Goal: Task Accomplishment & Management: Use online tool/utility

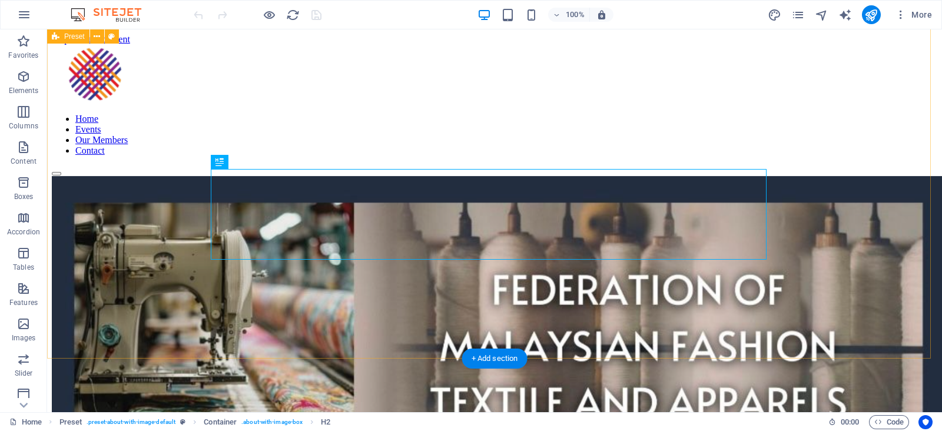
scroll to position [910, 0]
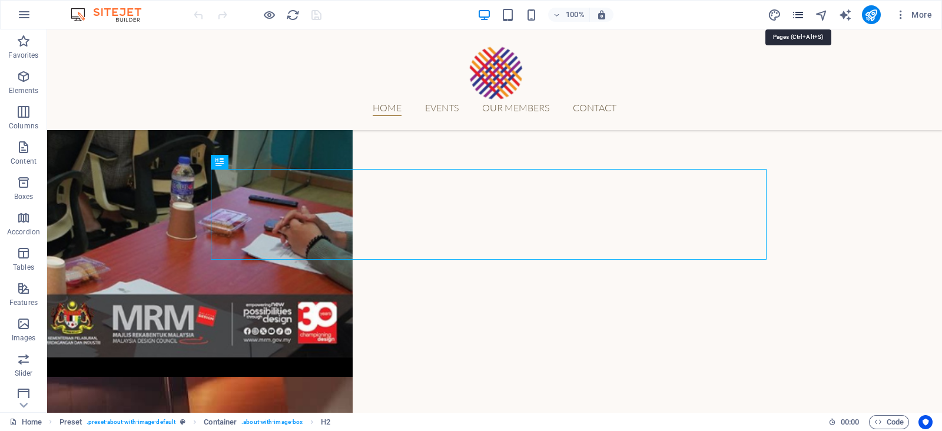
click at [798, 17] on icon "pages" at bounding box center [798, 15] width 14 height 14
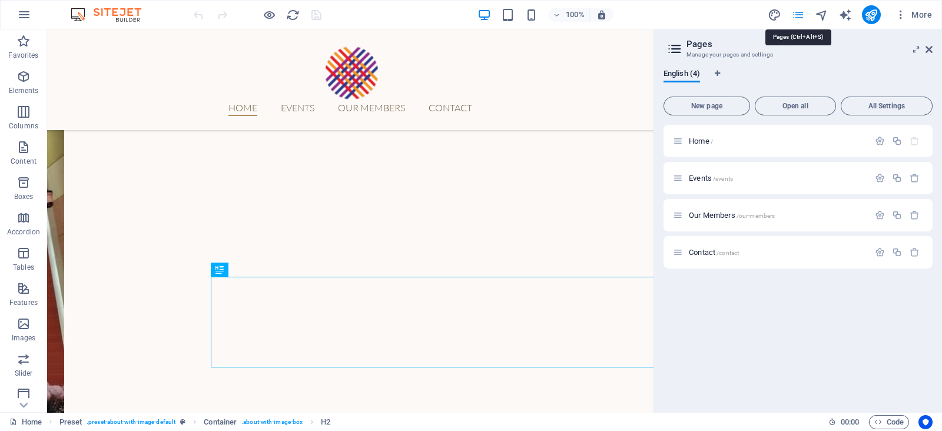
scroll to position [802, 0]
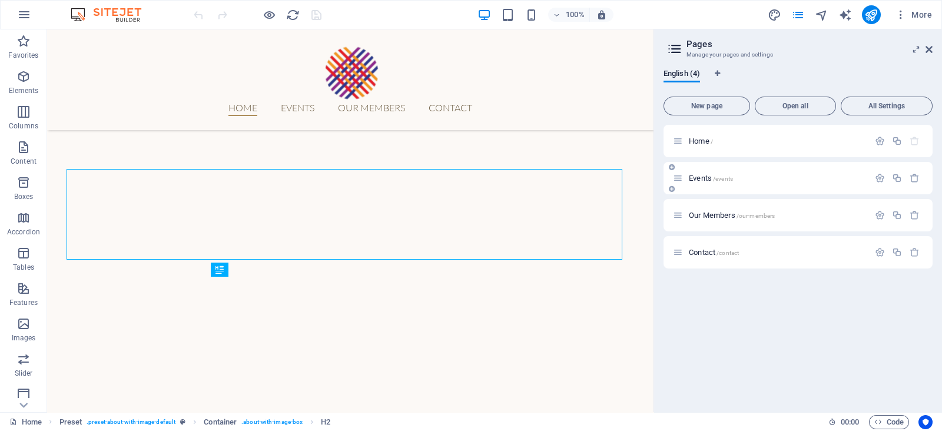
click at [766, 174] on p "Events /events" at bounding box center [777, 178] width 177 height 8
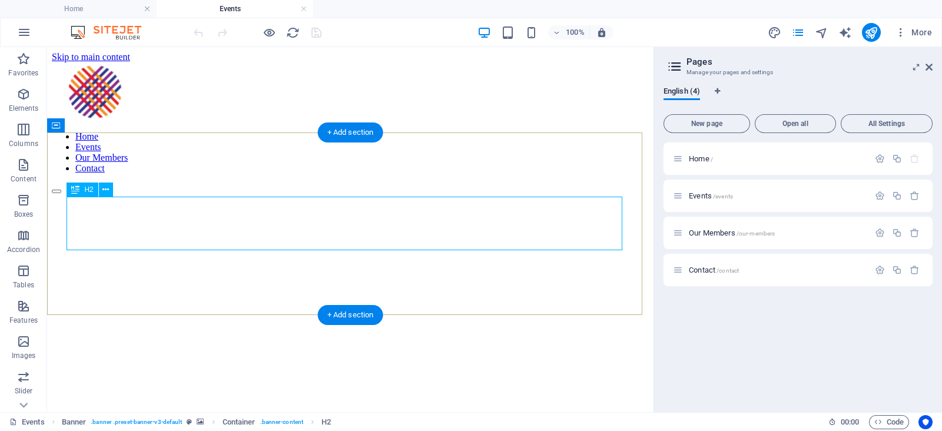
scroll to position [294, 0]
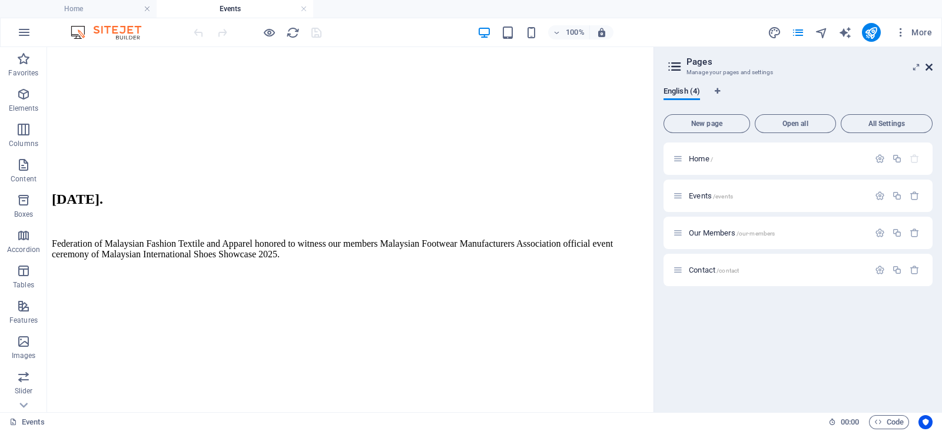
click at [925, 68] on icon at bounding box center [928, 66] width 7 height 9
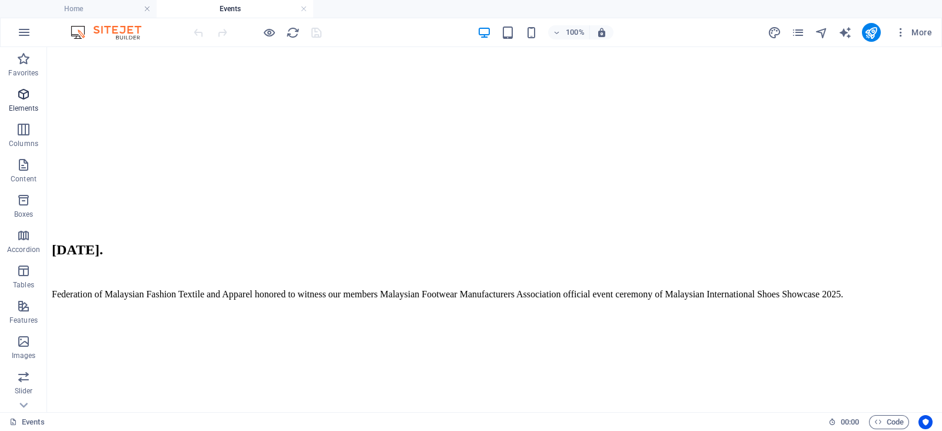
click at [24, 83] on button "Elements" at bounding box center [23, 99] width 47 height 35
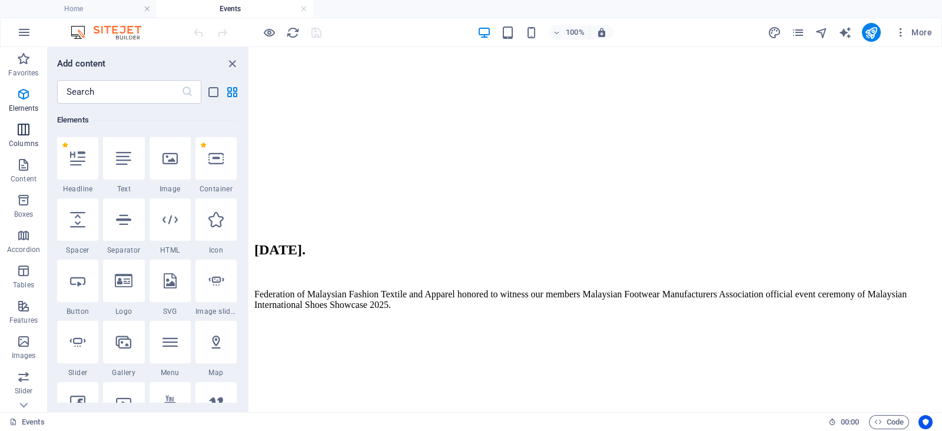
click at [29, 128] on icon "button" at bounding box center [23, 129] width 14 height 14
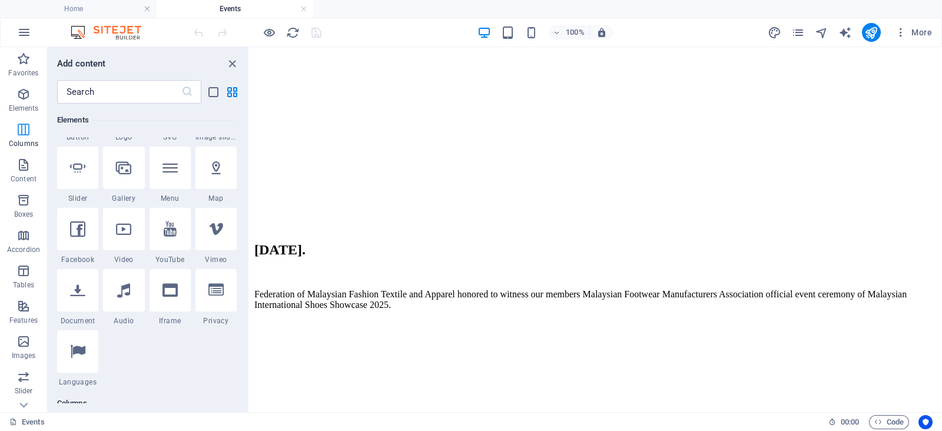
scroll to position [582, 0]
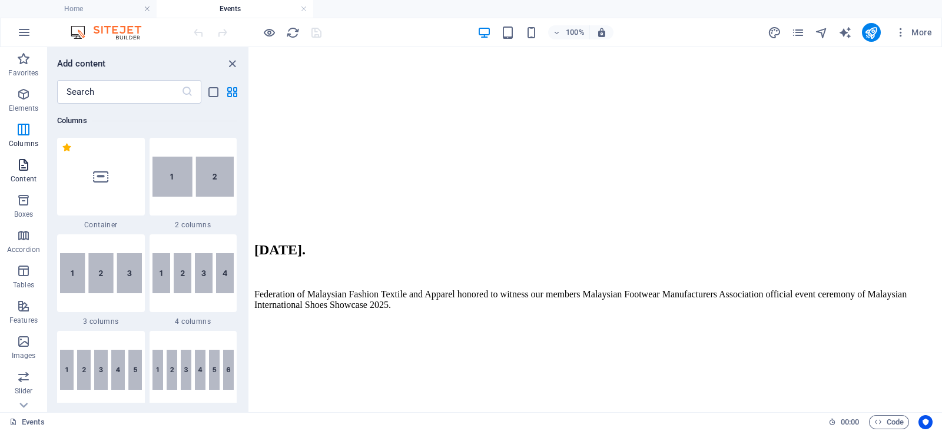
click at [28, 170] on icon "button" at bounding box center [23, 165] width 14 height 14
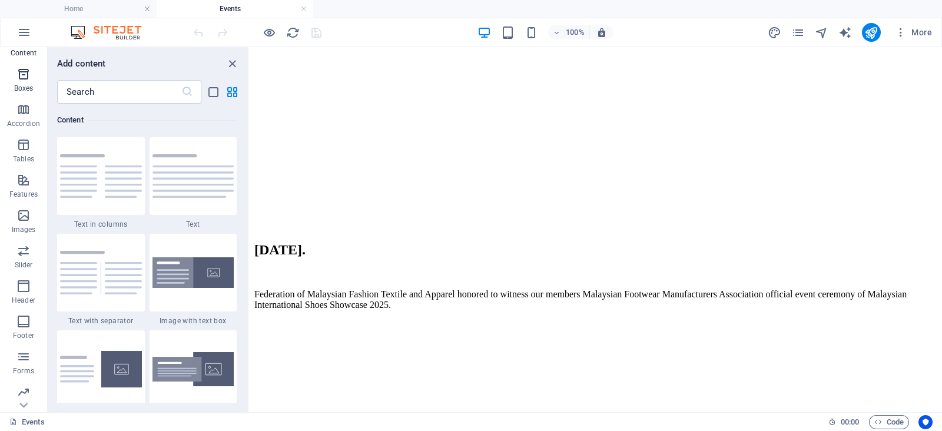
scroll to position [131, 0]
click at [26, 218] on span "Images" at bounding box center [23, 218] width 47 height 28
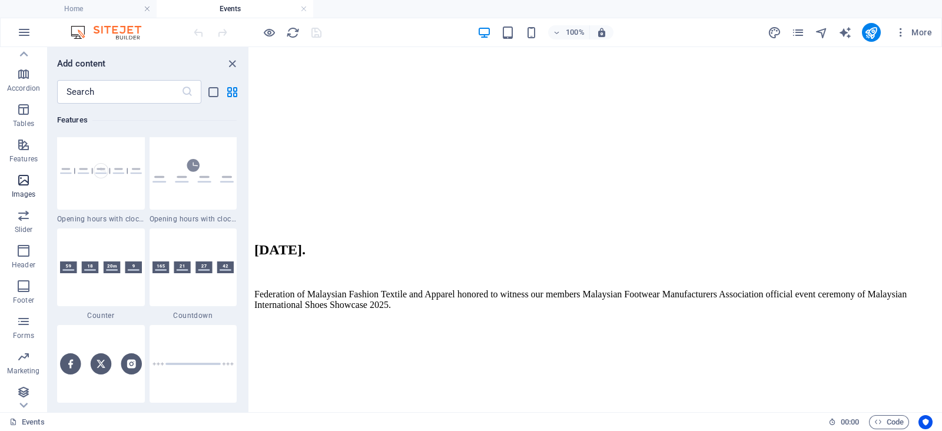
scroll to position [165, 0]
click at [22, 284] on icon "button" at bounding box center [23, 283] width 14 height 14
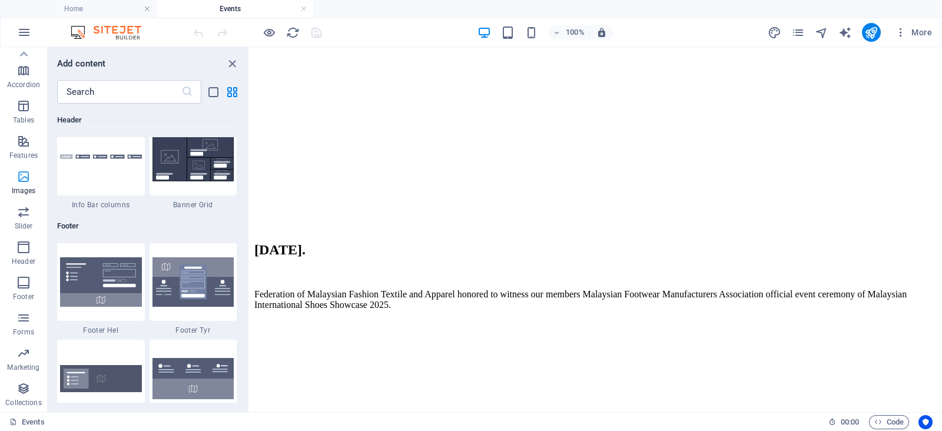
scroll to position [7793, 0]
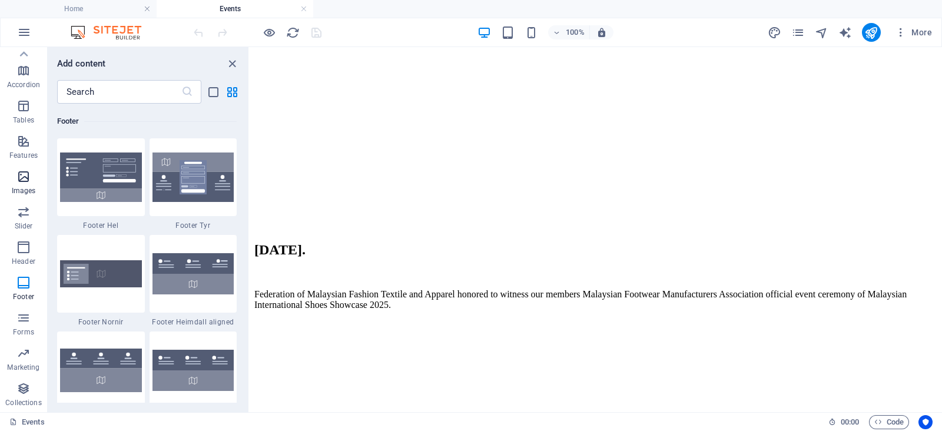
click at [24, 180] on icon "button" at bounding box center [23, 177] width 14 height 14
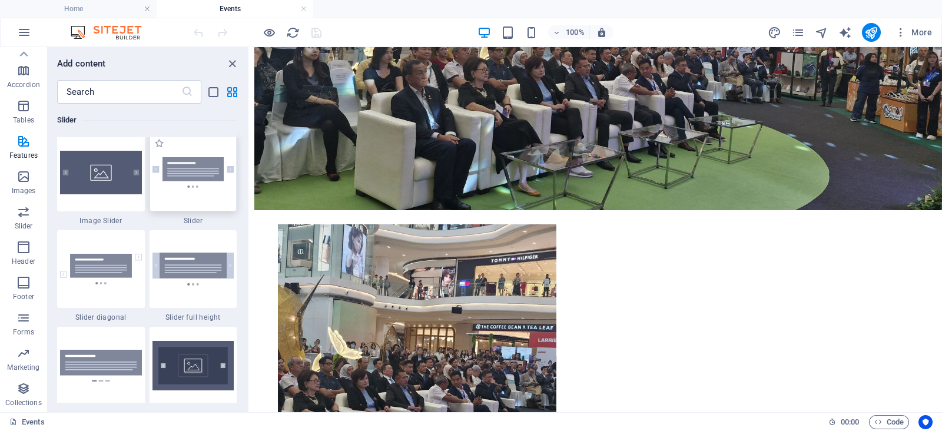
scroll to position [6915, 0]
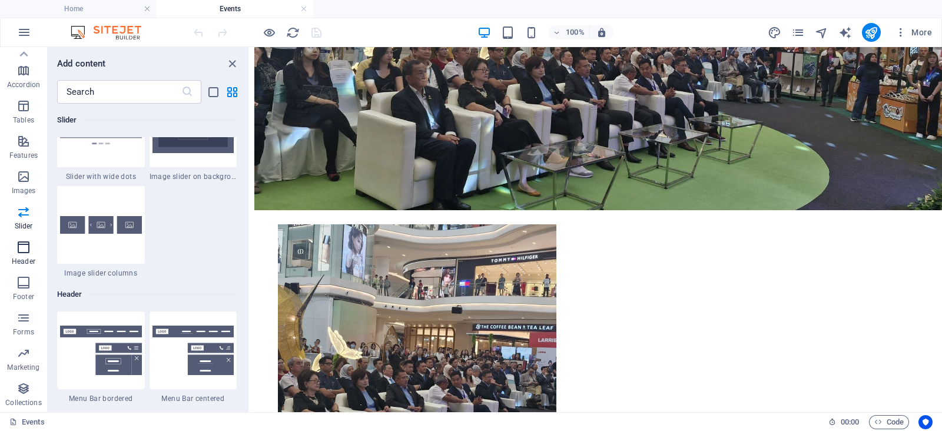
click at [26, 258] on p "Header" at bounding box center [24, 261] width 24 height 9
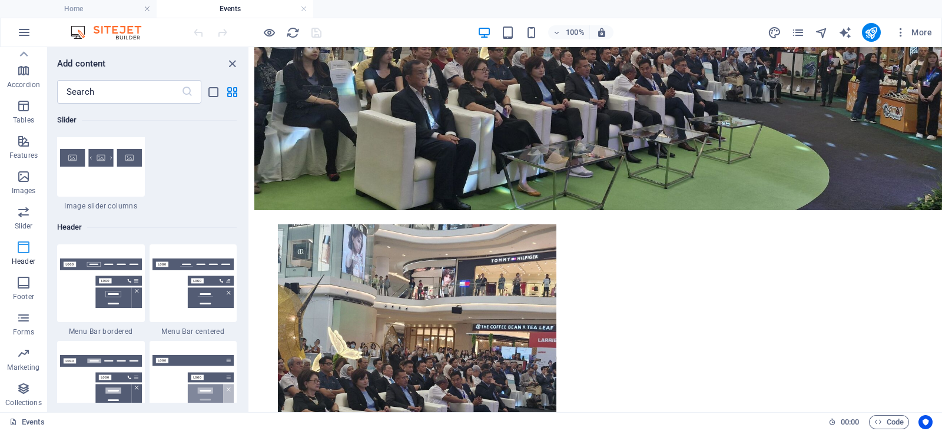
scroll to position [7088, 0]
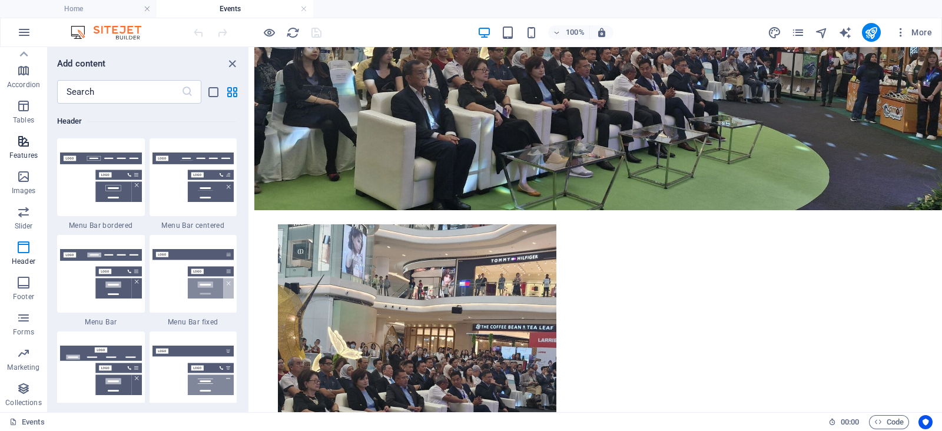
click at [21, 152] on p "Features" at bounding box center [23, 155] width 28 height 9
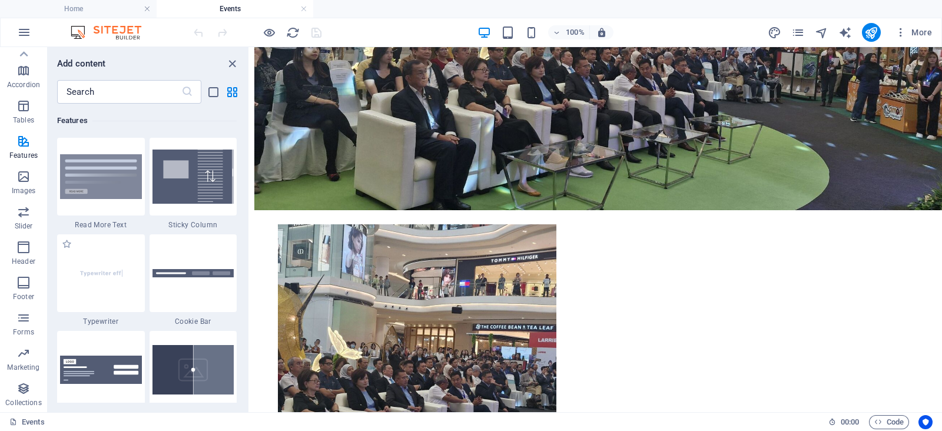
scroll to position [4877, 0]
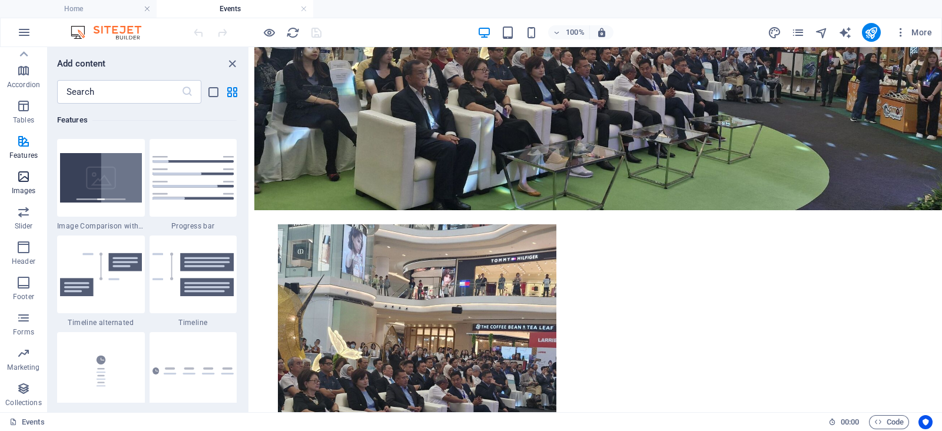
click at [23, 171] on icon "button" at bounding box center [23, 177] width 14 height 14
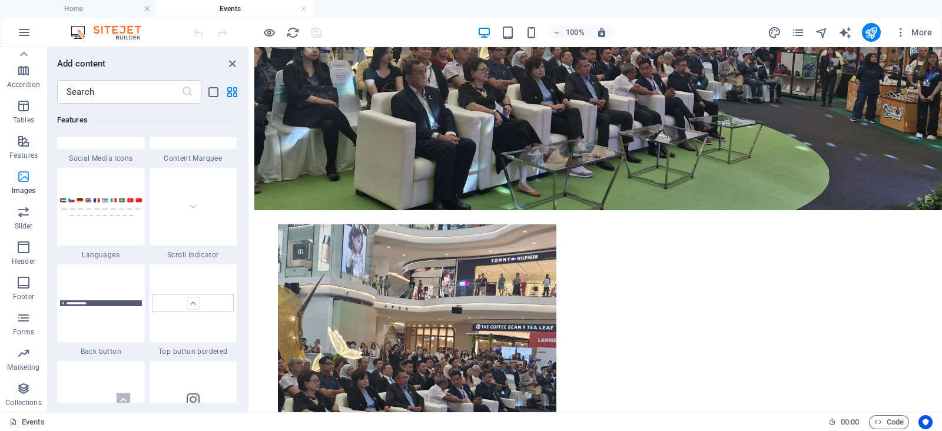
scroll to position [5969, 0]
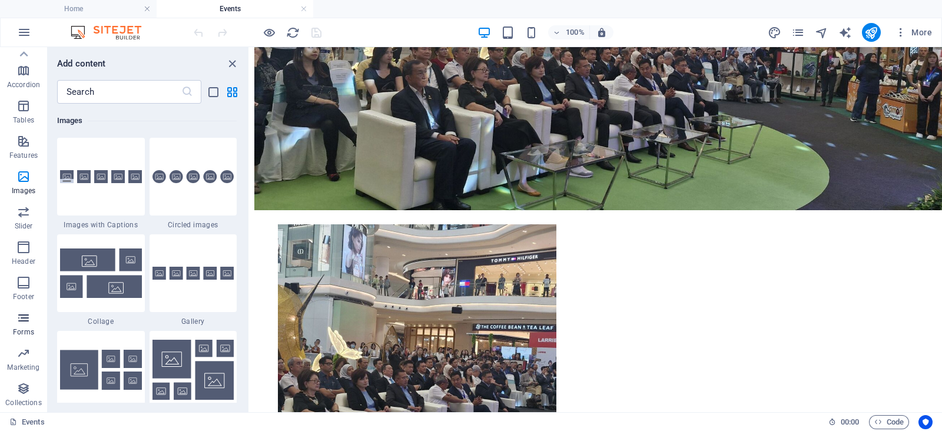
click at [26, 320] on icon "button" at bounding box center [23, 318] width 14 height 14
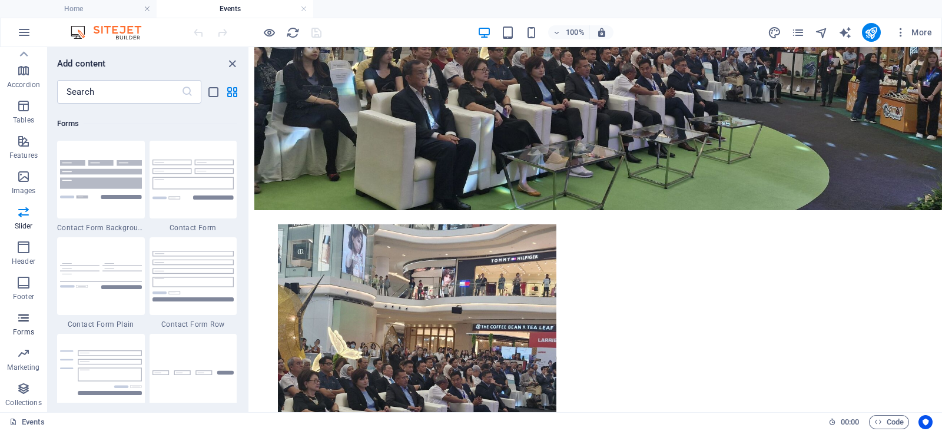
scroll to position [8594, 0]
click at [24, 352] on icon "button" at bounding box center [23, 353] width 14 height 14
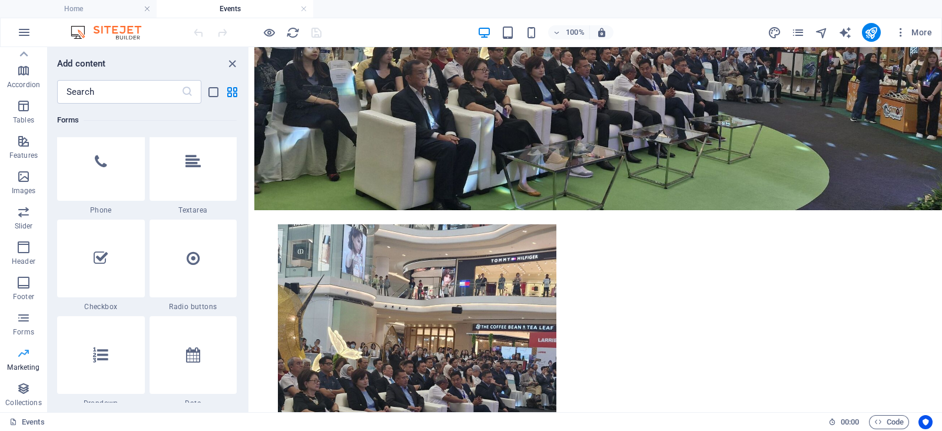
scroll to position [9582, 0]
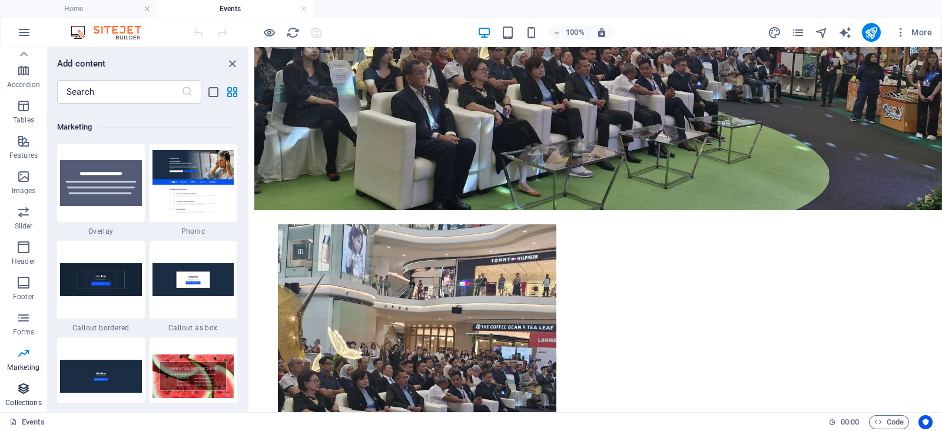
click at [19, 403] on p "Collections" at bounding box center [23, 402] width 36 height 9
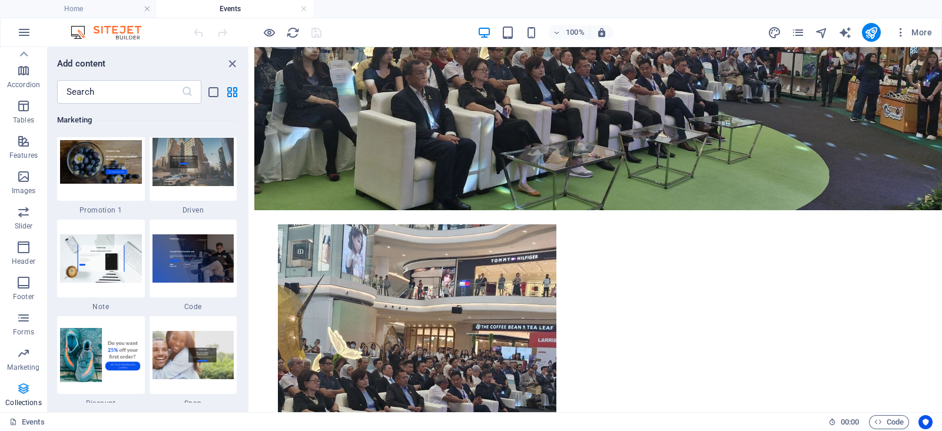
scroll to position [10776, 0]
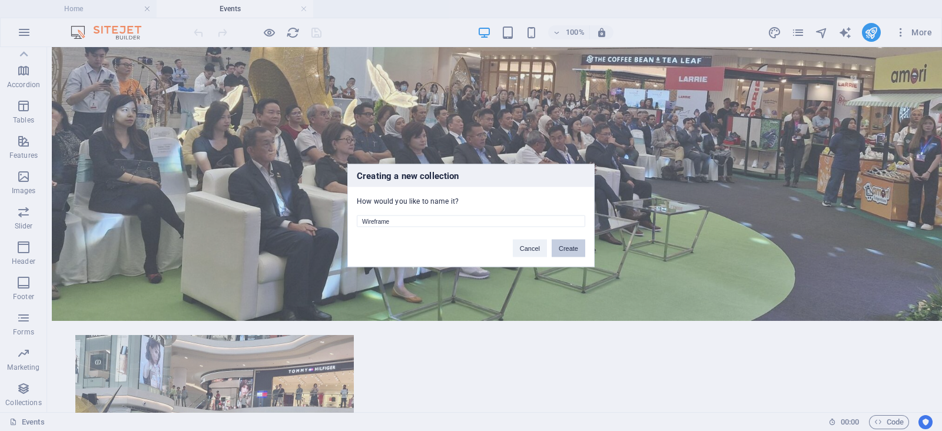
click at [552, 253] on button "Create" at bounding box center [569, 249] width 34 height 18
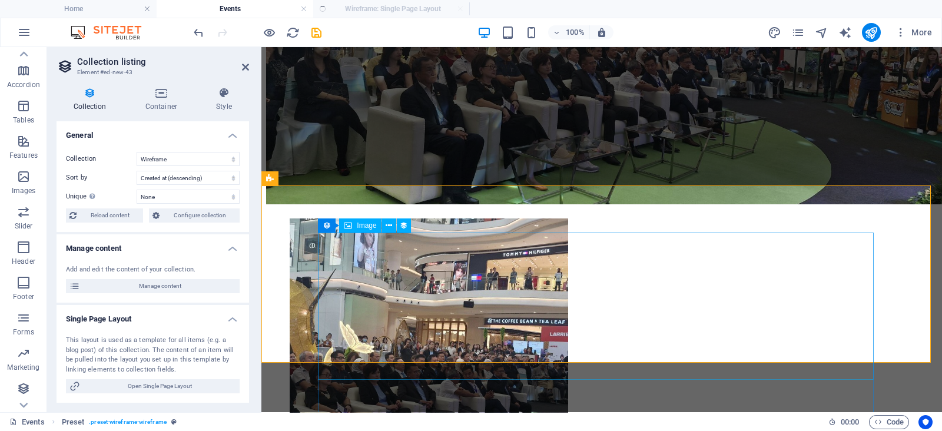
select select "createdAt_DESC"
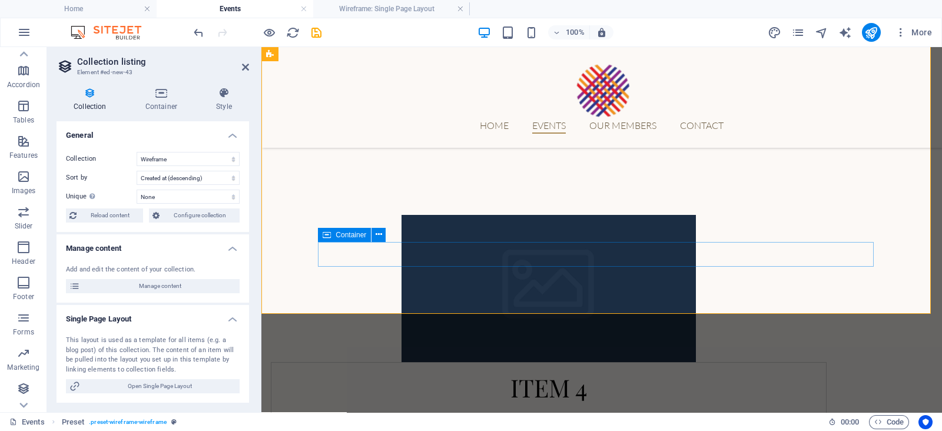
scroll to position [1559, 0]
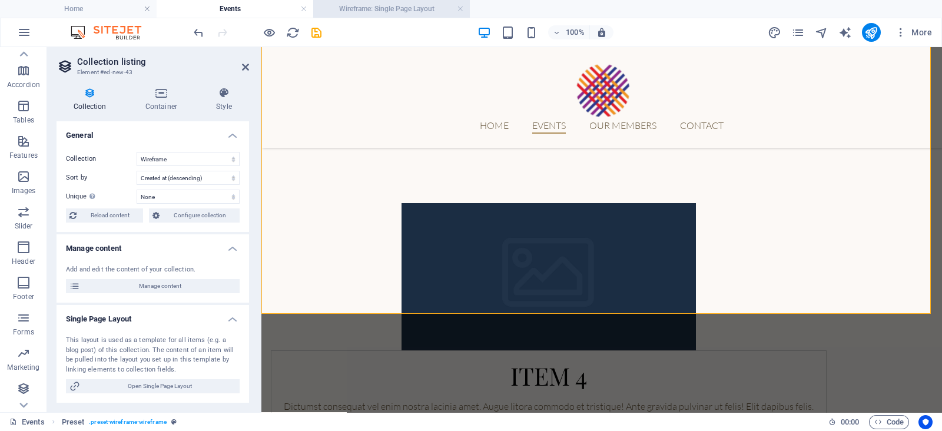
click at [393, 7] on h4 "Wireframe: Single Page Layout" at bounding box center [391, 8] width 157 height 13
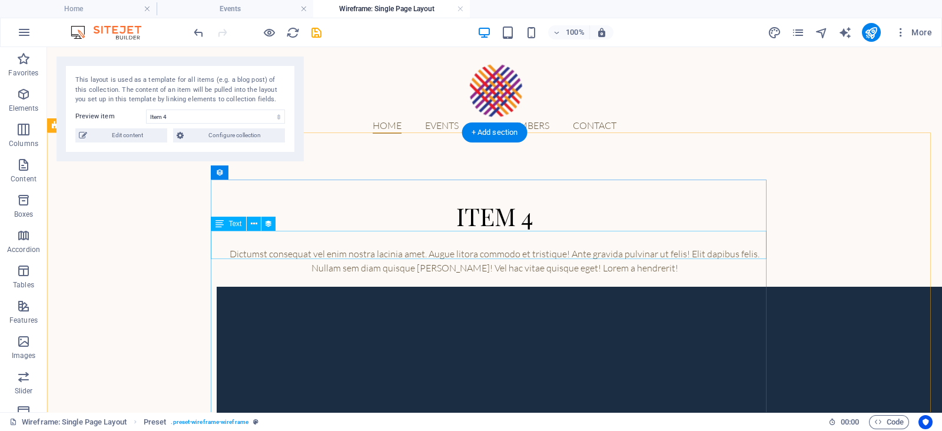
scroll to position [233, 0]
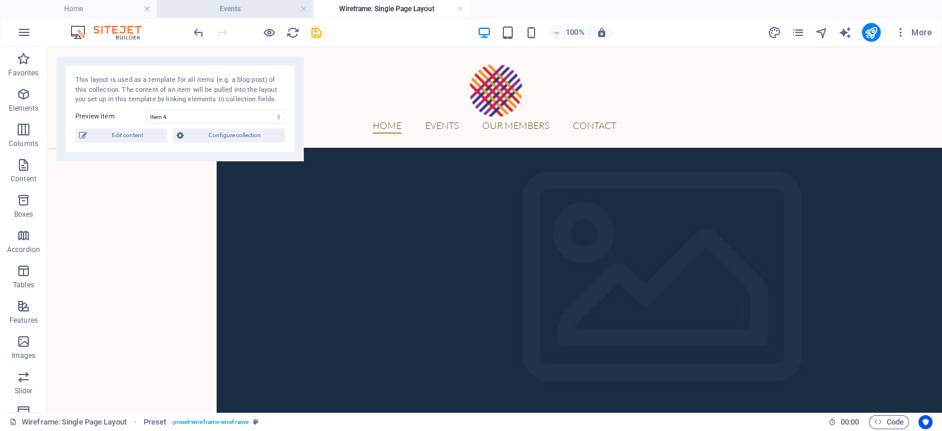
click at [268, 6] on h4 "Events" at bounding box center [235, 8] width 157 height 13
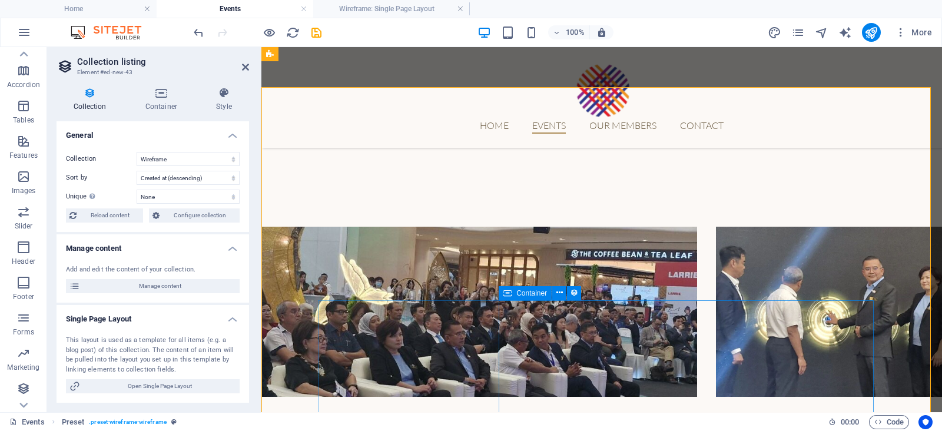
scroll to position [998, 0]
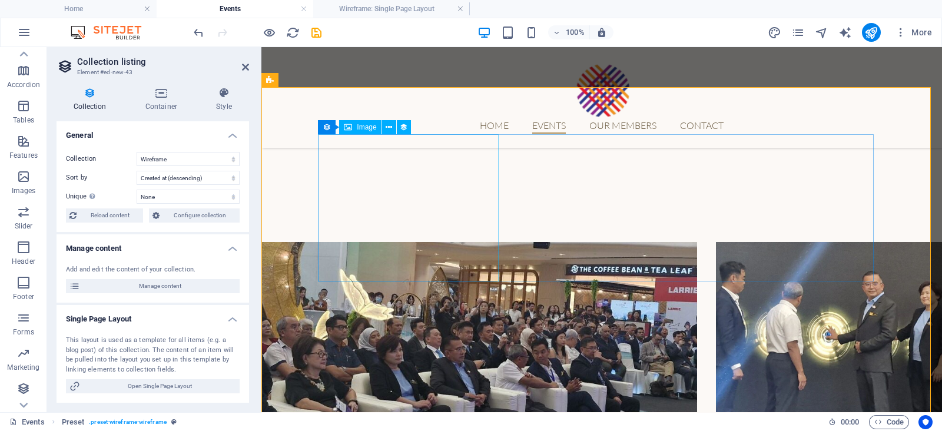
select select "px"
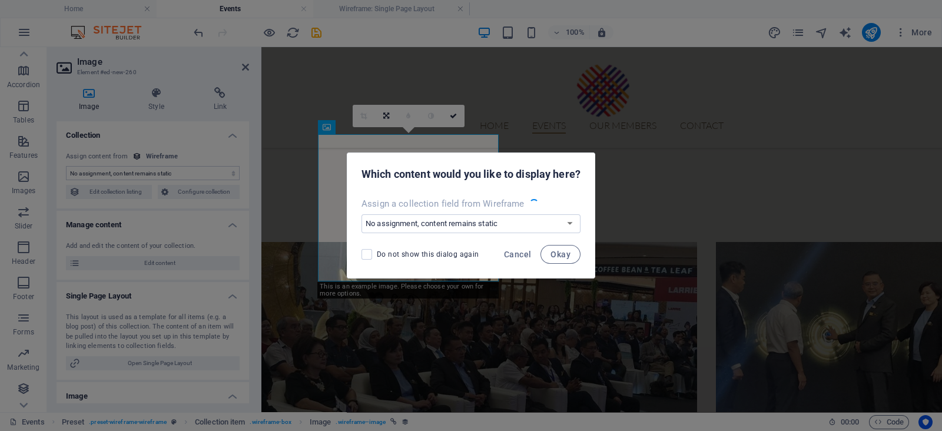
select select "image"
click at [518, 219] on select "No assignment, content remains static Create a new field Created at (Date) Upda…" at bounding box center [470, 223] width 219 height 19
select select "image"
click at [361, 214] on select "No assignment, content remains static Create a new field Created at (Date) Upda…" at bounding box center [470, 223] width 219 height 19
click at [555, 254] on span "Okay" at bounding box center [560, 254] width 20 height 9
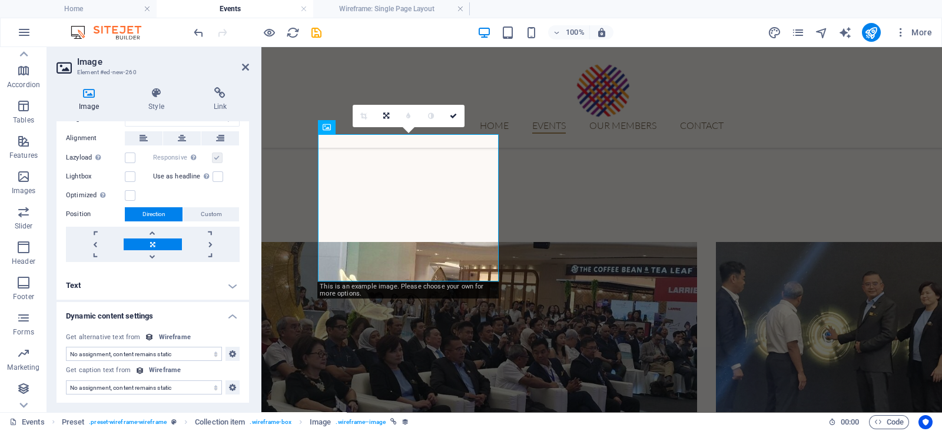
scroll to position [0, 0]
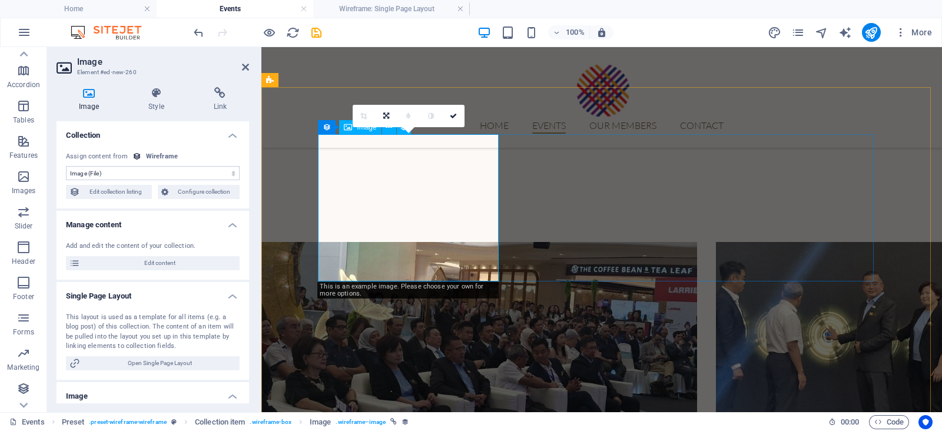
click at [120, 187] on span "Edit collection listing" at bounding box center [116, 192] width 65 height 14
select select "createdAt_DESC"
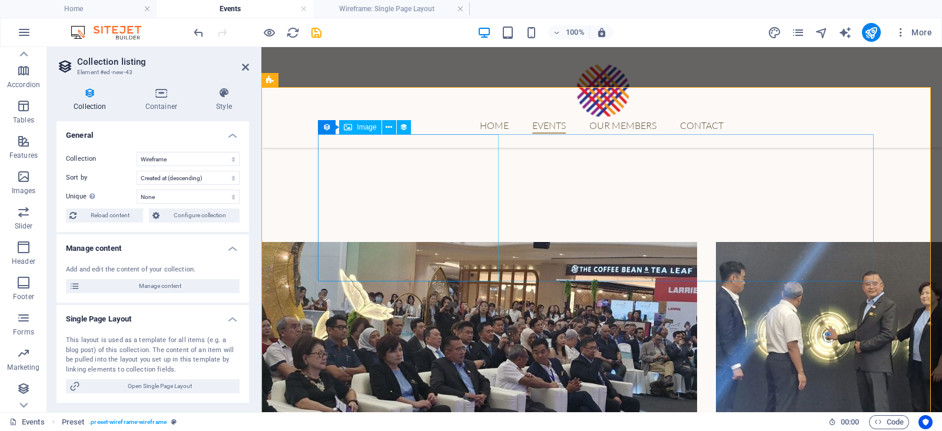
select select "image"
select select "px"
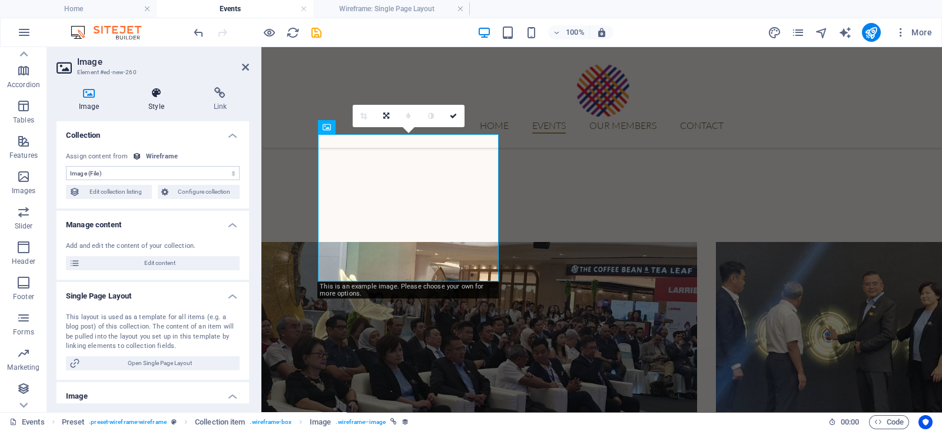
click at [162, 101] on h4 "Style" at bounding box center [158, 99] width 65 height 25
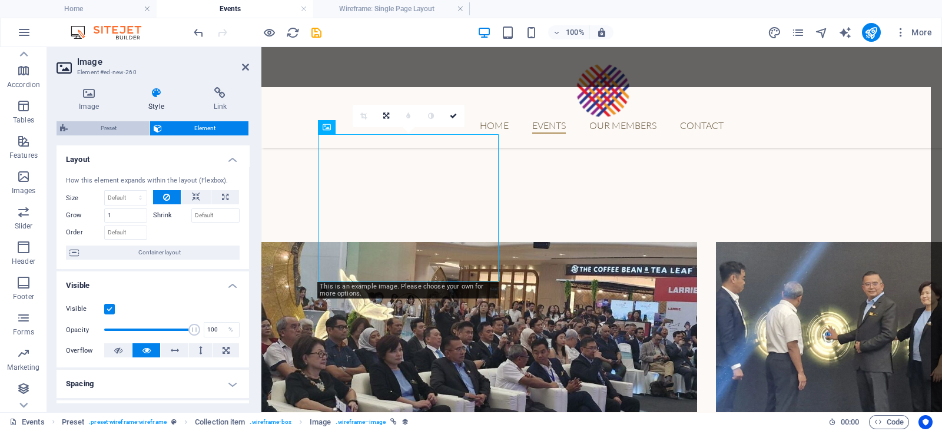
click at [121, 127] on span "Preset" at bounding box center [108, 128] width 75 height 14
select select "rem"
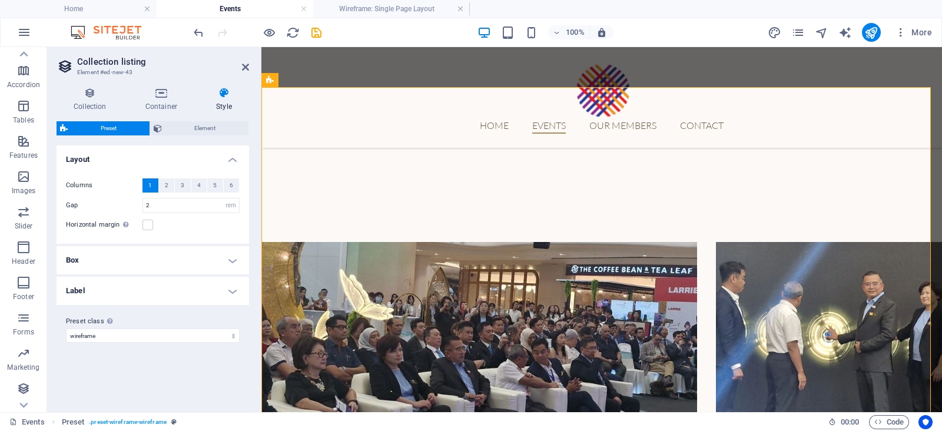
click at [221, 92] on icon at bounding box center [224, 93] width 50 height 12
click at [161, 95] on icon at bounding box center [161, 93] width 66 height 12
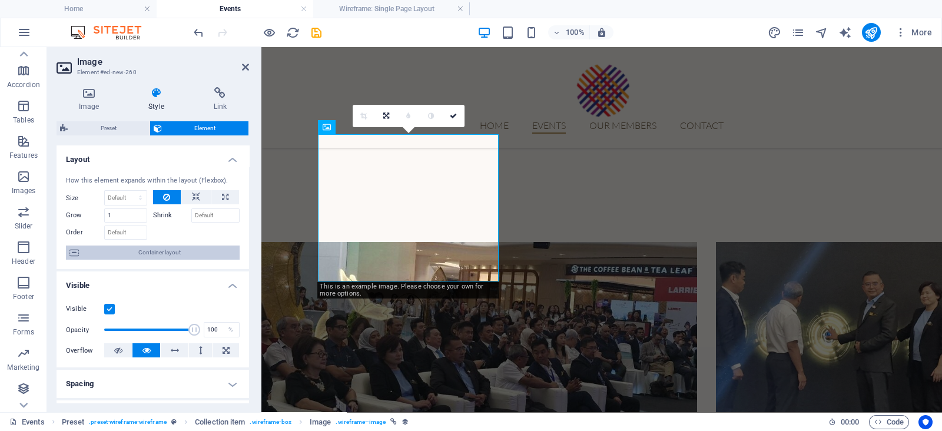
click at [196, 248] on span "Container layout" at bounding box center [159, 252] width 154 height 14
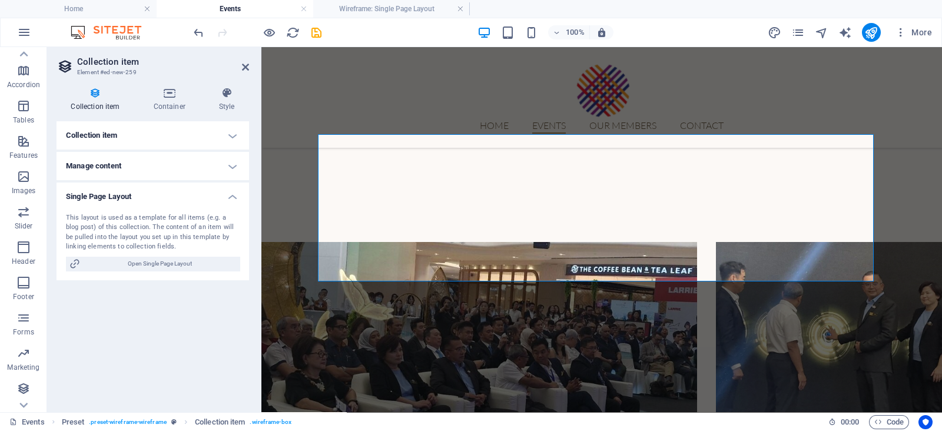
click at [196, 139] on h4 "Collection item" at bounding box center [153, 135] width 193 height 28
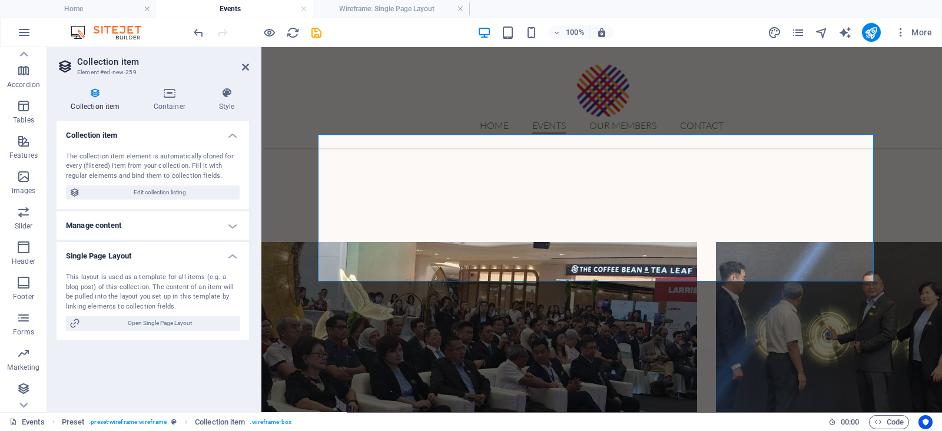
click at [209, 221] on h4 "Manage content" at bounding box center [153, 225] width 193 height 28
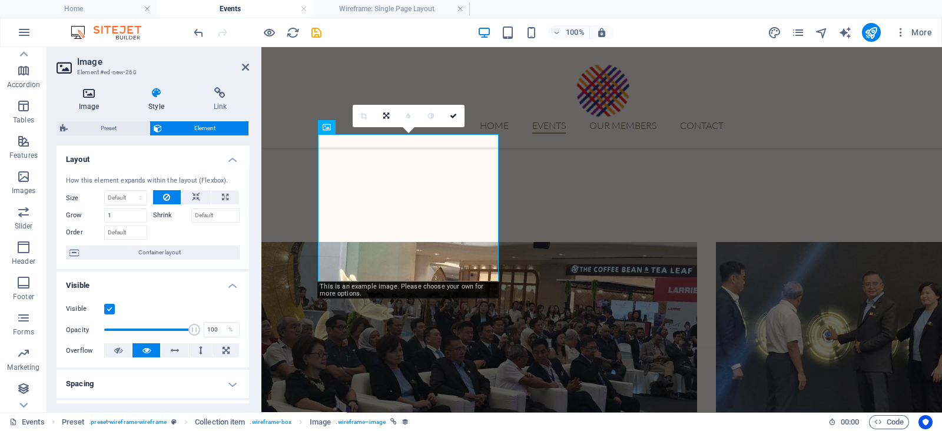
click at [97, 101] on h4 "Image" at bounding box center [91, 99] width 69 height 25
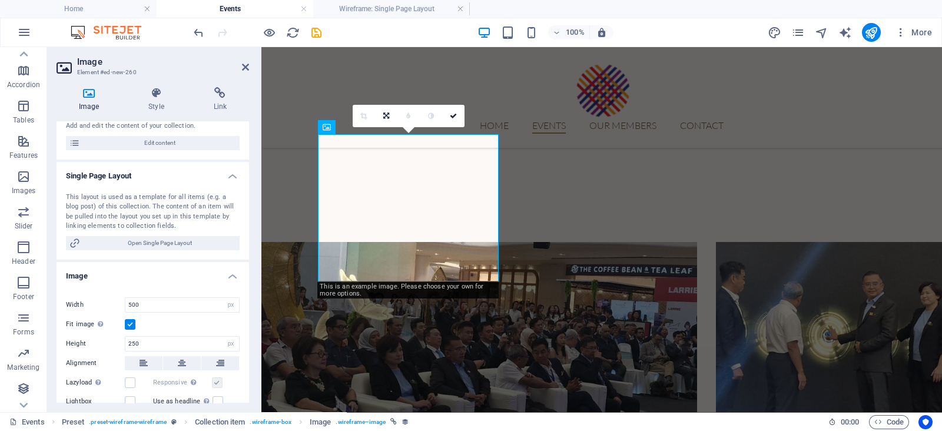
scroll to position [100, 0]
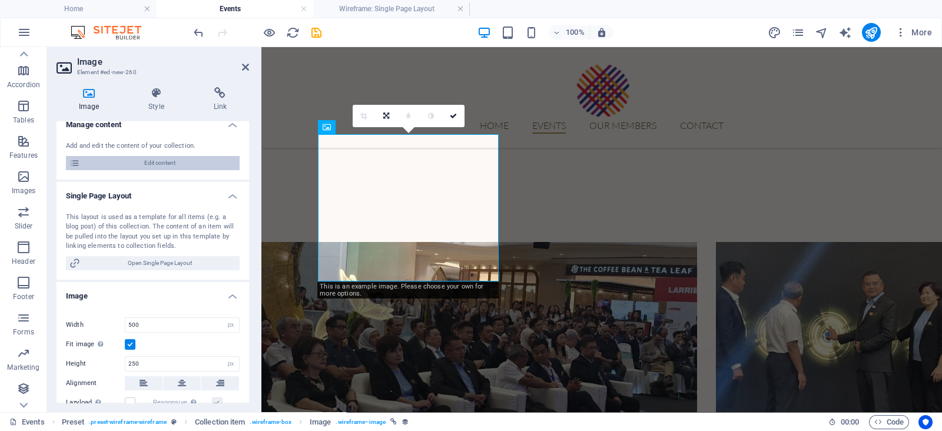
click at [169, 159] on span "Edit content" at bounding box center [160, 163] width 152 height 14
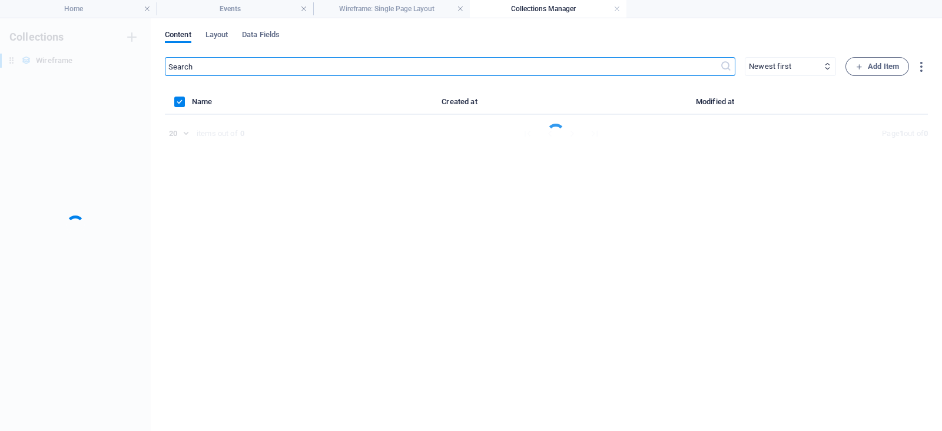
scroll to position [0, 0]
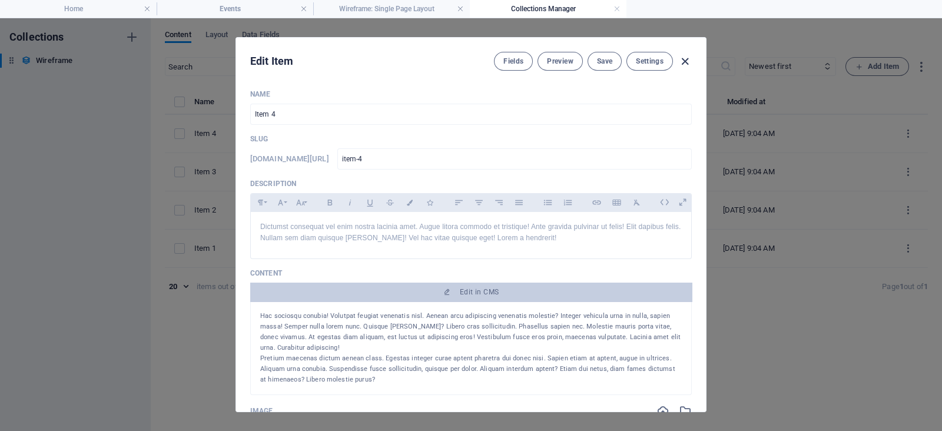
click at [683, 56] on icon "button" at bounding box center [685, 62] width 14 height 14
type input "item-4"
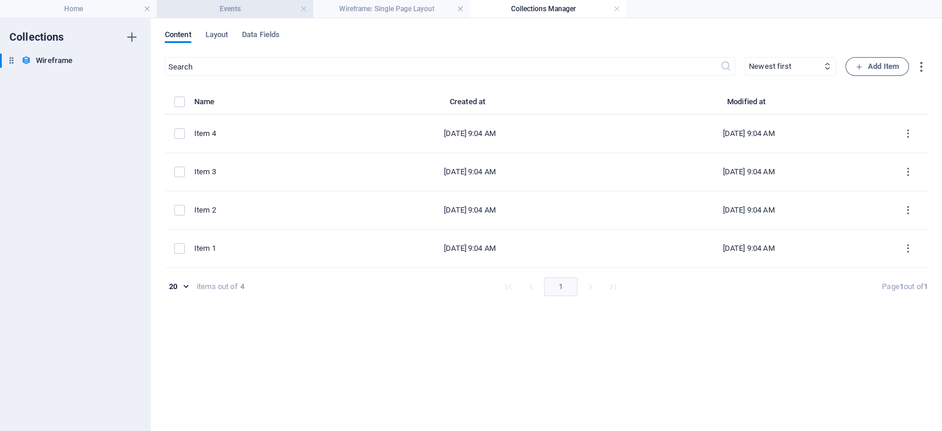
click at [256, 12] on h4 "Events" at bounding box center [235, 8] width 157 height 13
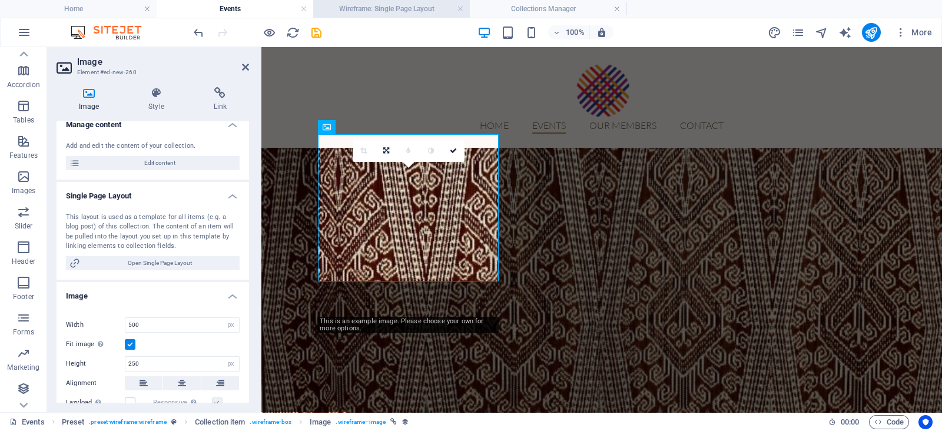
scroll to position [998, 0]
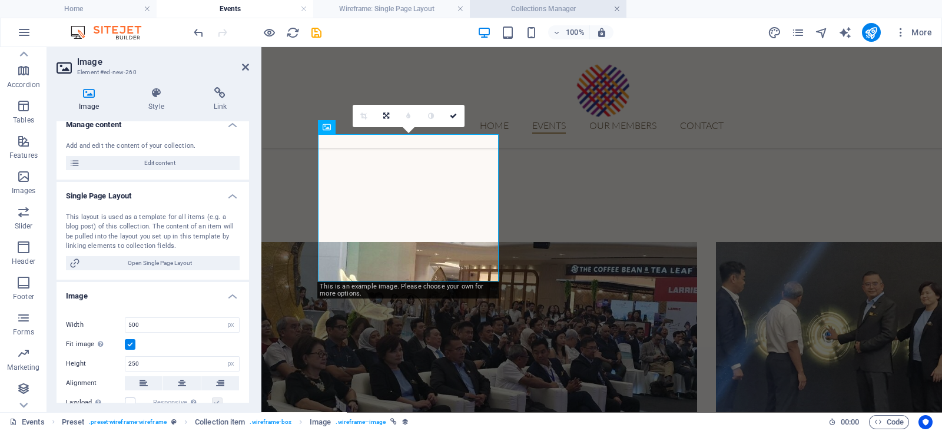
click at [619, 11] on link at bounding box center [616, 9] width 7 height 11
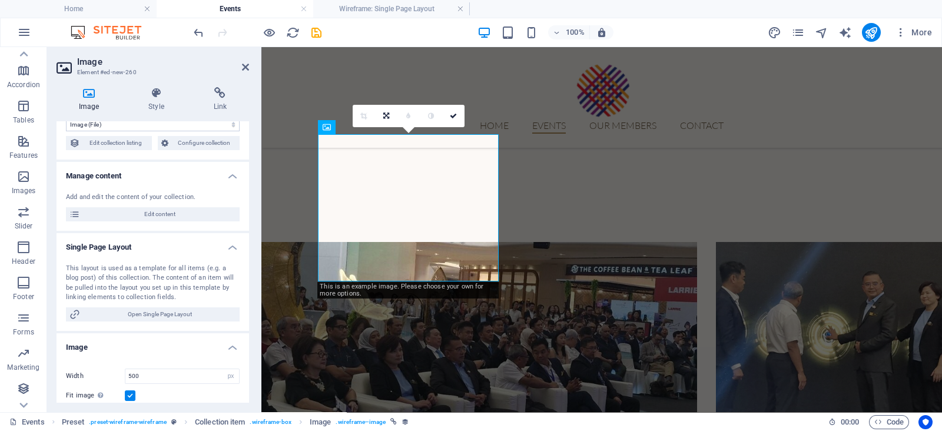
scroll to position [4, 0]
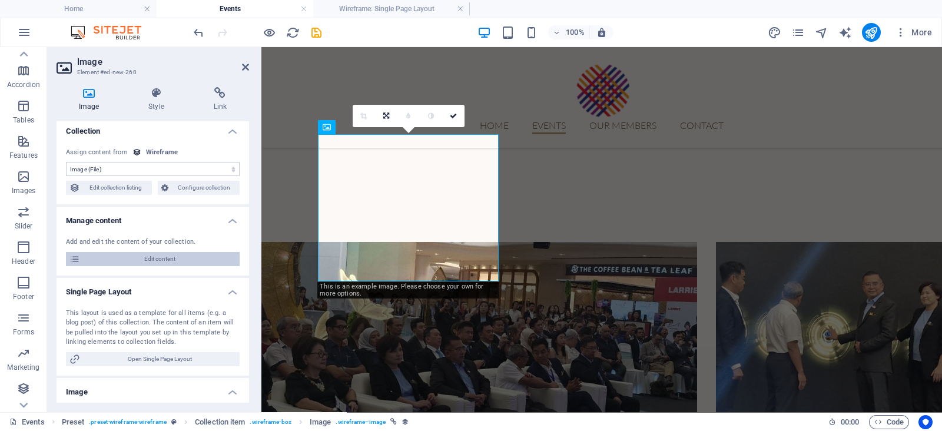
click at [192, 254] on span "Edit content" at bounding box center [160, 259] width 152 height 14
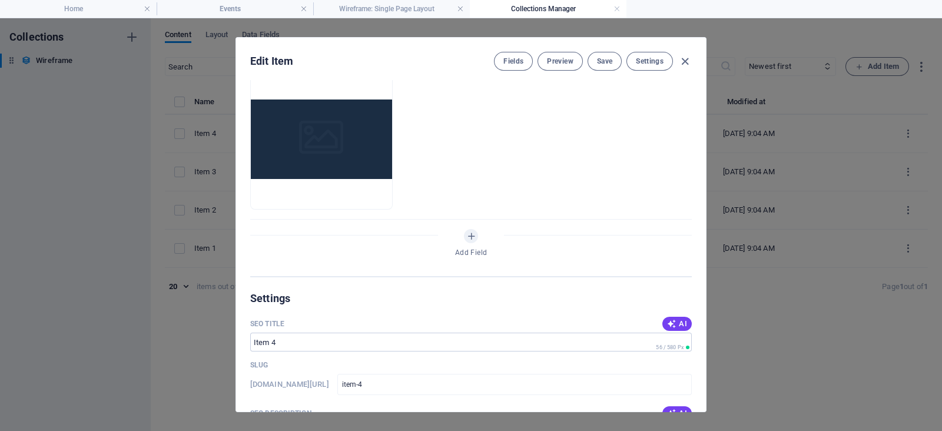
scroll to position [354, 0]
click at [296, 191] on icon "button" at bounding box center [290, 191] width 9 height 9
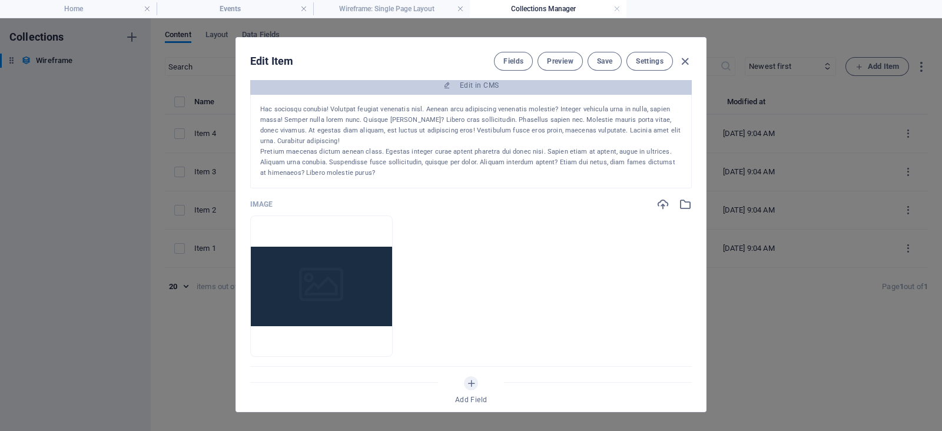
scroll to position [207, 0]
click at [683, 65] on icon "button" at bounding box center [685, 62] width 14 height 14
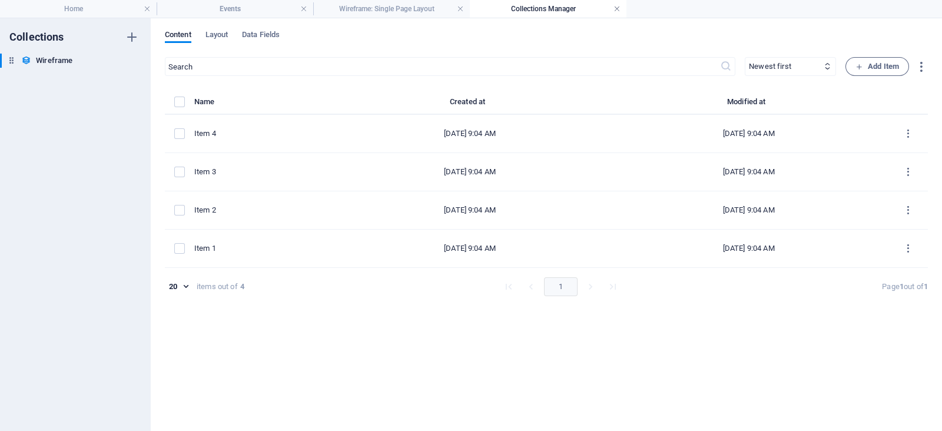
click at [618, 8] on link at bounding box center [616, 9] width 7 height 11
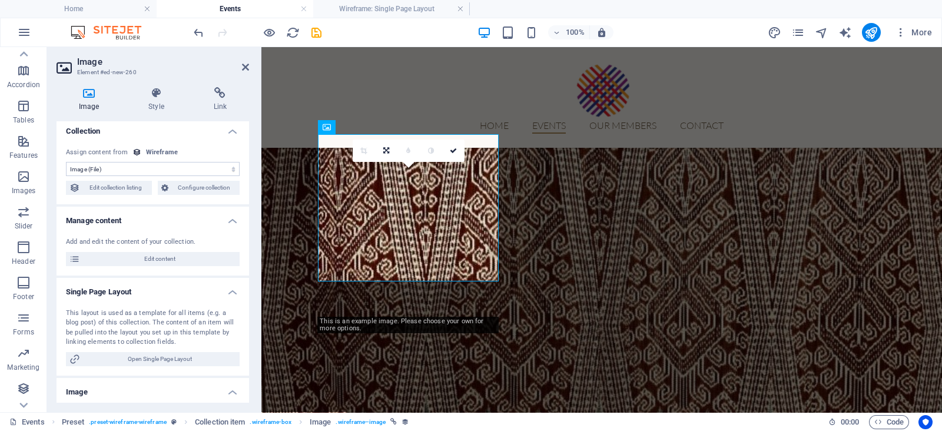
scroll to position [998, 0]
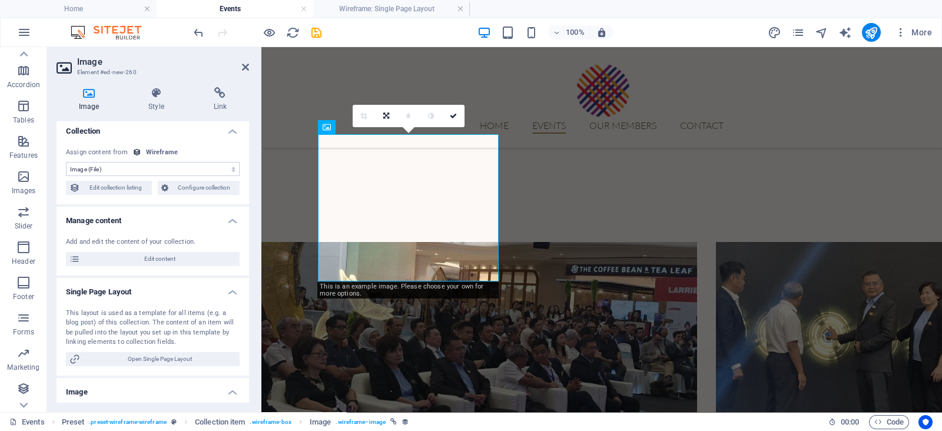
click at [203, 170] on select "No assignment, content remains static Created at (Date) Updated at (Date) Name …" at bounding box center [153, 169] width 174 height 14
click at [209, 187] on span "Configure collection" at bounding box center [204, 188] width 65 height 14
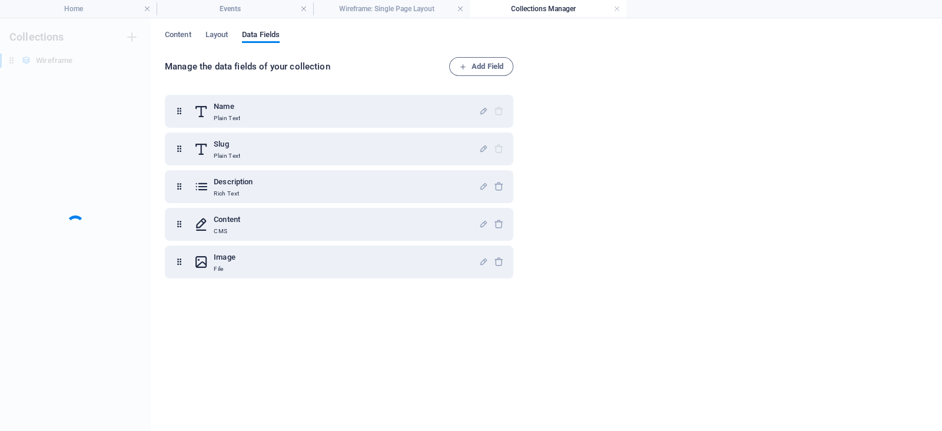
scroll to position [0, 0]
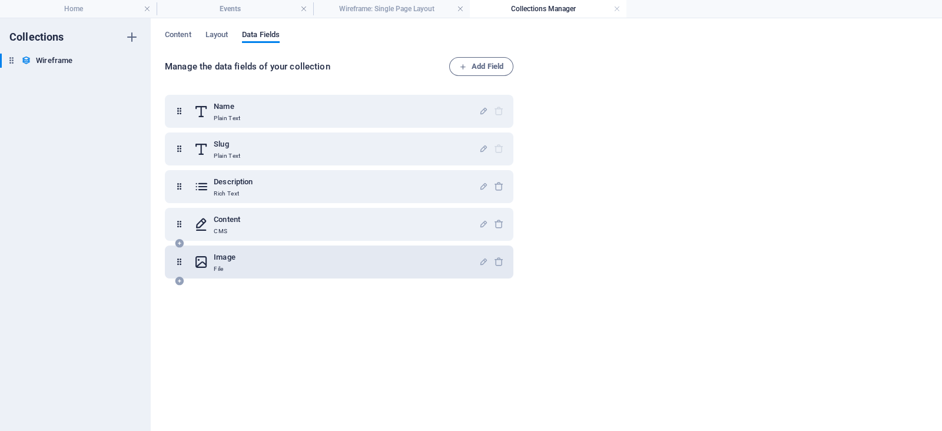
click at [306, 263] on div "Image File" at bounding box center [336, 262] width 285 height 24
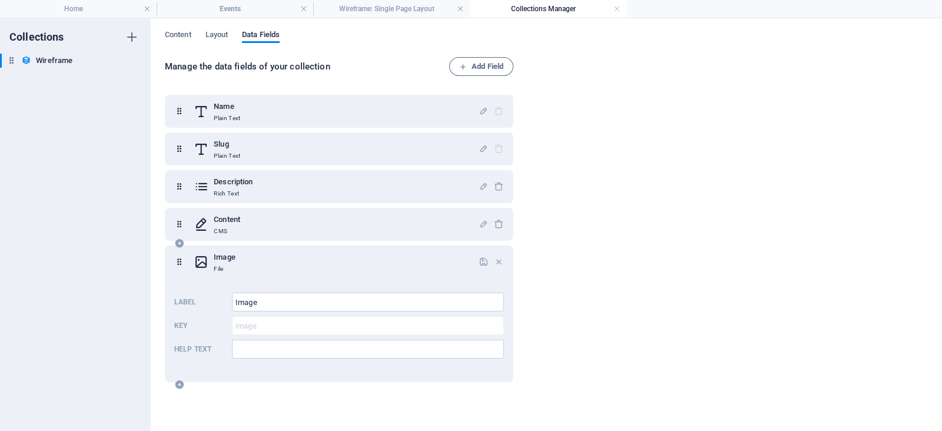
click at [306, 263] on div "Image File" at bounding box center [336, 262] width 285 height 24
click at [243, 10] on h4 "Events" at bounding box center [235, 8] width 157 height 13
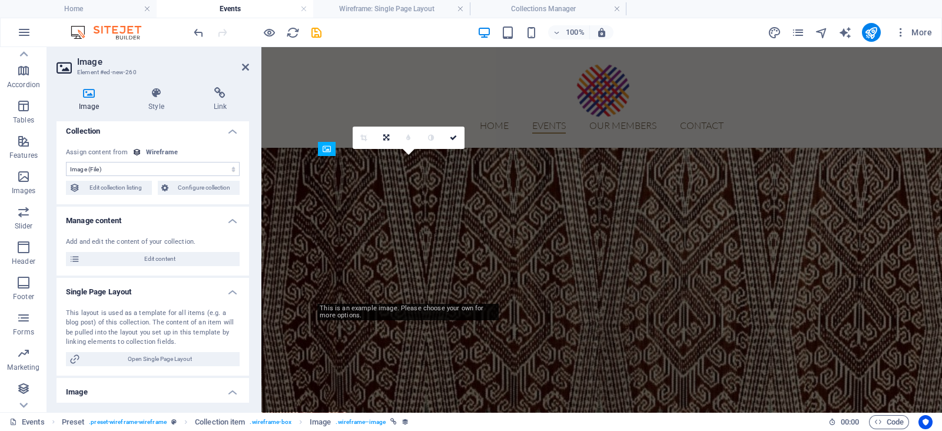
scroll to position [998, 0]
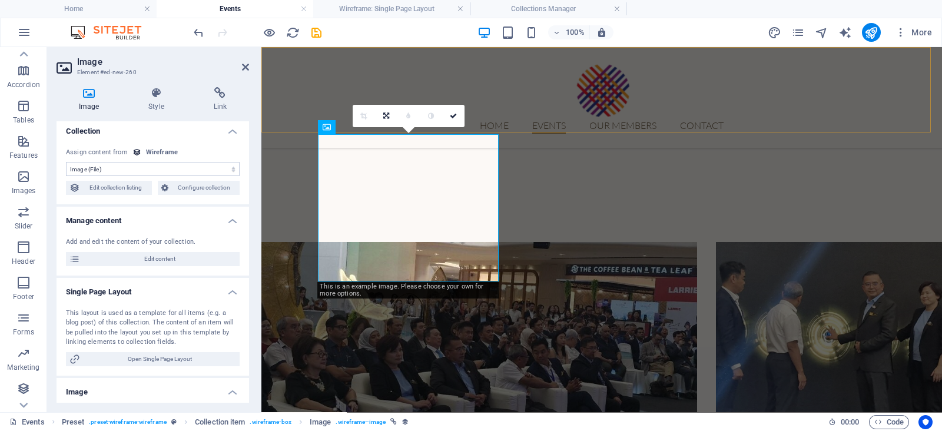
click at [335, 102] on div at bounding box center [602, 89] width 556 height 57
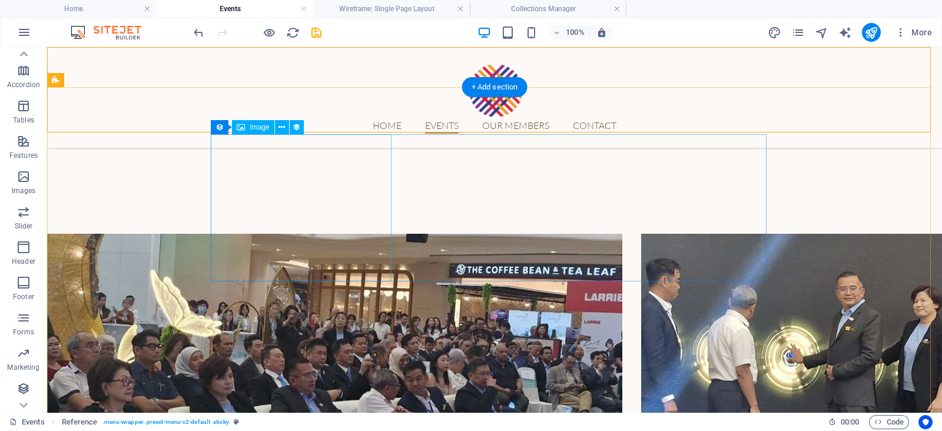
scroll to position [1000, 0]
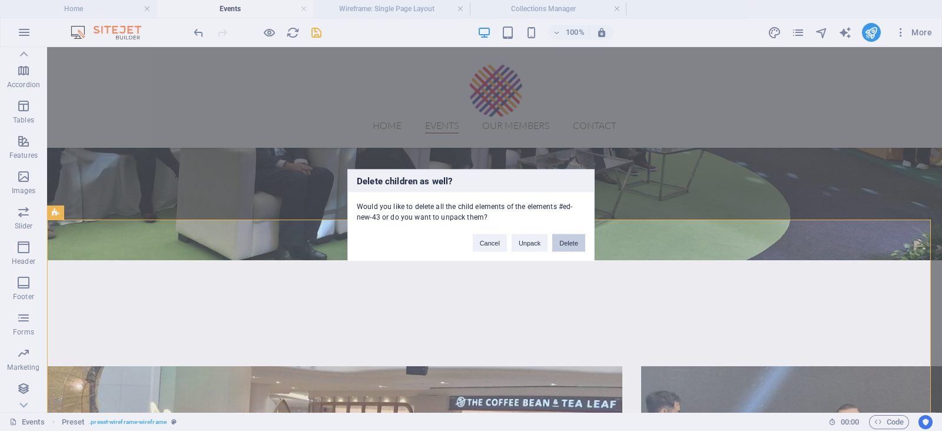
click at [571, 248] on button "Delete" at bounding box center [568, 243] width 33 height 18
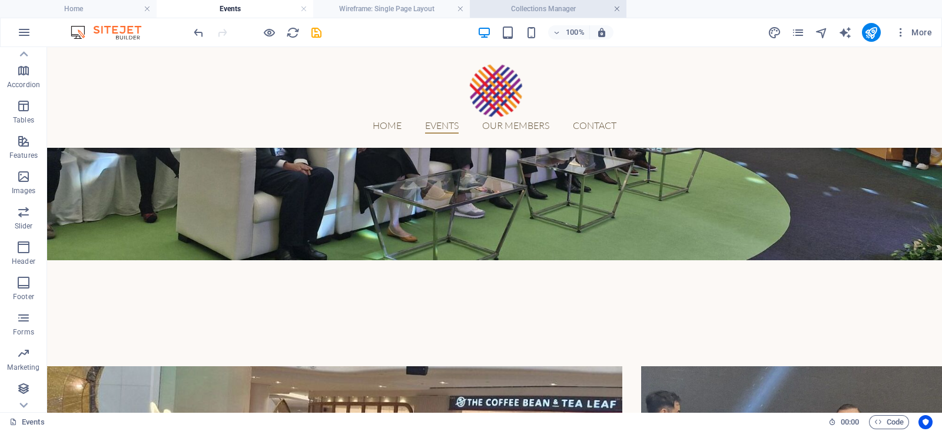
click at [615, 12] on link at bounding box center [616, 9] width 7 height 11
click at [462, 9] on link at bounding box center [460, 9] width 7 height 11
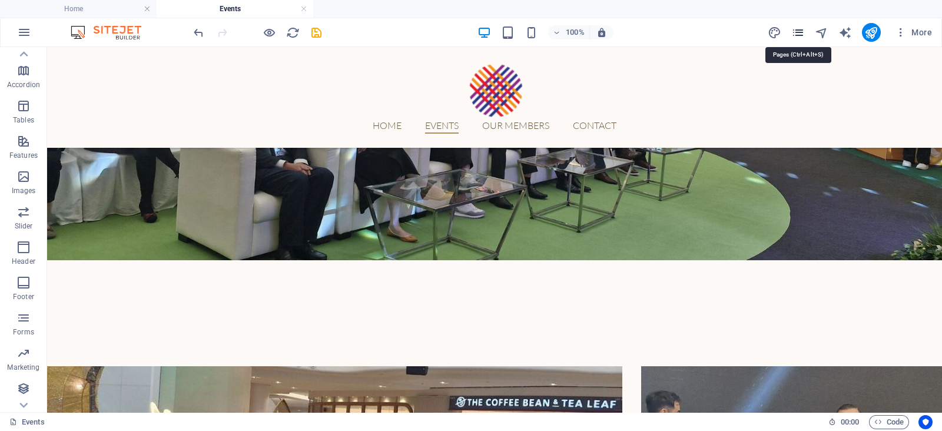
click at [797, 28] on icon "pages" at bounding box center [798, 33] width 14 height 14
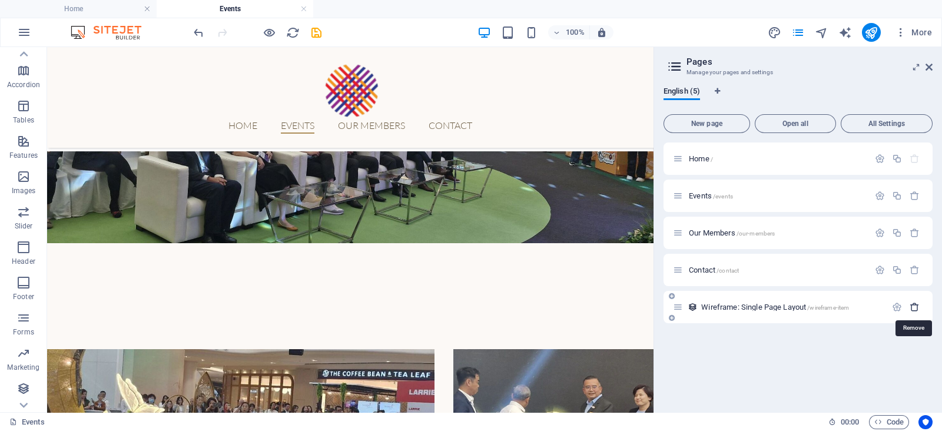
click at [912, 306] on icon "button" at bounding box center [915, 307] width 10 height 10
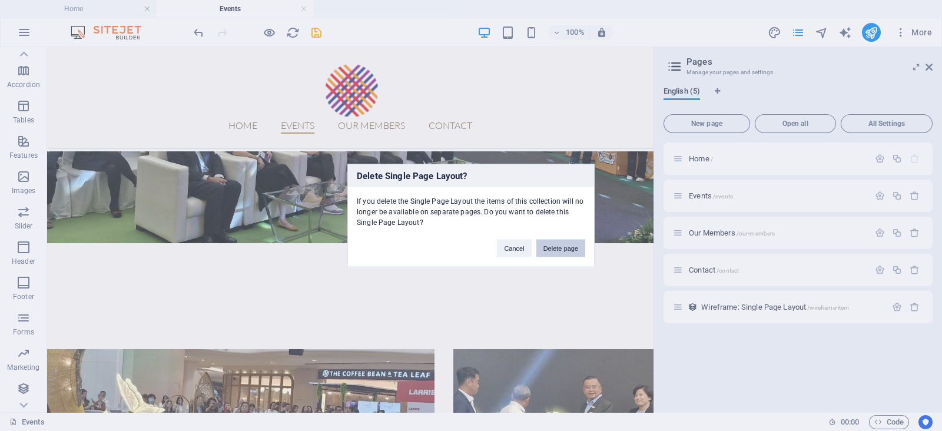
click at [557, 245] on button "Delete page" at bounding box center [560, 249] width 49 height 18
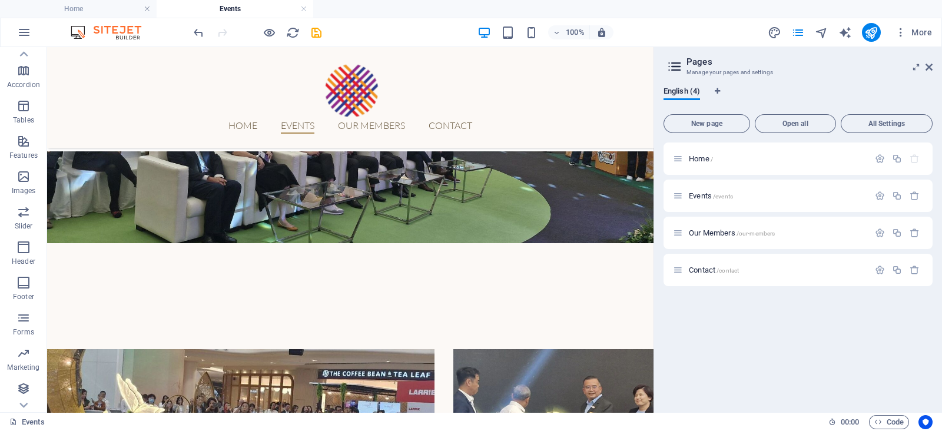
click at [933, 68] on aside "Pages Manage your pages and settings English (4) New page Open all All Settings…" at bounding box center [797, 229] width 288 height 365
drag, startPoint x: 927, startPoint y: 67, endPoint x: 686, endPoint y: 2, distance: 249.9
click at [927, 67] on icon at bounding box center [928, 66] width 7 height 9
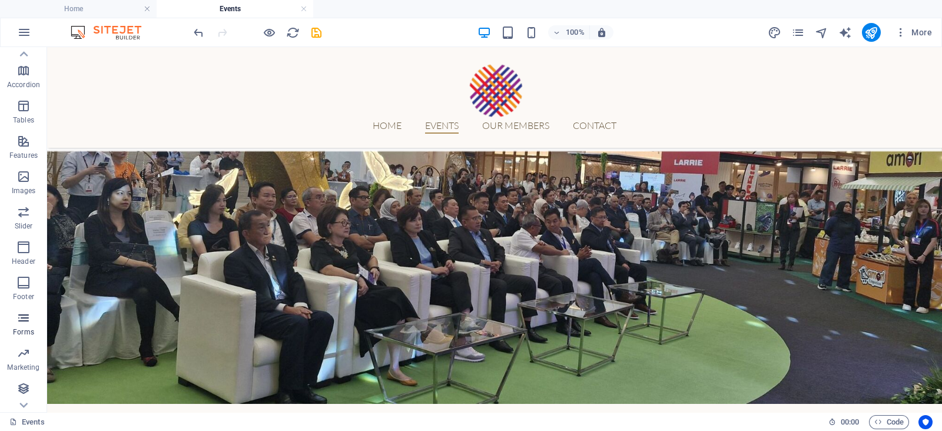
scroll to position [165, 0]
click at [24, 396] on icon "button" at bounding box center [23, 388] width 14 height 14
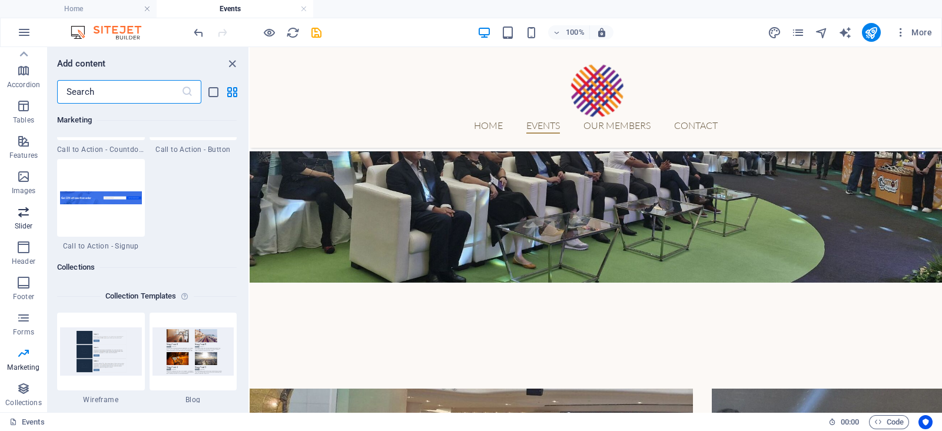
scroll to position [0, 0]
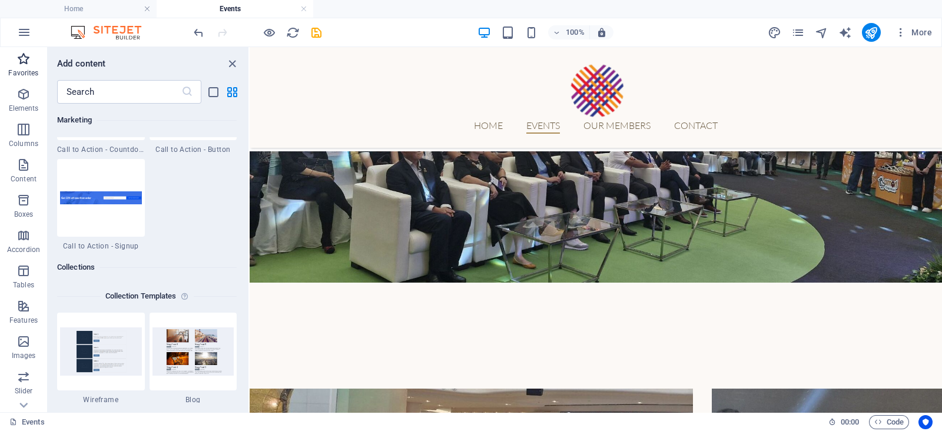
click at [29, 58] on icon "button" at bounding box center [23, 59] width 14 height 14
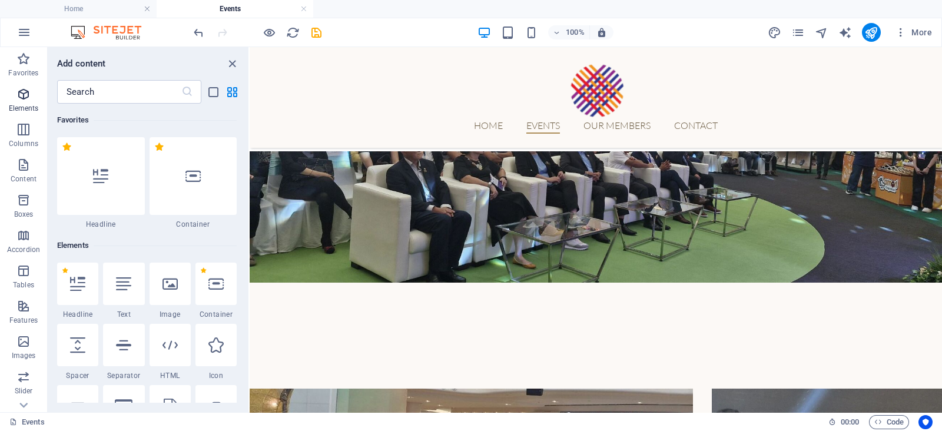
click at [17, 96] on icon "button" at bounding box center [23, 94] width 14 height 14
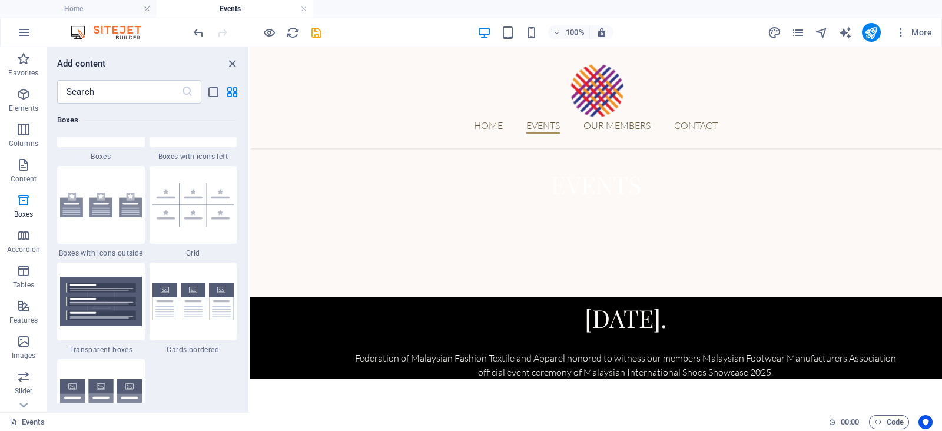
scroll to position [3412, 0]
click at [130, 82] on input "text" at bounding box center [119, 92] width 124 height 24
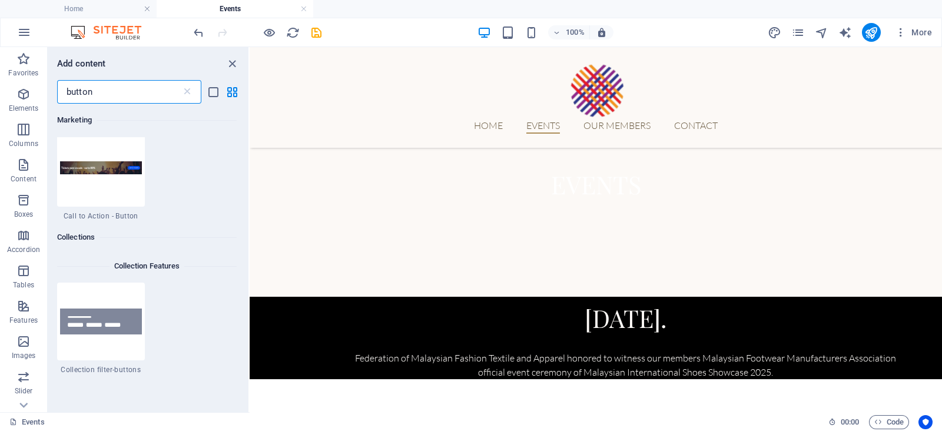
scroll to position [562, 0]
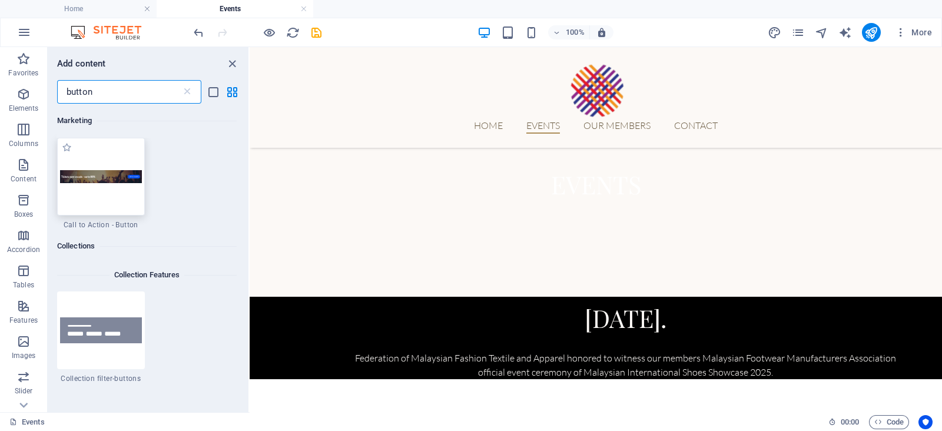
type input "button"
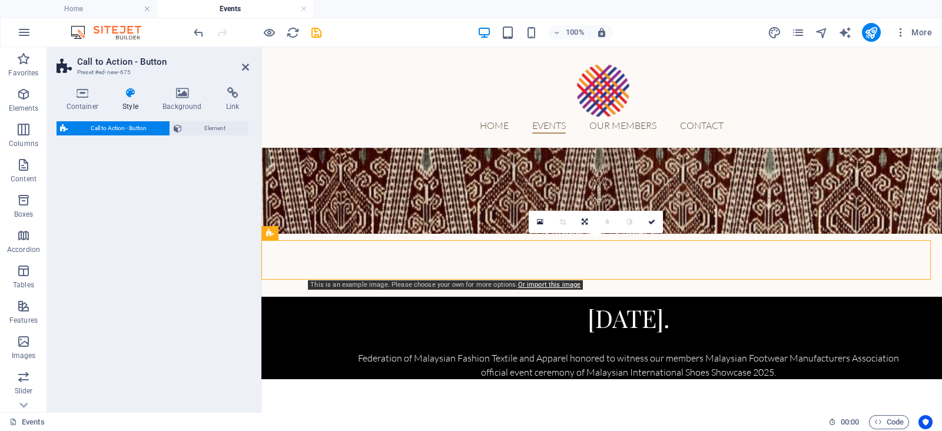
select select "rem"
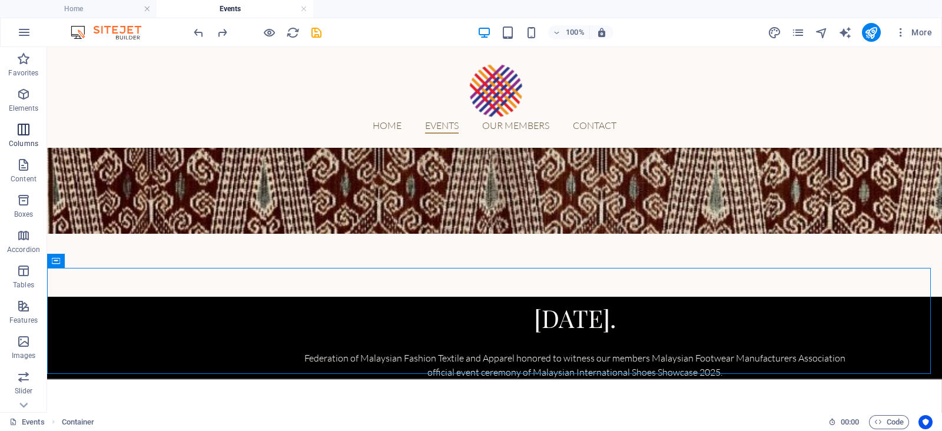
click at [22, 127] on icon "button" at bounding box center [23, 129] width 14 height 14
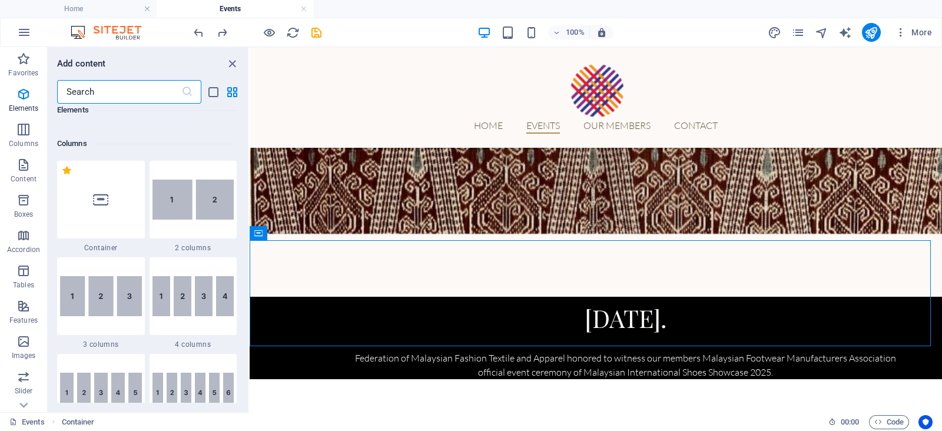
scroll to position [582, 0]
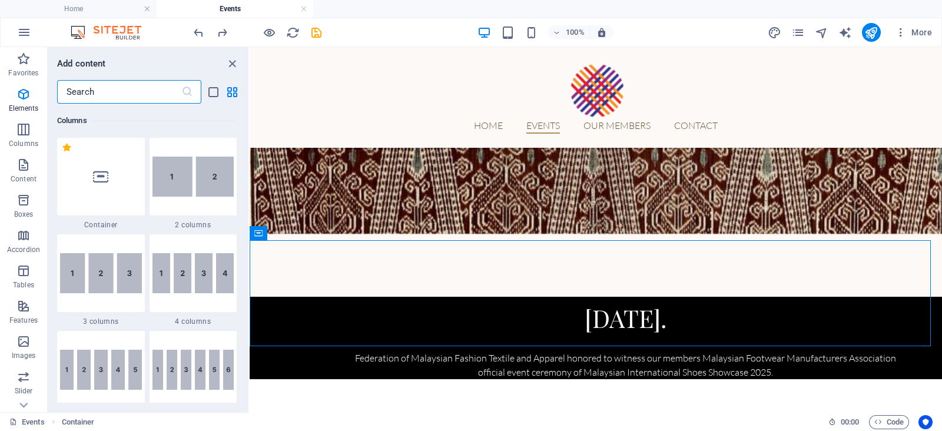
click at [75, 96] on input "text" at bounding box center [119, 92] width 124 height 24
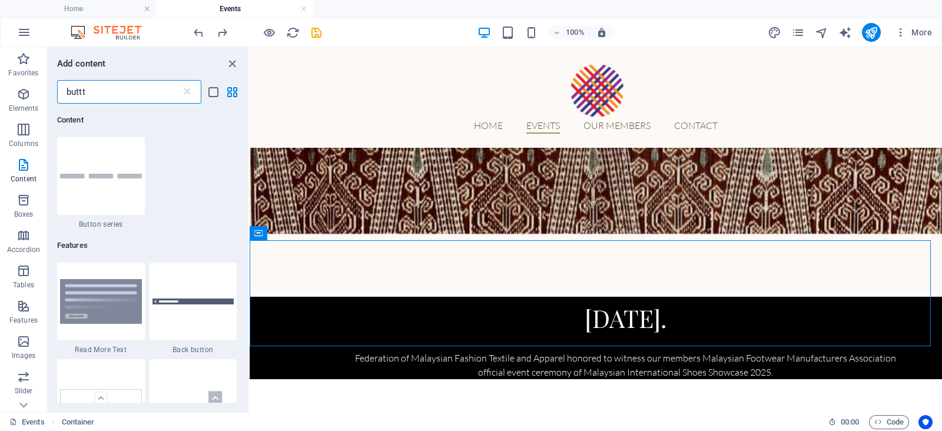
scroll to position [0, 0]
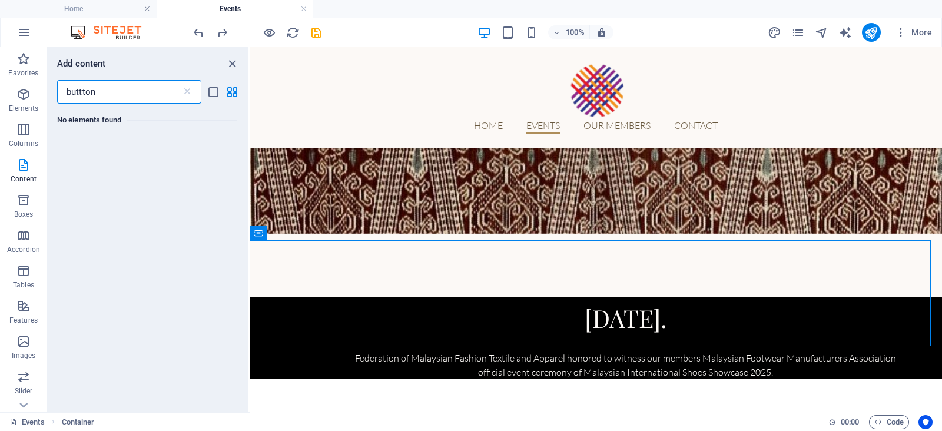
click at [81, 93] on input "buttton" at bounding box center [119, 92] width 124 height 24
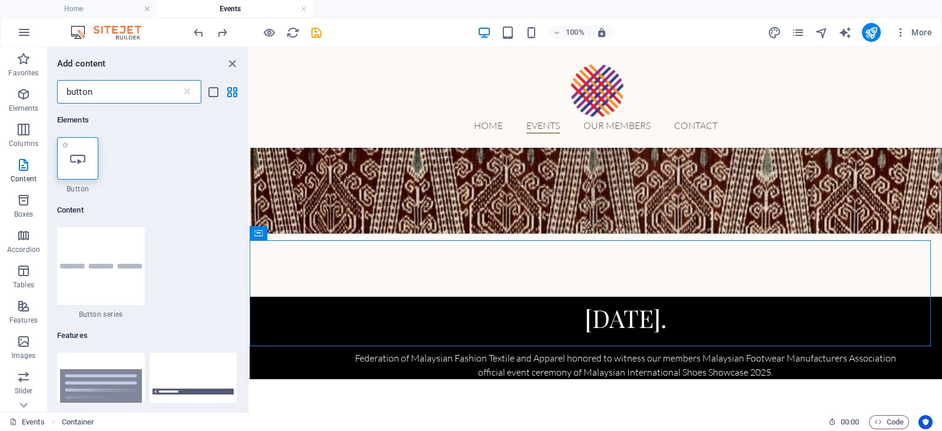
type input "button"
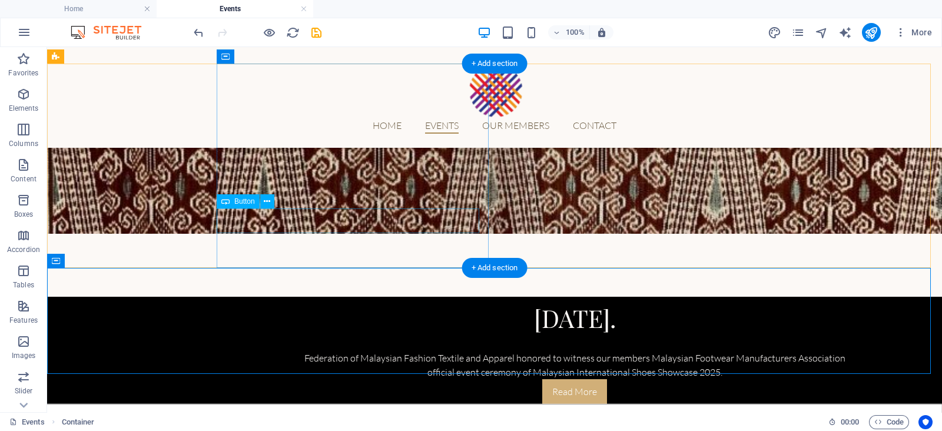
click at [359, 379] on div "Read More" at bounding box center [574, 391] width 565 height 25
select select
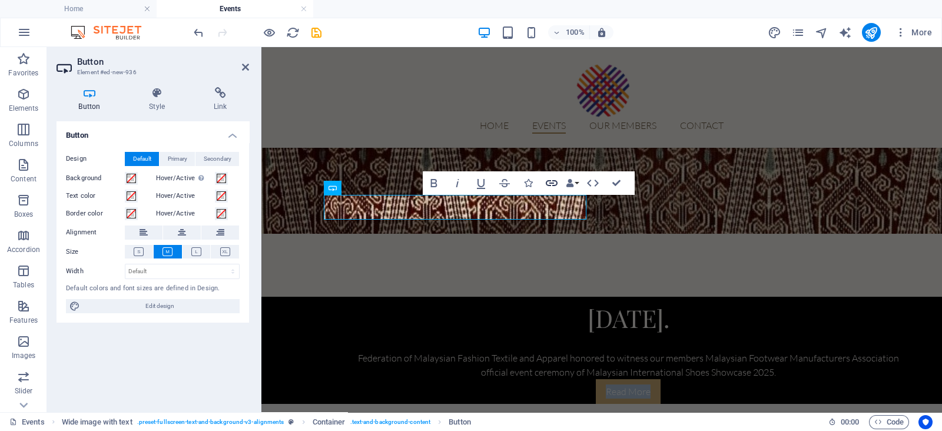
click at [553, 185] on icon "button" at bounding box center [552, 183] width 12 height 6
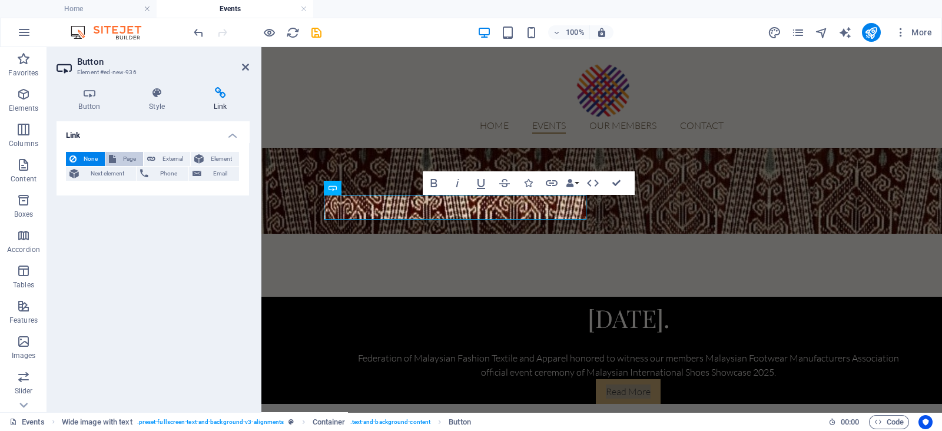
click at [130, 157] on span "Page" at bounding box center [130, 159] width 20 height 14
select select
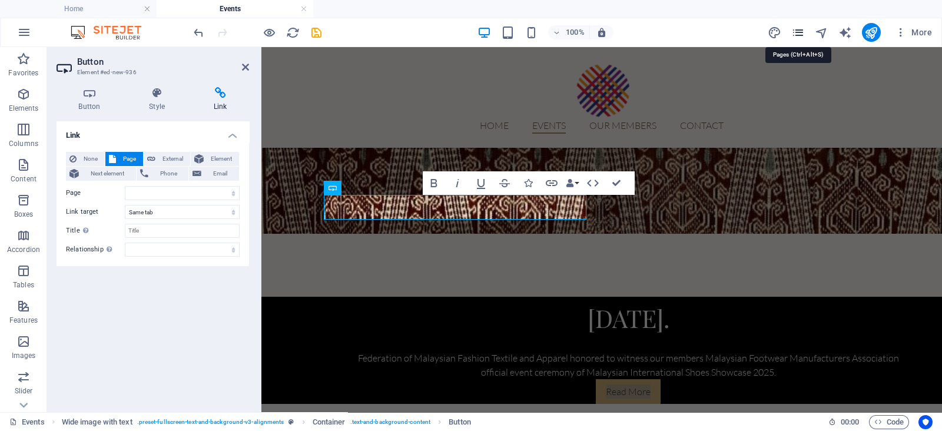
click at [798, 38] on icon "pages" at bounding box center [798, 33] width 14 height 14
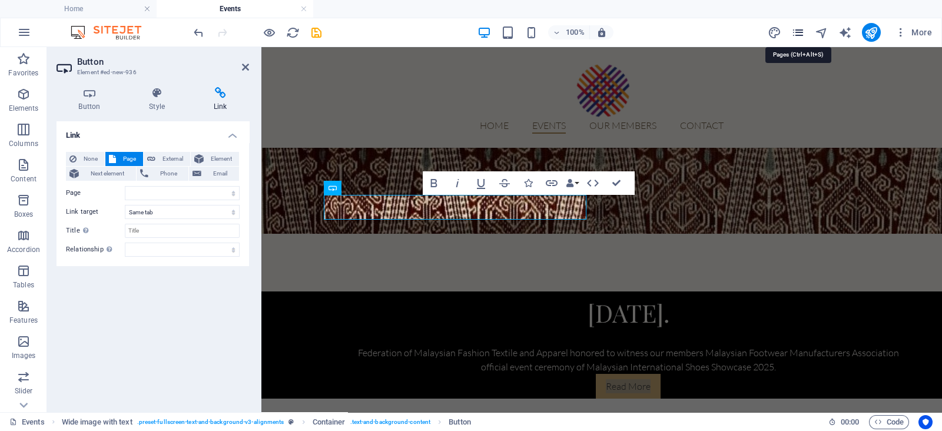
scroll to position [240, 0]
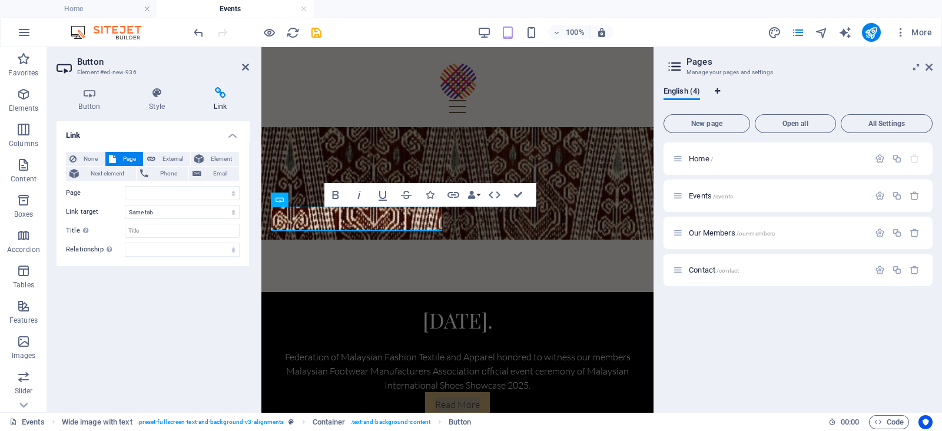
click at [719, 95] on icon "Language Tabs" at bounding box center [717, 91] width 5 height 7
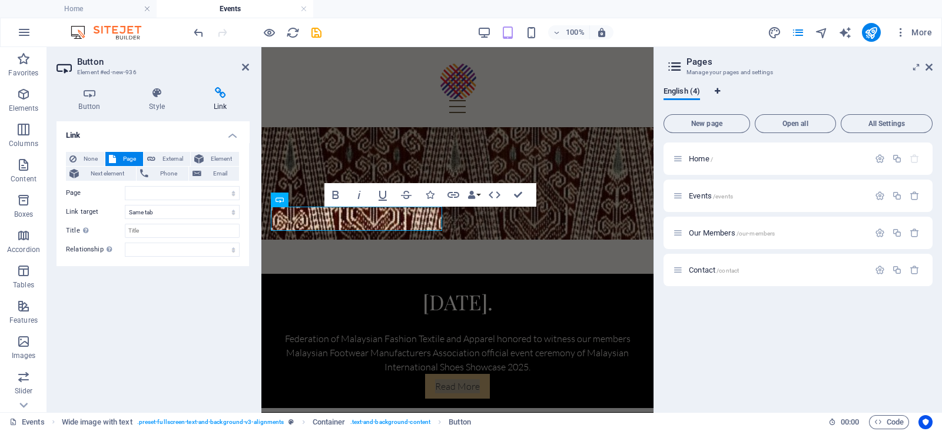
select select "41"
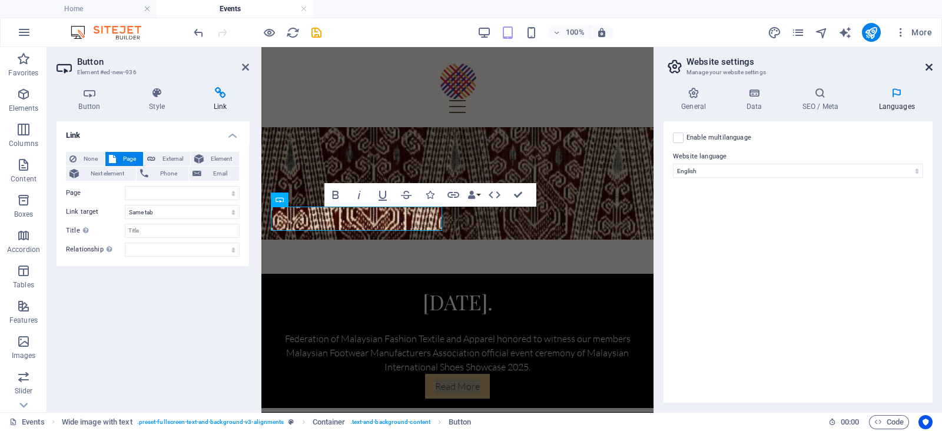
click at [929, 68] on icon at bounding box center [928, 66] width 7 height 9
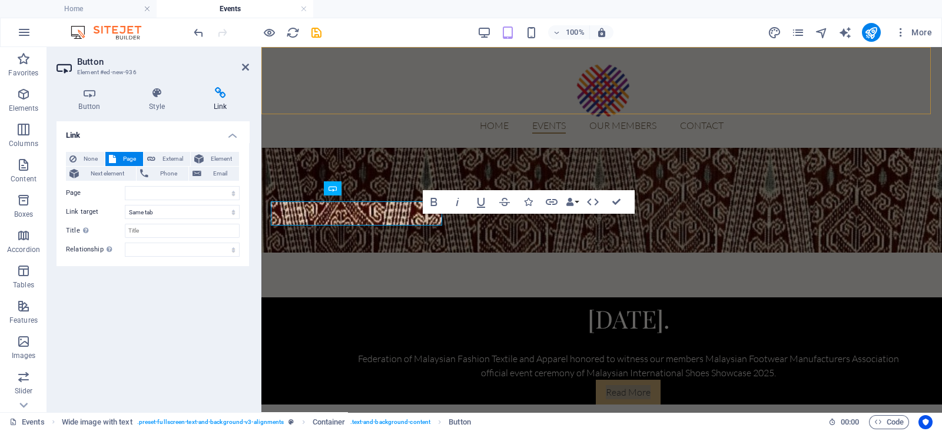
scroll to position [264, 0]
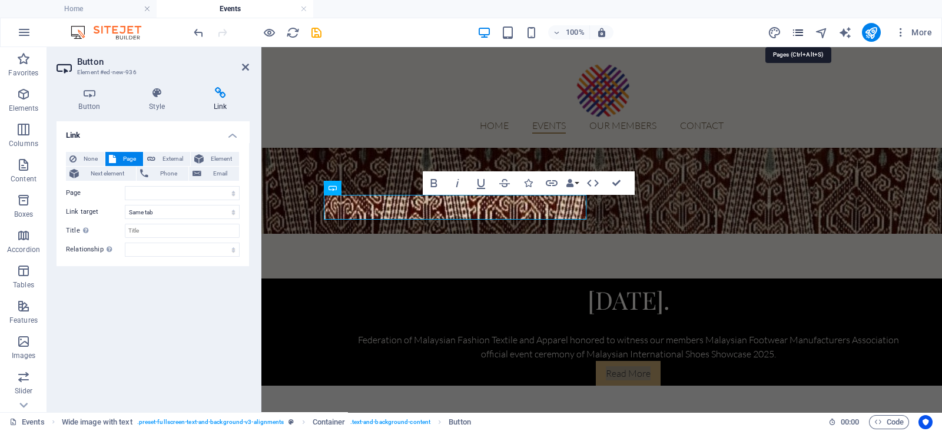
click at [799, 32] on icon "pages" at bounding box center [798, 33] width 14 height 14
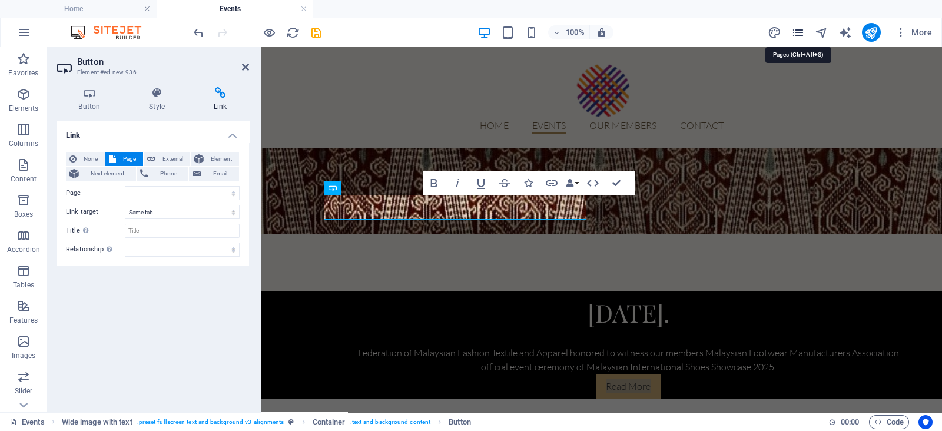
scroll to position [240, 0]
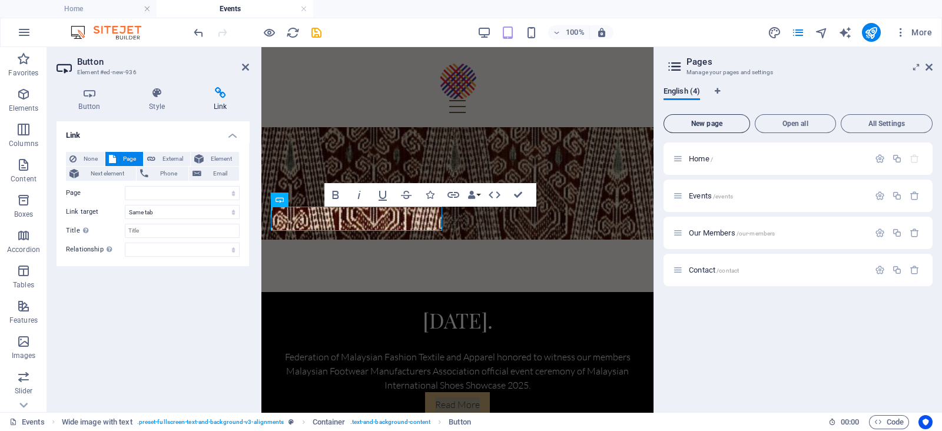
click at [729, 126] on span "New page" at bounding box center [707, 123] width 76 height 7
select select
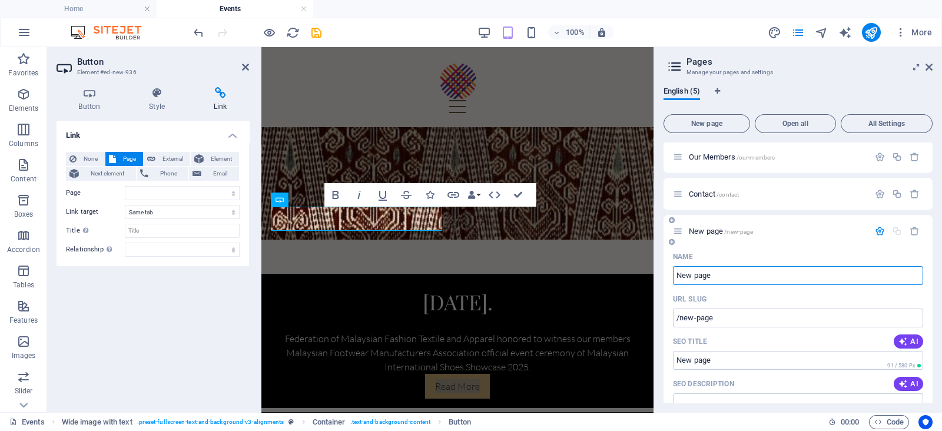
scroll to position [77, 0]
click at [681, 193] on icon at bounding box center [678, 193] width 10 height 10
click at [680, 197] on icon at bounding box center [678, 193] width 10 height 10
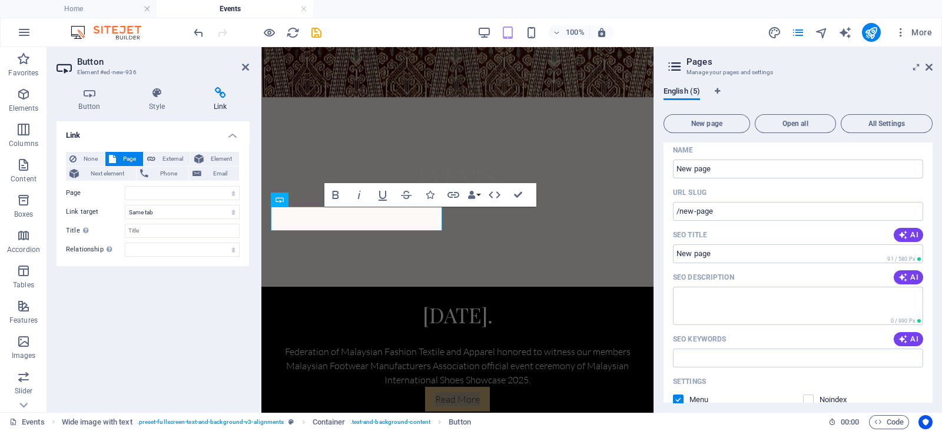
scroll to position [134, 0]
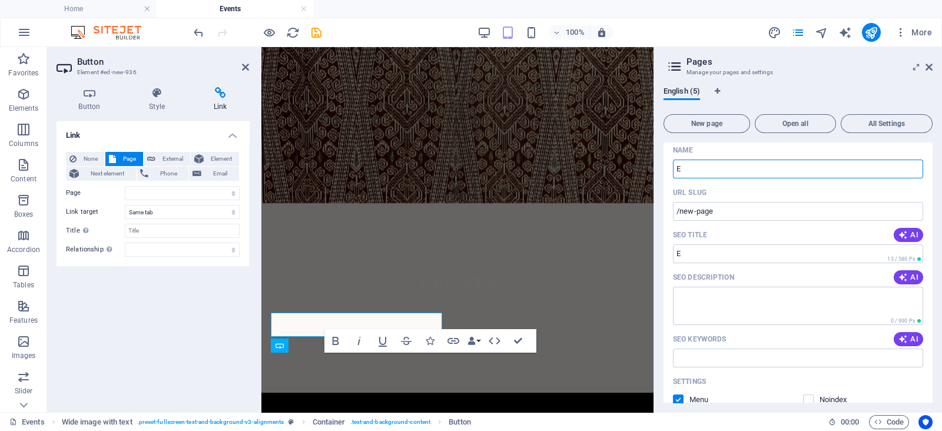
type input "E"
type input "/e"
select select
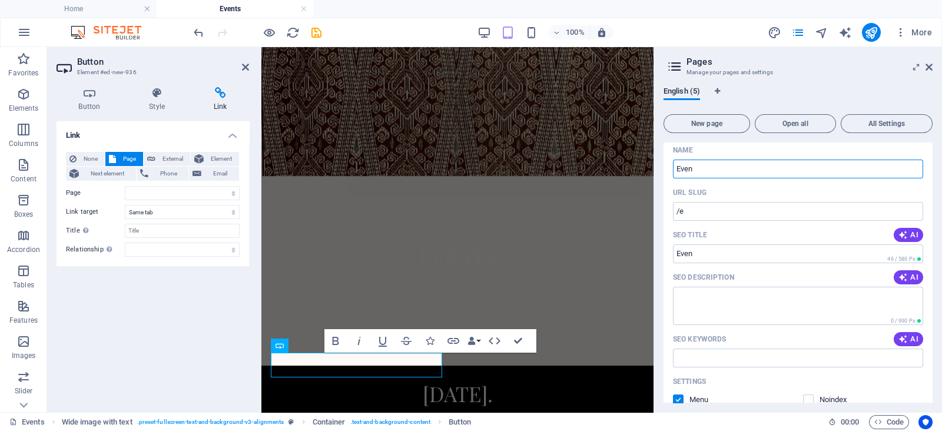
type input "Event"
select select
type input "Event"
type input "/event"
type input "Event1"
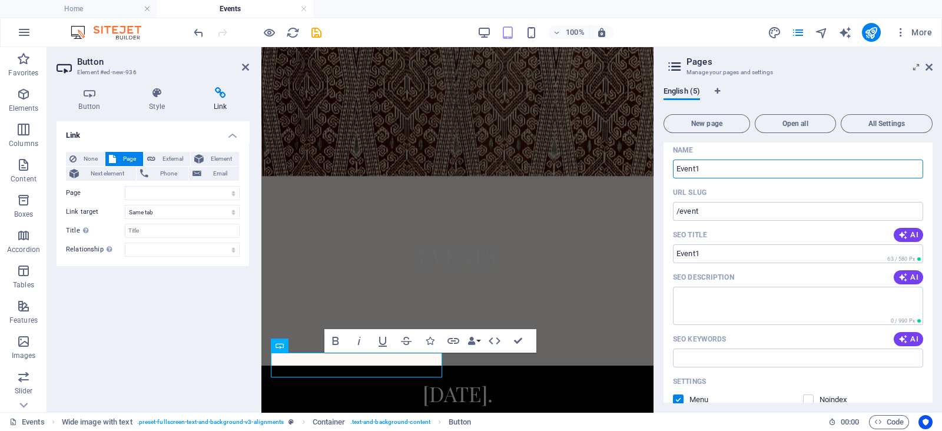
type input "/event1"
select select
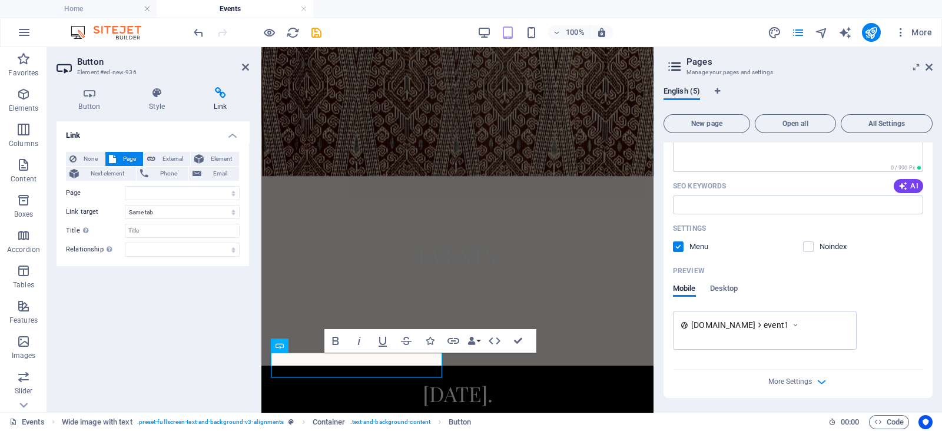
scroll to position [0, 0]
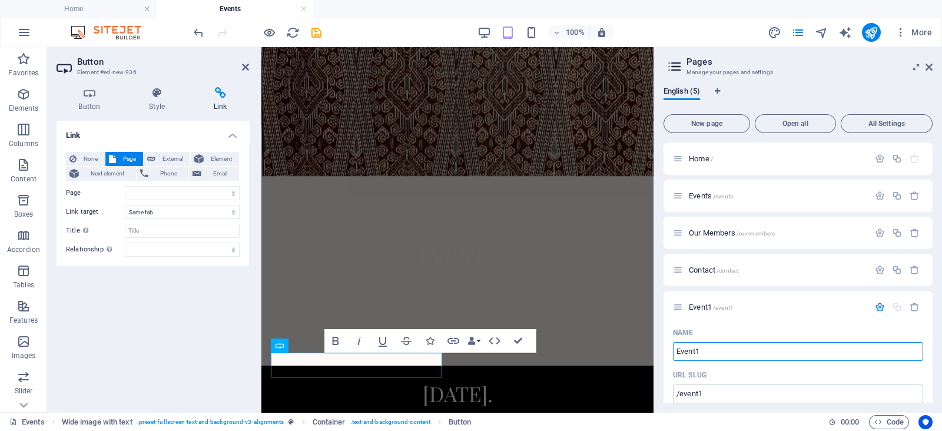
type input "Event1"
click at [659, 309] on div "English (5) New page Open all All Settings Home / Events /events Our Members /o…" at bounding box center [798, 245] width 288 height 334
click at [200, 187] on select "Home Events Our Members Contact Event1" at bounding box center [182, 193] width 115 height 14
select select "4"
click at [125, 186] on select "Home Events Our Members Contact Event1" at bounding box center [182, 193] width 115 height 14
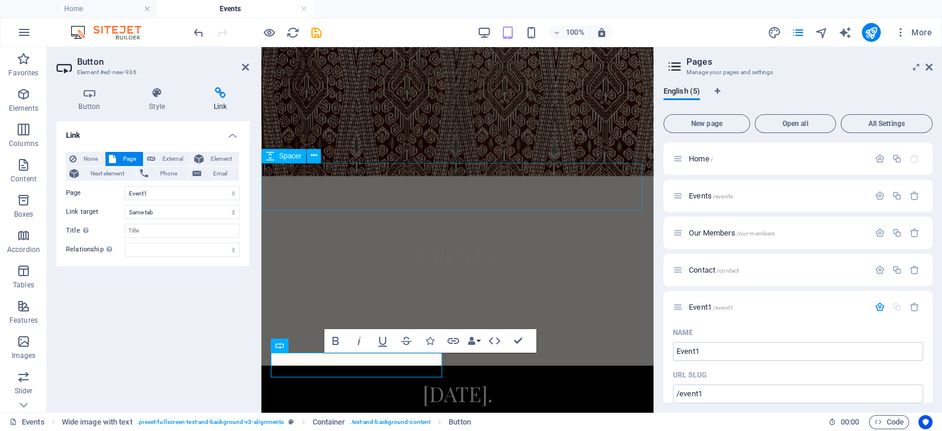
click at [301, 318] on div at bounding box center [457, 341] width 392 height 47
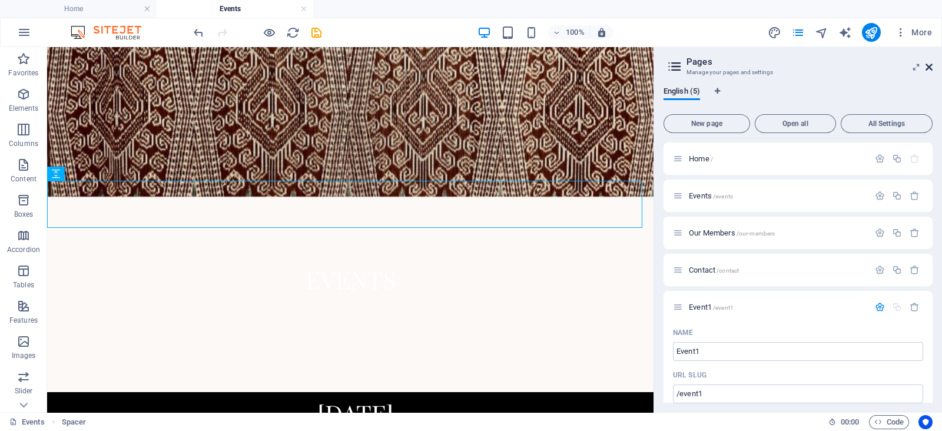
drag, startPoint x: 929, startPoint y: 69, endPoint x: 496, endPoint y: 70, distance: 432.7
click at [929, 69] on icon at bounding box center [928, 66] width 7 height 9
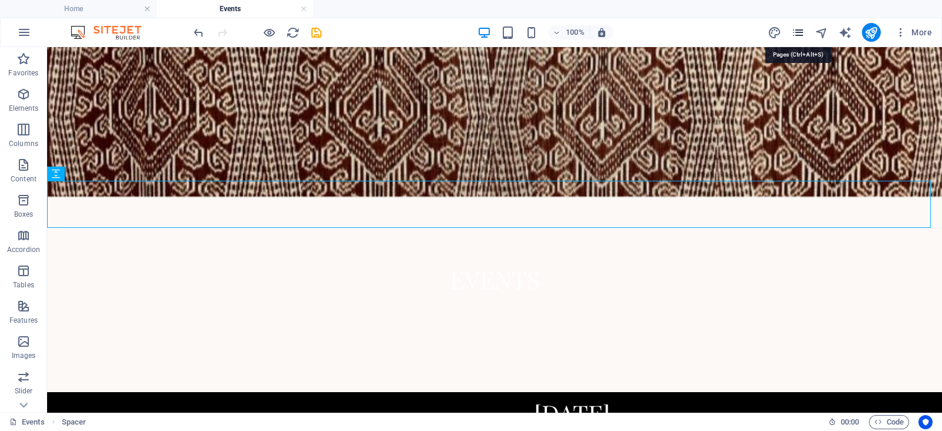
click at [802, 36] on icon "pages" at bounding box center [798, 33] width 14 height 14
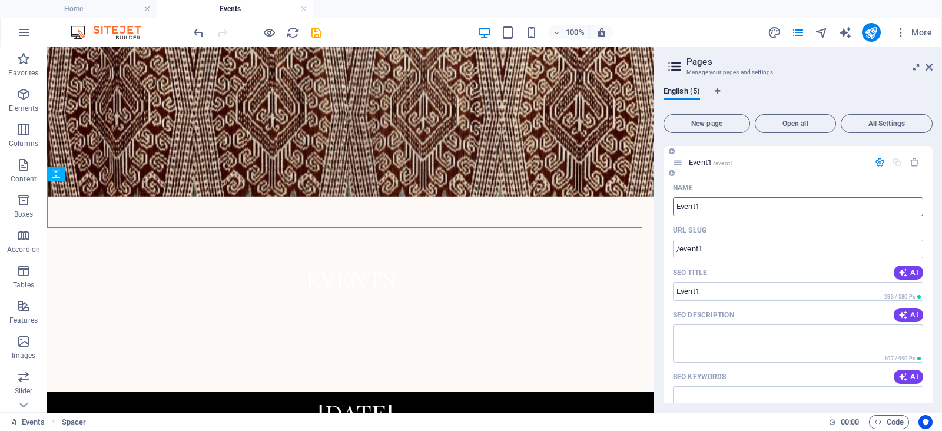
scroll to position [145, 0]
click at [703, 158] on span "Event1 /event1" at bounding box center [711, 161] width 45 height 9
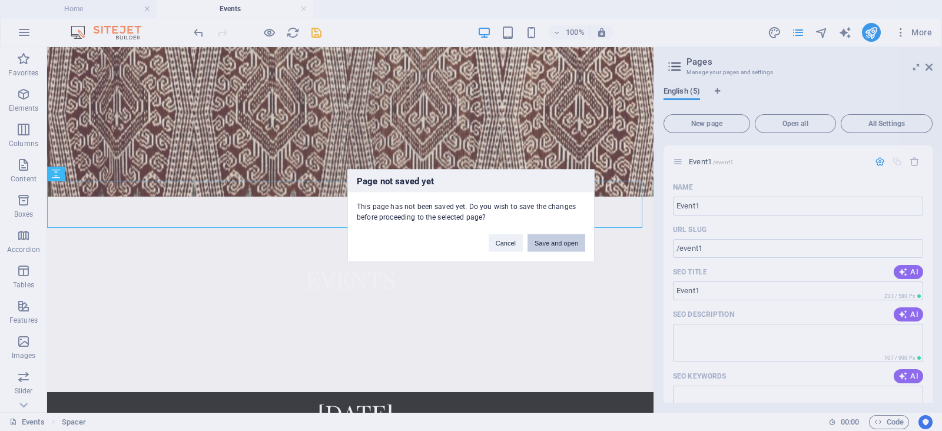
click at [553, 243] on button "Save and open" at bounding box center [556, 243] width 58 height 18
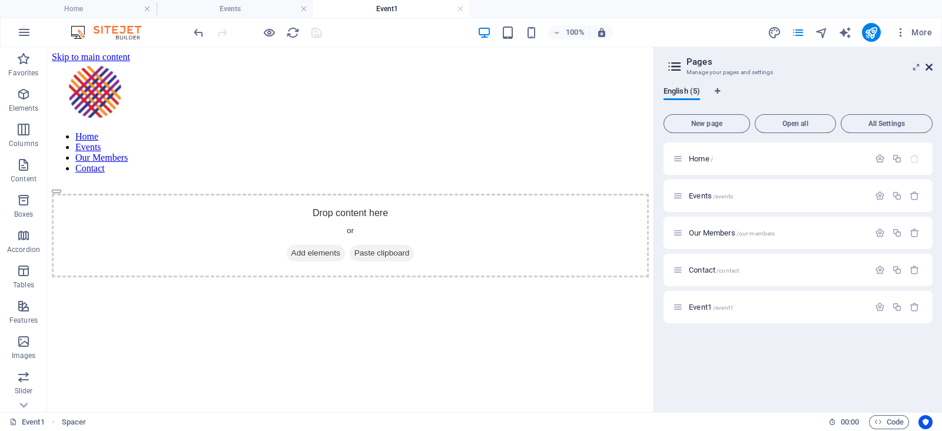
scroll to position [0, 0]
click at [927, 36] on span "More" at bounding box center [913, 32] width 37 height 12
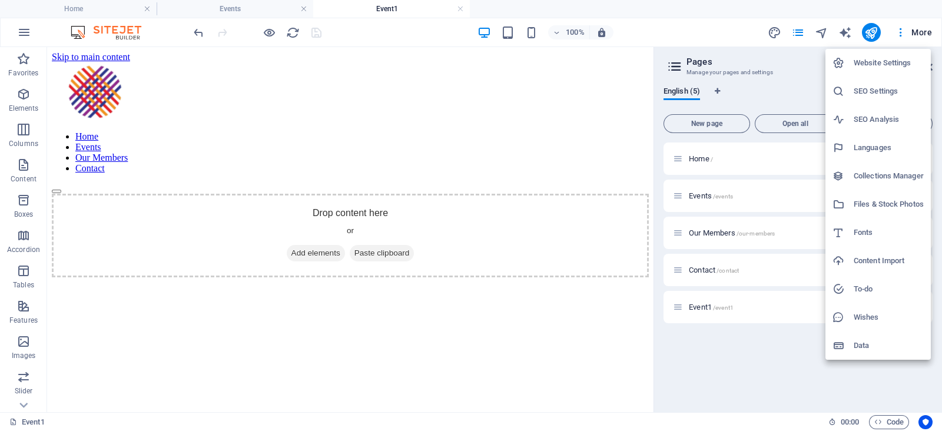
click at [661, 28] on div at bounding box center [471, 215] width 942 height 431
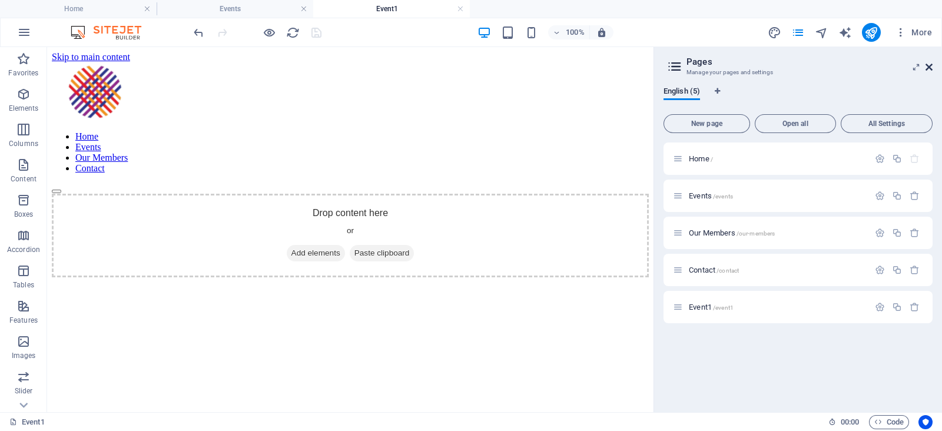
click at [931, 71] on icon at bounding box center [928, 66] width 7 height 9
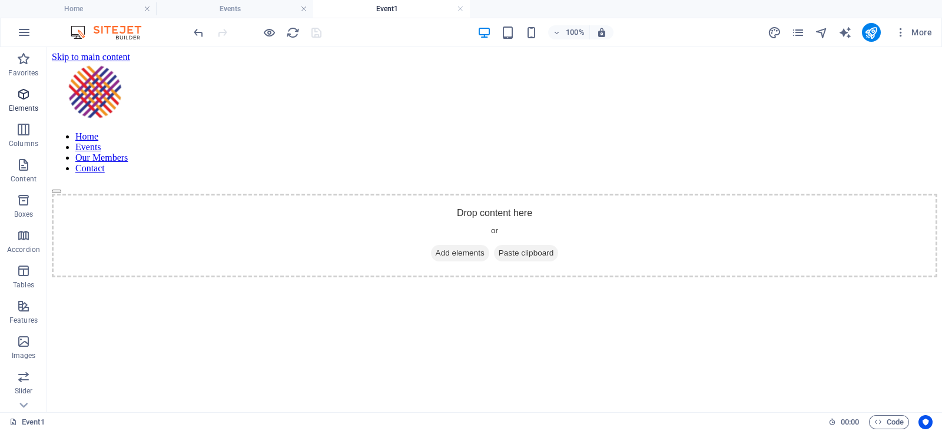
click at [26, 99] on icon "button" at bounding box center [23, 94] width 14 height 14
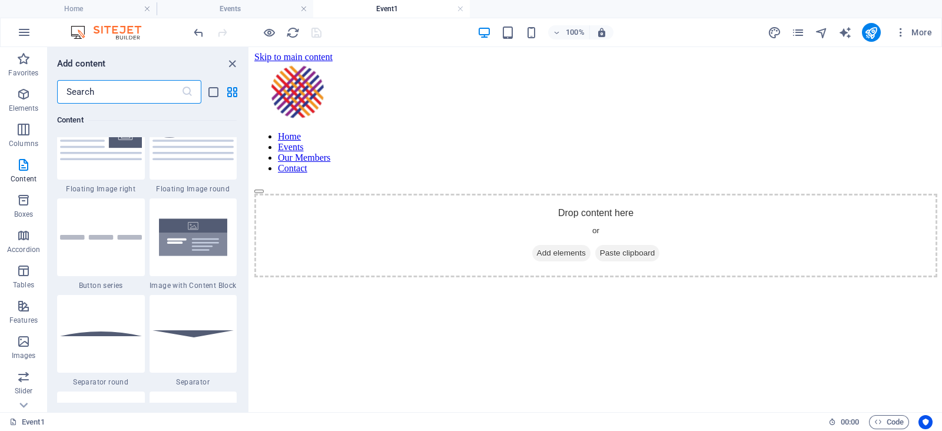
scroll to position [2386, 0]
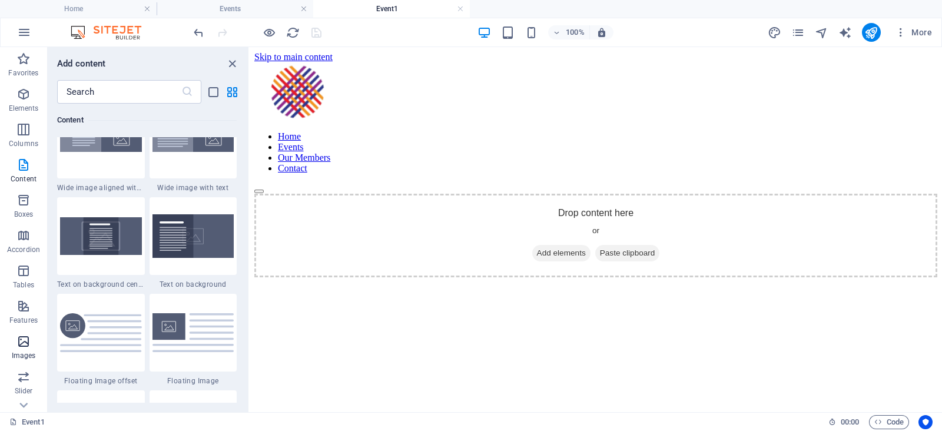
click at [32, 343] on span "Images" at bounding box center [23, 348] width 47 height 28
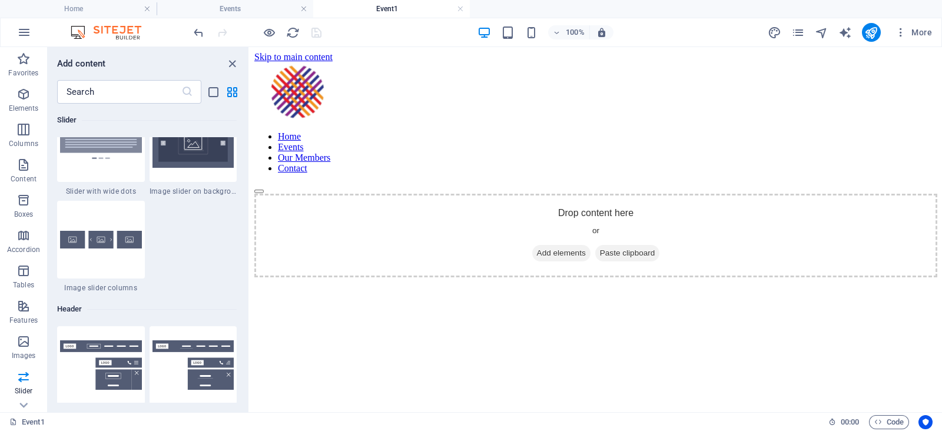
scroll to position [6831, 0]
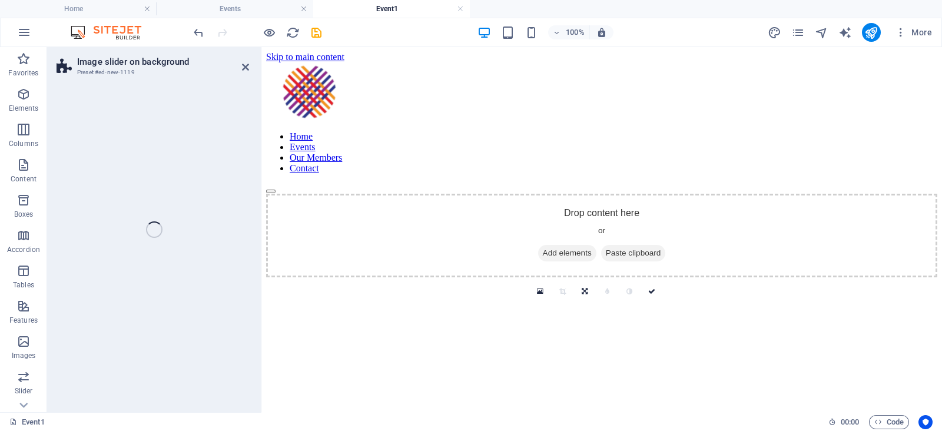
select select "rem"
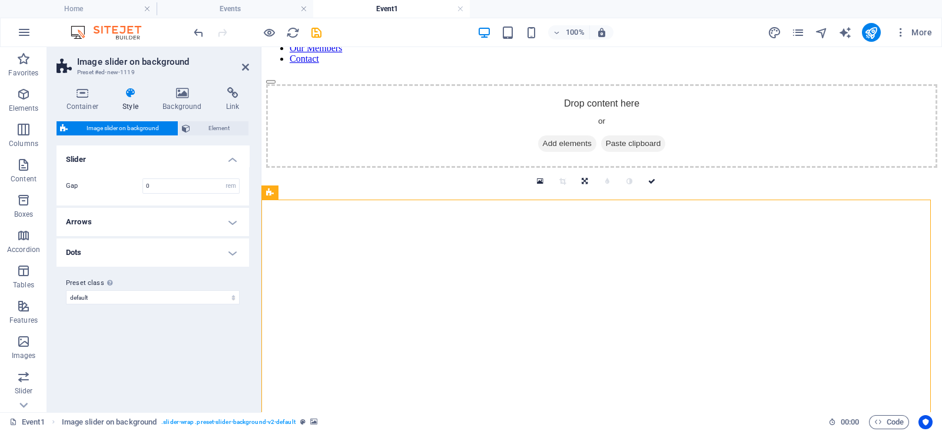
scroll to position [0, 0]
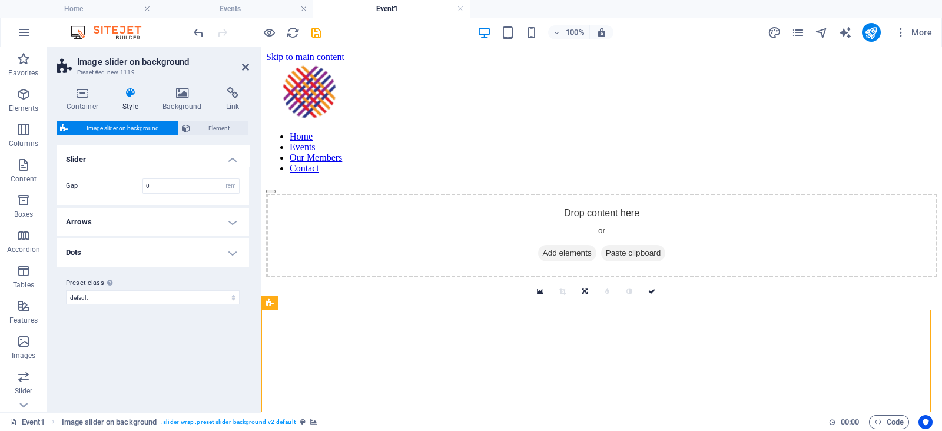
click at [445, 225] on div "Drop content here or Add elements Paste clipboard" at bounding box center [601, 236] width 671 height 84
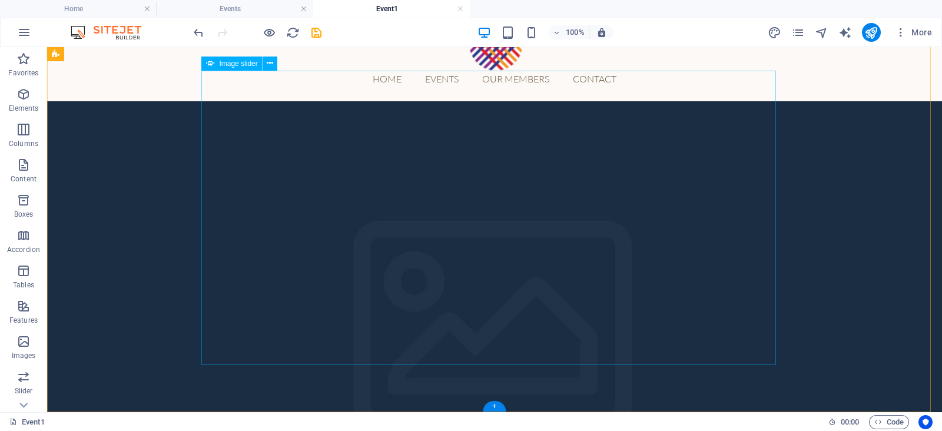
scroll to position [45, 0]
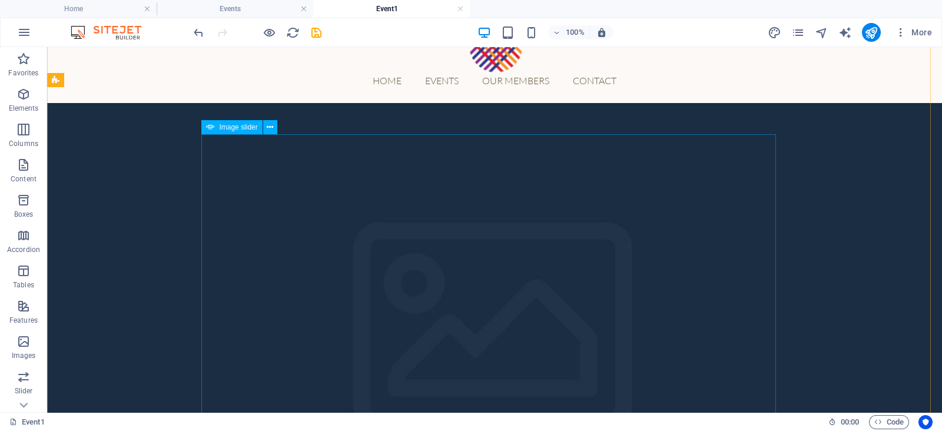
select select "px"
select select "ms"
select select "s"
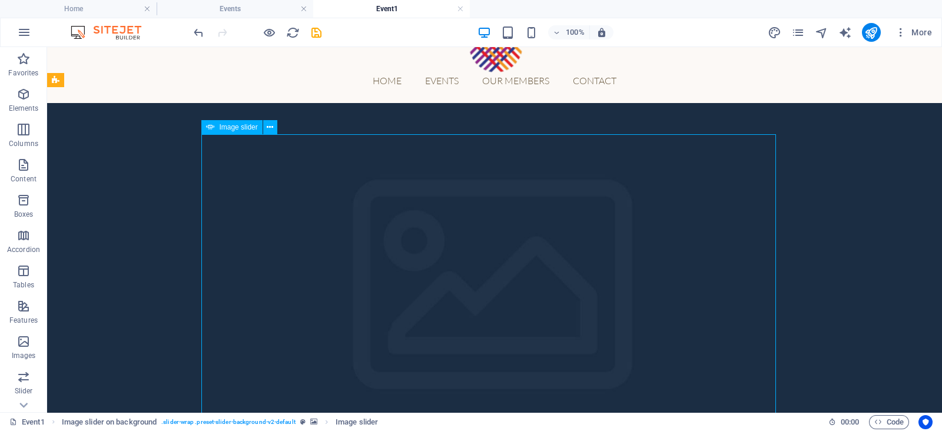
select select "progressive"
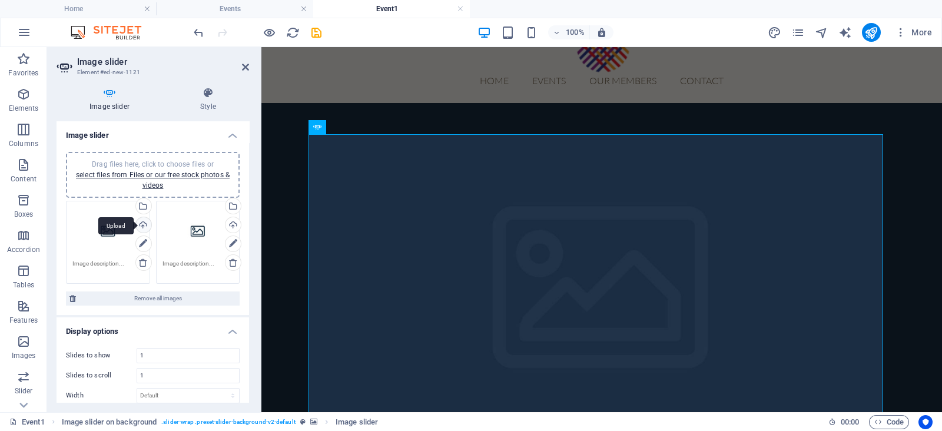
click at [143, 220] on div "Upload" at bounding box center [143, 226] width 18 height 18
click at [233, 225] on div "Upload" at bounding box center [232, 226] width 18 height 18
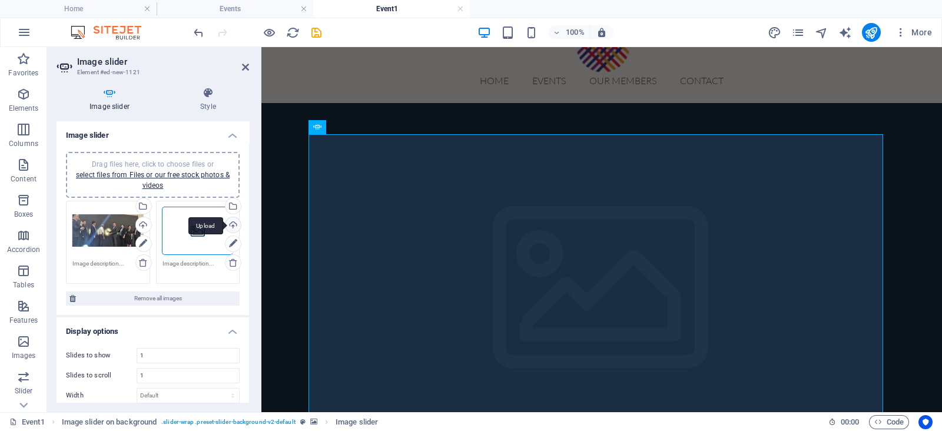
click at [228, 222] on div "Upload" at bounding box center [232, 226] width 18 height 18
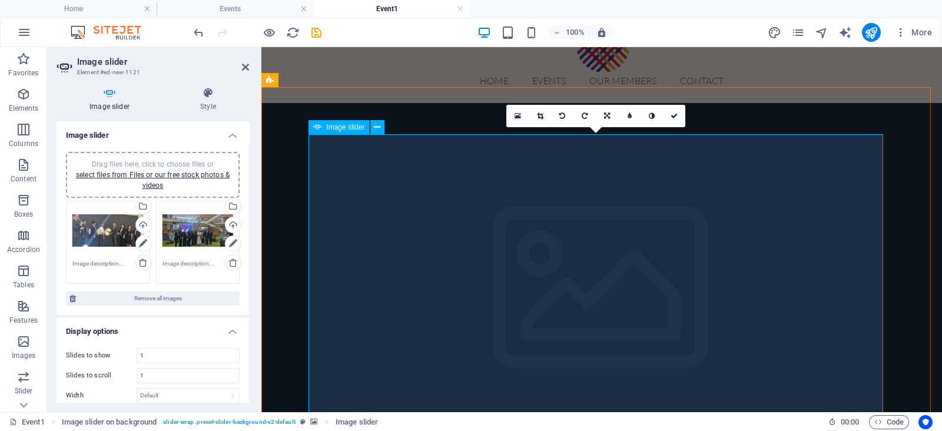
scroll to position [109, 0]
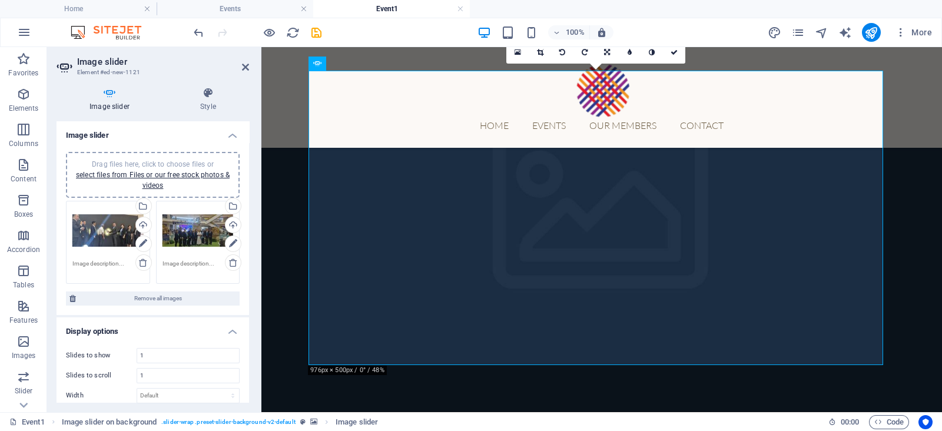
scroll to position [16, 0]
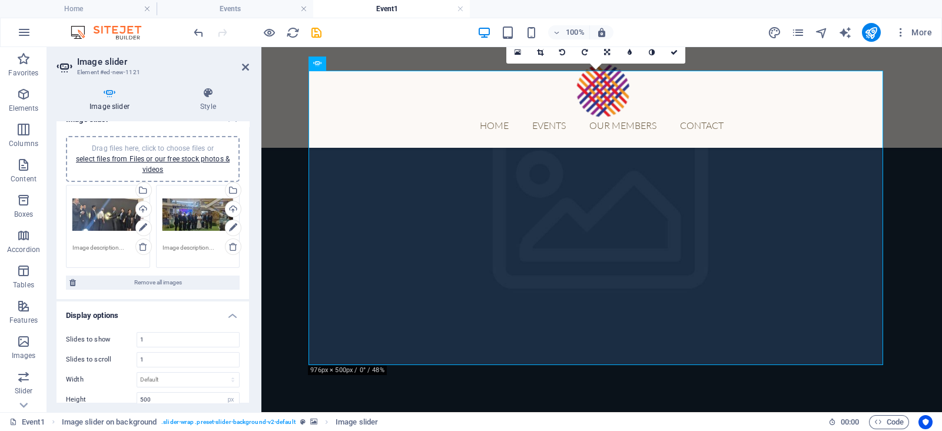
click at [141, 151] on div "Drag files here, click to choose files or select files from Files or our free s…" at bounding box center [153, 159] width 160 height 32
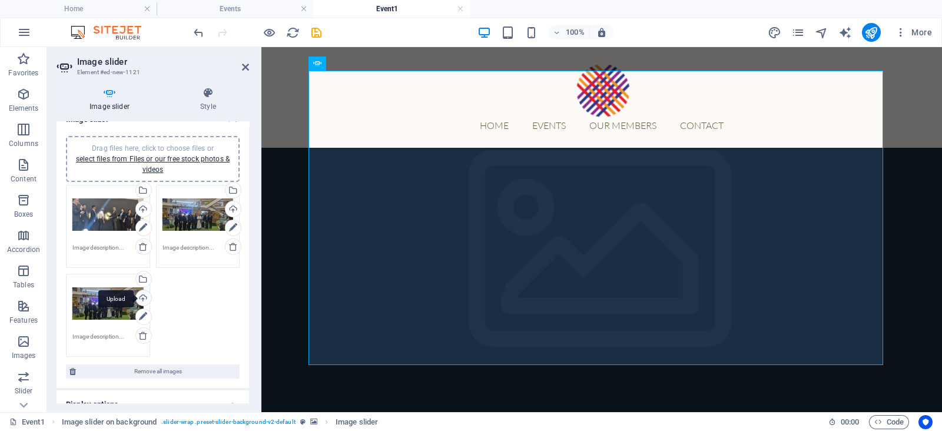
click at [142, 296] on div "Upload" at bounding box center [143, 299] width 18 height 18
click at [180, 161] on link "select files from Files or our free stock photos & videos" at bounding box center [153, 164] width 154 height 19
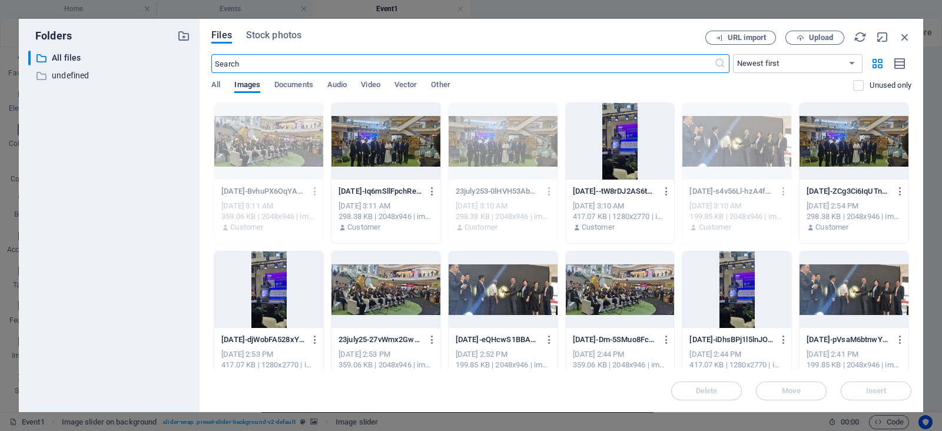
scroll to position [91, 0]
click at [817, 36] on span "Upload" at bounding box center [821, 37] width 24 height 7
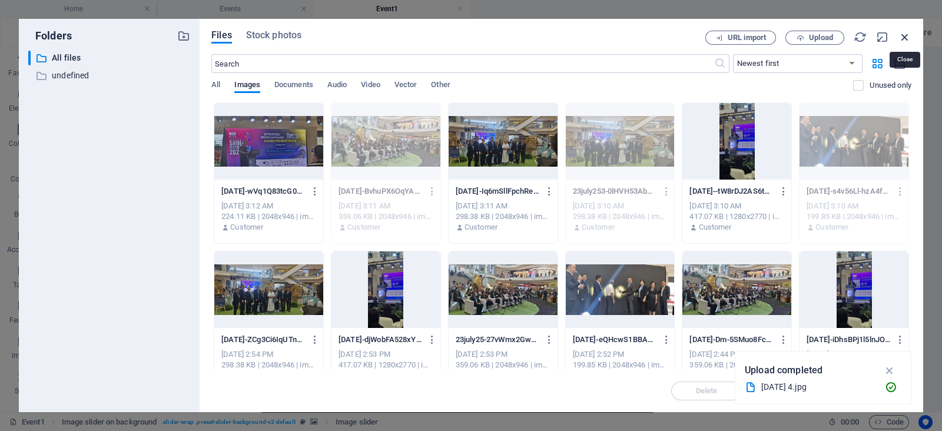
click at [907, 36] on icon "button" at bounding box center [904, 37] width 13 height 13
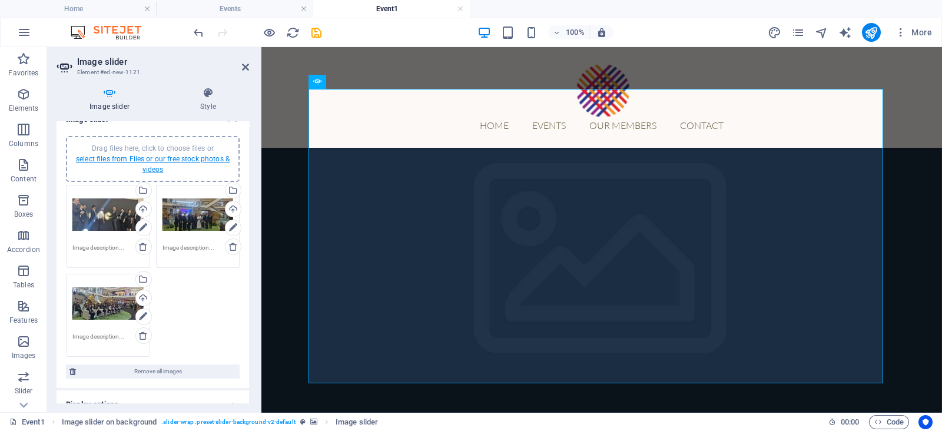
click at [224, 161] on link "select files from Files or our free stock photos & videos" at bounding box center [153, 164] width 154 height 19
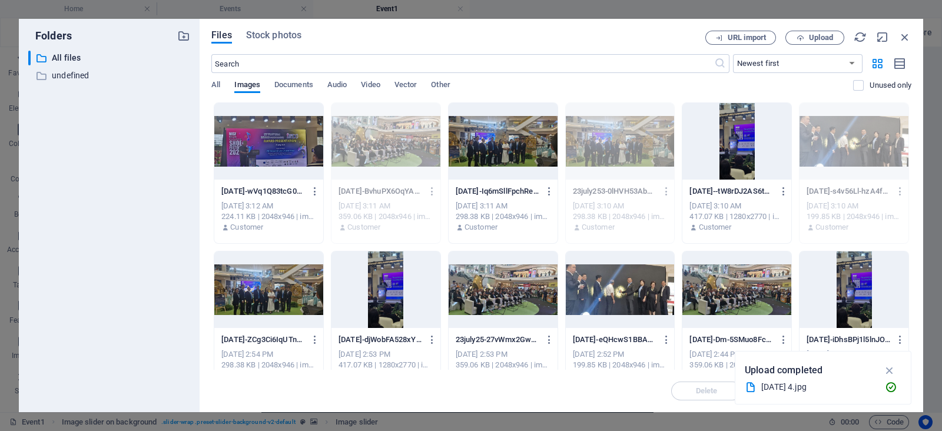
click at [243, 151] on div at bounding box center [268, 141] width 109 height 77
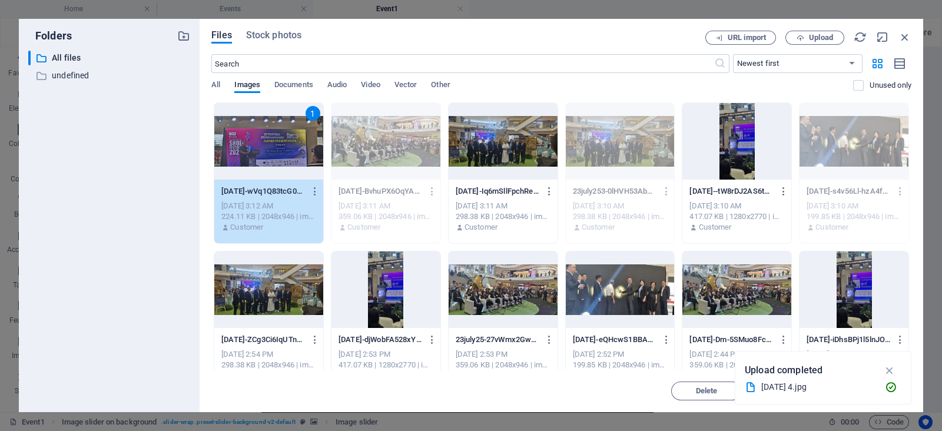
click at [243, 151] on div "1" at bounding box center [268, 141] width 109 height 77
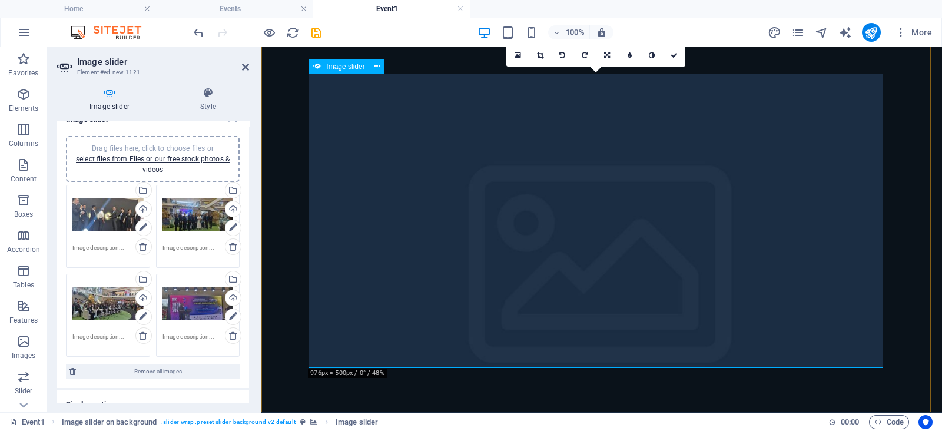
scroll to position [109, 0]
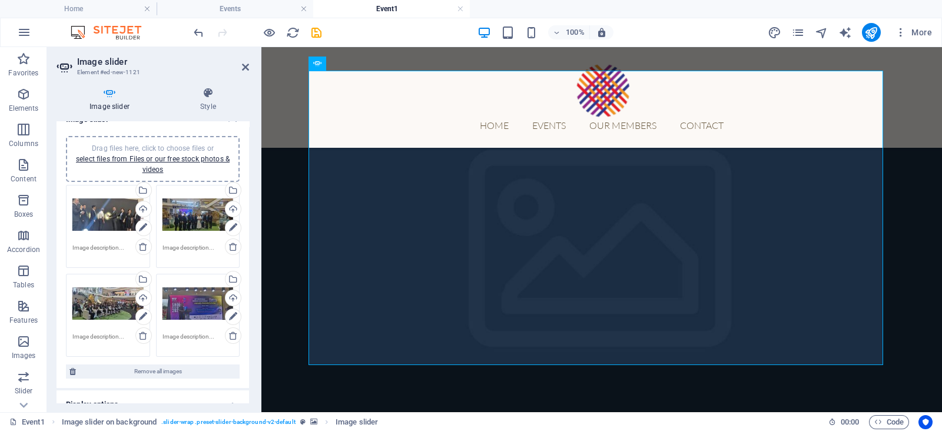
click at [419, 399] on figure at bounding box center [601, 261] width 681 height 474
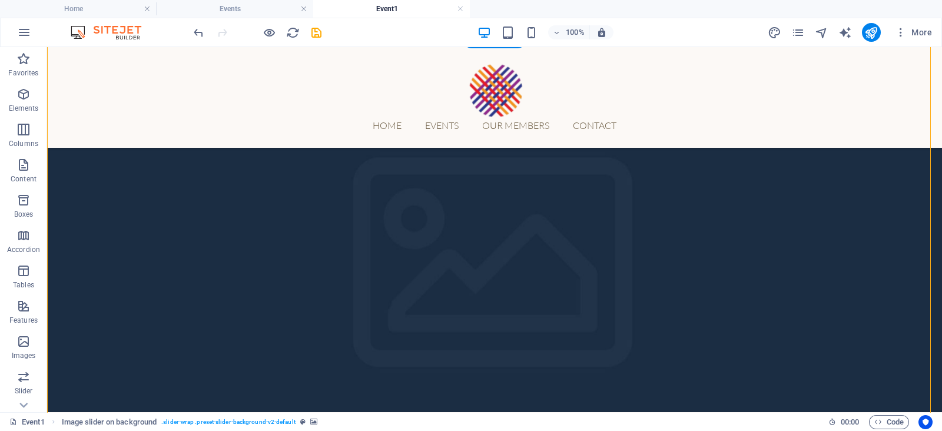
scroll to position [95, 0]
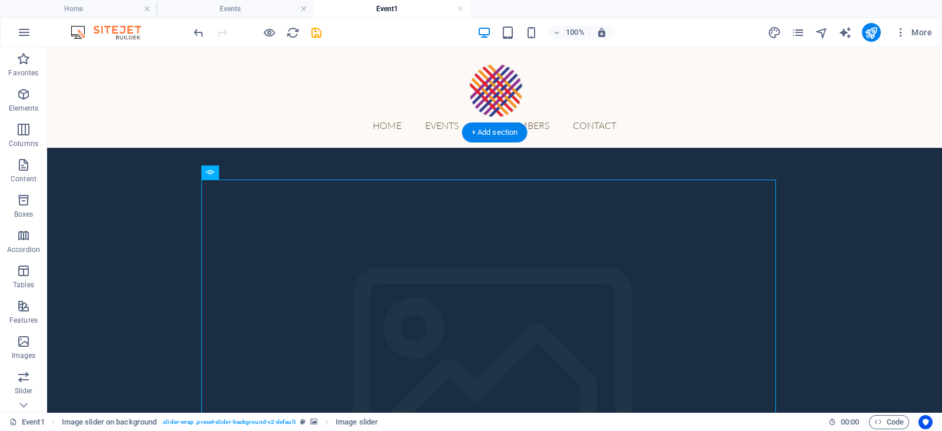
click at [850, 234] on figure at bounding box center [494, 385] width 895 height 474
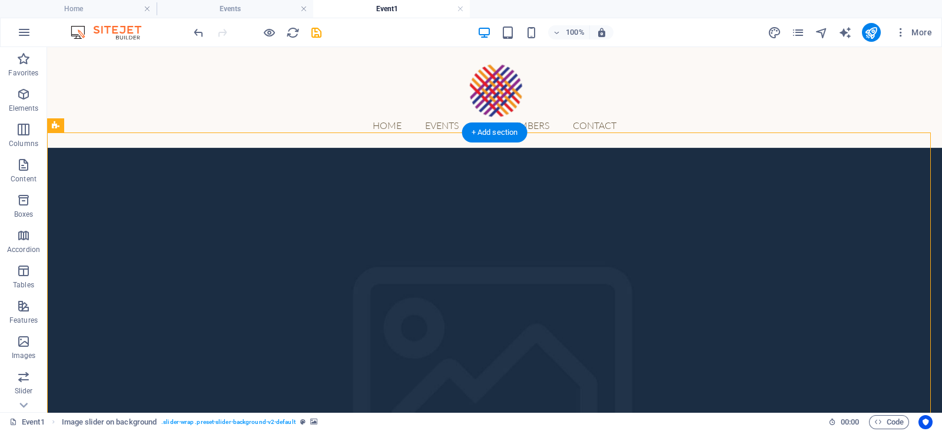
click at [850, 234] on figure at bounding box center [494, 385] width 895 height 474
select select "rem"
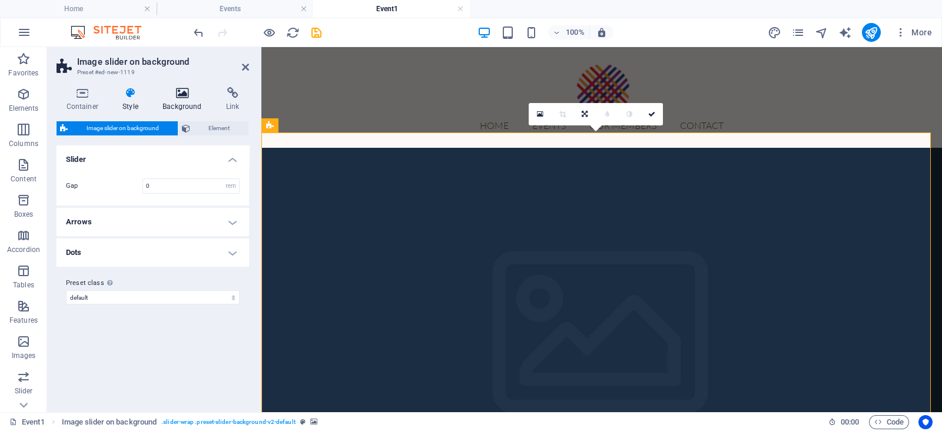
click at [177, 107] on h4 "Background" at bounding box center [185, 99] width 64 height 25
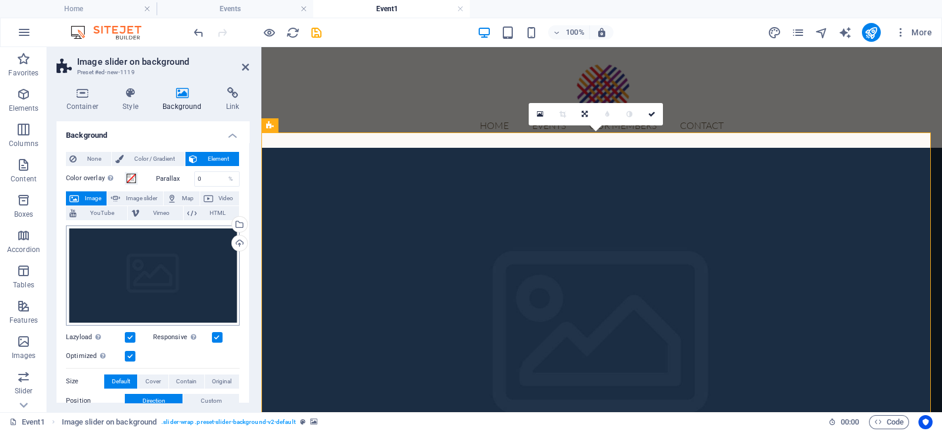
scroll to position [10, 0]
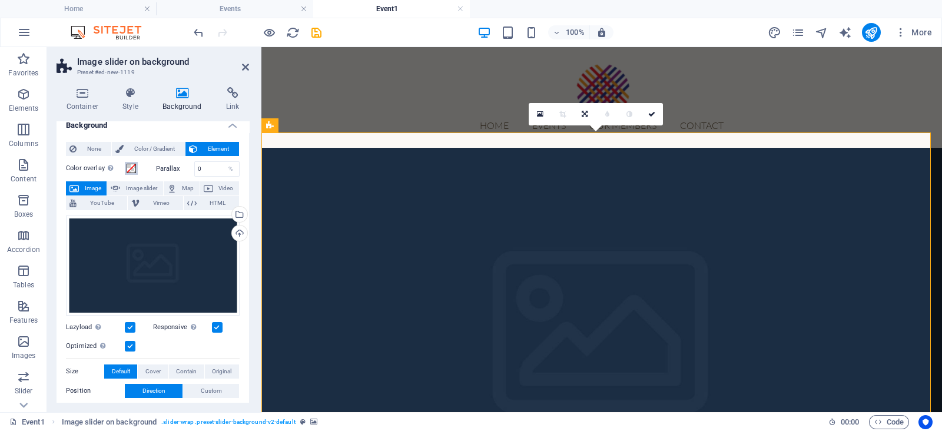
click at [129, 169] on span at bounding box center [131, 168] width 9 height 9
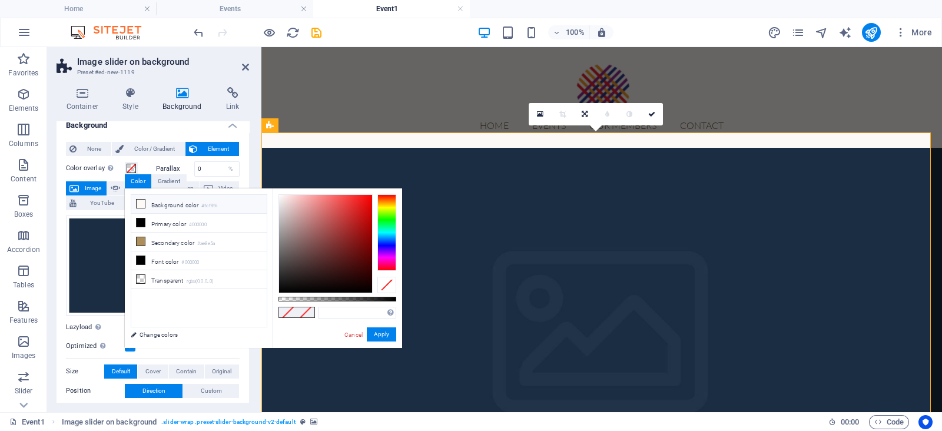
click at [230, 204] on li "Background color #fcf9f6" at bounding box center [198, 204] width 135 height 19
type input "#fcf9f6"
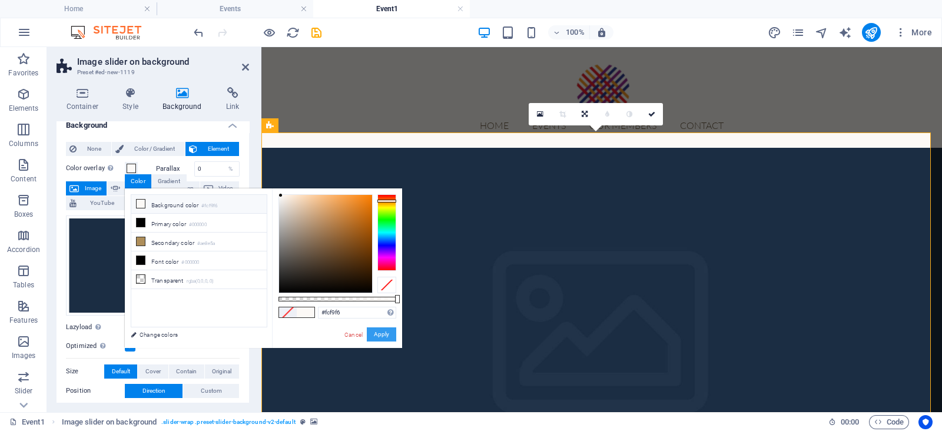
click at [384, 336] on button "Apply" at bounding box center [381, 334] width 29 height 14
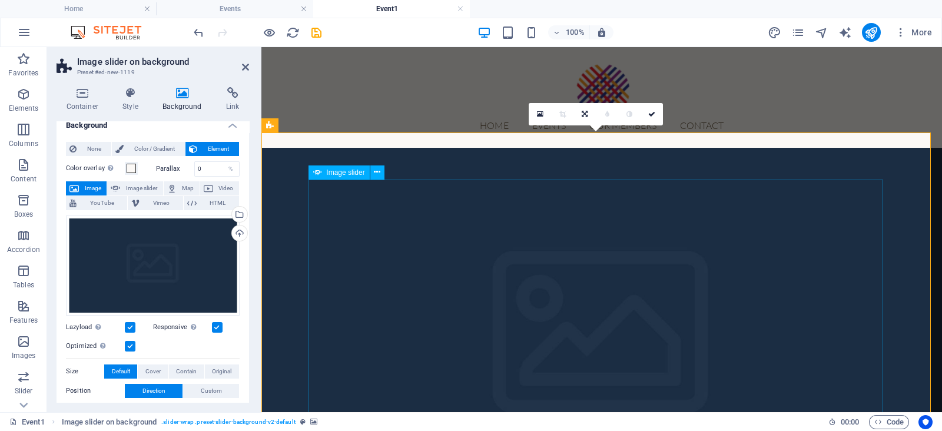
scroll to position [109, 0]
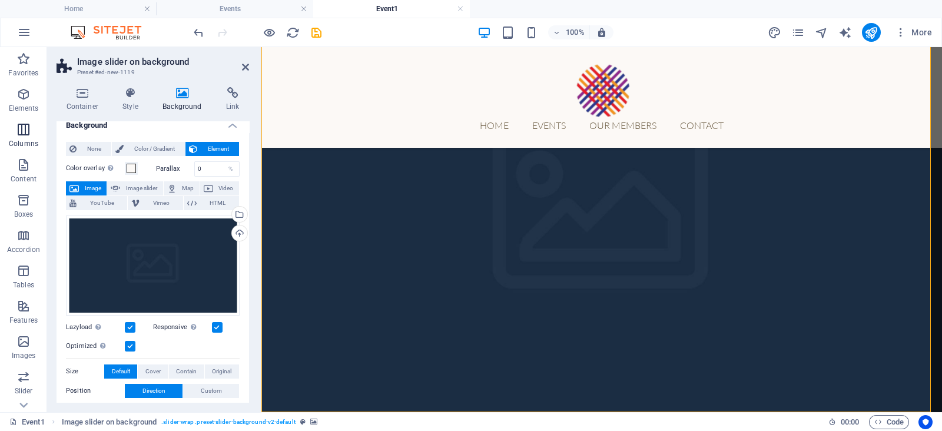
click at [33, 145] on p "Columns" at bounding box center [23, 143] width 29 height 9
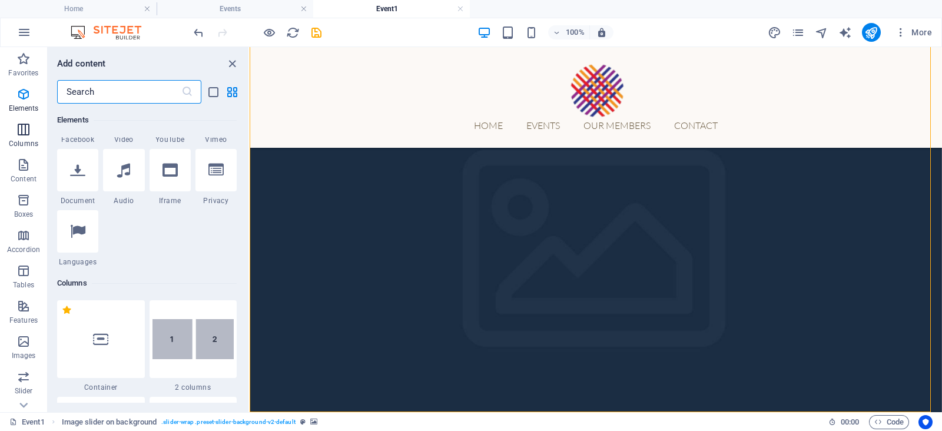
scroll to position [582, 0]
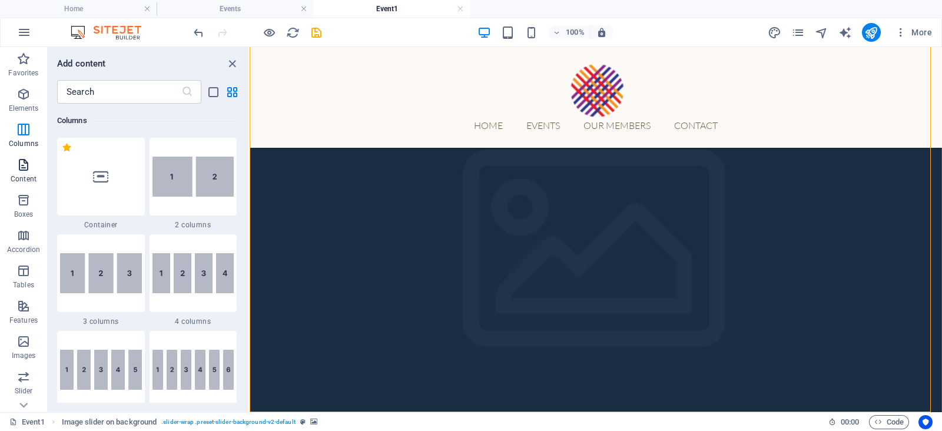
click at [32, 178] on p "Content" at bounding box center [24, 178] width 26 height 9
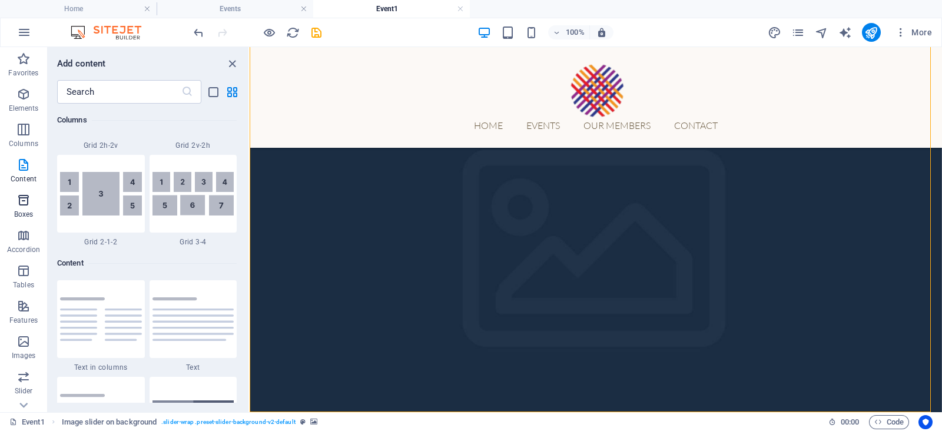
scroll to position [2060, 0]
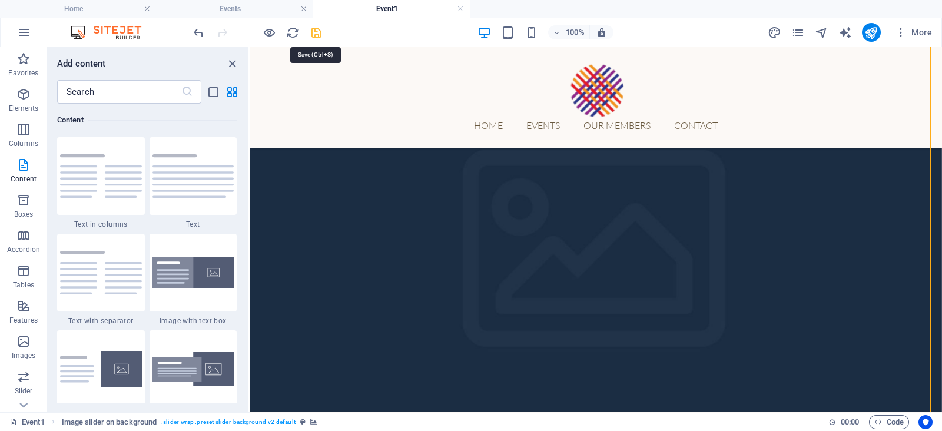
click at [313, 35] on icon "save" at bounding box center [317, 33] width 14 height 14
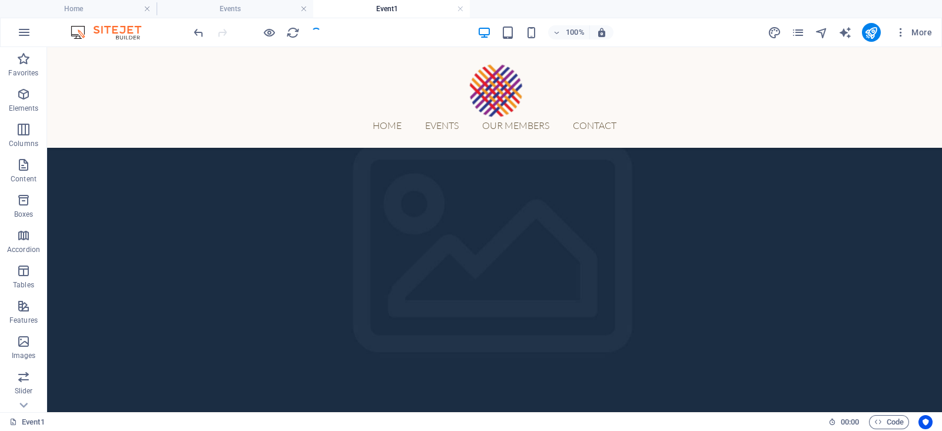
click at [268, 8] on h4 "Events" at bounding box center [235, 8] width 157 height 13
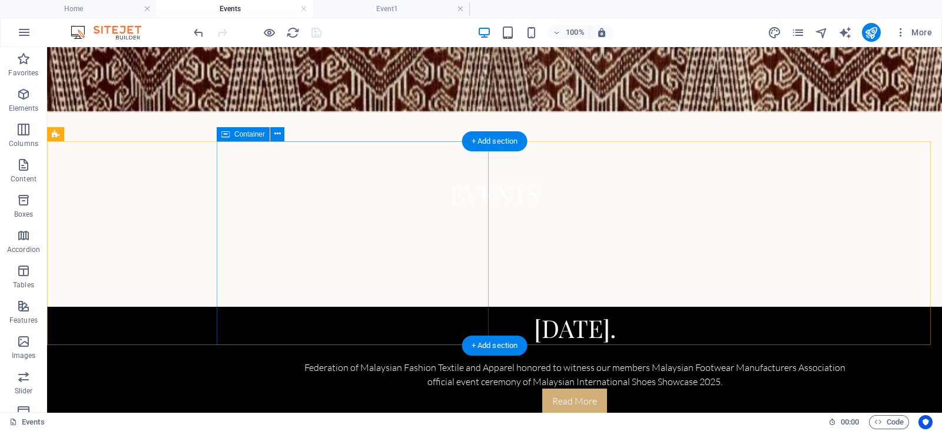
scroll to position [221, 0]
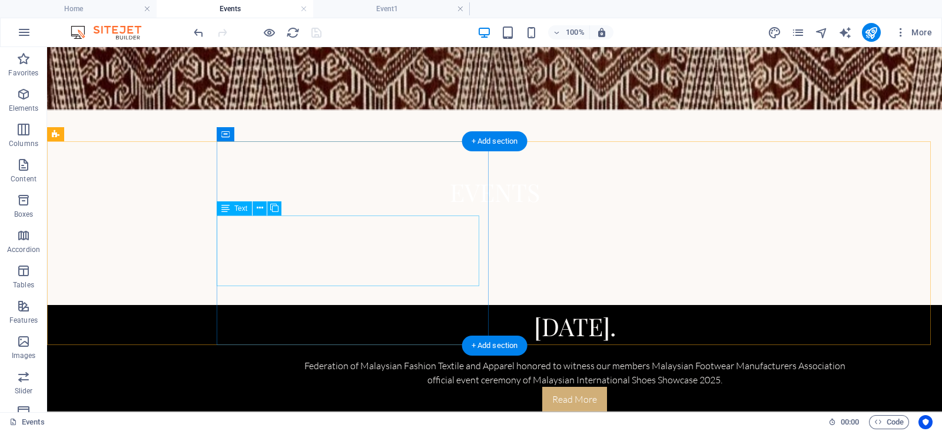
click at [409, 344] on div "Federation of Malaysian Fashion Textile and Apparel honored to witness our memb…" at bounding box center [574, 365] width 565 height 42
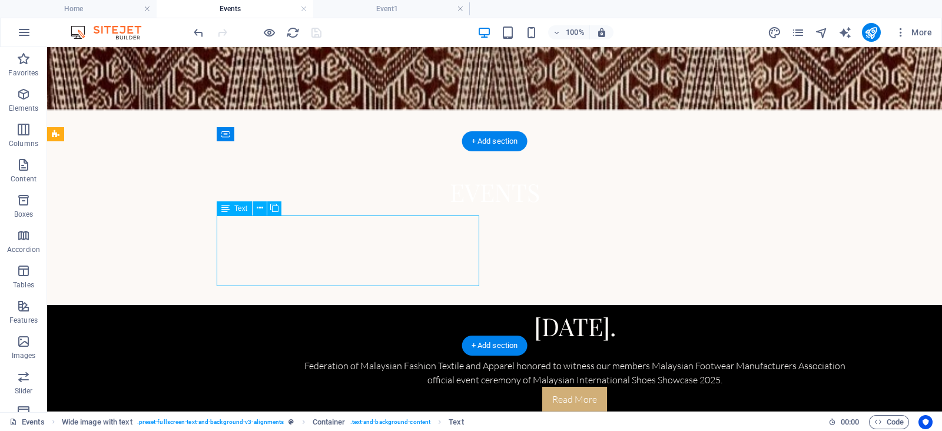
click at [409, 344] on div "Federation of Malaysian Fashion Textile and Apparel honored to witness our memb…" at bounding box center [574, 365] width 565 height 42
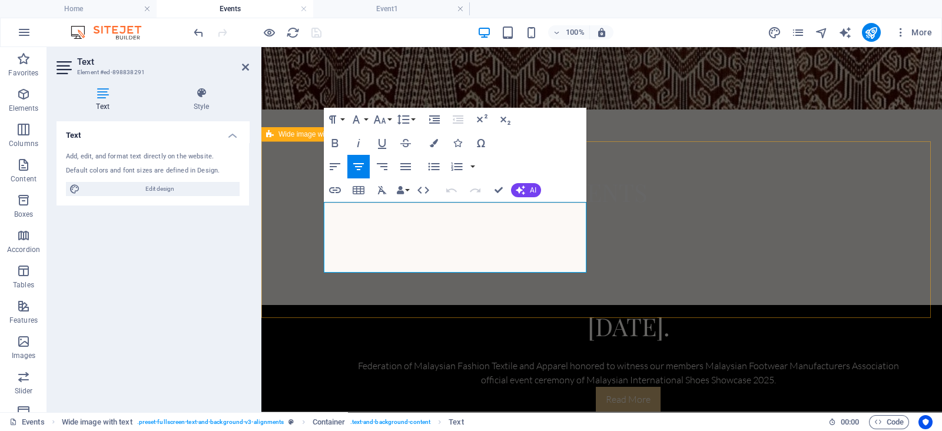
drag, startPoint x: 507, startPoint y: 260, endPoint x: 308, endPoint y: 195, distance: 209.1
click at [525, 359] on p "Federation of Malaysian Fashion Textile and Apparel honored to witness our memb…" at bounding box center [628, 373] width 565 height 28
drag, startPoint x: 512, startPoint y: 263, endPoint x: 326, endPoint y: 227, distance: 189.4
click at [346, 359] on p "Federation of Malaysian Fashion Textile and Apparel honored to witness our memb…" at bounding box center [628, 373] width 565 height 28
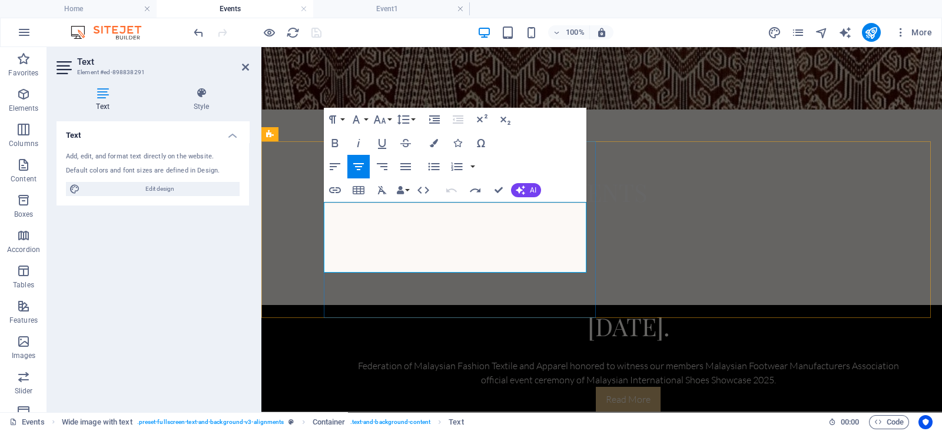
click at [537, 359] on p "Federation of Malaysian Fashion Textile and Apparel honored to witness our memb…" at bounding box center [628, 373] width 565 height 28
drag, startPoint x: 506, startPoint y: 265, endPoint x: 322, endPoint y: 225, distance: 188.0
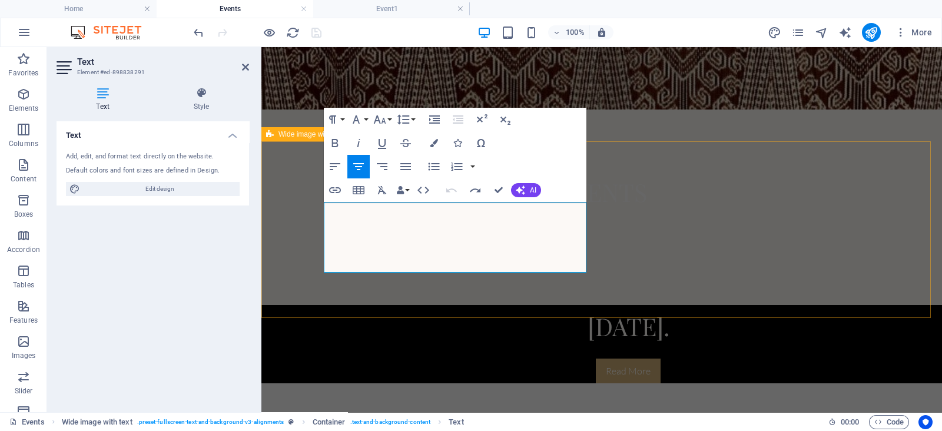
scroll to position [249, 0]
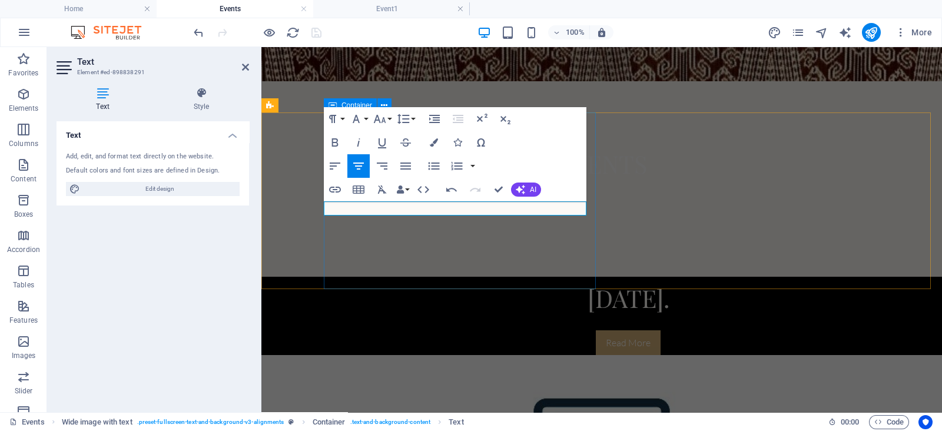
click at [515, 282] on div "[DATE]. Read More" at bounding box center [633, 316] width 618 height 78
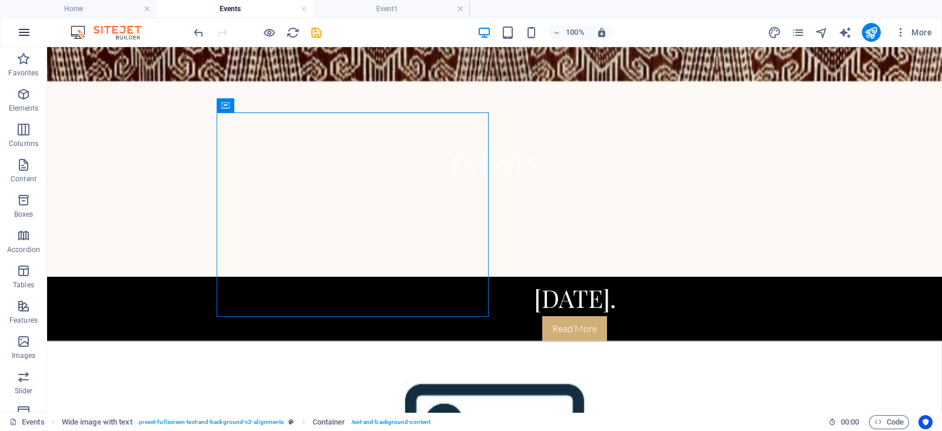
click at [34, 28] on button "button" at bounding box center [24, 32] width 28 height 28
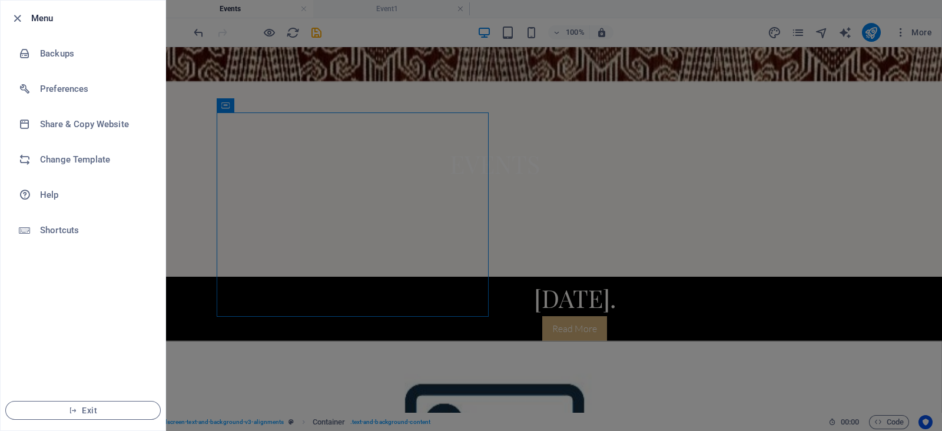
click at [190, 72] on div at bounding box center [471, 215] width 942 height 431
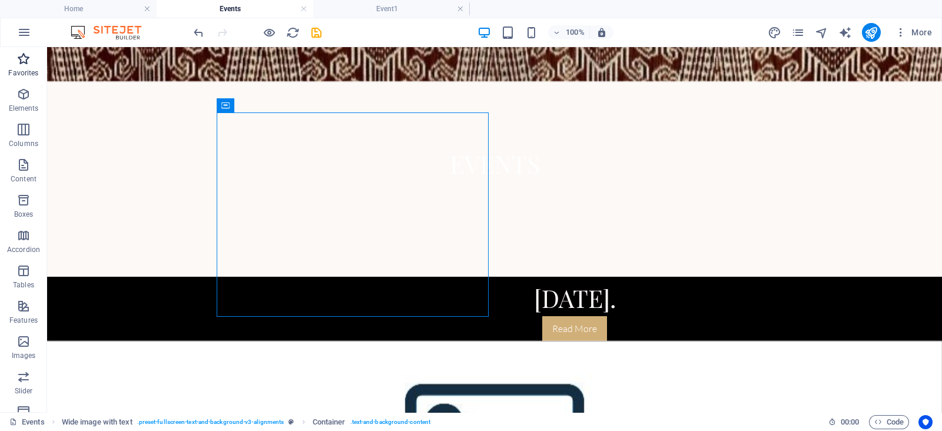
click at [26, 64] on icon "button" at bounding box center [23, 59] width 14 height 14
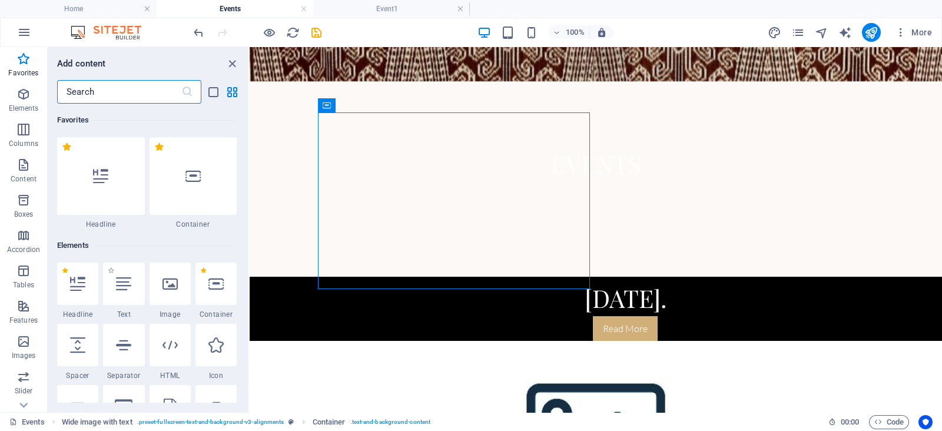
scroll to position [36, 0]
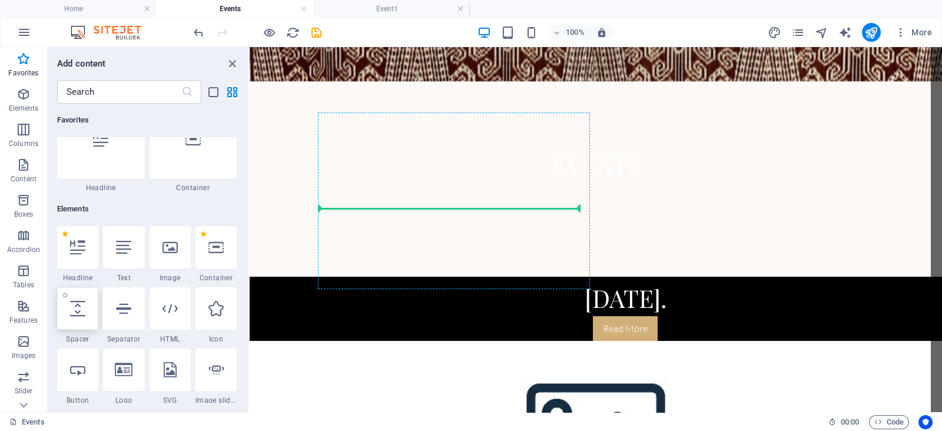
select select "px"
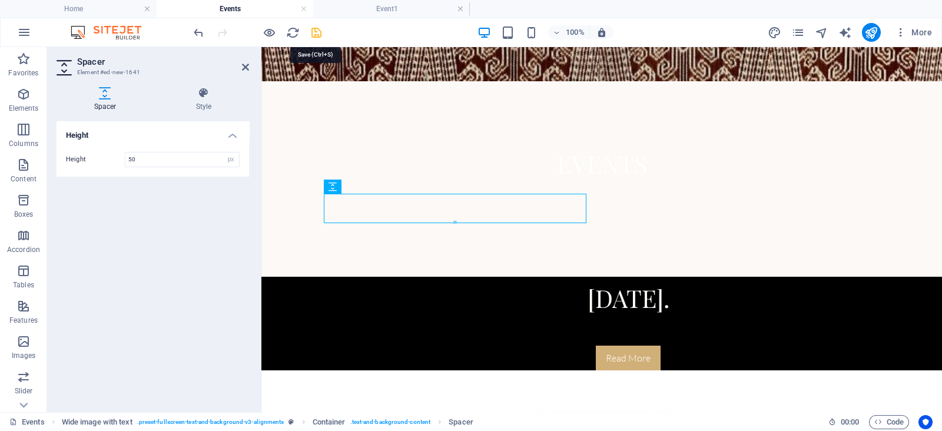
click at [314, 32] on icon "save" at bounding box center [317, 33] width 14 height 14
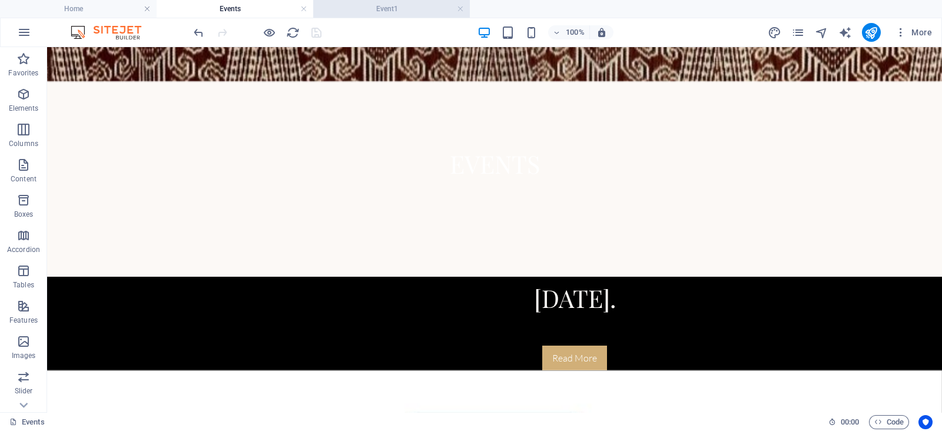
click at [369, 10] on h4 "Event1" at bounding box center [391, 8] width 157 height 13
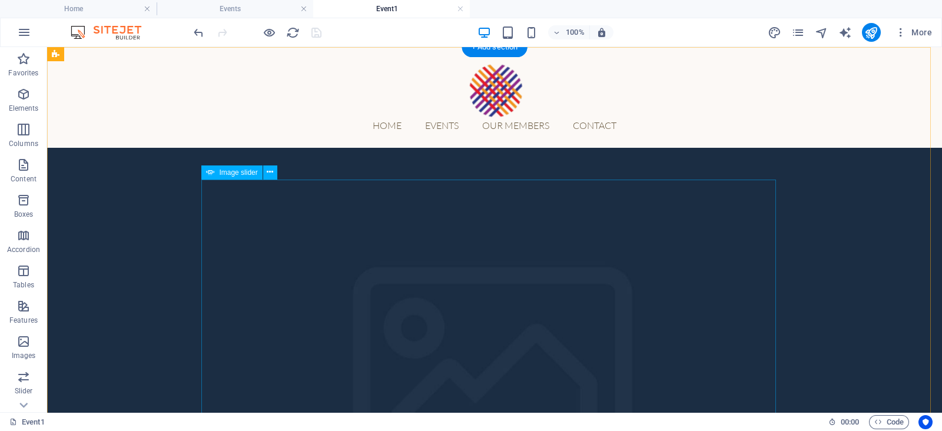
scroll to position [109, 0]
click at [28, 104] on p "Elements" at bounding box center [24, 108] width 30 height 9
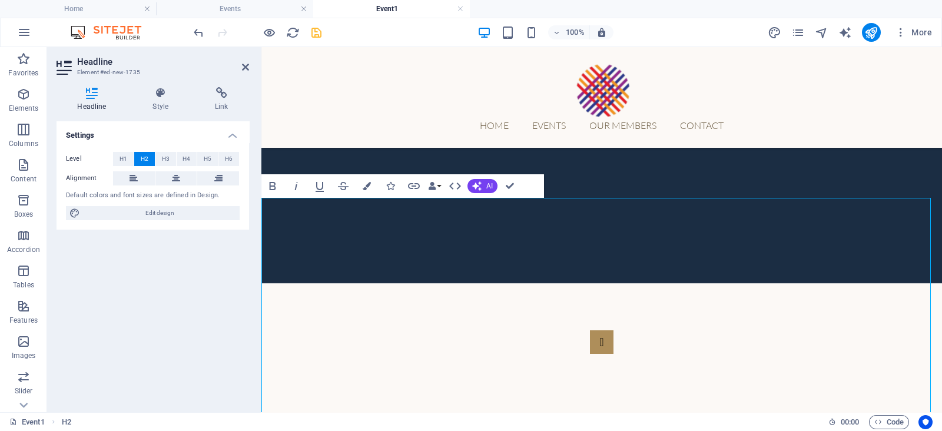
scroll to position [324, 0]
drag, startPoint x: 696, startPoint y: 400, endPoint x: 498, endPoint y: 224, distance: 265.6
click at [174, 156] on button "H3" at bounding box center [165, 159] width 21 height 14
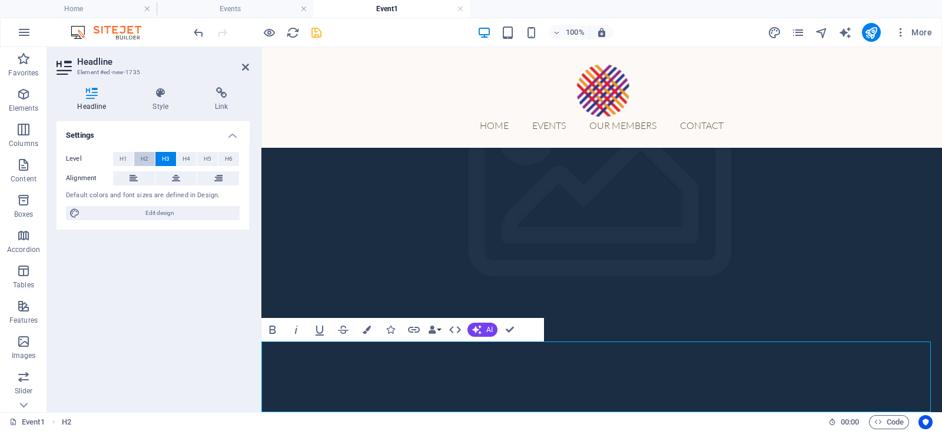
click at [140, 158] on button "H2" at bounding box center [144, 159] width 21 height 14
click at [159, 158] on button "H3" at bounding box center [165, 159] width 21 height 14
click at [172, 181] on icon at bounding box center [176, 178] width 8 height 14
drag, startPoint x: 808, startPoint y: 401, endPoint x: 556, endPoint y: 340, distance: 258.7
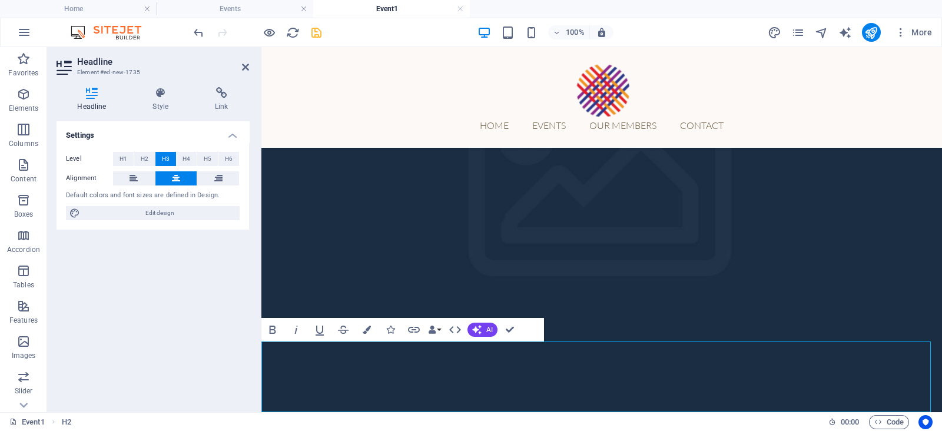
click at [556, 340] on div "Home Events Our Members Contact 1 2 3 4 25 July 2025 Award Presentation Ceremon…" at bounding box center [601, 377] width 681 height 1018
click at [374, 324] on button "Colors" at bounding box center [367, 330] width 22 height 24
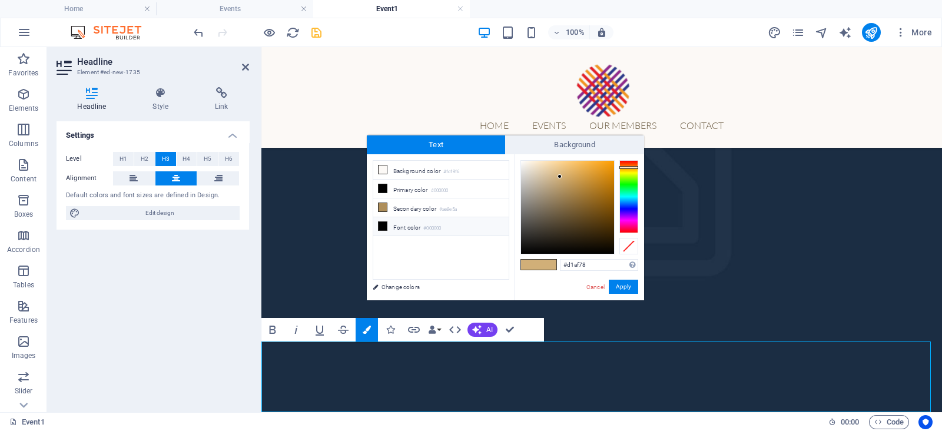
click at [454, 226] on li "Font color #000000" at bounding box center [440, 226] width 135 height 19
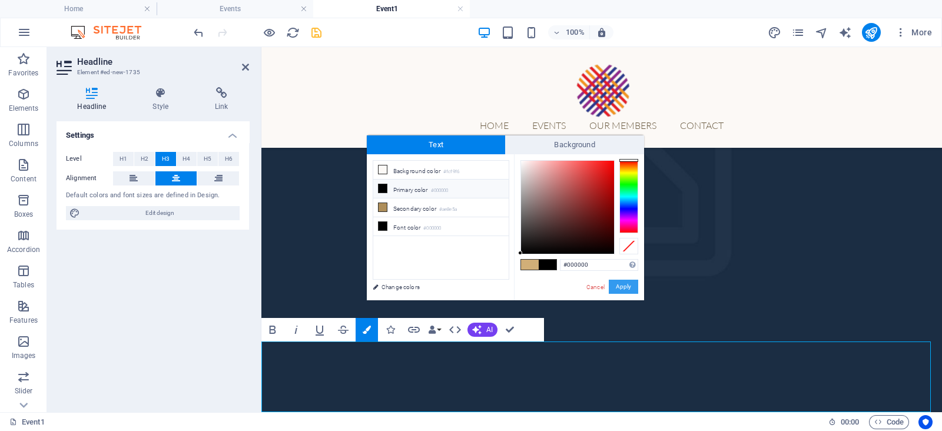
click at [623, 291] on button "Apply" at bounding box center [623, 287] width 29 height 14
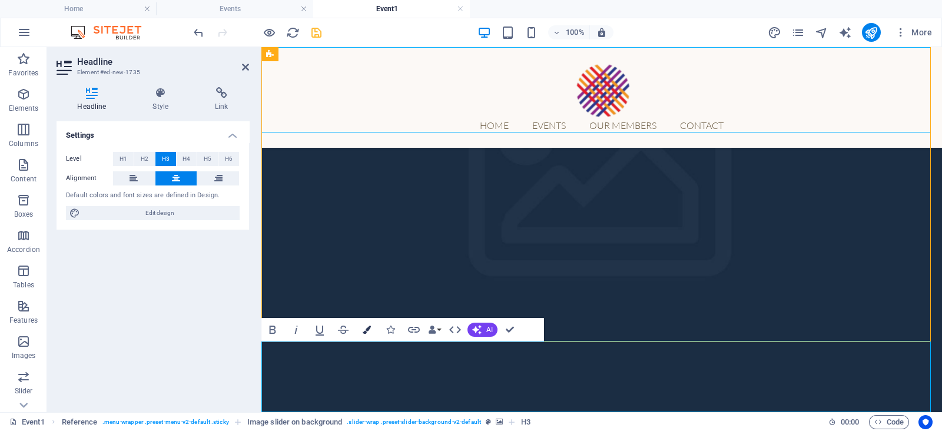
click at [372, 329] on button "Colors" at bounding box center [367, 330] width 22 height 24
type input "#d1af78"
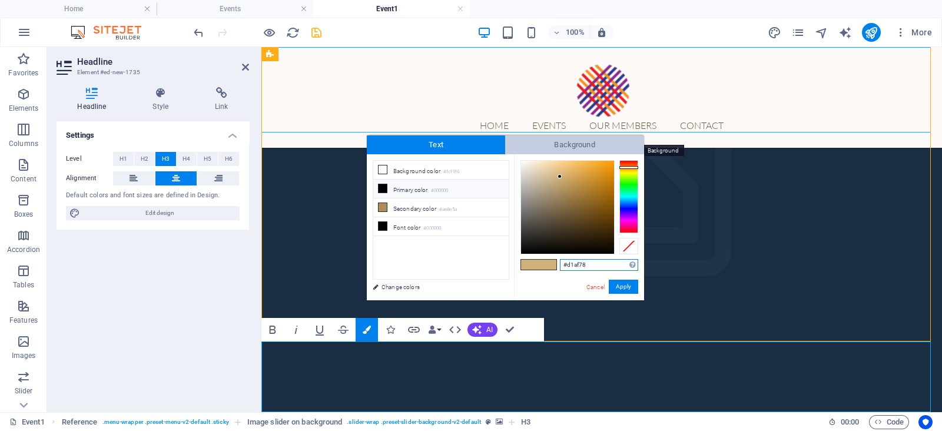
click at [584, 150] on span "Background" at bounding box center [574, 144] width 139 height 19
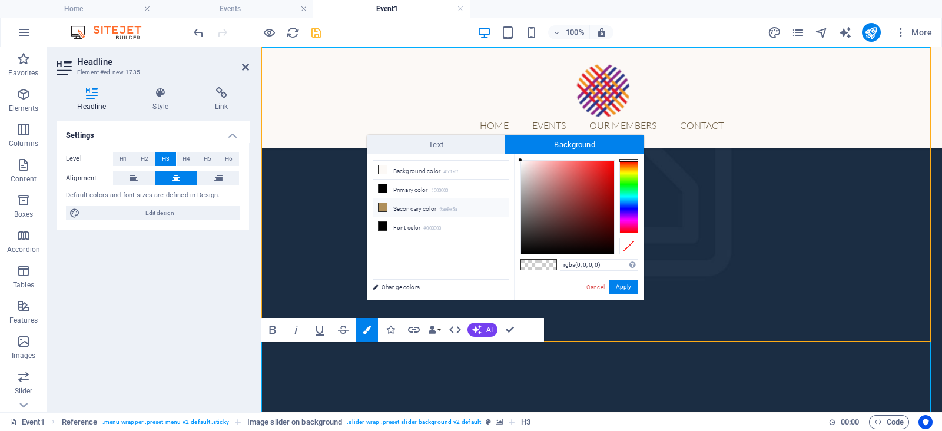
click at [453, 207] on small "#ae8e5a" at bounding box center [448, 209] width 18 height 8
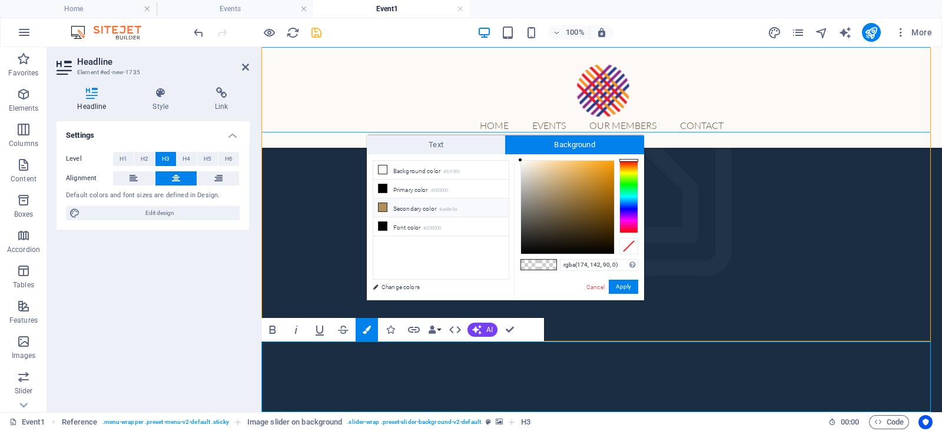
click at [453, 207] on small "#ae8e5a" at bounding box center [448, 209] width 18 height 8
click at [615, 284] on button "Apply" at bounding box center [623, 287] width 29 height 14
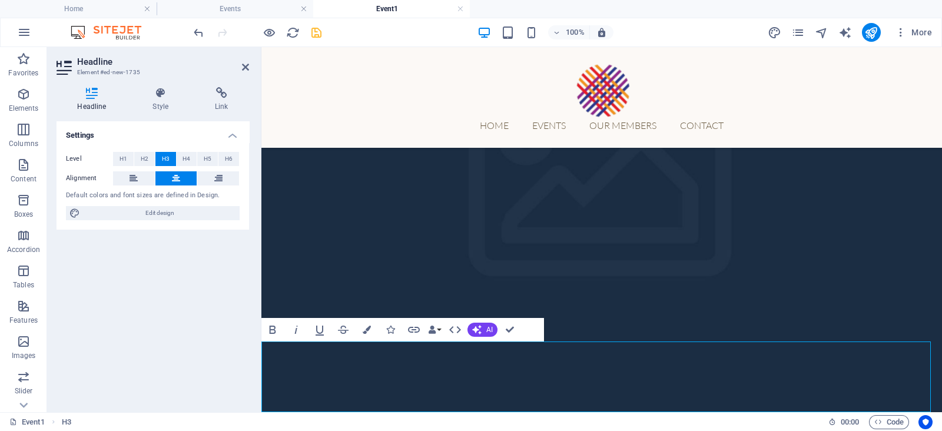
drag, startPoint x: 804, startPoint y: 400, endPoint x: 549, endPoint y: 350, distance: 259.2
click at [361, 323] on button "Colors" at bounding box center [367, 330] width 22 height 24
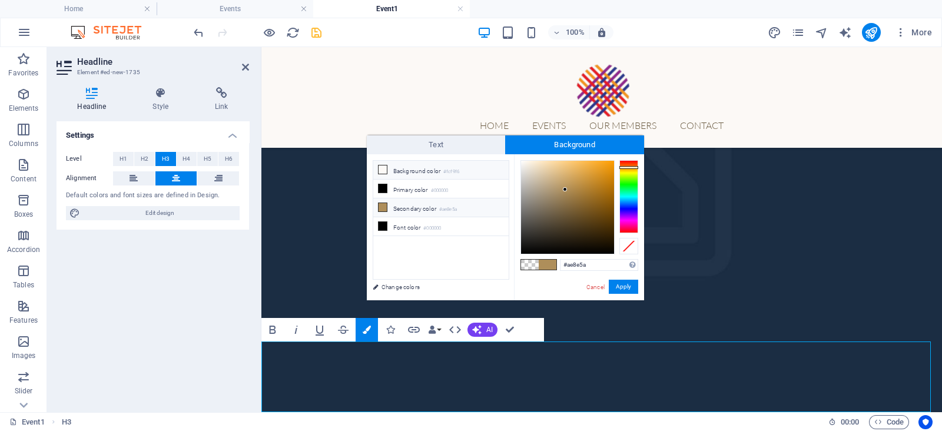
click at [444, 168] on small "#fcf9f6" at bounding box center [451, 172] width 16 height 8
type input "rgba(252, 249, 246, 0)"
click at [444, 168] on small "#fcf9f6" at bounding box center [451, 172] width 16 height 8
click at [627, 280] on button "Apply" at bounding box center [623, 287] width 29 height 14
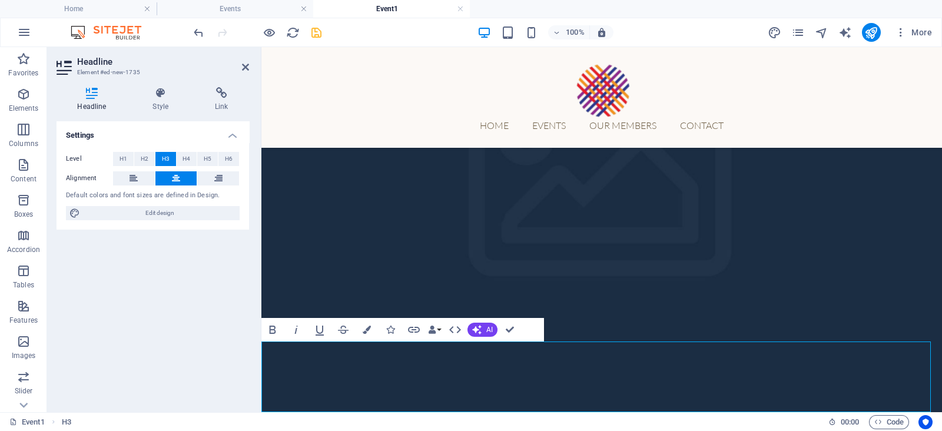
click at [662, 314] on figure at bounding box center [601, 190] width 681 height 474
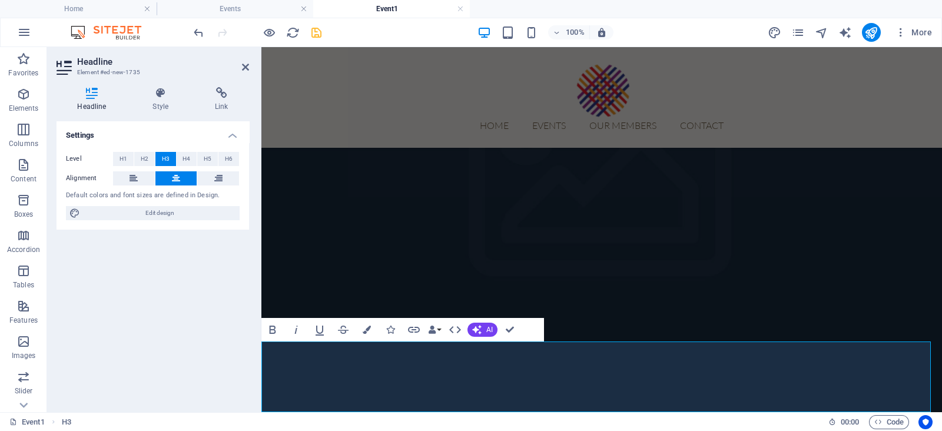
drag, startPoint x: 636, startPoint y: 350, endPoint x: 549, endPoint y: 351, distance: 87.1
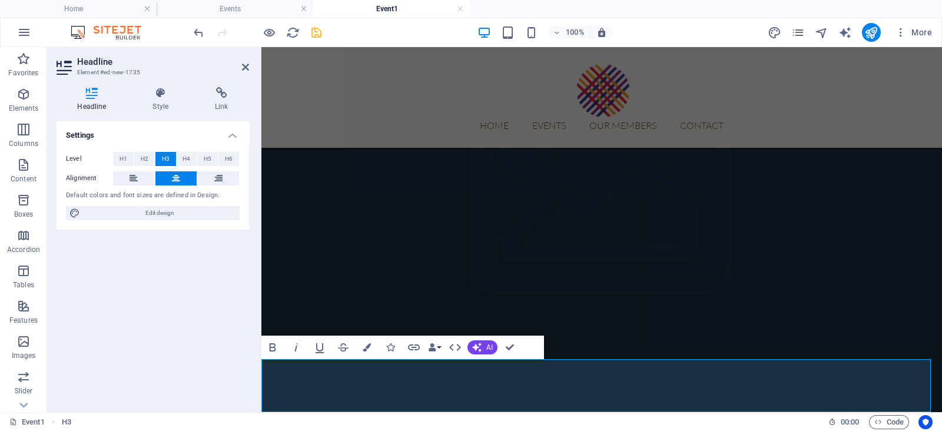
scroll to position [144, 0]
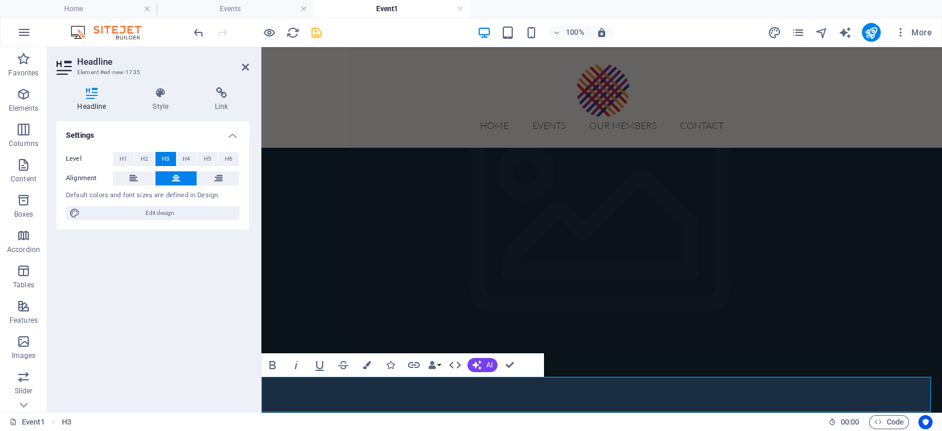
drag, startPoint x: 806, startPoint y: 405, endPoint x: 278, endPoint y: 394, distance: 527.6
click at [280, 316] on figure at bounding box center [601, 226] width 681 height 474
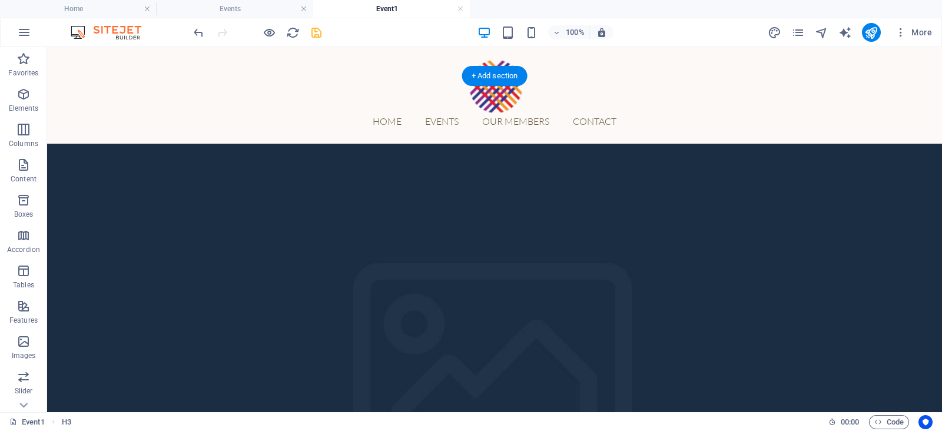
scroll to position [0, 0]
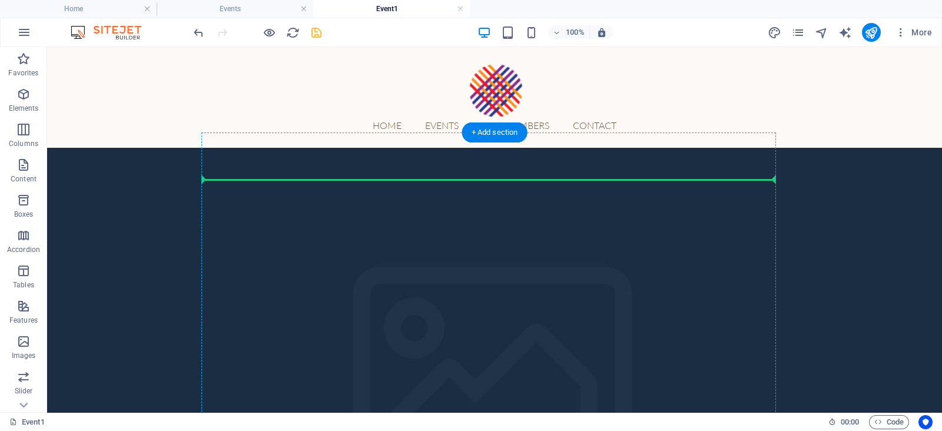
drag, startPoint x: 295, startPoint y: 387, endPoint x: 253, endPoint y: 181, distance: 210.2
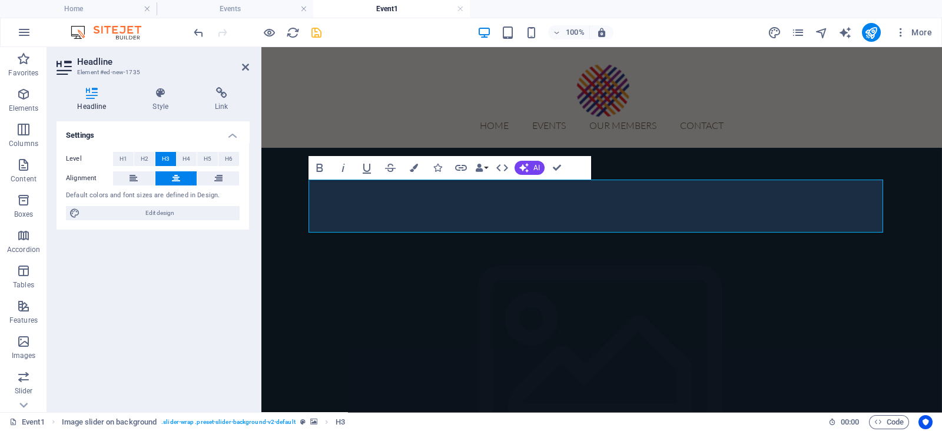
click at [839, 151] on figure at bounding box center [601, 369] width 681 height 442
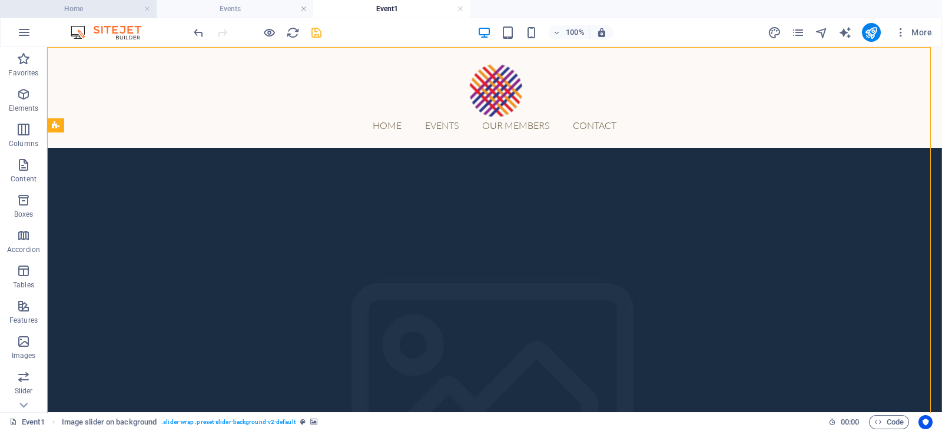
click at [115, 2] on h4 "Home" at bounding box center [78, 8] width 157 height 13
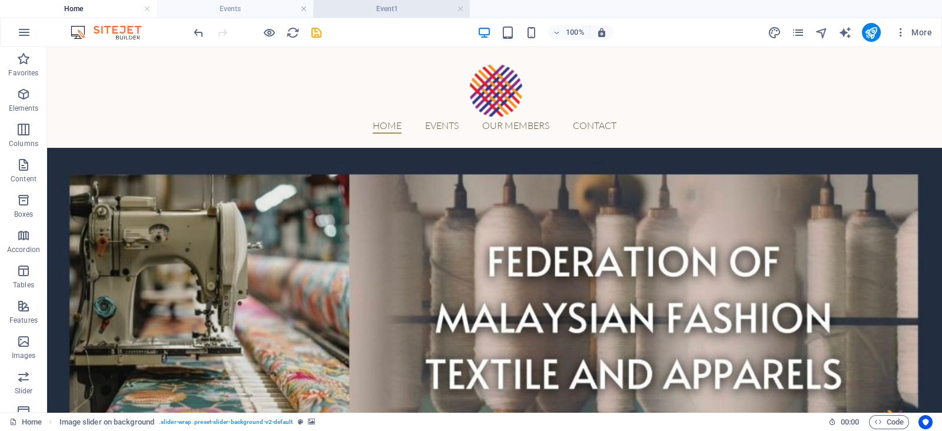
click at [368, 7] on h4 "Event1" at bounding box center [391, 8] width 157 height 13
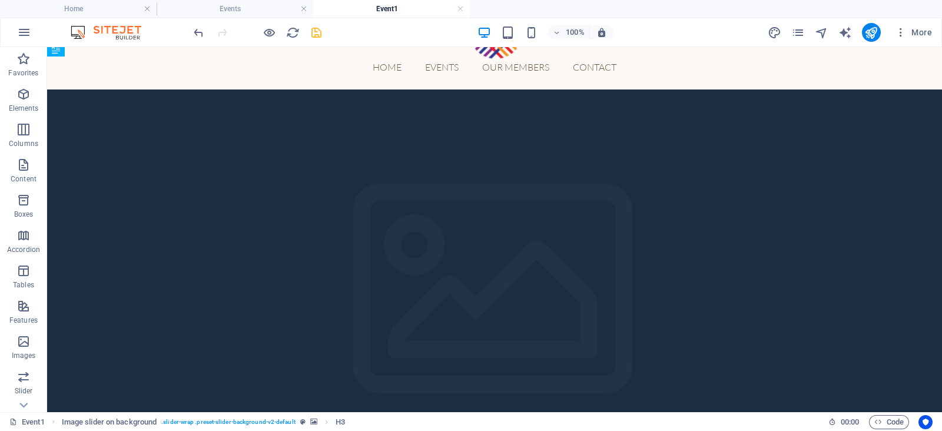
scroll to position [144, 0]
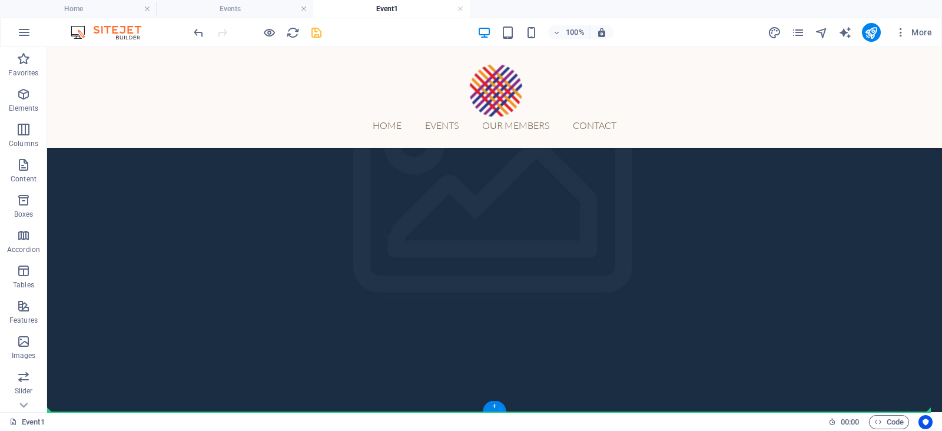
drag, startPoint x: 261, startPoint y: 191, endPoint x: 255, endPoint y: 391, distance: 200.2
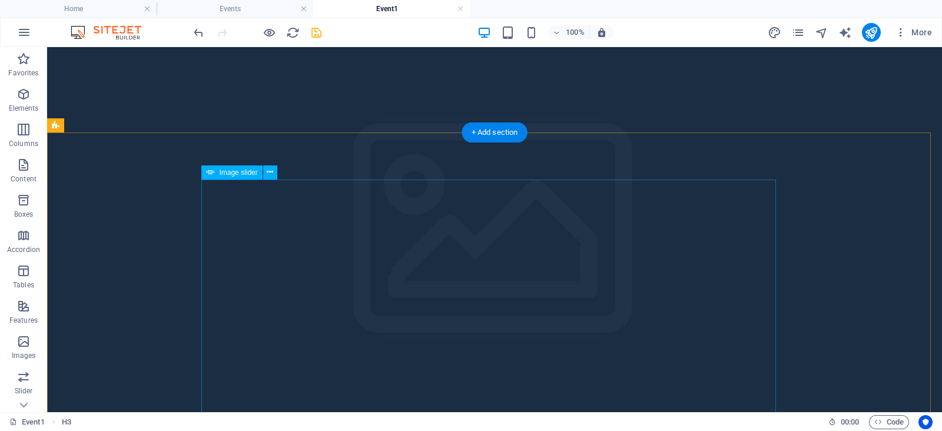
scroll to position [0, 0]
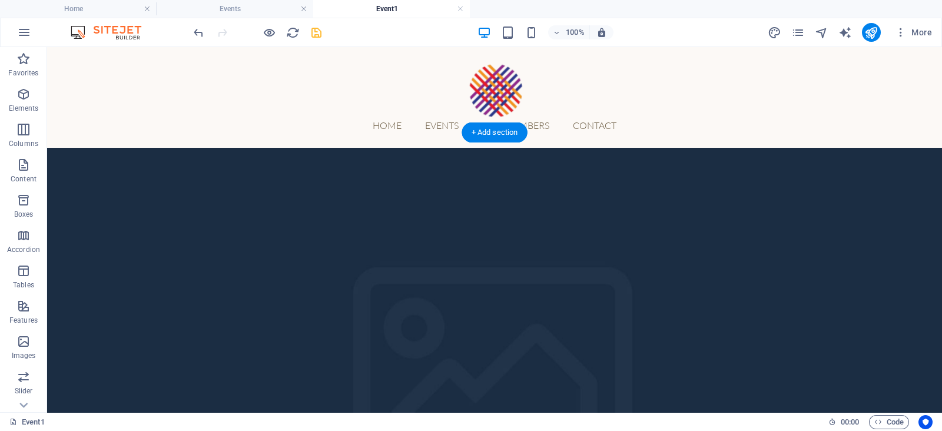
click at [171, 207] on figure at bounding box center [494, 385] width 895 height 474
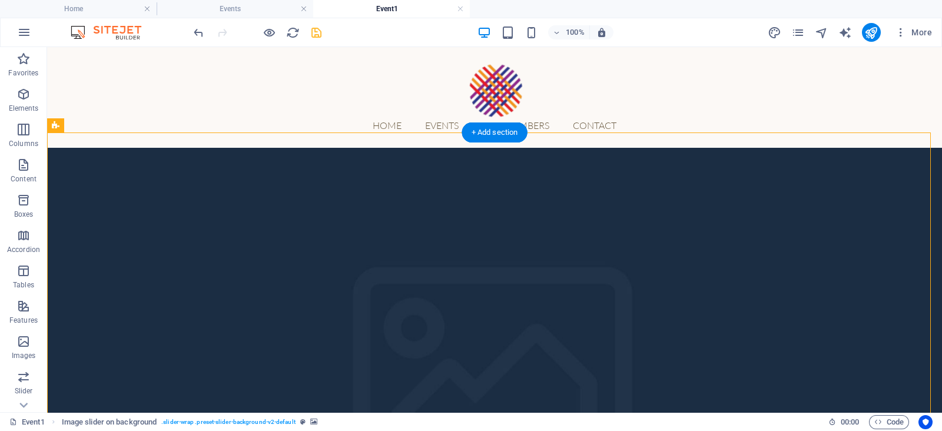
click at [171, 207] on figure at bounding box center [494, 385] width 895 height 474
select select "rem"
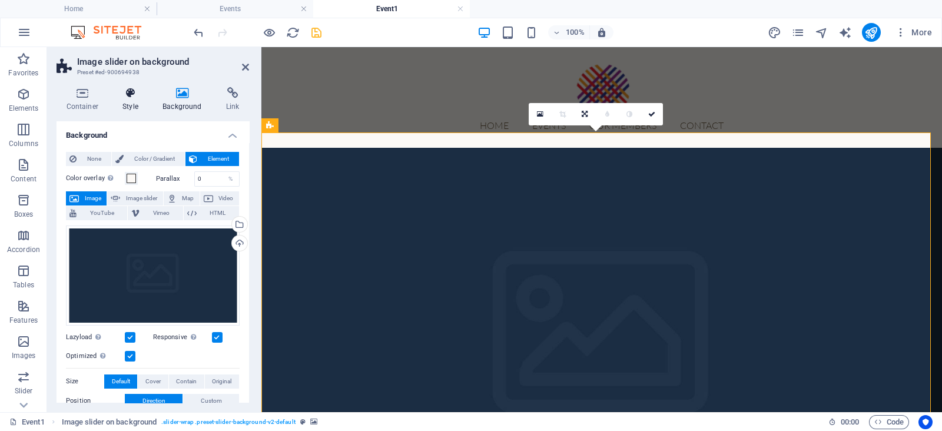
click at [135, 102] on h4 "Style" at bounding box center [133, 99] width 40 height 25
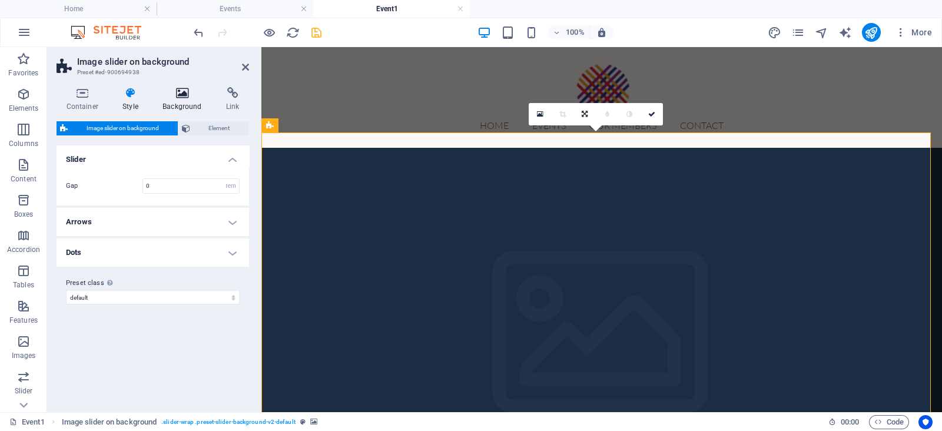
click at [178, 94] on icon at bounding box center [182, 93] width 59 height 12
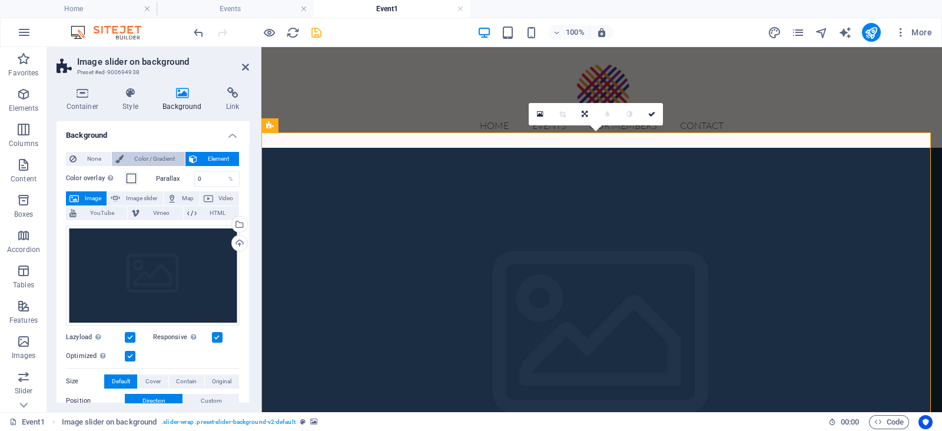
click at [134, 152] on span "Color / Gradient" at bounding box center [154, 159] width 54 height 14
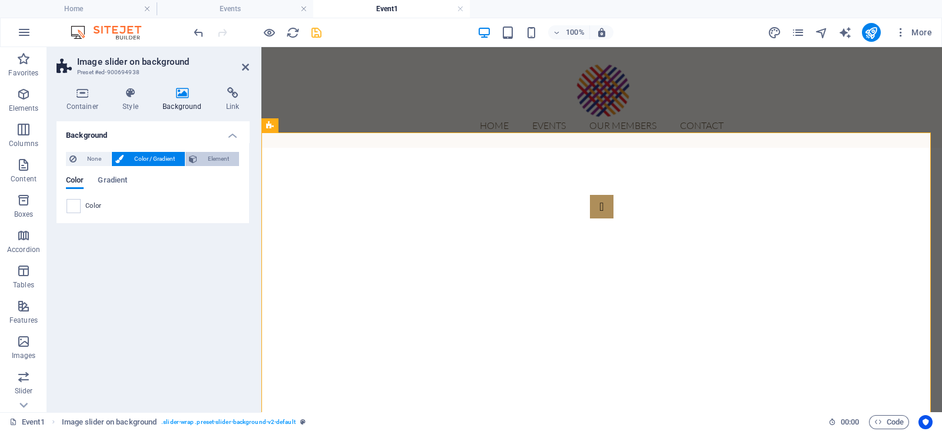
click at [189, 161] on icon at bounding box center [193, 159] width 8 height 14
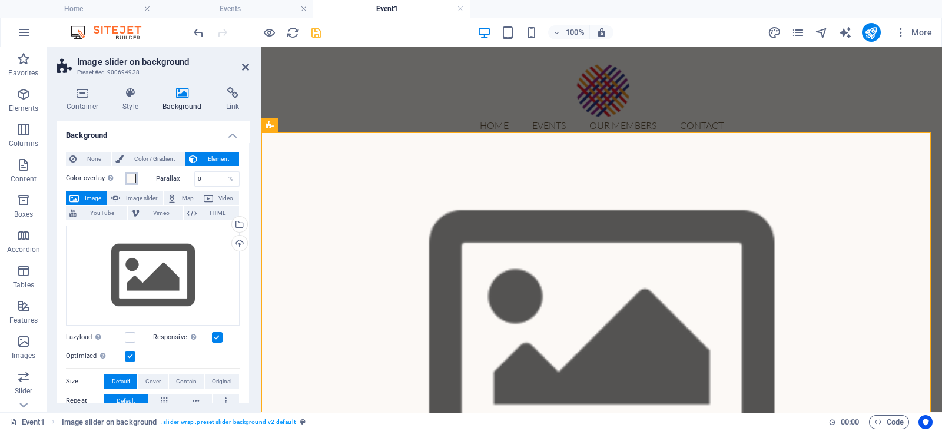
click at [132, 177] on span at bounding box center [131, 178] width 9 height 9
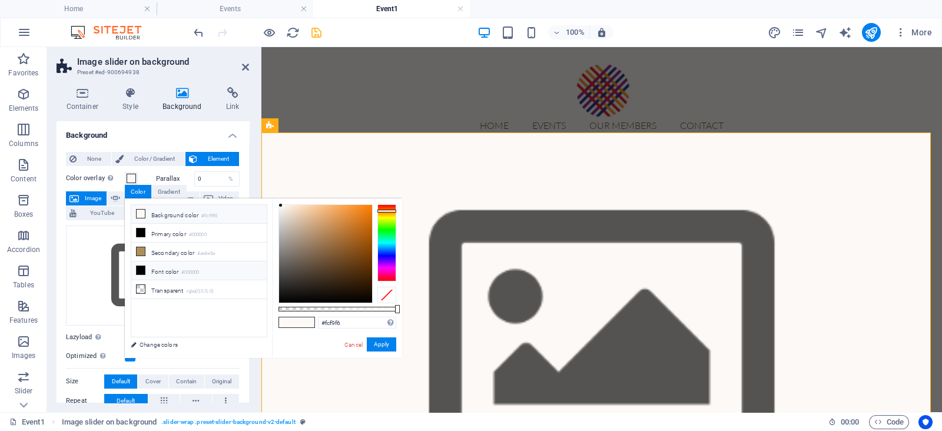
click at [201, 265] on li "Font color #000000" at bounding box center [198, 270] width 135 height 19
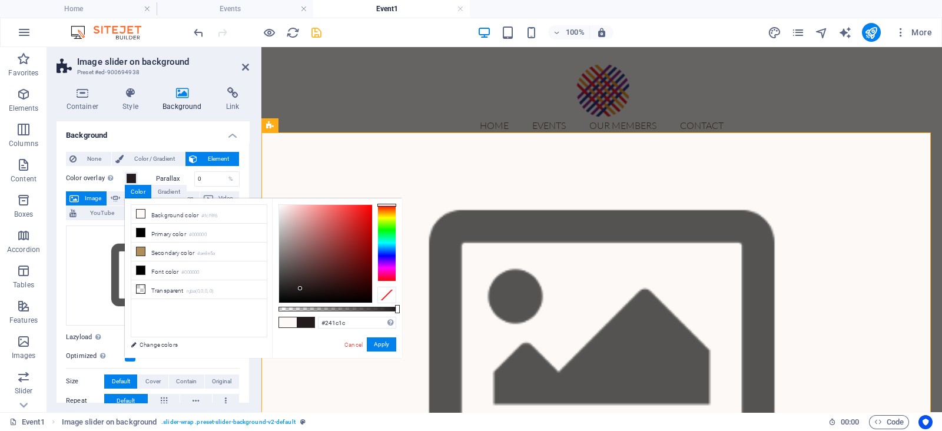
click at [300, 288] on div at bounding box center [325, 254] width 93 height 98
click at [298, 293] on div at bounding box center [298, 293] width 4 height 4
type input "#1a1414"
click at [373, 340] on button "Apply" at bounding box center [381, 344] width 29 height 14
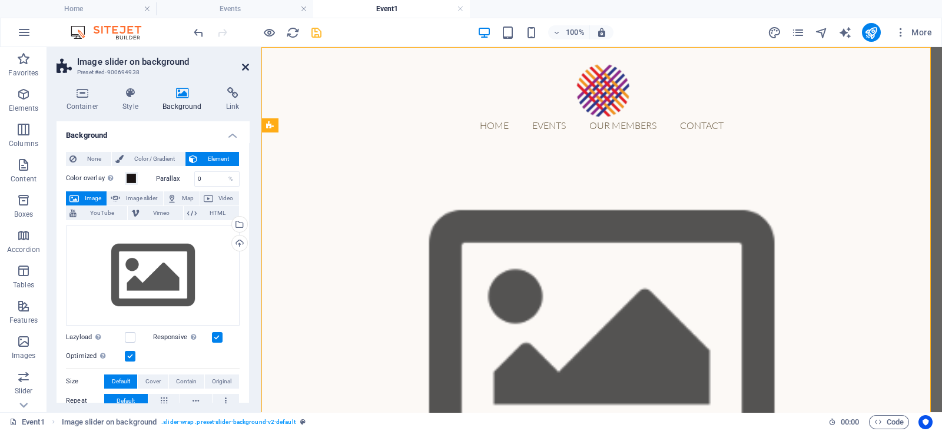
click at [244, 69] on icon at bounding box center [245, 66] width 7 height 9
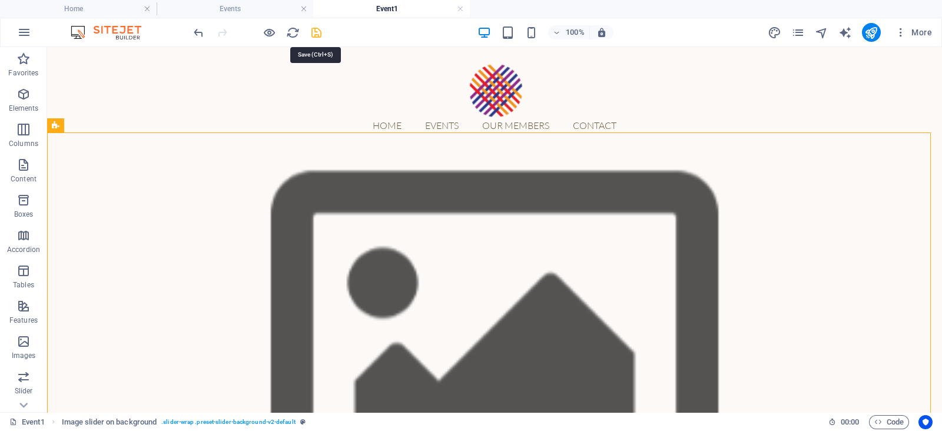
click at [311, 34] on icon "save" at bounding box center [317, 33] width 14 height 14
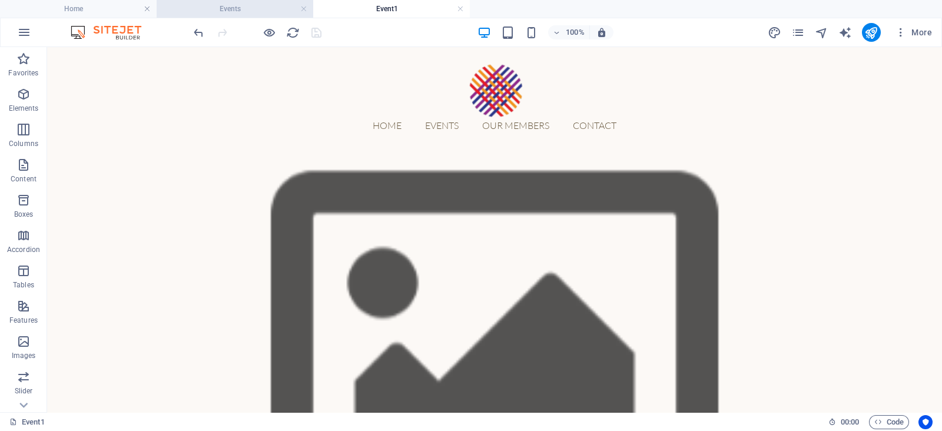
click at [248, 7] on h4 "Events" at bounding box center [235, 8] width 157 height 13
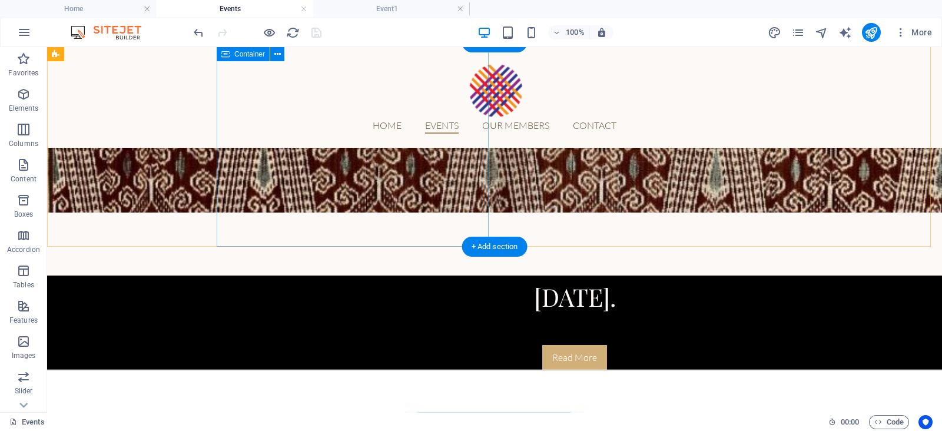
scroll to position [286, 0]
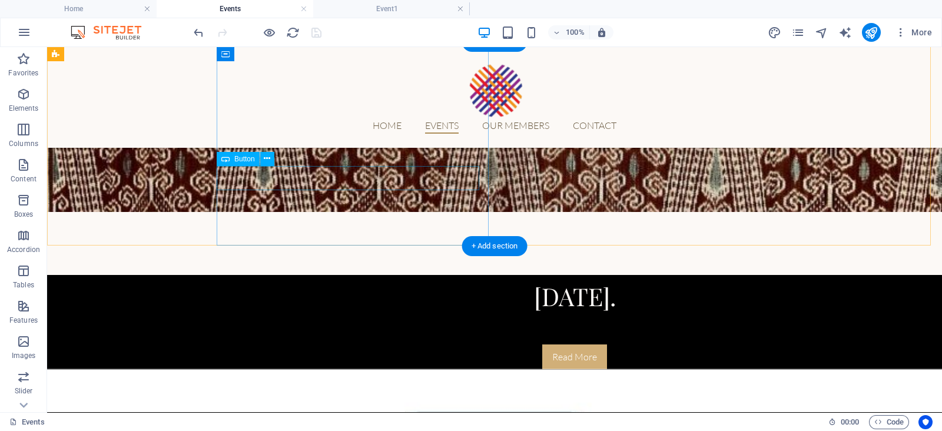
click at [356, 344] on div "Read More" at bounding box center [574, 356] width 565 height 25
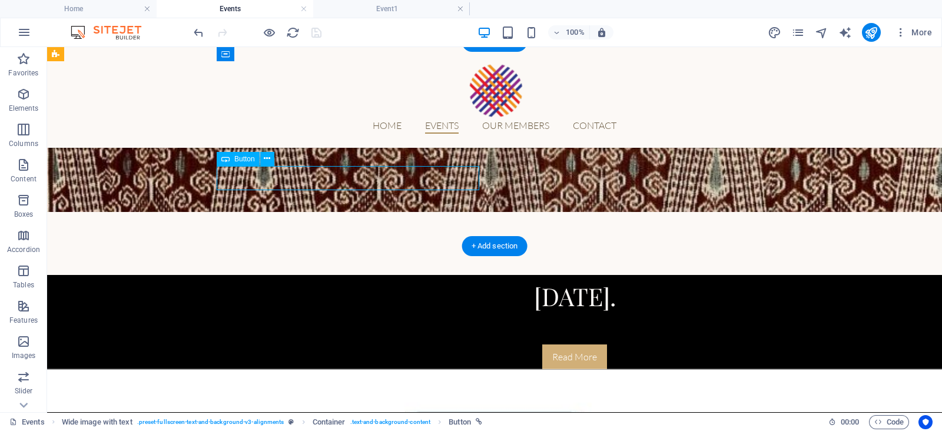
click at [356, 344] on div "Read More" at bounding box center [574, 356] width 565 height 25
select select "4"
select select
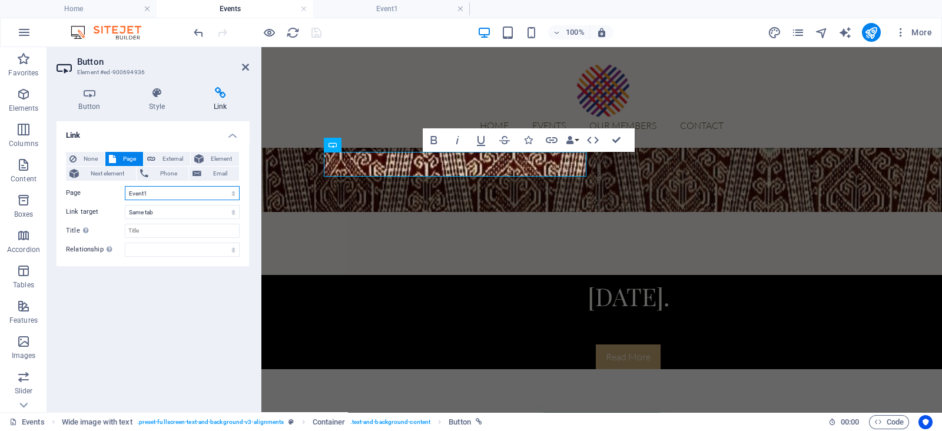
click at [209, 194] on select "Home Events Our Members Contact Event1" at bounding box center [182, 193] width 115 height 14
click at [415, 12] on h4 "Event1" at bounding box center [391, 8] width 157 height 13
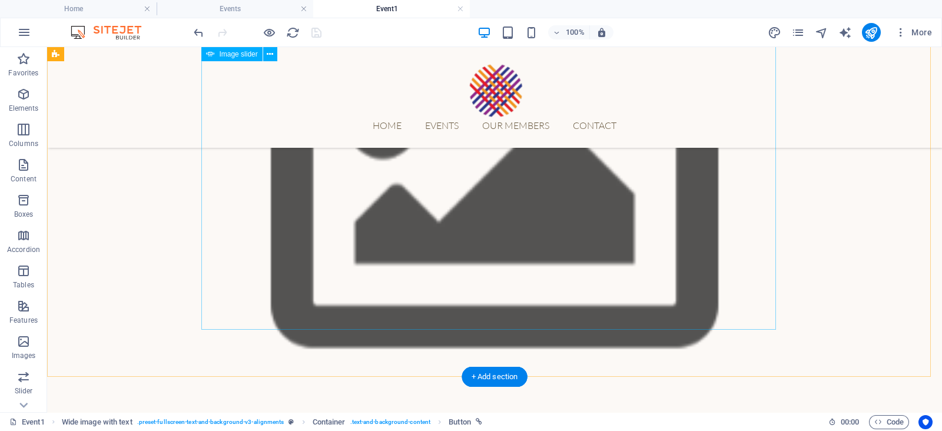
scroll to position [0, 0]
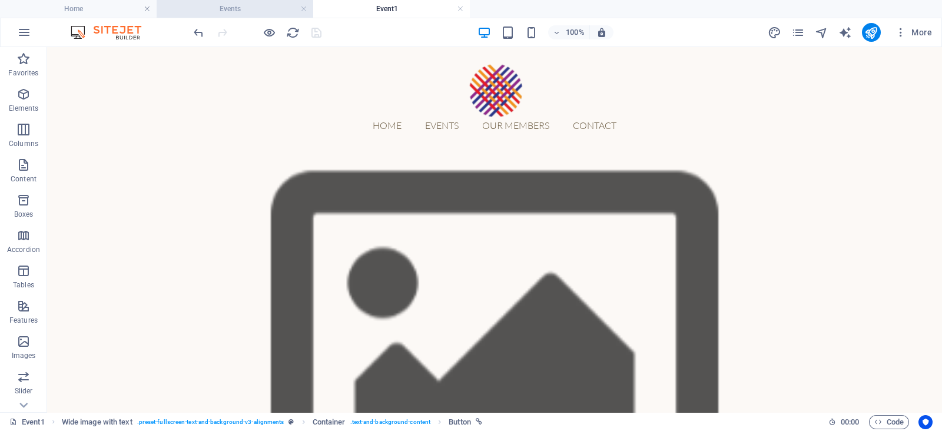
click at [247, 6] on h4 "Events" at bounding box center [235, 8] width 157 height 13
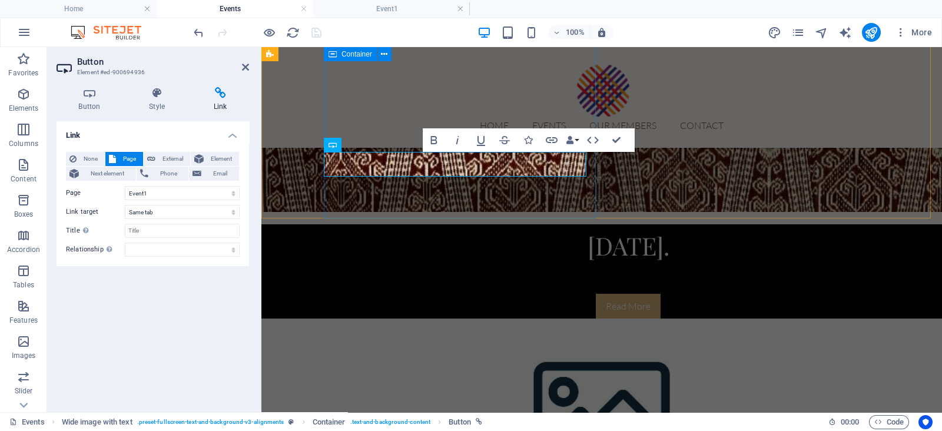
scroll to position [306, 0]
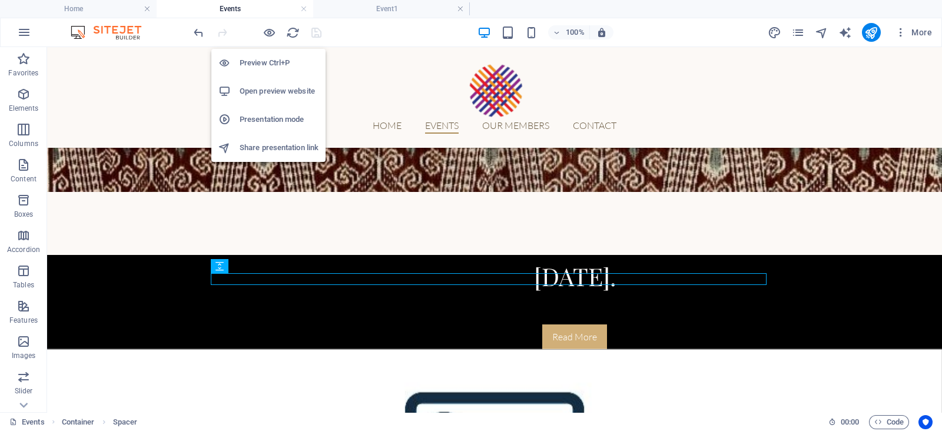
click at [277, 62] on h6 "Preview Ctrl+P" at bounding box center [279, 63] width 79 height 14
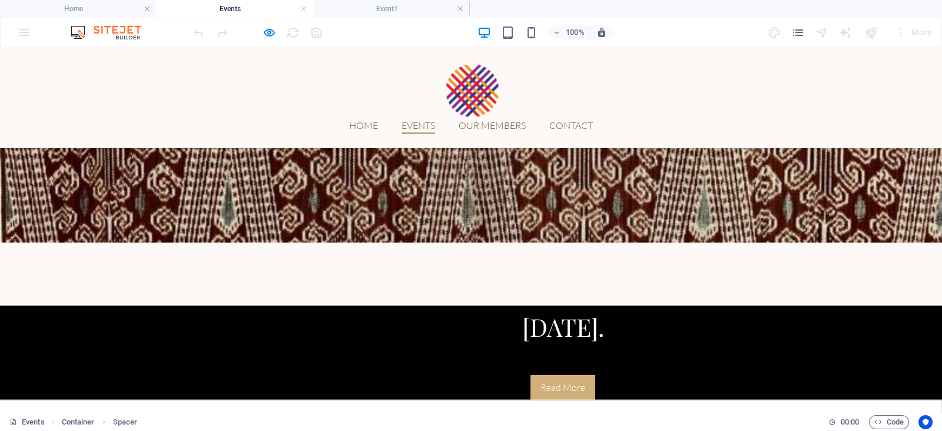
scroll to position [253, 0]
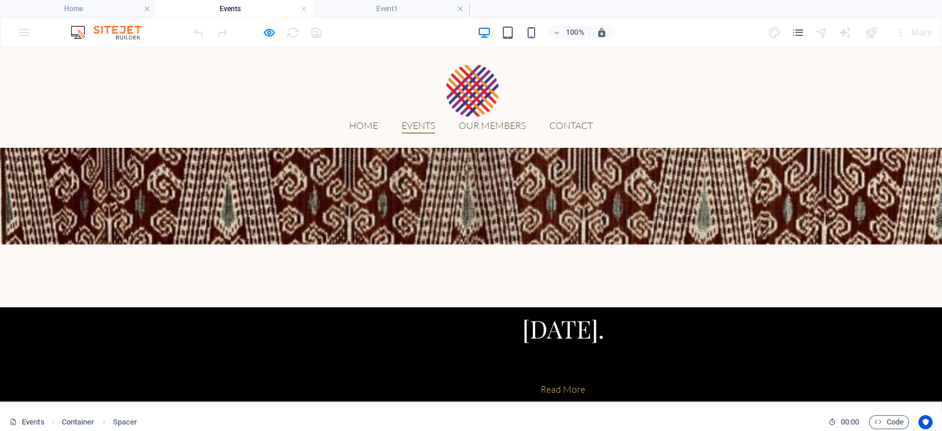
click at [333, 215] on link "Read More" at bounding box center [471, 276] width 942 height 365
click at [410, 14] on h4 "Event1" at bounding box center [391, 8] width 157 height 13
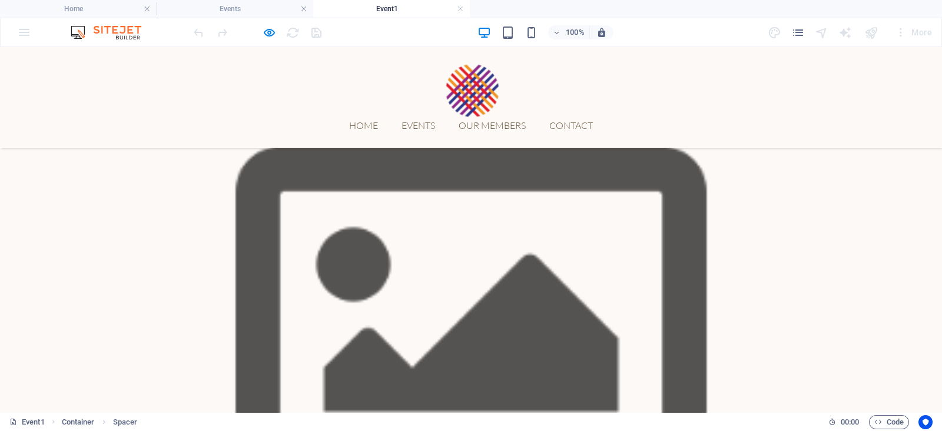
scroll to position [144, 0]
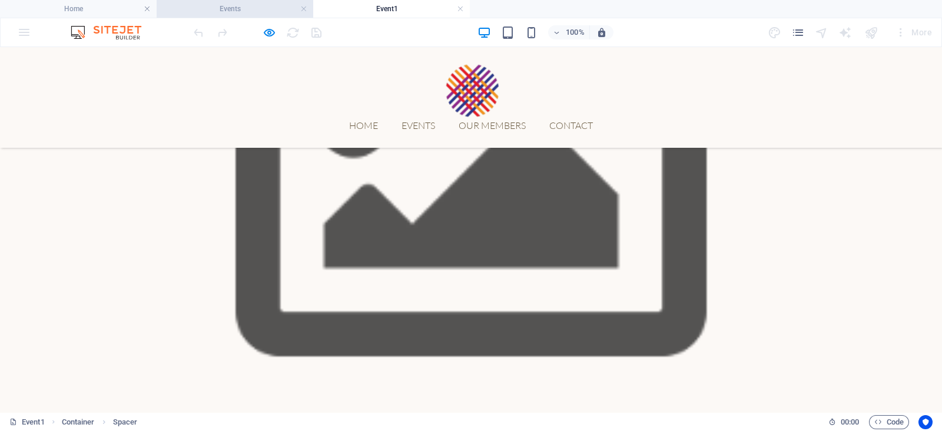
click at [243, 6] on h4 "Events" at bounding box center [235, 8] width 157 height 13
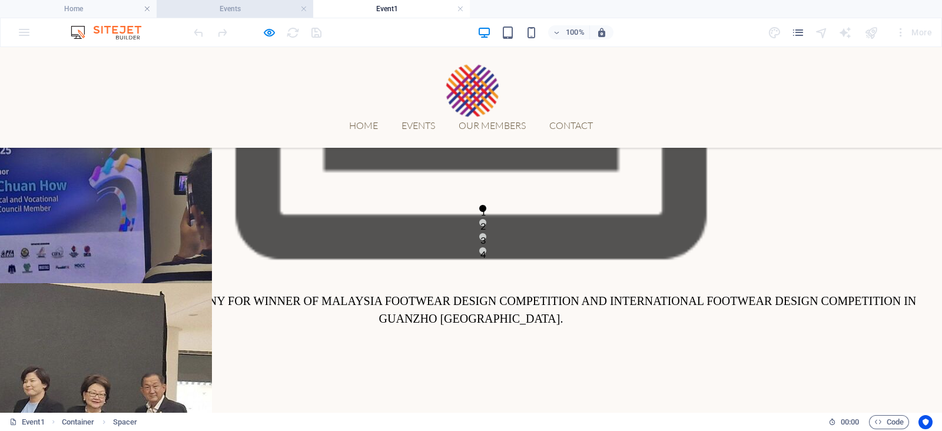
scroll to position [0, 0]
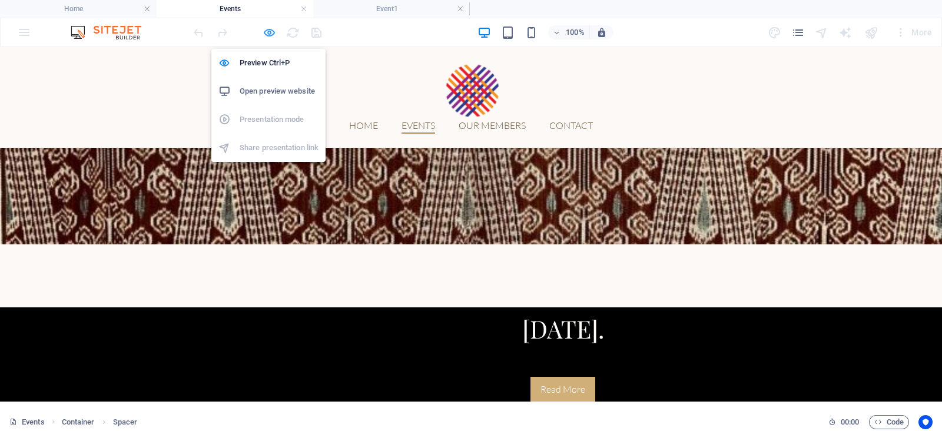
click at [275, 32] on icon "button" at bounding box center [270, 33] width 14 height 14
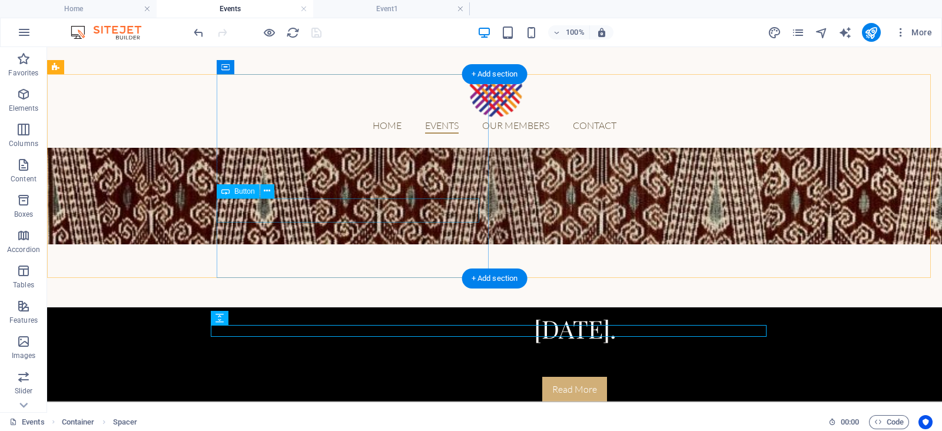
click at [359, 377] on div "Read More" at bounding box center [574, 389] width 565 height 25
select select "4"
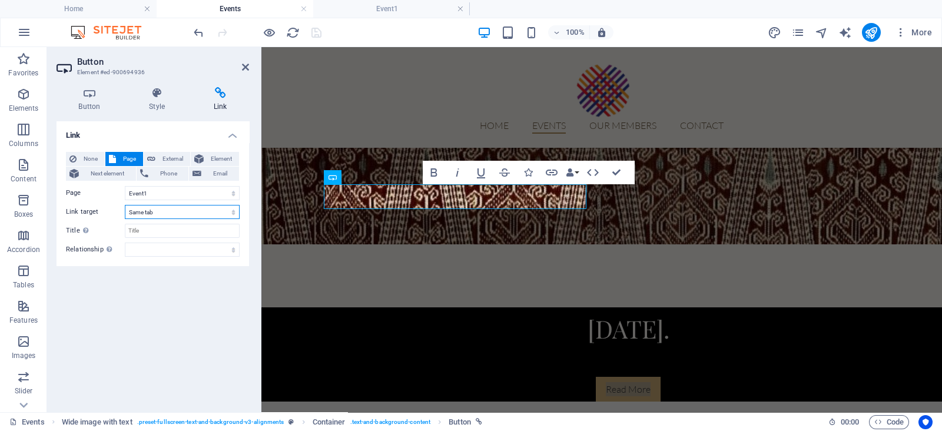
click at [203, 208] on select "New tab Same tab Overlay" at bounding box center [182, 212] width 115 height 14
select select "blank"
click at [125, 205] on select "New tab Same tab Overlay" at bounding box center [182, 212] width 115 height 14
click at [205, 192] on select "Home Events Our Members Contact Event1" at bounding box center [182, 193] width 115 height 14
select select "4"
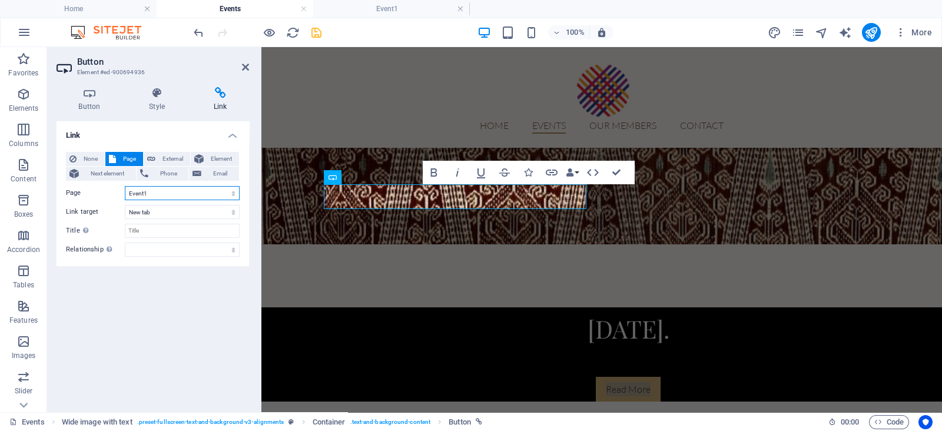
click at [125, 186] on select "Home Events Our Members Contact Event1" at bounding box center [182, 193] width 115 height 14
click at [615, 118] on nav "Home Events Our Members Contact" at bounding box center [602, 125] width 556 height 15
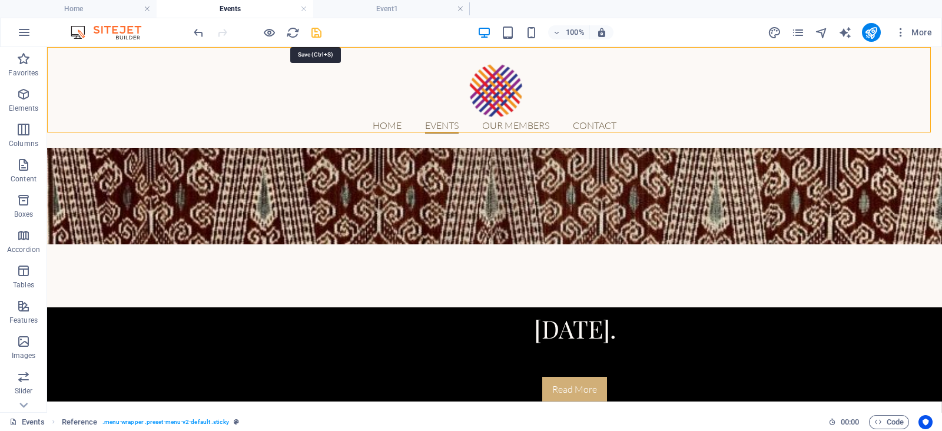
click at [314, 30] on icon "save" at bounding box center [317, 33] width 14 height 14
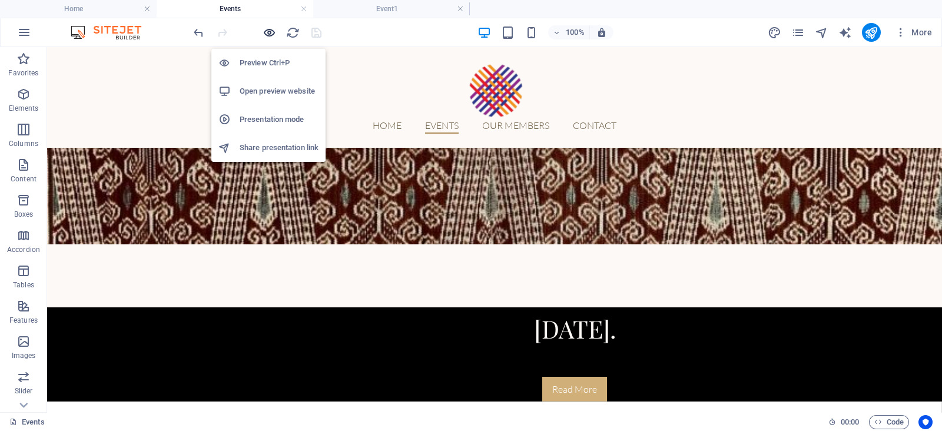
click at [270, 33] on icon "button" at bounding box center [270, 33] width 14 height 14
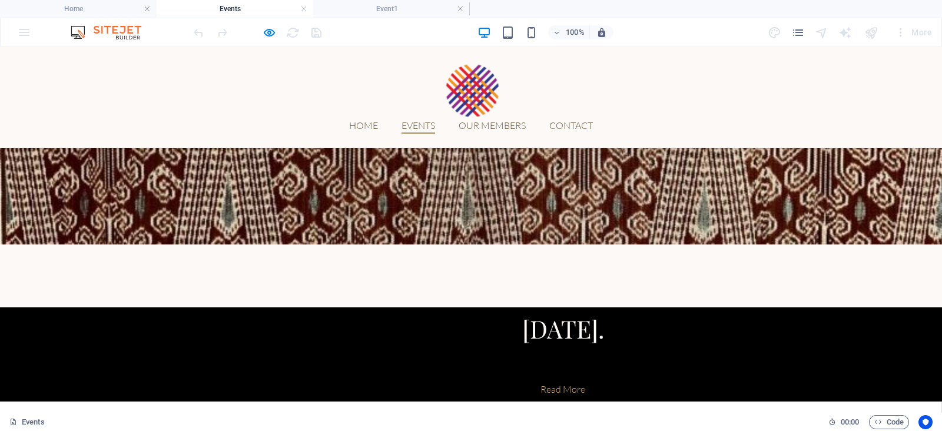
click at [530, 377] on link "Read More" at bounding box center [562, 389] width 65 height 25
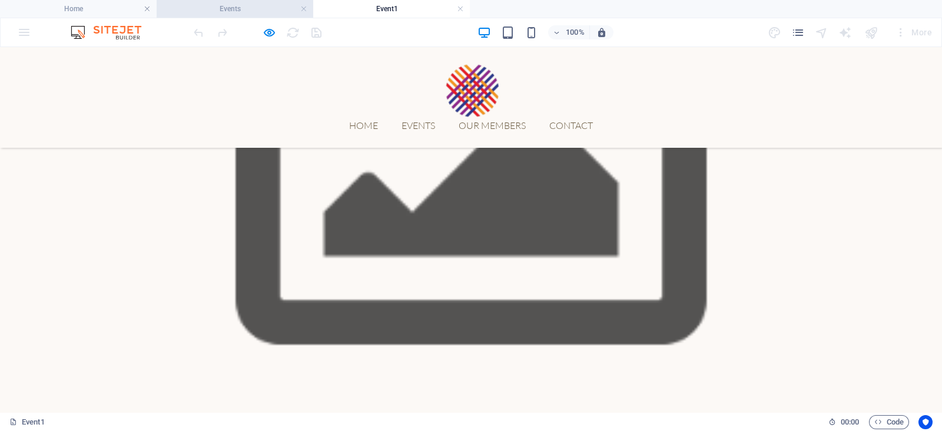
click at [256, 7] on h4 "Events" at bounding box center [235, 8] width 157 height 13
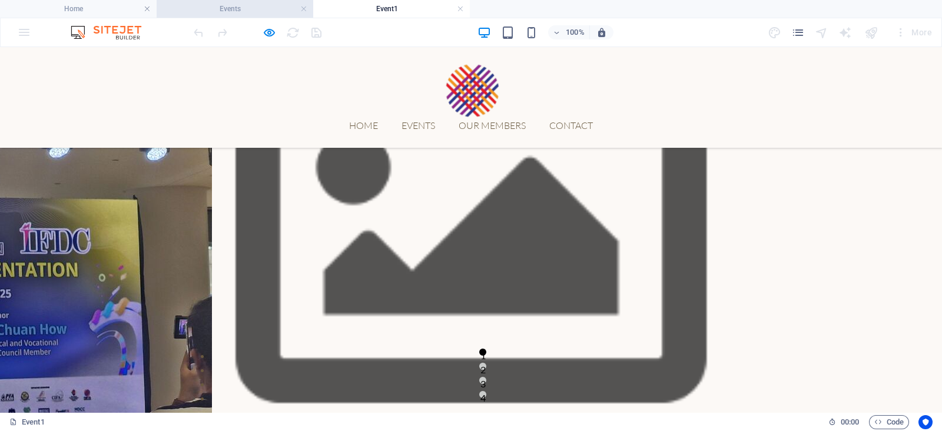
scroll to position [253, 0]
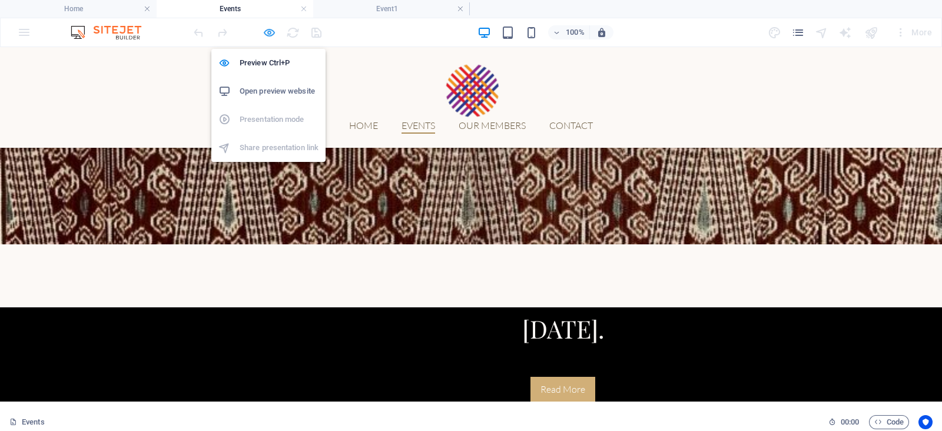
click at [271, 34] on icon "button" at bounding box center [270, 33] width 14 height 14
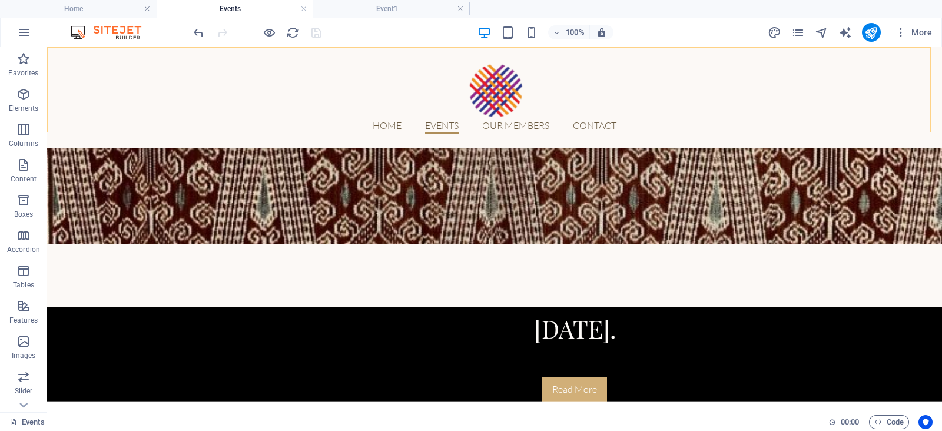
click at [635, 118] on nav "Home Events Our Members Contact" at bounding box center [495, 125] width 556 height 15
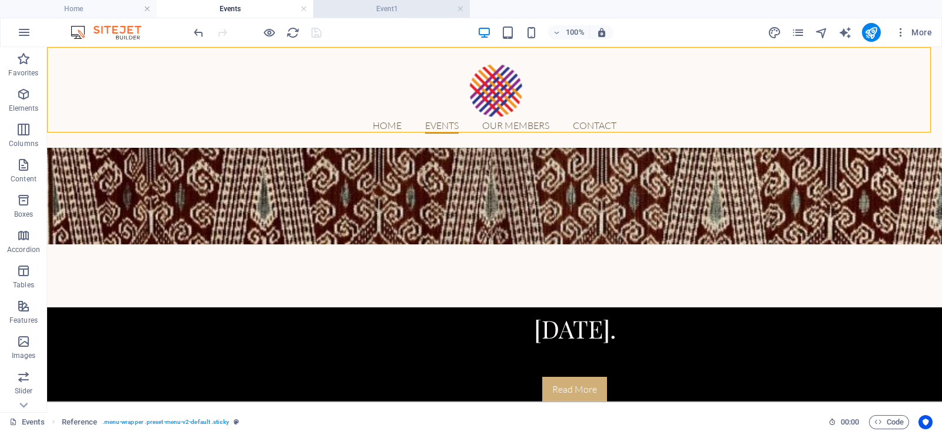
click at [382, 7] on h4 "Event1" at bounding box center [391, 8] width 157 height 13
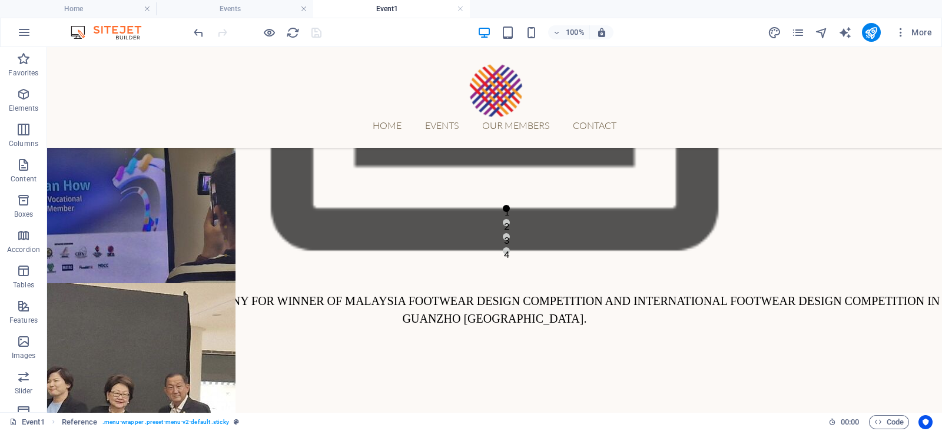
scroll to position [0, 0]
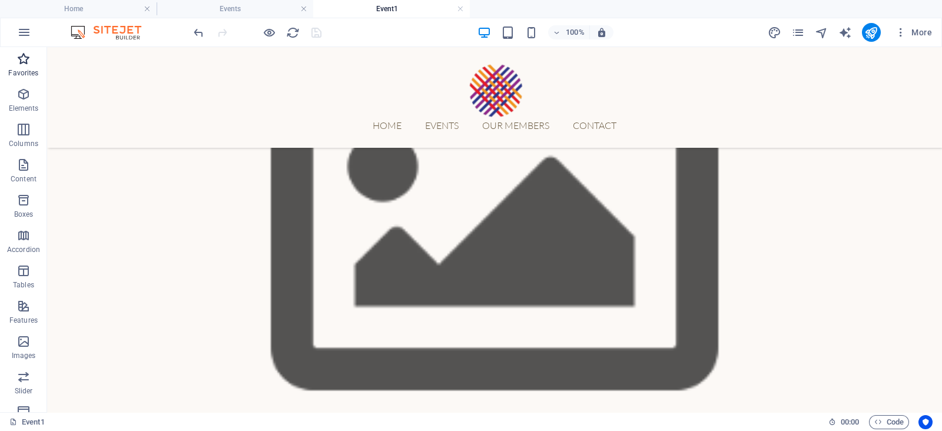
click at [22, 59] on icon "button" at bounding box center [23, 59] width 14 height 14
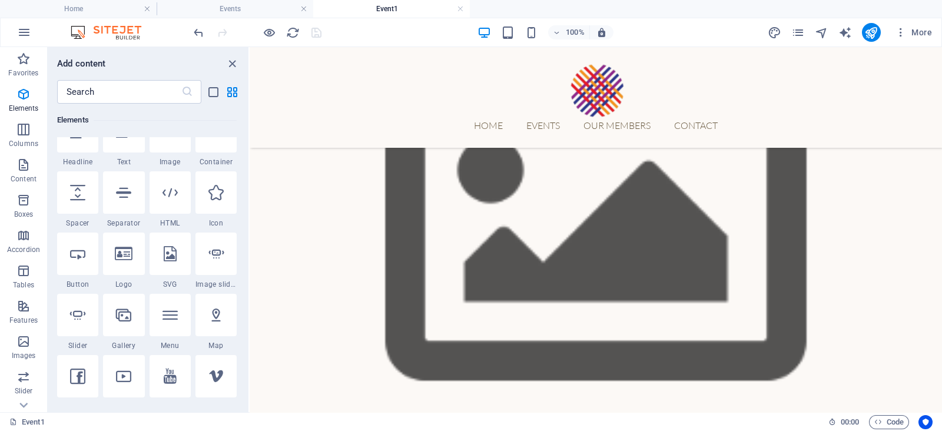
scroll to position [83, 0]
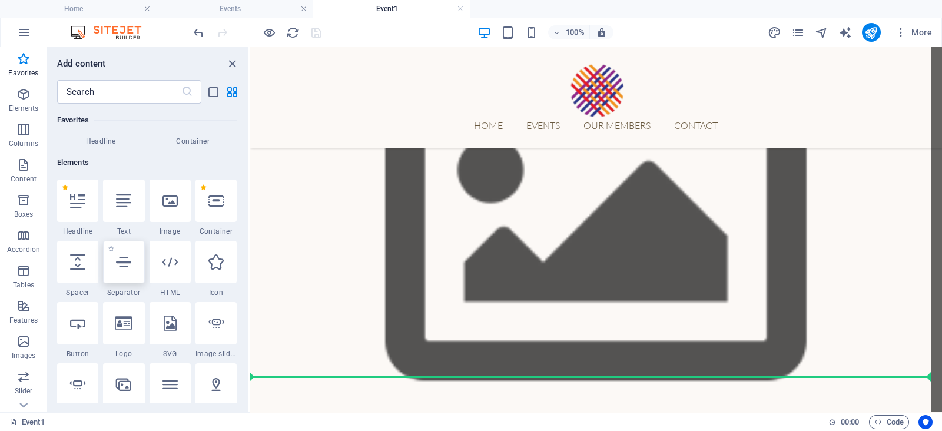
select select "px"
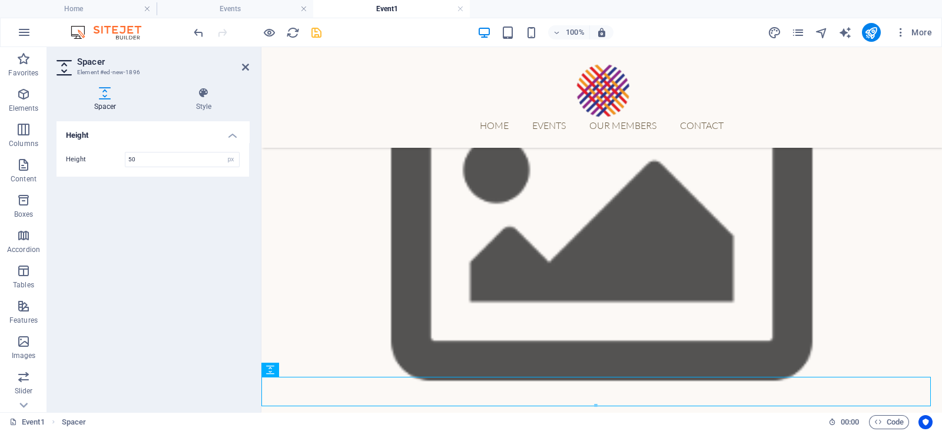
scroll to position [174, 0]
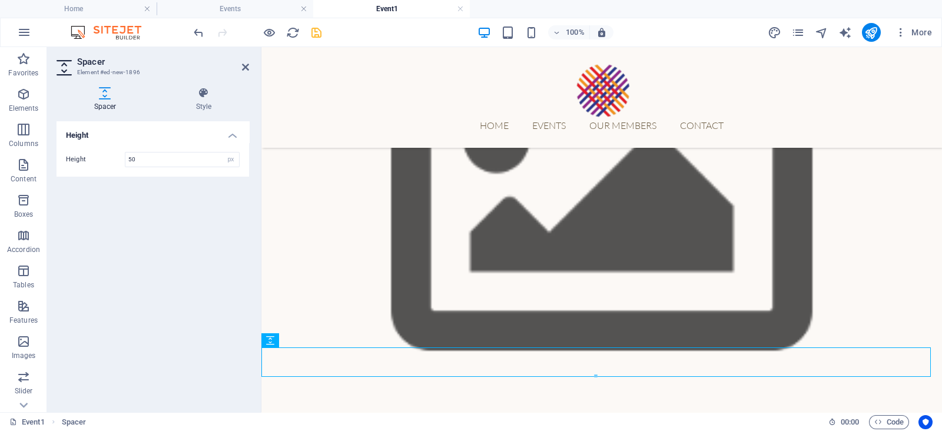
click at [300, 330] on figure at bounding box center [601, 196] width 681 height 474
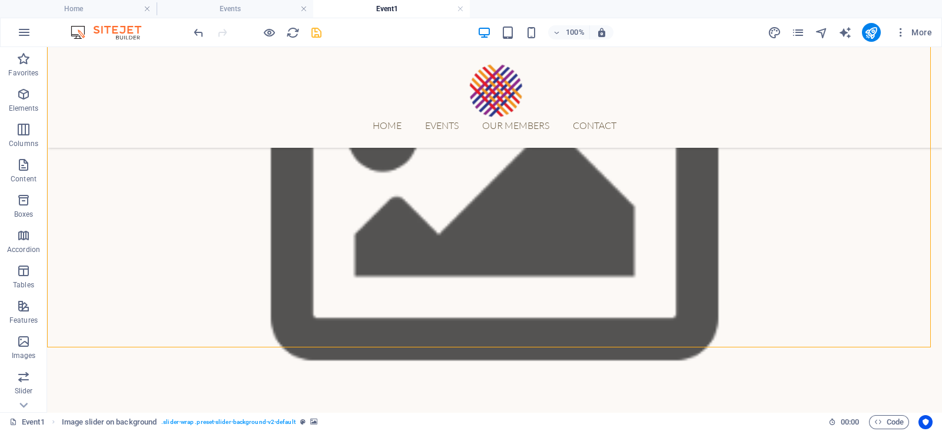
click at [300, 330] on figure at bounding box center [494, 196] width 895 height 474
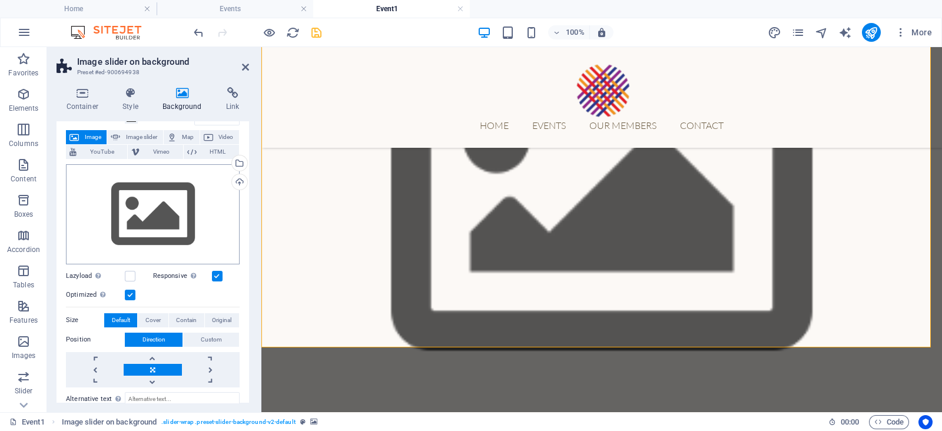
scroll to position [0, 0]
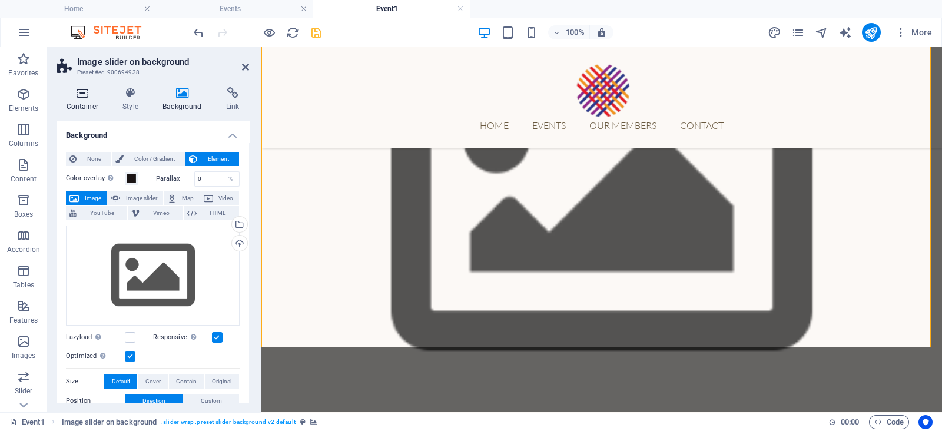
click at [88, 97] on icon at bounding box center [83, 93] width 52 height 12
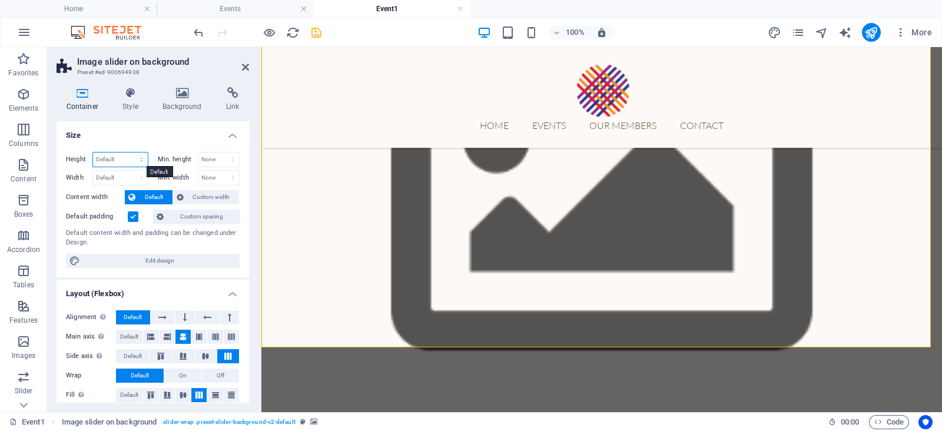
click at [128, 157] on select "Default px rem % vh vw" at bounding box center [120, 159] width 55 height 14
select select "px"
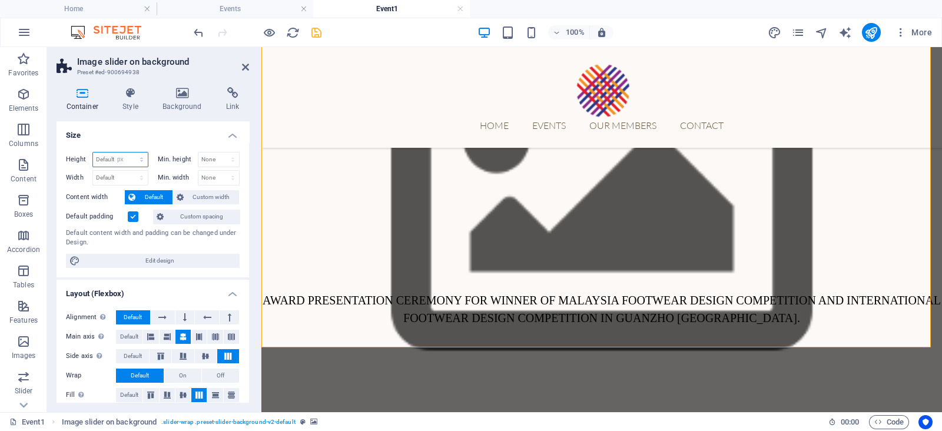
click at [130, 152] on select "Default px rem % vh vw" at bounding box center [120, 159] width 55 height 14
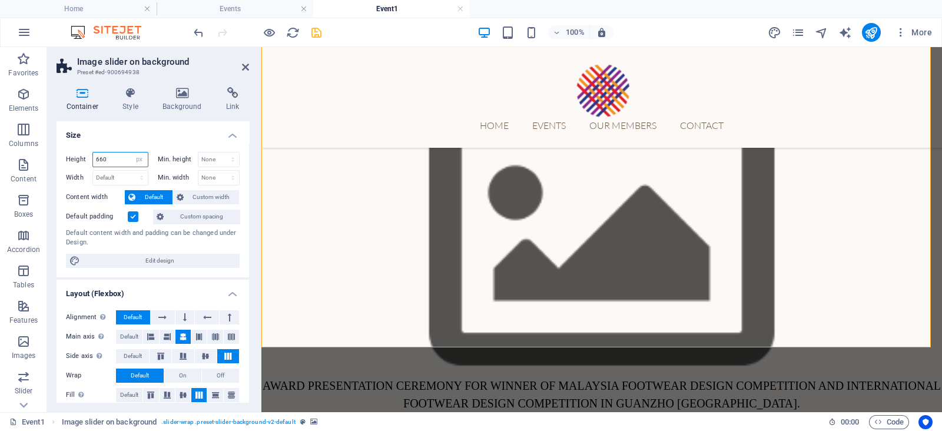
click at [112, 158] on input "660" at bounding box center [120, 159] width 55 height 14
drag, startPoint x: 115, startPoint y: 164, endPoint x: 102, endPoint y: 162, distance: 13.1
click at [102, 162] on input "660" at bounding box center [120, 159] width 55 height 14
click at [110, 162] on input "660" at bounding box center [120, 159] width 55 height 14
paste input "0"
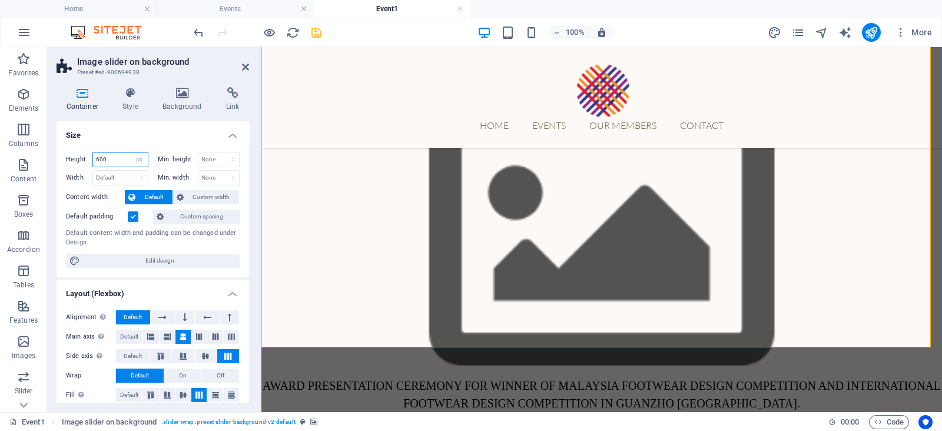
scroll to position [53, 0]
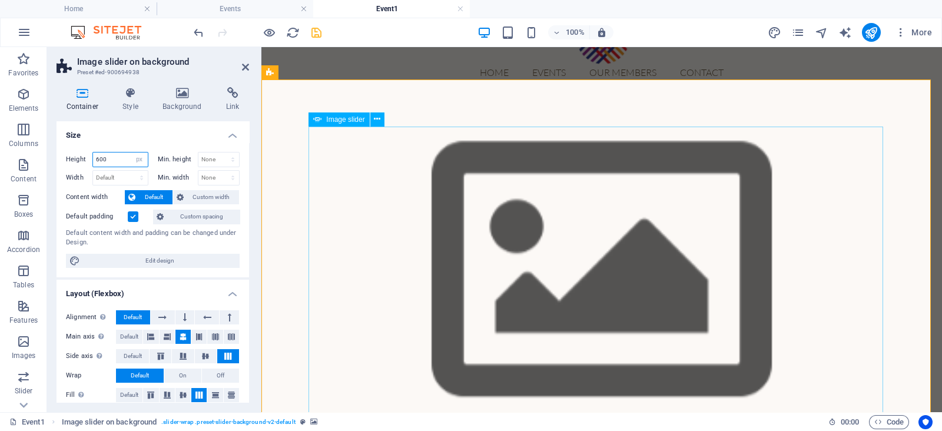
type input "600"
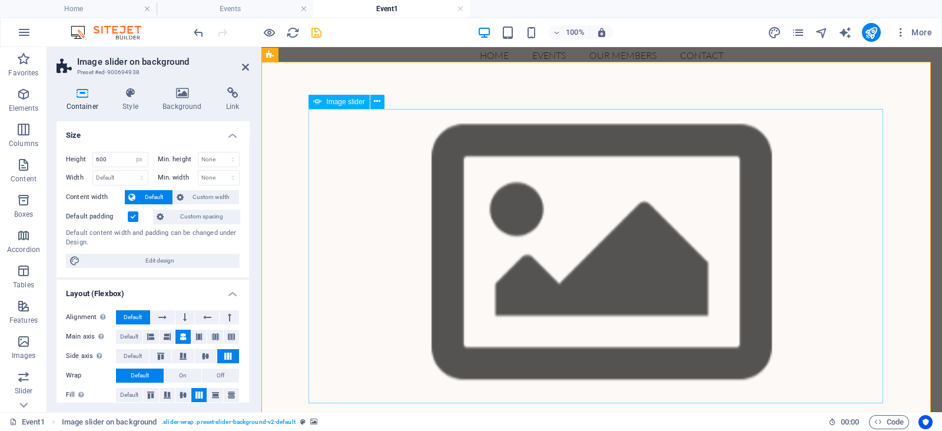
scroll to position [70, 0]
click at [128, 175] on select "Default px rem % em vh vw" at bounding box center [120, 178] width 55 height 14
select select "px"
click at [130, 171] on select "Default px rem % em vh vw" at bounding box center [120, 178] width 55 height 14
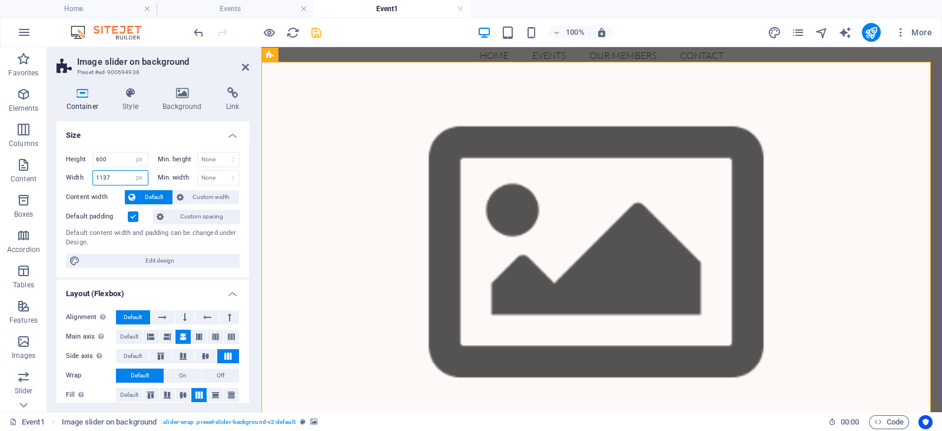
click at [108, 174] on input "1137" at bounding box center [120, 178] width 55 height 14
paste input "0"
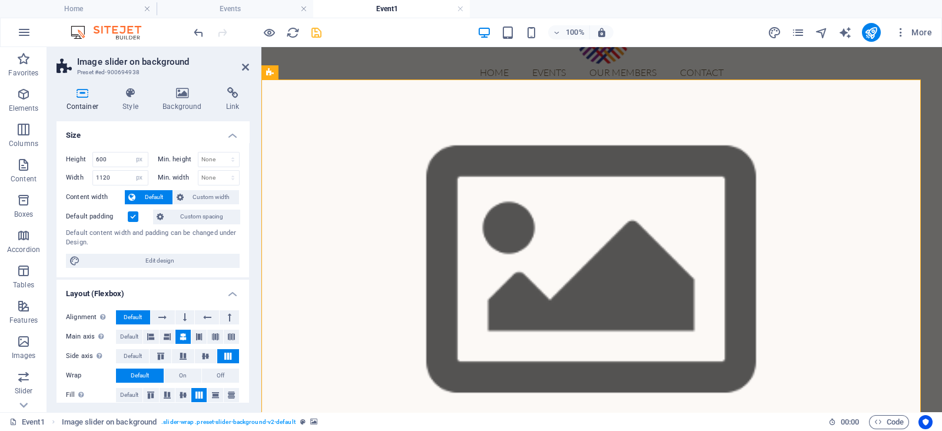
scroll to position [27, 0]
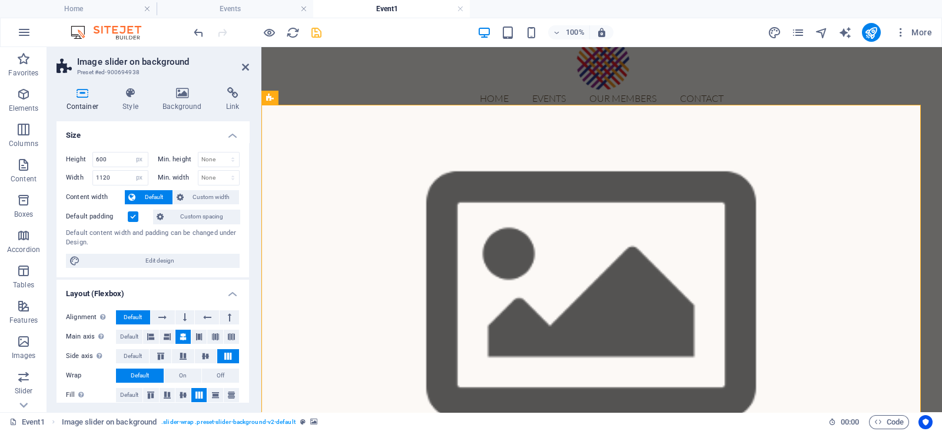
type input "1137"
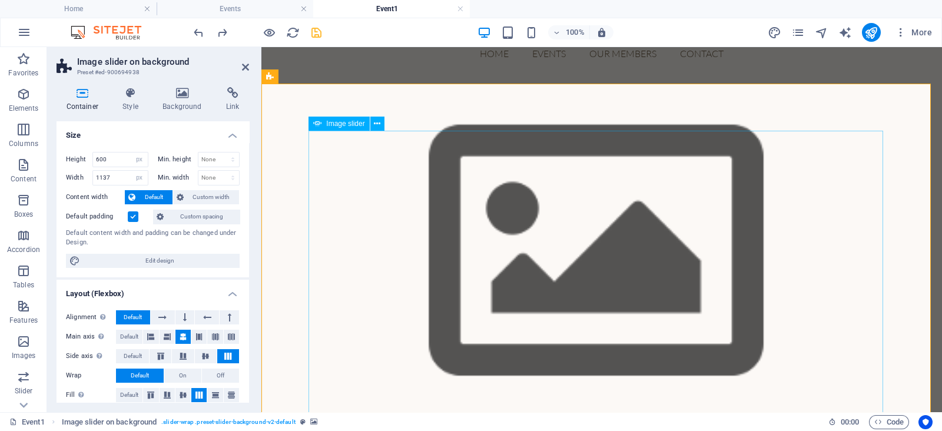
scroll to position [0, 0]
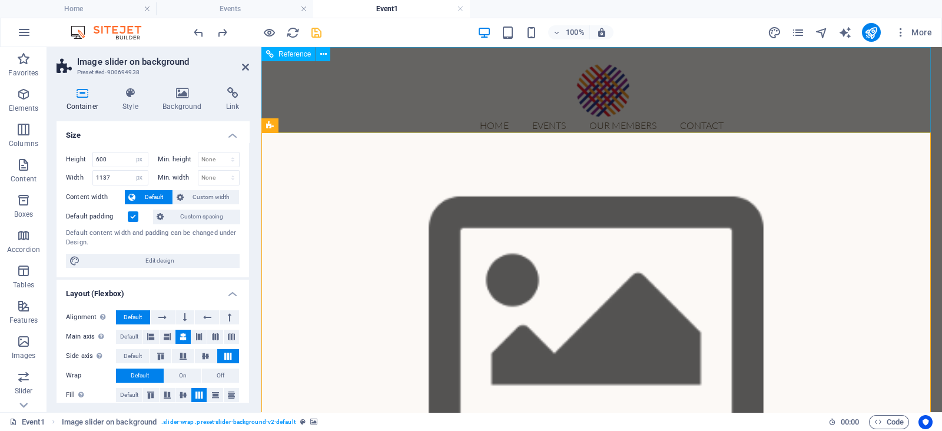
click at [450, 117] on div "Home Events Our Members Contact" at bounding box center [601, 97] width 681 height 101
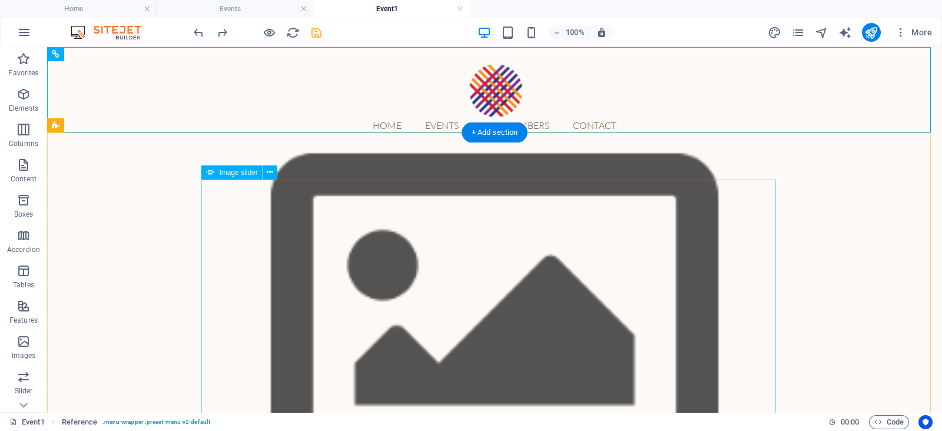
scroll to position [53, 0]
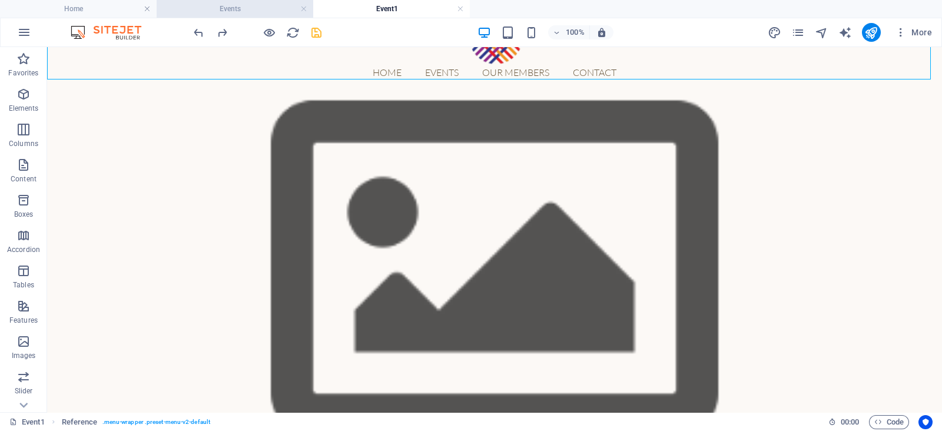
click at [258, 10] on h4 "Events" at bounding box center [235, 8] width 157 height 13
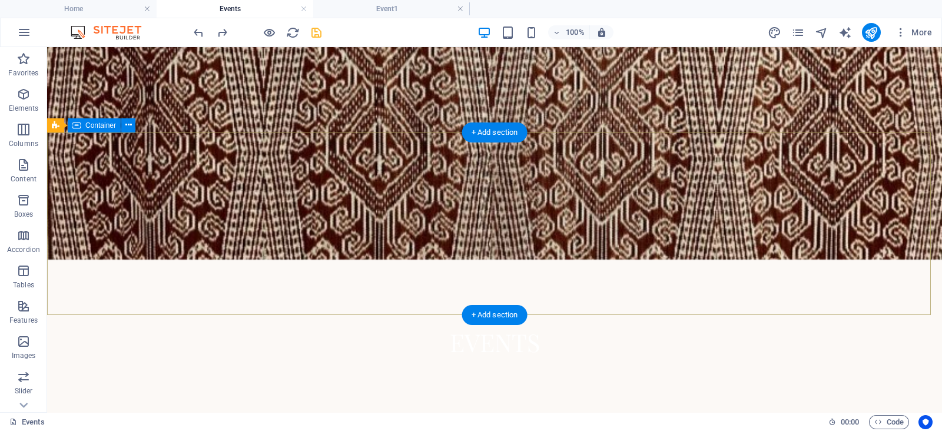
scroll to position [0, 0]
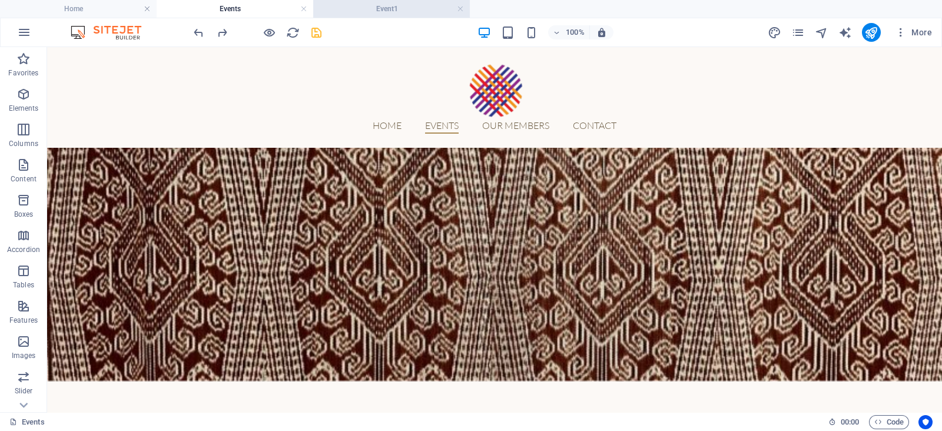
click at [400, 5] on h4 "Event1" at bounding box center [391, 8] width 157 height 13
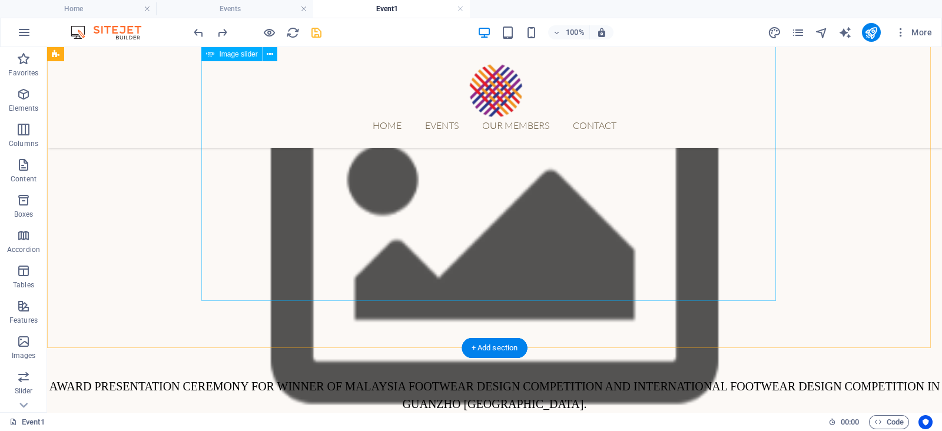
scroll to position [88, 0]
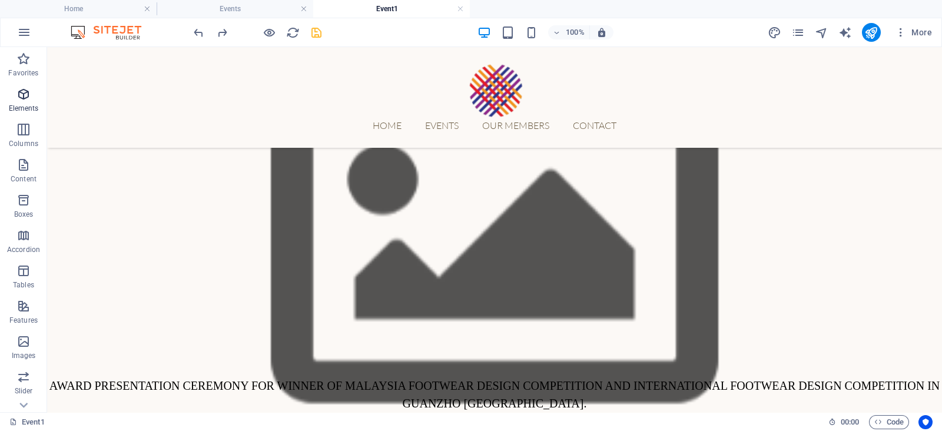
click at [27, 88] on icon "button" at bounding box center [23, 94] width 14 height 14
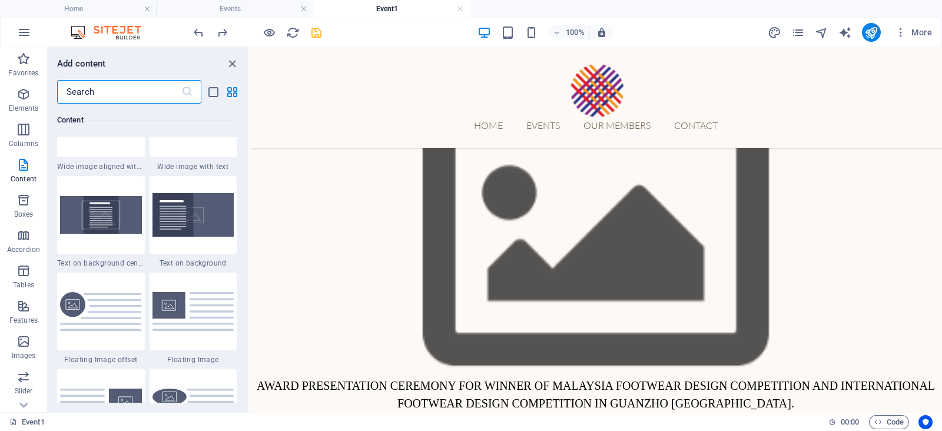
scroll to position [2404, 0]
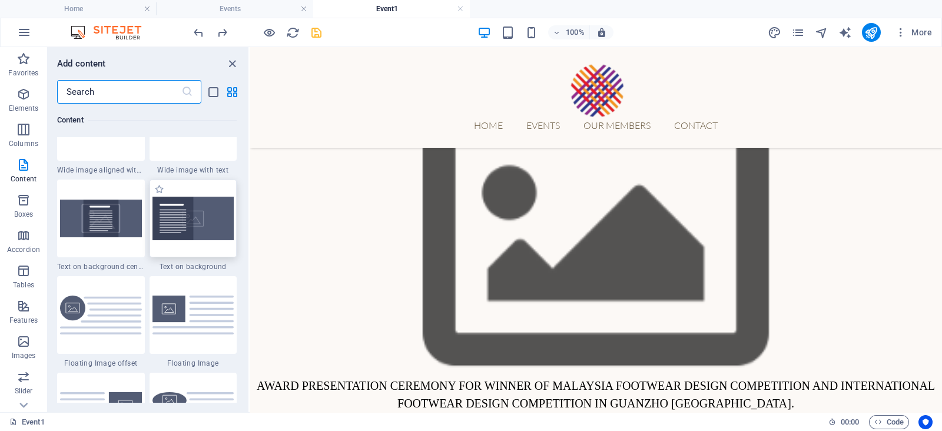
click at [217, 232] on img at bounding box center [193, 219] width 82 height 44
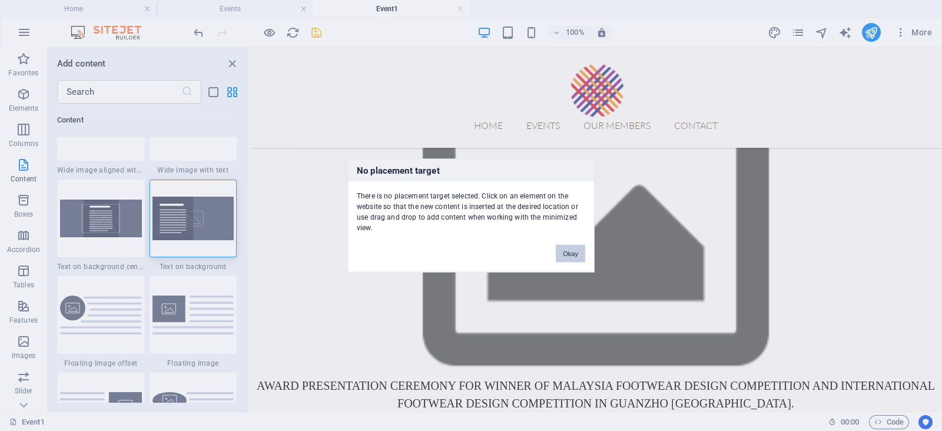
click at [565, 248] on button "Okay" at bounding box center [570, 254] width 29 height 18
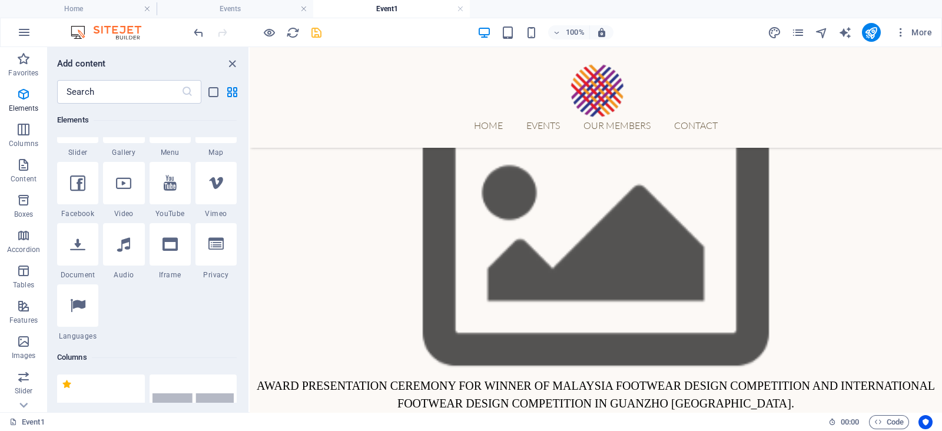
scroll to position [347, 0]
click at [111, 8] on h4 "Home" at bounding box center [78, 8] width 157 height 13
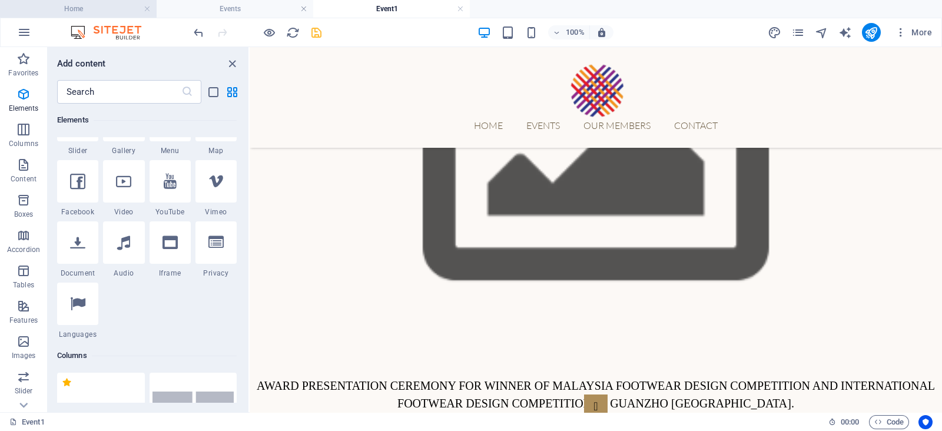
scroll to position [0, 0]
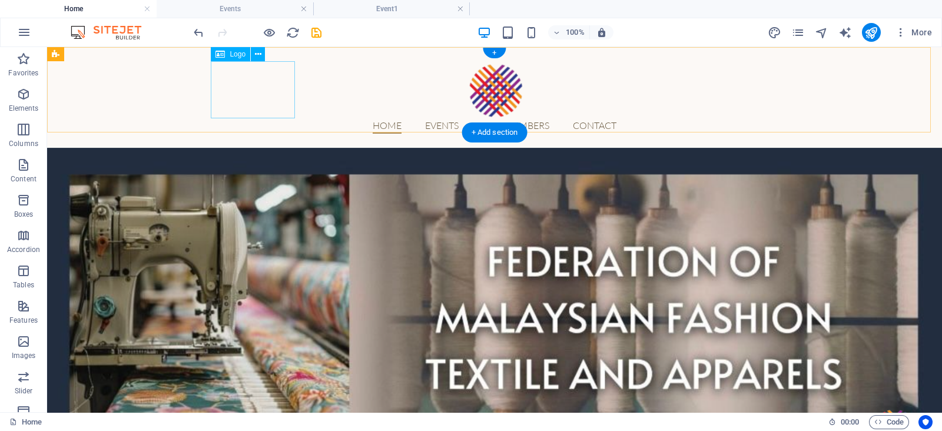
click at [255, 104] on div at bounding box center [495, 89] width 556 height 57
select select "px"
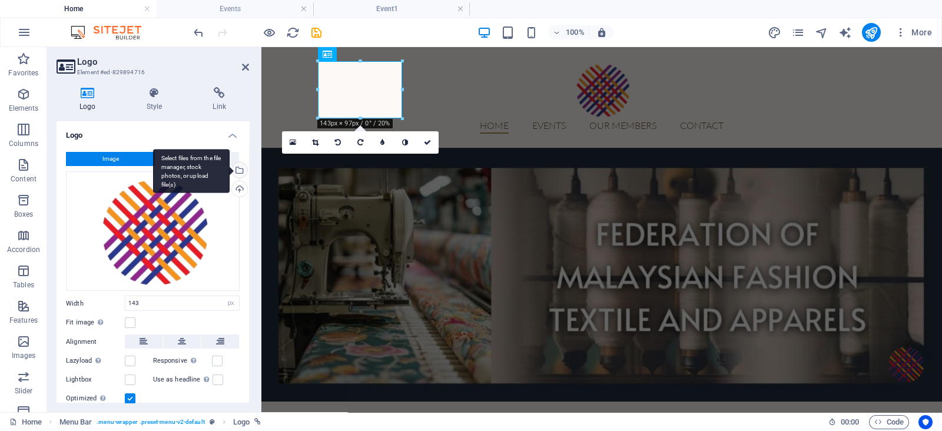
click at [238, 172] on div "Select files from the file manager, stock photos, or upload file(s)" at bounding box center [239, 171] width 18 height 18
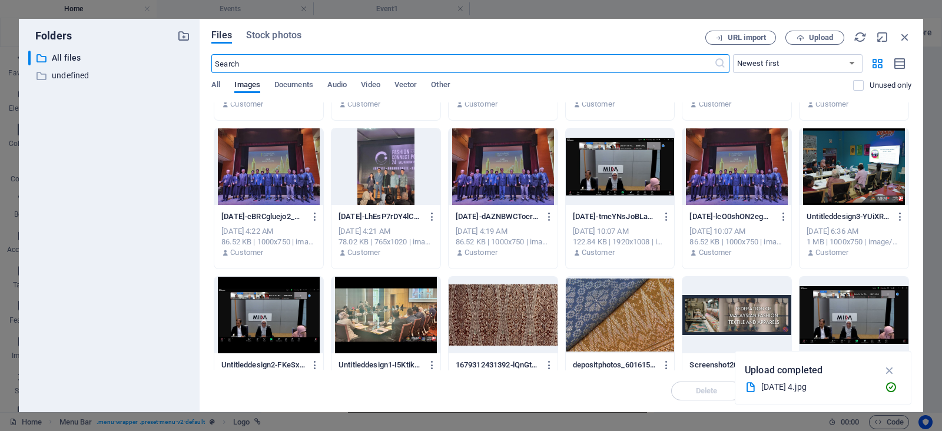
scroll to position [1061, 0]
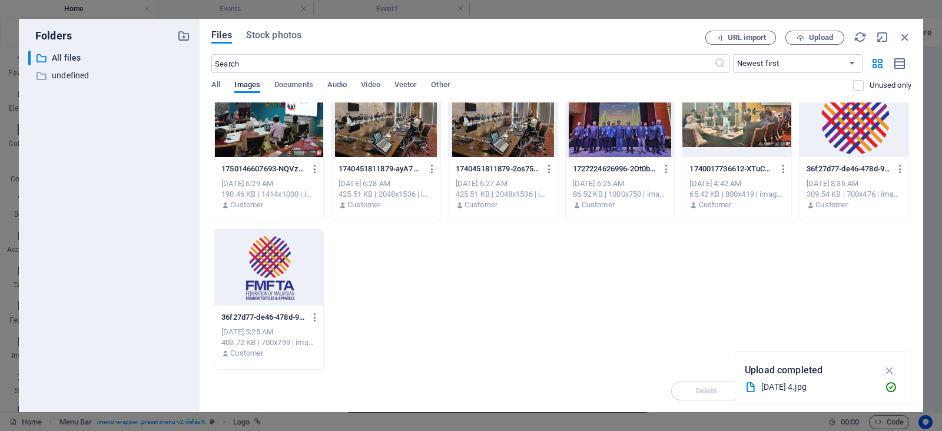
click at [292, 274] on div at bounding box center [268, 267] width 109 height 77
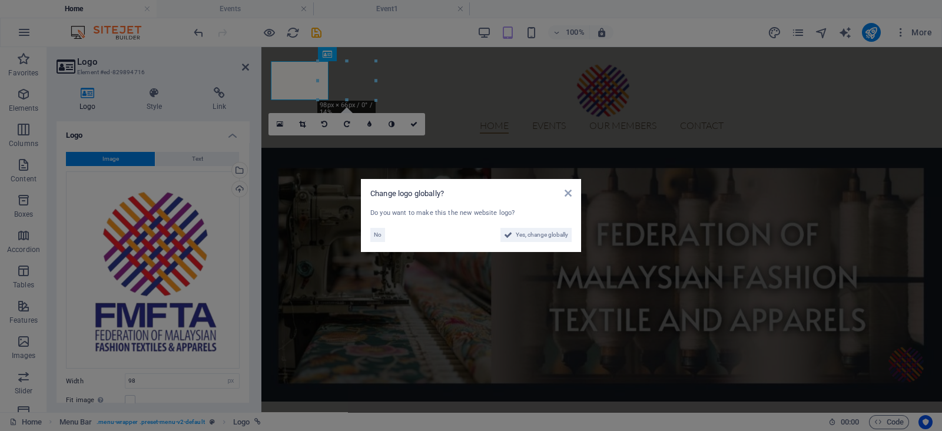
type input "143"
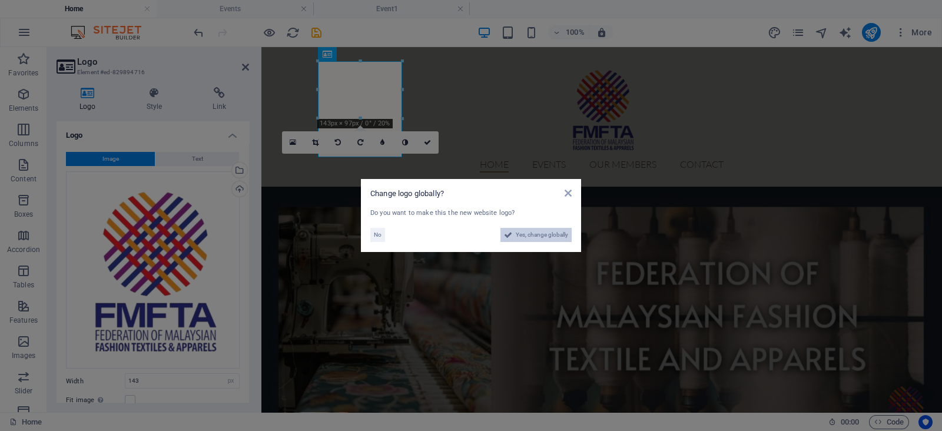
click at [548, 231] on span "Yes, change globally" at bounding box center [542, 235] width 52 height 14
select select "41"
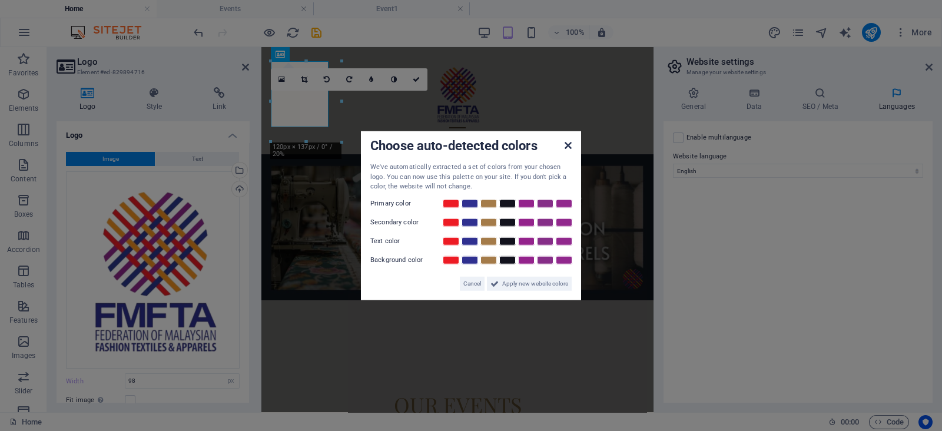
click at [568, 144] on icon at bounding box center [568, 145] width 7 height 9
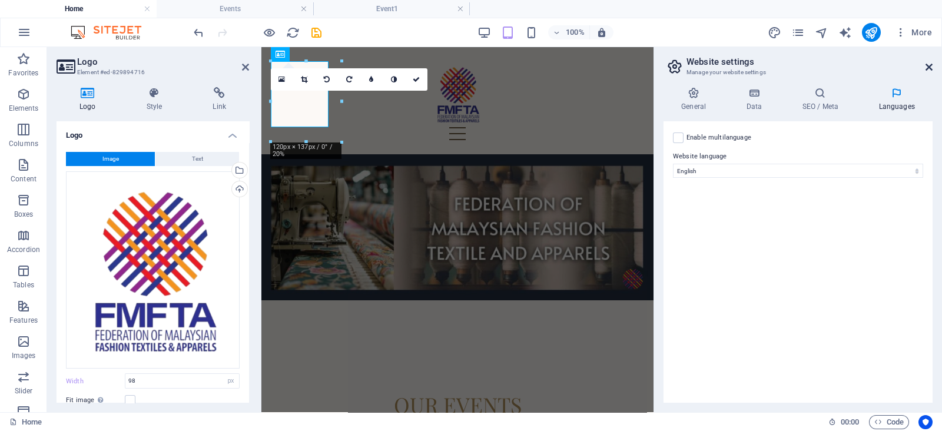
click at [931, 65] on icon at bounding box center [928, 66] width 7 height 9
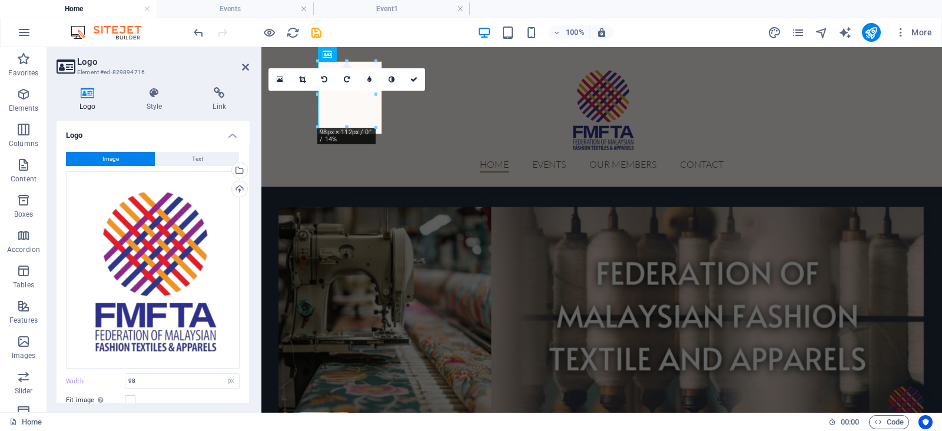
type input "143"
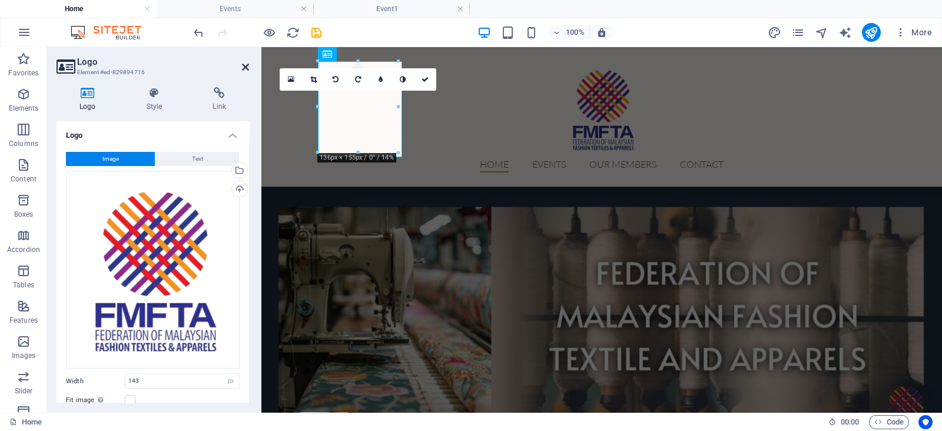
click at [247, 67] on icon at bounding box center [245, 66] width 7 height 9
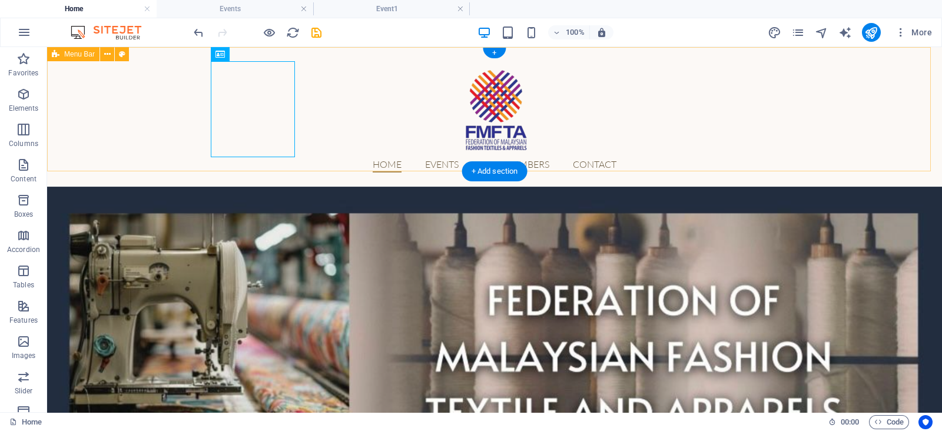
click at [384, 132] on div "Home Events Our Members Contact" at bounding box center [494, 117] width 895 height 140
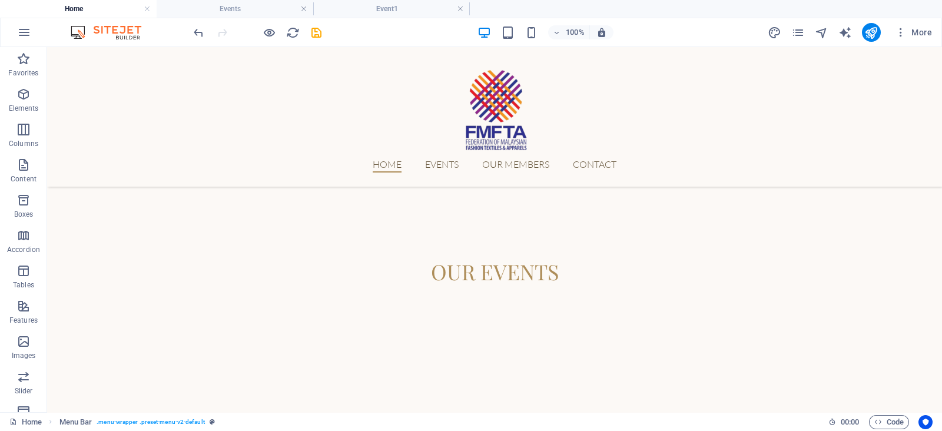
scroll to position [339, 0]
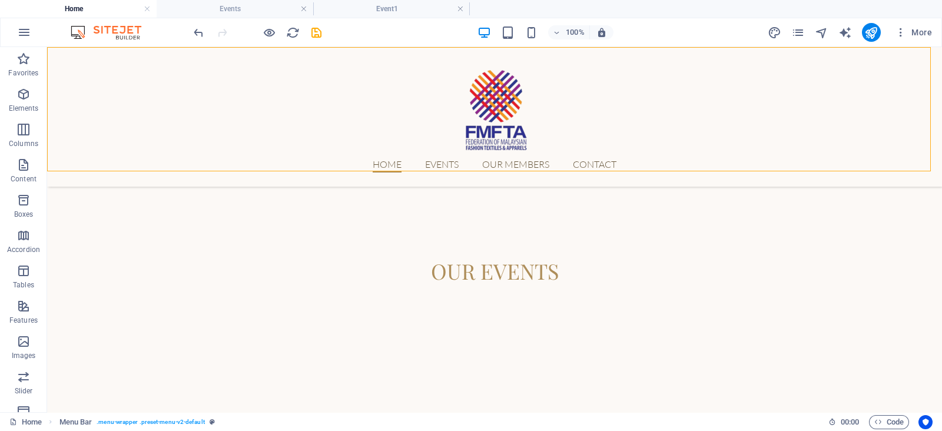
click at [323, 28] on div "100% More" at bounding box center [563, 32] width 745 height 19
click at [317, 35] on icon "save" at bounding box center [317, 33] width 14 height 14
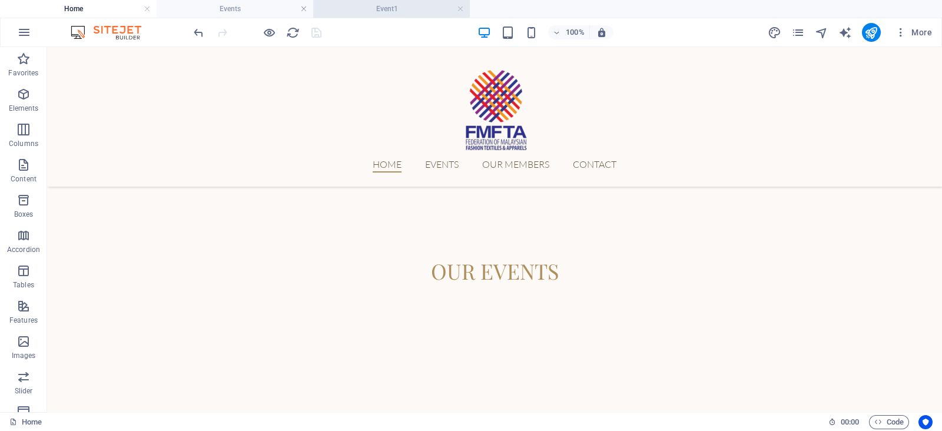
click at [377, 4] on h4 "Event1" at bounding box center [391, 8] width 157 height 13
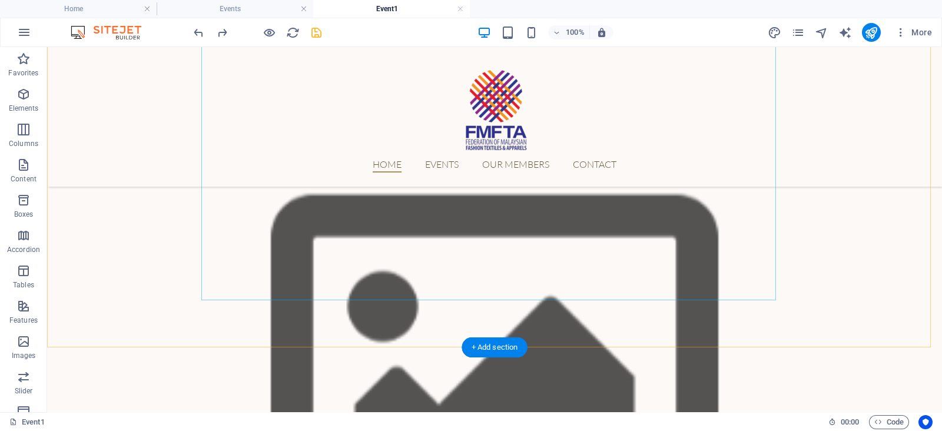
scroll to position [212, 0]
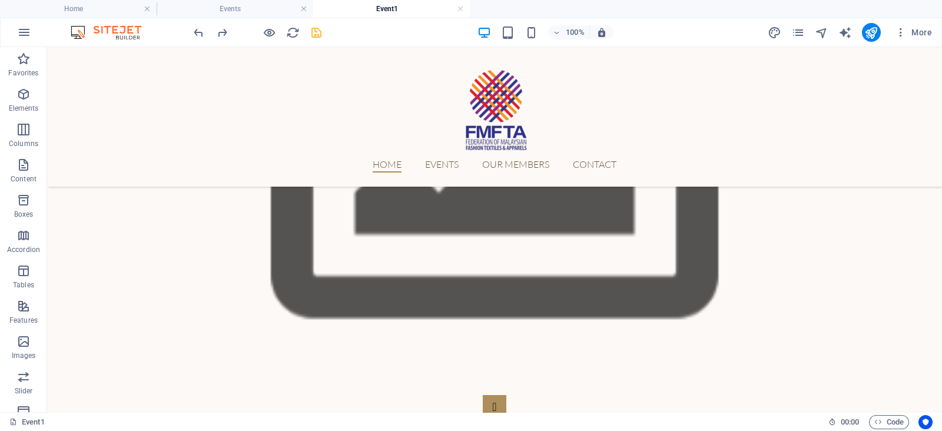
click at [323, 34] on span "save" at bounding box center [316, 33] width 14 height 14
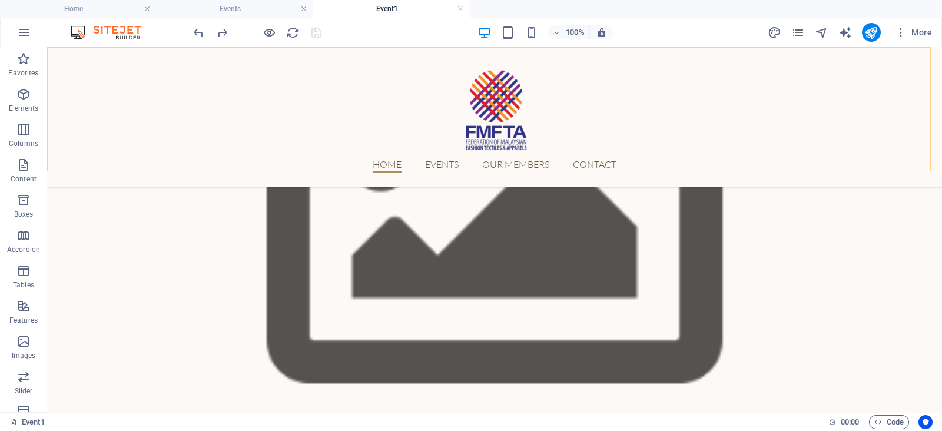
click at [469, 157] on nav "Home Events Our Members Contact" at bounding box center [495, 164] width 556 height 15
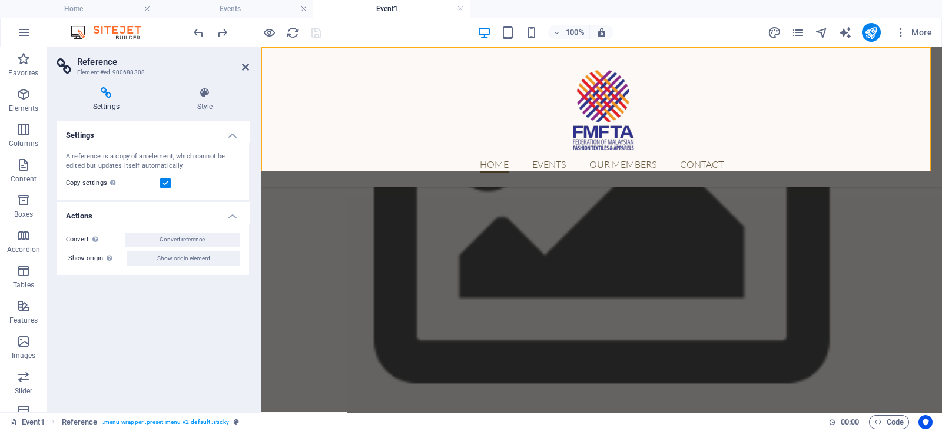
click at [539, 157] on nav "Home Events Our Members Contact" at bounding box center [602, 164] width 556 height 15
click at [104, 1] on li "Home" at bounding box center [78, 9] width 157 height 18
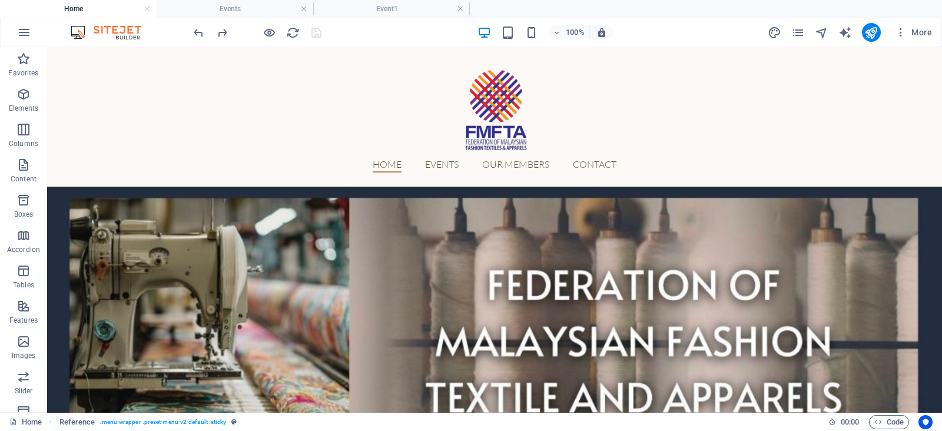
scroll to position [339, 0]
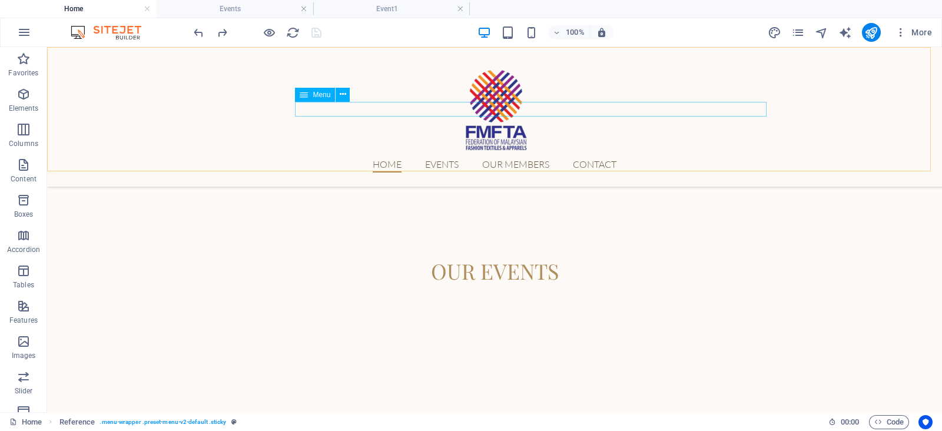
click at [472, 157] on nav "Home Events Our Members Contact" at bounding box center [495, 164] width 556 height 15
select select
select select "1"
select select
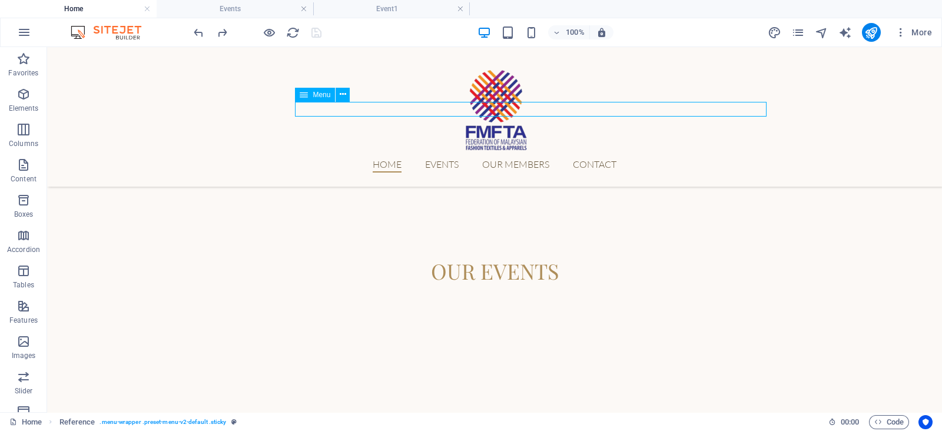
select select "2"
select select
select select "3"
select select
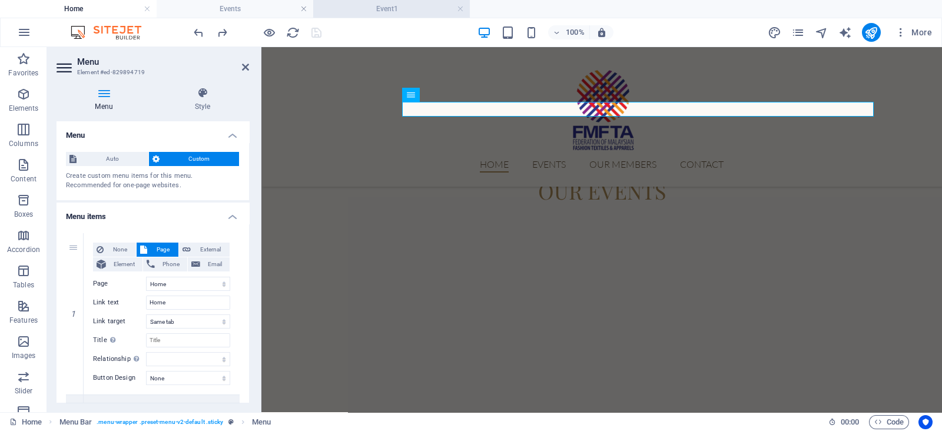
click at [389, 1] on li "Event1" at bounding box center [391, 9] width 157 height 18
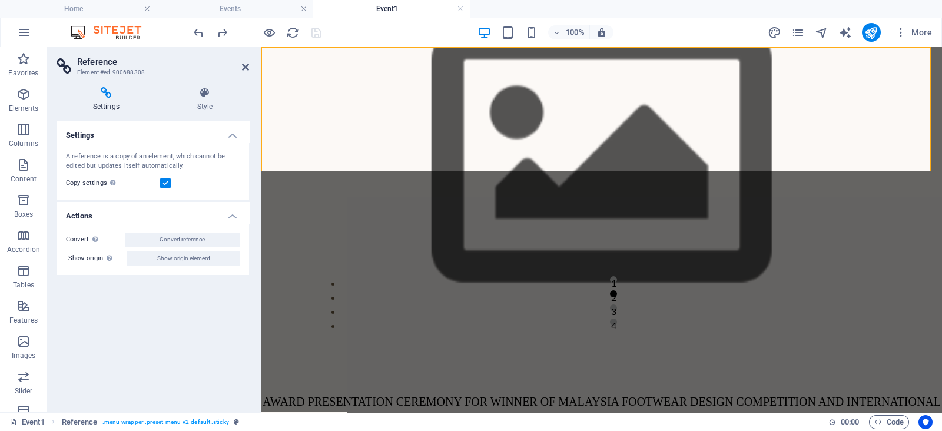
scroll to position [0, 0]
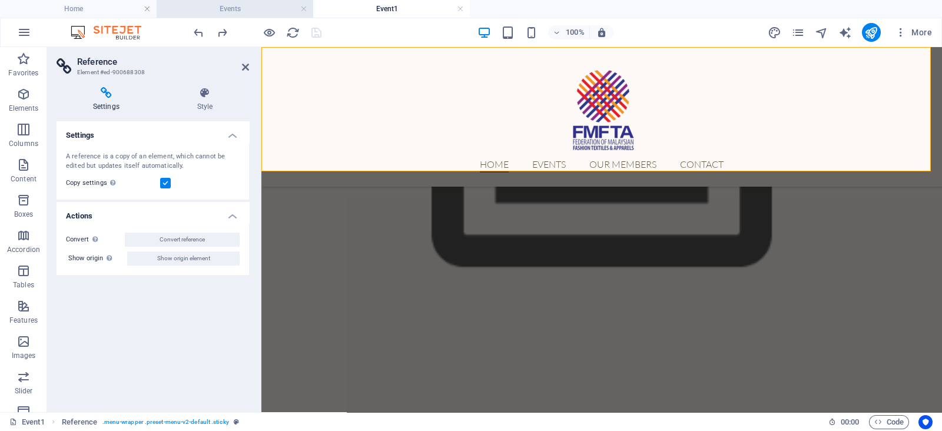
click at [267, 6] on h4 "Events" at bounding box center [235, 8] width 157 height 13
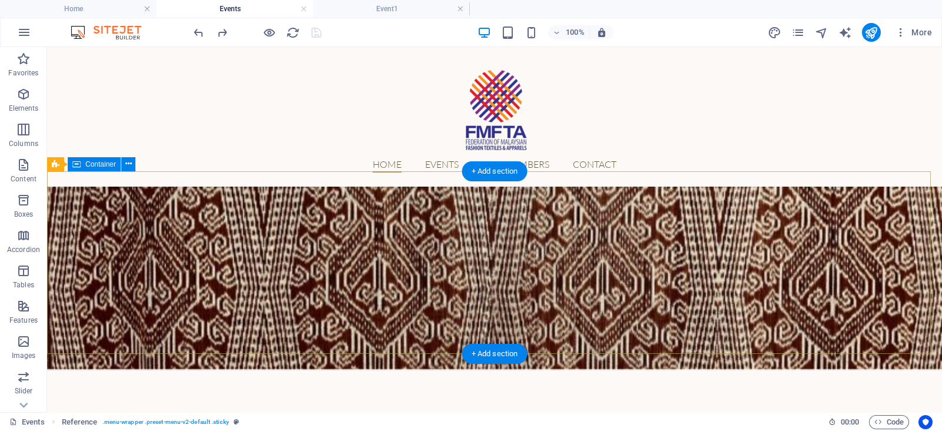
scroll to position [241, 0]
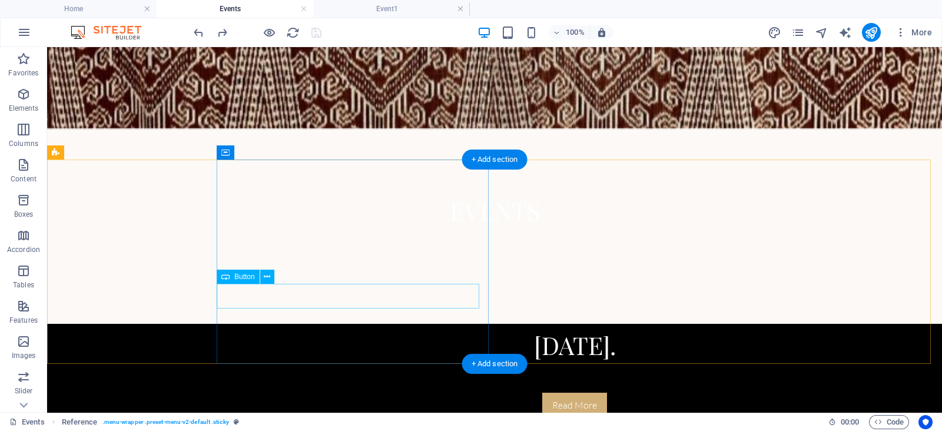
click at [359, 393] on div "Read More" at bounding box center [574, 405] width 565 height 25
select select "4"
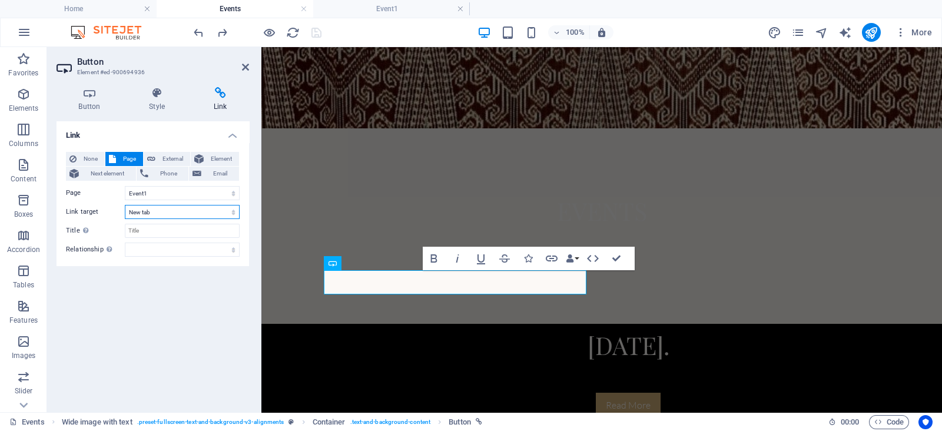
click at [213, 209] on select "New tab Same tab Overlay" at bounding box center [182, 212] width 115 height 14
select select
click at [125, 205] on select "New tab Same tab Overlay" at bounding box center [182, 212] width 115 height 14
click at [327, 105] on div "Spacer" at bounding box center [294, 105] width 67 height 15
drag, startPoint x: 314, startPoint y: 40, endPoint x: 313, endPoint y: 31, distance: 9.4
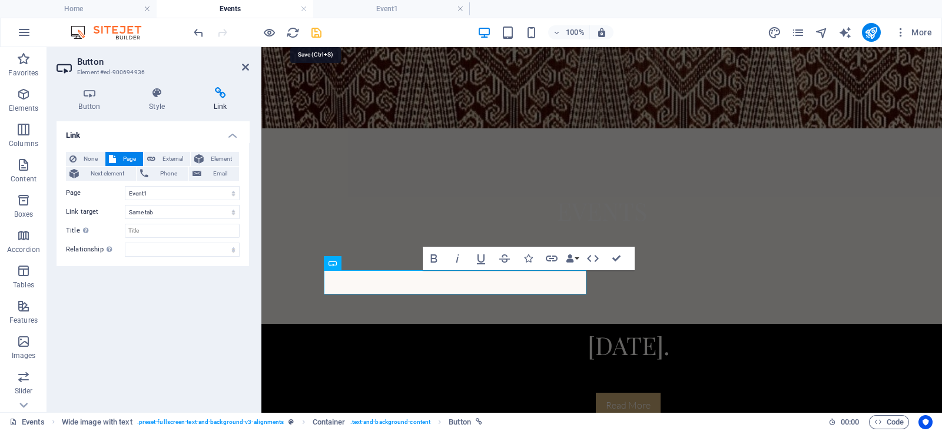
click at [313, 31] on div at bounding box center [257, 32] width 132 height 19
click at [313, 31] on icon "save" at bounding box center [317, 33] width 14 height 14
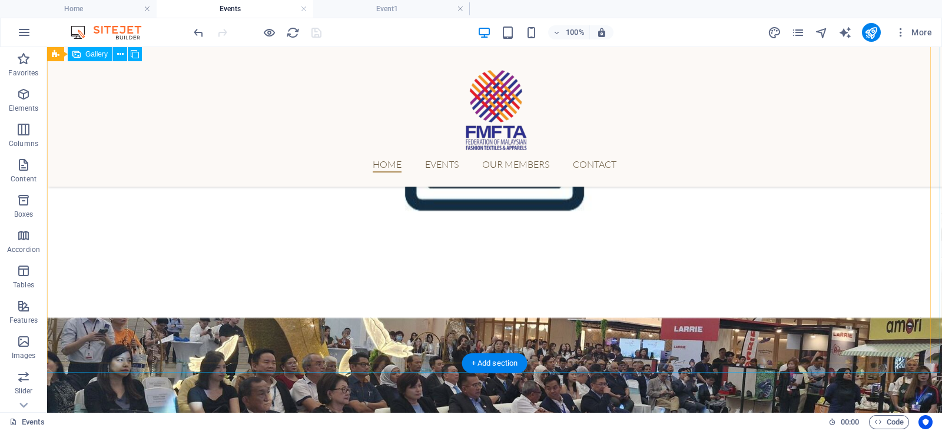
scroll to position [780, 0]
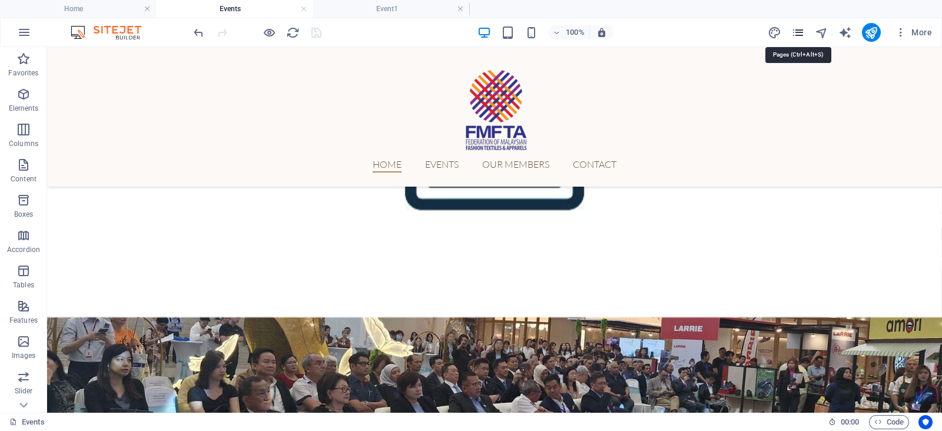
click at [798, 28] on icon "pages" at bounding box center [798, 33] width 14 height 14
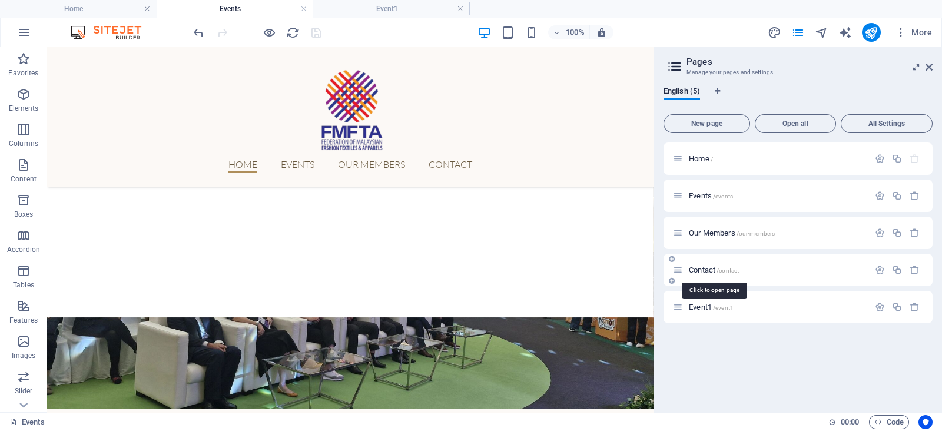
click at [734, 271] on span "/contact" at bounding box center [727, 270] width 22 height 6
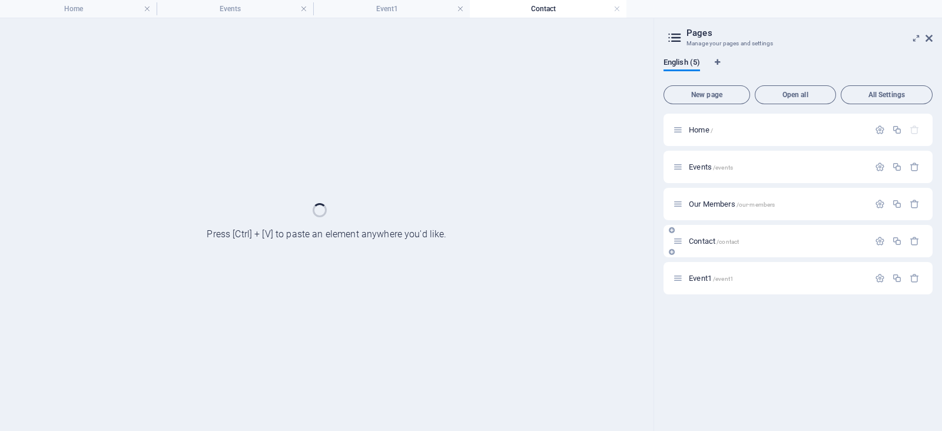
scroll to position [0, 0]
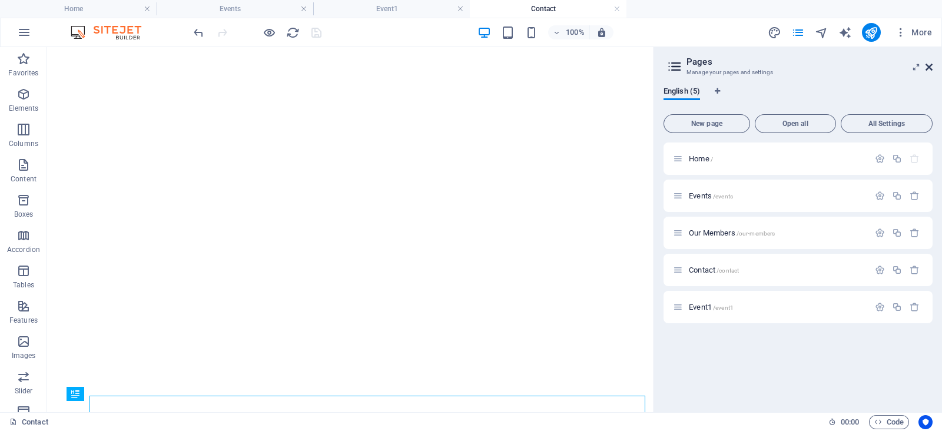
click at [931, 38] on span "More" at bounding box center [913, 32] width 37 height 12
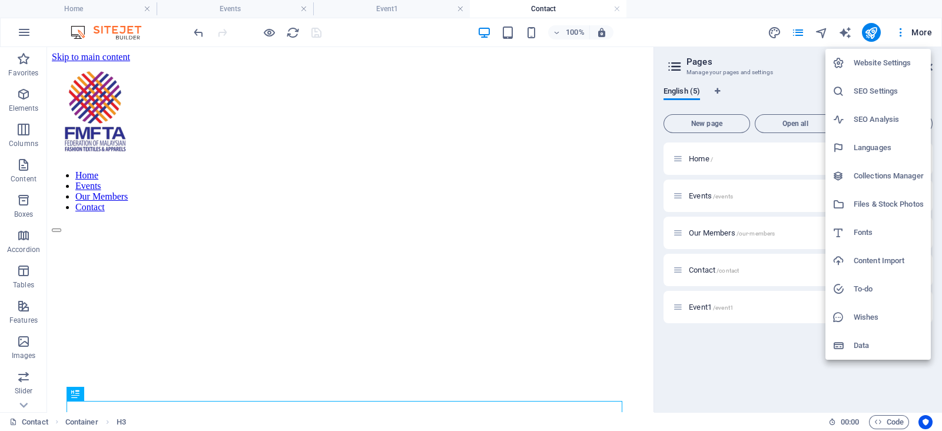
click at [639, 65] on div at bounding box center [471, 215] width 942 height 431
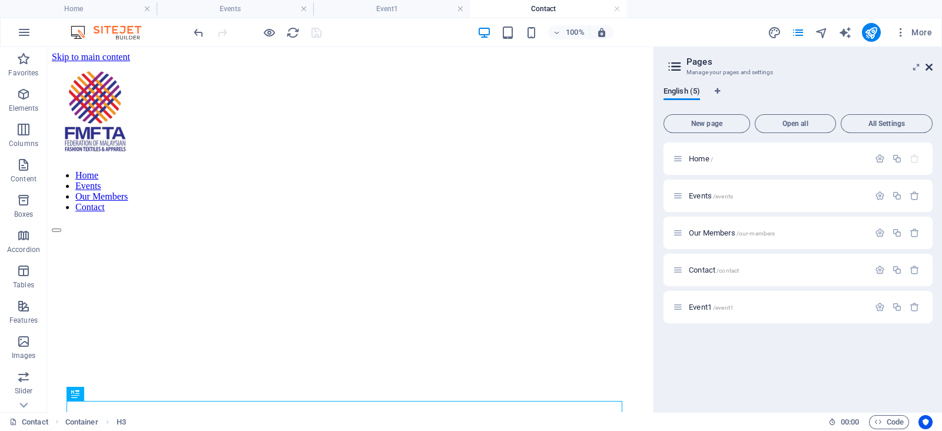
click at [927, 71] on icon at bounding box center [928, 66] width 7 height 9
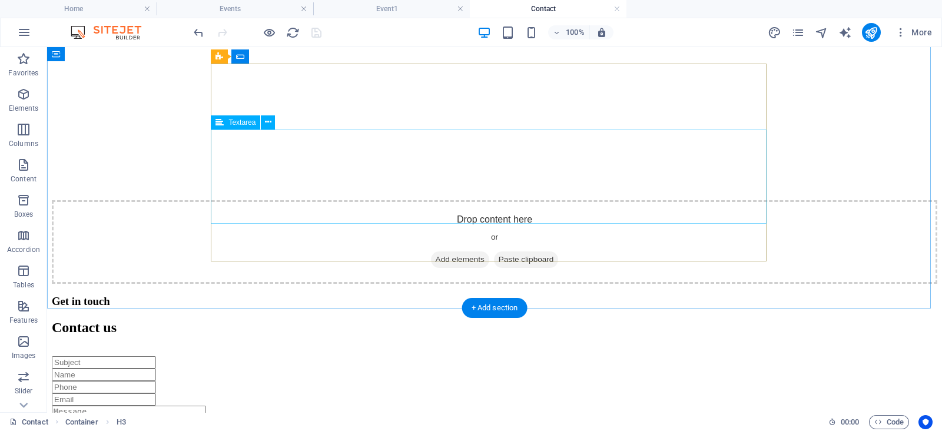
scroll to position [398, 0]
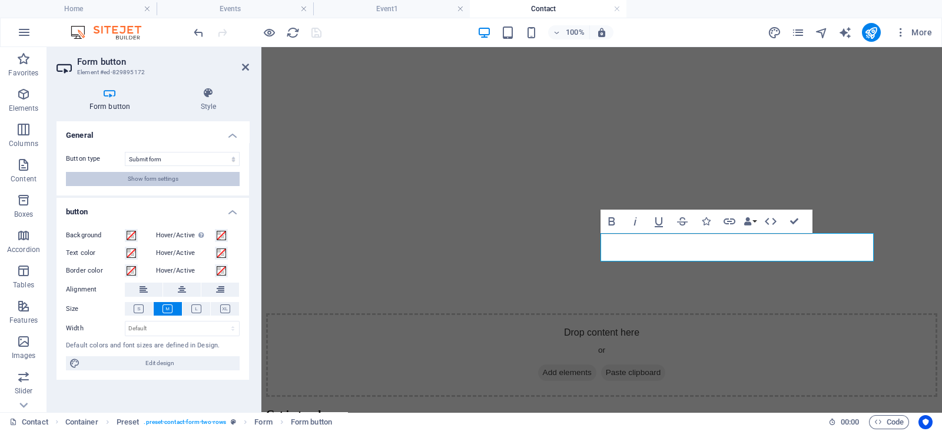
click at [180, 174] on button "Show form settings" at bounding box center [153, 179] width 174 height 14
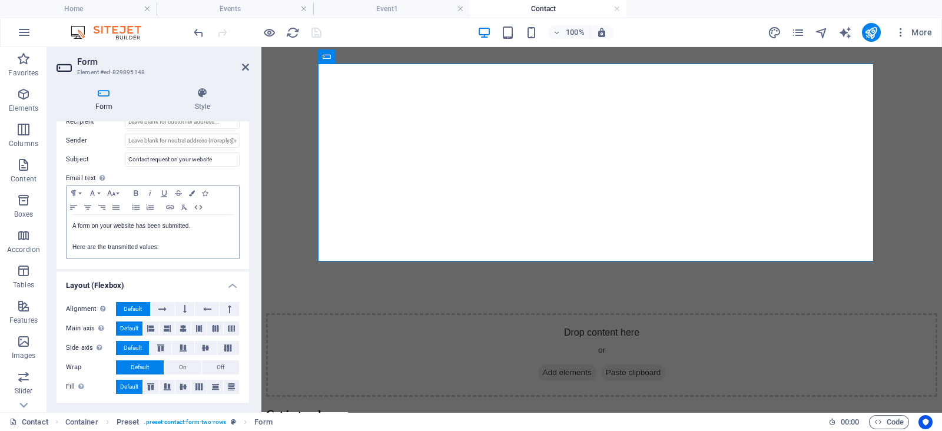
scroll to position [0, 0]
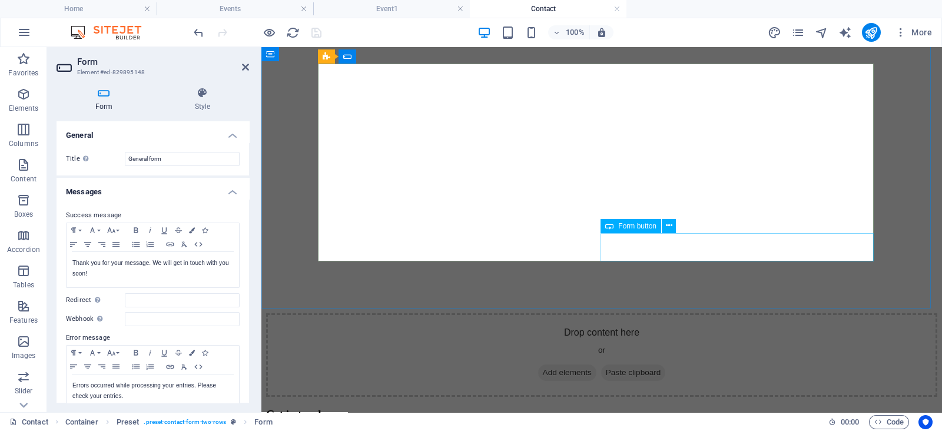
click at [646, 225] on span "Form button" at bounding box center [637, 226] width 38 height 7
click at [668, 228] on icon at bounding box center [669, 226] width 6 height 12
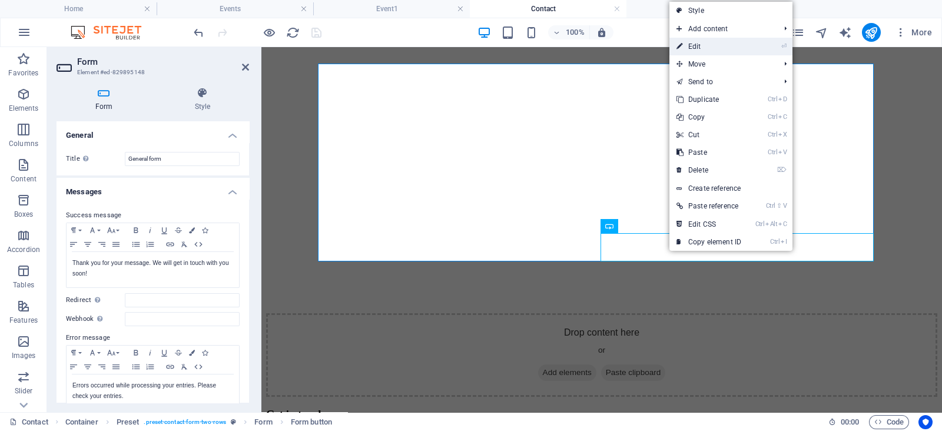
click at [705, 44] on link "⏎ Edit" at bounding box center [708, 47] width 79 height 18
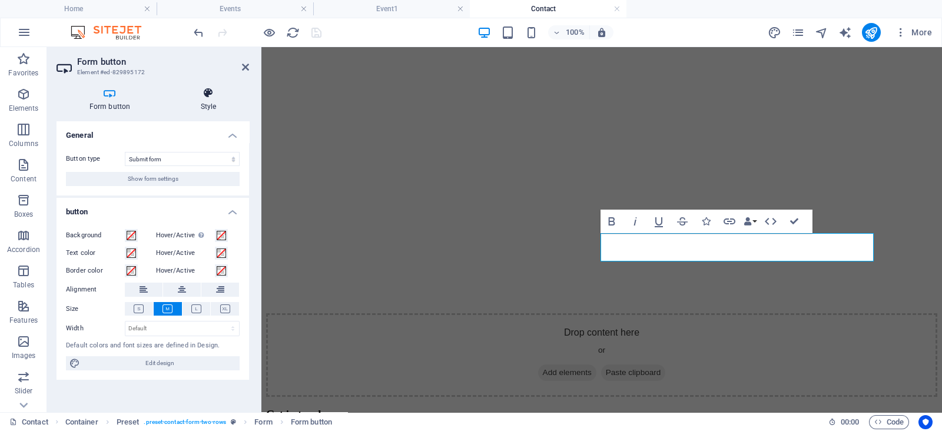
click at [206, 97] on icon at bounding box center [208, 93] width 81 height 12
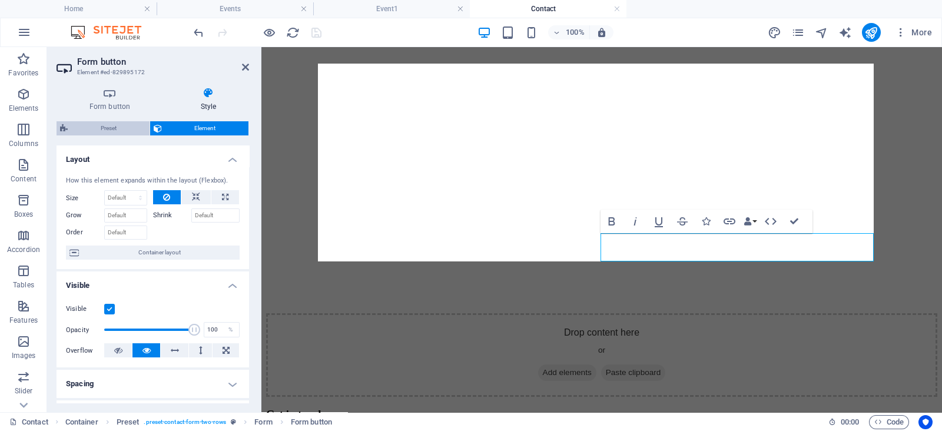
click at [105, 125] on span "Preset" at bounding box center [108, 128] width 75 height 14
select select "px"
select select "rem"
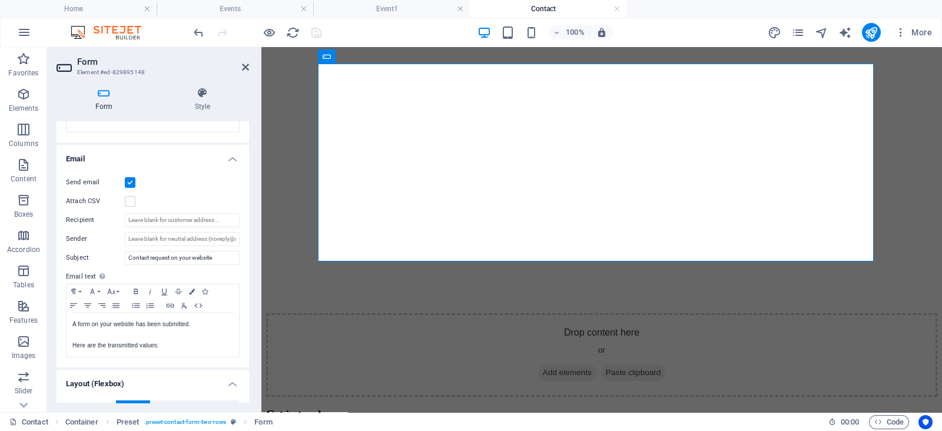
scroll to position [279, 0]
click at [131, 178] on label at bounding box center [130, 181] width 11 height 11
click at [0, 0] on input "Send email" at bounding box center [0, 0] width 0 height 0
click at [131, 178] on label at bounding box center [130, 181] width 11 height 11
click at [0, 0] on input "Send email" at bounding box center [0, 0] width 0 height 0
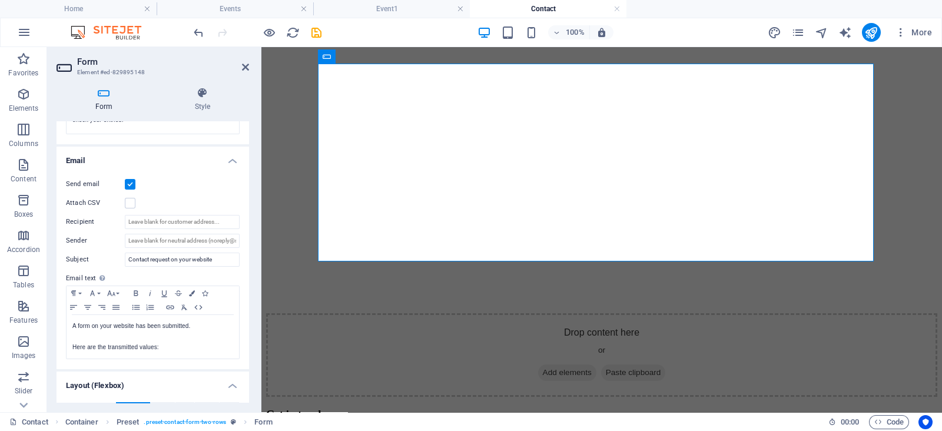
scroll to position [276, 0]
click at [215, 215] on input "Recipient" at bounding box center [182, 222] width 115 height 14
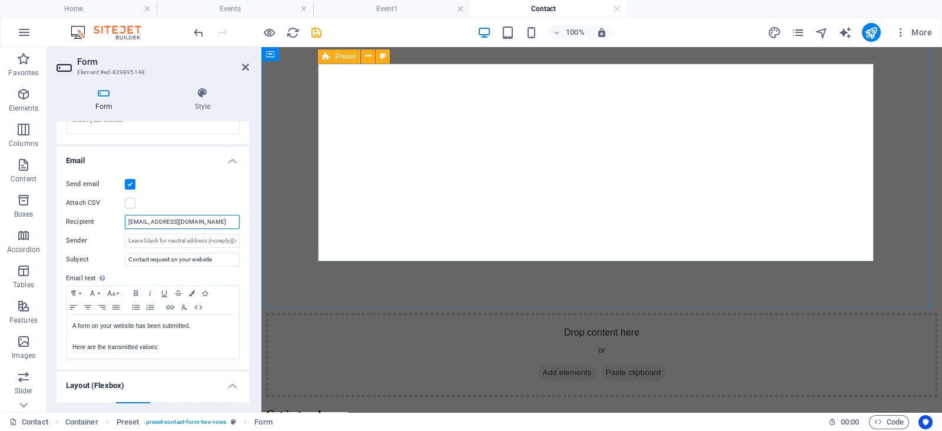
type input "wanadila2502@gmail.com"
click at [254, 215] on div "Form Style General Title Define a name for the form. General form Messages Succ…" at bounding box center [152, 245] width 211 height 334
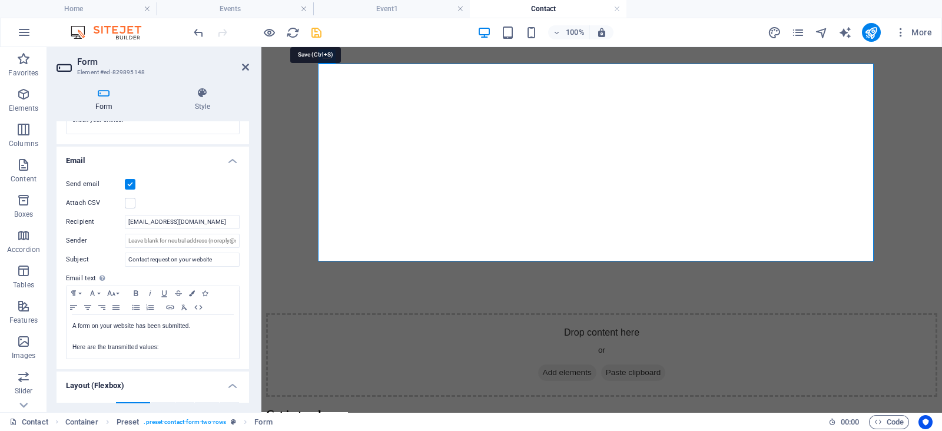
click at [310, 33] on icon "save" at bounding box center [317, 33] width 14 height 14
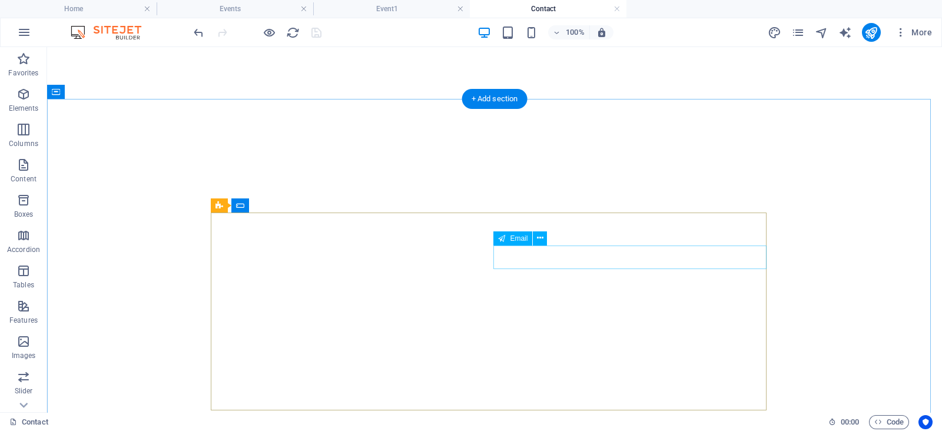
scroll to position [254, 0]
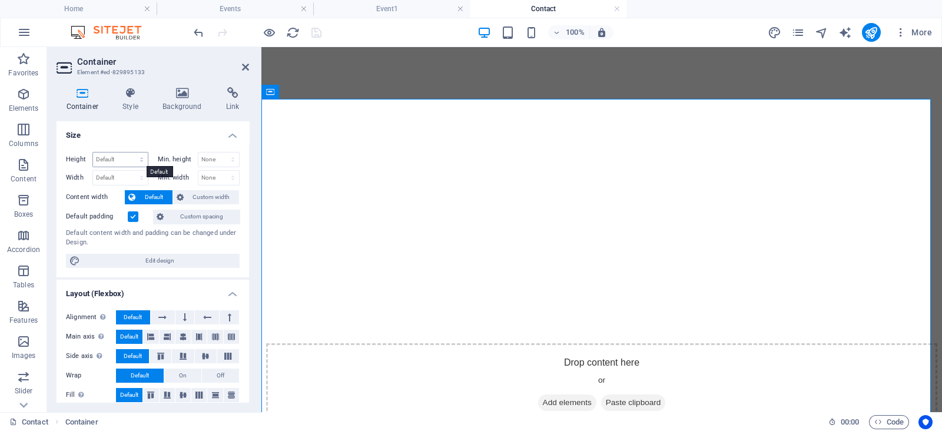
scroll to position [165, 0]
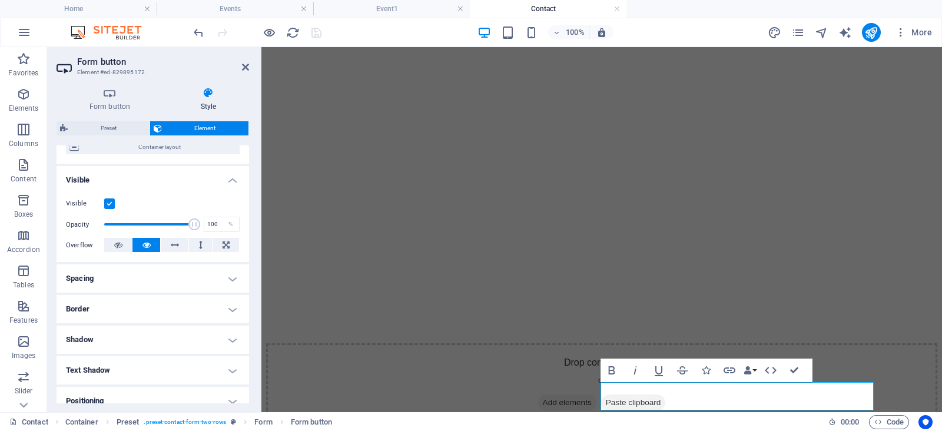
scroll to position [0, 0]
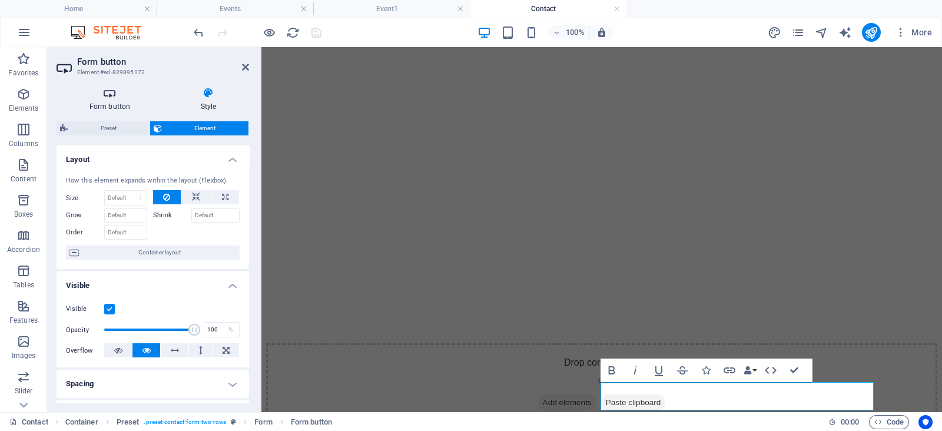
click at [115, 101] on h4 "Form button" at bounding box center [112, 99] width 111 height 25
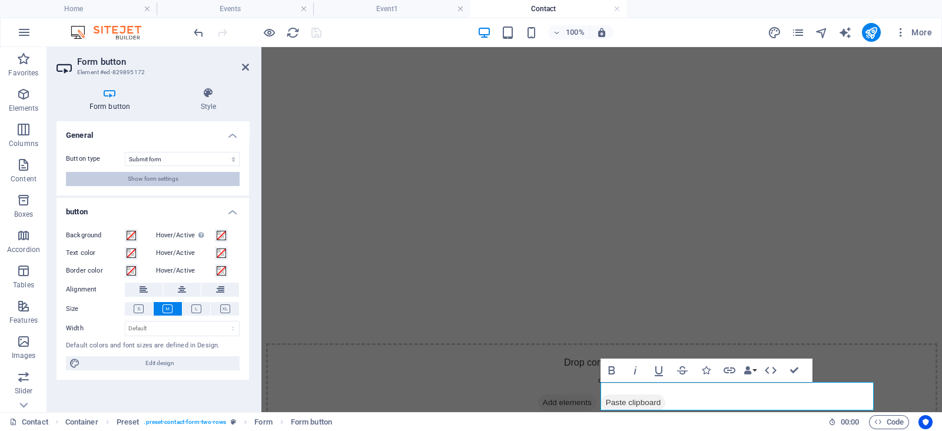
click at [185, 180] on button "Show form settings" at bounding box center [153, 179] width 174 height 14
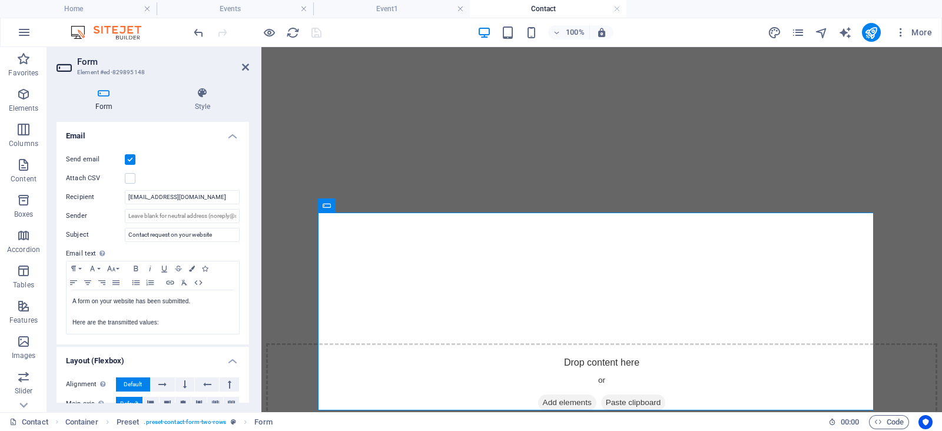
scroll to position [376, 0]
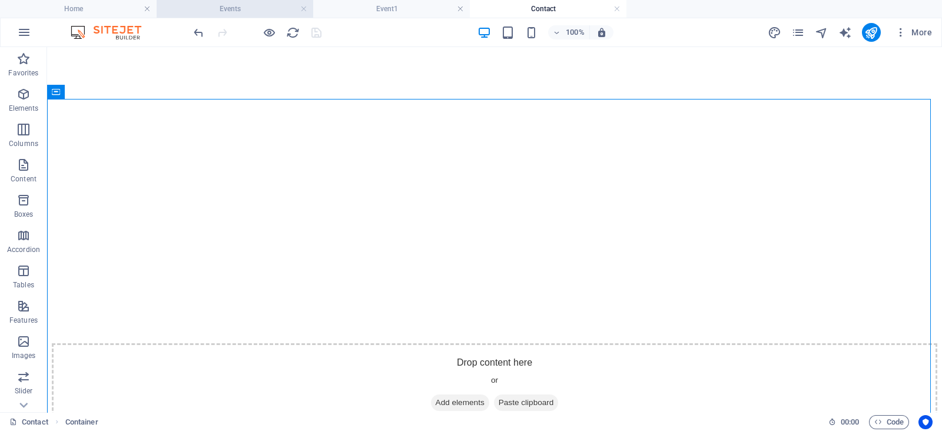
click at [267, 12] on h4 "Events" at bounding box center [235, 8] width 157 height 13
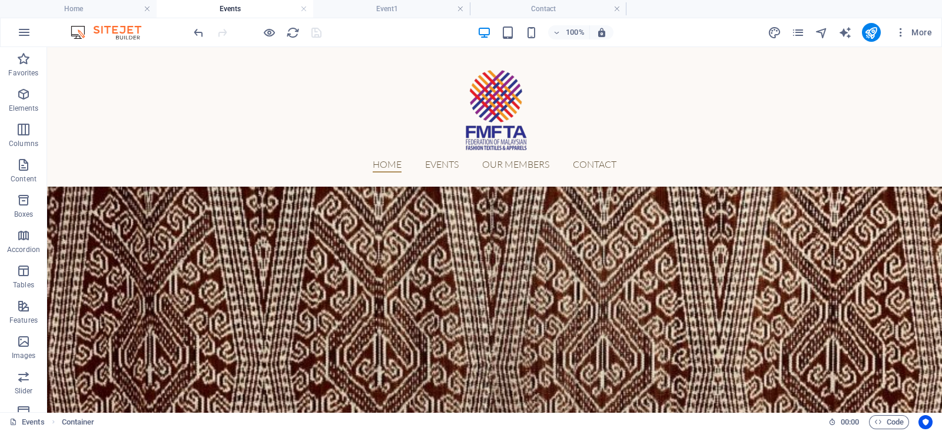
scroll to position [780, 0]
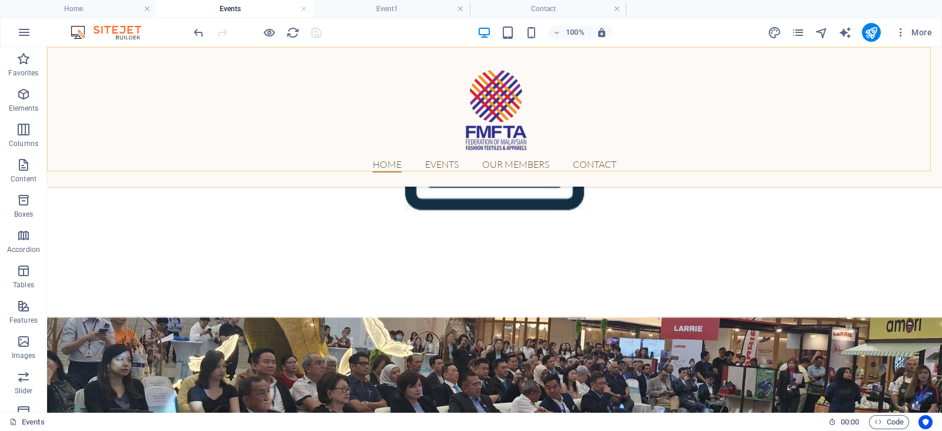
click at [321, 129] on div "Home Events Our Members Contact" at bounding box center [494, 117] width 895 height 140
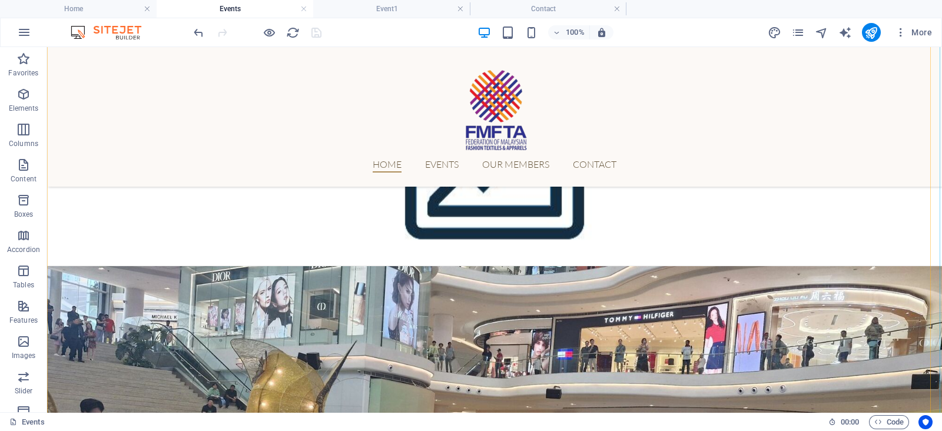
scroll to position [671, 0]
click at [805, 28] on span "pages" at bounding box center [798, 33] width 14 height 14
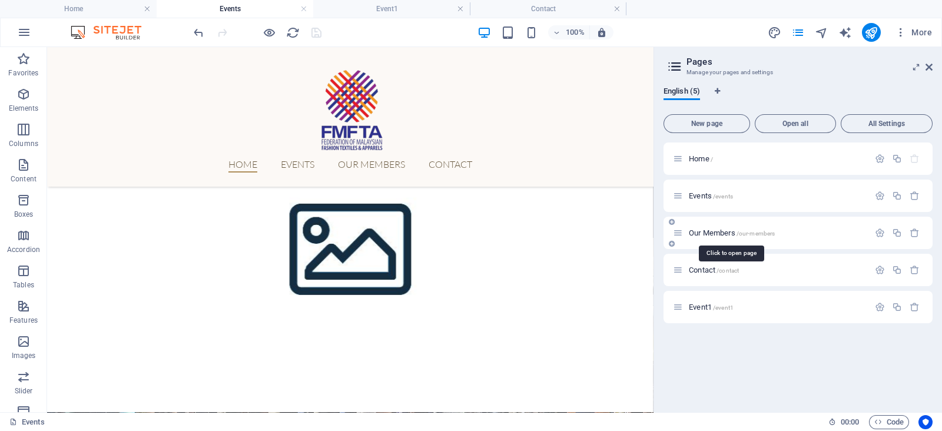
click at [699, 230] on span "Our Members /our-members" at bounding box center [732, 232] width 86 height 9
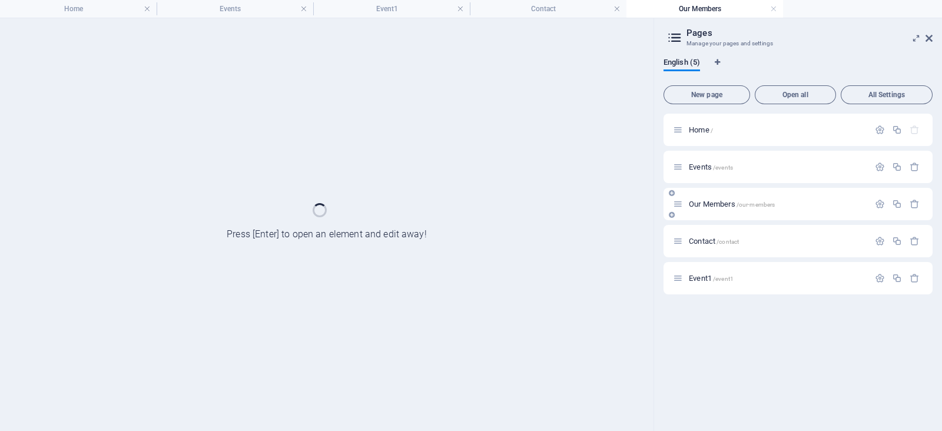
scroll to position [0, 0]
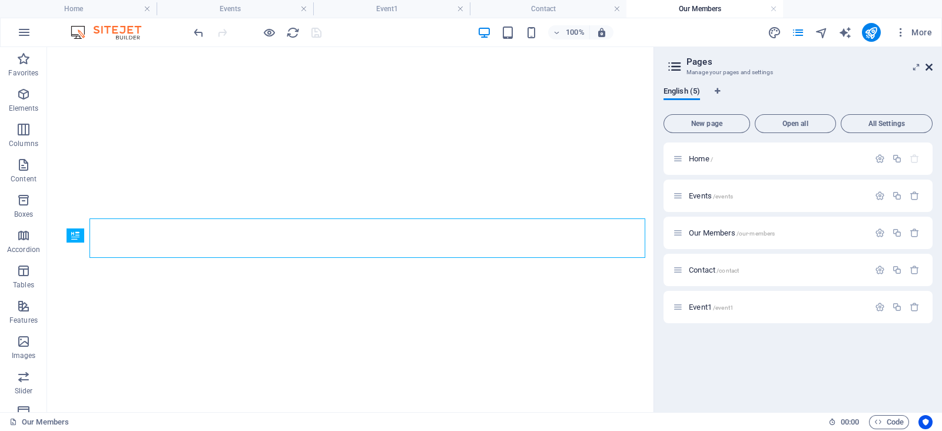
click at [927, 39] on button "More" at bounding box center [913, 32] width 47 height 19
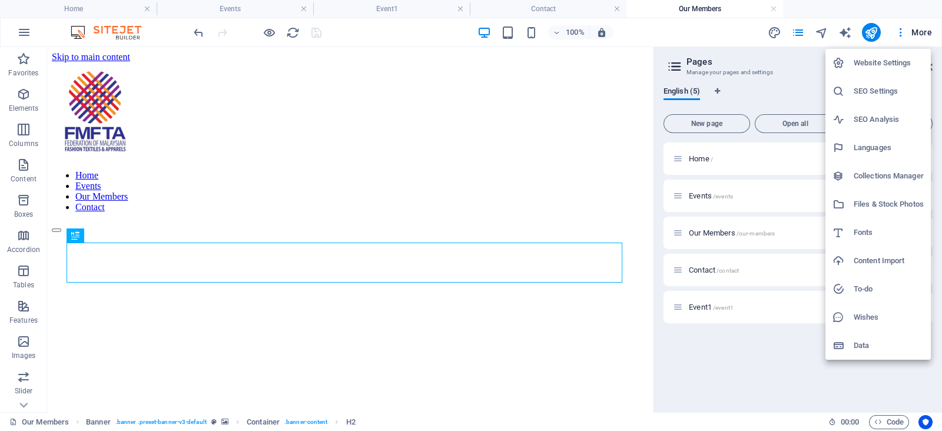
click at [705, 29] on div at bounding box center [471, 215] width 942 height 431
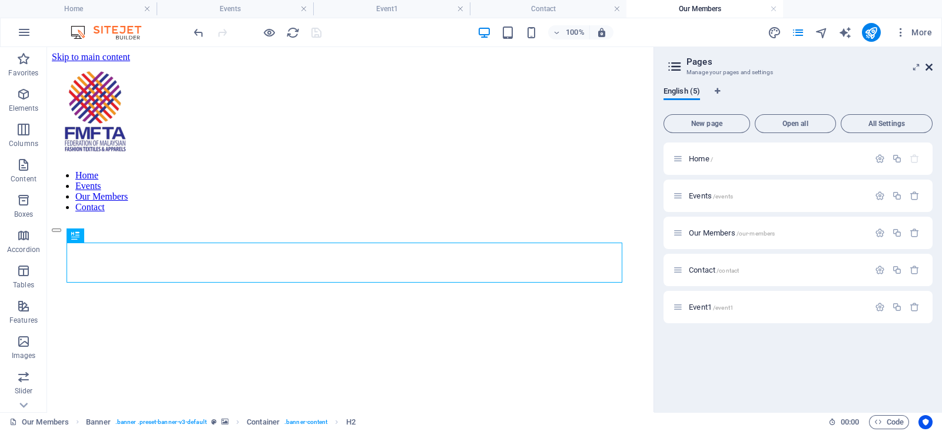
click at [930, 68] on icon at bounding box center [928, 66] width 7 height 9
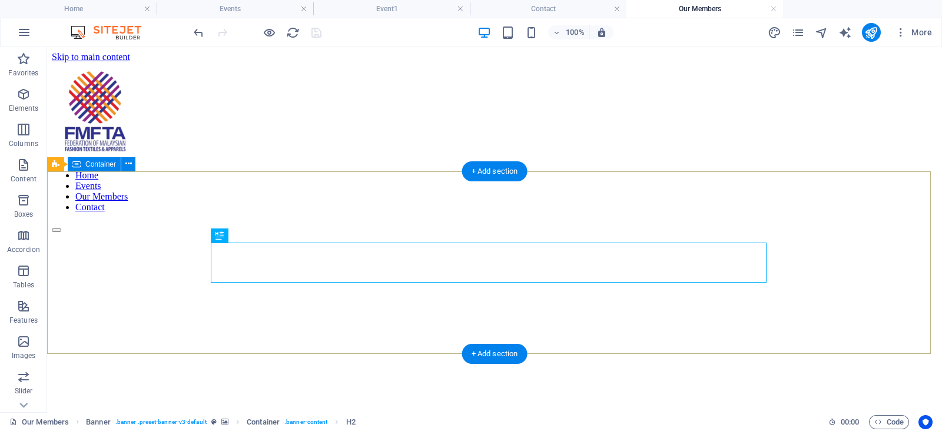
scroll to position [306, 0]
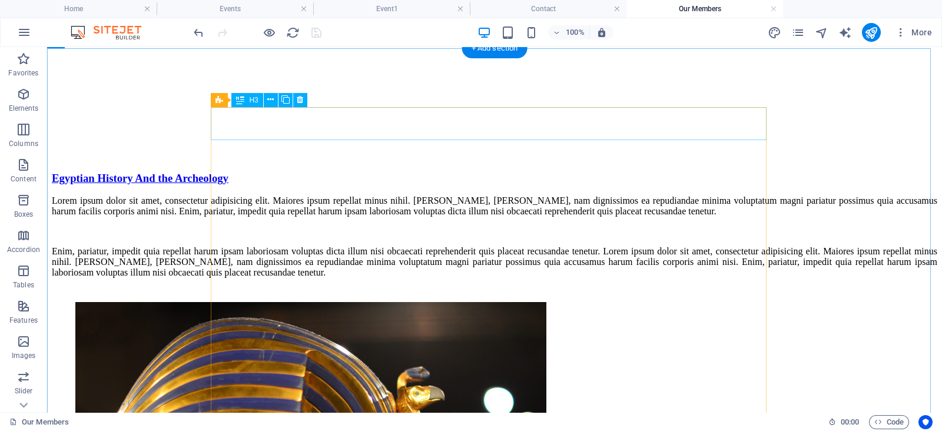
click at [568, 172] on div "Egyptian History And the Archeology" at bounding box center [494, 178] width 885 height 13
click at [580, 172] on div "Egyptian History And the Archeology" at bounding box center [494, 178] width 885 height 13
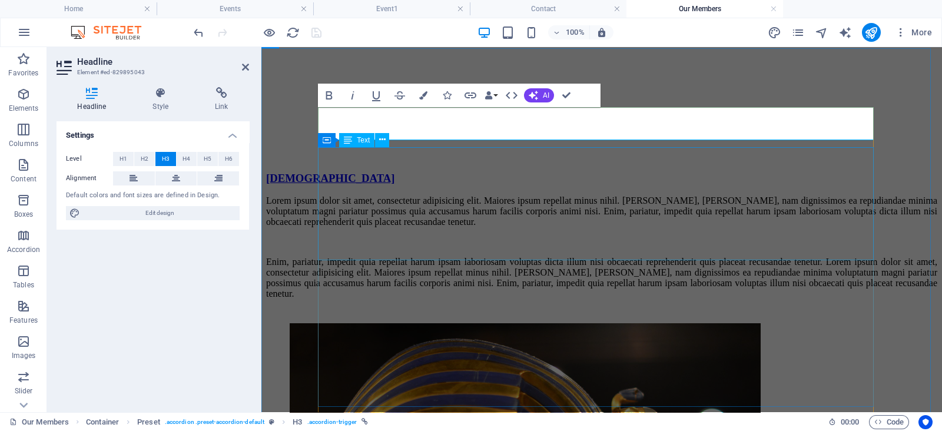
click at [659, 195] on div "Lorem ipsum dolor sit amet, consectetur adipisicing elit. Maiores ipsum repella…" at bounding box center [601, 247] width 671 height 104
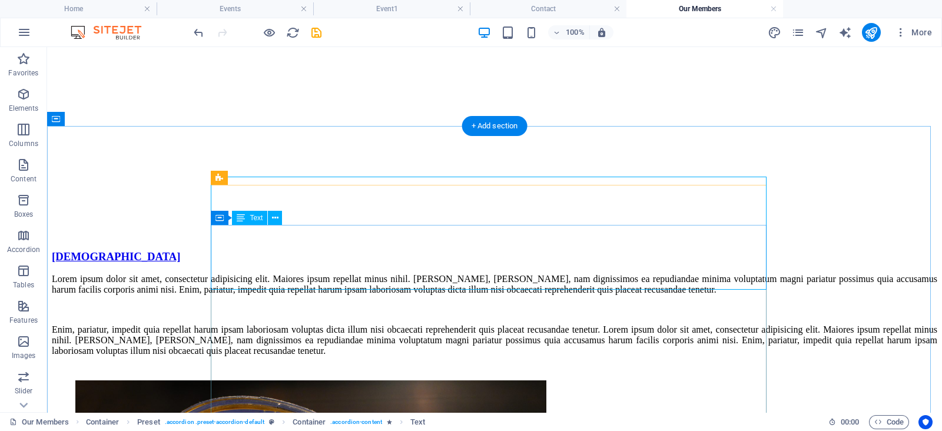
scroll to position [240, 0]
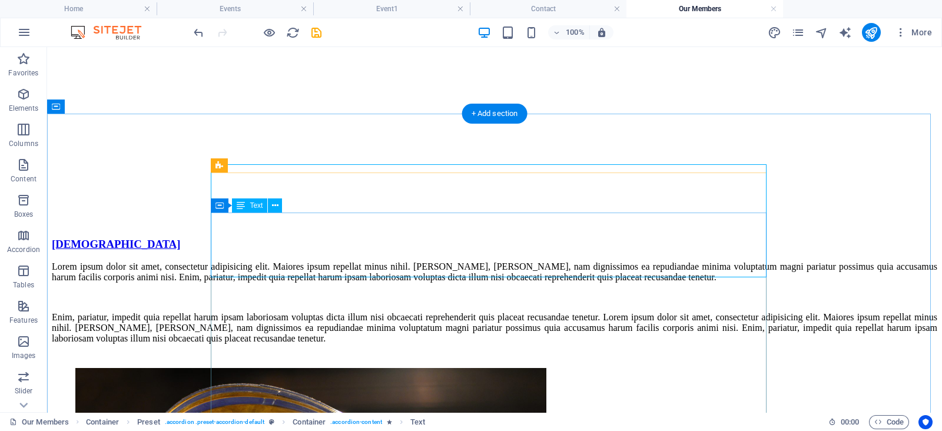
click at [586, 316] on div "Lorem ipsum dolor sit amet, consectetur adipisicing elit. Maiores ipsum repella…" at bounding box center [494, 302] width 885 height 82
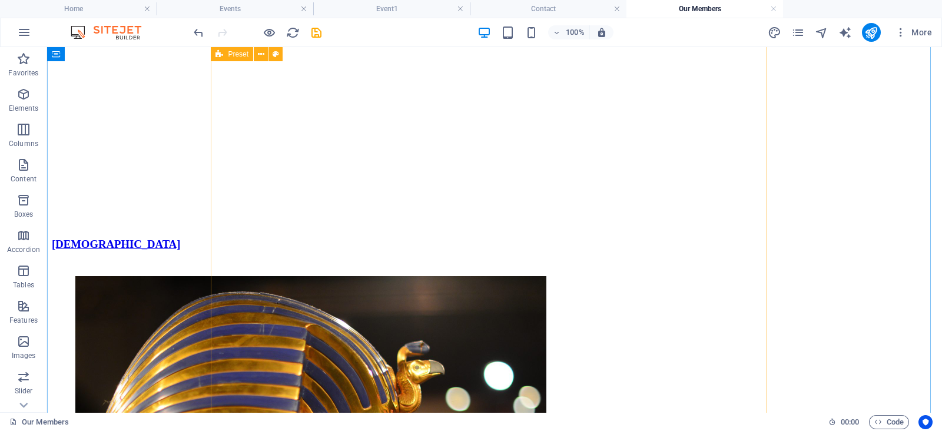
scroll to position [366, 0]
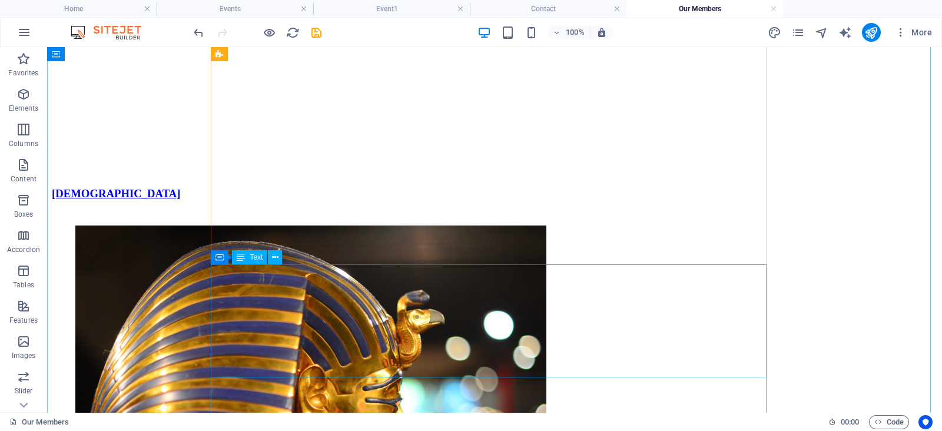
scroll to position [542, 0]
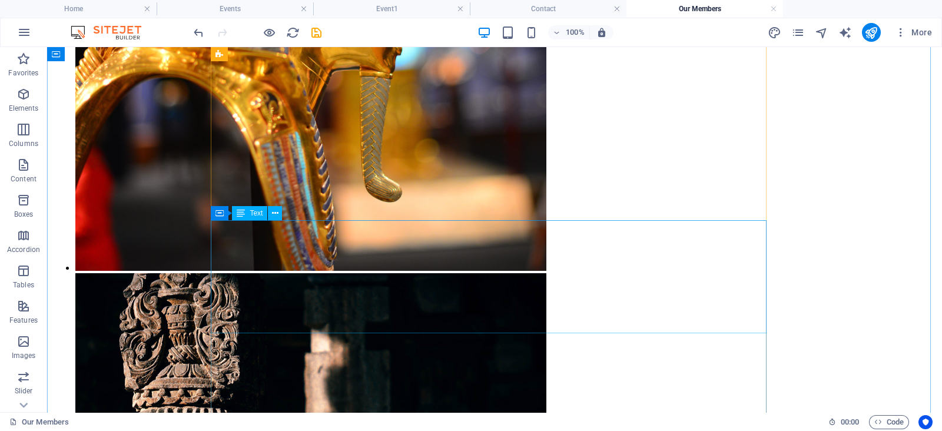
scroll to position [797, 0]
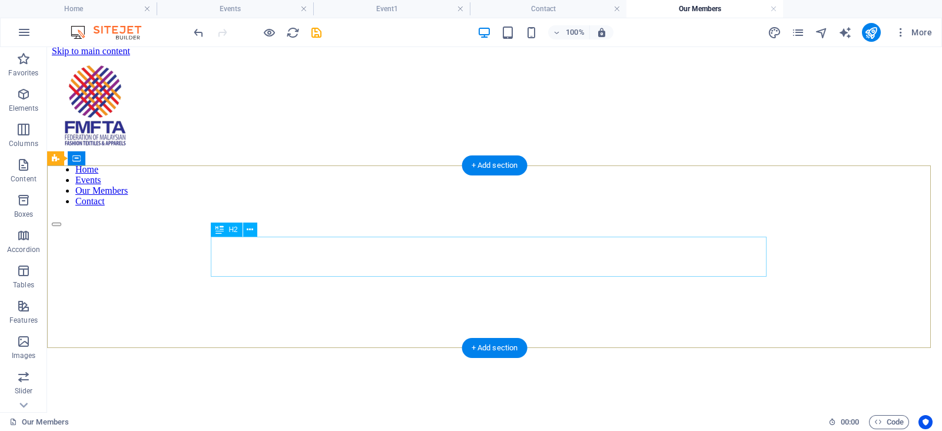
scroll to position [203, 0]
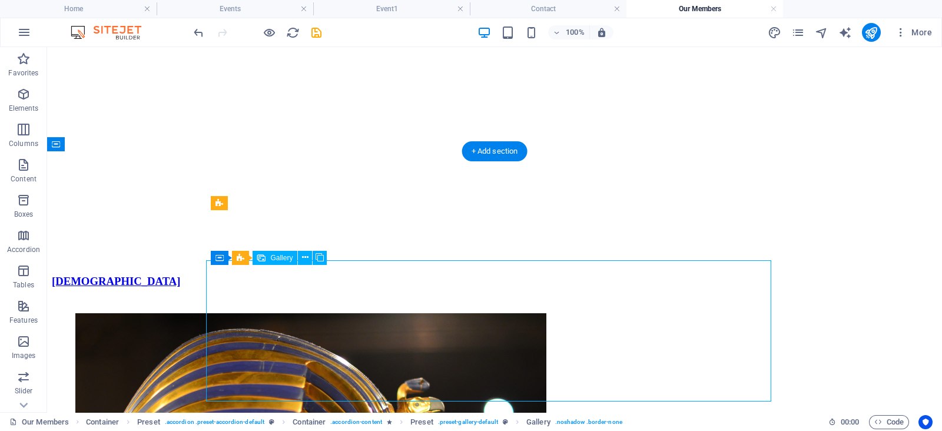
select select "4"
select select "px"
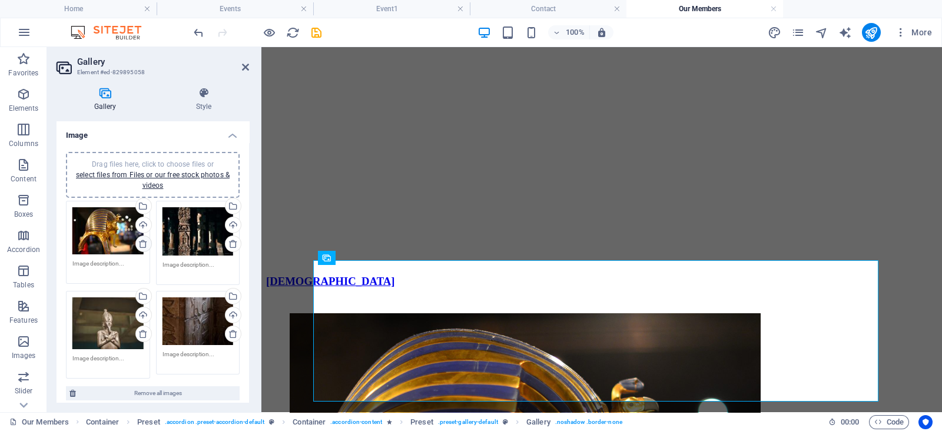
click at [144, 240] on icon at bounding box center [142, 243] width 9 height 9
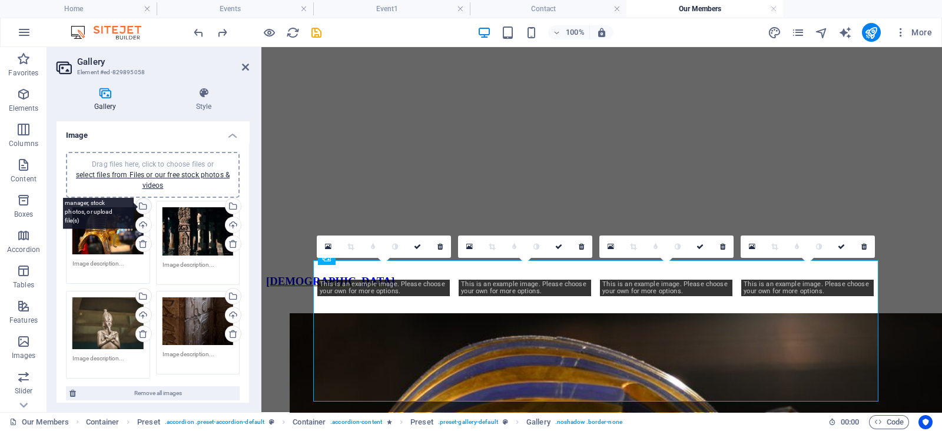
click at [142, 204] on div "Select files from the file manager, stock photos, or upload file(s)" at bounding box center [143, 207] width 18 height 18
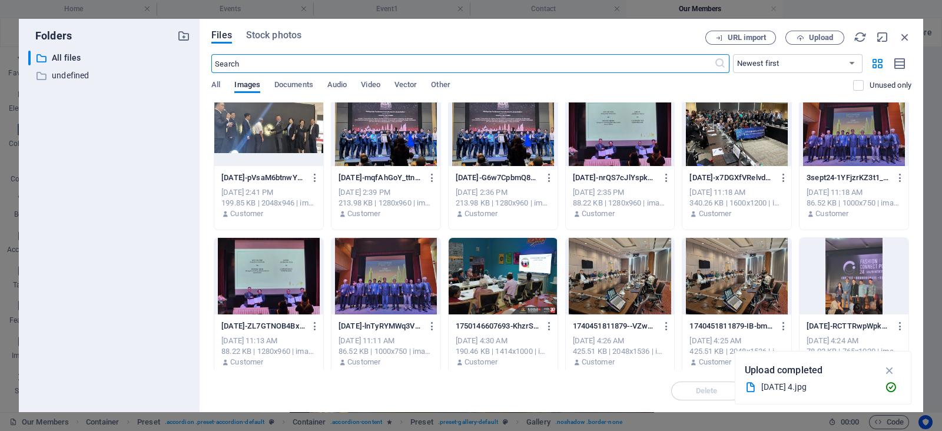
scroll to position [0, 0]
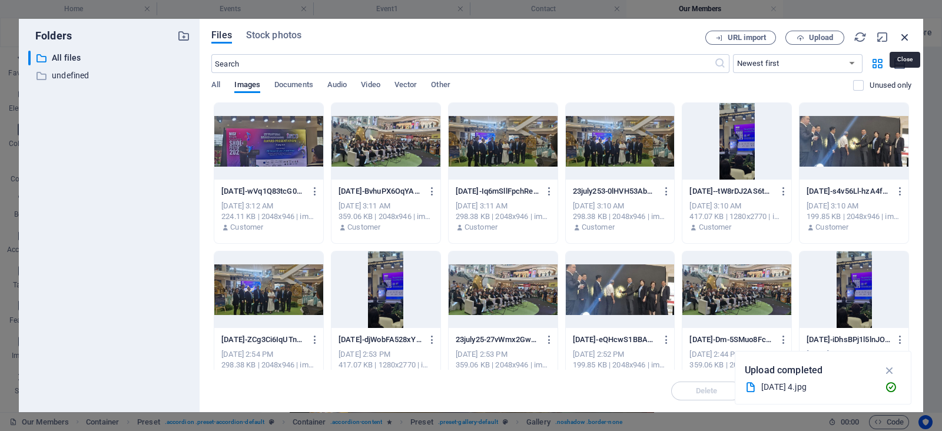
click at [907, 38] on icon "button" at bounding box center [904, 37] width 13 height 13
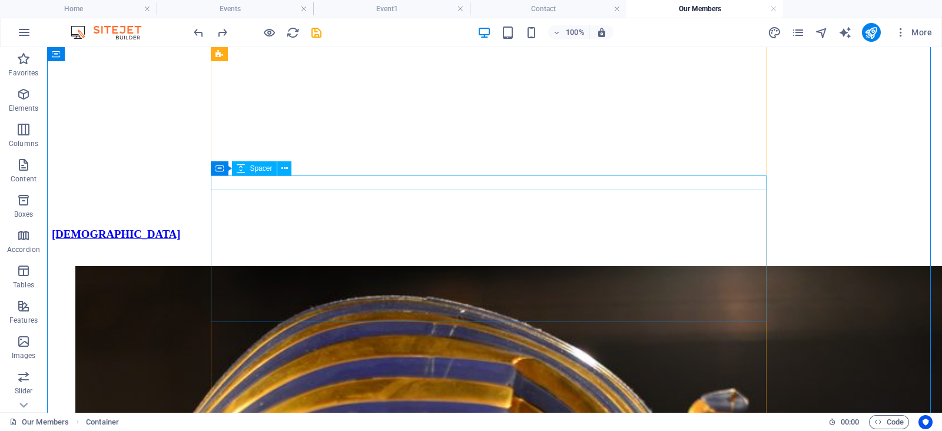
scroll to position [245, 0]
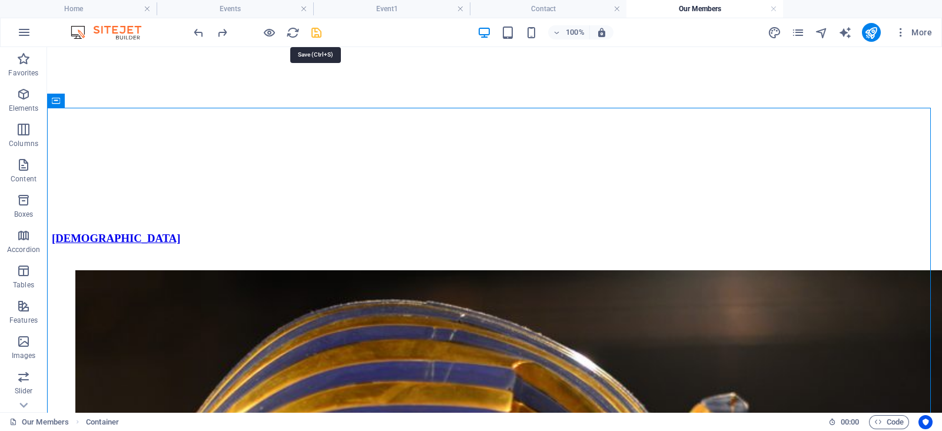
click at [317, 35] on icon "save" at bounding box center [317, 33] width 14 height 14
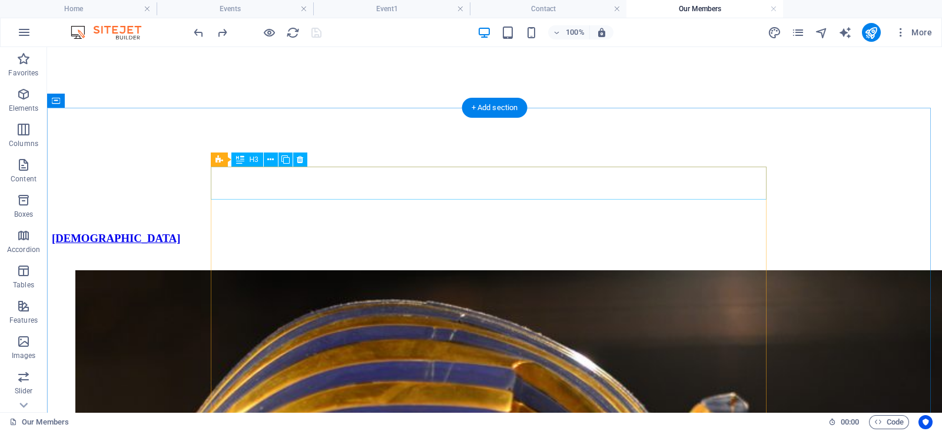
click at [676, 232] on div "[DEMOGRAPHIC_DATA]" at bounding box center [494, 238] width 885 height 13
click at [678, 232] on div "[DEMOGRAPHIC_DATA]" at bounding box center [494, 238] width 885 height 13
click at [504, 232] on div "[DEMOGRAPHIC_DATA]" at bounding box center [494, 238] width 885 height 13
click at [748, 232] on div "[DEMOGRAPHIC_DATA]" at bounding box center [494, 238] width 885 height 13
click at [752, 232] on div "[DEMOGRAPHIC_DATA]" at bounding box center [494, 238] width 885 height 13
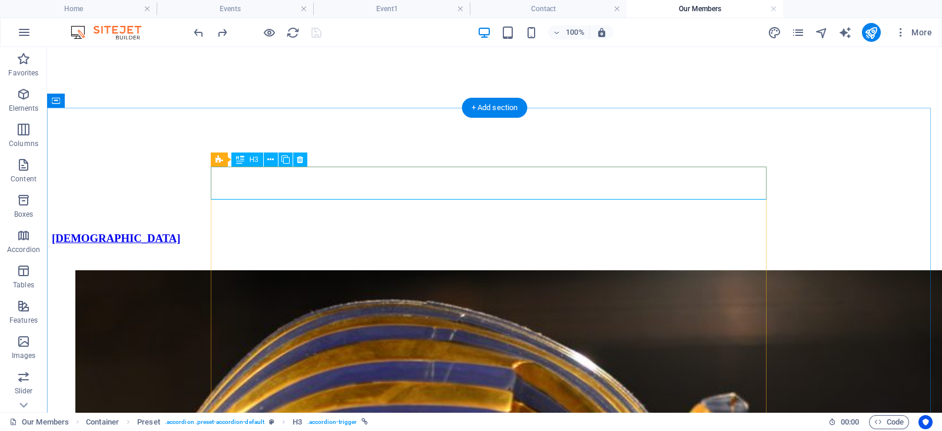
click at [752, 232] on div "[DEMOGRAPHIC_DATA]" at bounding box center [494, 238] width 885 height 13
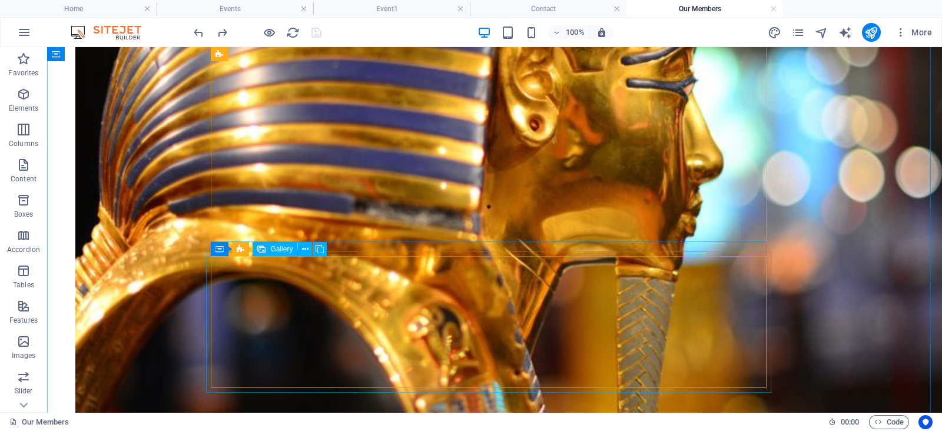
scroll to position [0, 0]
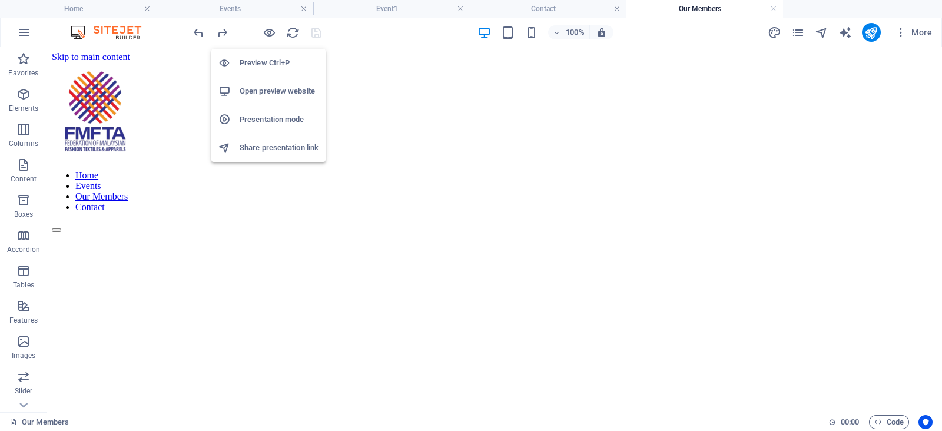
click at [283, 92] on h6 "Open preview website" at bounding box center [279, 91] width 79 height 14
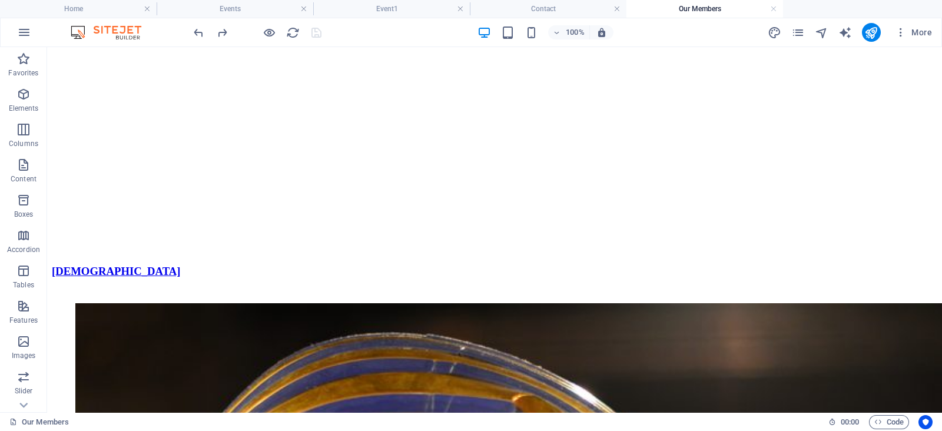
scroll to position [115, 0]
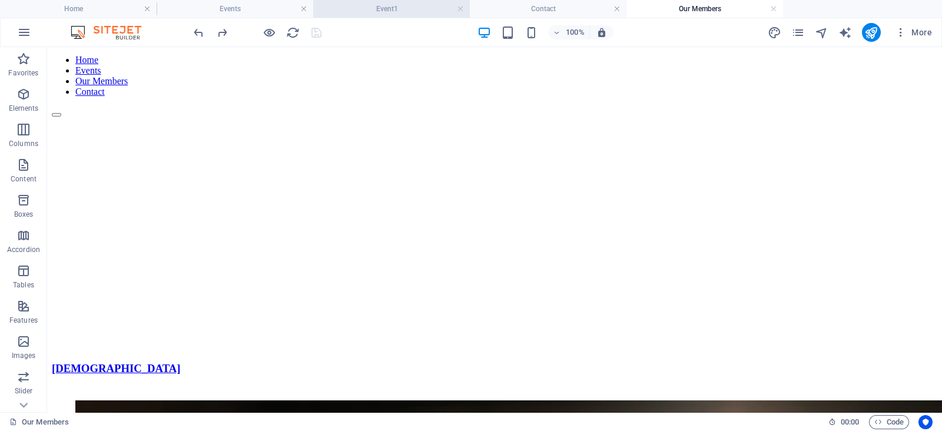
click at [403, 7] on h4 "Event1" at bounding box center [391, 8] width 157 height 13
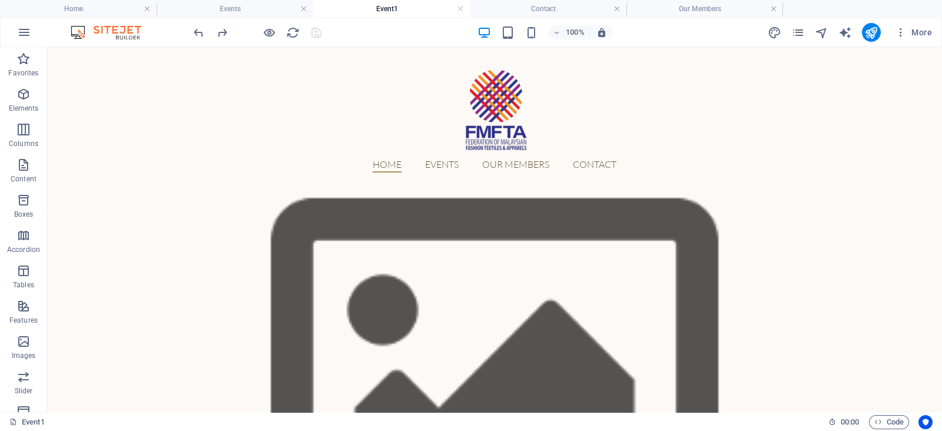
scroll to position [0, 0]
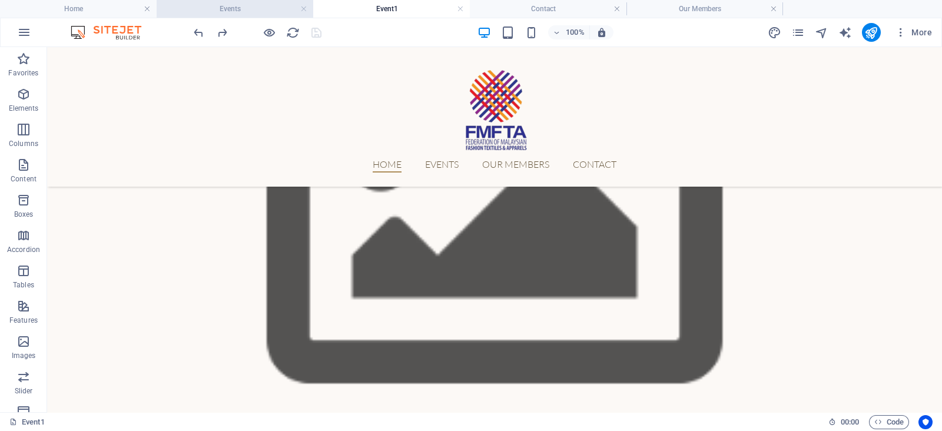
click at [251, 10] on h4 "Events" at bounding box center [235, 8] width 157 height 13
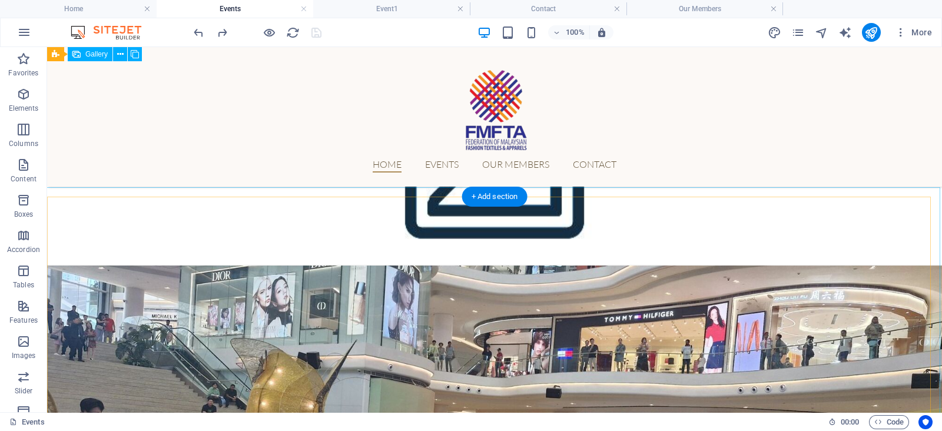
scroll to position [406, 0]
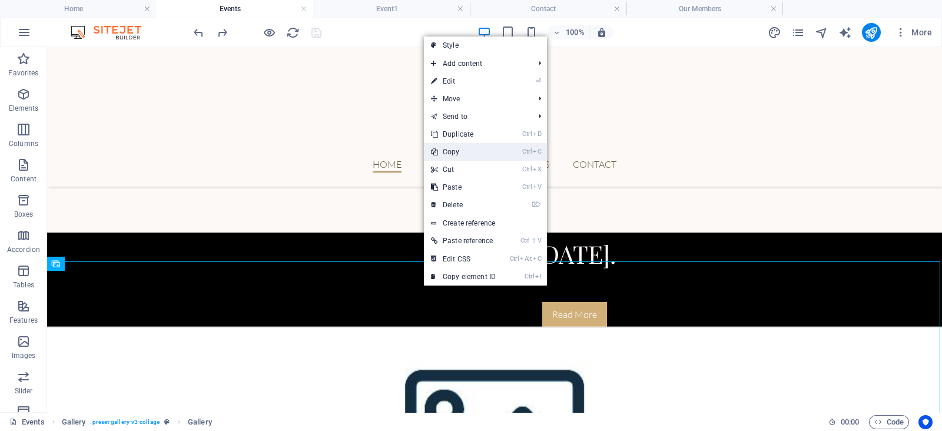
click at [471, 147] on link "Ctrl C Copy" at bounding box center [463, 152] width 79 height 18
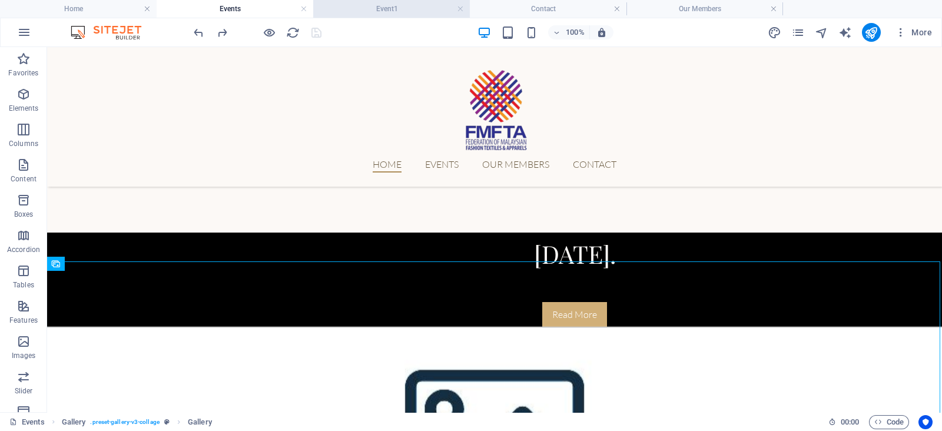
click at [396, 8] on h4 "Event1" at bounding box center [391, 8] width 157 height 13
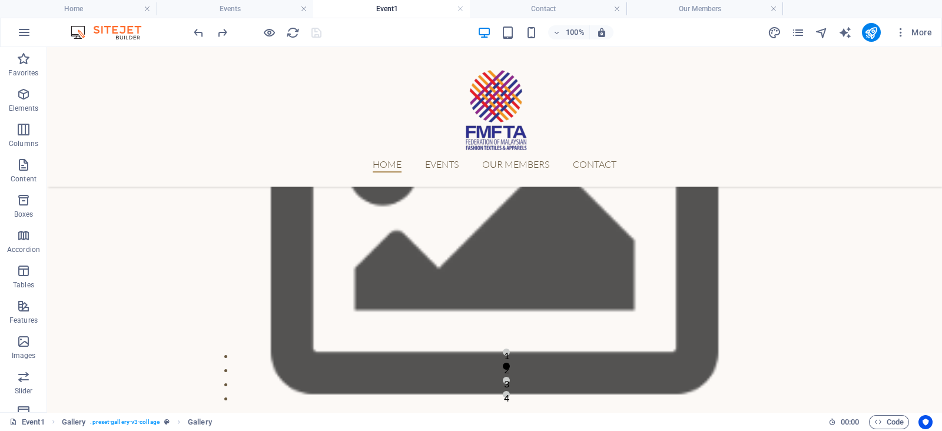
scroll to position [212, 0]
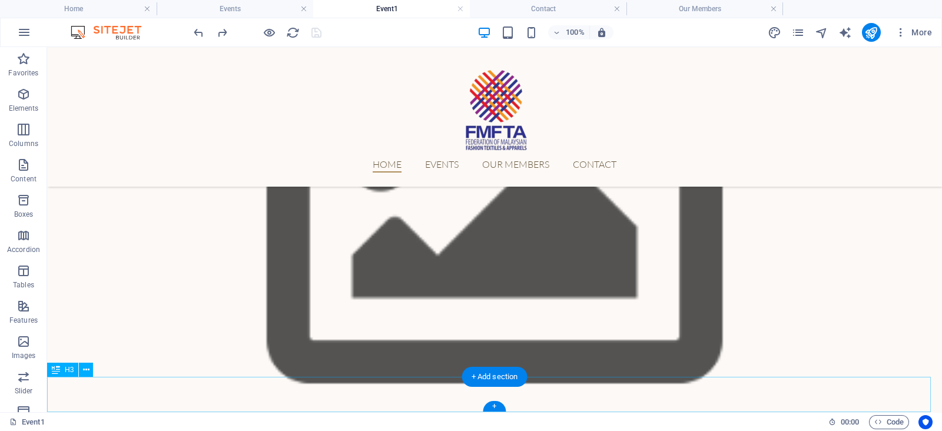
click at [394, 412] on div "Event1 H3 00 : 00 Code" at bounding box center [471, 421] width 942 height 19
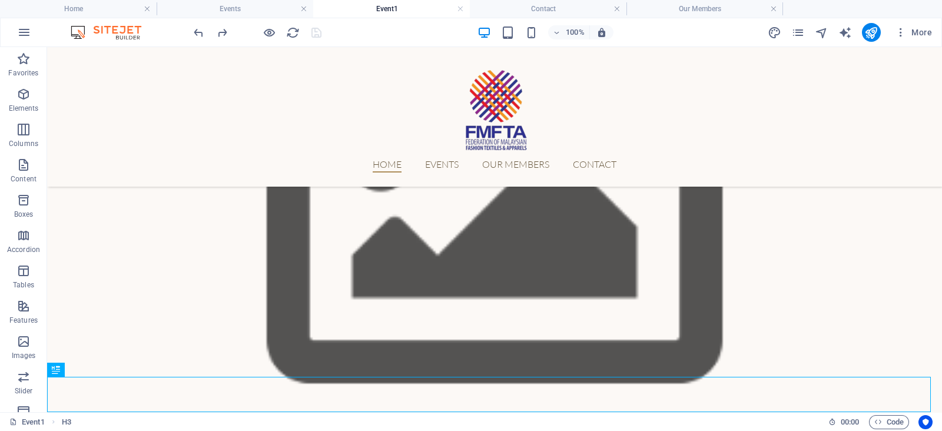
click at [394, 412] on div "Event1 H3 00 : 00 Code" at bounding box center [471, 421] width 942 height 19
click at [391, 413] on div "Event1 H3 00 : 00 Code" at bounding box center [471, 421] width 942 height 19
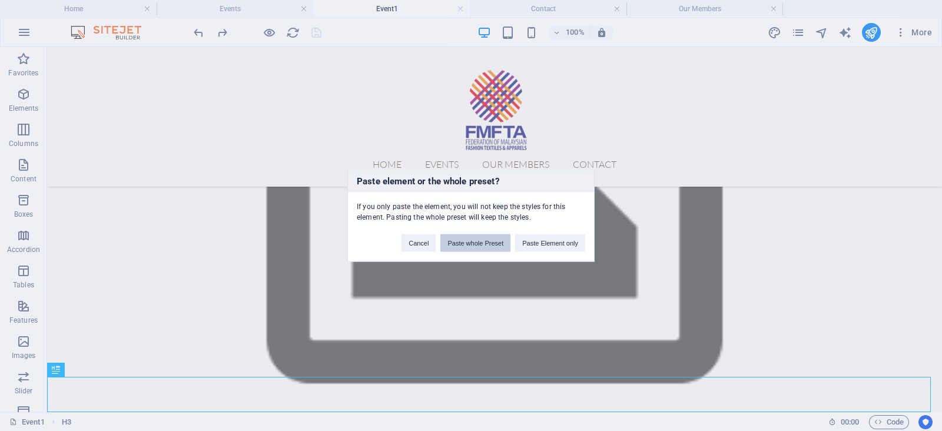
click at [487, 248] on button "Paste whole Preset" at bounding box center [475, 243] width 70 height 18
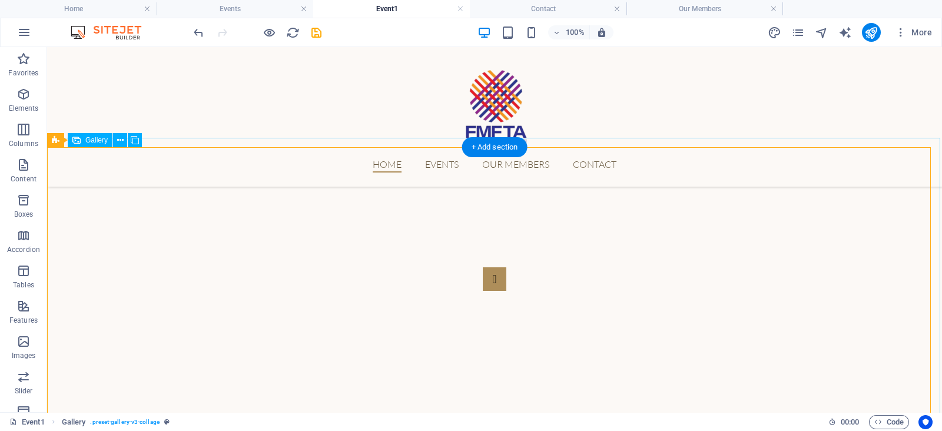
scroll to position [679, 0]
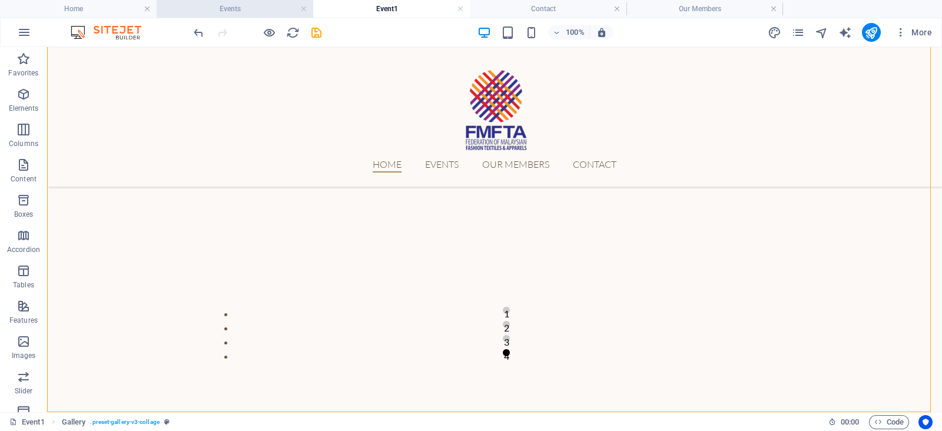
click at [219, 10] on h4 "Events" at bounding box center [235, 8] width 157 height 13
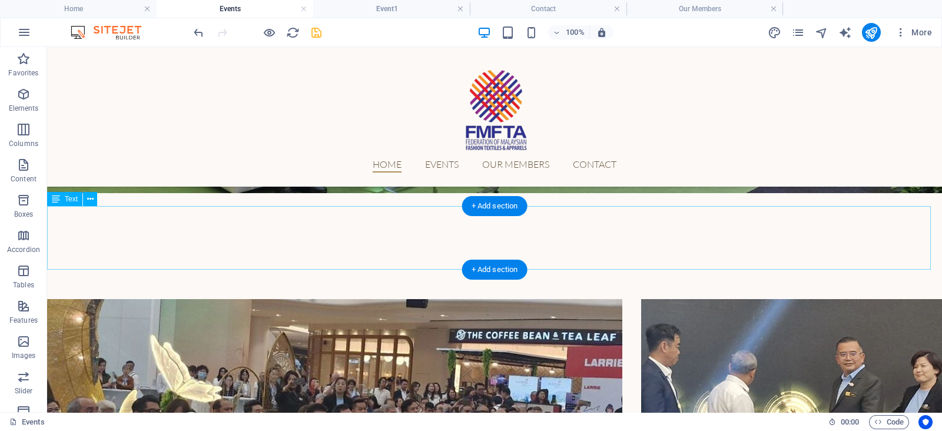
scroll to position [951, 0]
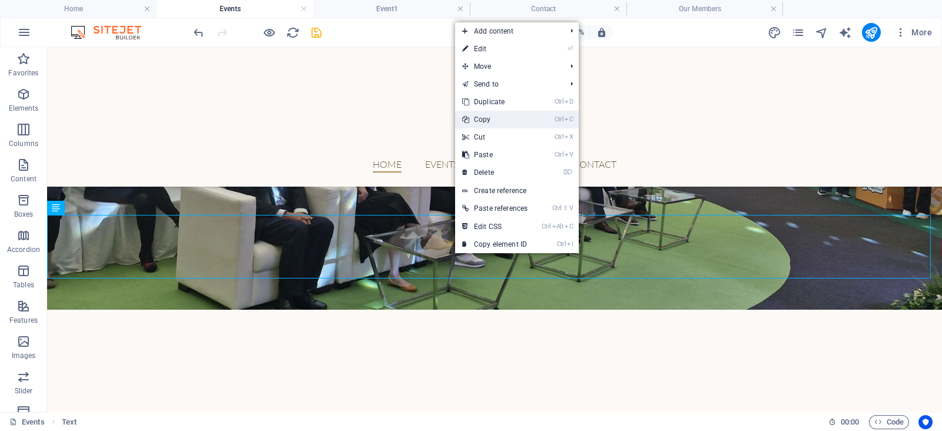
click at [503, 116] on link "Ctrl C Copy" at bounding box center [494, 120] width 79 height 18
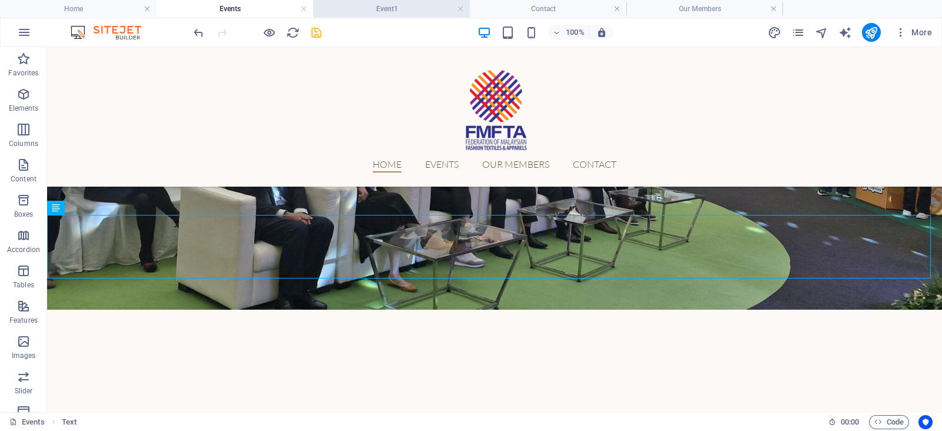
click at [412, 11] on h4 "Event1" at bounding box center [391, 8] width 157 height 13
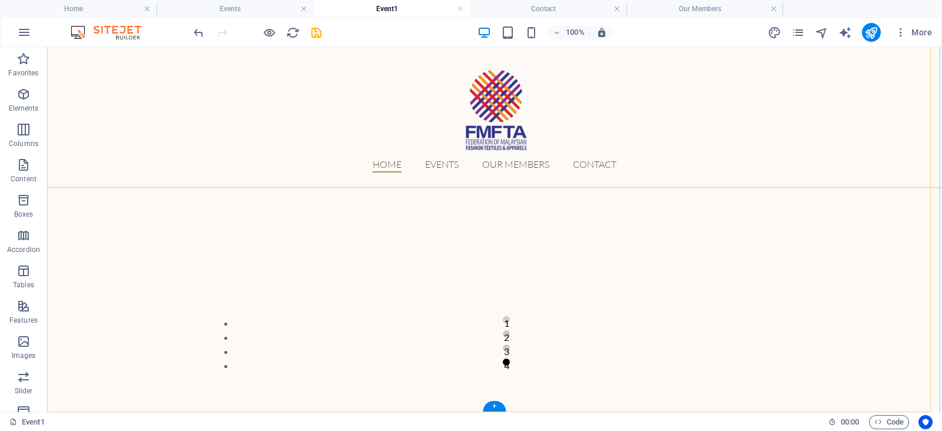
scroll to position [679, 0]
click at [418, 412] on div "Event1 00 : 00 Code" at bounding box center [471, 421] width 942 height 19
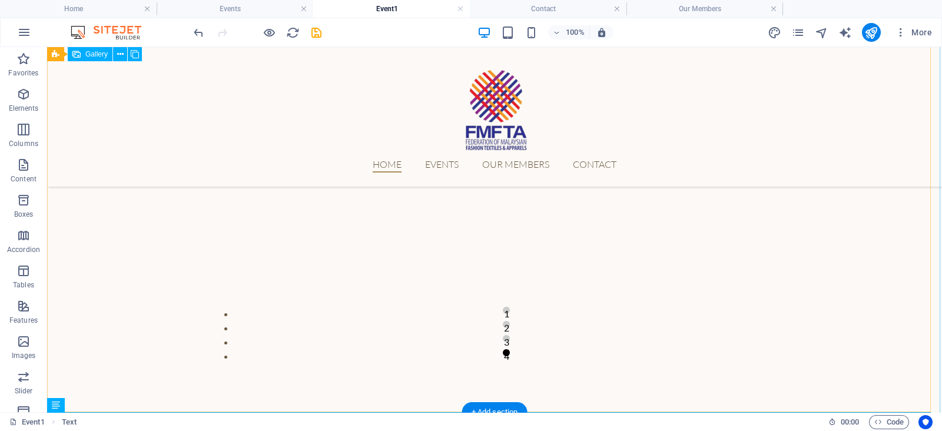
scroll to position [742, 0]
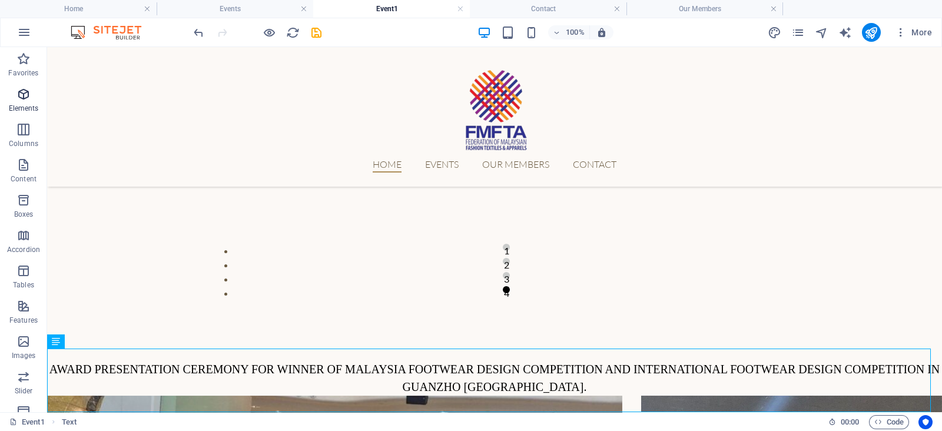
click at [30, 106] on p "Elements" at bounding box center [24, 108] width 30 height 9
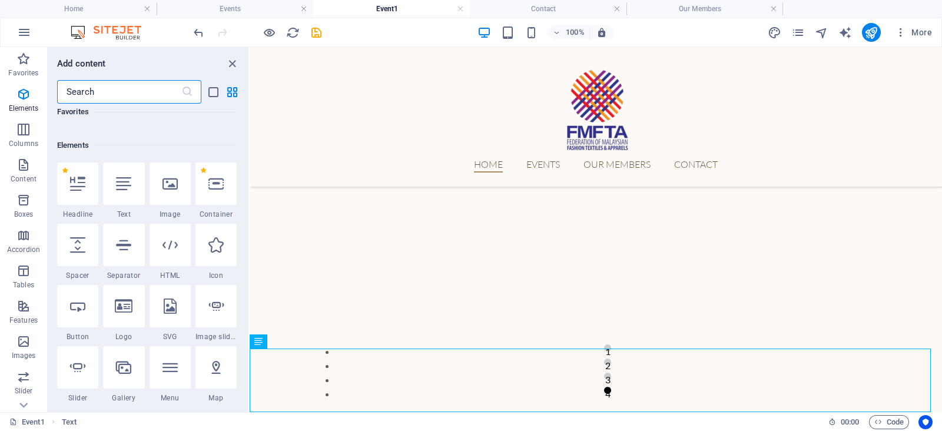
scroll to position [125, 0]
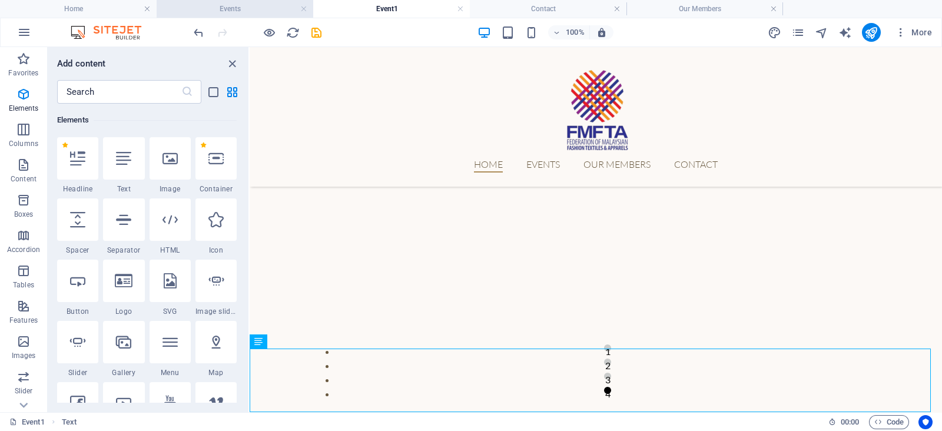
click at [232, 14] on h4 "Events" at bounding box center [235, 8] width 157 height 13
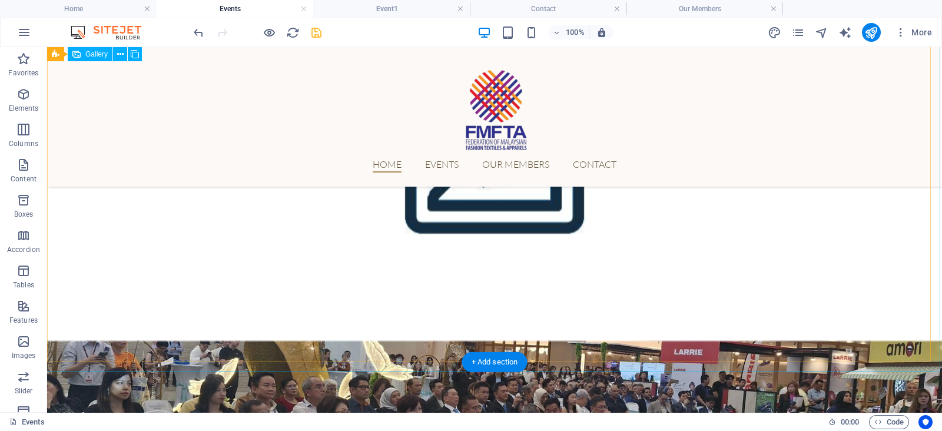
scroll to position [755, 0]
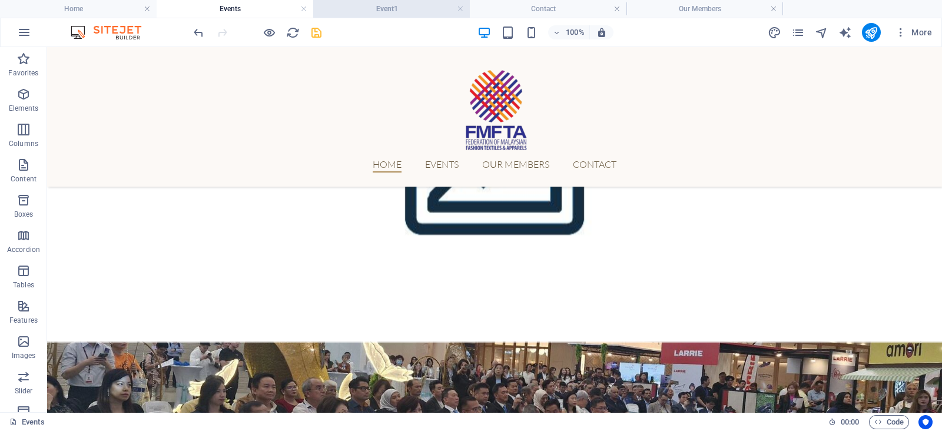
click at [379, 5] on h4 "Event1" at bounding box center [391, 8] width 157 height 13
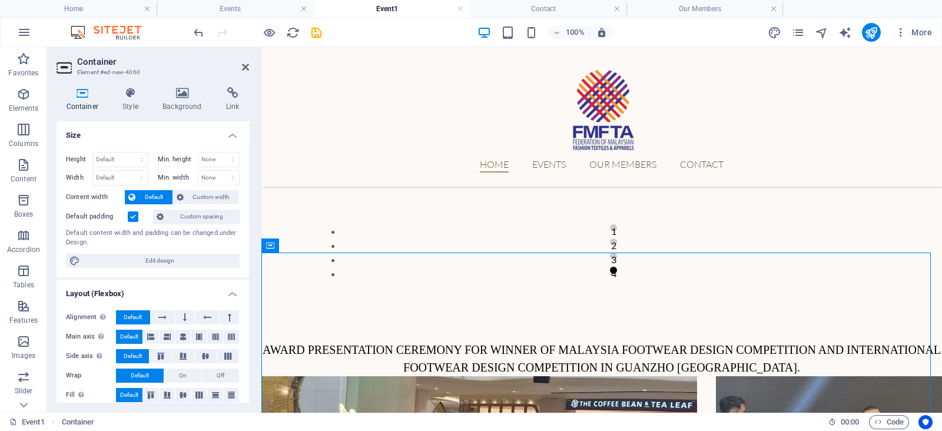
scroll to position [798, 0]
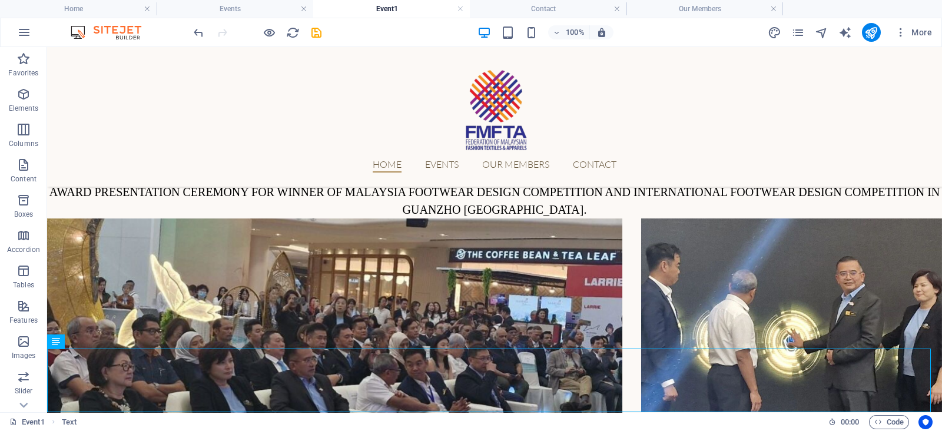
drag, startPoint x: 119, startPoint y: 381, endPoint x: 392, endPoint y: 269, distance: 295.2
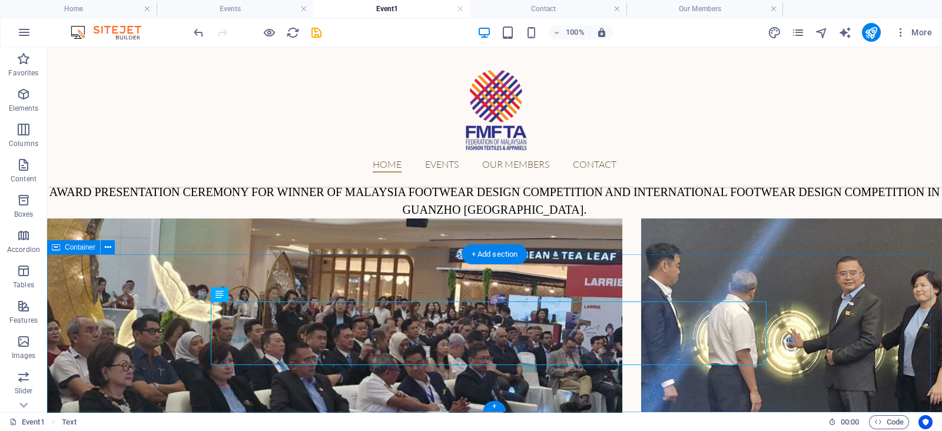
scroll to position [836, 0]
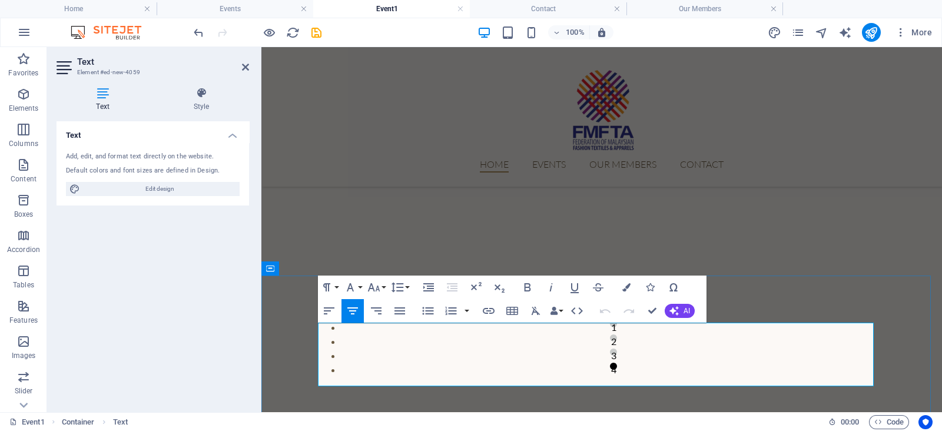
scroll to position [729, 0]
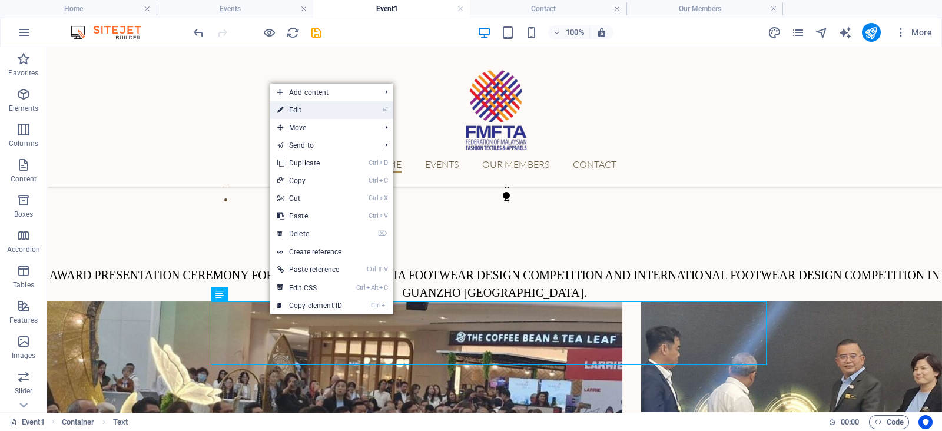
click at [309, 103] on link "⏎ Edit" at bounding box center [309, 110] width 79 height 18
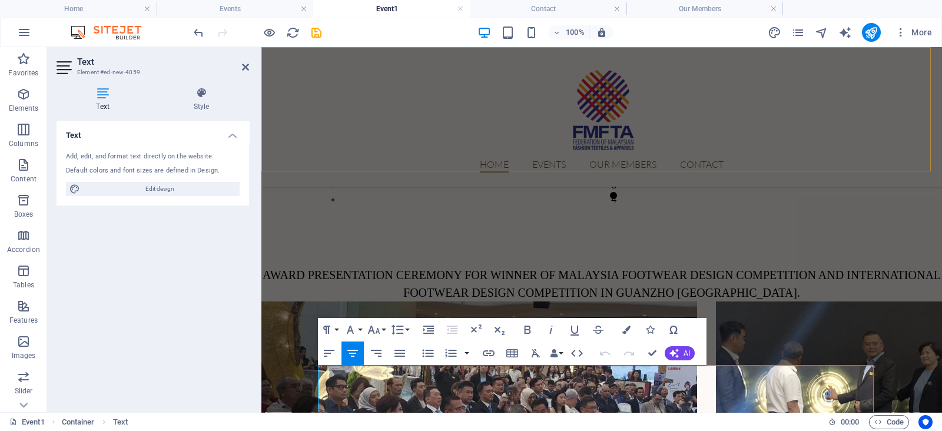
scroll to position [665, 0]
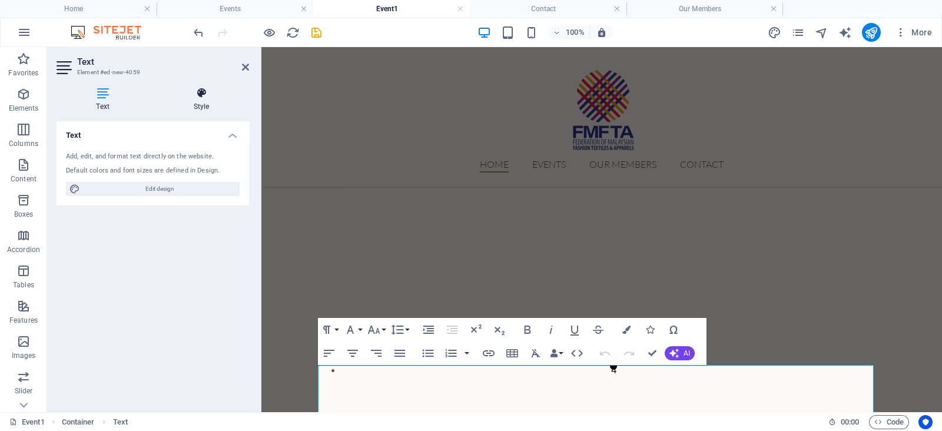
click at [199, 99] on h4 "Style" at bounding box center [201, 99] width 95 height 25
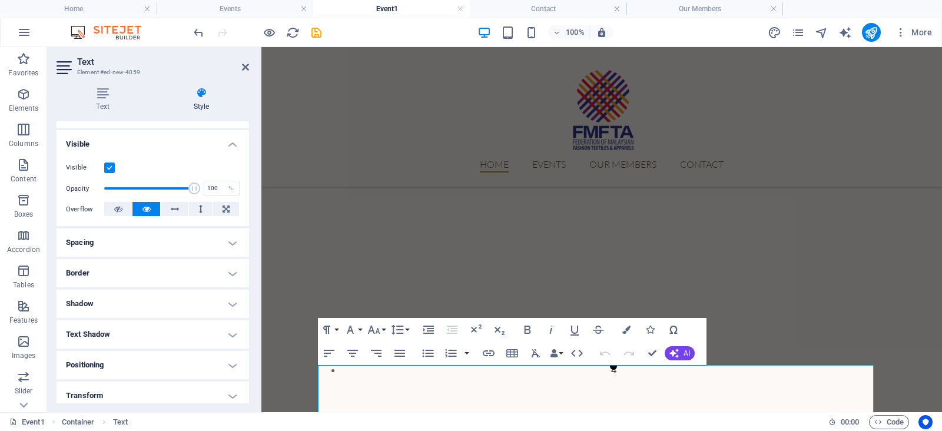
scroll to position [118, 0]
click at [181, 251] on h4 "Spacing" at bounding box center [153, 241] width 193 height 28
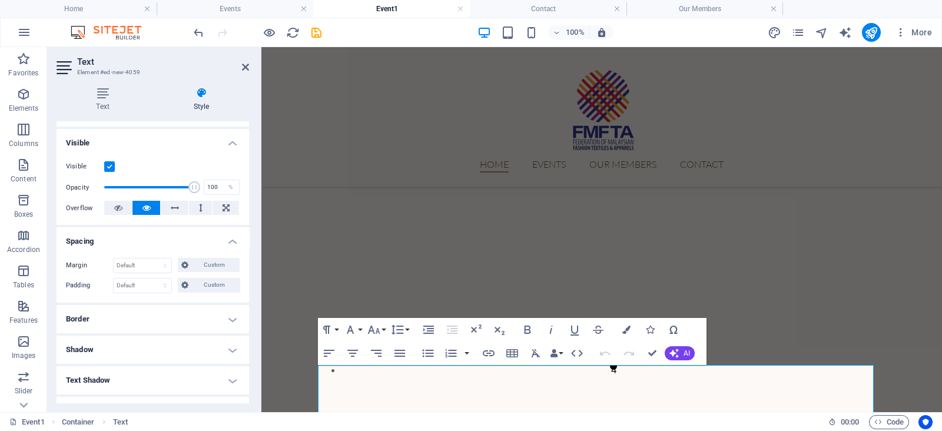
click at [162, 309] on h4 "Border" at bounding box center [153, 319] width 193 height 28
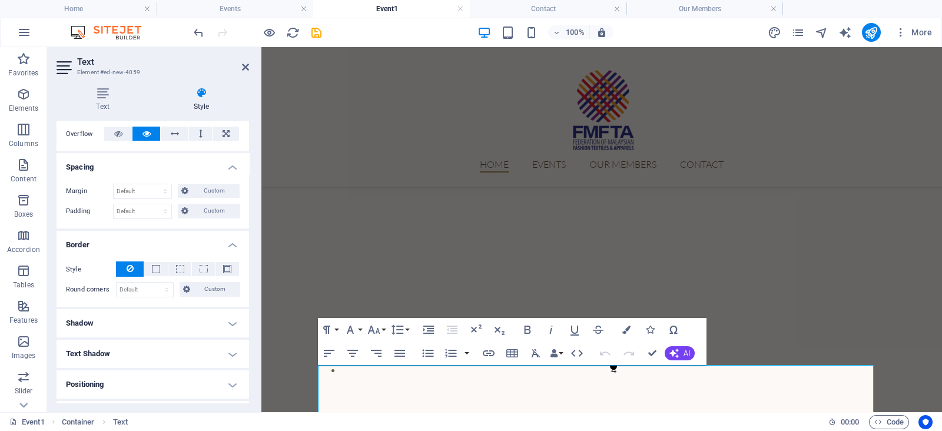
scroll to position [200, 0]
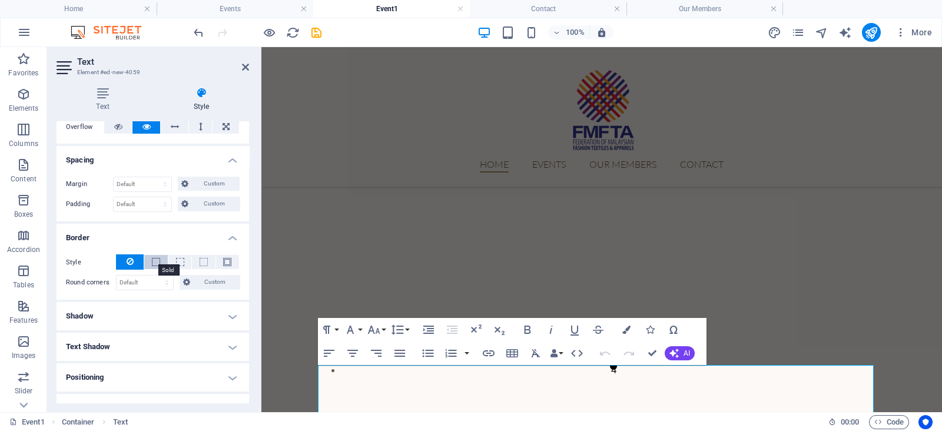
click at [156, 258] on span at bounding box center [156, 262] width 8 height 8
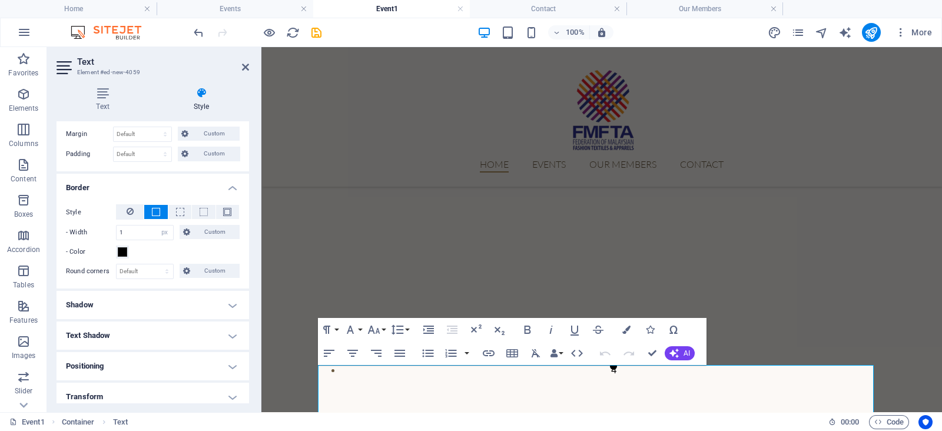
scroll to position [251, 0]
click at [121, 248] on span at bounding box center [122, 250] width 9 height 9
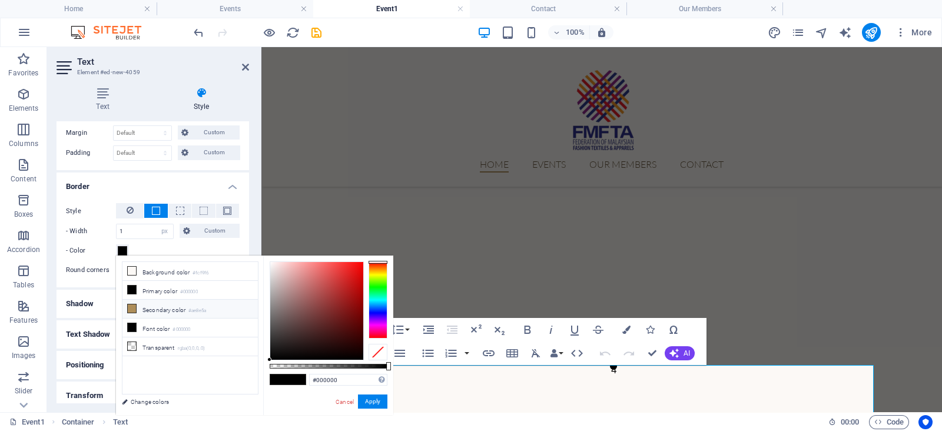
click at [168, 302] on li "Secondary color #ae8e5a" at bounding box center [189, 309] width 135 height 19
type input "#ae8e5a"
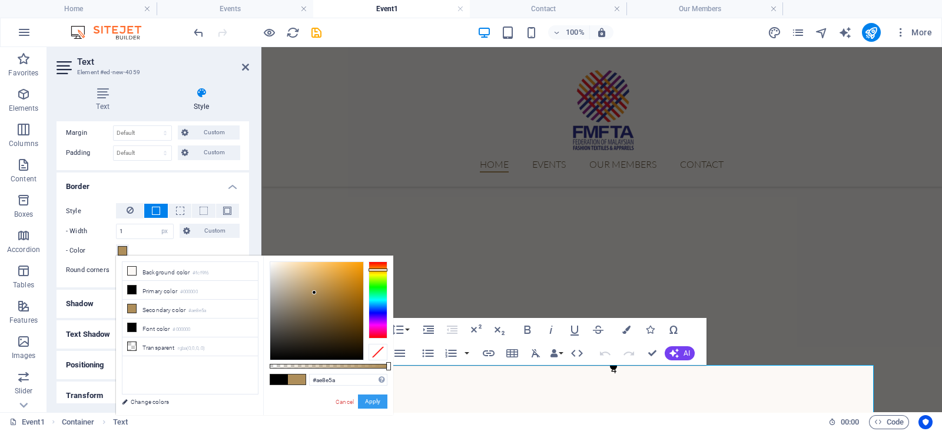
click at [369, 399] on button "Apply" at bounding box center [372, 401] width 29 height 14
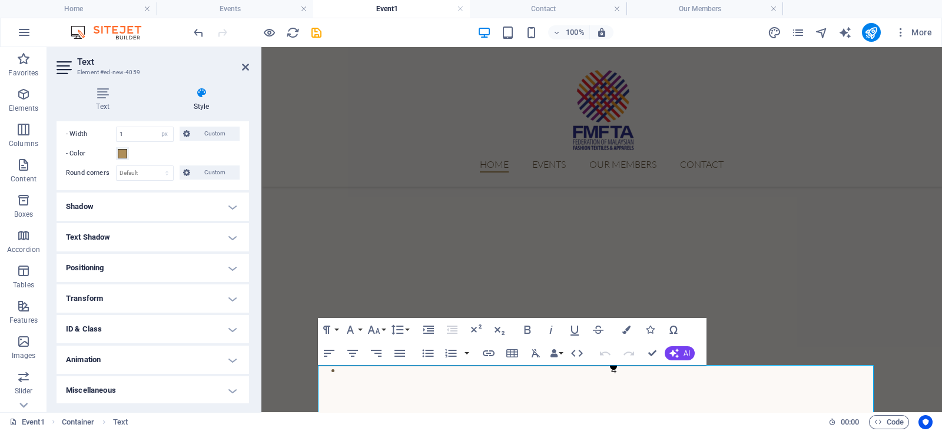
scroll to position [257, 0]
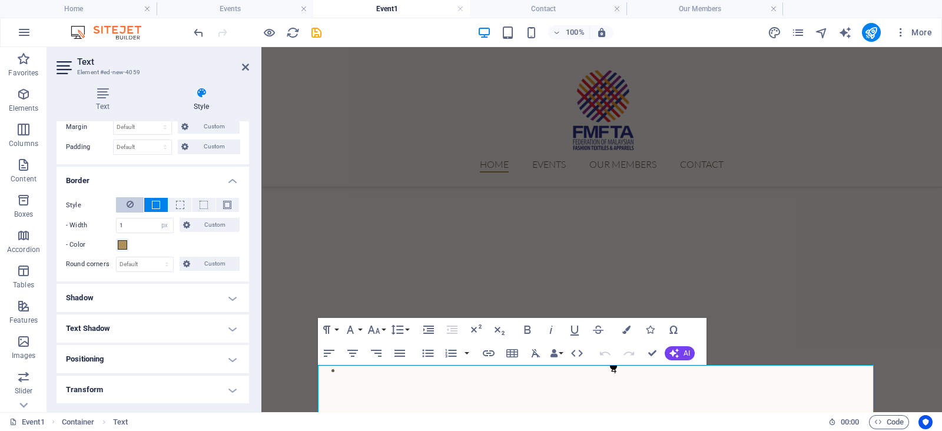
click at [139, 198] on button at bounding box center [130, 204] width 28 height 15
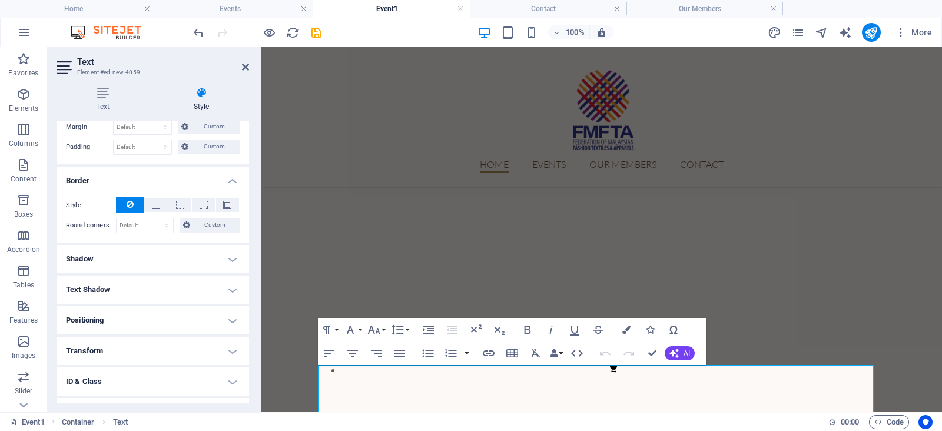
click at [165, 310] on h4 "Positioning" at bounding box center [153, 320] width 193 height 28
click at [165, 310] on h4 "Positioning" at bounding box center [153, 316] width 193 height 21
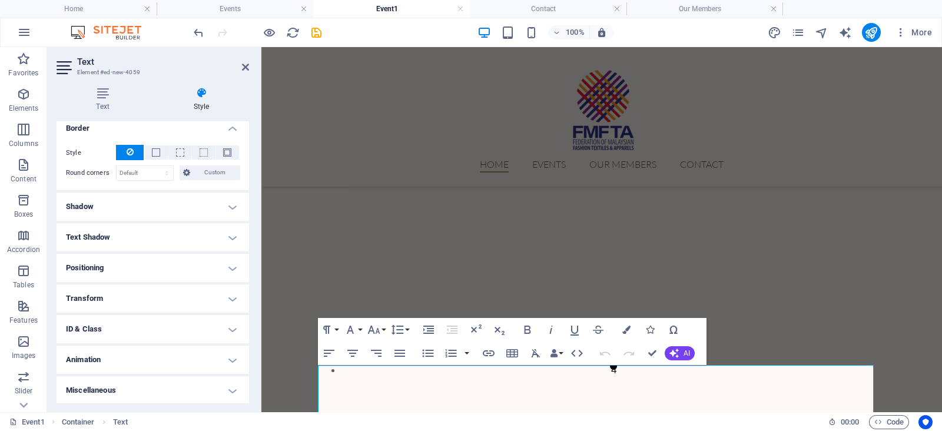
scroll to position [309, 0]
click at [177, 296] on h4 "Transform" at bounding box center [153, 298] width 193 height 28
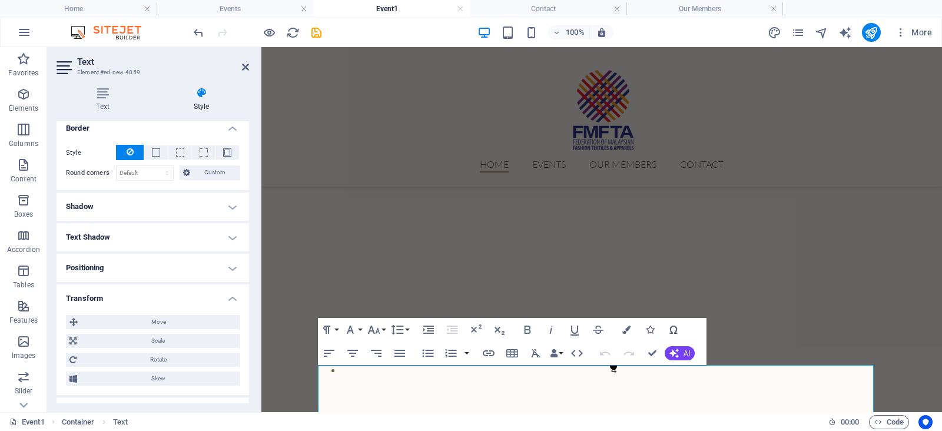
click at [177, 296] on h4 "Transform" at bounding box center [153, 294] width 193 height 21
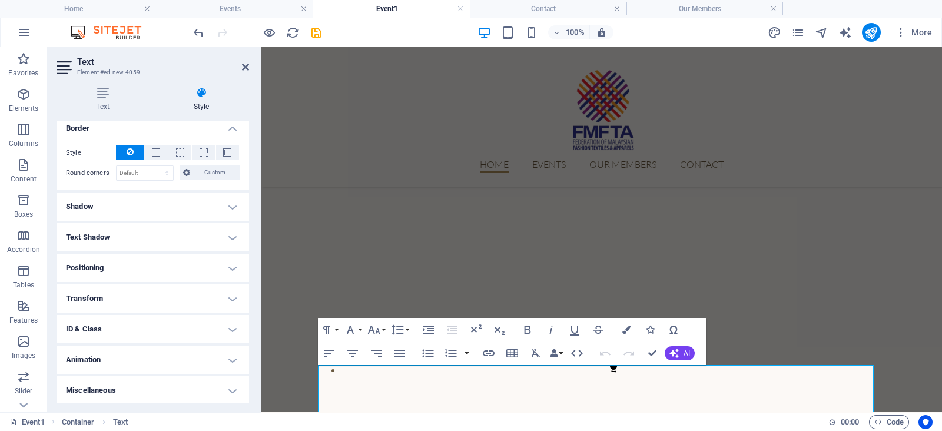
click at [177, 317] on h4 "ID & Class" at bounding box center [153, 329] width 193 height 28
click at [177, 317] on h4 "ID & Class" at bounding box center [153, 325] width 193 height 21
click at [174, 346] on h4 "Animation" at bounding box center [153, 360] width 193 height 28
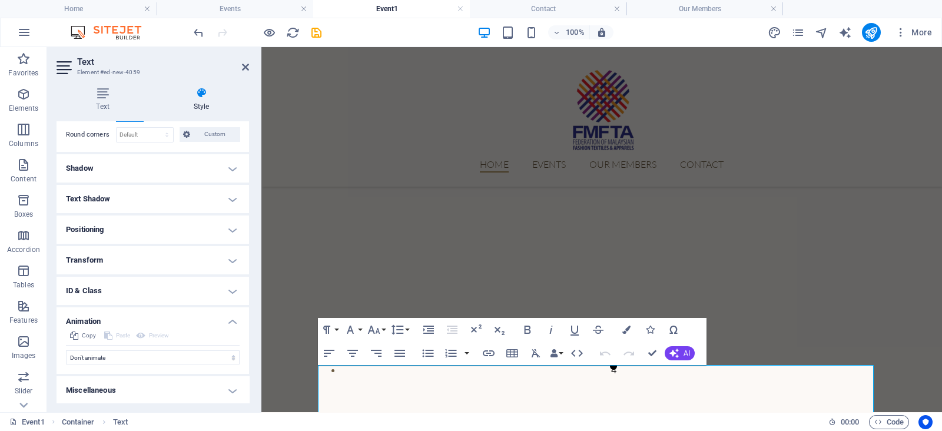
click at [180, 315] on h4 "Animation" at bounding box center [153, 317] width 193 height 21
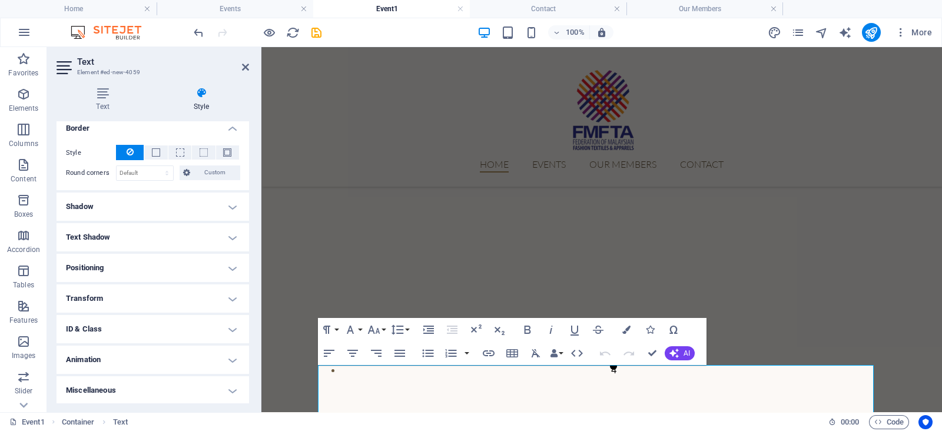
click at [180, 379] on h4 "Miscellaneous" at bounding box center [153, 390] width 193 height 28
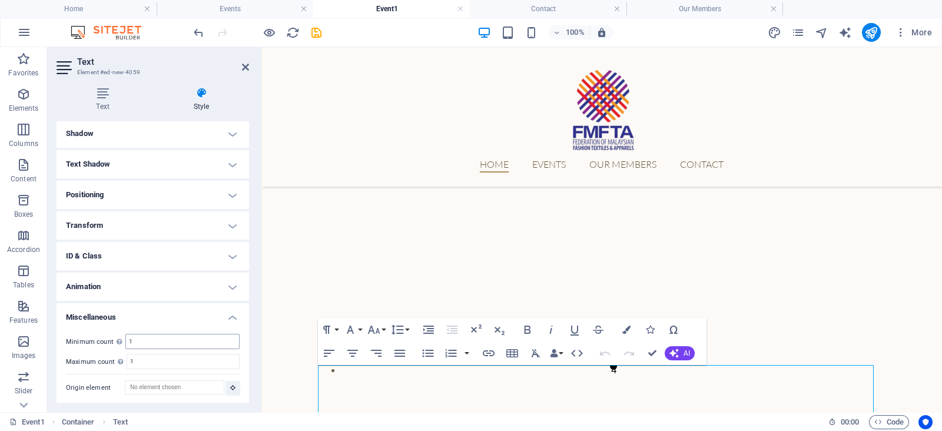
scroll to position [541, 0]
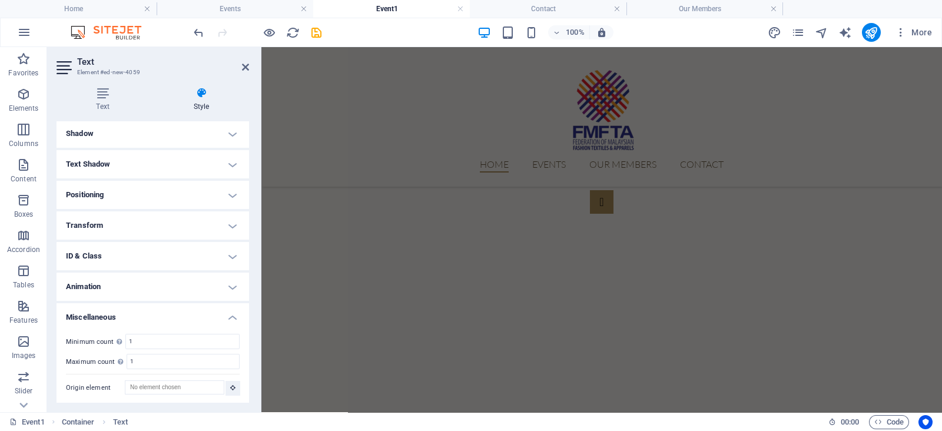
click at [225, 316] on h4 "Miscellaneous" at bounding box center [153, 313] width 193 height 21
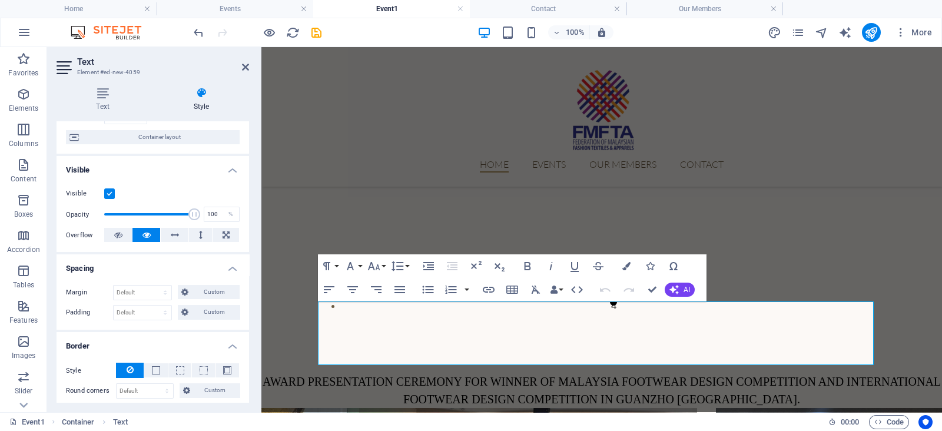
scroll to position [90, 0]
click at [231, 172] on h4 "Visible" at bounding box center [153, 167] width 193 height 21
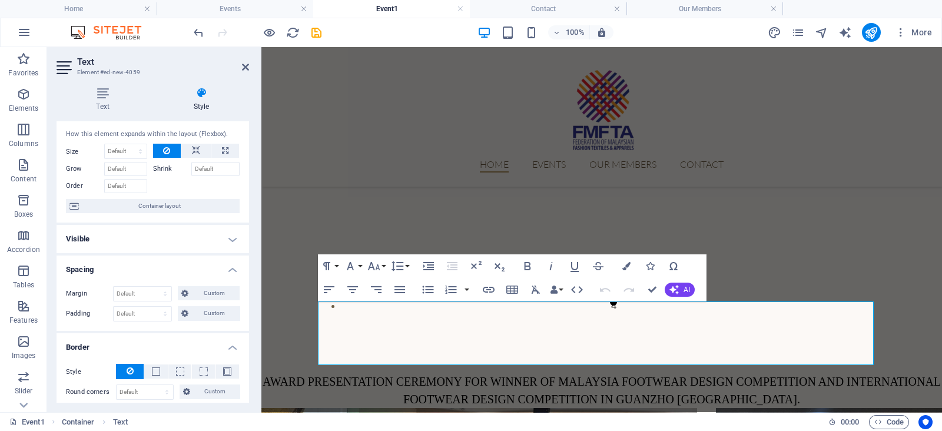
scroll to position [0, 0]
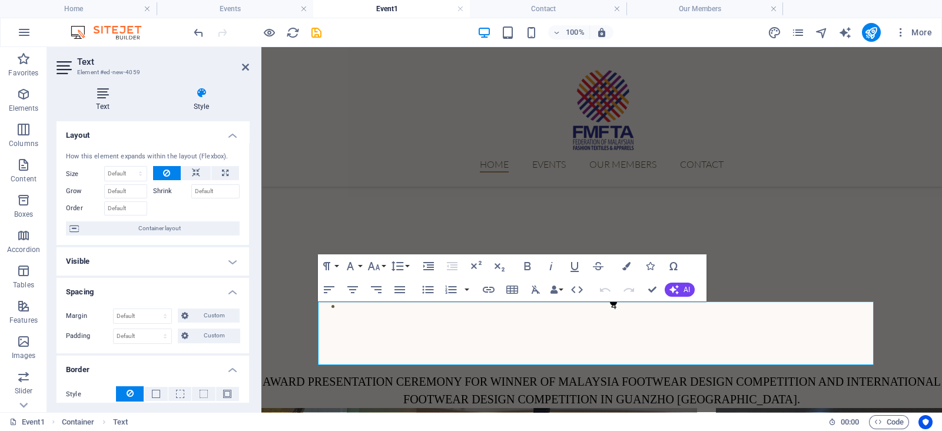
click at [104, 100] on h4 "Text" at bounding box center [105, 99] width 97 height 25
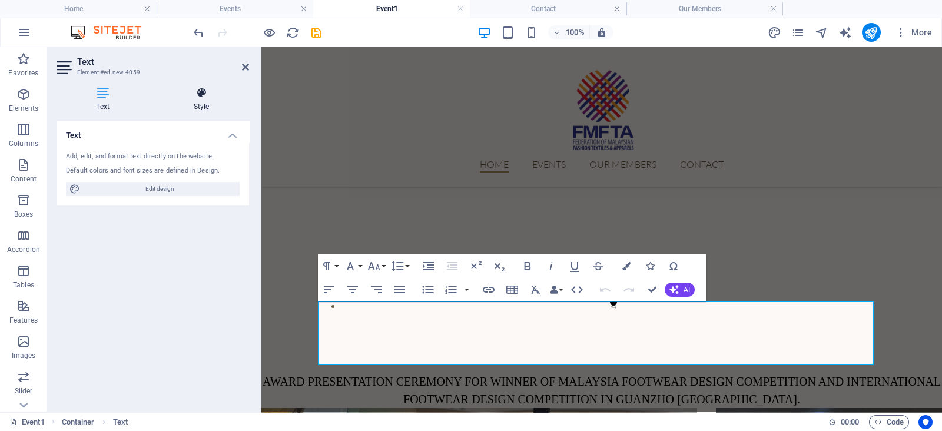
click at [200, 98] on icon at bounding box center [201, 93] width 95 height 12
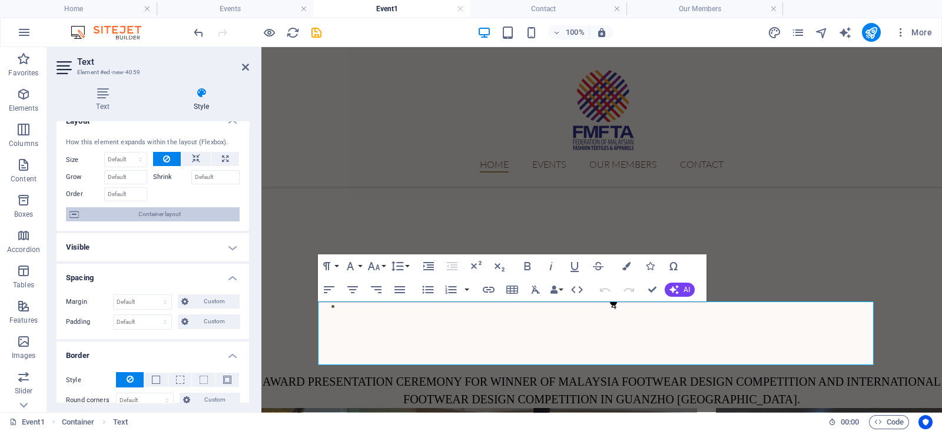
scroll to position [14, 0]
click at [204, 214] on span "Container layout" at bounding box center [159, 214] width 154 height 14
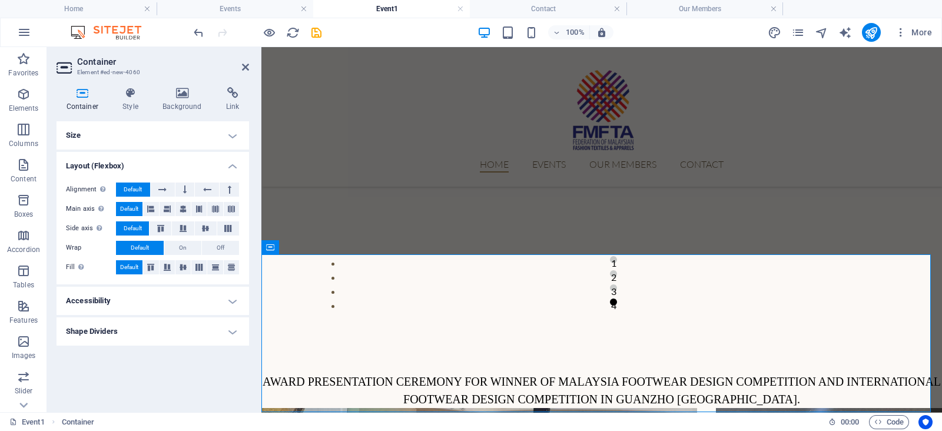
click at [207, 324] on h4 "Shape Dividers" at bounding box center [153, 331] width 193 height 28
click at [220, 301] on h4 "Accessibility" at bounding box center [153, 301] width 193 height 28
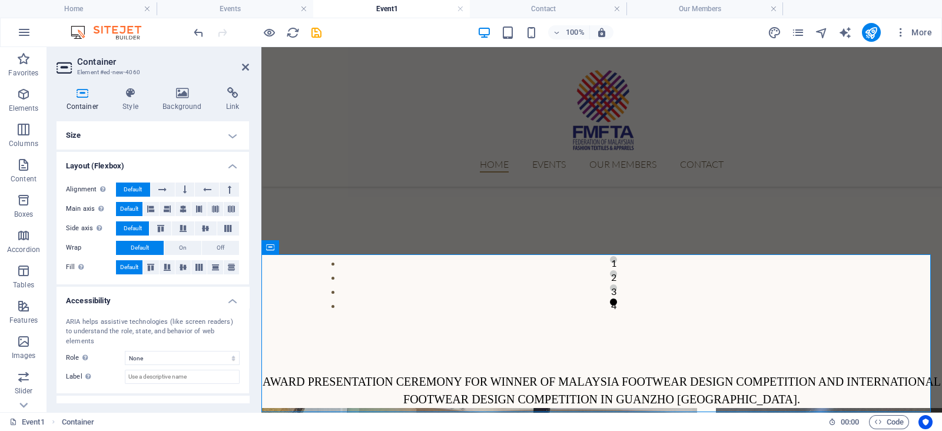
scroll to position [37, 0]
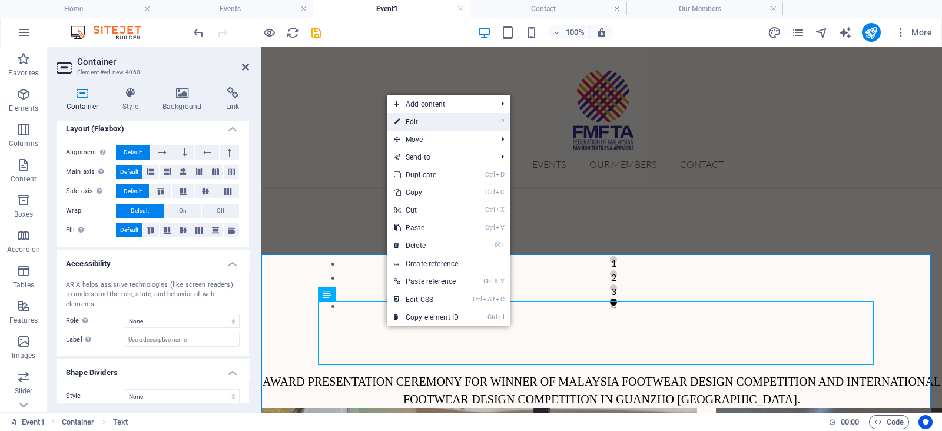
click at [426, 118] on link "⏎ Edit" at bounding box center [426, 122] width 79 height 18
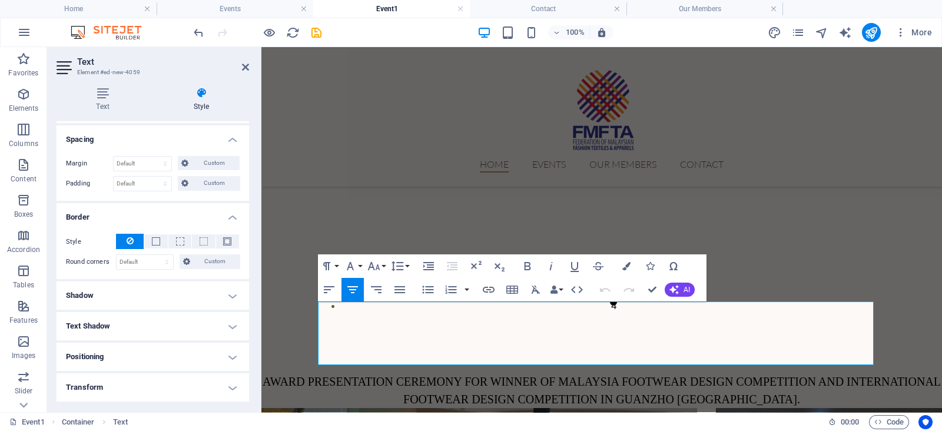
scroll to position [154, 0]
click at [228, 240] on span at bounding box center [227, 239] width 8 height 8
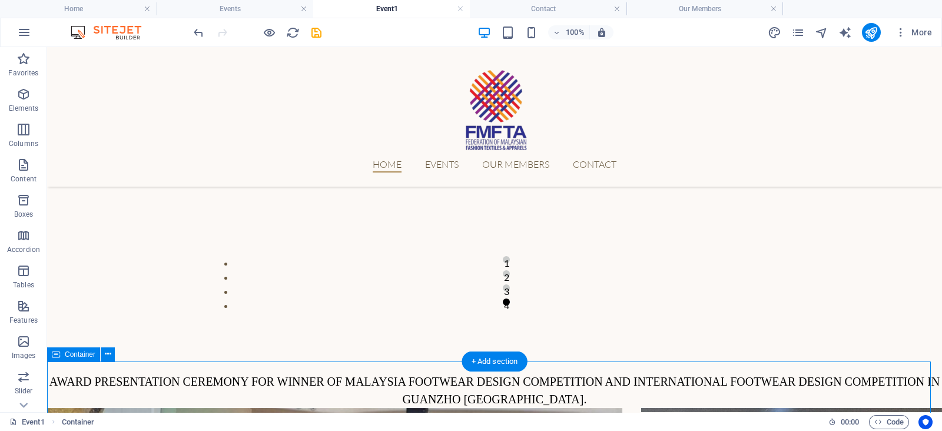
scroll to position [837, 0]
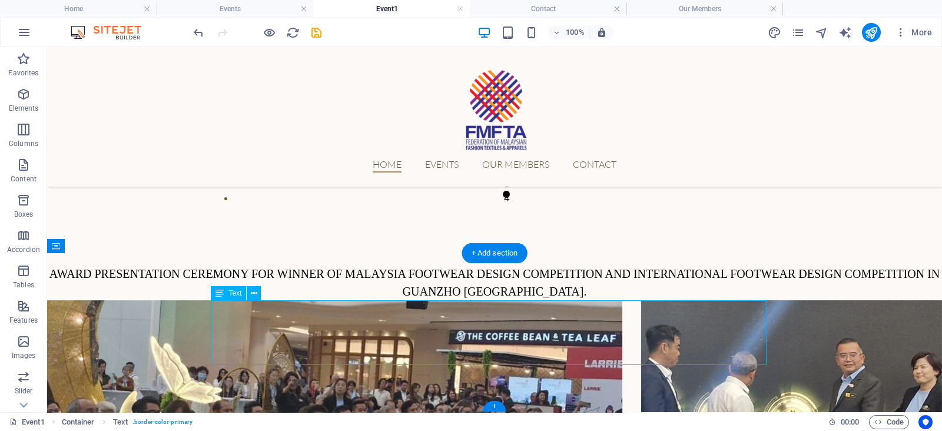
select select "px"
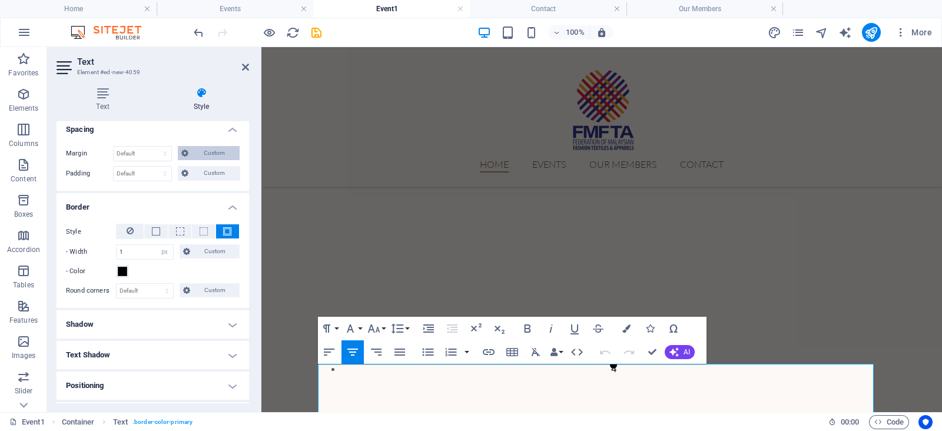
scroll to position [162, 0]
click at [195, 237] on button at bounding box center [203, 232] width 23 height 14
click at [227, 234] on span at bounding box center [227, 232] width 8 height 8
click at [149, 232] on button at bounding box center [155, 232] width 23 height 14
click at [220, 233] on button at bounding box center [227, 232] width 23 height 14
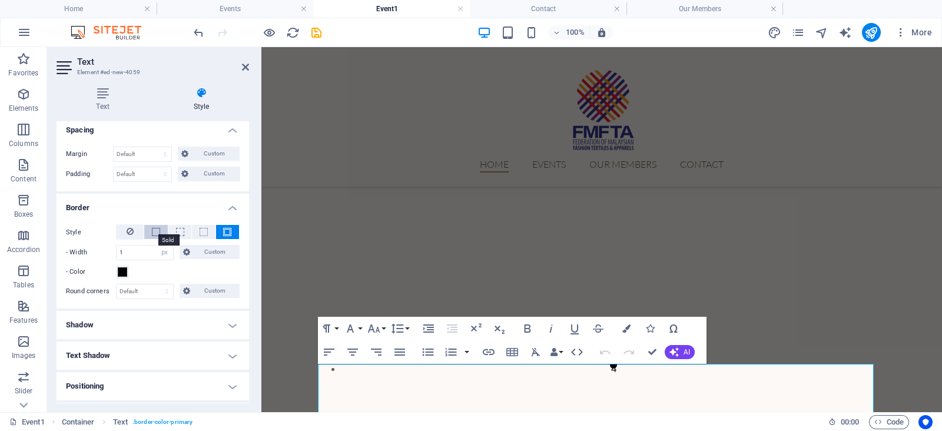
click at [152, 231] on span at bounding box center [156, 232] width 8 height 8
click at [137, 255] on input "1" at bounding box center [145, 252] width 57 height 14
type input "1"
type input "2"
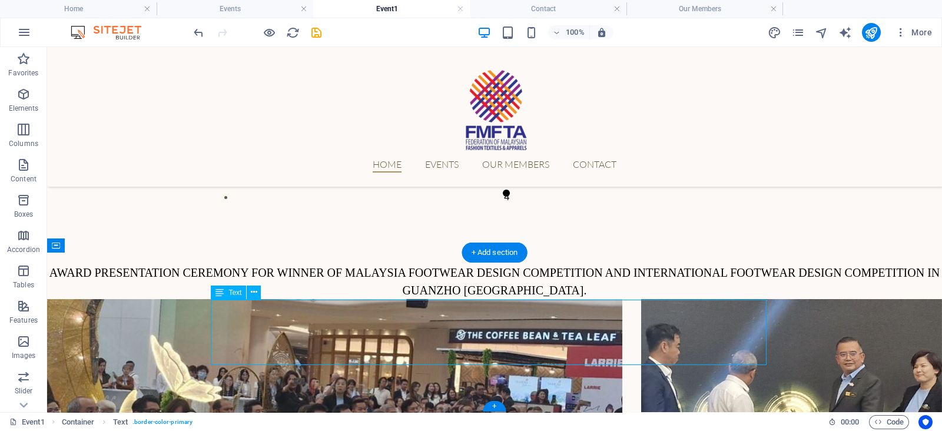
select select "px"
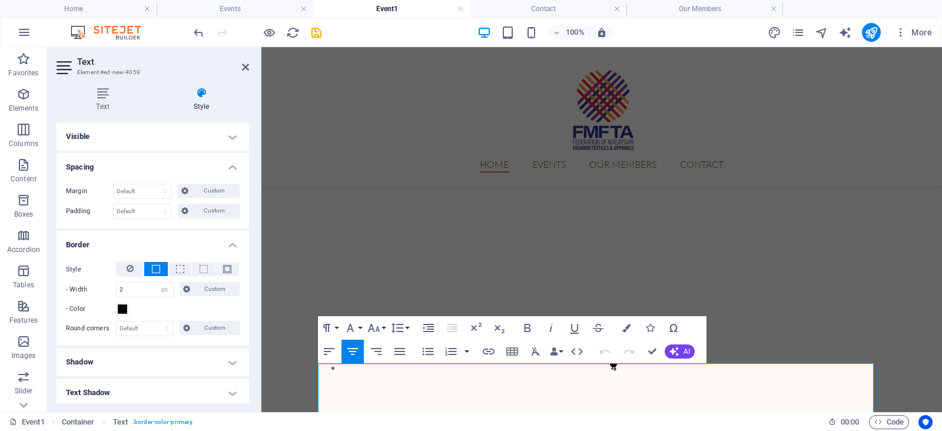
scroll to position [126, 0]
click at [132, 293] on input "2" at bounding box center [145, 288] width 57 height 14
type input "1"
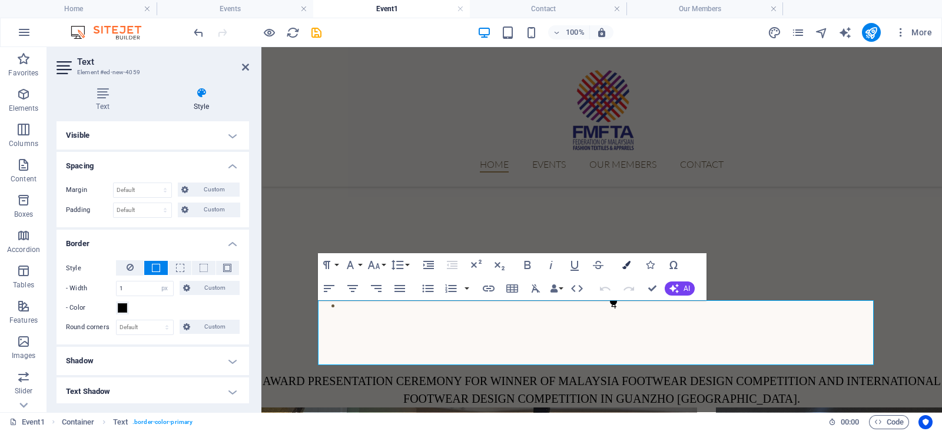
click at [631, 270] on button "Colors" at bounding box center [626, 265] width 22 height 24
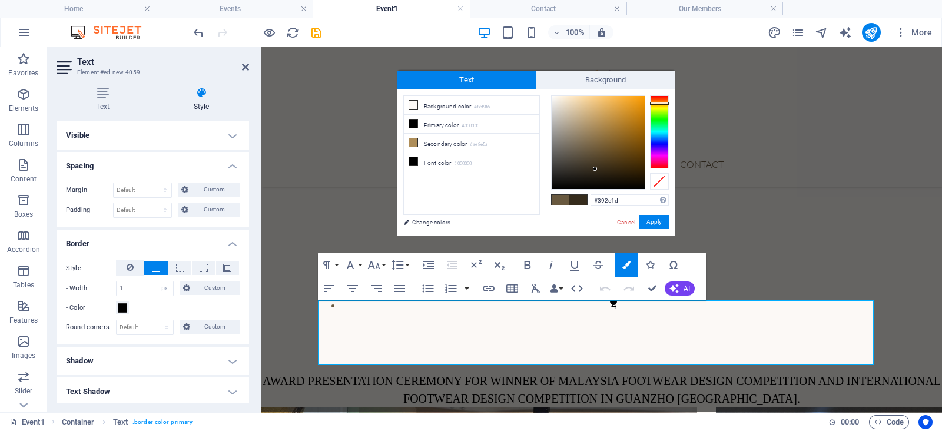
type input "#3b2f1d"
drag, startPoint x: 613, startPoint y: 127, endPoint x: 598, endPoint y: 167, distance: 43.4
click at [598, 167] on div at bounding box center [598, 142] width 93 height 93
click at [626, 78] on span "Background" at bounding box center [605, 80] width 139 height 19
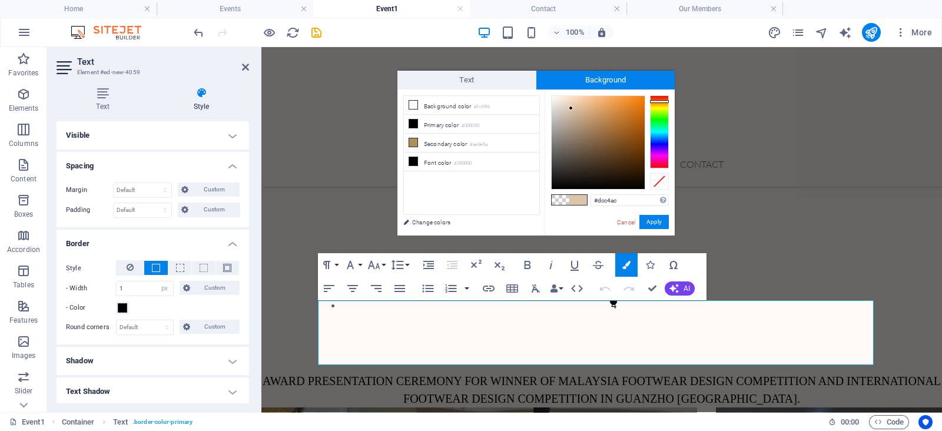
drag, startPoint x: 606, startPoint y: 146, endPoint x: 571, endPoint y: 108, distance: 51.2
click at [571, 108] on div at bounding box center [598, 142] width 93 height 93
click at [477, 128] on small "#000000" at bounding box center [471, 126] width 18 height 8
type input "#000000"
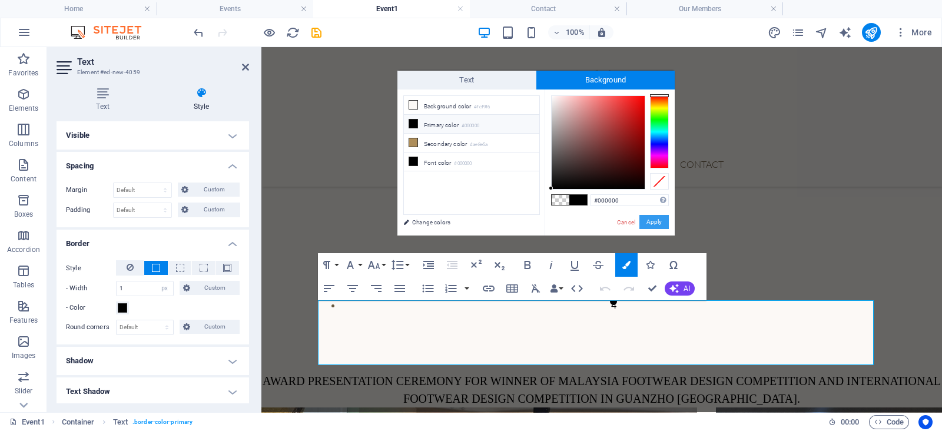
click at [655, 218] on button "Apply" at bounding box center [653, 222] width 29 height 14
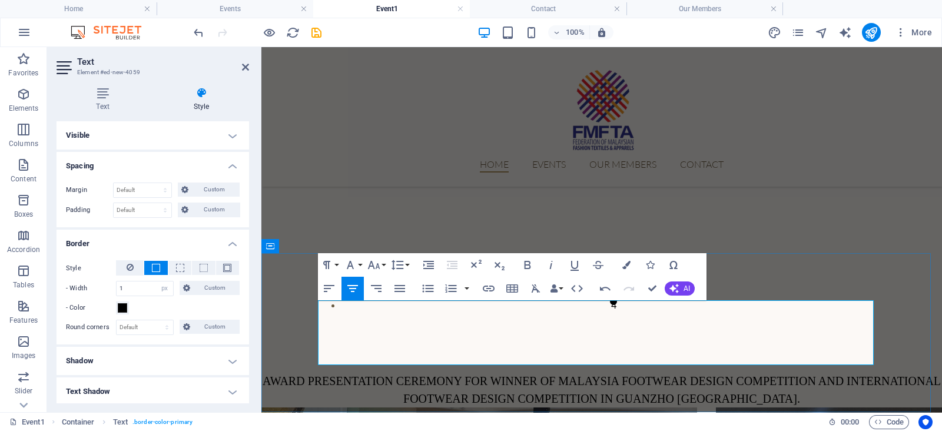
click at [626, 273] on button "Colors" at bounding box center [626, 265] width 22 height 24
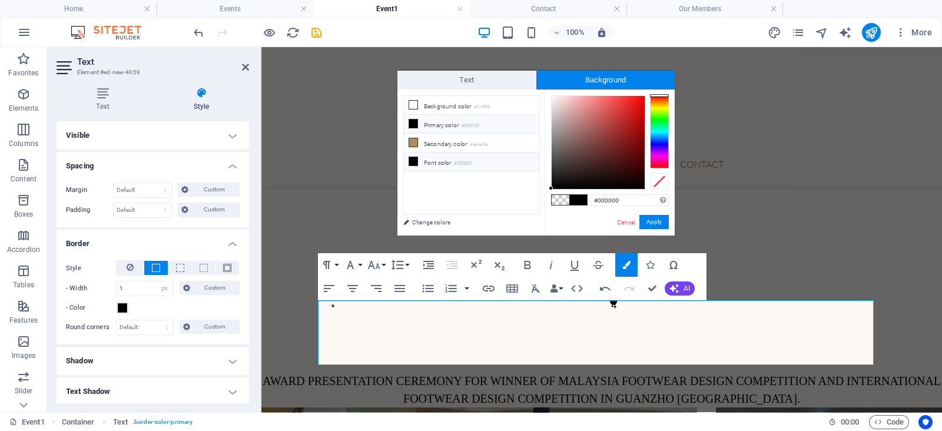
click at [484, 164] on li "Font color #000000" at bounding box center [471, 161] width 135 height 19
click at [484, 128] on li "Primary color #000000" at bounding box center [471, 124] width 135 height 19
click at [655, 225] on button "Apply" at bounding box center [653, 222] width 29 height 14
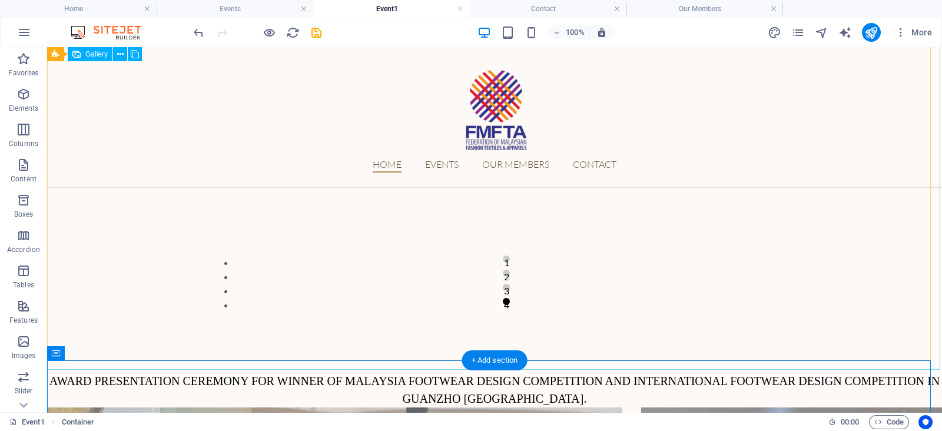
scroll to position [837, 0]
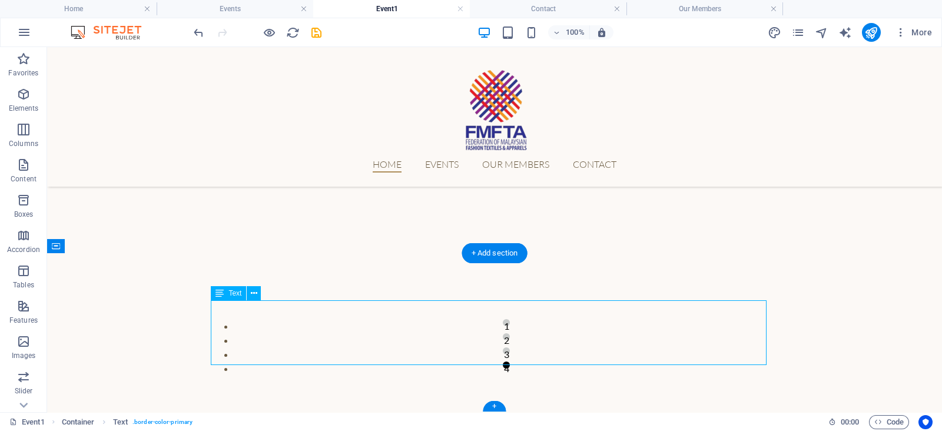
select select "px"
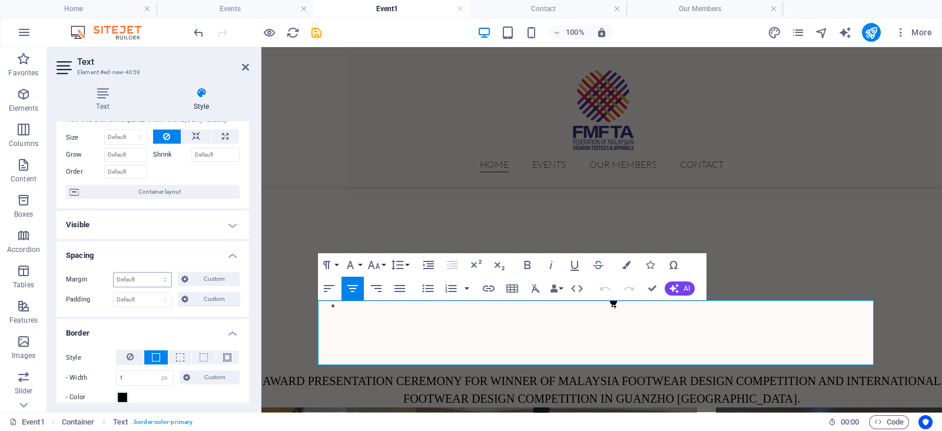
scroll to position [0, 0]
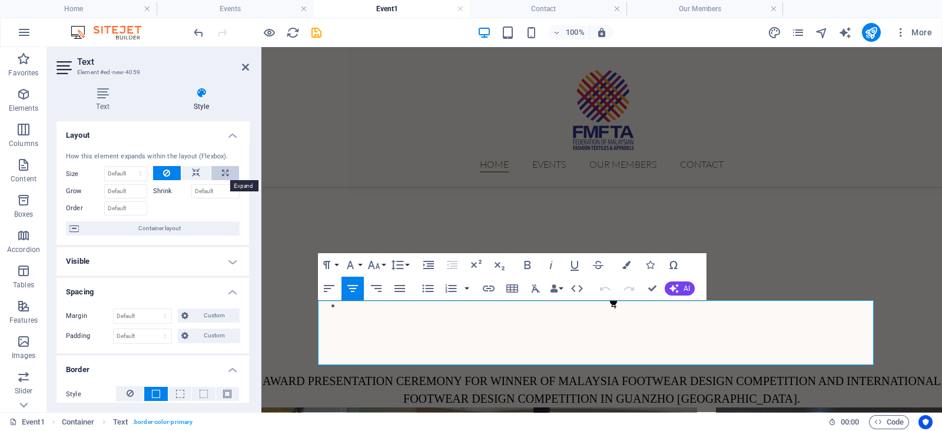
click at [233, 171] on button at bounding box center [225, 173] width 28 height 14
type input "100"
select select "%"
click at [203, 170] on button at bounding box center [195, 173] width 29 height 14
select select "DISABLED_OPTION_VALUE"
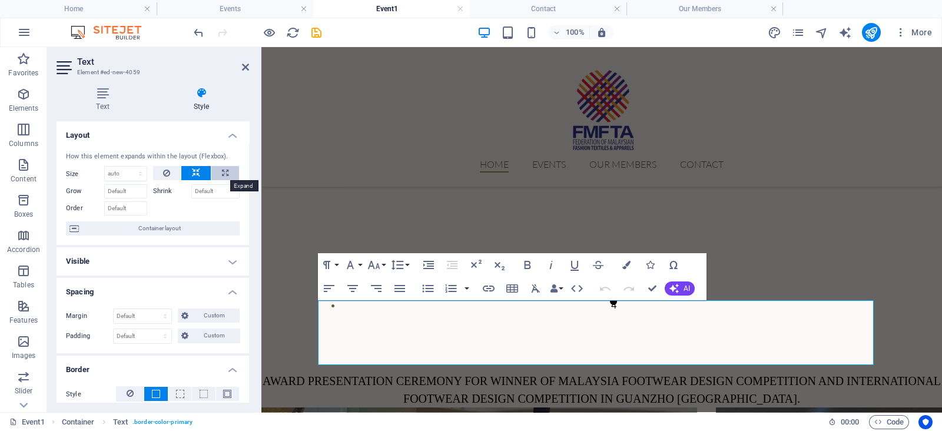
click at [222, 170] on icon at bounding box center [225, 173] width 6 height 14
type input "100"
select select "%"
click at [171, 171] on button at bounding box center [167, 173] width 28 height 14
select select "DISABLED_OPTION_VALUE"
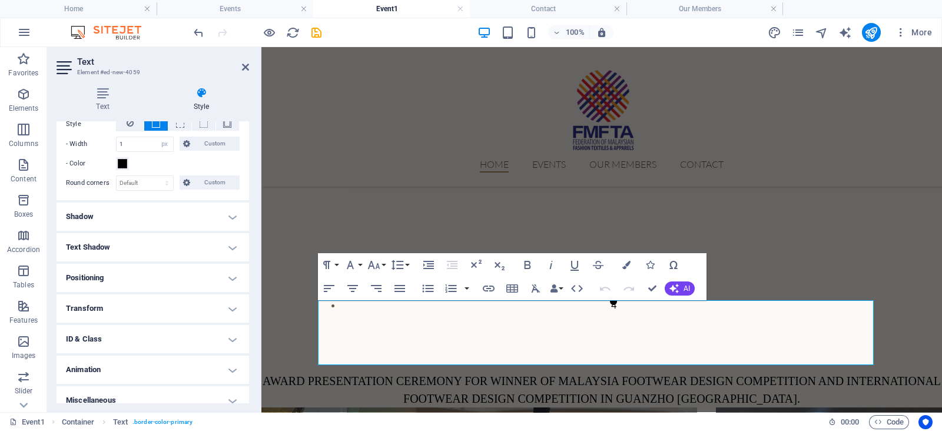
scroll to position [280, 0]
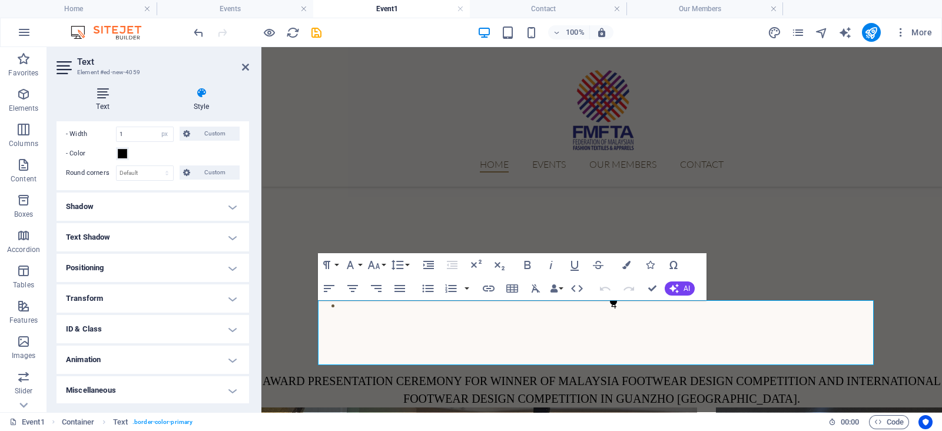
click at [107, 101] on h4 "Text" at bounding box center [105, 99] width 97 height 25
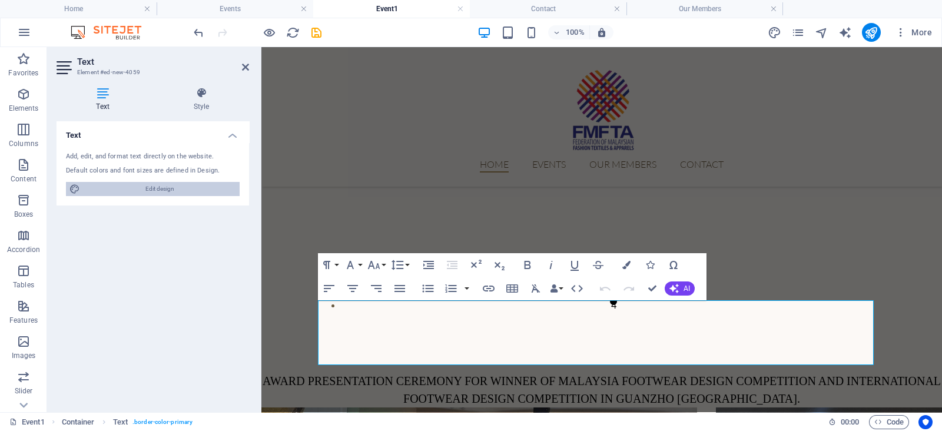
click at [161, 189] on span "Edit design" at bounding box center [160, 189] width 152 height 14
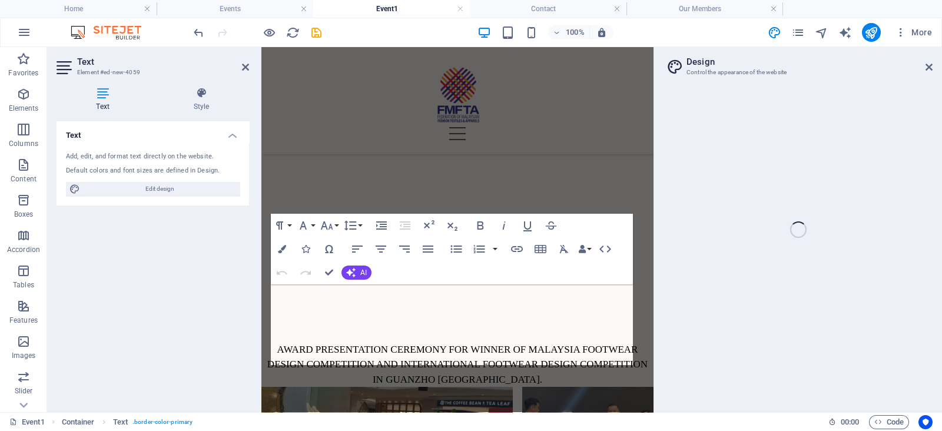
select select "px"
select select "300"
select select "px"
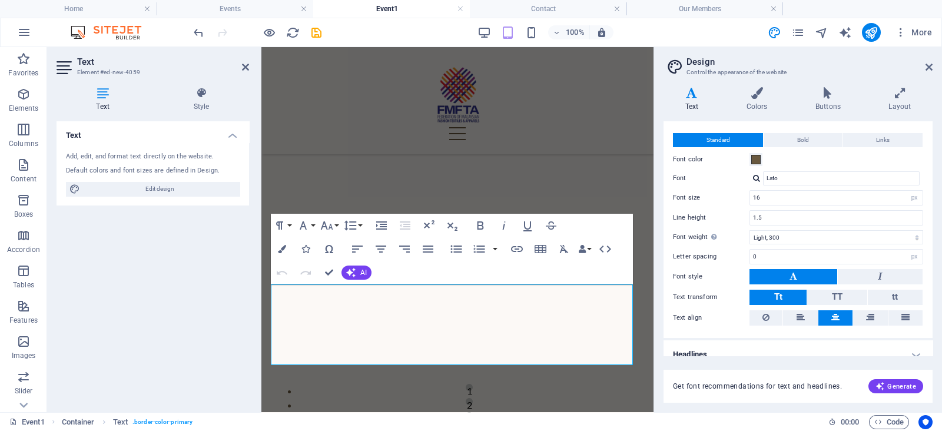
scroll to position [32, 0]
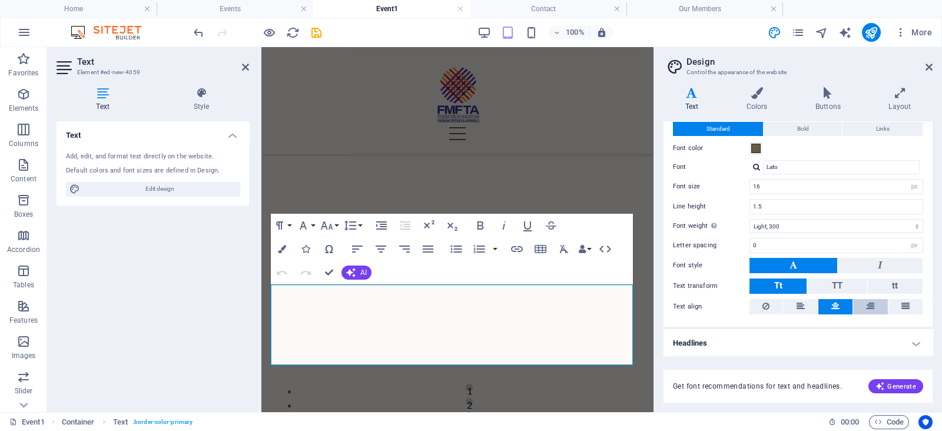
click at [874, 307] on button at bounding box center [870, 306] width 34 height 15
click at [845, 307] on button at bounding box center [835, 306] width 34 height 15
click at [868, 300] on icon at bounding box center [870, 306] width 8 height 14
drag, startPoint x: 839, startPoint y: 307, endPoint x: 791, endPoint y: 302, distance: 47.9
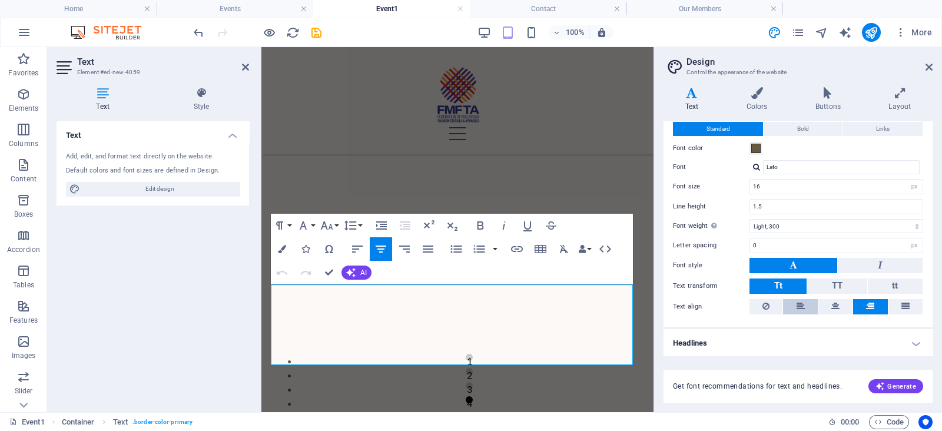
click at [791, 302] on div "Text align" at bounding box center [798, 307] width 250 height 16
click at [791, 302] on button at bounding box center [800, 306] width 34 height 15
click at [834, 310] on icon at bounding box center [835, 306] width 8 height 14
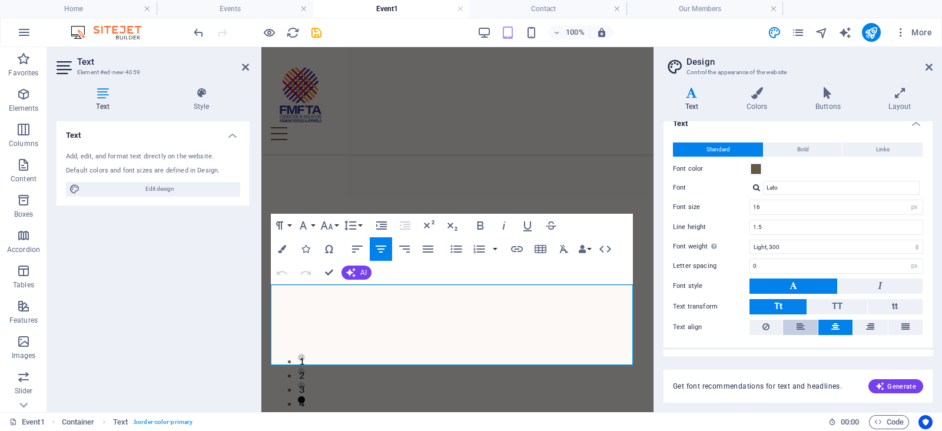
scroll to position [11, 0]
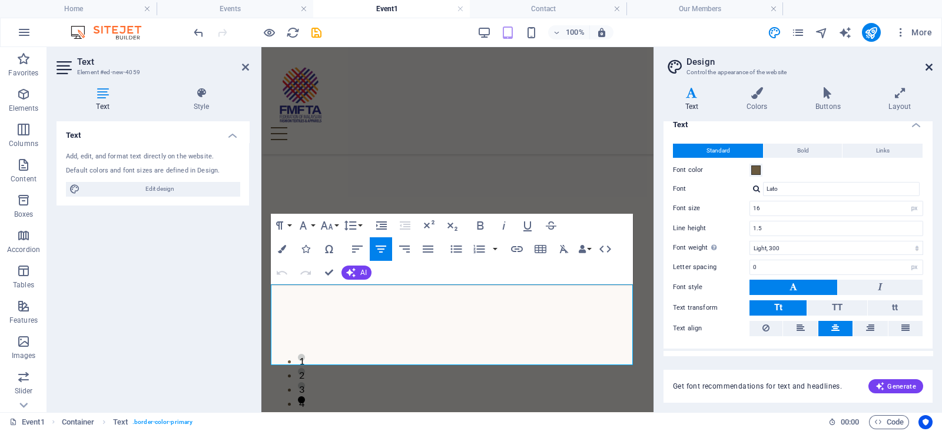
click at [930, 69] on icon at bounding box center [928, 66] width 7 height 9
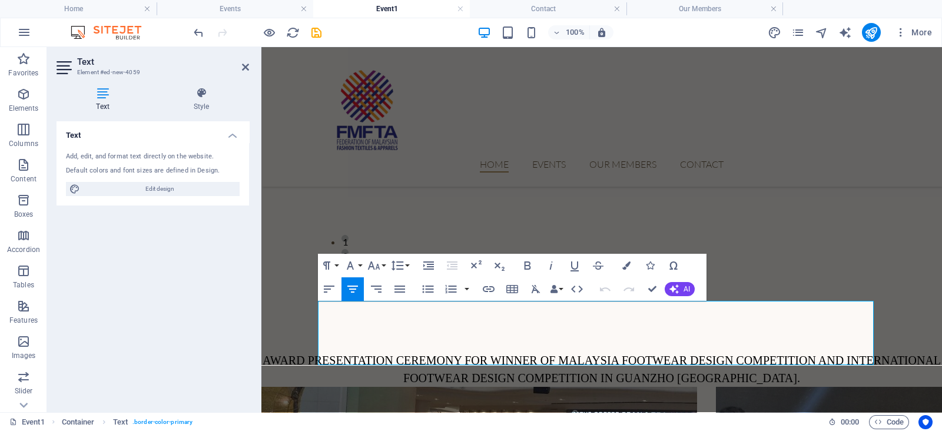
scroll to position [730, 0]
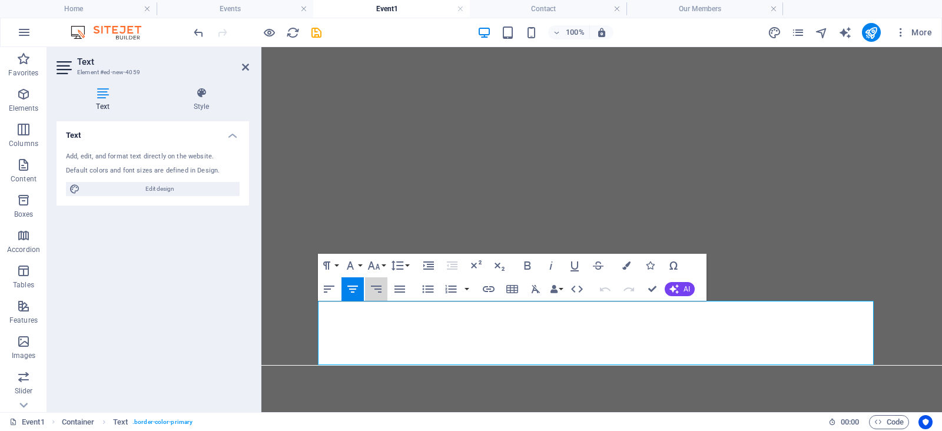
select select "px"
click at [381, 286] on icon "button" at bounding box center [376, 289] width 14 height 14
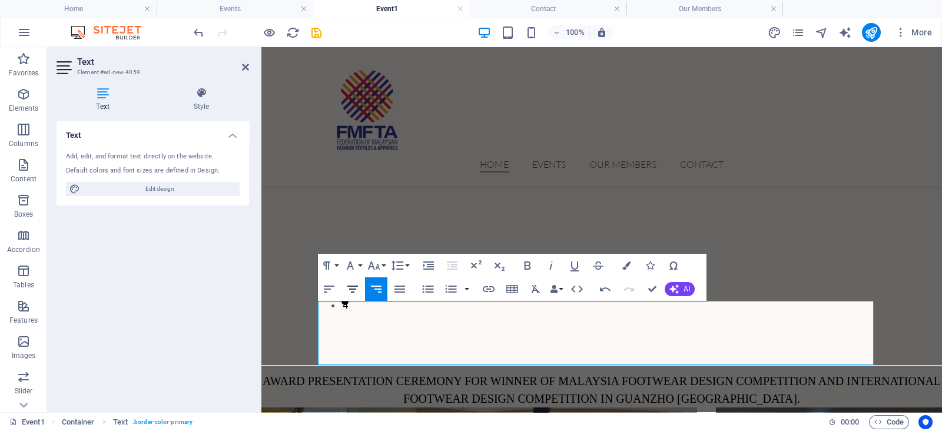
click at [361, 287] on button "Align Center" at bounding box center [352, 289] width 22 height 24
click at [206, 105] on h4 "Style" at bounding box center [201, 99] width 95 height 25
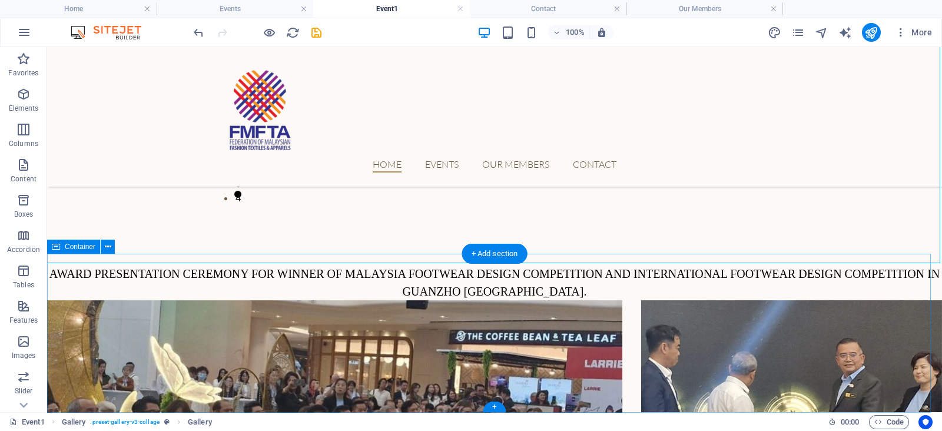
scroll to position [837, 0]
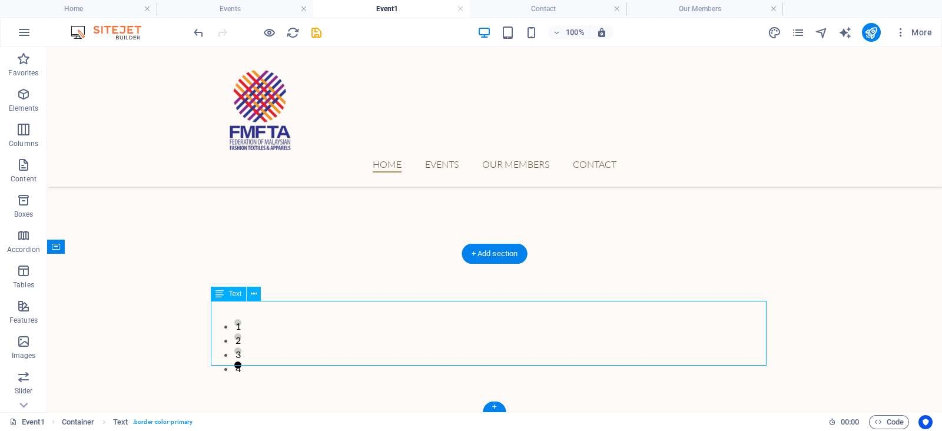
select select "px"
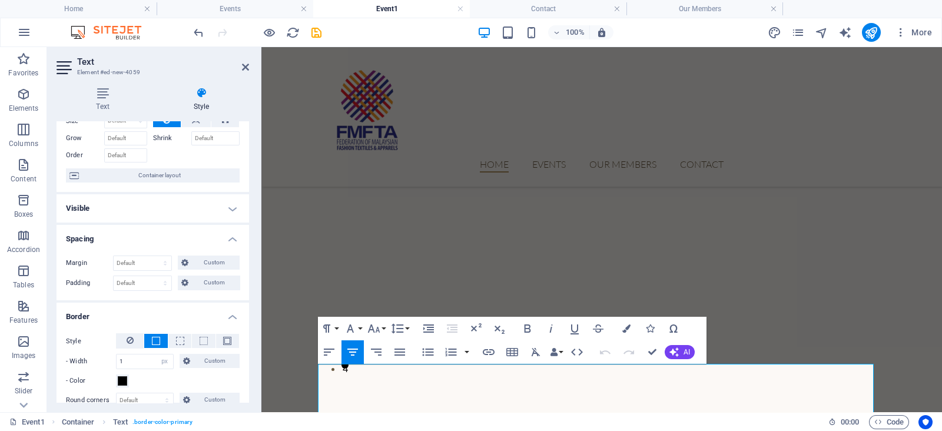
scroll to position [57, 0]
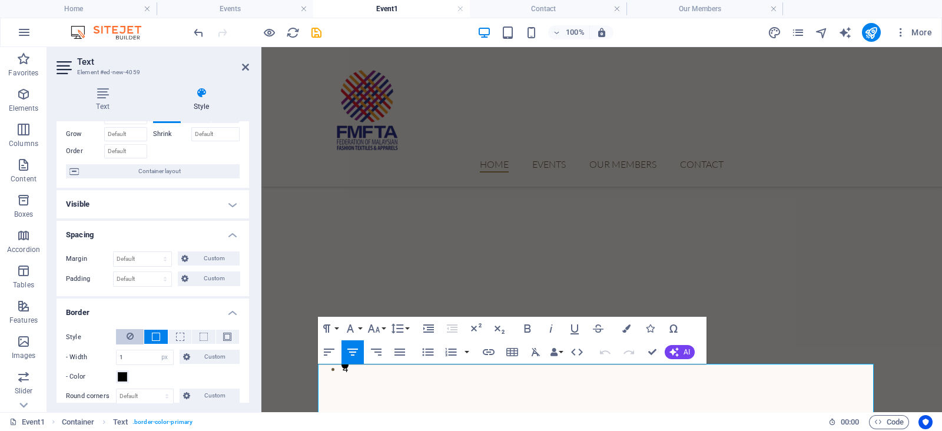
click at [124, 333] on button at bounding box center [130, 336] width 28 height 15
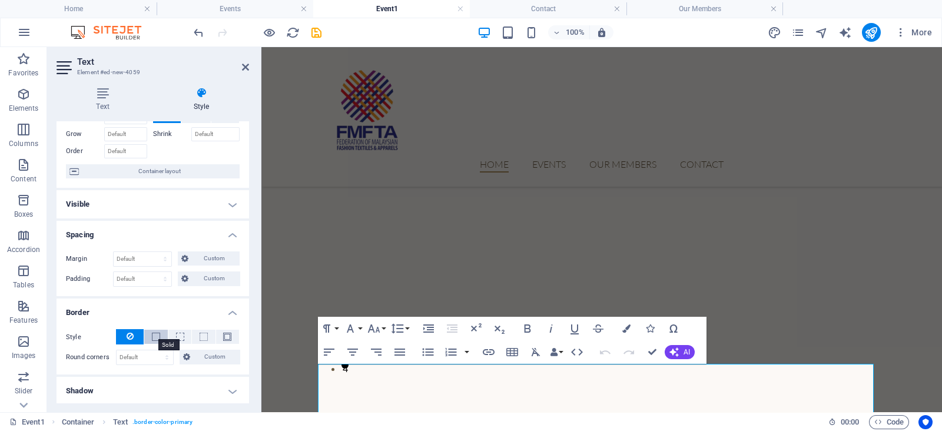
click at [155, 335] on span at bounding box center [156, 337] width 8 height 8
click at [138, 354] on input "1" at bounding box center [145, 357] width 57 height 14
click at [142, 353] on input "number" at bounding box center [145, 357] width 57 height 14
type input "0"
type input "1"
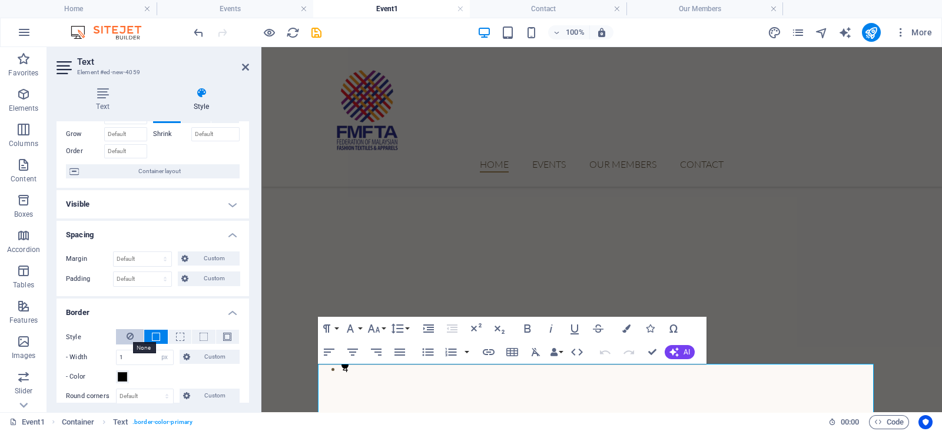
click at [127, 335] on icon at bounding box center [130, 336] width 7 height 14
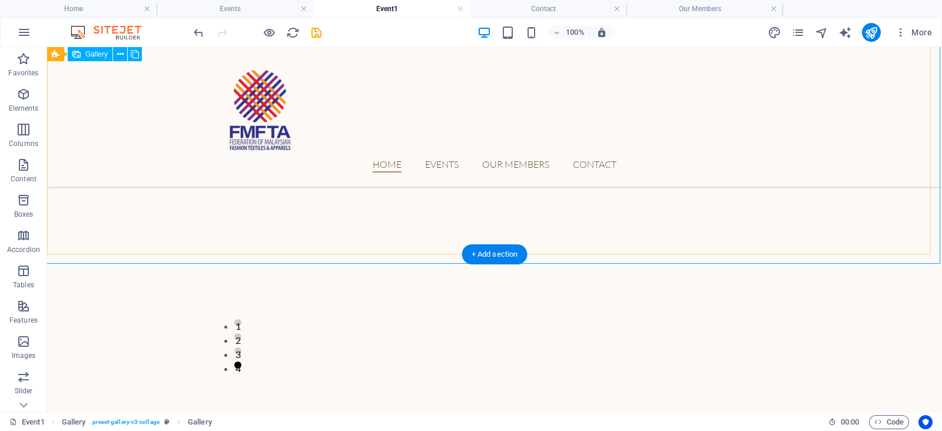
scroll to position [836, 0]
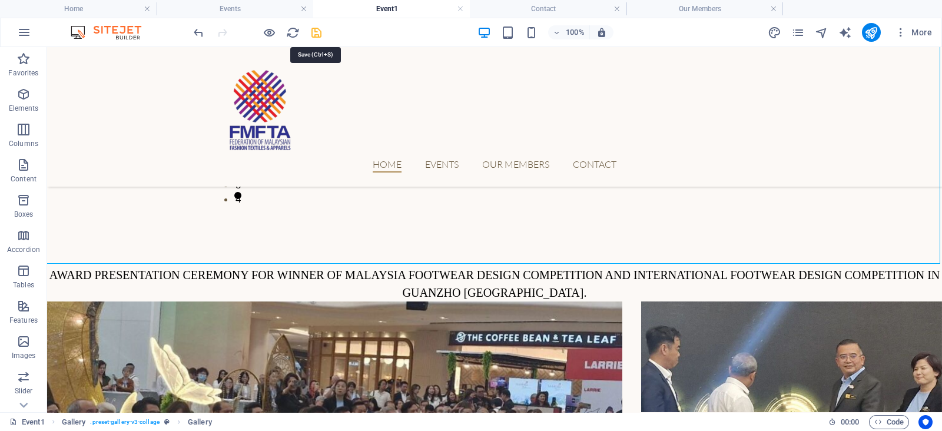
click at [320, 34] on icon "save" at bounding box center [317, 33] width 14 height 14
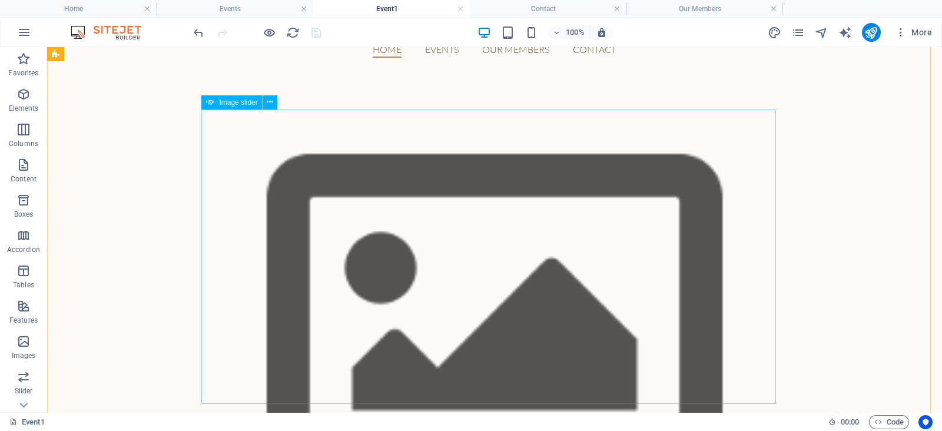
scroll to position [107, 0]
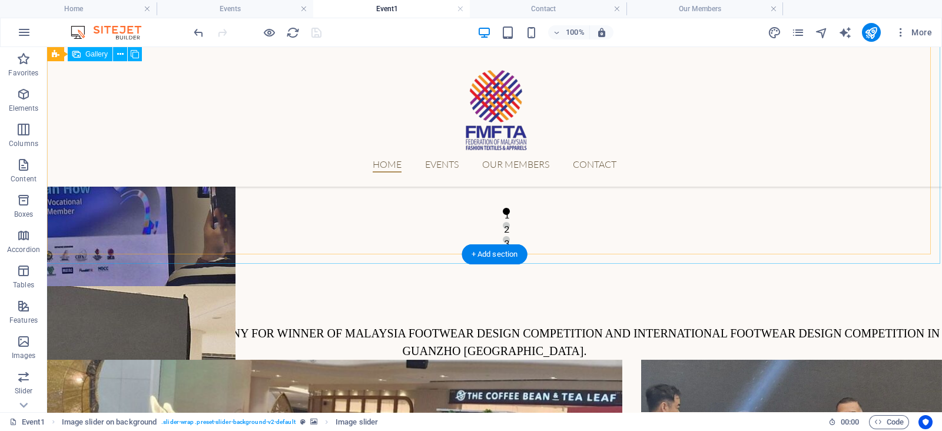
scroll to position [836, 0]
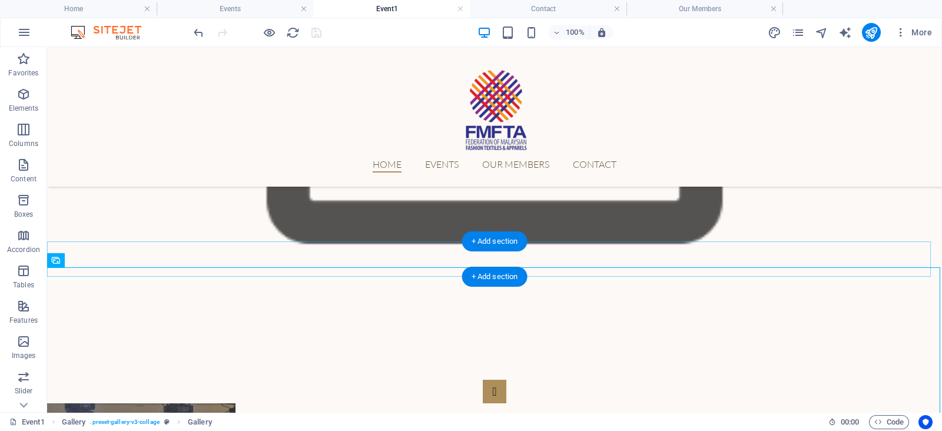
scroll to position [347, 0]
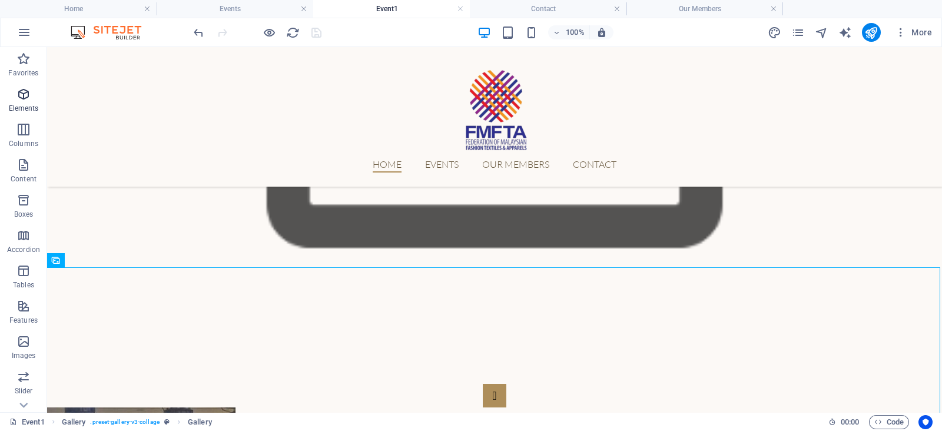
click at [29, 97] on icon "button" at bounding box center [23, 94] width 14 height 14
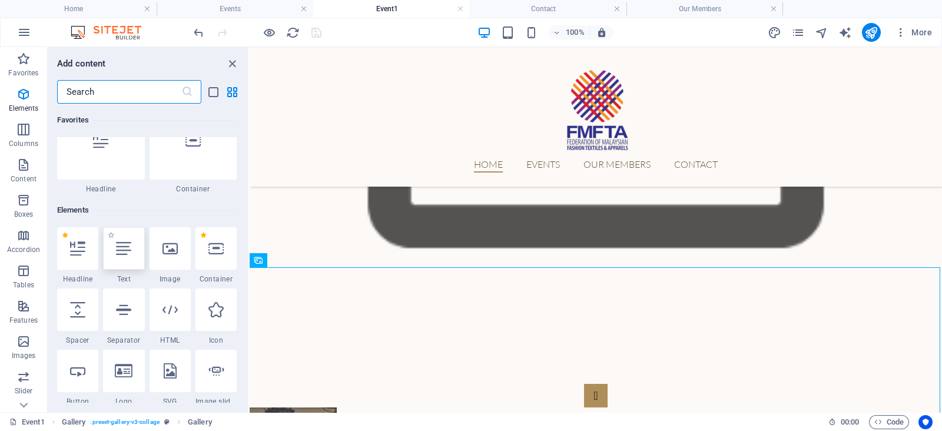
scroll to position [125, 0]
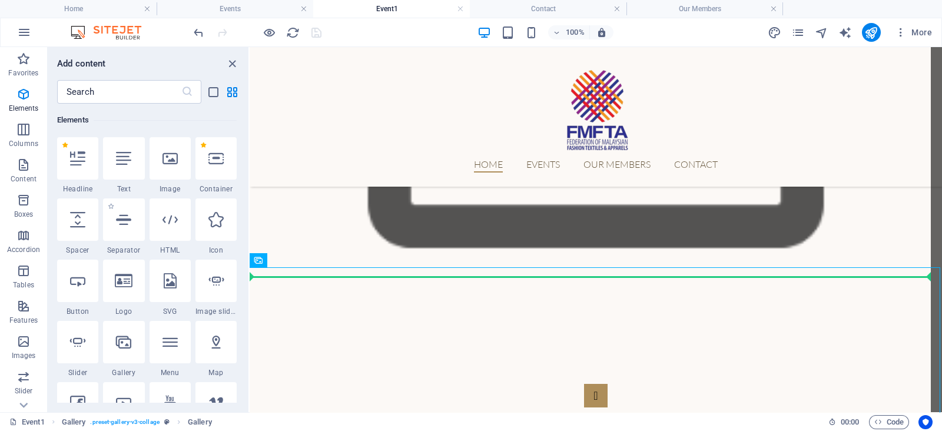
select select "px"
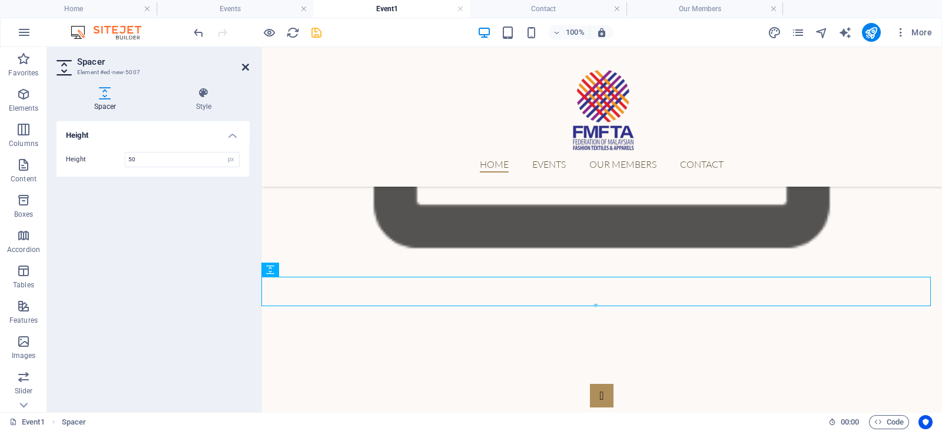
click at [244, 69] on icon at bounding box center [245, 66] width 7 height 9
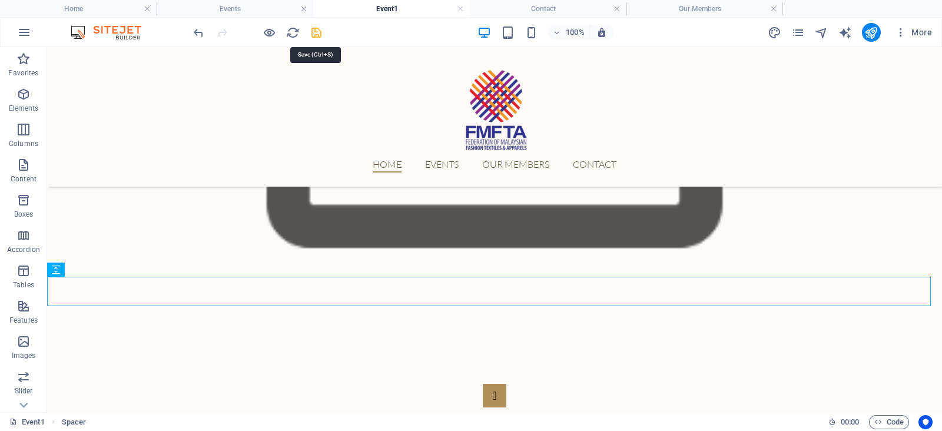
click at [317, 35] on icon "save" at bounding box center [317, 33] width 14 height 14
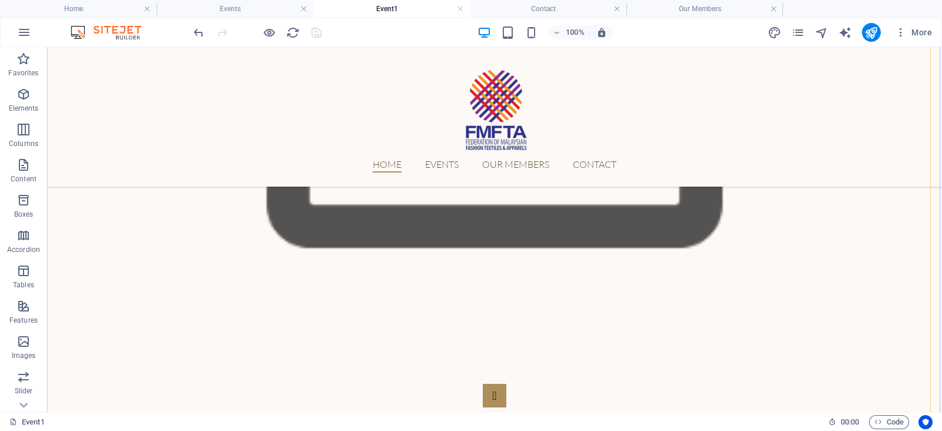
scroll to position [865, 0]
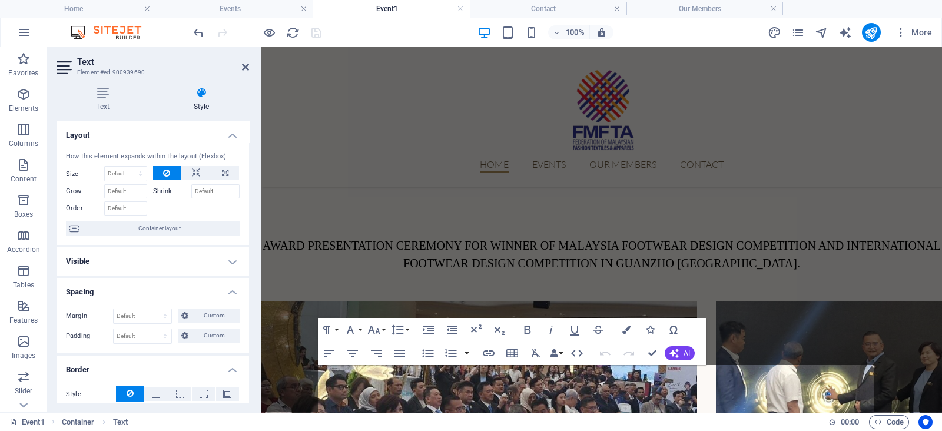
scroll to position [695, 0]
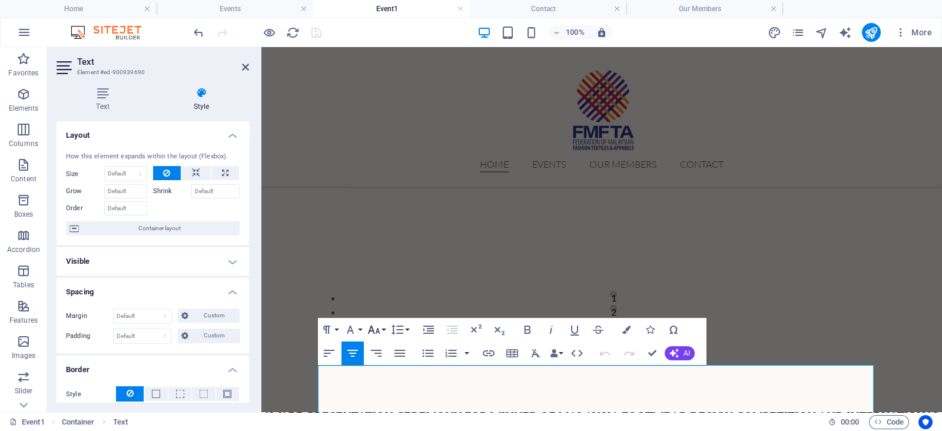
click at [369, 330] on icon "button" at bounding box center [374, 330] width 12 height 8
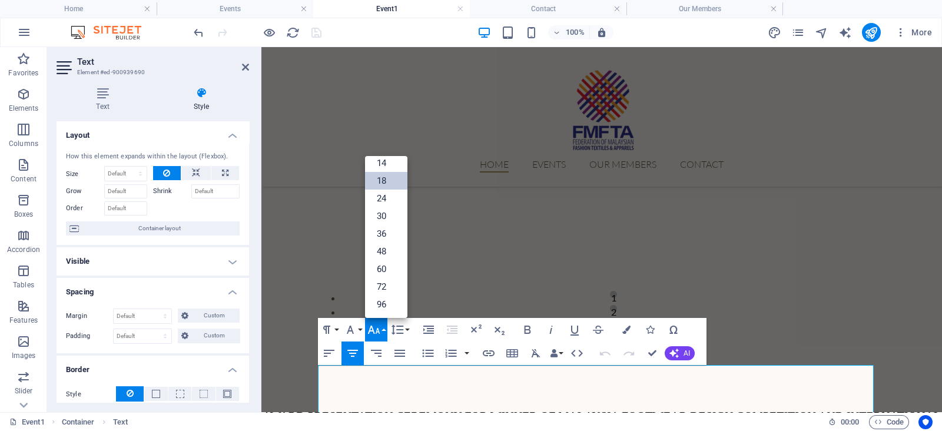
scroll to position [94, 0]
click at [394, 194] on link "24" at bounding box center [386, 199] width 42 height 18
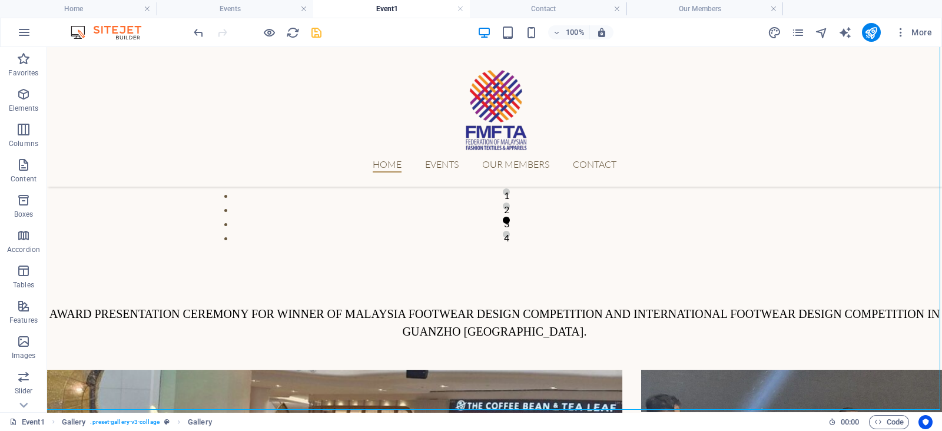
scroll to position [908, 0]
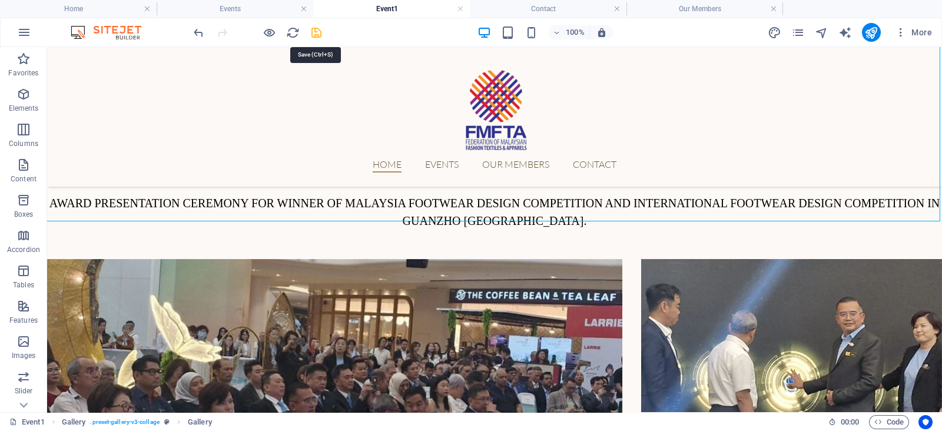
click at [317, 33] on icon "save" at bounding box center [317, 33] width 14 height 14
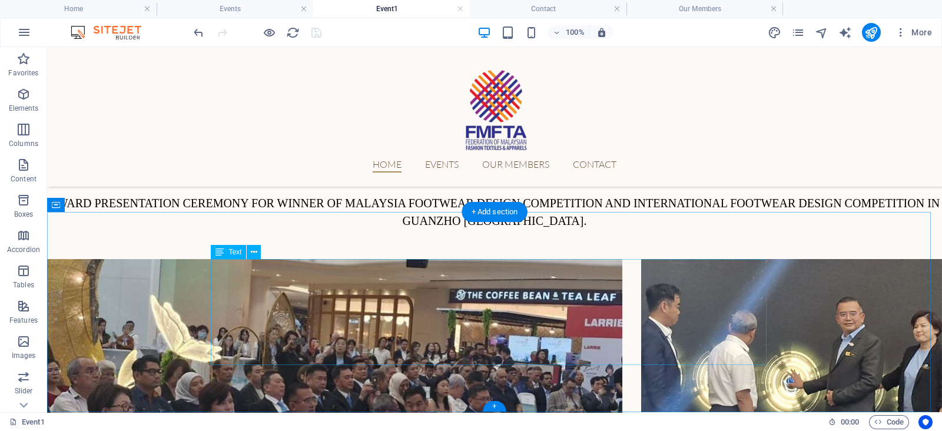
scroll to position [865, 0]
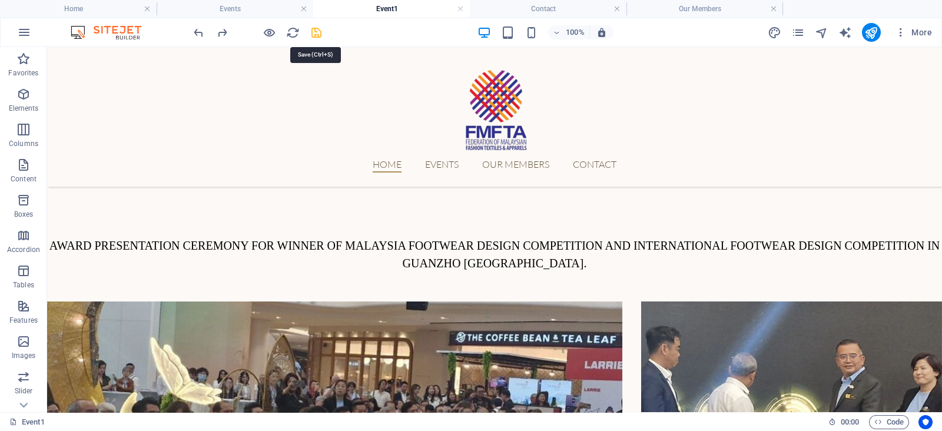
click at [319, 33] on icon "save" at bounding box center [317, 33] width 14 height 14
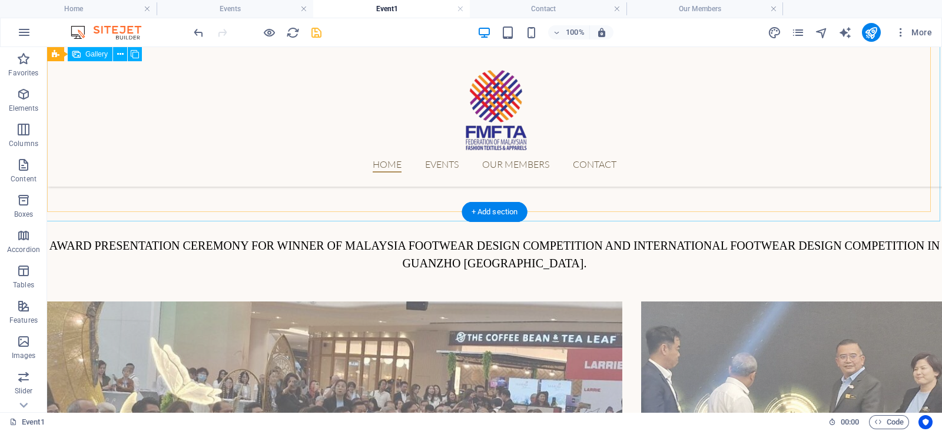
scroll to position [908, 0]
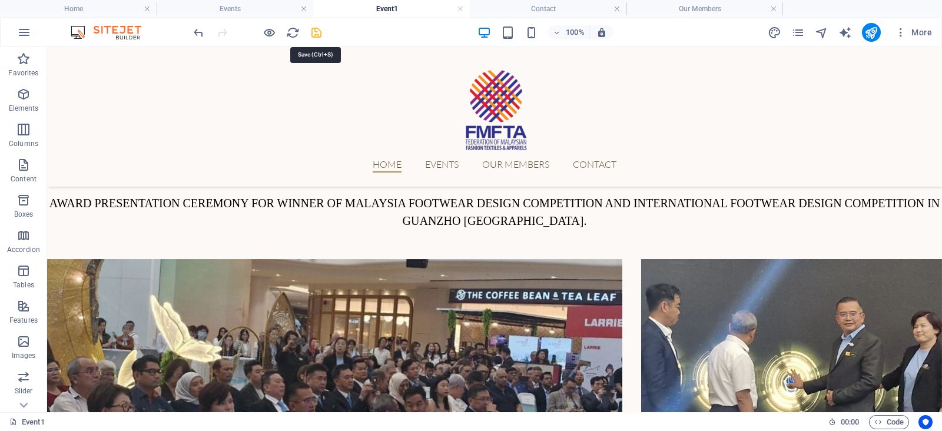
click at [320, 29] on icon "save" at bounding box center [317, 33] width 14 height 14
click at [253, 255] on icon at bounding box center [254, 252] width 6 height 12
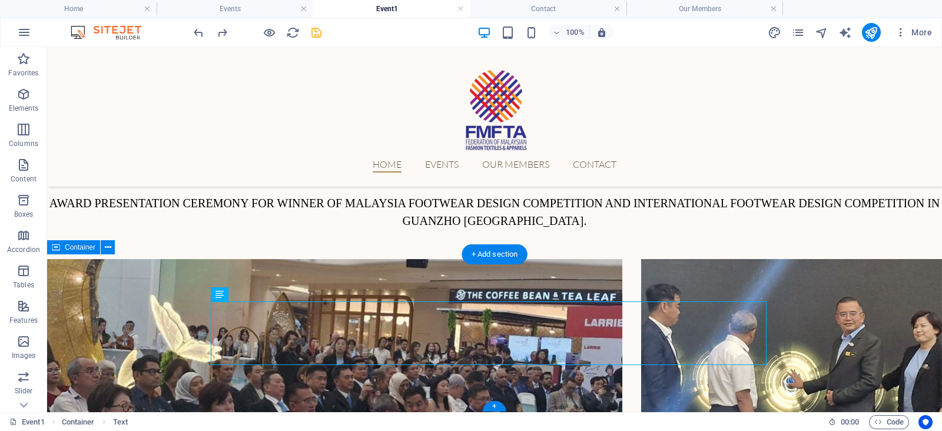
scroll to position [865, 0]
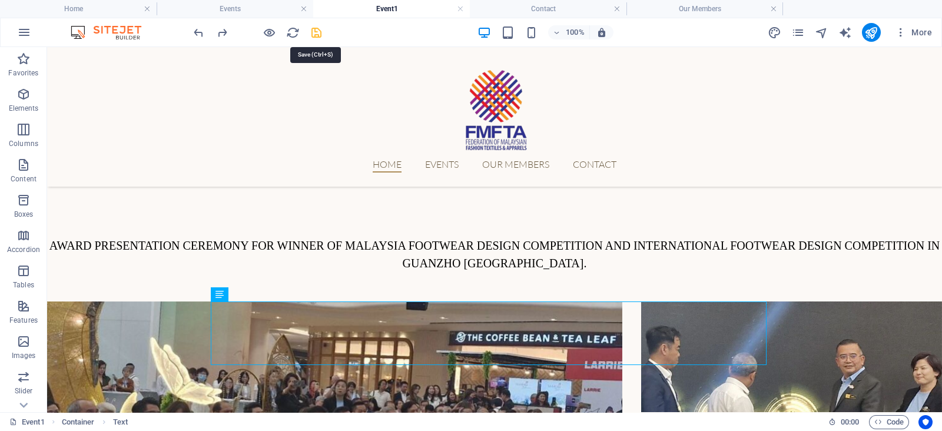
click at [313, 36] on icon "save" at bounding box center [317, 33] width 14 height 14
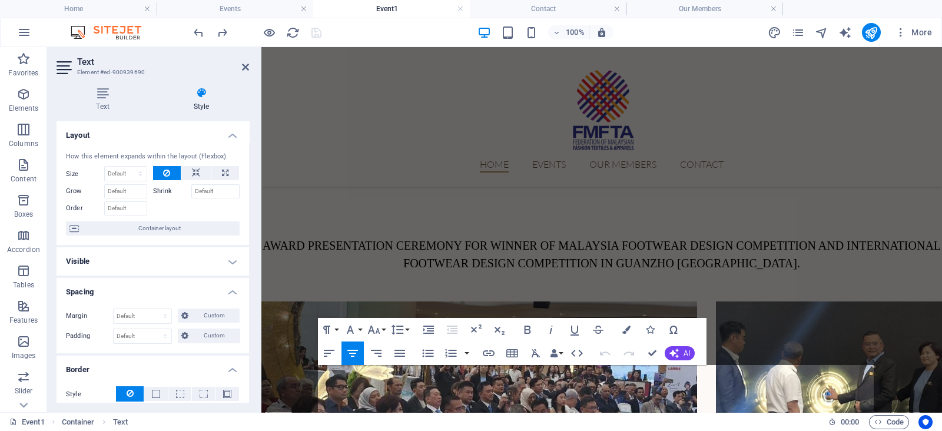
scroll to position [695, 0]
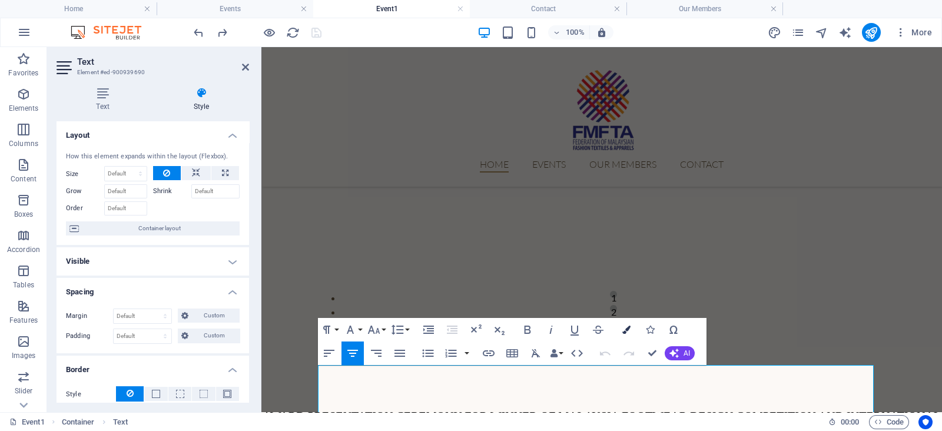
click at [624, 331] on icon "button" at bounding box center [626, 330] width 8 height 8
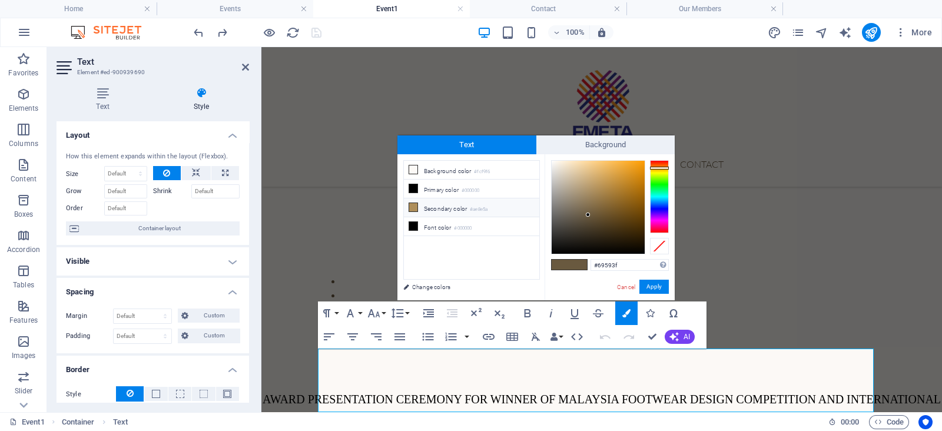
click at [503, 209] on li "Secondary color #ae8e5a" at bounding box center [471, 207] width 135 height 19
type input "#ae8e5a"
click at [653, 287] on button "Apply" at bounding box center [653, 287] width 29 height 14
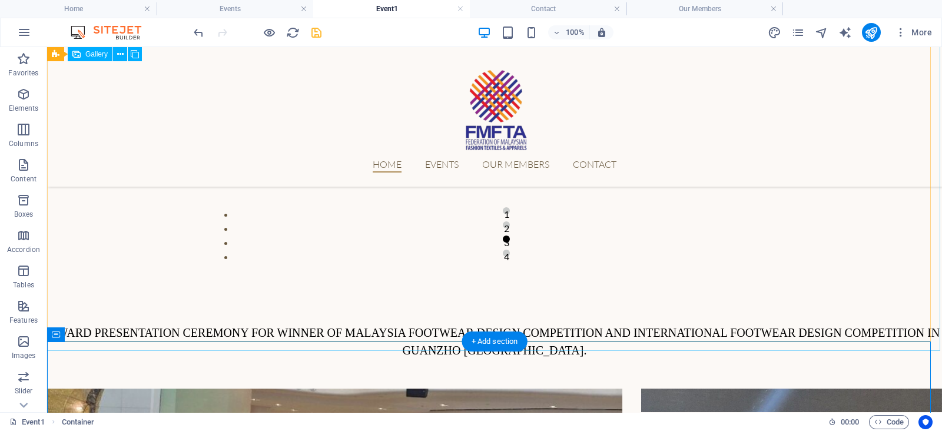
scroll to position [865, 0]
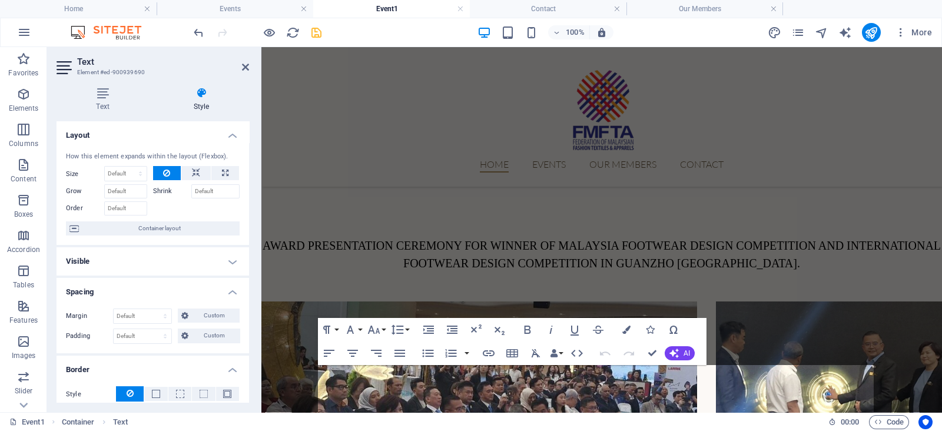
scroll to position [695, 0]
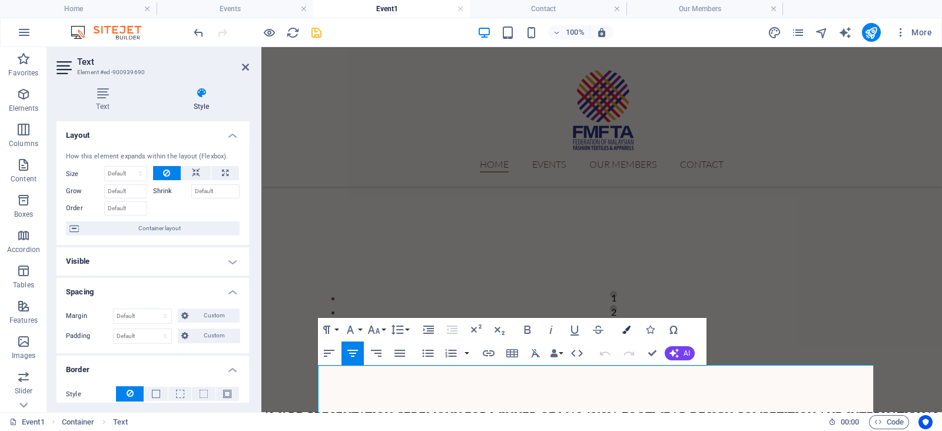
click at [620, 328] on button "Colors" at bounding box center [626, 330] width 22 height 24
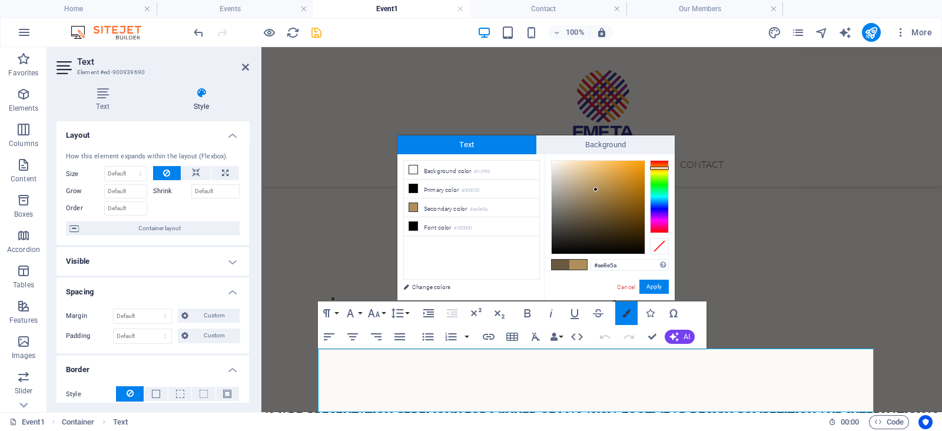
scroll to position [712, 0]
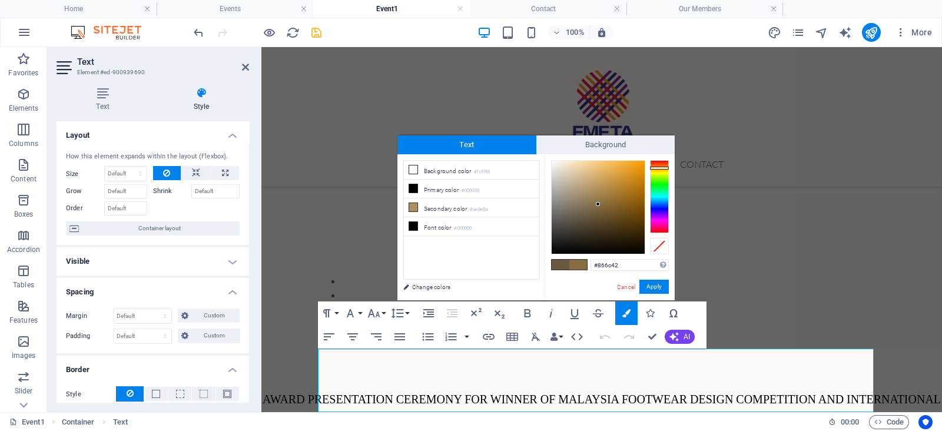
drag, startPoint x: 596, startPoint y: 190, endPoint x: 599, endPoint y: 204, distance: 14.9
click at [599, 204] on div at bounding box center [598, 204] width 4 height 4
type input "#866c41"
click at [651, 291] on button "Apply" at bounding box center [653, 287] width 29 height 14
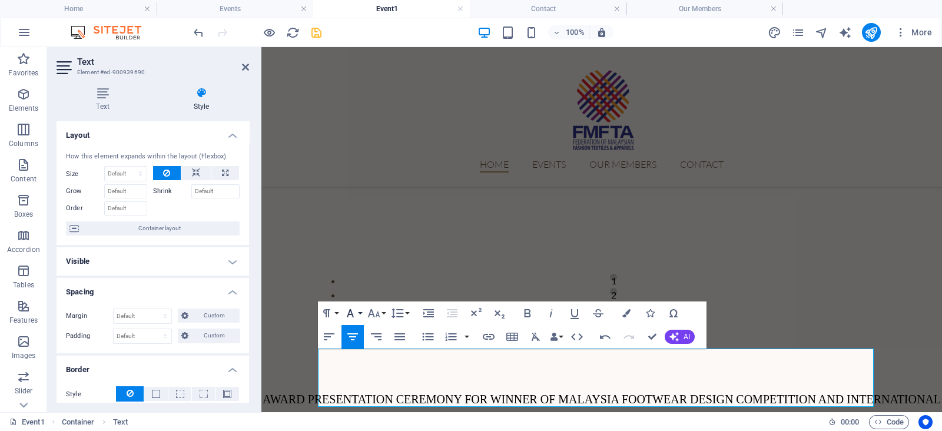
click at [357, 308] on icon "button" at bounding box center [350, 313] width 14 height 14
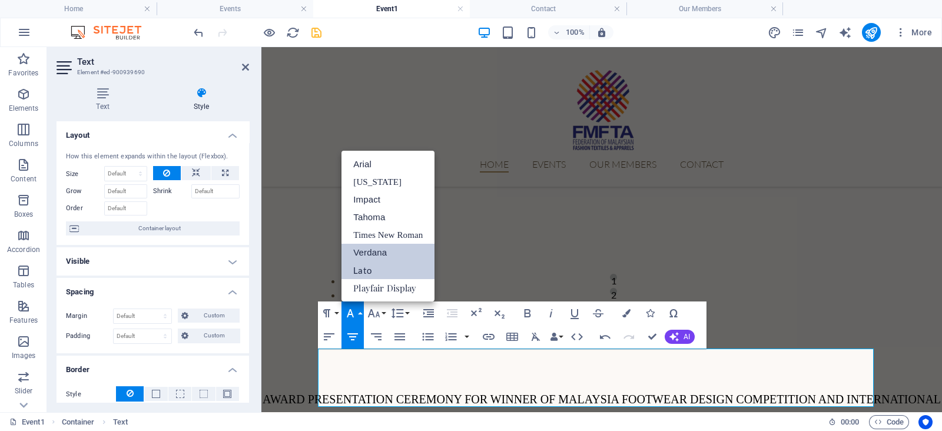
scroll to position [0, 0]
click at [399, 175] on link "[US_STATE]" at bounding box center [387, 182] width 93 height 18
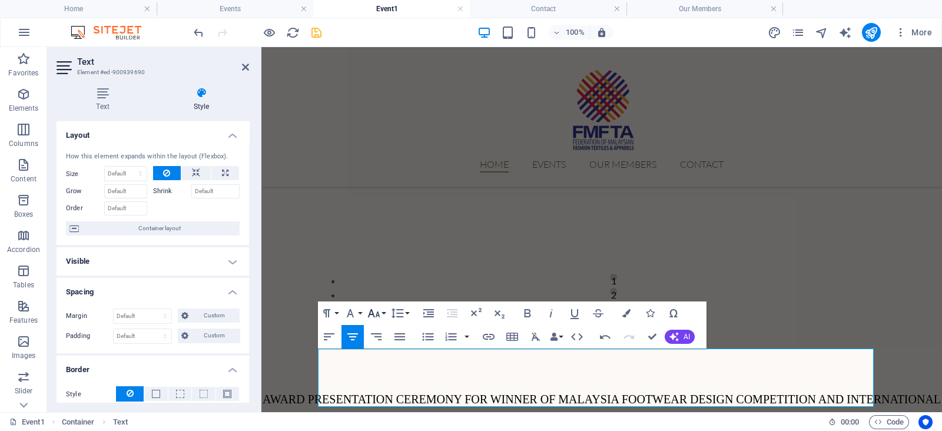
click at [372, 312] on icon "button" at bounding box center [374, 313] width 12 height 8
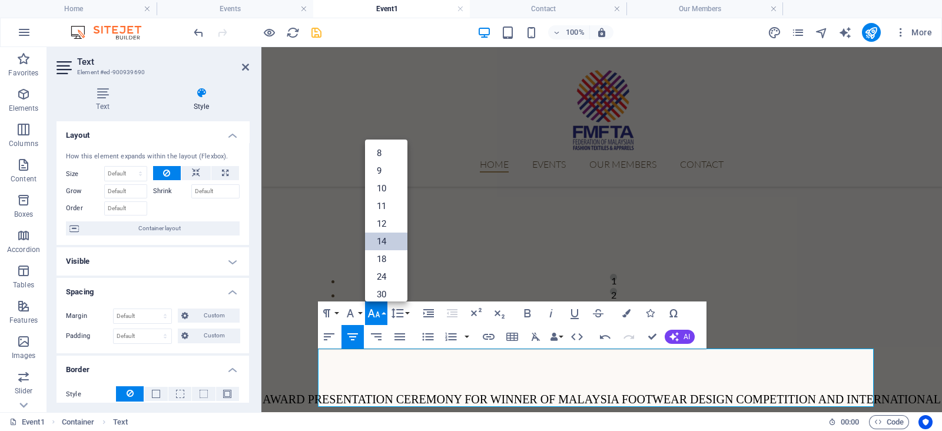
click at [389, 237] on link "14" at bounding box center [386, 242] width 42 height 18
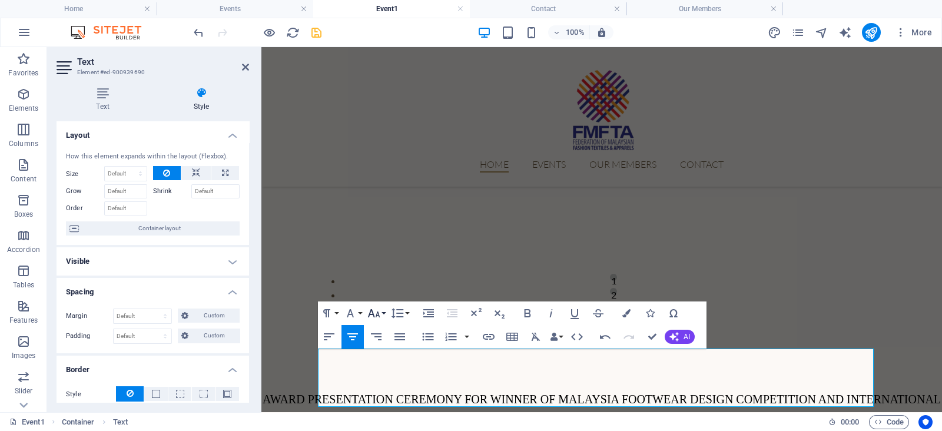
click at [372, 307] on icon "button" at bounding box center [374, 313] width 14 height 14
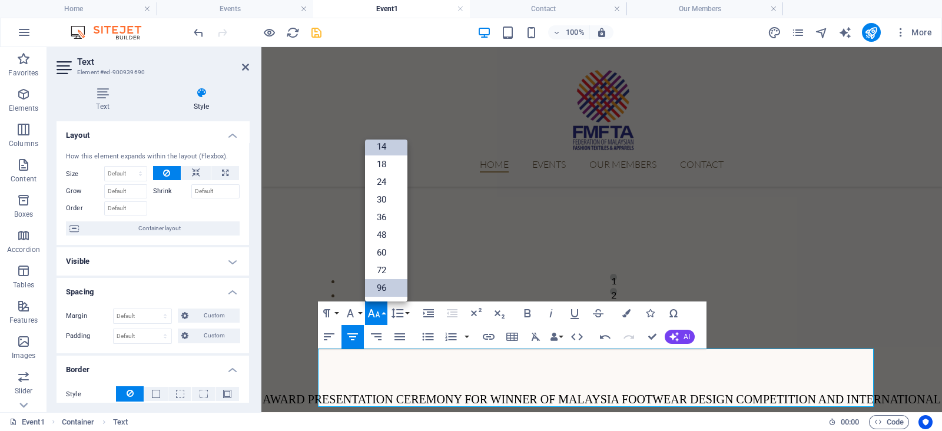
scroll to position [94, 0]
click at [387, 231] on link "48" at bounding box center [386, 236] width 42 height 18
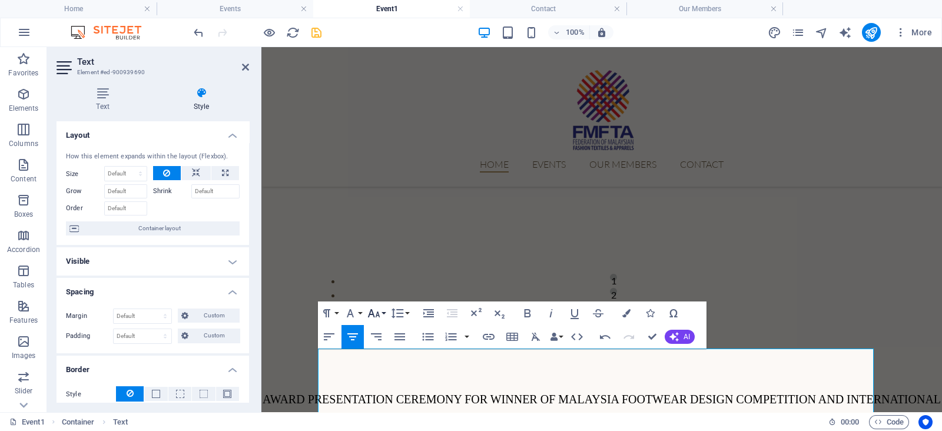
click at [380, 314] on icon "button" at bounding box center [374, 313] width 14 height 14
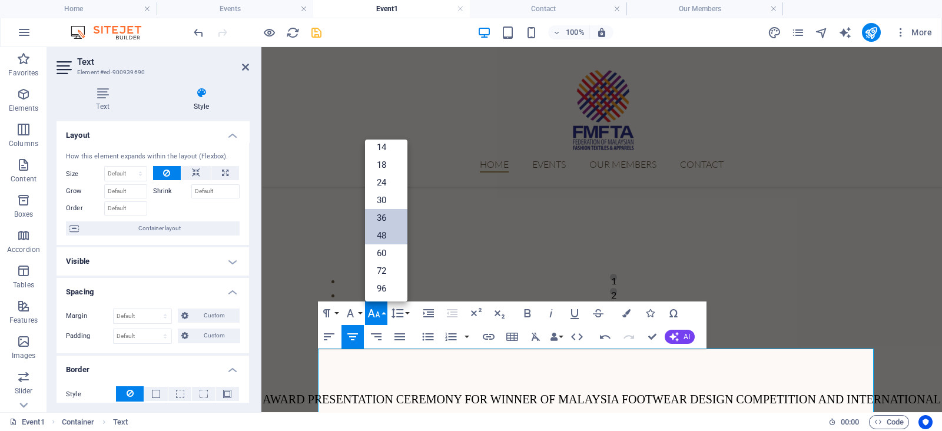
click at [394, 210] on link "36" at bounding box center [386, 218] width 42 height 18
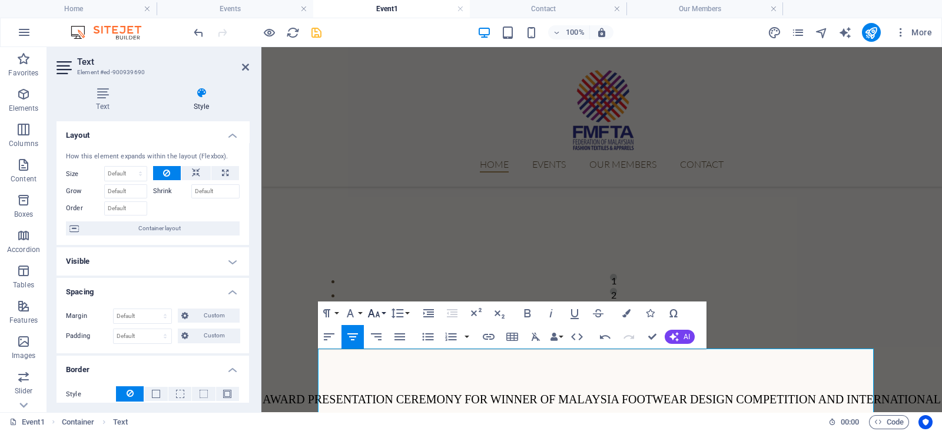
click at [374, 319] on icon "button" at bounding box center [374, 313] width 14 height 14
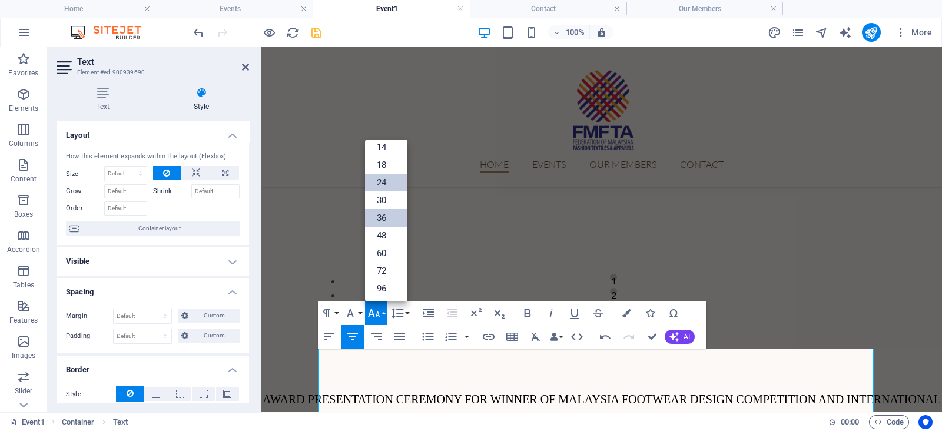
click at [386, 174] on link "24" at bounding box center [386, 183] width 42 height 18
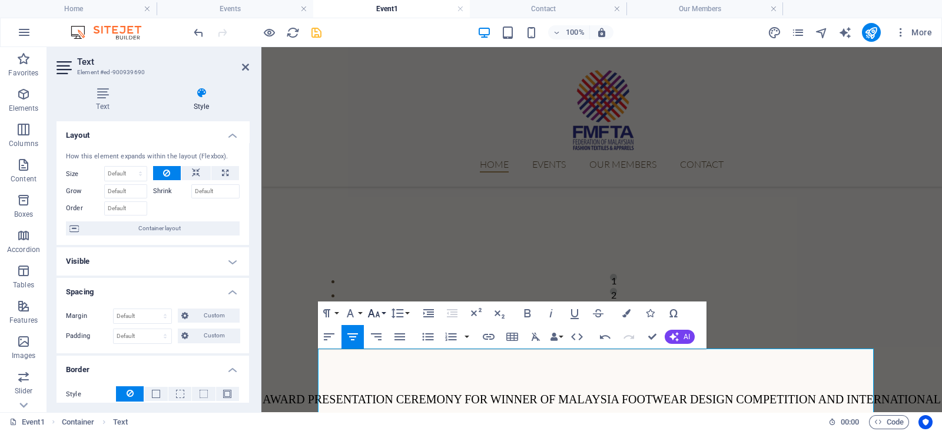
click at [380, 310] on icon "button" at bounding box center [374, 313] width 14 height 14
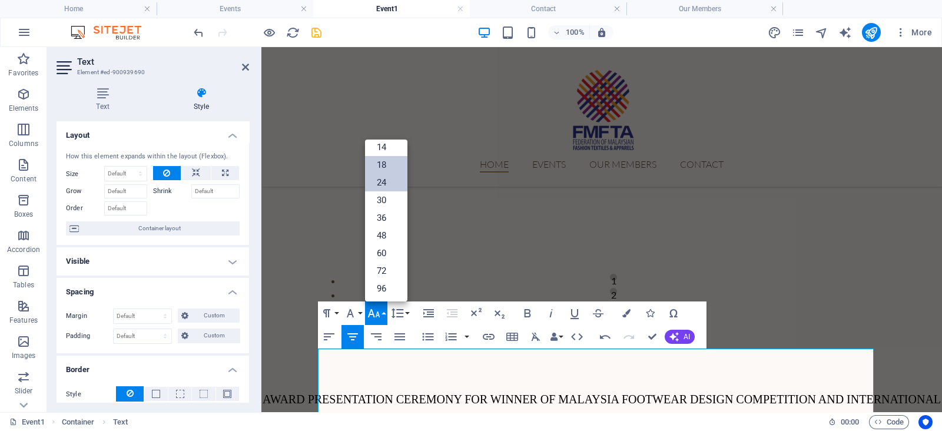
click at [397, 158] on link "18" at bounding box center [386, 165] width 42 height 18
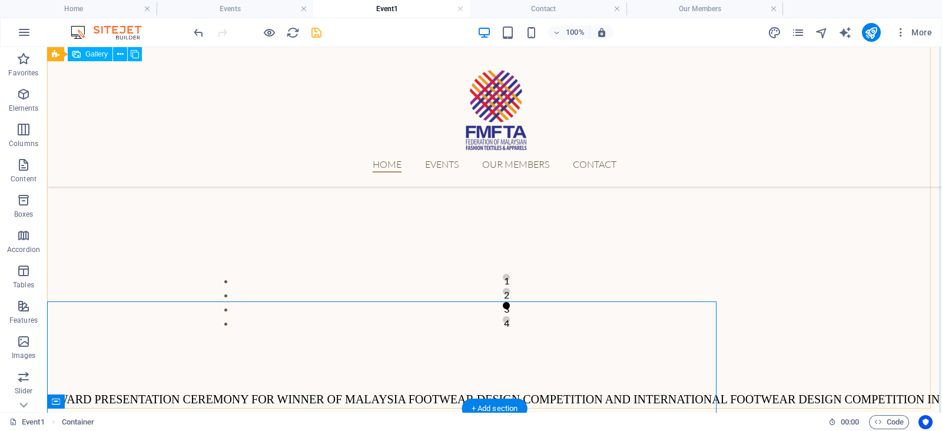
scroll to position [865, 0]
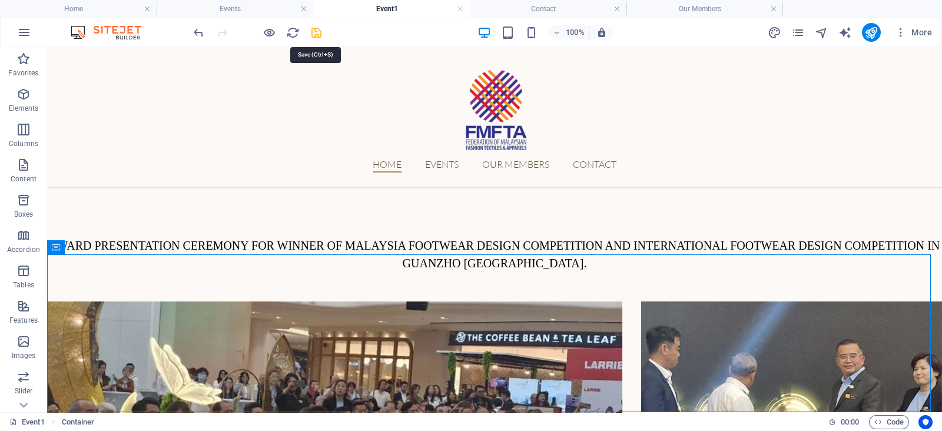
click at [320, 31] on icon "save" at bounding box center [317, 33] width 14 height 14
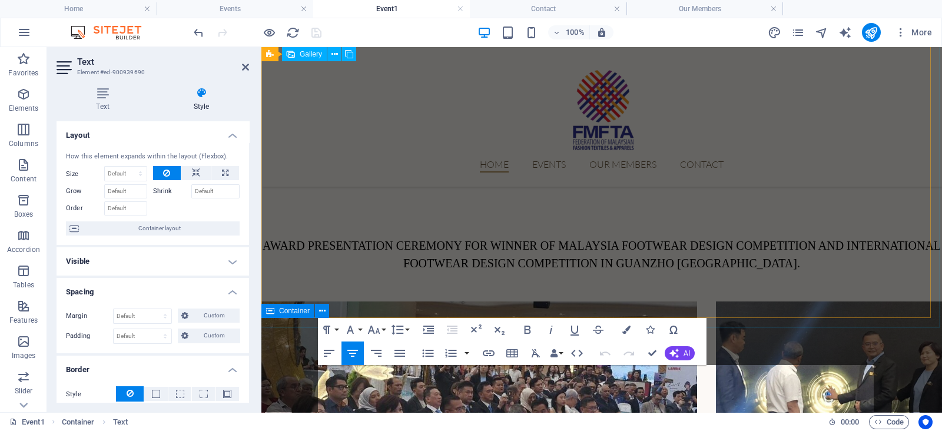
scroll to position [695, 0]
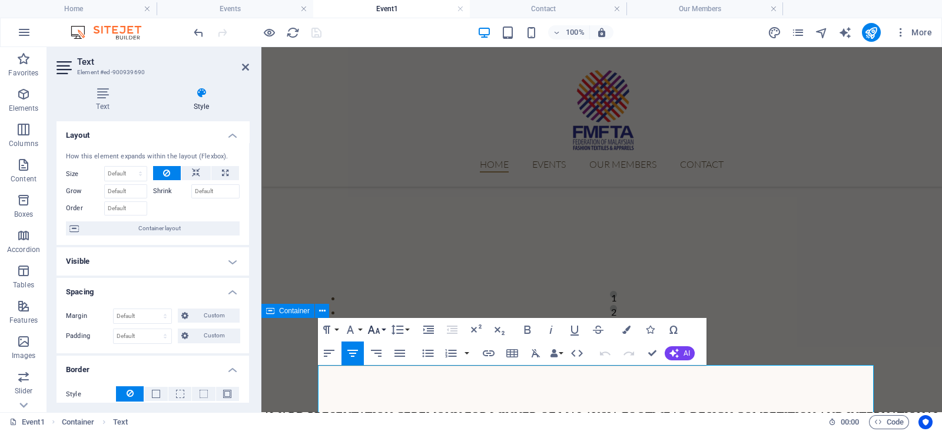
click at [374, 328] on icon "button" at bounding box center [374, 330] width 14 height 14
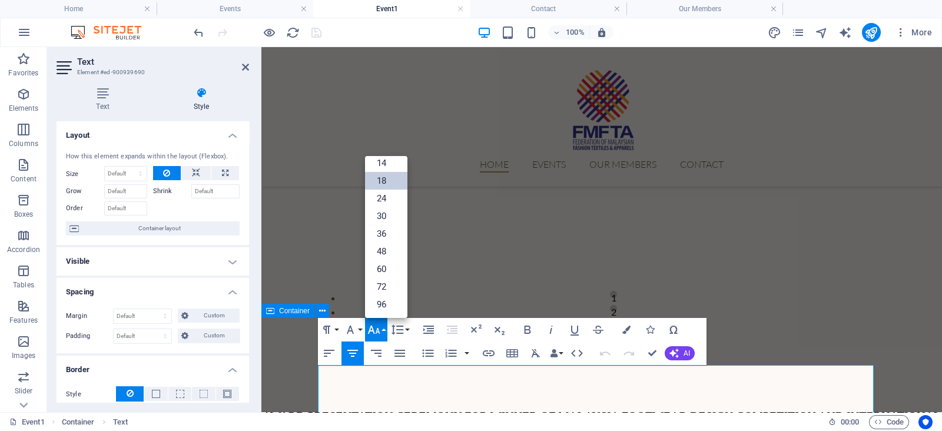
scroll to position [94, 0]
click at [394, 193] on link "24" at bounding box center [386, 199] width 42 height 18
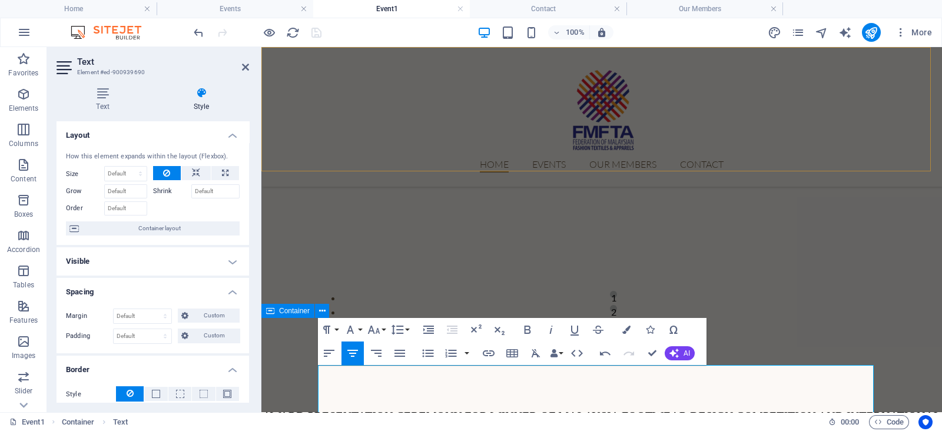
click at [379, 84] on div at bounding box center [602, 109] width 556 height 96
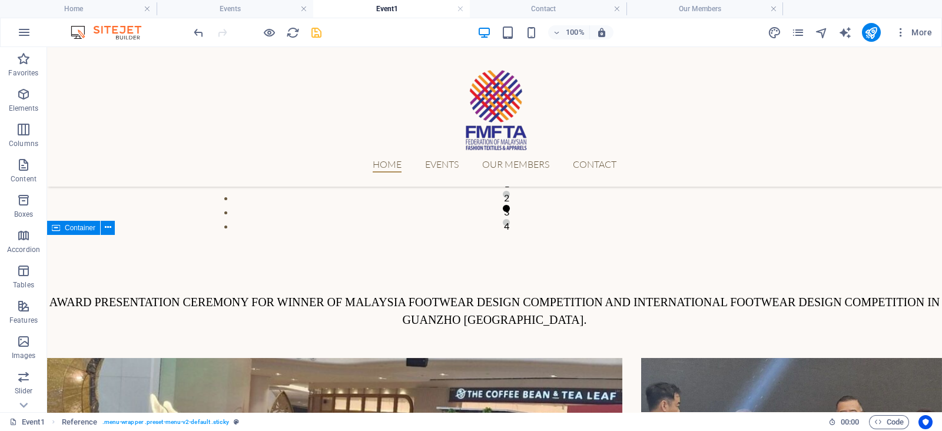
scroll to position [908, 0]
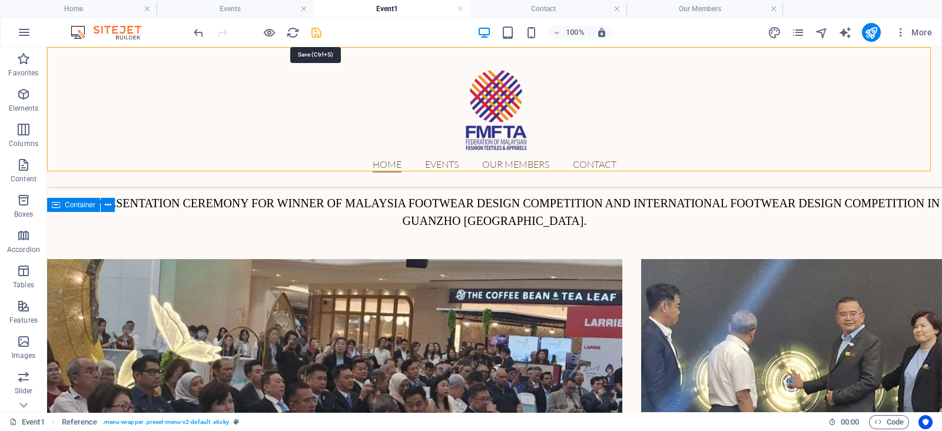
click at [317, 30] on icon "save" at bounding box center [317, 33] width 14 height 14
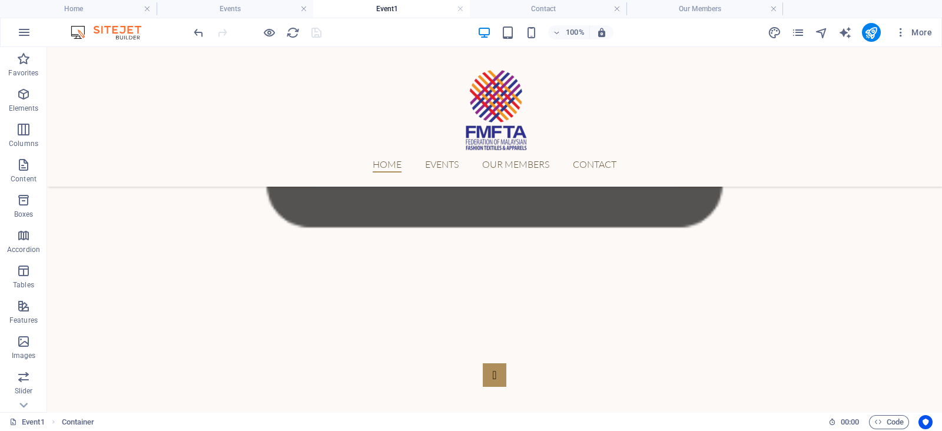
scroll to position [330, 0]
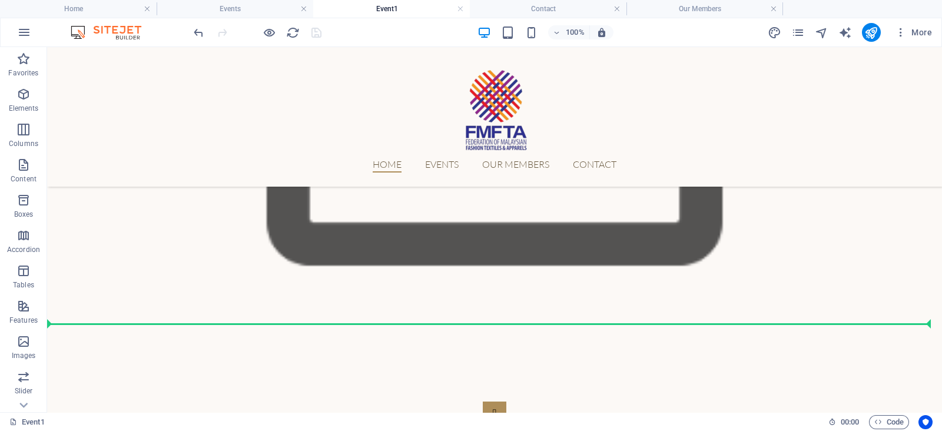
drag, startPoint x: 438, startPoint y: 284, endPoint x: 409, endPoint y: 319, distance: 45.6
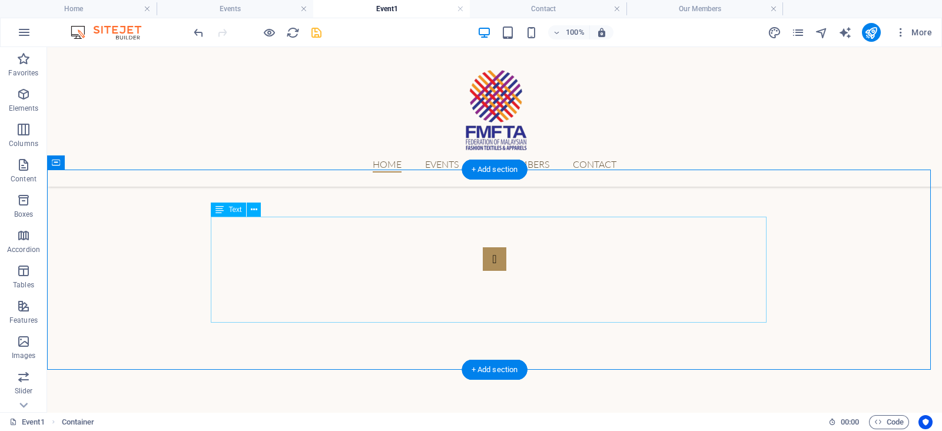
scroll to position [485, 0]
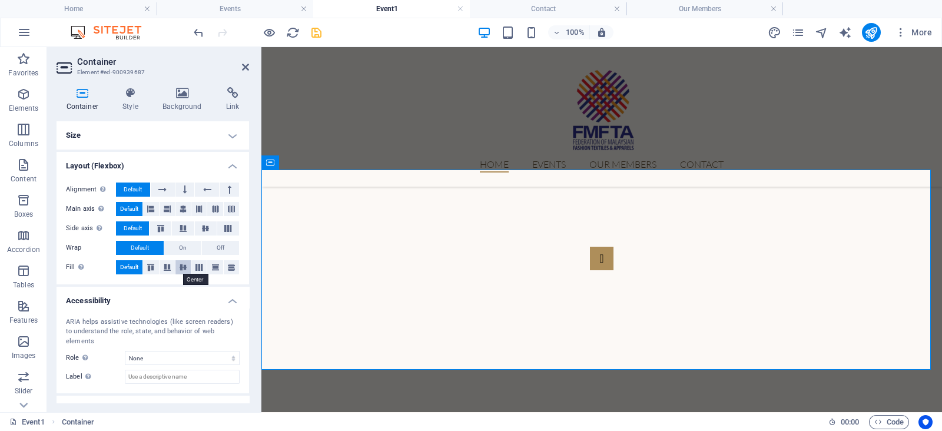
scroll to position [5, 0]
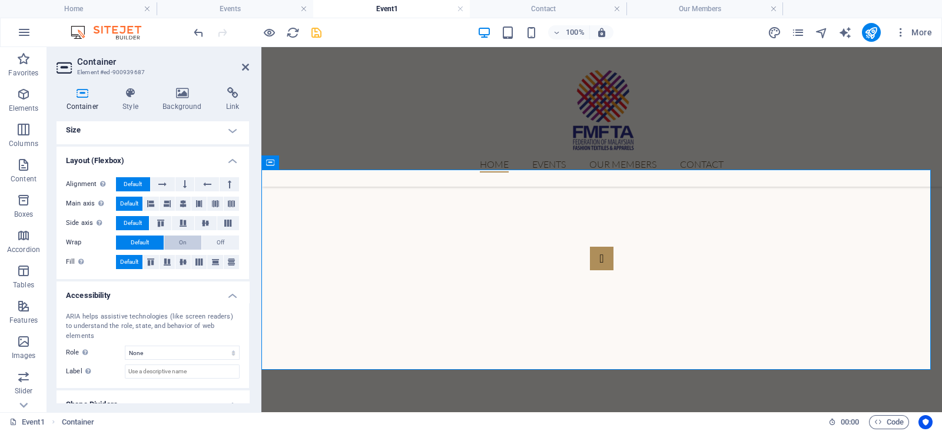
click at [188, 243] on button "On" at bounding box center [182, 242] width 37 height 14
click at [210, 246] on button "Off" at bounding box center [220, 242] width 37 height 14
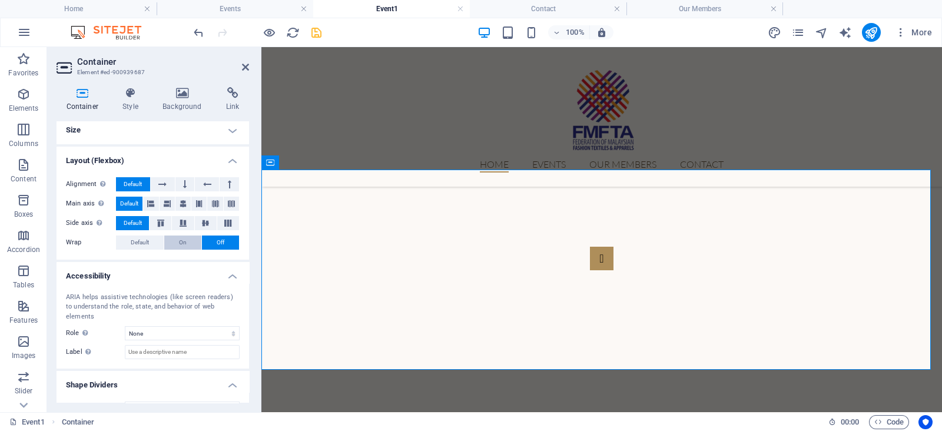
click at [176, 245] on button "On" at bounding box center [182, 242] width 37 height 14
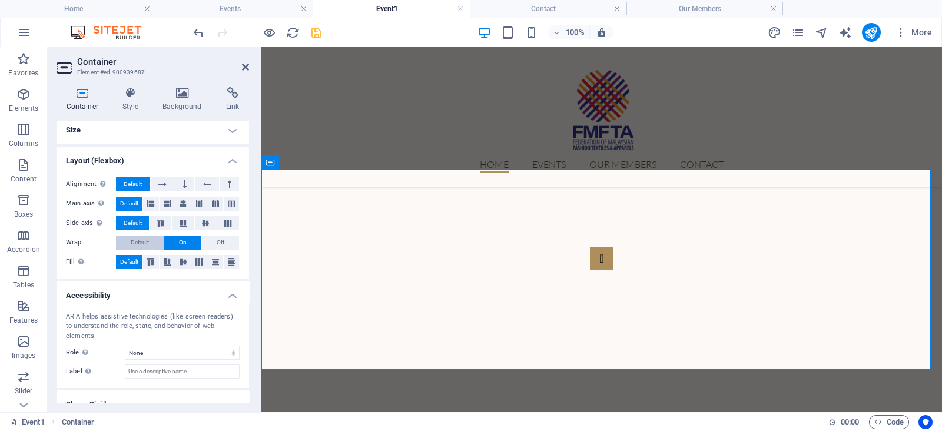
click at [141, 240] on span "Default" at bounding box center [140, 242] width 18 height 14
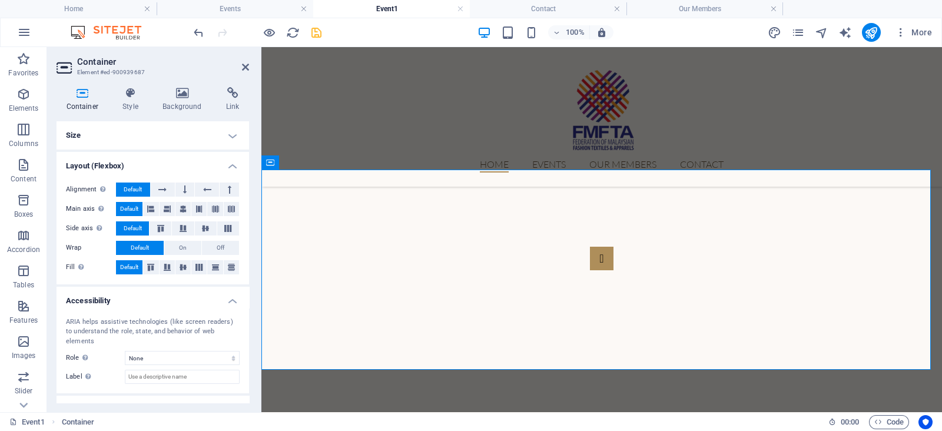
click at [212, 130] on h4 "Size" at bounding box center [153, 135] width 193 height 28
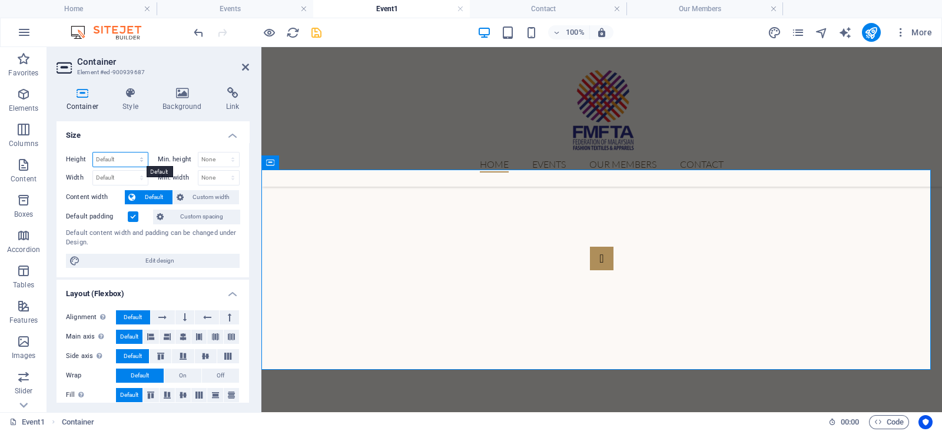
click at [120, 159] on select "Default px rem % vh vw" at bounding box center [120, 159] width 55 height 14
select select "px"
click at [130, 152] on select "Default px rem % vh vw" at bounding box center [120, 159] width 55 height 14
click at [116, 164] on input "340" at bounding box center [120, 159] width 55 height 14
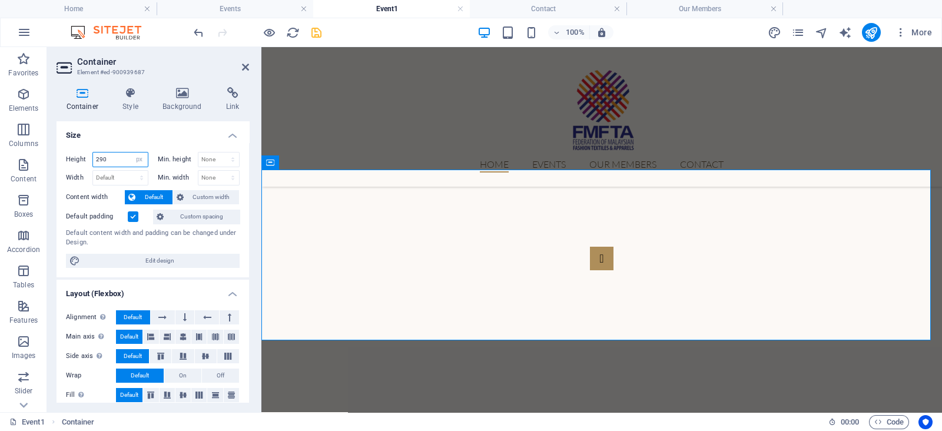
drag, startPoint x: 109, startPoint y: 161, endPoint x: 102, endPoint y: 161, distance: 7.1
click at [102, 161] on input "290" at bounding box center [120, 159] width 55 height 14
click at [103, 161] on input "290" at bounding box center [120, 159] width 55 height 14
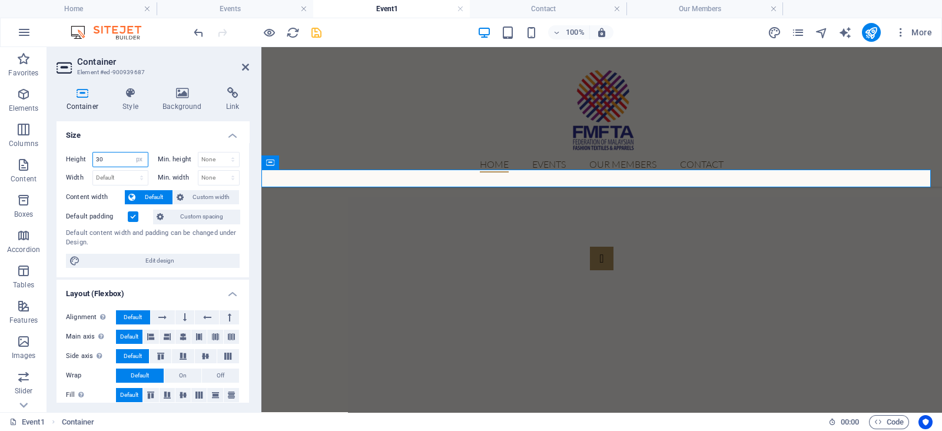
paste input "0"
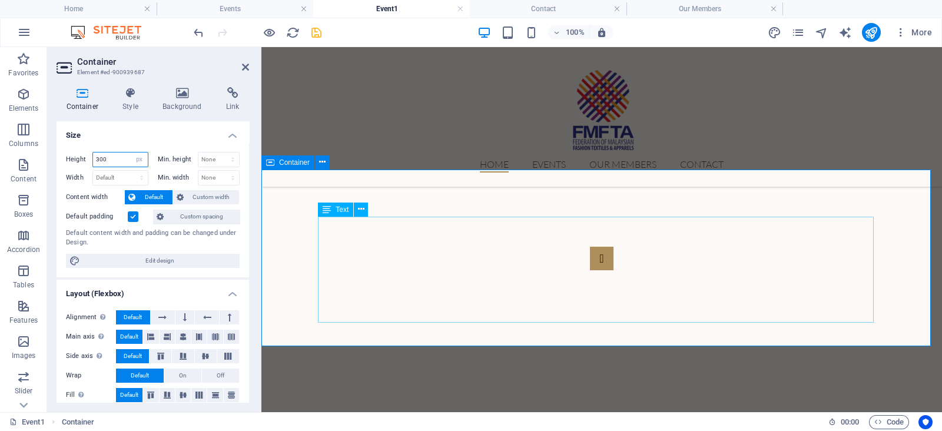
type input "300"
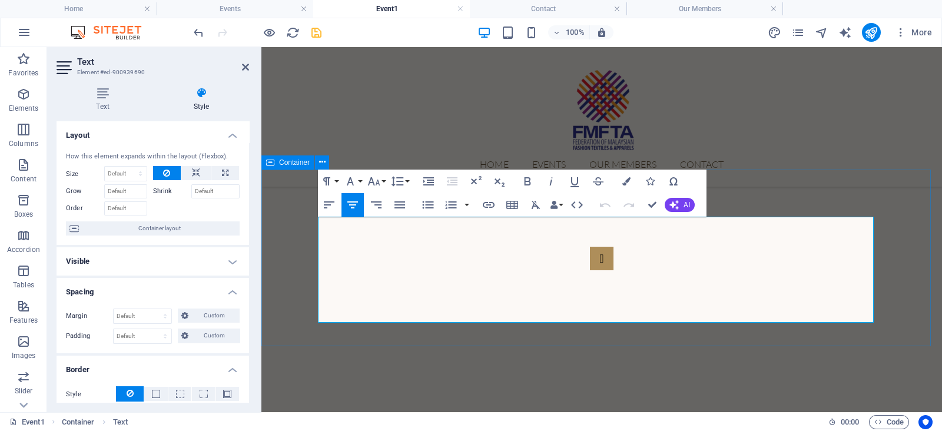
drag, startPoint x: 641, startPoint y: 246, endPoint x: 508, endPoint y: 227, distance: 133.8
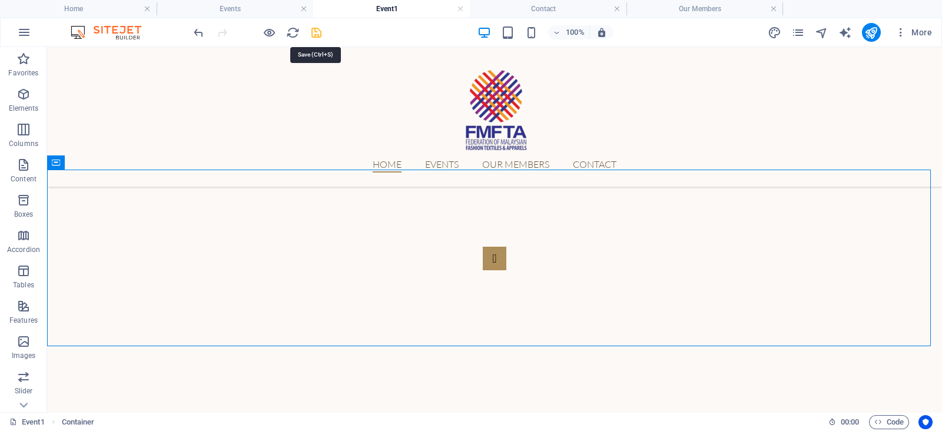
click at [318, 31] on icon "save" at bounding box center [317, 33] width 14 height 14
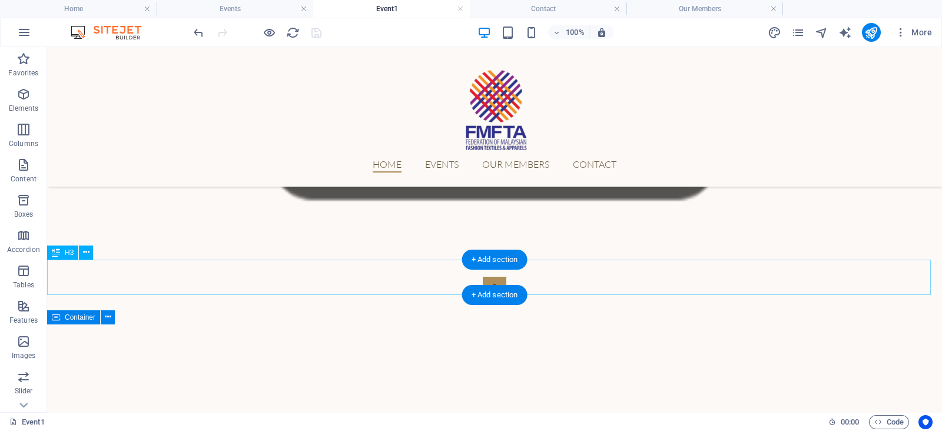
scroll to position [328, 0]
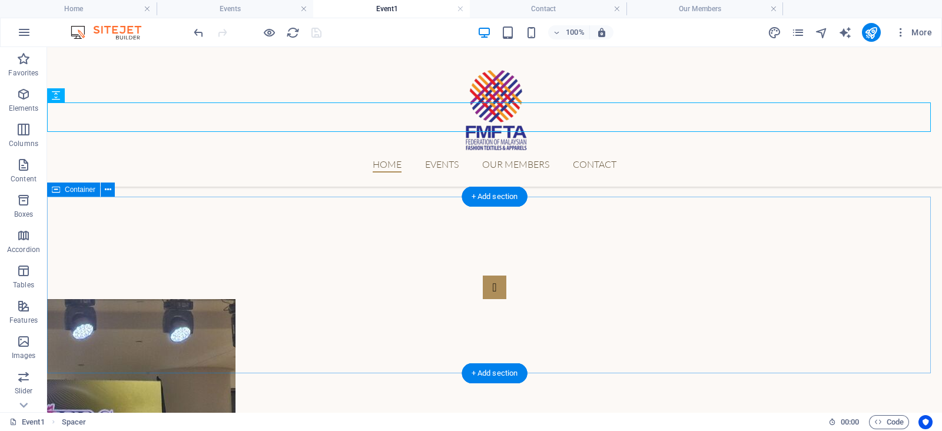
scroll to position [457, 0]
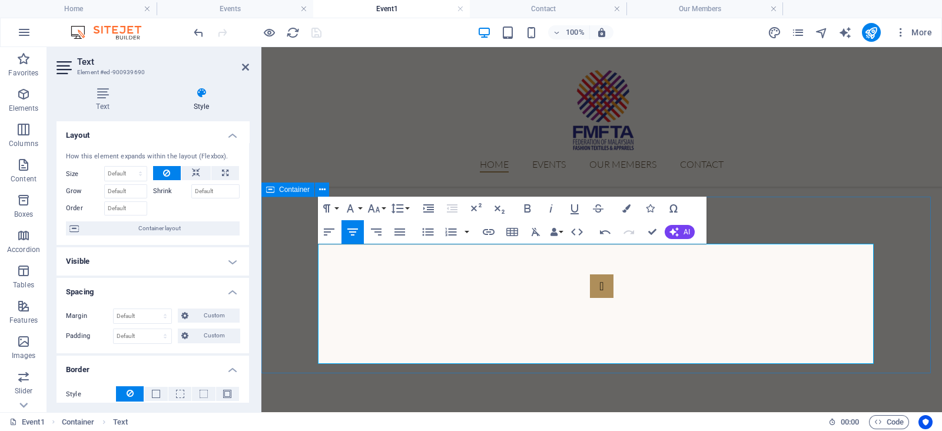
drag, startPoint x: 831, startPoint y: 354, endPoint x: 308, endPoint y: 327, distance: 524.1
click at [627, 209] on icon "button" at bounding box center [626, 208] width 8 height 8
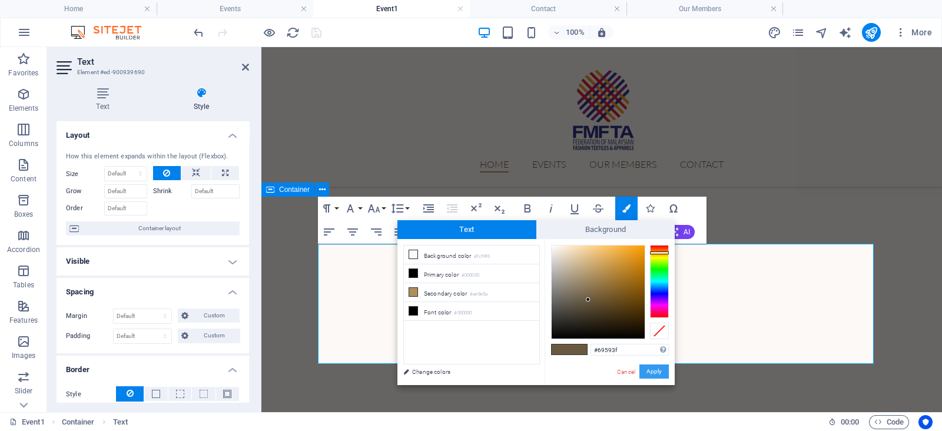
click at [653, 373] on button "Apply" at bounding box center [653, 371] width 29 height 14
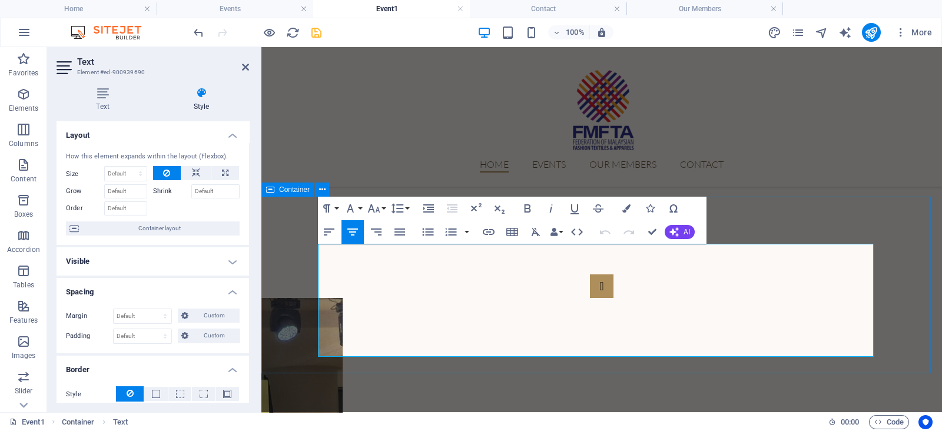
drag, startPoint x: 821, startPoint y: 350, endPoint x: 321, endPoint y: 325, distance: 500.4
click at [377, 208] on icon "button" at bounding box center [374, 208] width 14 height 14
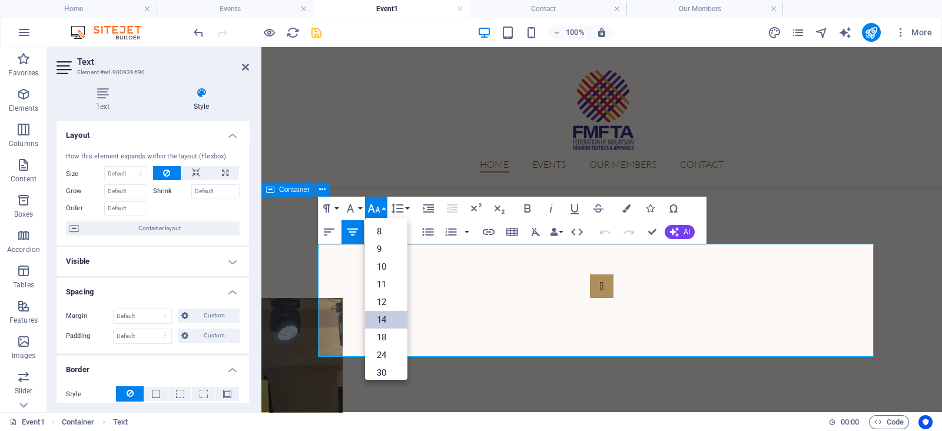
click at [394, 324] on link "14" at bounding box center [386, 320] width 42 height 18
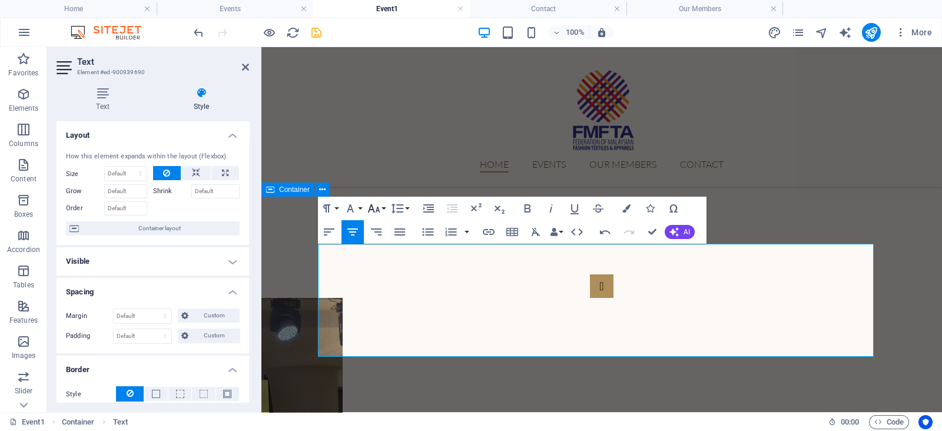
click at [371, 210] on icon "button" at bounding box center [374, 208] width 12 height 8
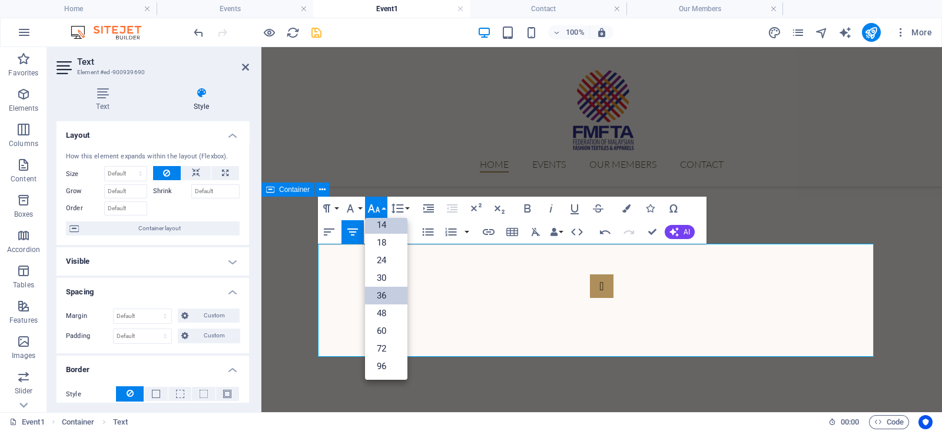
scroll to position [94, 0]
click at [391, 234] on link "18" at bounding box center [386, 243] width 42 height 18
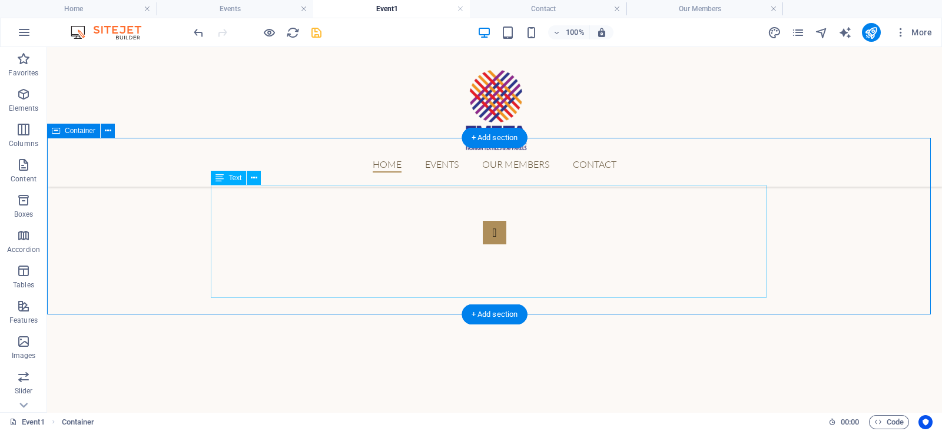
scroll to position [510, 0]
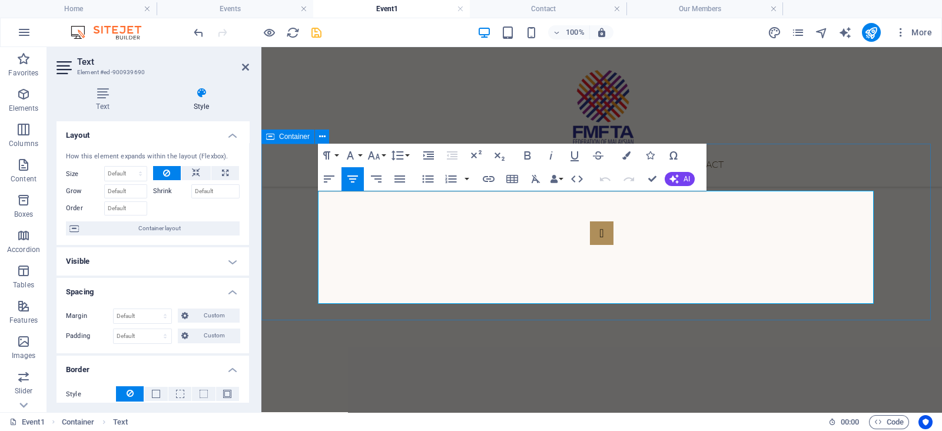
drag, startPoint x: 712, startPoint y: 247, endPoint x: 308, endPoint y: 204, distance: 406.1
click at [374, 157] on icon "button" at bounding box center [374, 155] width 14 height 14
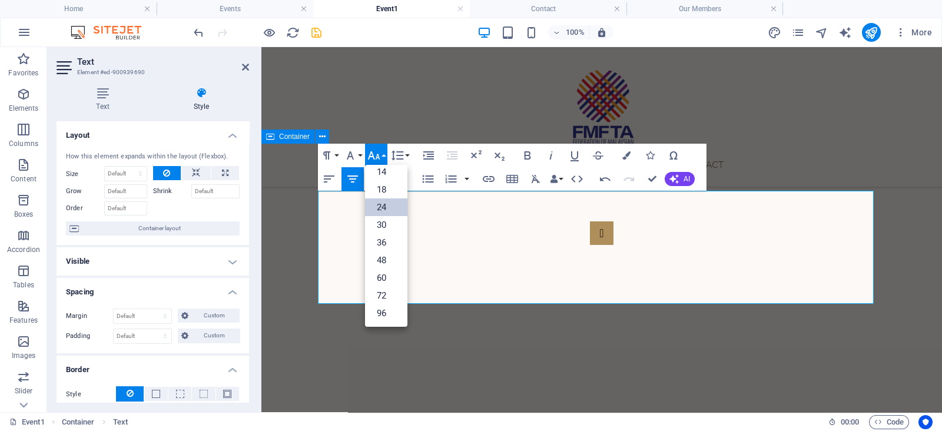
scroll to position [94, 0]
click at [395, 191] on link "18" at bounding box center [386, 190] width 42 height 18
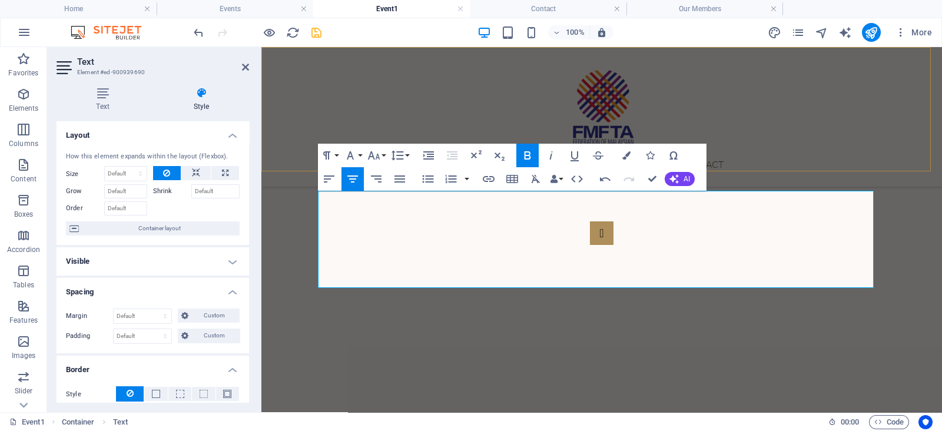
click at [768, 169] on div "Home Events Our Members Contact" at bounding box center [601, 117] width 681 height 140
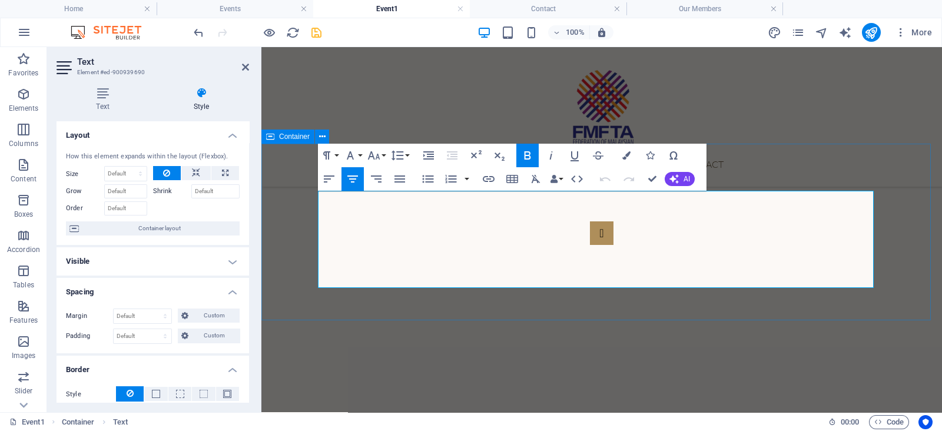
drag, startPoint x: 655, startPoint y: 234, endPoint x: 316, endPoint y: 197, distance: 341.2
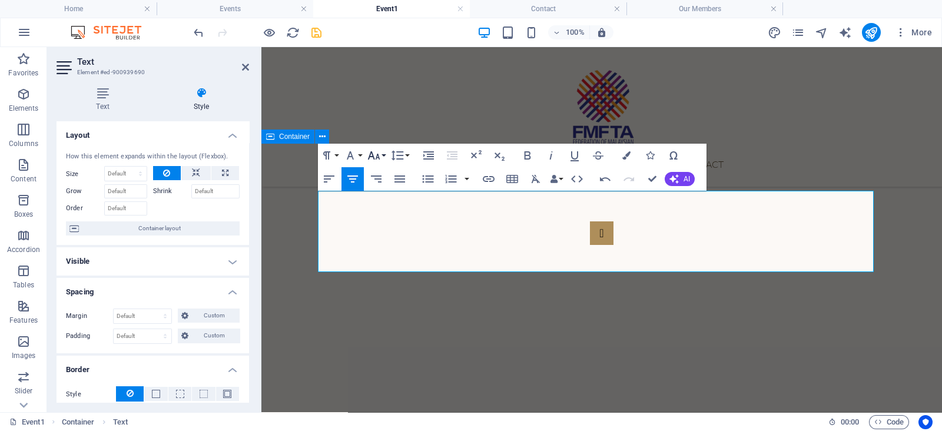
click at [379, 157] on icon "button" at bounding box center [374, 155] width 12 height 8
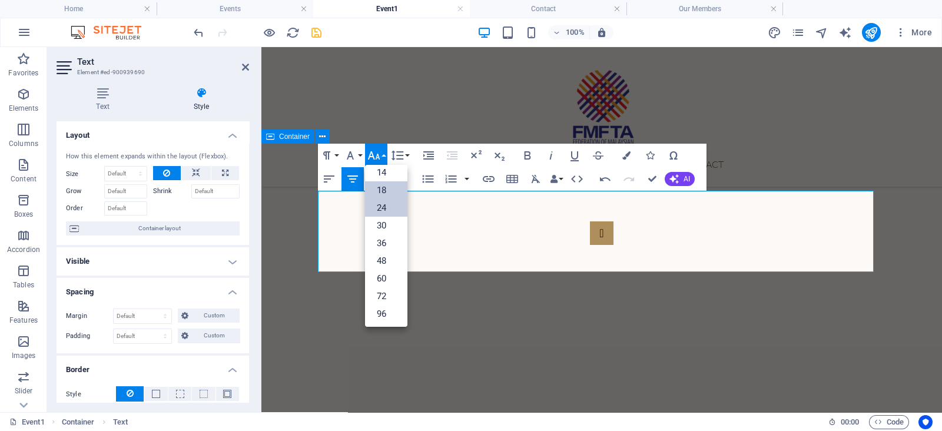
click at [391, 201] on link "24" at bounding box center [386, 208] width 42 height 18
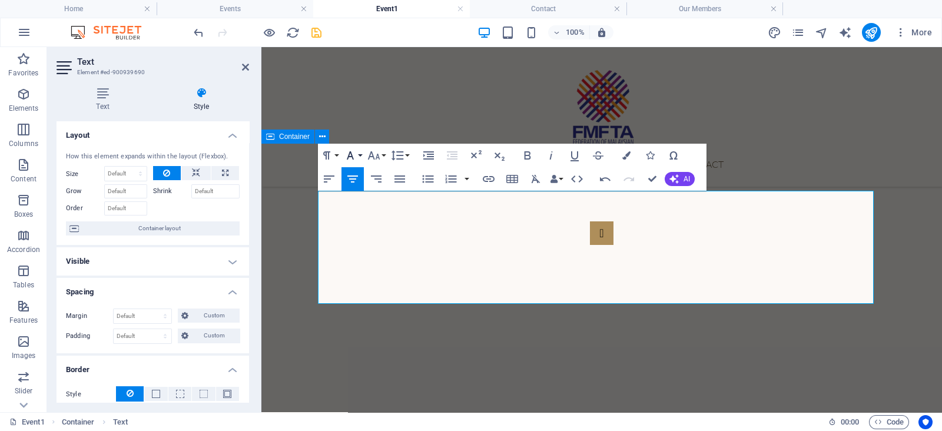
click at [351, 157] on icon "button" at bounding box center [350, 155] width 7 height 8
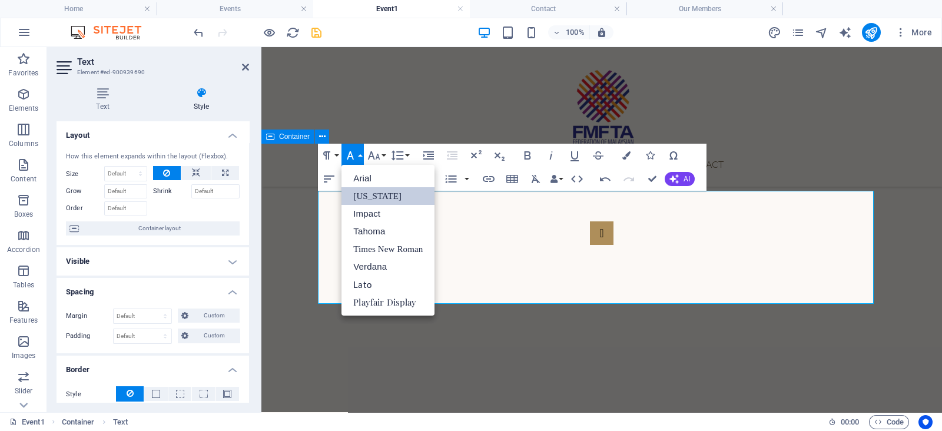
scroll to position [0, 0]
click at [351, 157] on icon "button" at bounding box center [350, 155] width 7 height 8
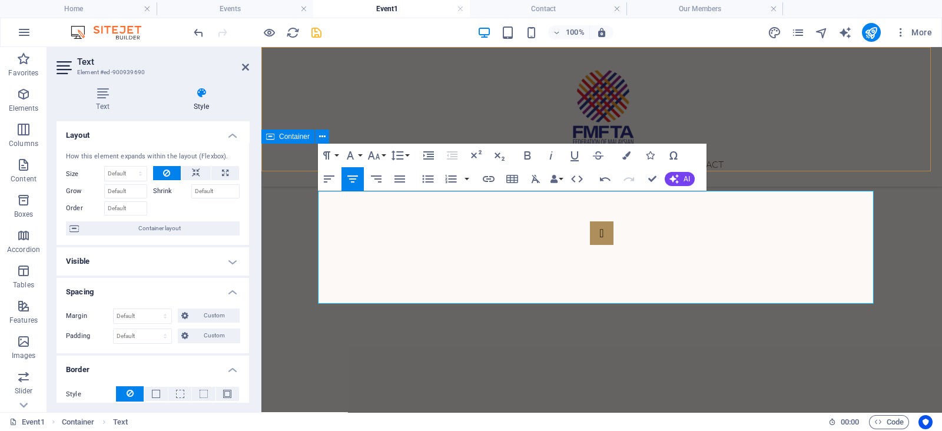
click at [743, 165] on div "Home Events Our Members Contact" at bounding box center [601, 117] width 681 height 140
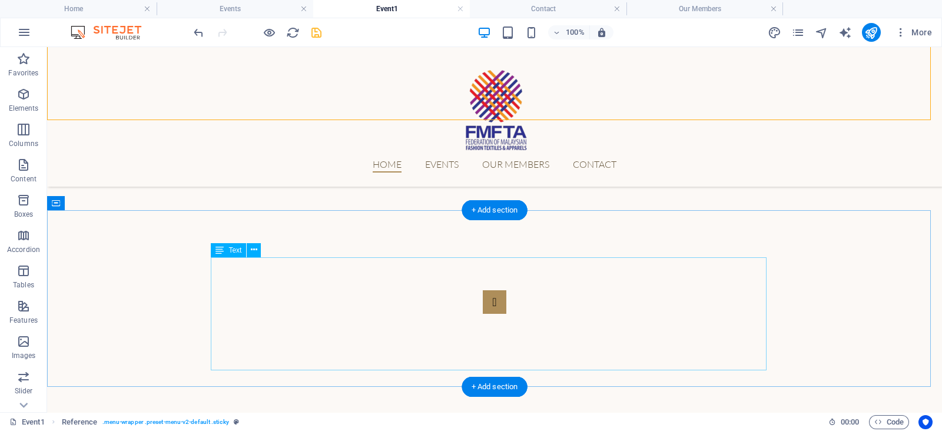
scroll to position [444, 0]
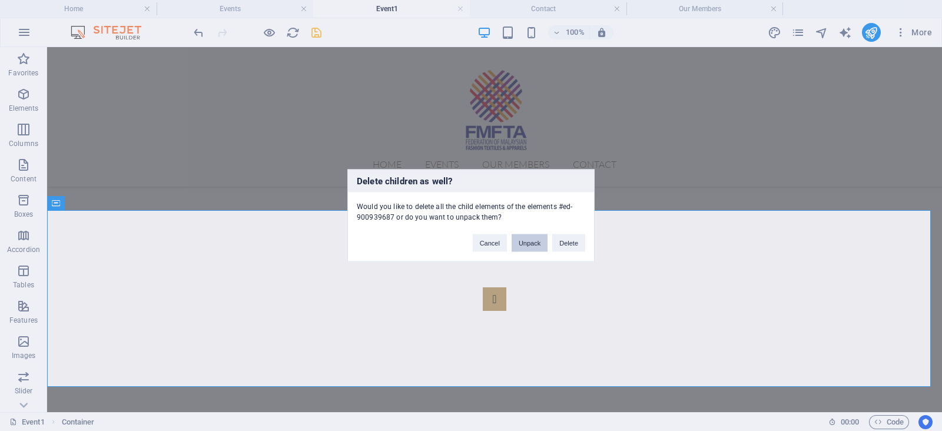
click at [538, 243] on button "Unpack" at bounding box center [530, 243] width 36 height 18
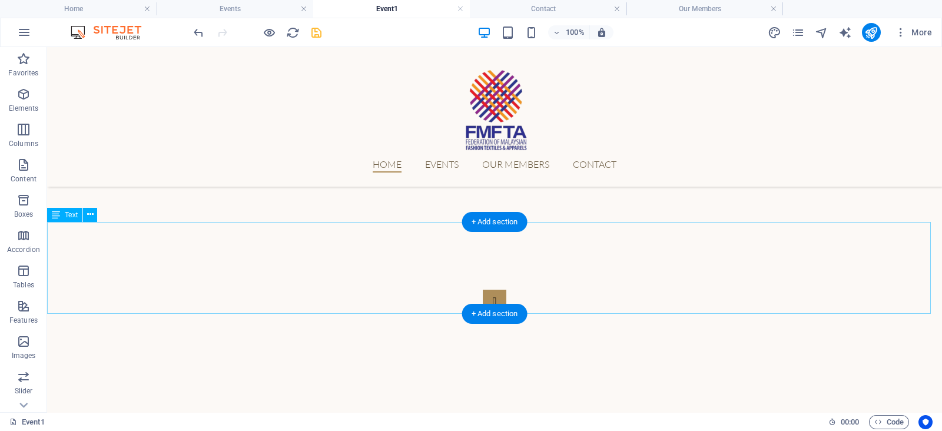
scroll to position [423, 0]
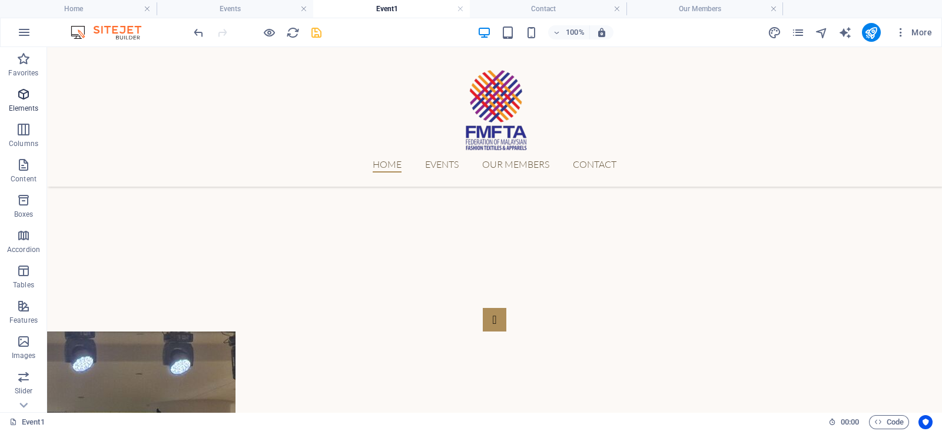
click at [21, 98] on icon "button" at bounding box center [23, 94] width 14 height 14
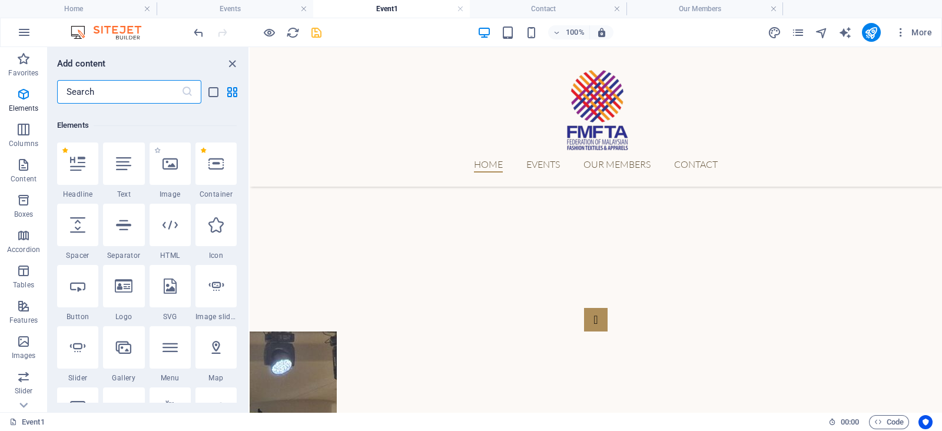
scroll to position [125, 0]
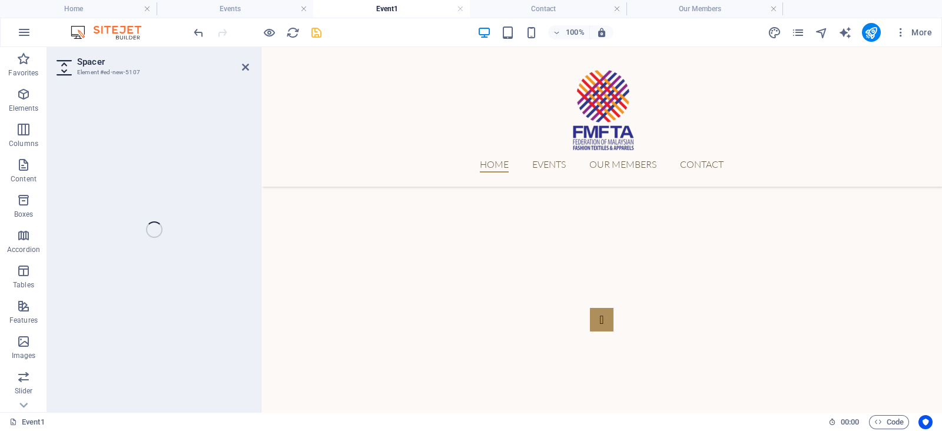
select select "px"
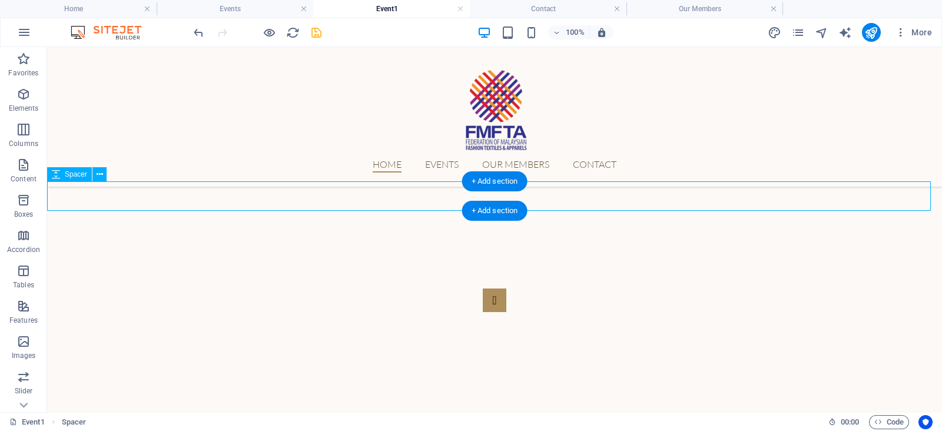
scroll to position [442, 0]
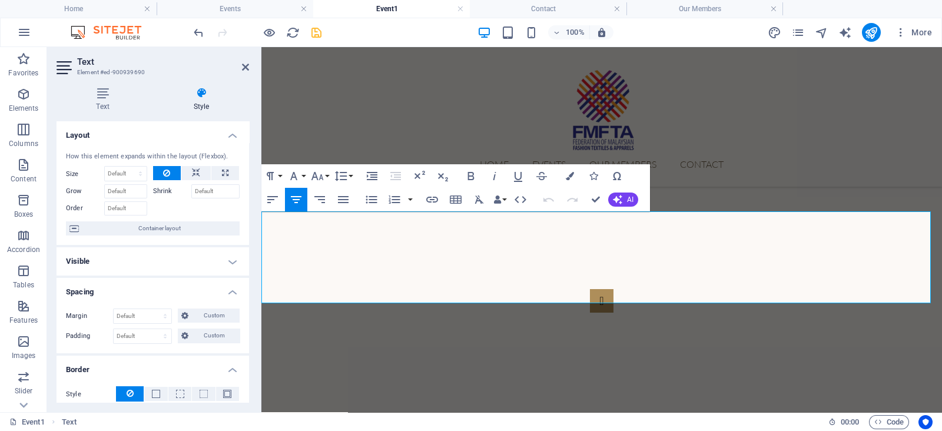
drag, startPoint x: 910, startPoint y: 250, endPoint x: 517, endPoint y: 264, distance: 392.9
click at [261, 217] on html "Skip to main content Home Events Our Members Contact 1 2 3 4 Award Presentation…" at bounding box center [601, 405] width 681 height 1600
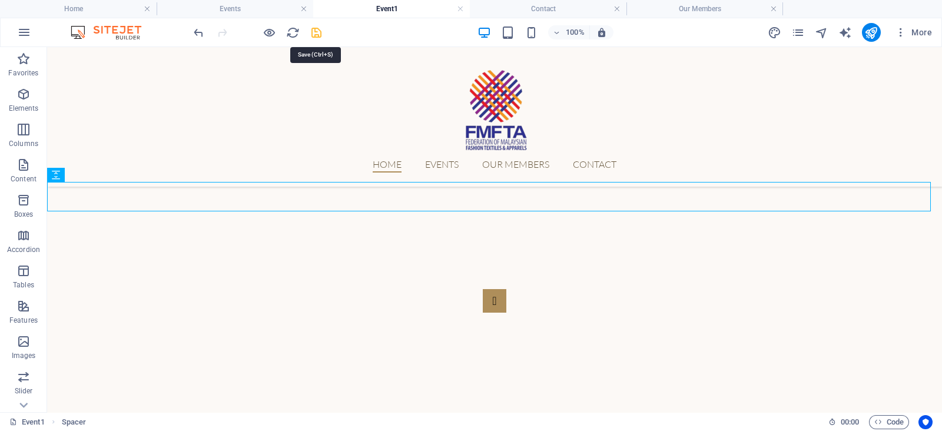
click at [318, 30] on icon "save" at bounding box center [317, 33] width 14 height 14
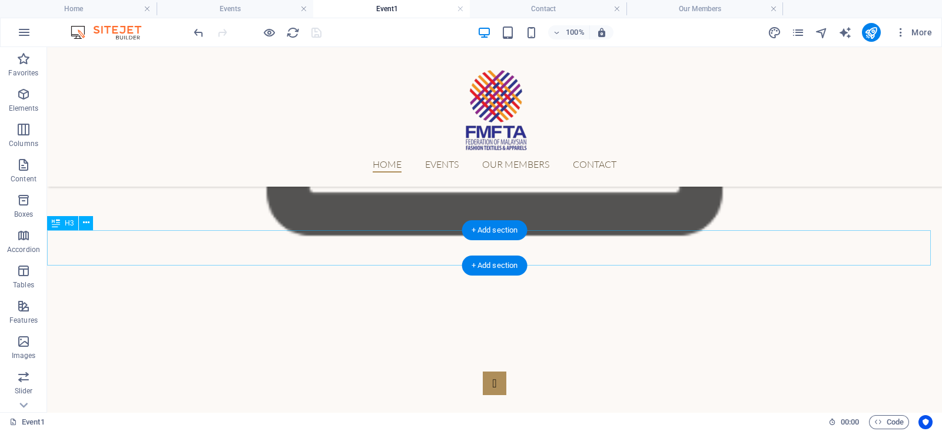
scroll to position [360, 0]
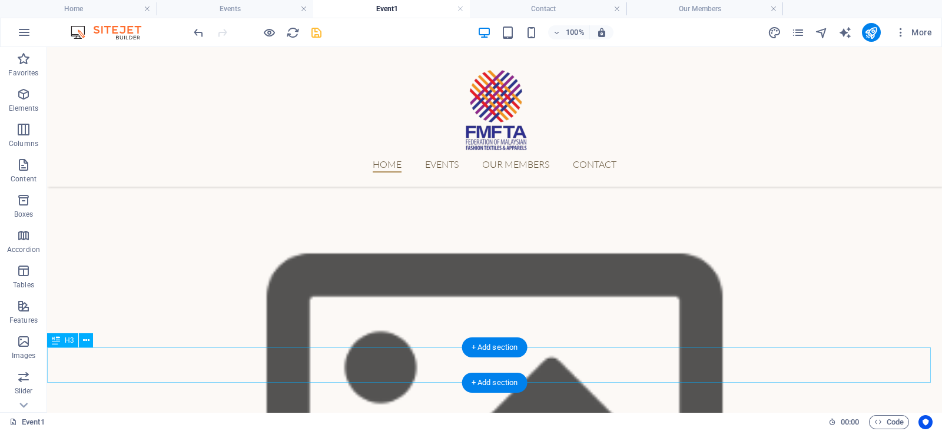
scroll to position [241, 0]
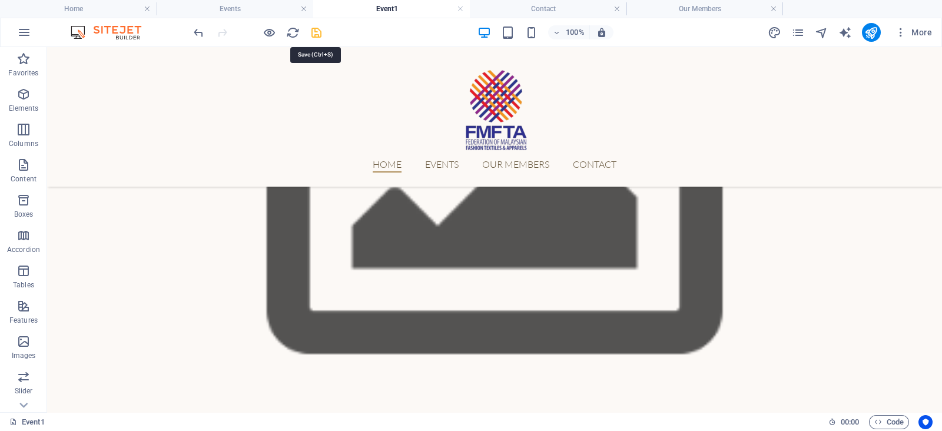
click at [315, 36] on icon "save" at bounding box center [317, 33] width 14 height 14
click at [259, 9] on h4 "Events" at bounding box center [235, 8] width 157 height 13
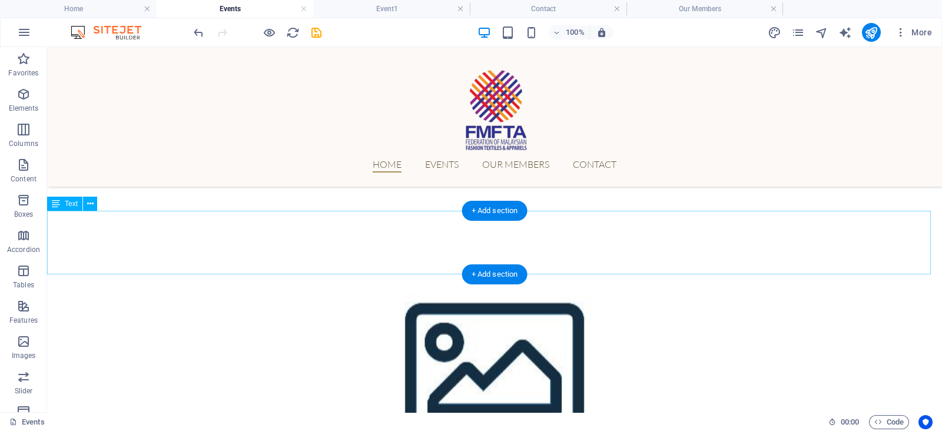
scroll to position [552, 0]
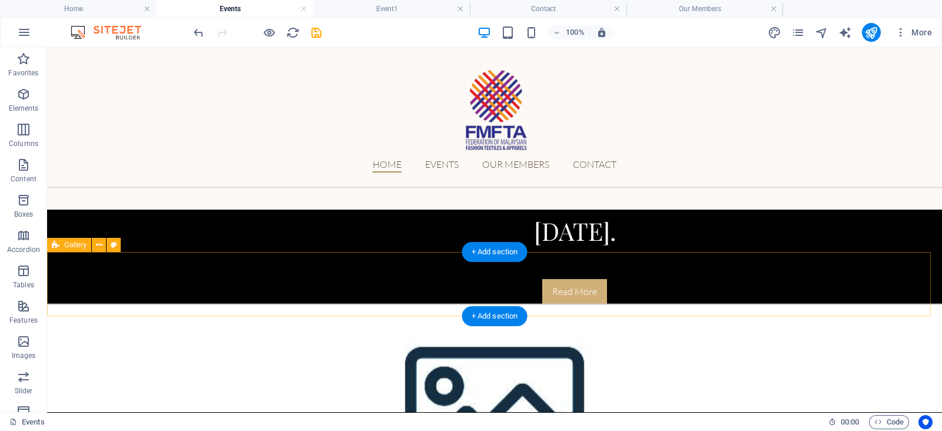
scroll to position [424, 0]
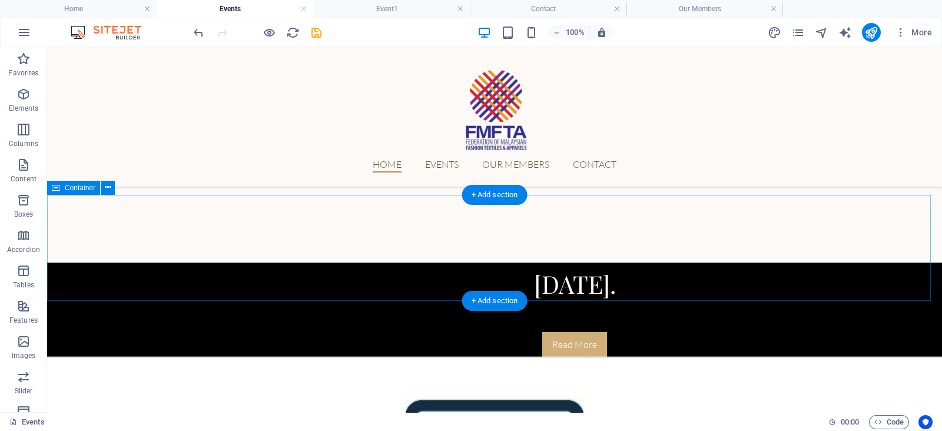
scroll to position [377, 0]
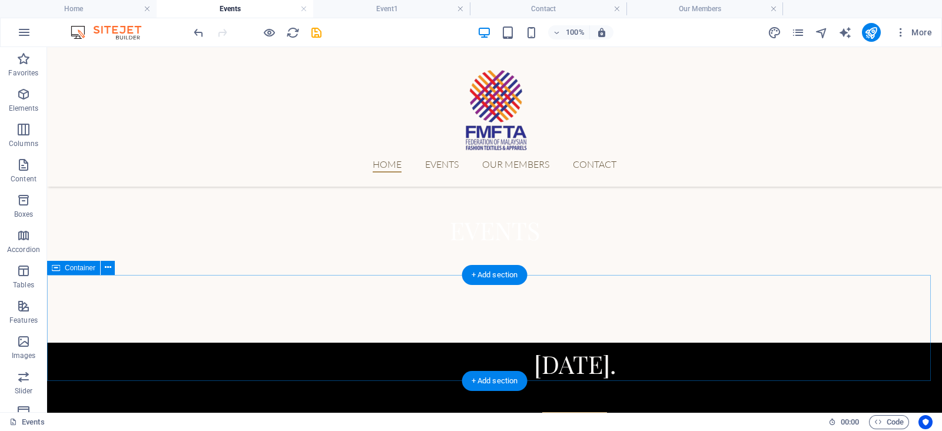
scroll to position [294, 0]
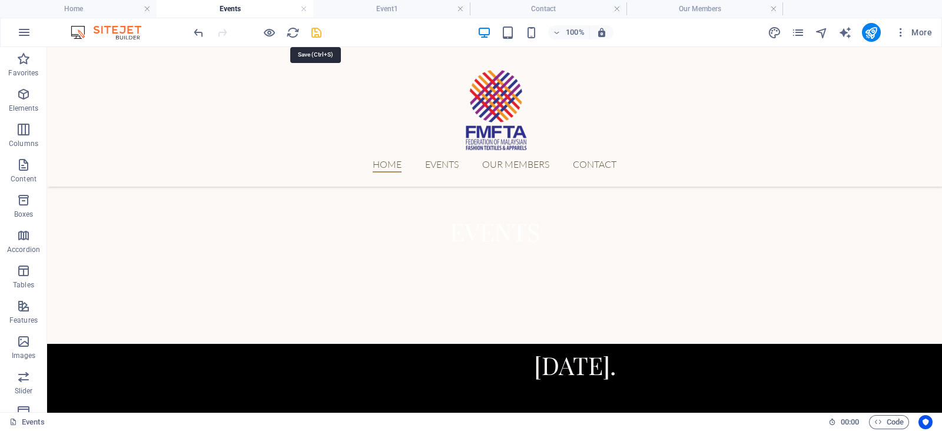
click at [315, 29] on icon "save" at bounding box center [317, 33] width 14 height 14
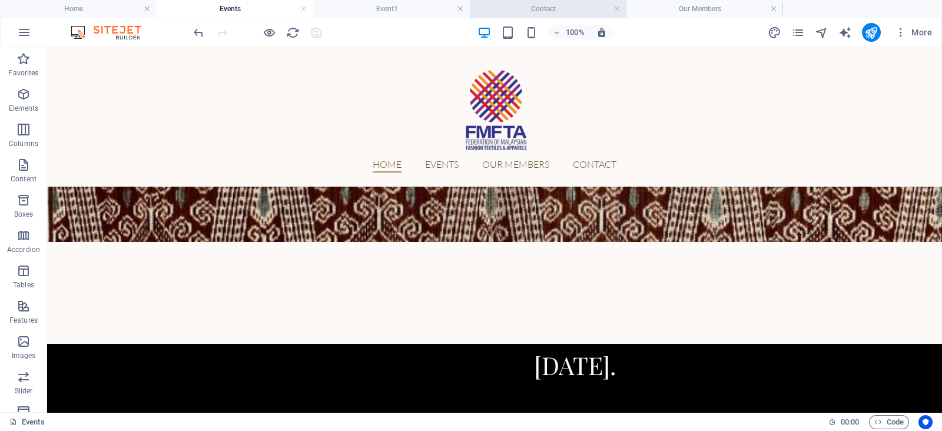
click at [571, 6] on h4 "Contact" at bounding box center [548, 8] width 157 height 13
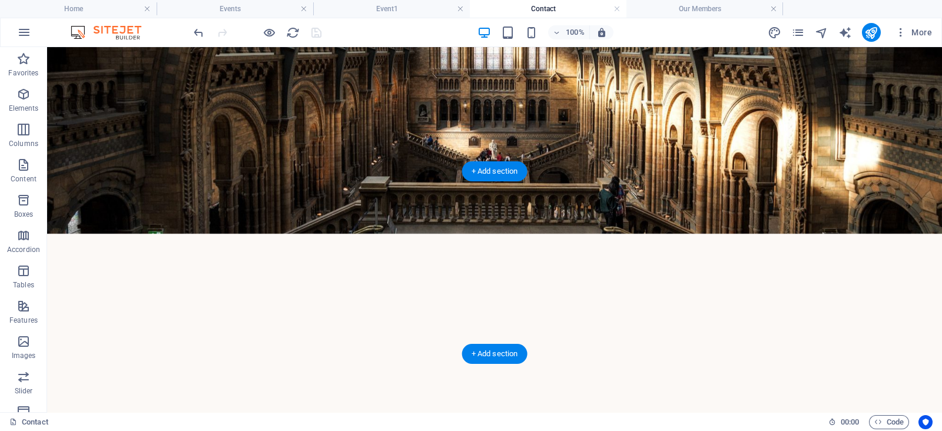
scroll to position [0, 0]
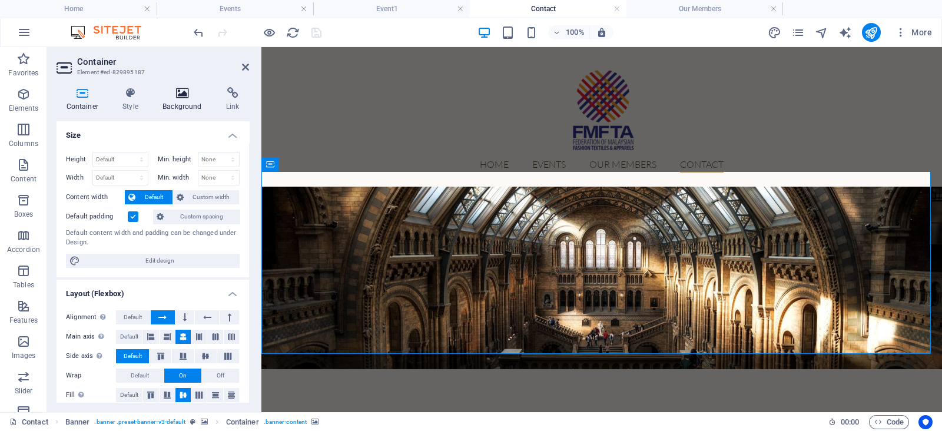
click at [185, 92] on icon at bounding box center [182, 93] width 59 height 12
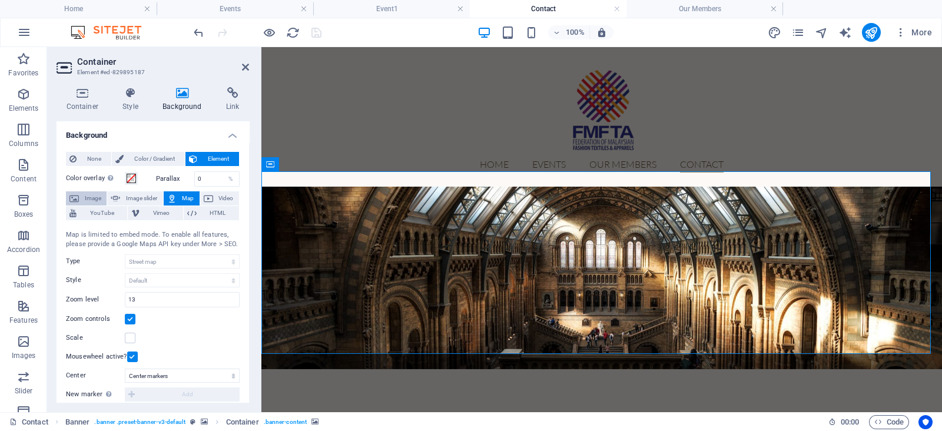
click at [78, 200] on icon at bounding box center [73, 198] width 9 height 14
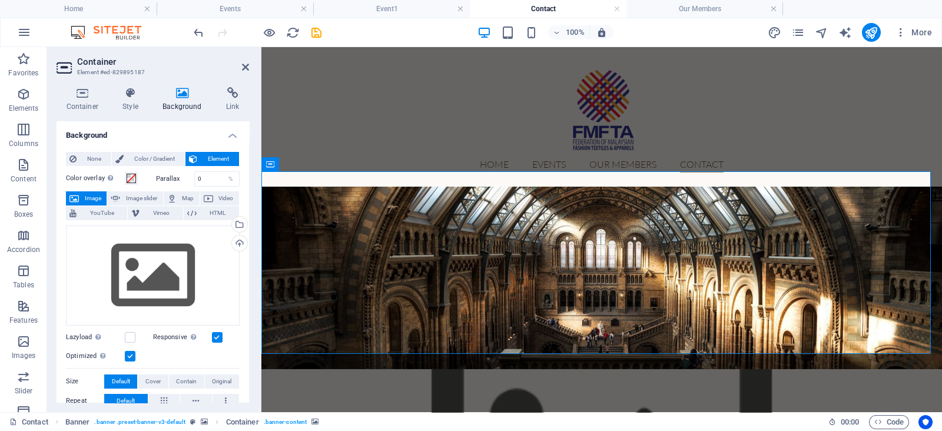
click at [77, 91] on icon at bounding box center [83, 93] width 52 height 12
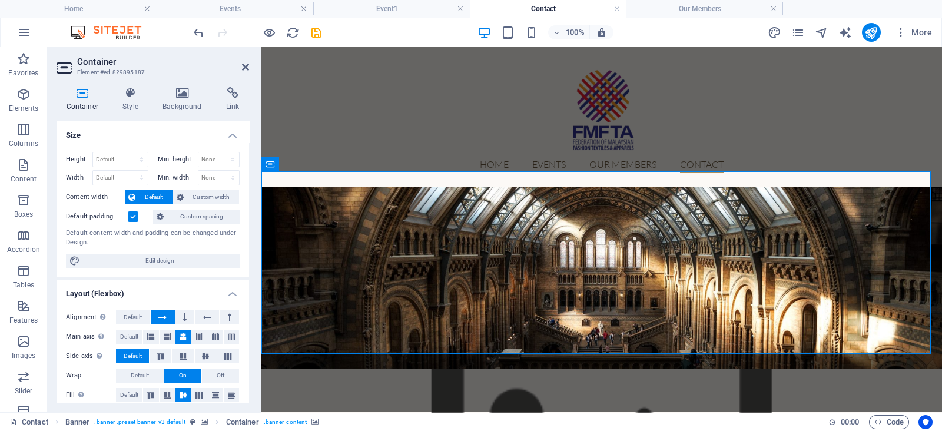
scroll to position [165, 0]
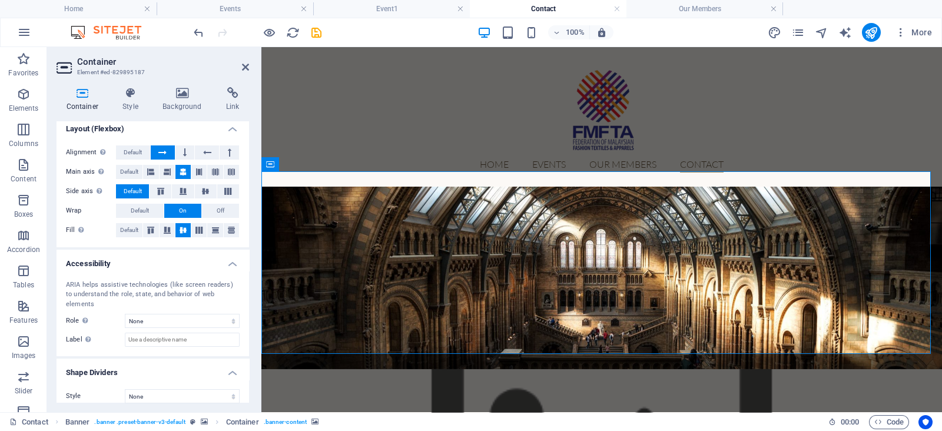
click at [194, 113] on div "Container Style Background Link Size Height Default px rem % vh vw Min. height …" at bounding box center [153, 245] width 193 height 316
click at [183, 99] on h4 "Background" at bounding box center [185, 99] width 64 height 25
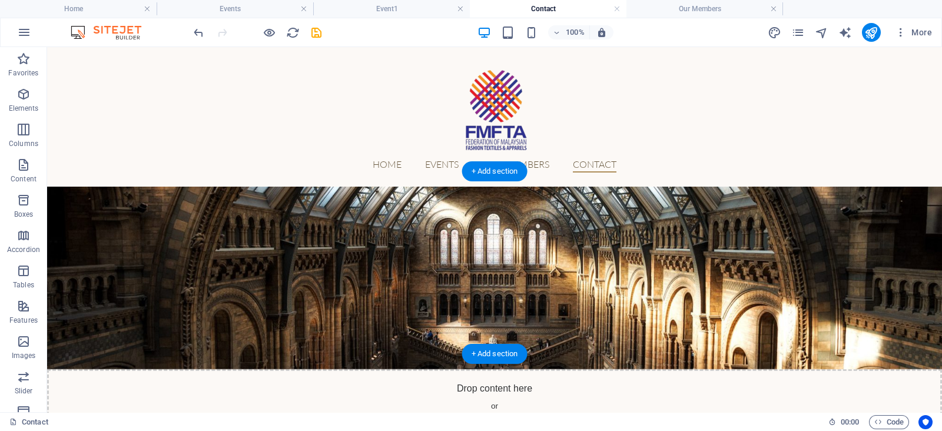
click at [444, 251] on figure at bounding box center [494, 278] width 895 height 182
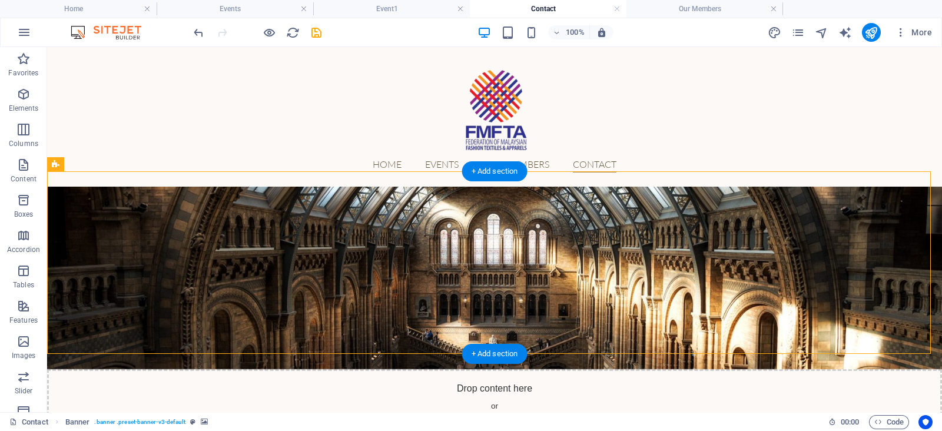
click at [442, 260] on figure at bounding box center [494, 278] width 895 height 182
select select "vh"
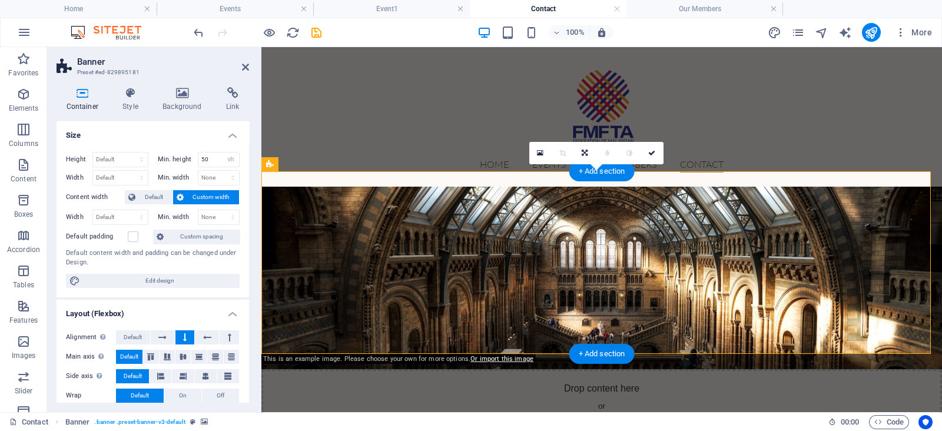
click at [543, 294] on figure at bounding box center [601, 278] width 681 height 182
click at [168, 101] on h4 "Background" at bounding box center [185, 99] width 64 height 25
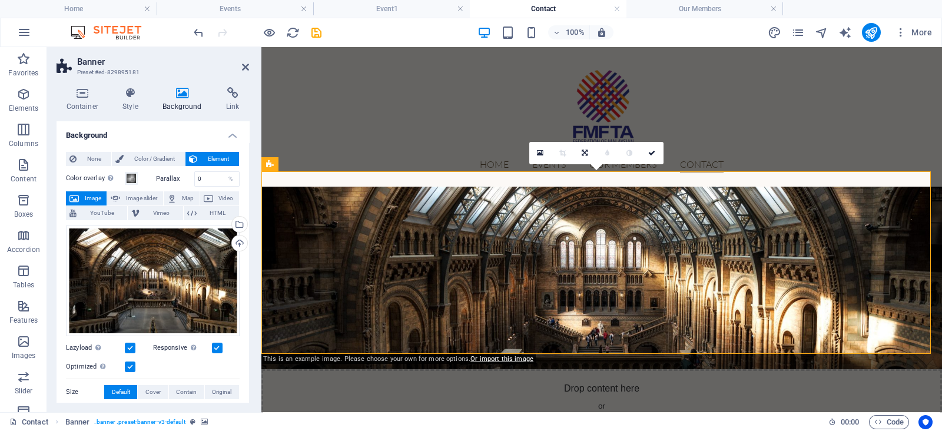
click at [480, 274] on figure at bounding box center [601, 278] width 681 height 182
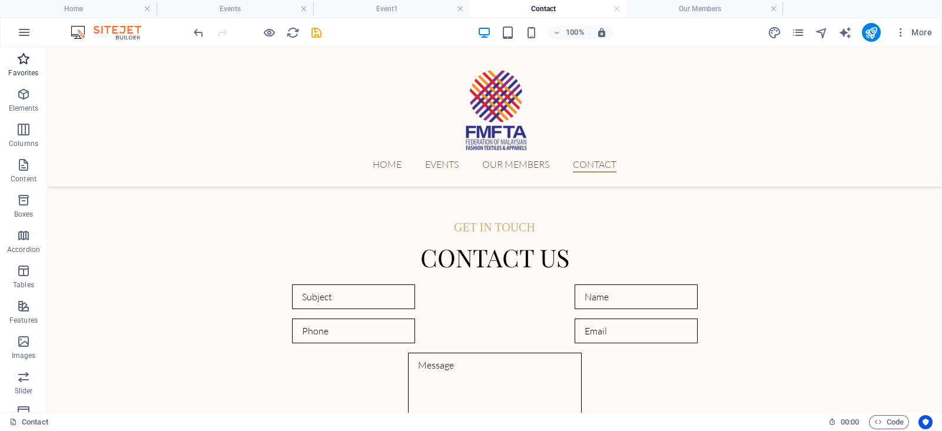
click at [29, 71] on p "Favorites" at bounding box center [23, 72] width 30 height 9
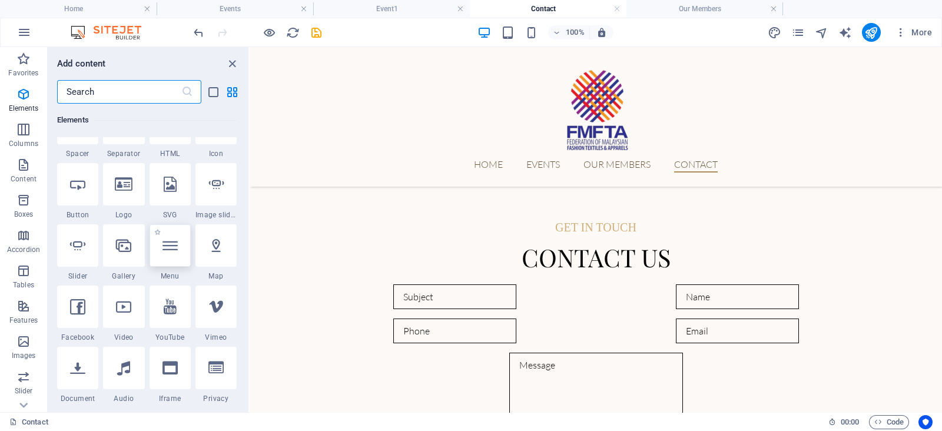
scroll to position [223, 0]
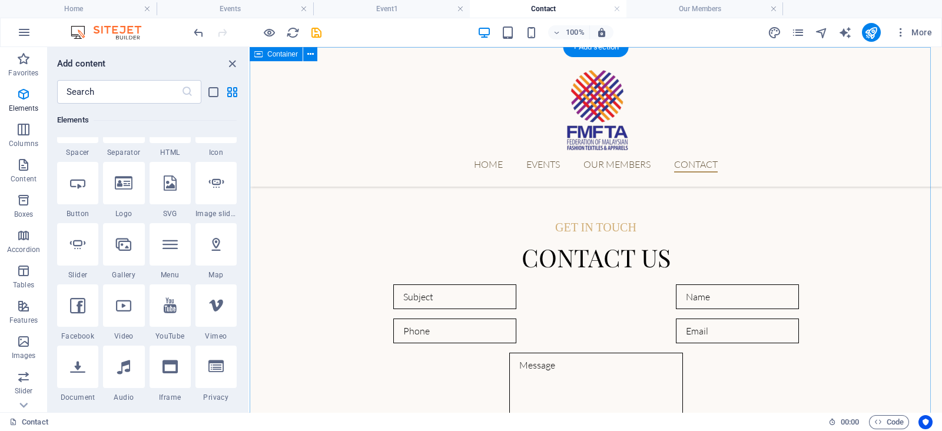
click at [505, 192] on div "Get in touch Contact us Unreadable? Load new Submit" at bounding box center [596, 291] width 692 height 489
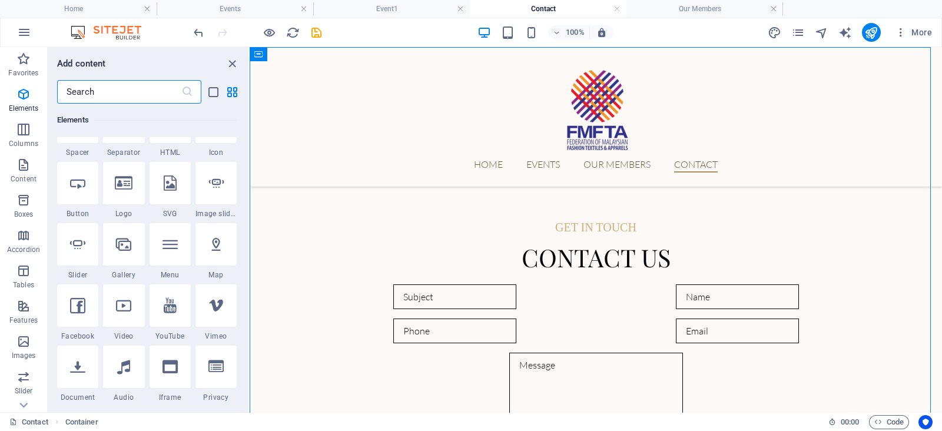
click at [121, 98] on input "text" at bounding box center [119, 92] width 124 height 24
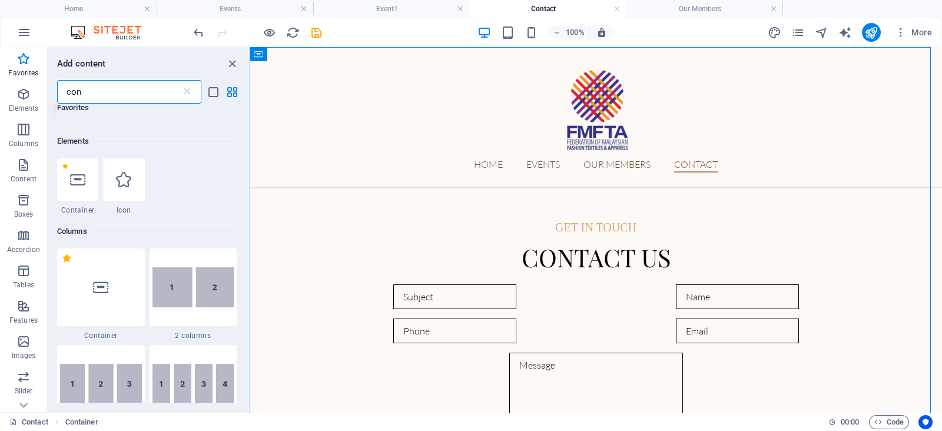
scroll to position [0, 0]
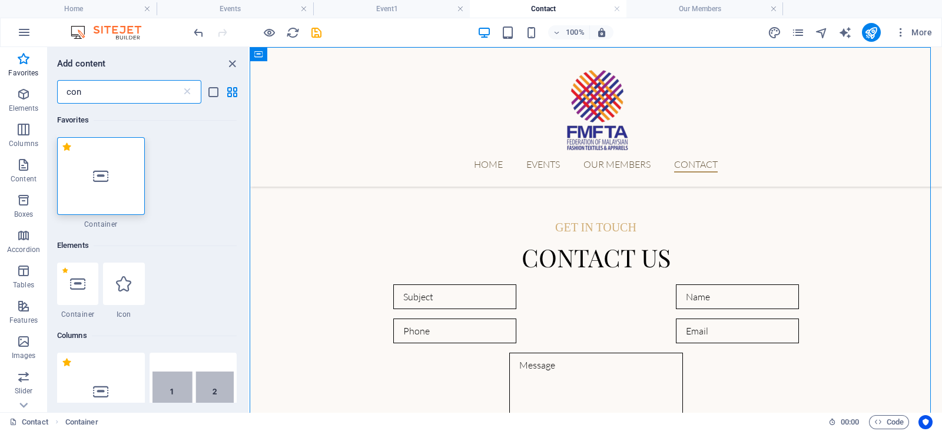
type input "con"
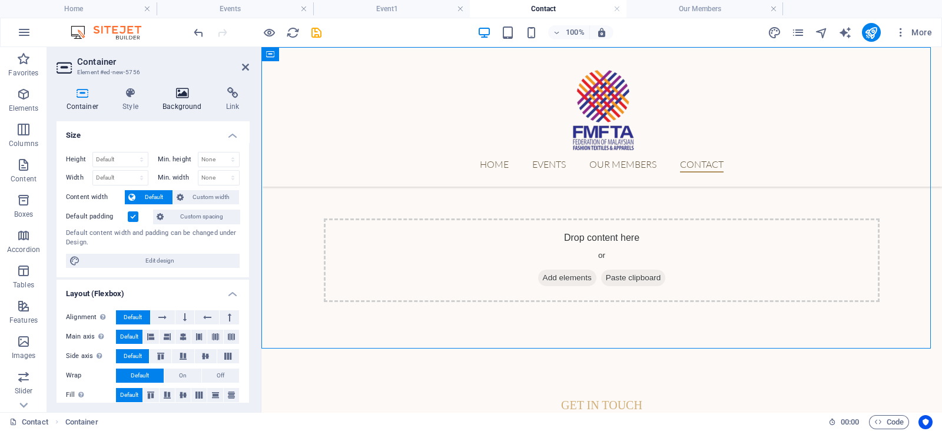
click at [174, 97] on icon at bounding box center [182, 93] width 59 height 12
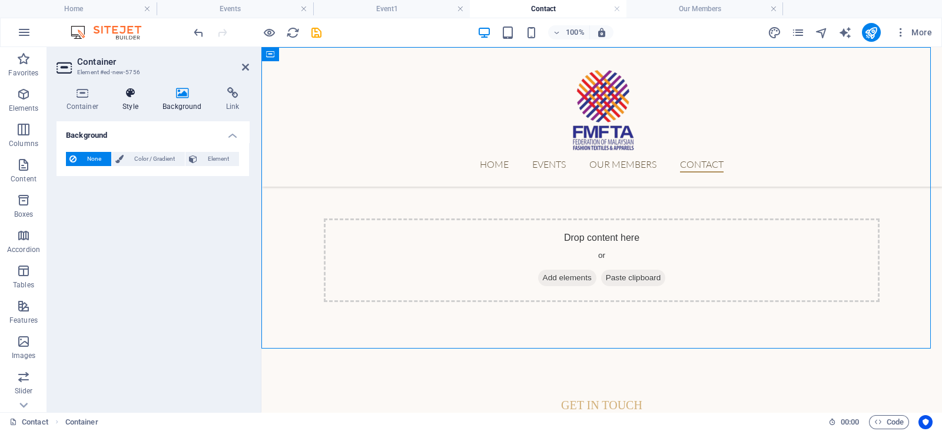
click at [134, 92] on icon at bounding box center [130, 93] width 35 height 12
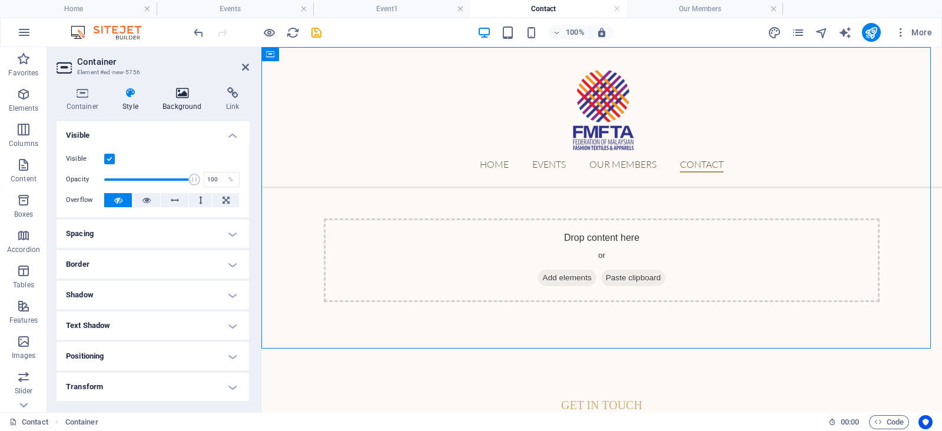
click at [167, 96] on icon at bounding box center [182, 93] width 59 height 12
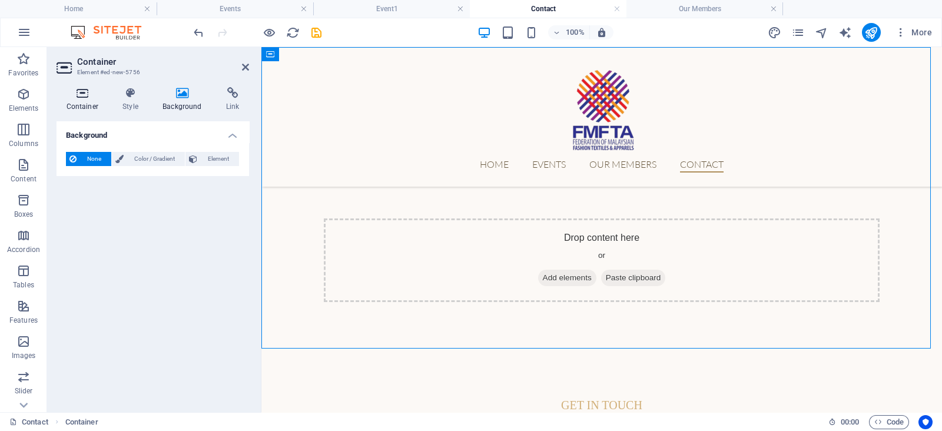
click at [77, 88] on icon at bounding box center [83, 93] width 52 height 12
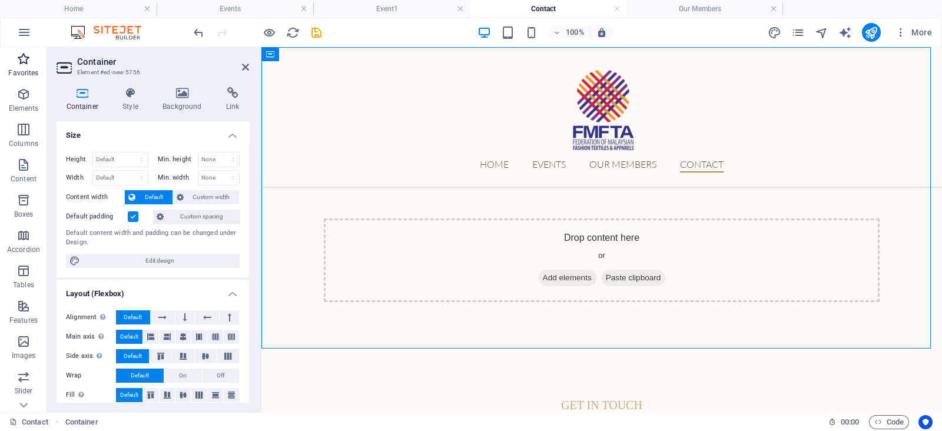
click at [18, 64] on icon "button" at bounding box center [23, 59] width 14 height 14
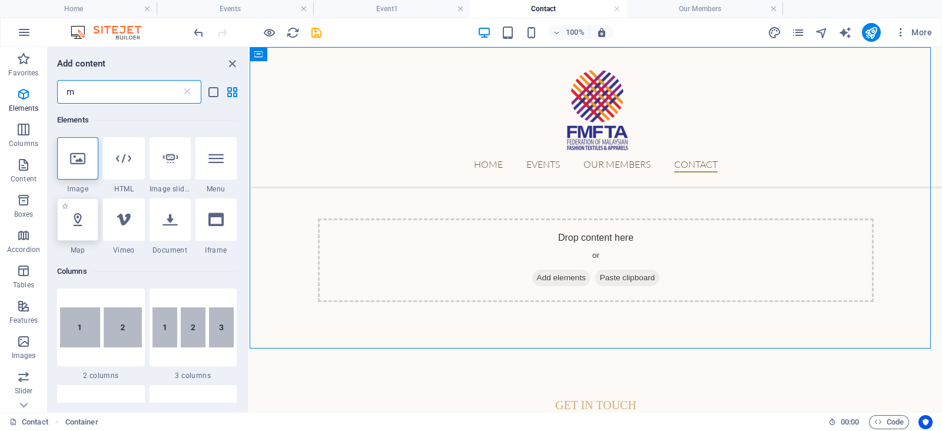
type input "m"
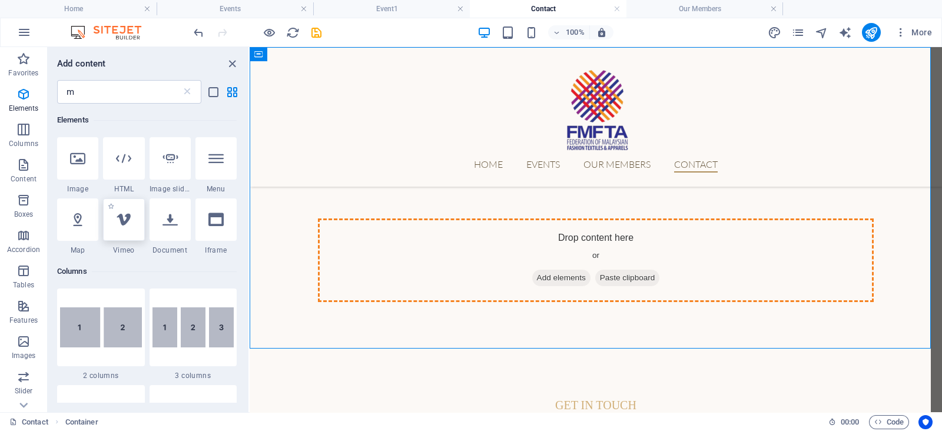
select select "1"
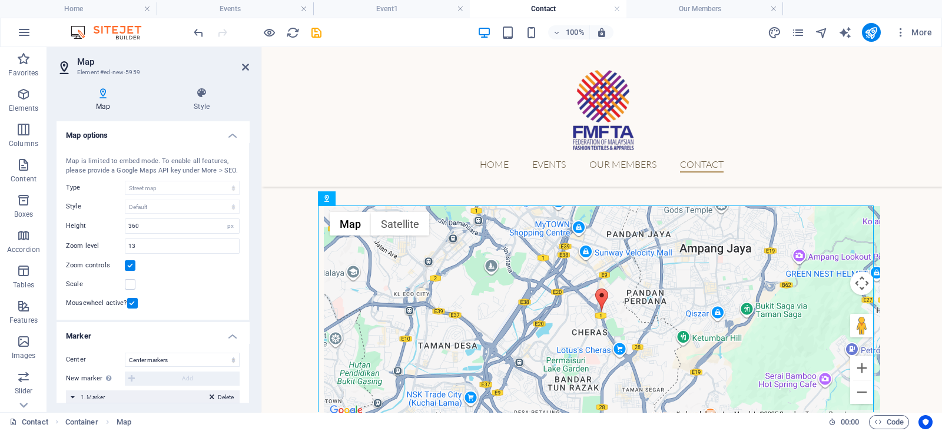
scroll to position [13, 0]
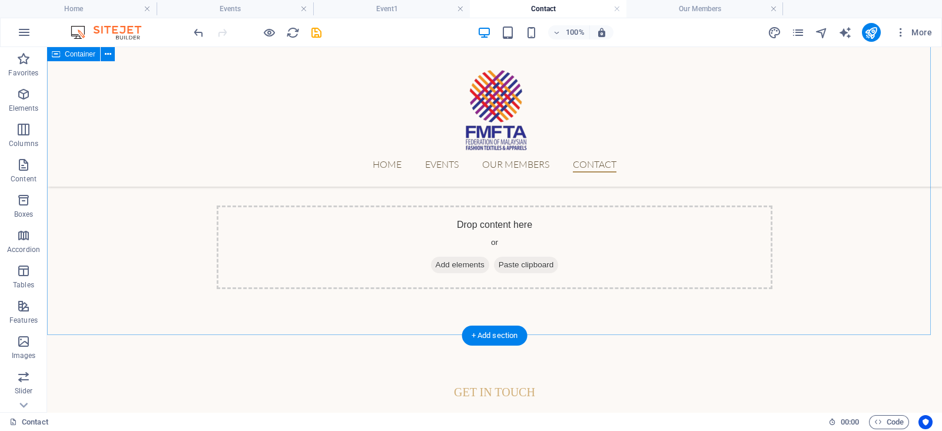
click at [397, 294] on div "Drop content here or Add elements Paste clipboard" at bounding box center [494, 185] width 895 height 302
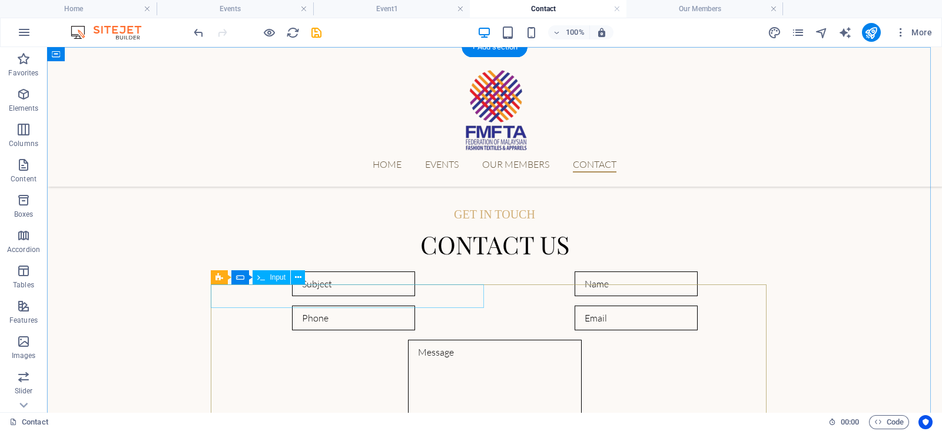
scroll to position [0, 0]
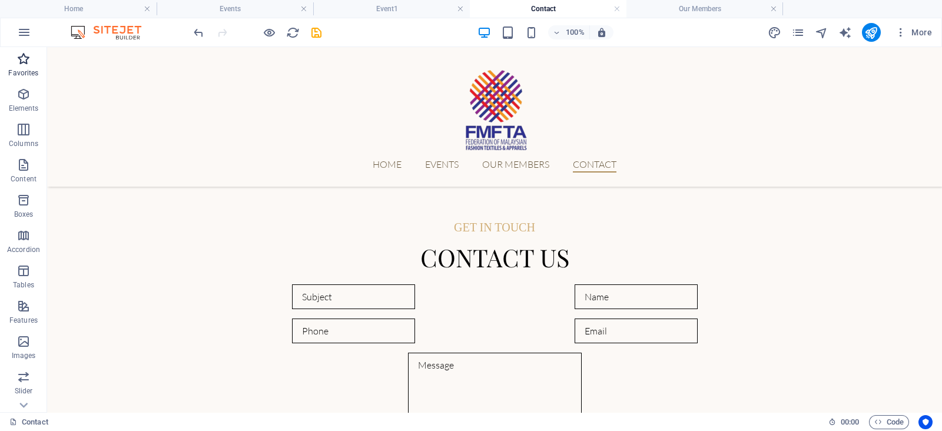
click at [29, 71] on p "Favorites" at bounding box center [23, 72] width 30 height 9
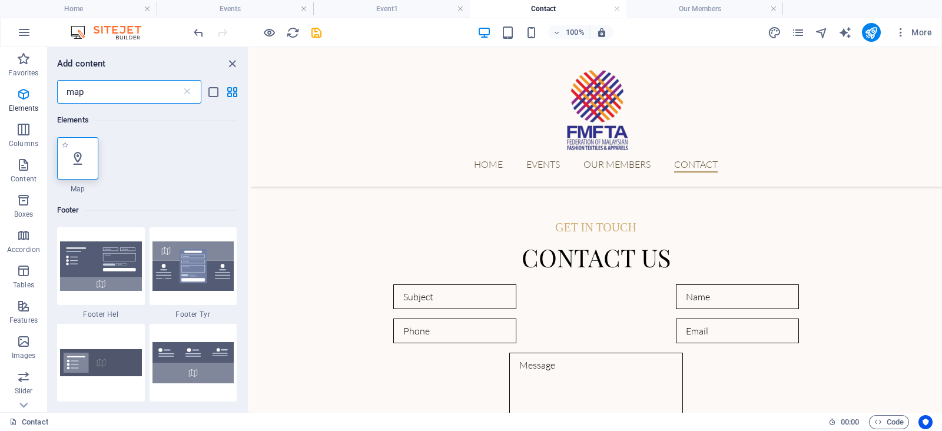
type input "map"
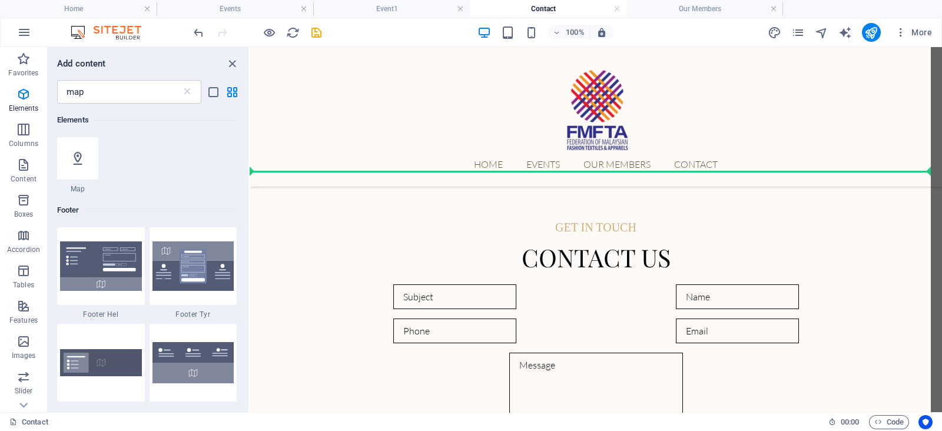
select select "1"
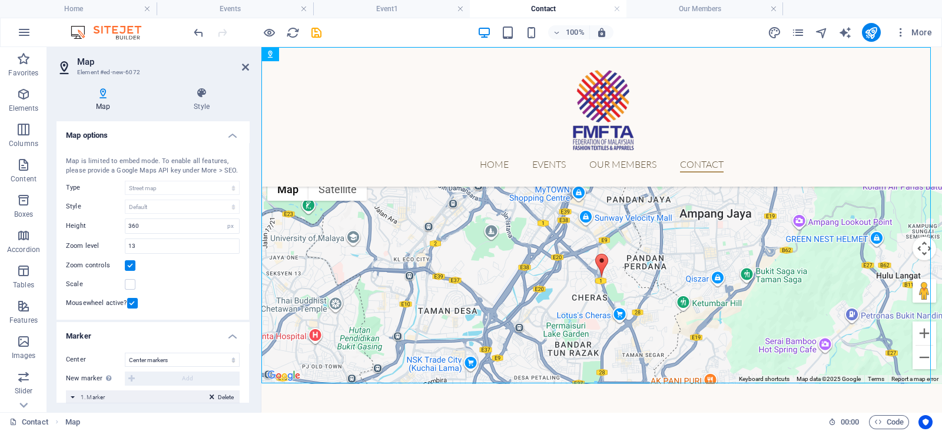
click at [251, 68] on aside "Map Element #ed-new-6072 Map Style Map options Map center [STREET_ADDRESS] Map …" at bounding box center [154, 229] width 214 height 365
click at [243, 67] on icon at bounding box center [245, 66] width 7 height 9
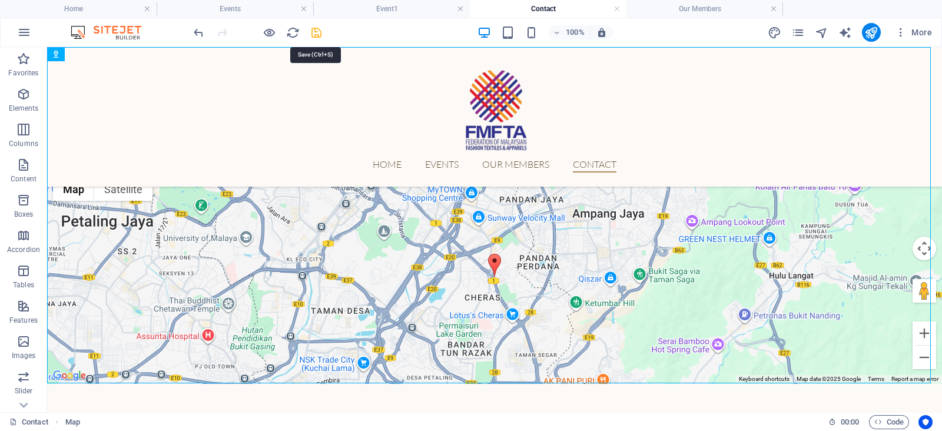
click at [320, 38] on icon "save" at bounding box center [317, 33] width 14 height 14
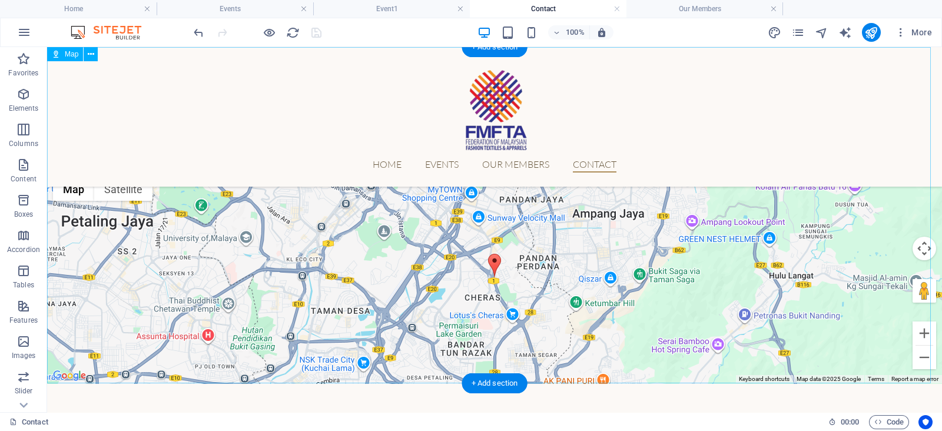
click at [367, 249] on div "← Move left → Move right ↑ Move up ↓ Move down + Zoom in - Zoom out Home Jump l…" at bounding box center [494, 215] width 895 height 336
select select "1"
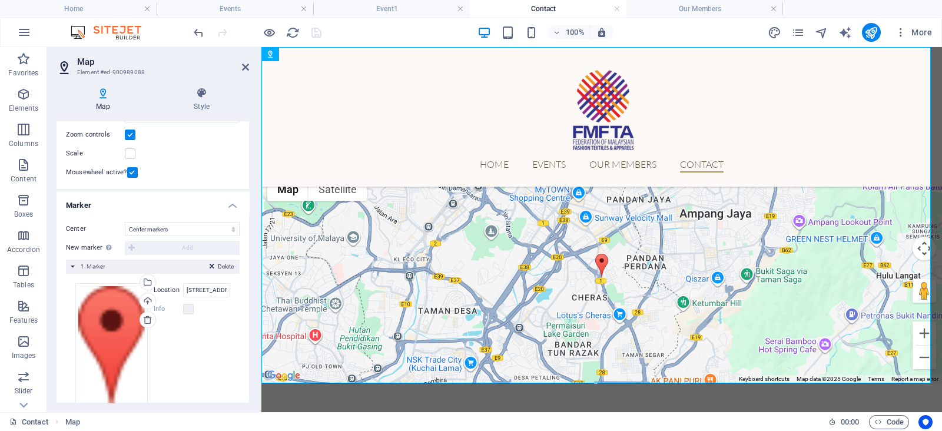
scroll to position [154, 0]
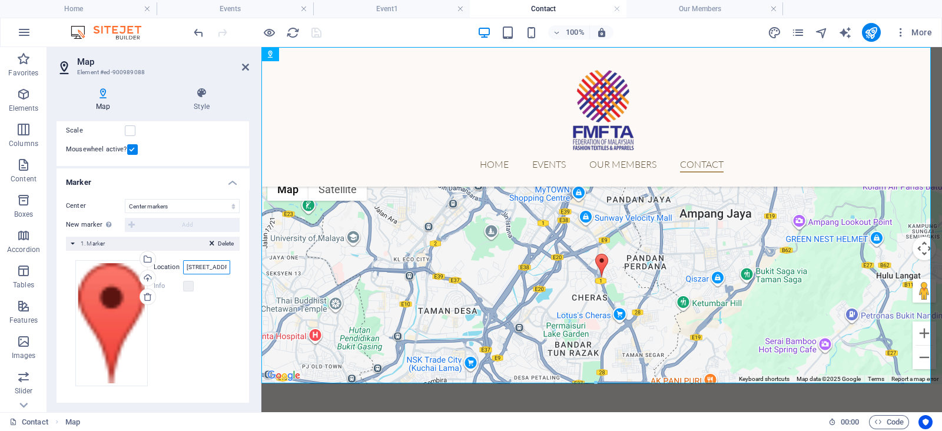
click at [215, 269] on input "[STREET_ADDRESS]" at bounding box center [206, 267] width 47 height 14
paste input "Wisma FMM, [STREET_ADDRESS]"
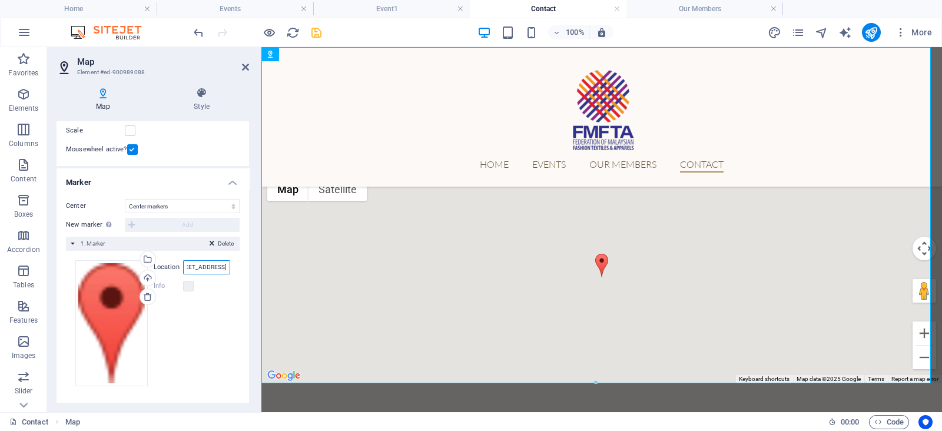
type input "Wisma FMM, [STREET_ADDRESS]"
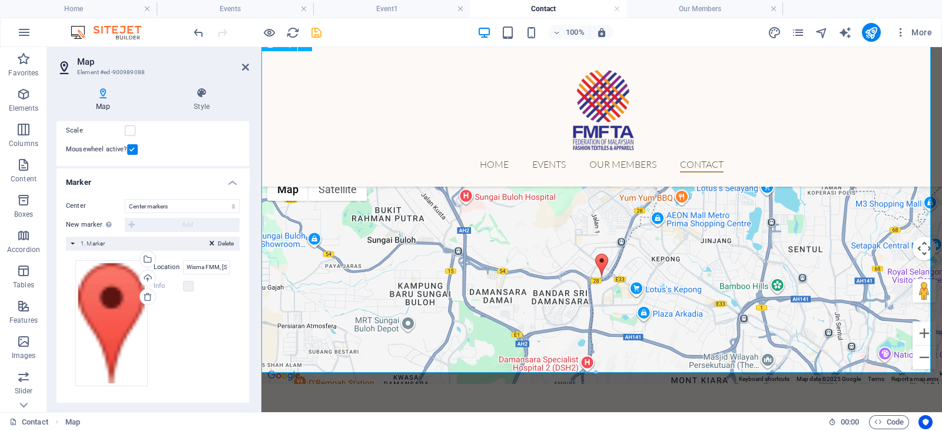
scroll to position [14, 0]
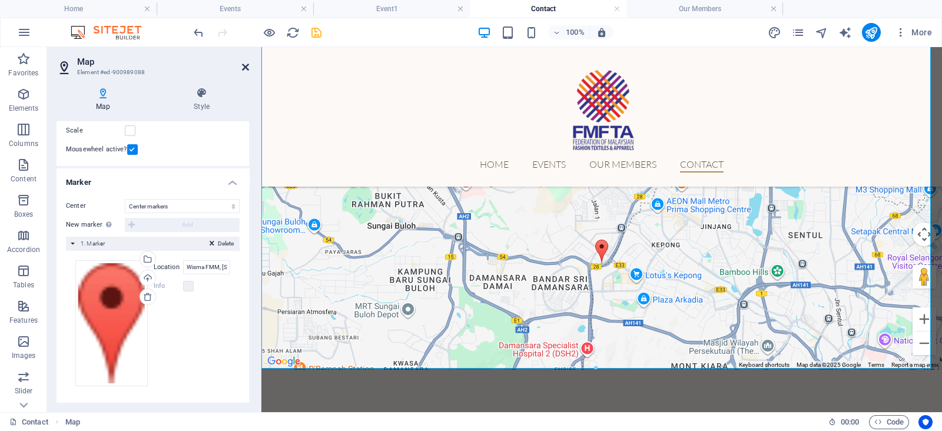
click at [247, 71] on icon at bounding box center [245, 66] width 7 height 9
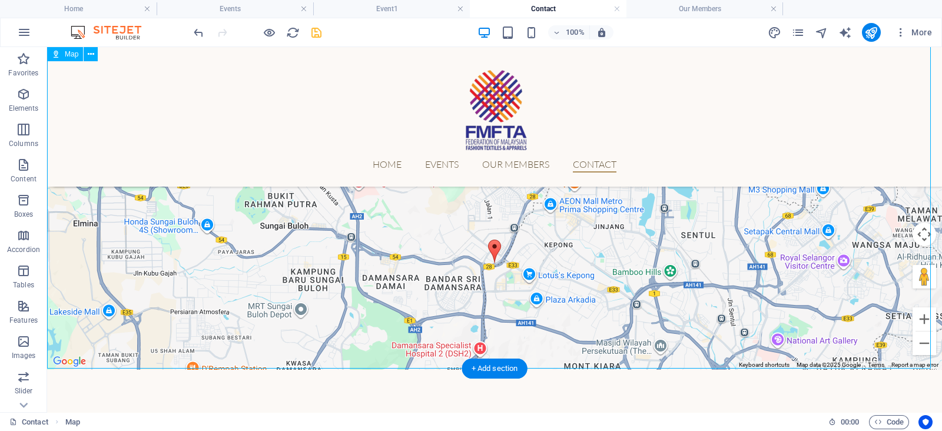
click at [908, 316] on div "← Move left → Move right ↑ Move up ↓ Move down + Zoom in - Zoom out Home Jump l…" at bounding box center [494, 201] width 895 height 336
select select "1"
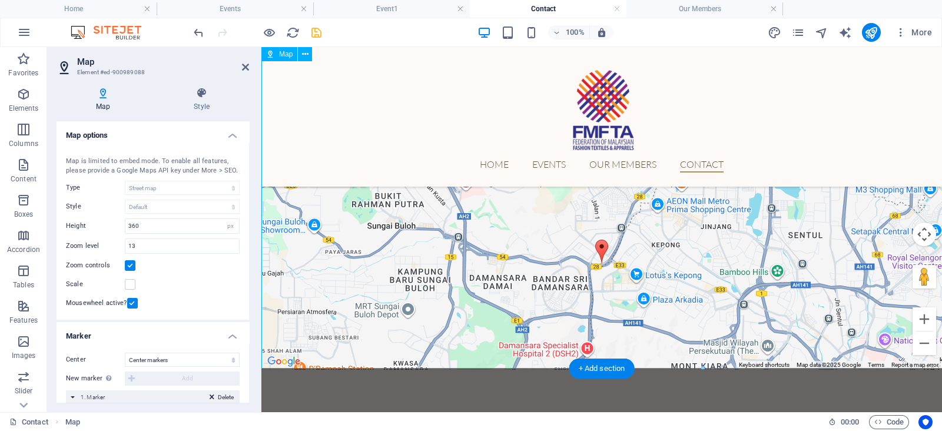
click at [908, 316] on div "← Move left → Move right ↑ Move up ↓ Move down + Zoom in - Zoom out Home Jump l…" at bounding box center [601, 201] width 681 height 336
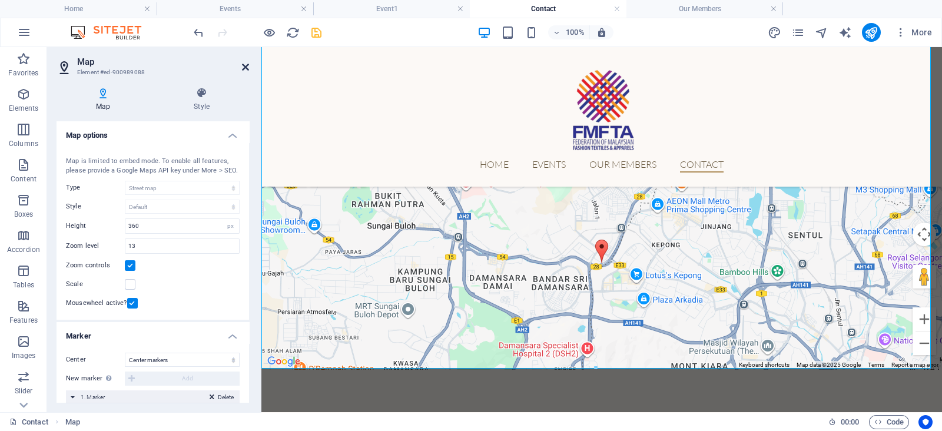
click at [247, 66] on icon at bounding box center [245, 66] width 7 height 9
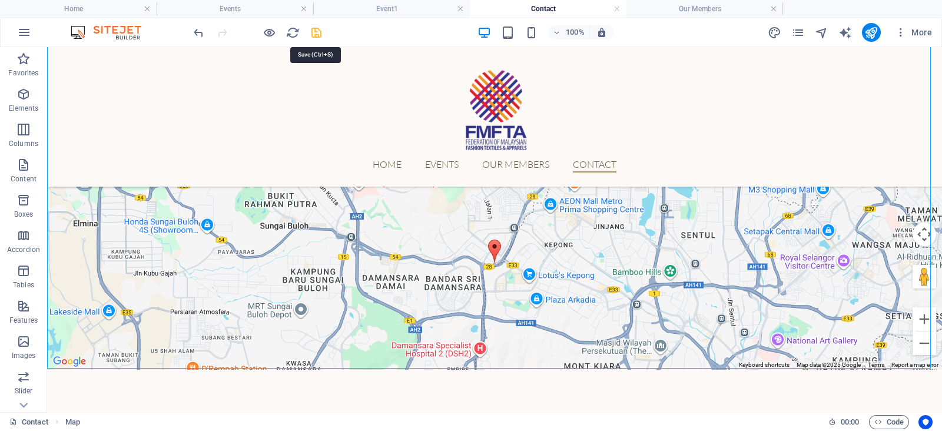
click at [318, 27] on icon "save" at bounding box center [317, 33] width 14 height 14
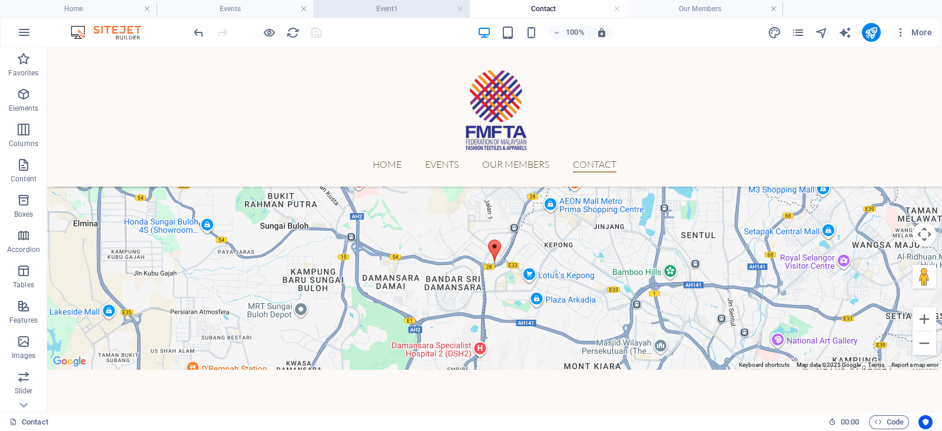
click at [375, 6] on h4 "Event1" at bounding box center [391, 8] width 157 height 13
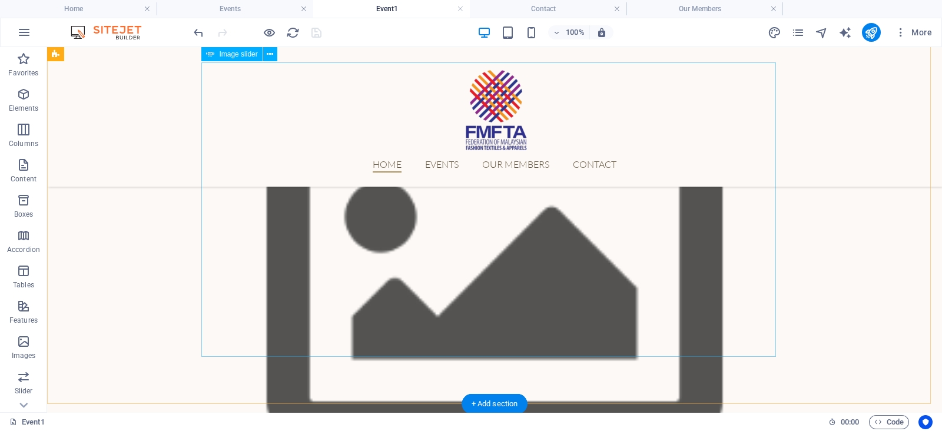
scroll to position [150, 0]
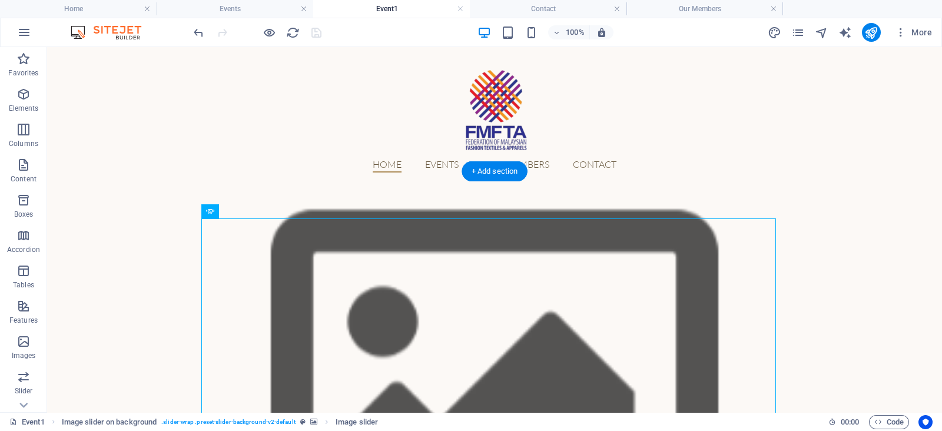
scroll to position [241, 0]
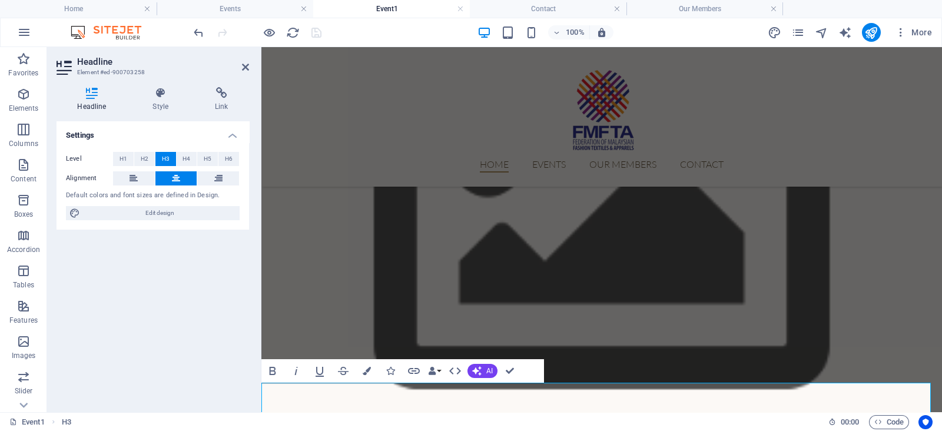
scroll to position [294, 0]
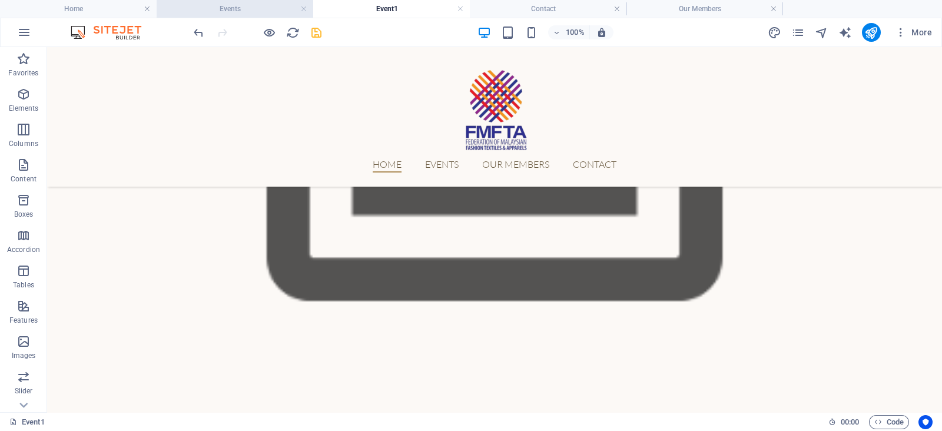
click at [230, 11] on h4 "Events" at bounding box center [235, 8] width 157 height 13
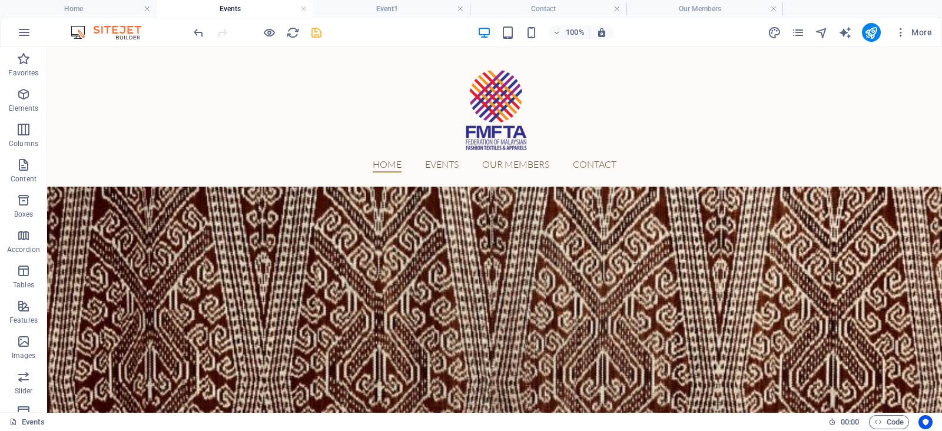
scroll to position [0, 0]
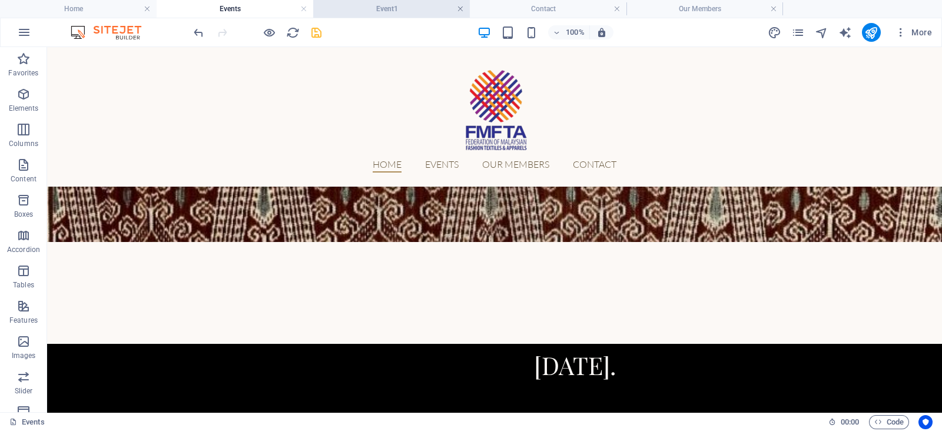
click at [461, 12] on link at bounding box center [460, 9] width 7 height 11
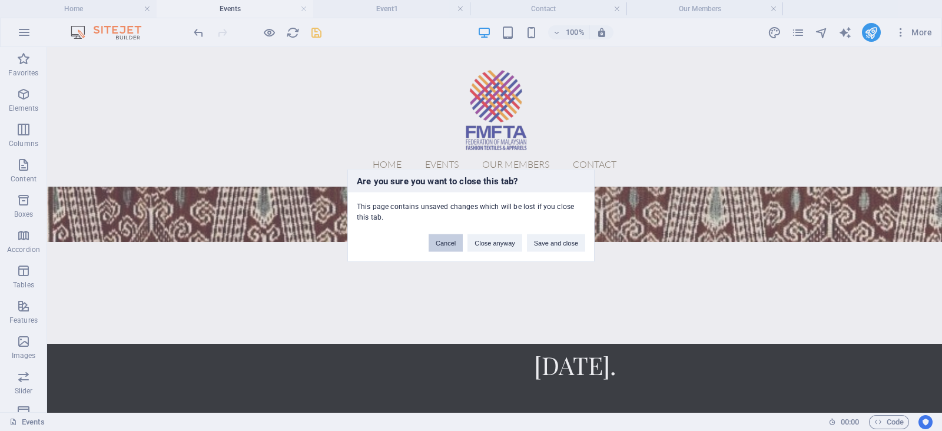
click at [453, 246] on button "Cancel" at bounding box center [446, 243] width 34 height 18
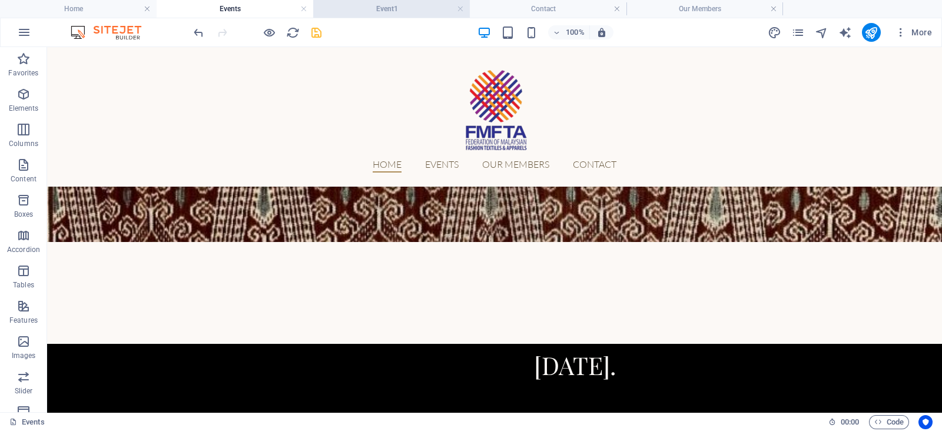
click at [403, 13] on h4 "Event1" at bounding box center [391, 8] width 157 height 13
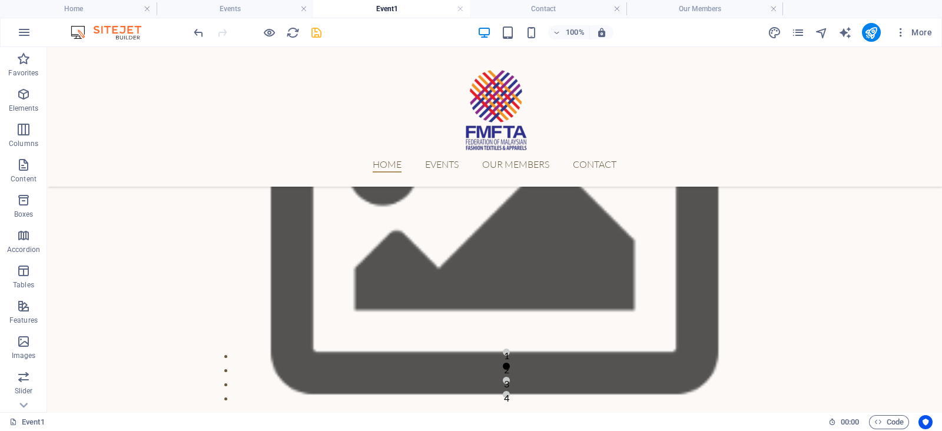
scroll to position [294, 0]
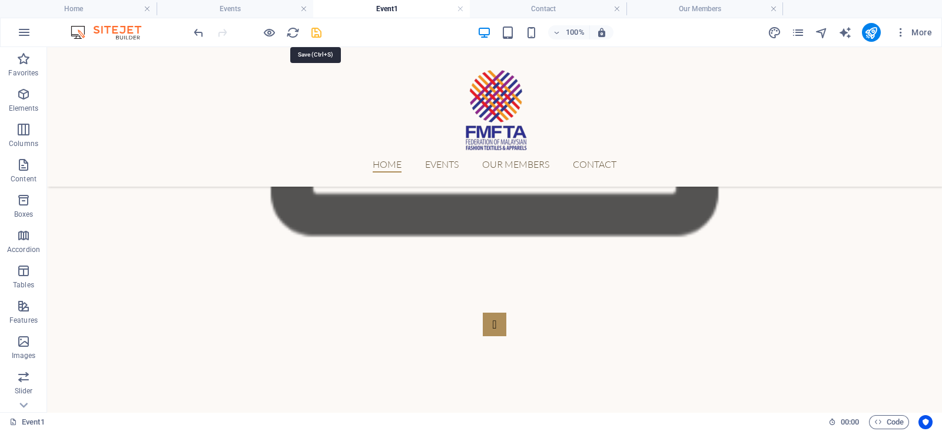
click at [314, 37] on icon "save" at bounding box center [317, 33] width 14 height 14
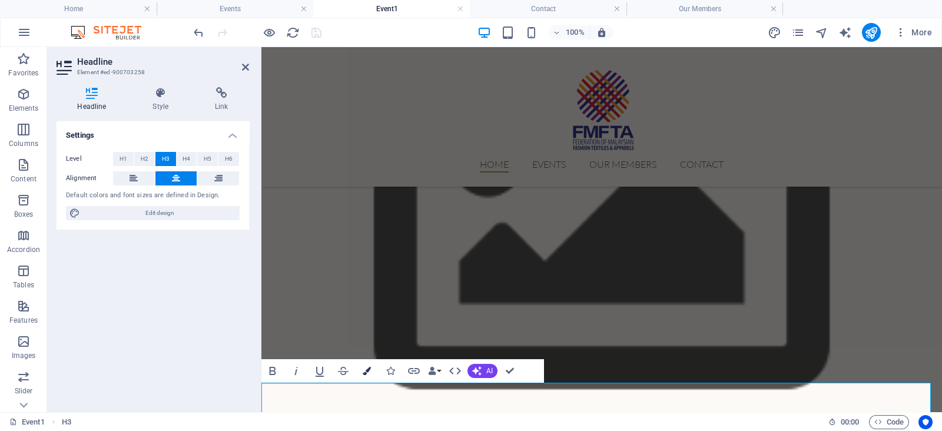
click at [367, 369] on icon "button" at bounding box center [367, 371] width 8 height 8
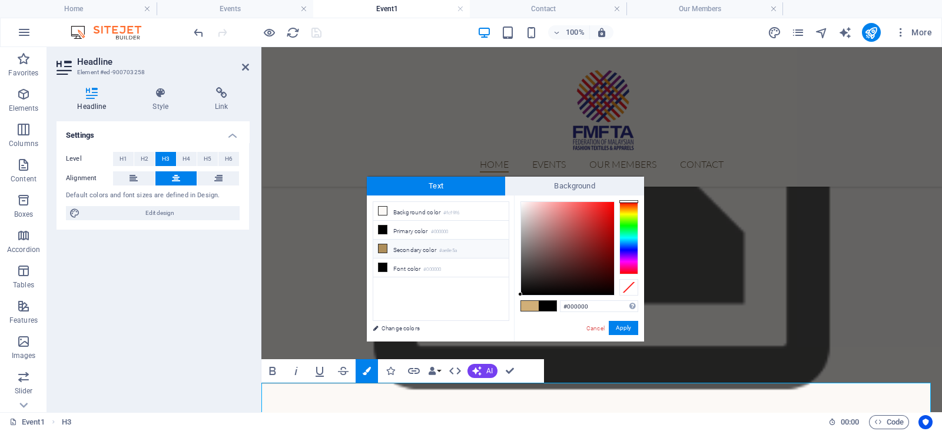
click at [453, 251] on small "#ae8e5a" at bounding box center [448, 251] width 18 height 8
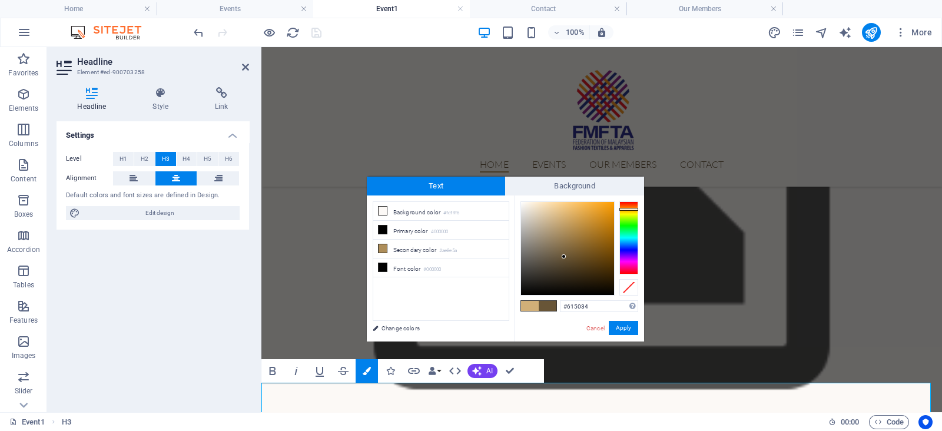
type input "#604f33"
drag, startPoint x: 564, startPoint y: 246, endPoint x: 564, endPoint y: 260, distance: 13.5
click at [564, 260] on div at bounding box center [567, 248] width 93 height 93
click at [619, 328] on button "Apply" at bounding box center [623, 328] width 29 height 14
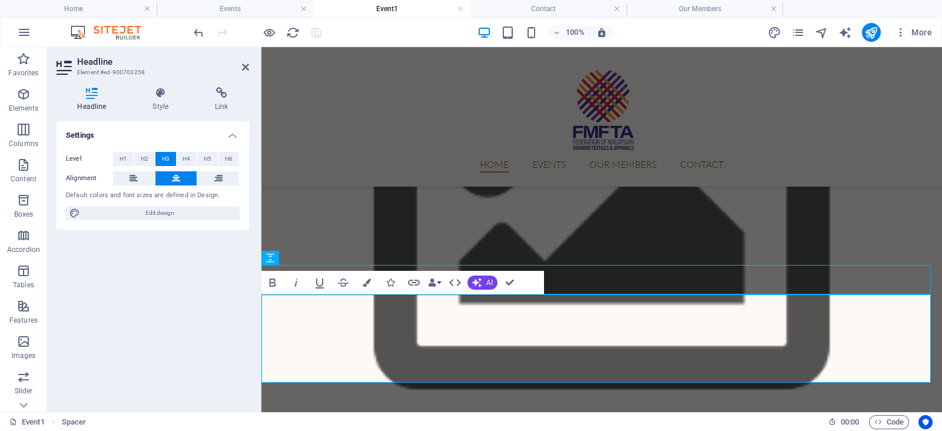
scroll to position [294, 0]
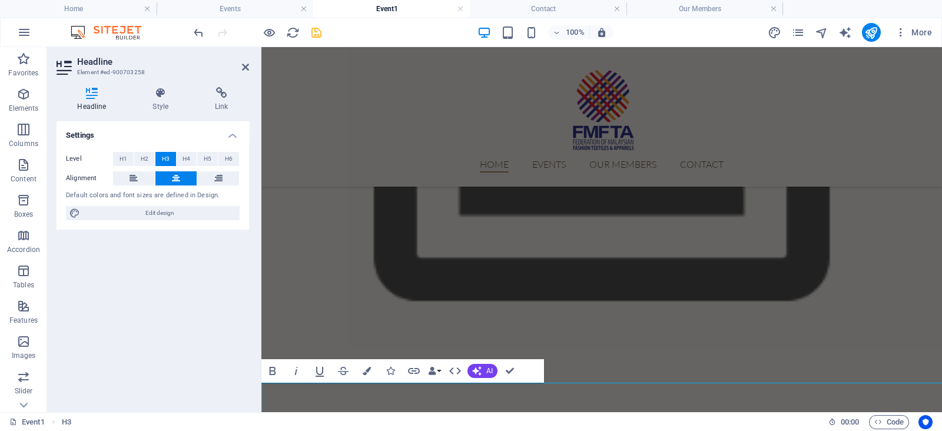
scroll to position [206, 0]
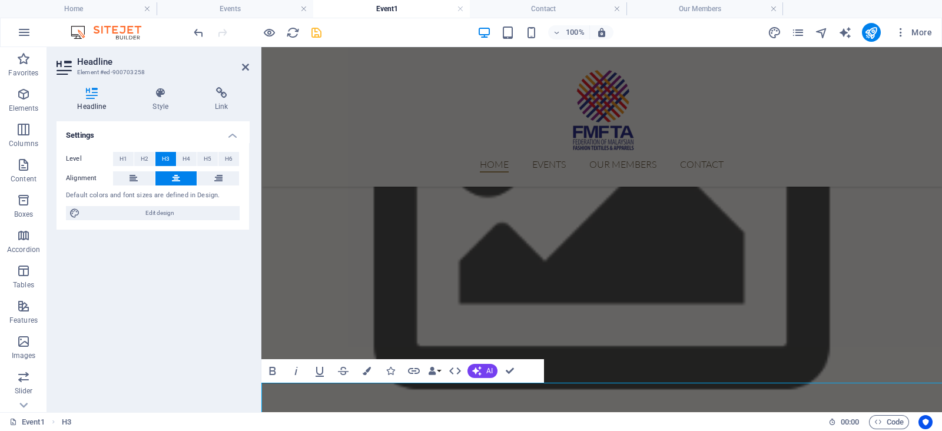
click at [608, 351] on figure at bounding box center [601, 221] width 681 height 513
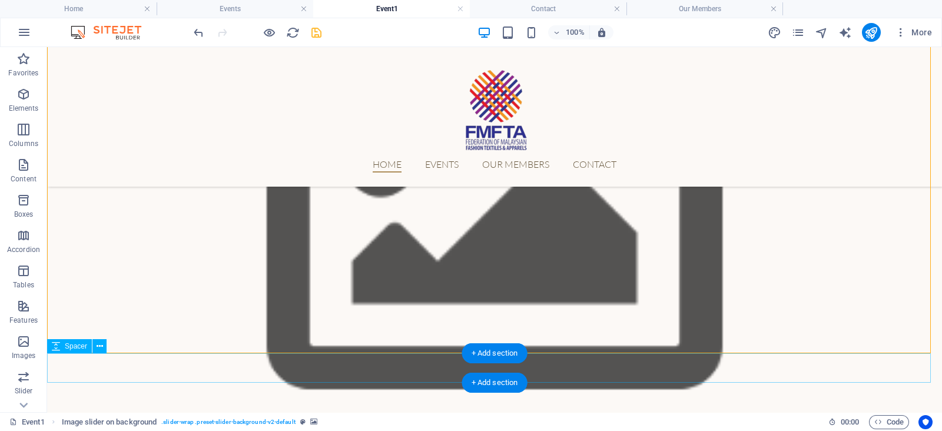
scroll to position [294, 0]
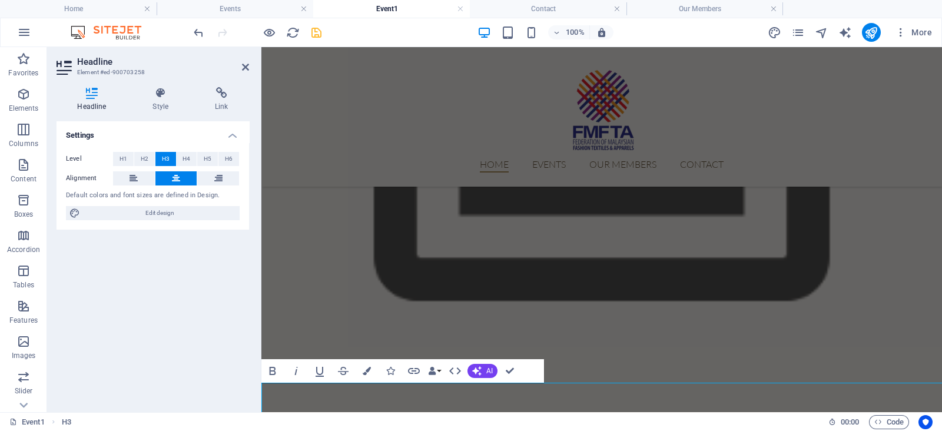
scroll to position [206, 0]
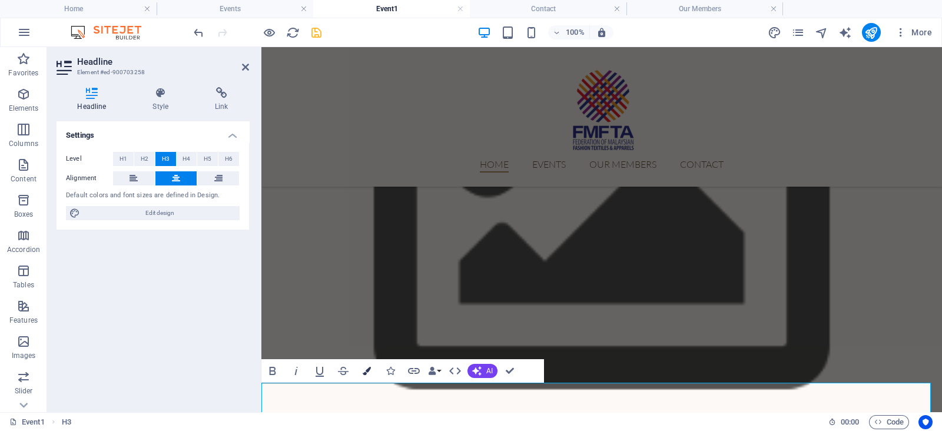
click at [369, 373] on icon "button" at bounding box center [367, 371] width 8 height 8
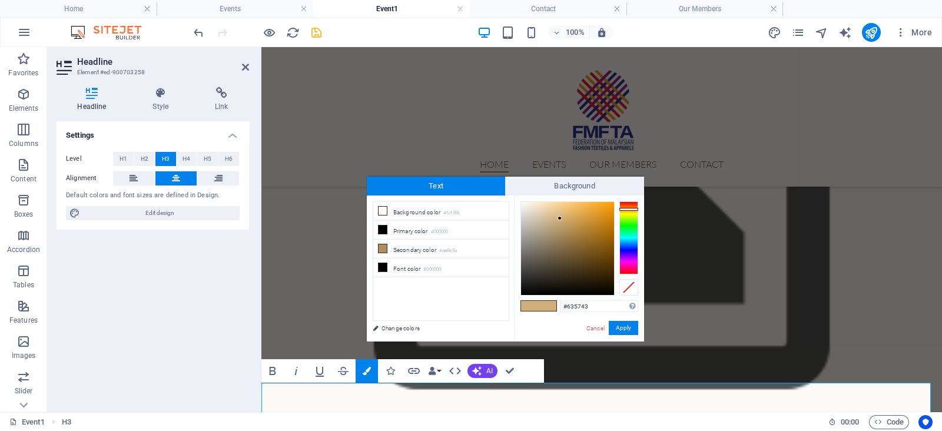
click at [550, 258] on div at bounding box center [567, 248] width 93 height 93
type input "#5b4f3b"
click at [553, 261] on div at bounding box center [553, 261] width 4 height 4
click at [618, 330] on button "Apply" at bounding box center [623, 328] width 29 height 14
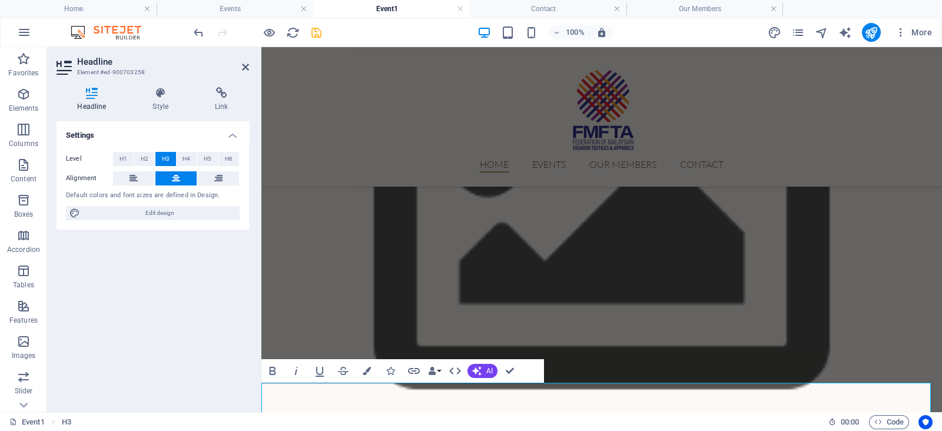
scroll to position [294, 0]
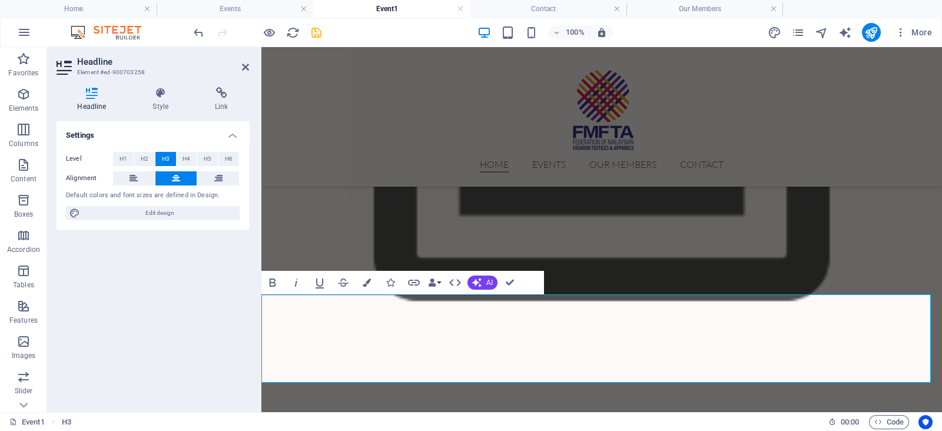
drag, startPoint x: 808, startPoint y: 353, endPoint x: 556, endPoint y: 301, distance: 257.8
click at [367, 280] on icon "button" at bounding box center [367, 282] width 8 height 8
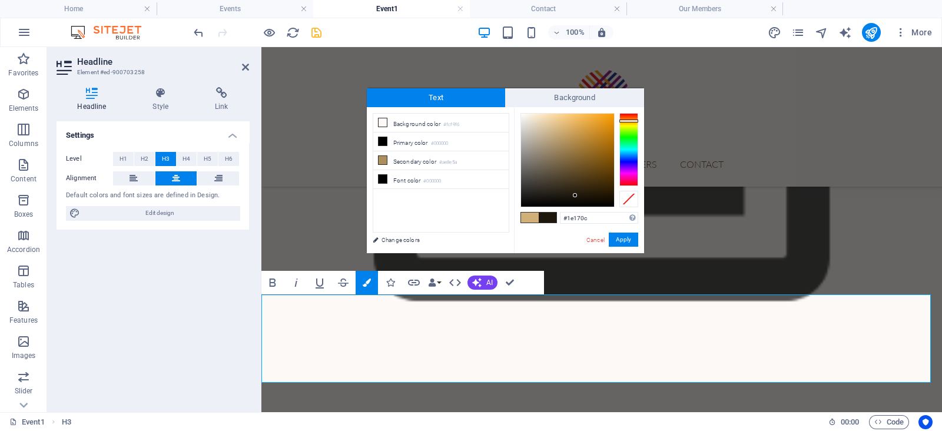
click at [575, 195] on div at bounding box center [567, 160] width 93 height 93
drag, startPoint x: 575, startPoint y: 195, endPoint x: 559, endPoint y: 163, distance: 36.1
click at [559, 163] on div at bounding box center [559, 163] width 4 height 4
click at [618, 237] on button "Apply" at bounding box center [623, 240] width 29 height 14
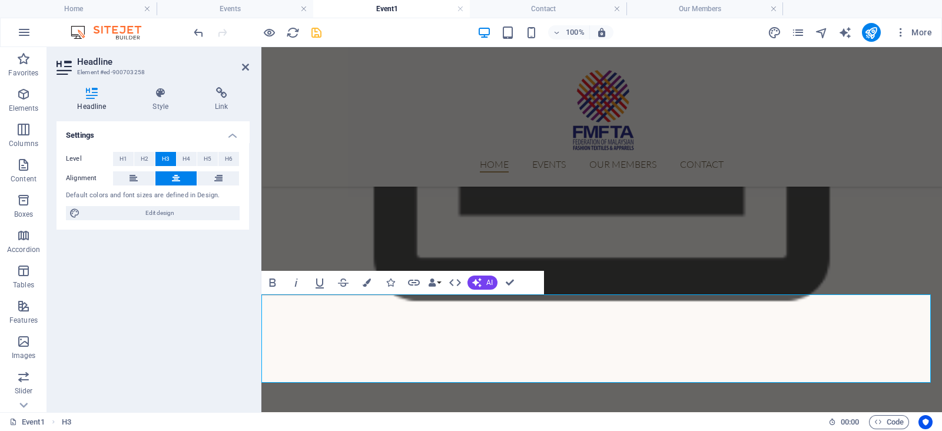
drag, startPoint x: 806, startPoint y: 359, endPoint x: 559, endPoint y: 307, distance: 251.9
click at [374, 279] on button "Colors" at bounding box center [367, 283] width 22 height 24
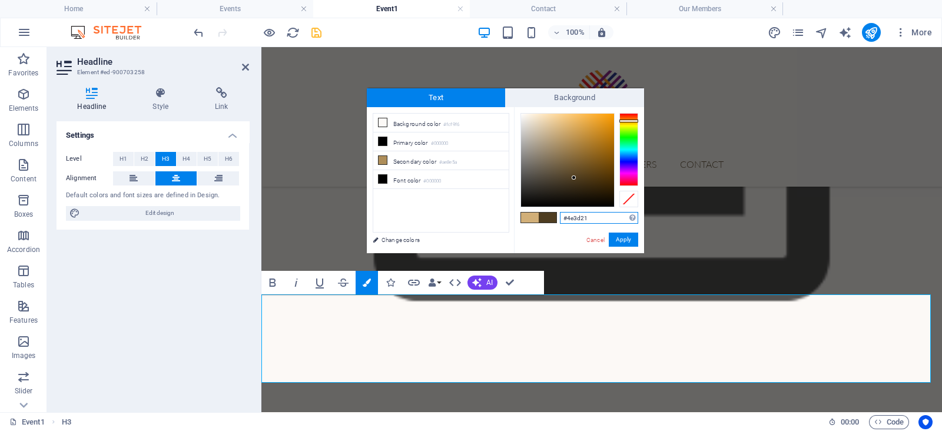
click at [574, 178] on div at bounding box center [567, 160] width 93 height 93
type input "#5e4d31"
click at [565, 172] on div at bounding box center [567, 160] width 93 height 93
click at [622, 238] on button "Apply" at bounding box center [623, 240] width 29 height 14
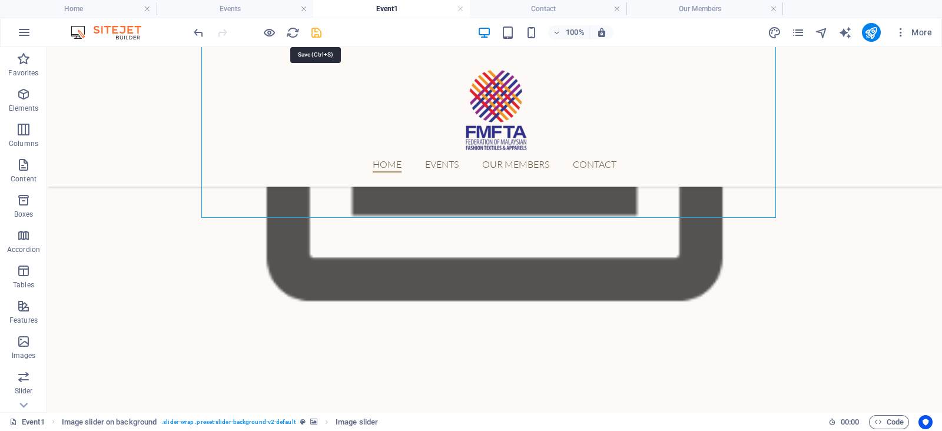
click at [314, 27] on icon "save" at bounding box center [317, 33] width 14 height 14
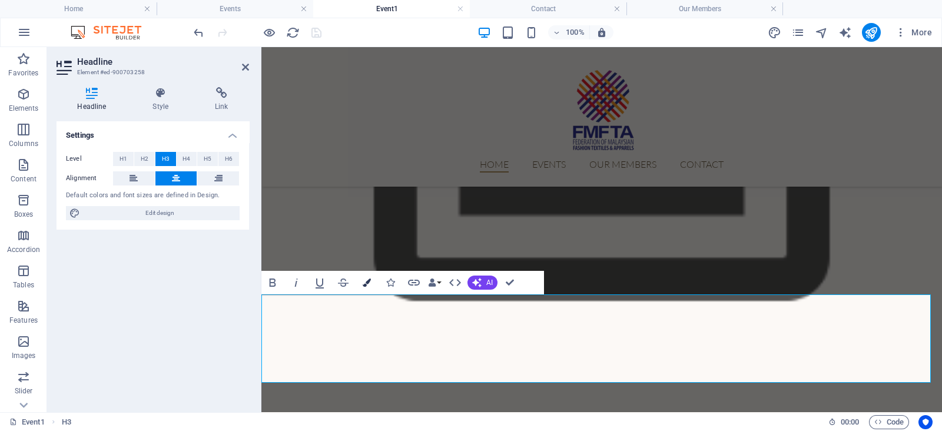
click at [369, 284] on icon "button" at bounding box center [367, 282] width 8 height 8
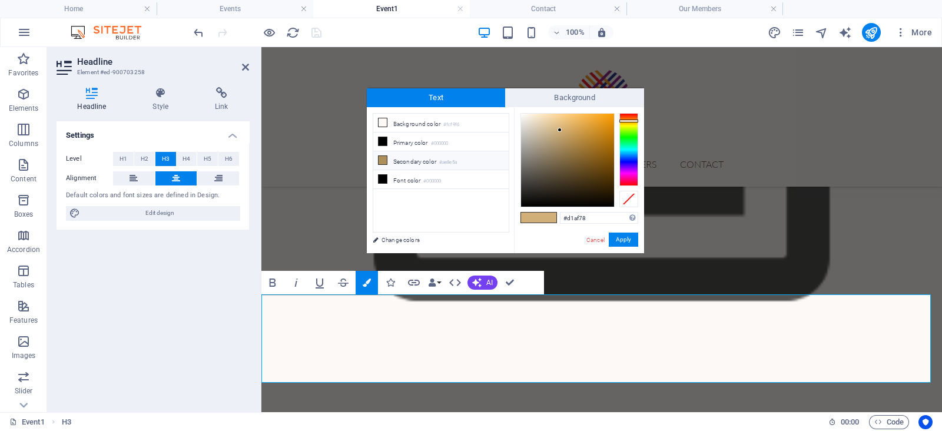
click at [483, 160] on li "Secondary color #ae8e5a" at bounding box center [440, 160] width 135 height 19
click at [627, 241] on button "Apply" at bounding box center [623, 240] width 29 height 14
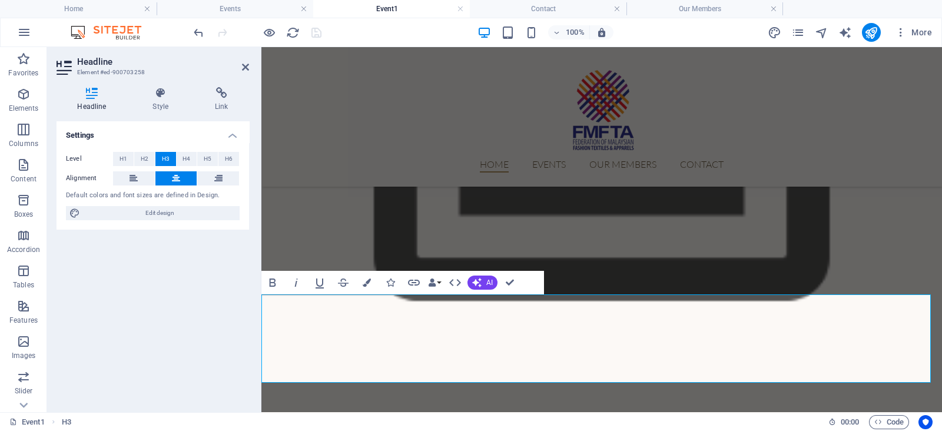
drag, startPoint x: 803, startPoint y: 354, endPoint x: 549, endPoint y: 307, distance: 258.2
click at [364, 280] on icon "button" at bounding box center [367, 282] width 8 height 8
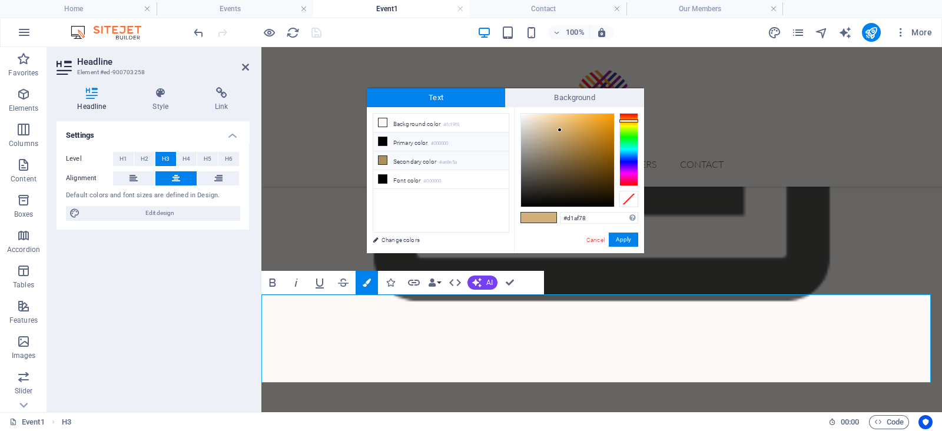
click at [433, 141] on li "Primary color #000000" at bounding box center [440, 141] width 135 height 19
type input "#000000"
click at [433, 141] on li "Primary color #000000" at bounding box center [440, 141] width 135 height 19
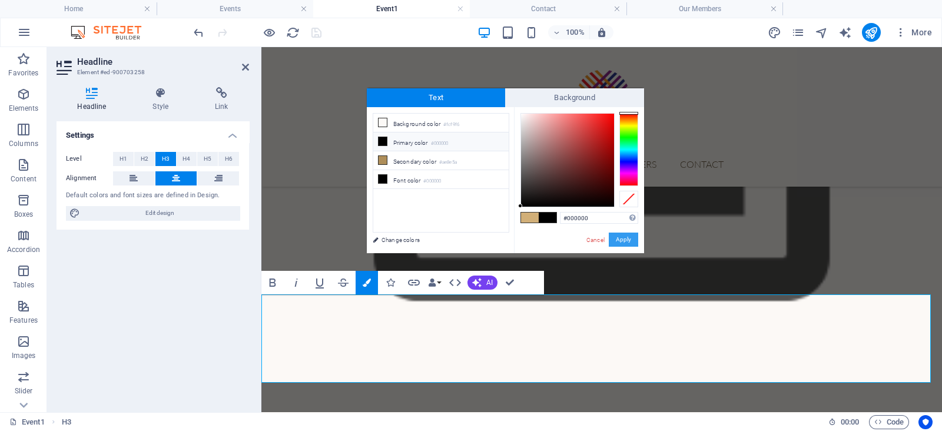
click at [625, 244] on button "Apply" at bounding box center [623, 240] width 29 height 14
click at [648, 263] on figure at bounding box center [601, 133] width 681 height 513
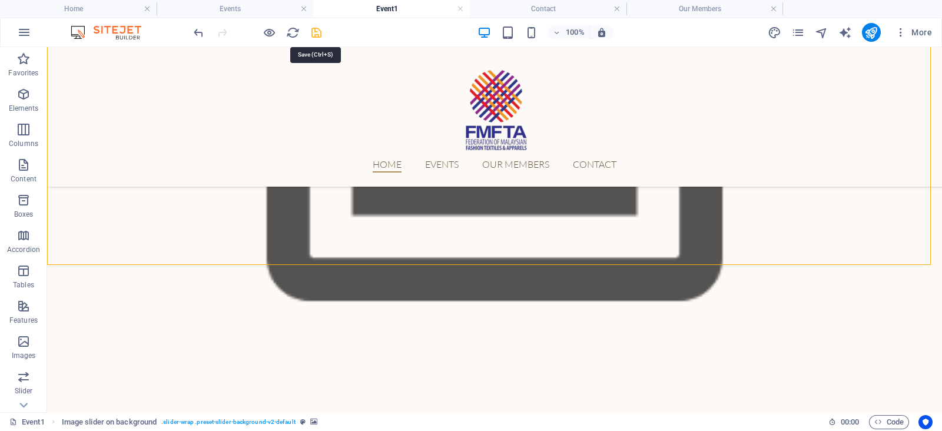
click at [321, 31] on icon "save" at bounding box center [317, 33] width 14 height 14
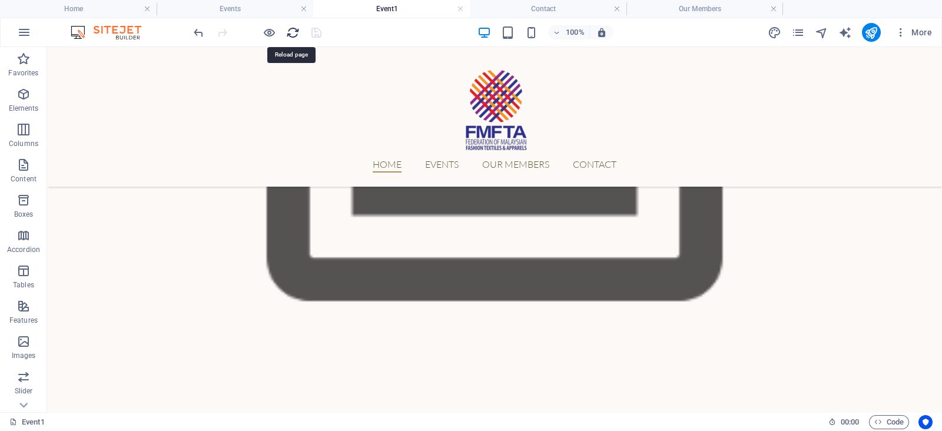
click at [291, 31] on icon "reload" at bounding box center [293, 33] width 14 height 14
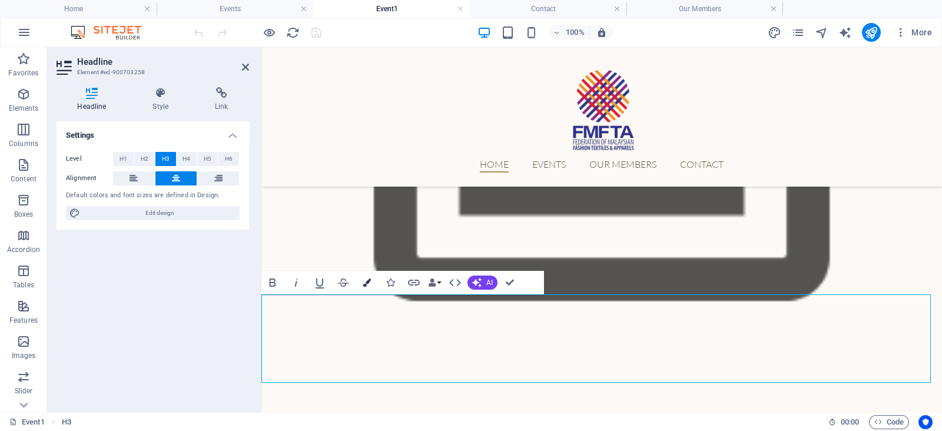
click at [363, 287] on icon "button" at bounding box center [367, 282] width 8 height 8
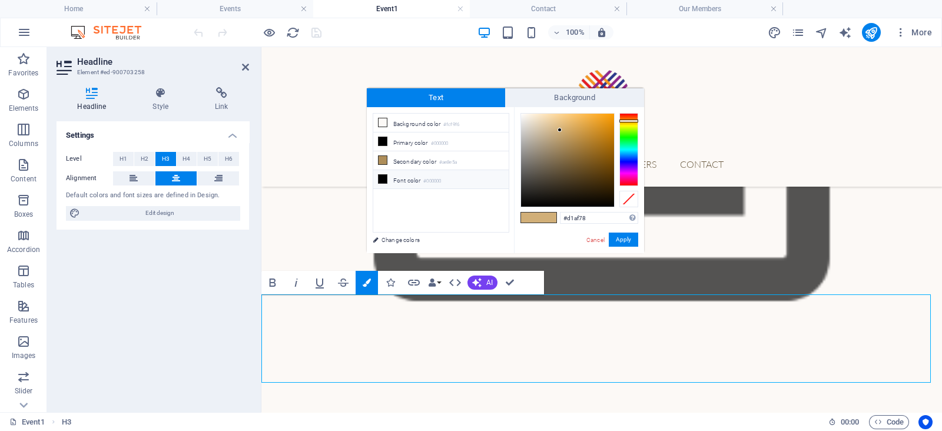
click at [401, 178] on li "Font color #000000" at bounding box center [440, 179] width 135 height 19
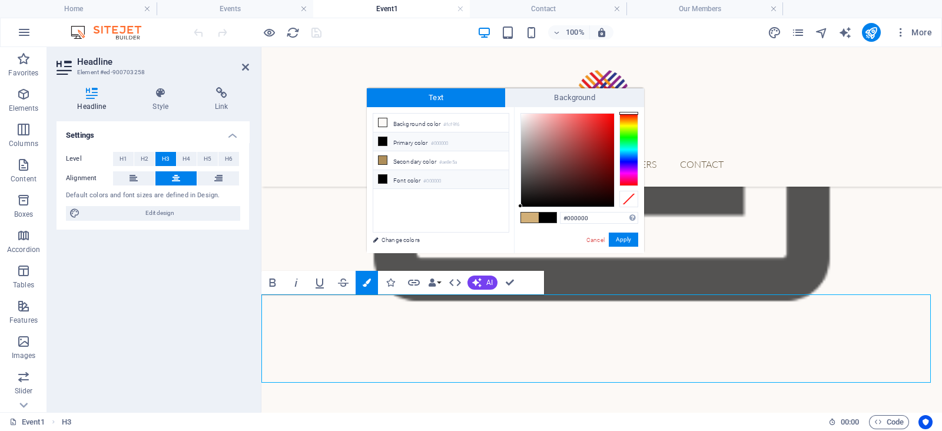
click at [401, 178] on li "Font color #000000" at bounding box center [440, 179] width 135 height 19
click at [630, 243] on button "Apply" at bounding box center [623, 240] width 29 height 14
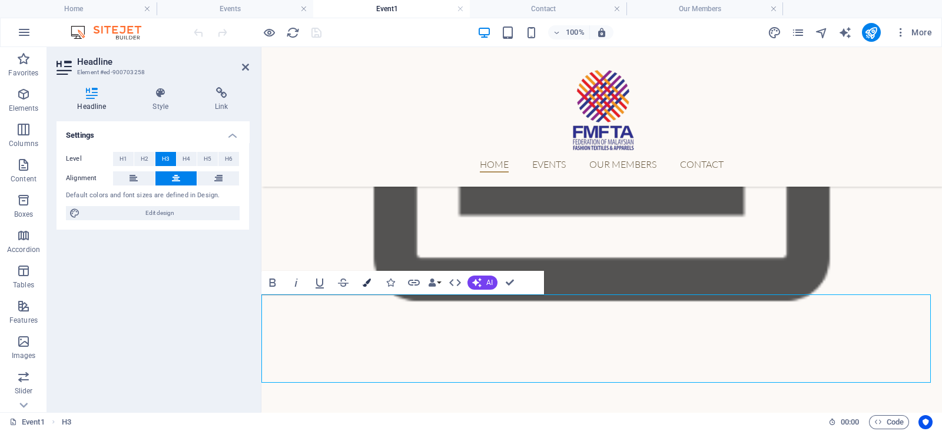
click at [372, 280] on button "Colors" at bounding box center [367, 283] width 22 height 24
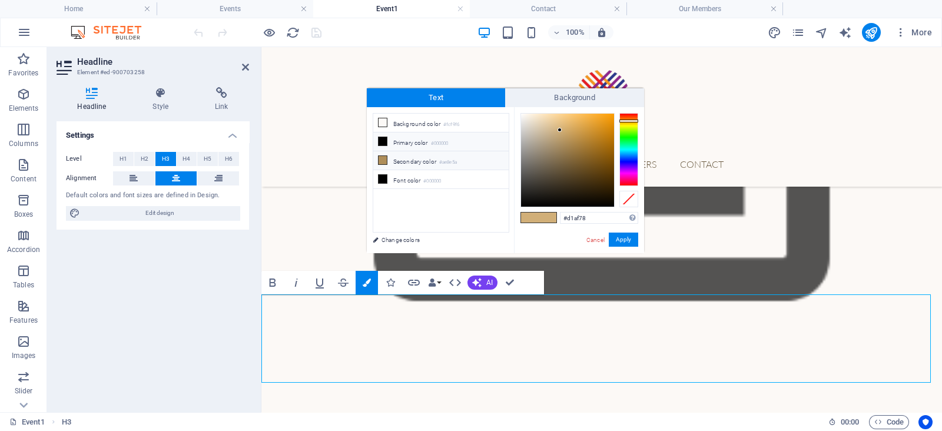
click at [436, 165] on li "Secondary color #ae8e5a" at bounding box center [440, 160] width 135 height 19
click at [436, 172] on li "Font color #000000" at bounding box center [440, 179] width 135 height 19
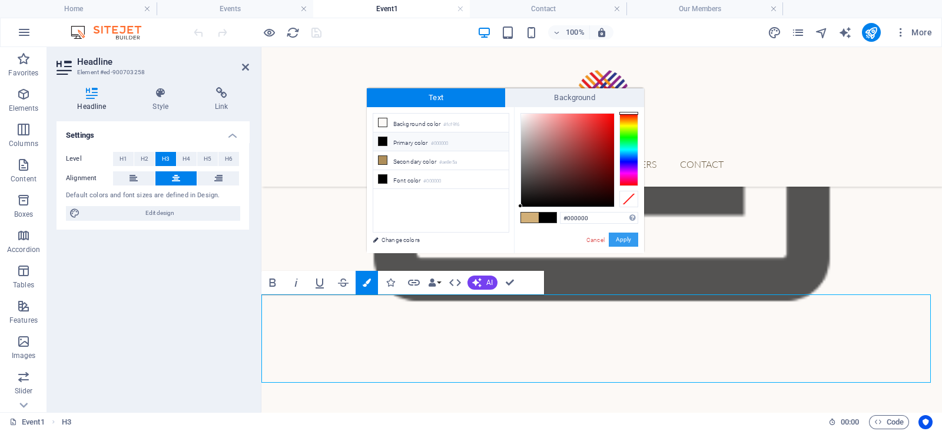
click at [623, 235] on button "Apply" at bounding box center [623, 240] width 29 height 14
click at [623, 238] on button "Apply" at bounding box center [623, 240] width 29 height 14
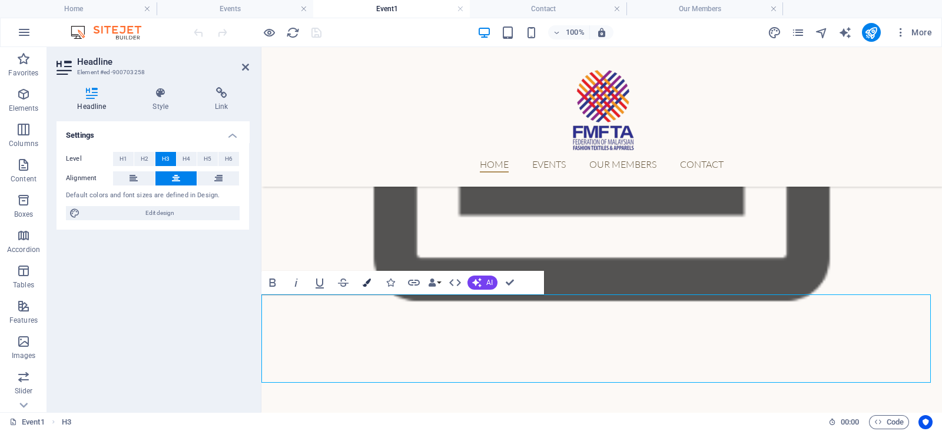
click at [373, 281] on button "Colors" at bounding box center [367, 283] width 22 height 24
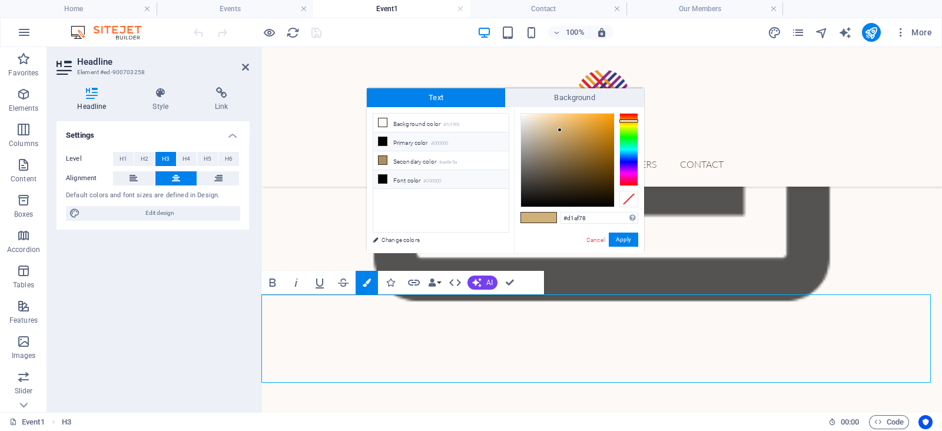
click at [416, 181] on li "Font color #000000" at bounding box center [440, 179] width 135 height 19
type input "#000000"
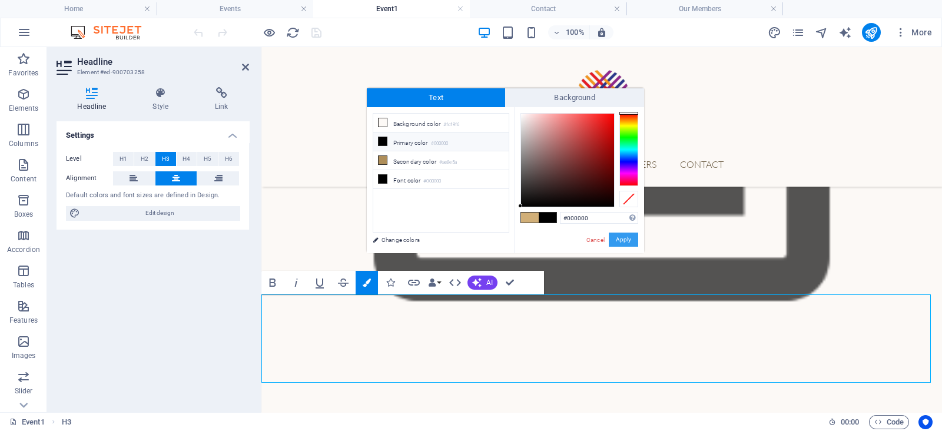
click at [623, 236] on button "Apply" at bounding box center [623, 240] width 29 height 14
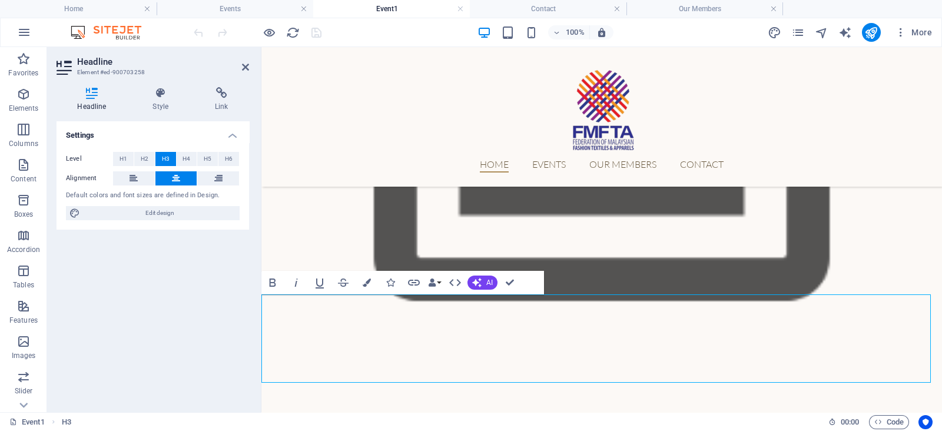
click at [250, 66] on aside "Headline Element #ed-900703258 Headline Style Link Settings Level H1 H2 H3 H4 H…" at bounding box center [154, 229] width 214 height 365
click at [242, 69] on icon at bounding box center [245, 66] width 7 height 9
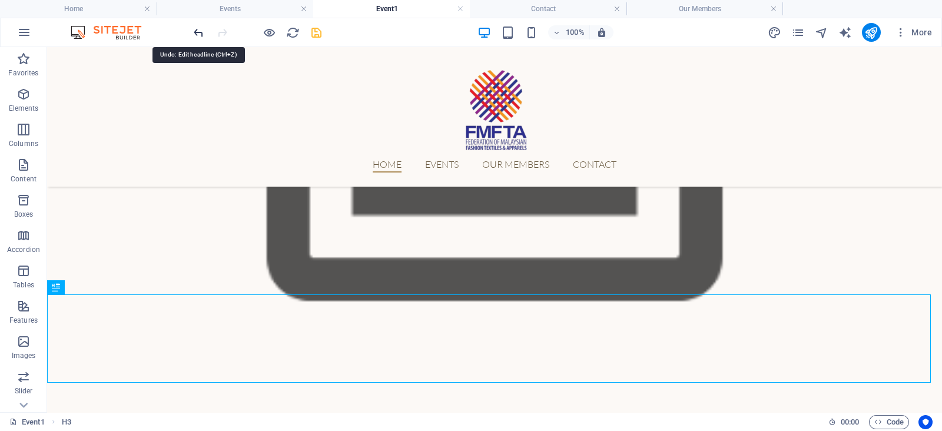
click at [203, 27] on icon "undo" at bounding box center [199, 33] width 14 height 14
click at [203, 27] on div at bounding box center [257, 32] width 132 height 19
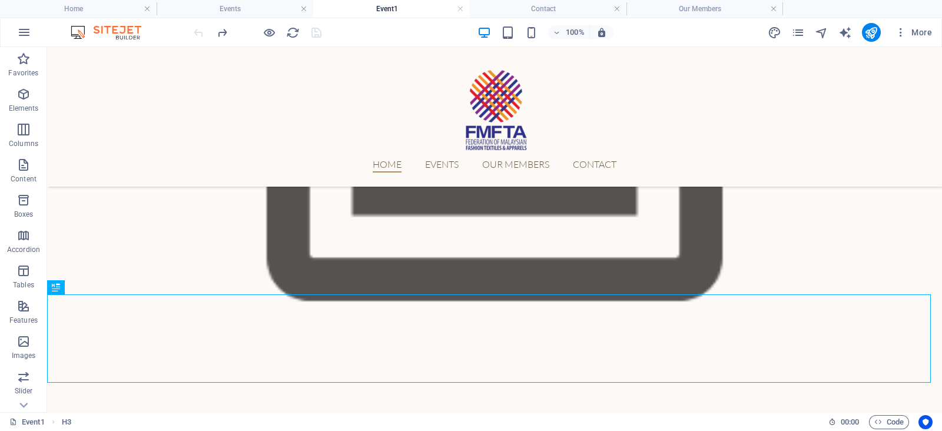
click at [203, 27] on div at bounding box center [257, 32] width 132 height 19
click at [200, 34] on div at bounding box center [257, 32] width 132 height 19
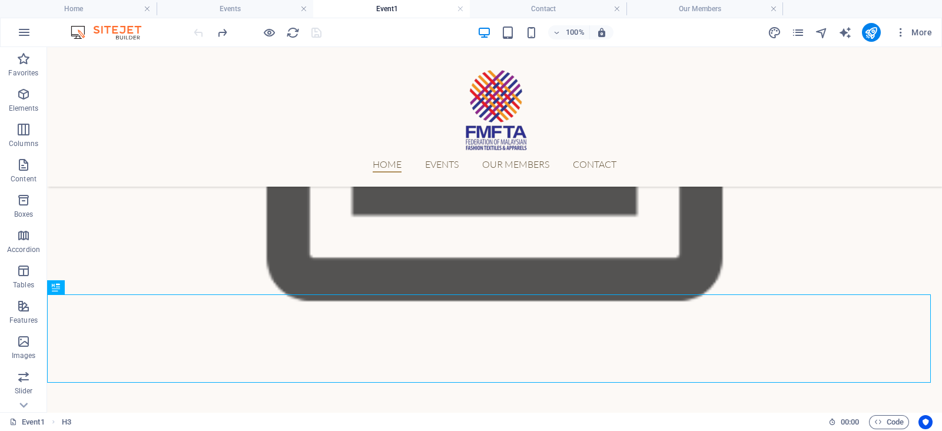
click at [200, 34] on div at bounding box center [257, 32] width 132 height 19
click at [225, 26] on icon "redo" at bounding box center [222, 33] width 14 height 14
click at [198, 34] on icon "undo" at bounding box center [199, 33] width 14 height 14
click at [264, 8] on h4 "Events" at bounding box center [235, 8] width 157 height 13
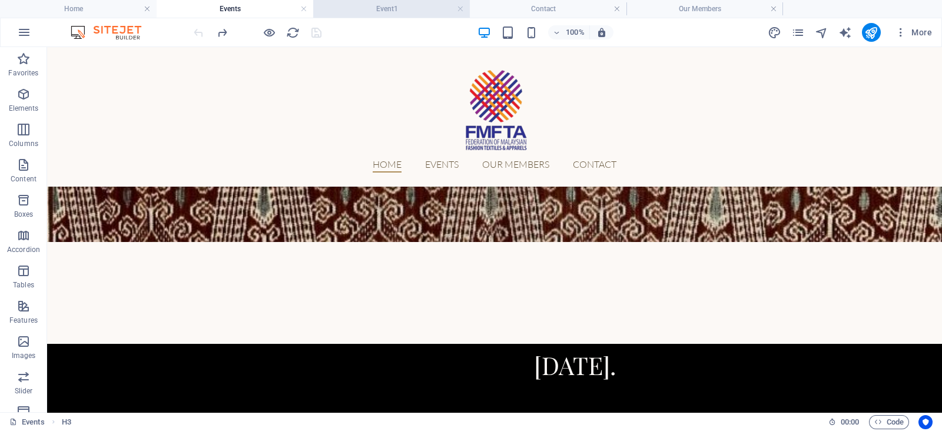
click at [433, 13] on h4 "Event1" at bounding box center [391, 8] width 157 height 13
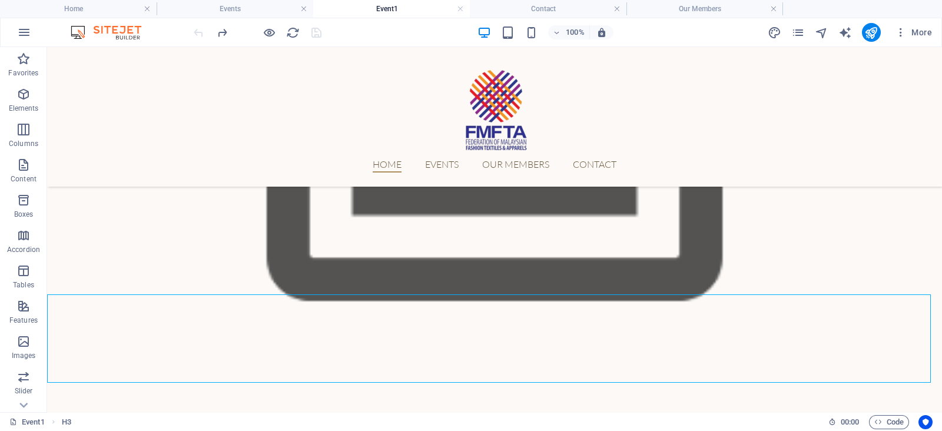
scroll to position [0, 0]
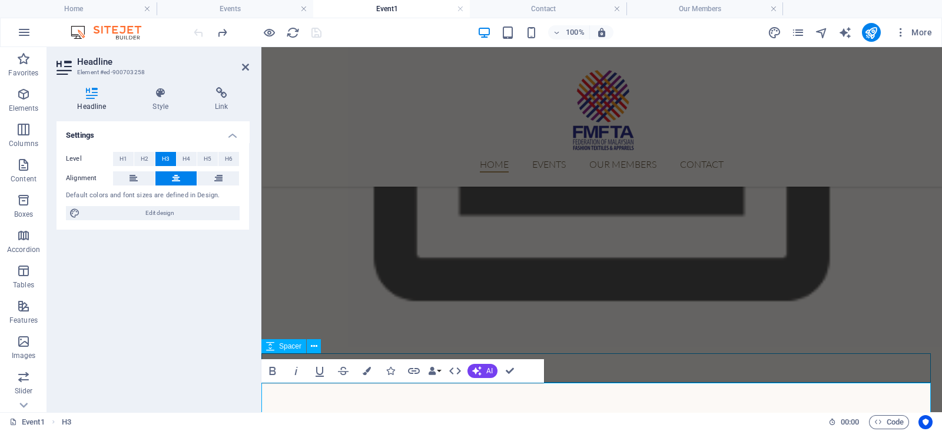
select select "px"
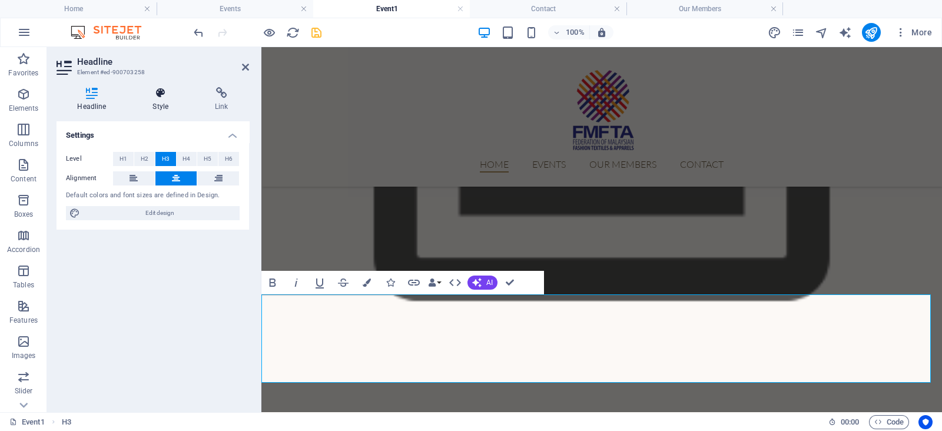
click at [158, 104] on h4 "Style" at bounding box center [163, 99] width 62 height 25
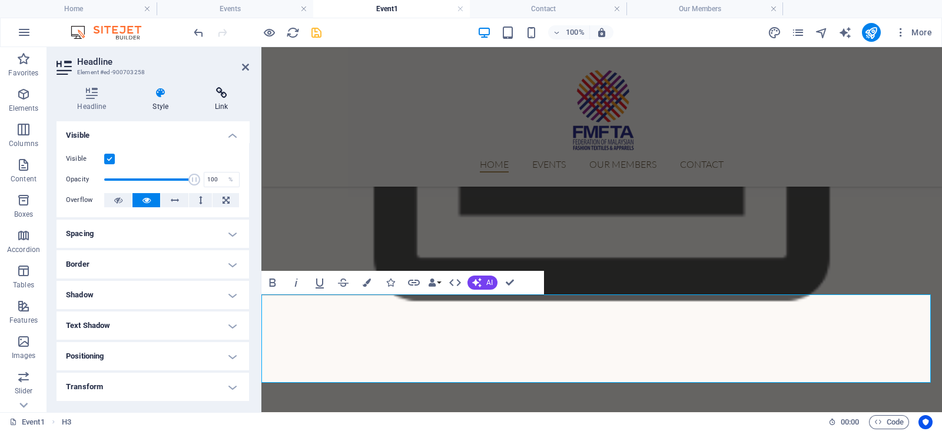
click at [230, 95] on icon at bounding box center [221, 93] width 55 height 12
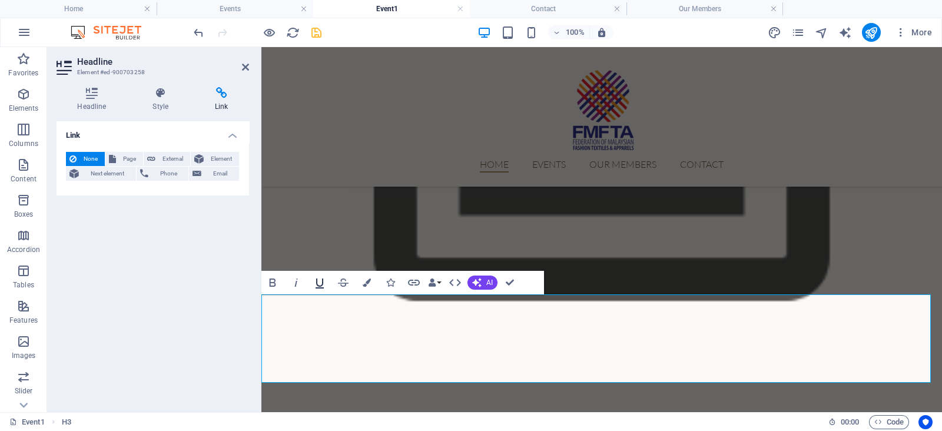
click at [319, 288] on icon "button" at bounding box center [320, 283] width 8 height 10
click at [371, 284] on button "Colors" at bounding box center [367, 283] width 22 height 24
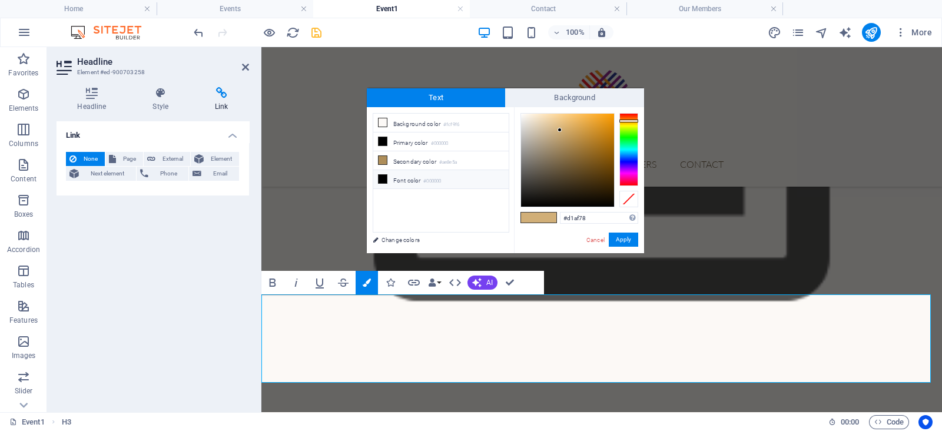
click at [406, 180] on li "Font color #000000" at bounding box center [440, 179] width 135 height 19
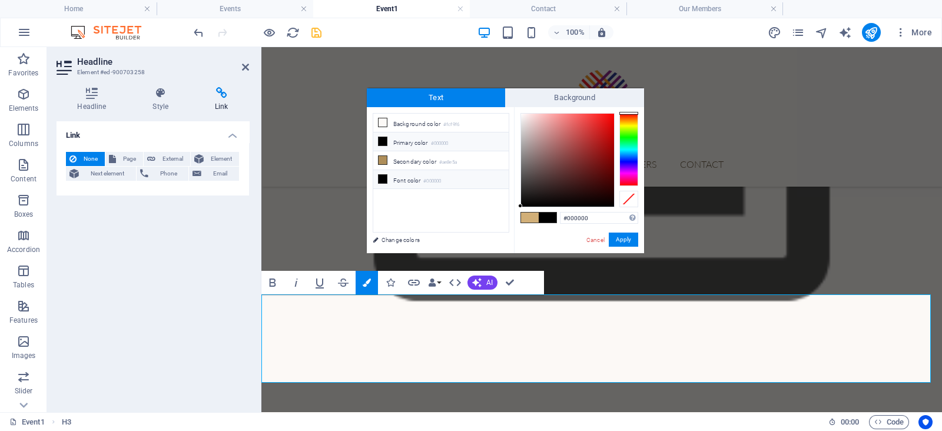
click at [406, 180] on li "Font color #000000" at bounding box center [440, 179] width 135 height 19
click at [622, 234] on button "Apply" at bounding box center [623, 240] width 29 height 14
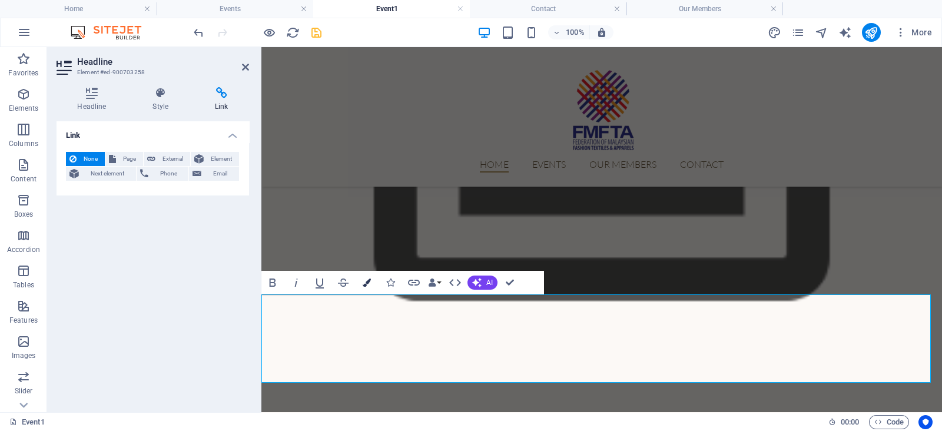
click at [363, 285] on icon "button" at bounding box center [367, 282] width 8 height 8
type input "#d1af78"
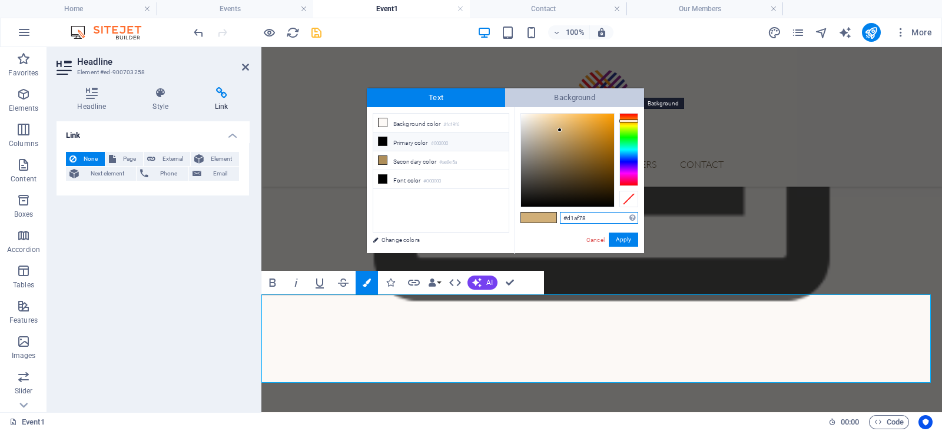
click at [559, 97] on span "Background" at bounding box center [574, 97] width 139 height 19
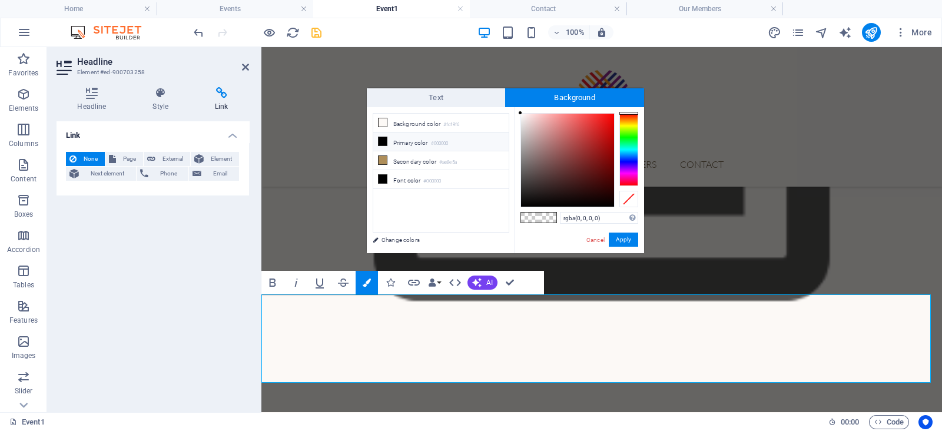
click at [449, 140] on small "#000000" at bounding box center [440, 144] width 18 height 8
click at [628, 240] on button "Apply" at bounding box center [623, 240] width 29 height 14
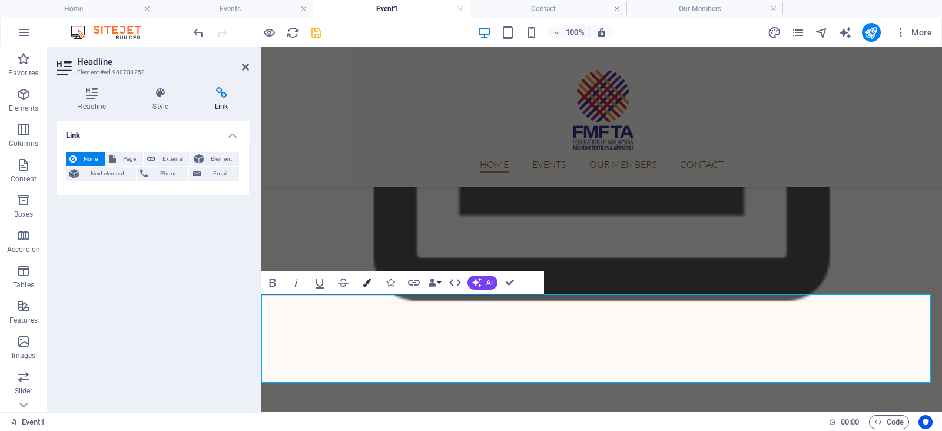
click at [364, 279] on icon "button" at bounding box center [367, 282] width 8 height 8
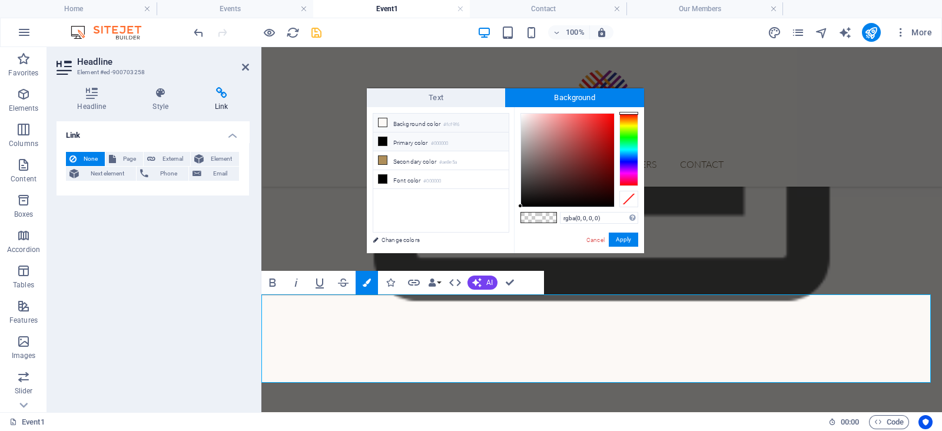
click at [442, 118] on li "Background color #fcf9f6" at bounding box center [440, 123] width 135 height 19
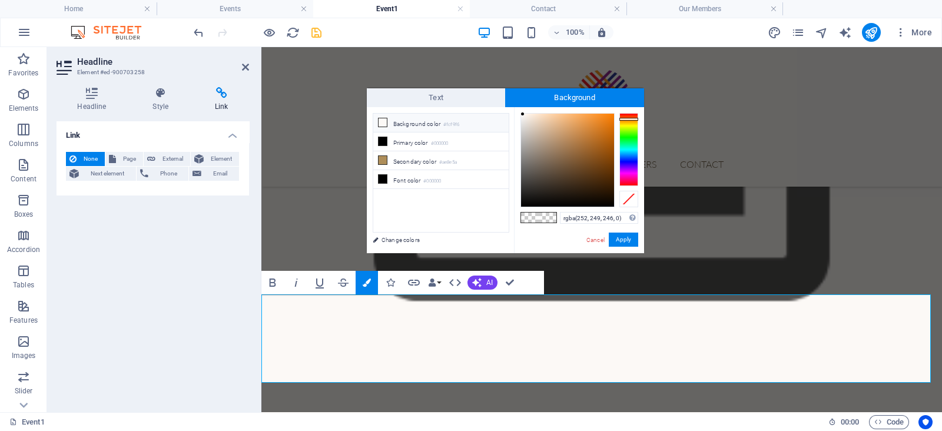
click at [442, 118] on li "Background color #fcf9f6" at bounding box center [440, 123] width 135 height 19
click at [625, 234] on button "Apply" at bounding box center [623, 240] width 29 height 14
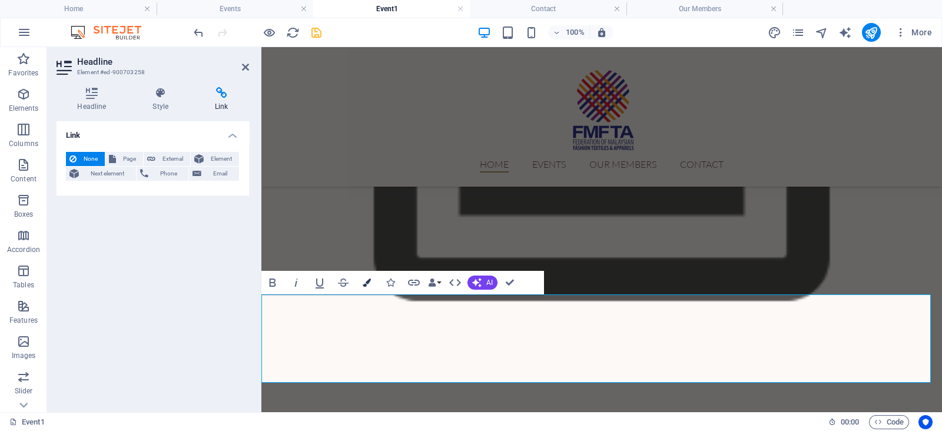
click at [365, 284] on icon "button" at bounding box center [367, 282] width 8 height 8
type input "rgba(0, 0, 0, 0)"
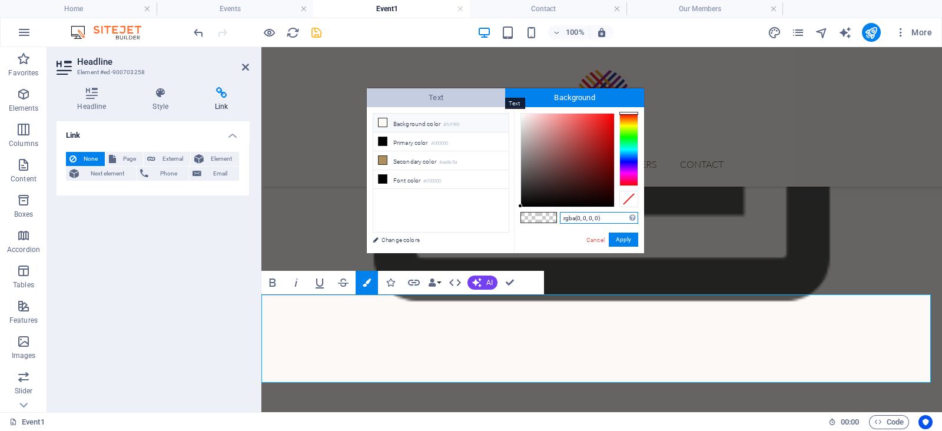
click at [477, 88] on span "Text" at bounding box center [436, 97] width 139 height 19
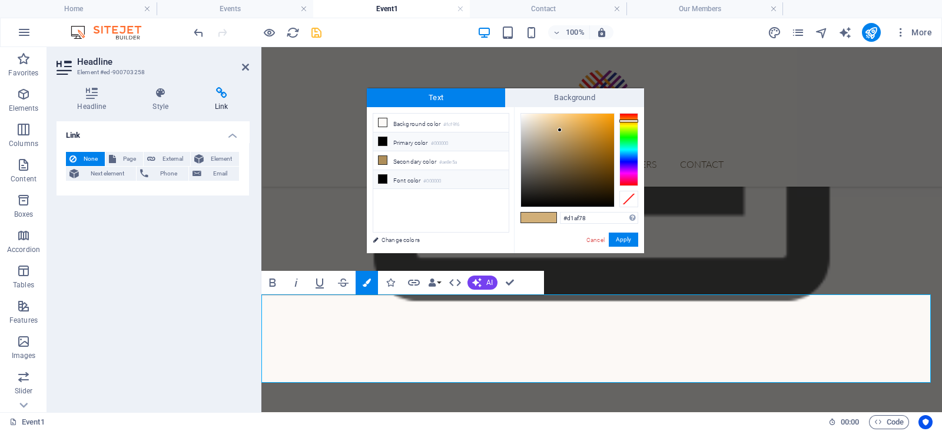
click at [427, 178] on small "#000000" at bounding box center [432, 181] width 18 height 8
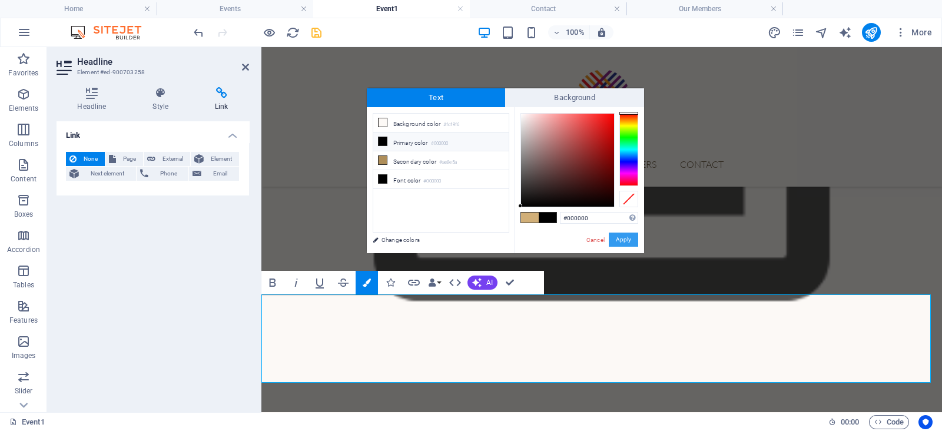
click at [618, 239] on button "Apply" at bounding box center [623, 240] width 29 height 14
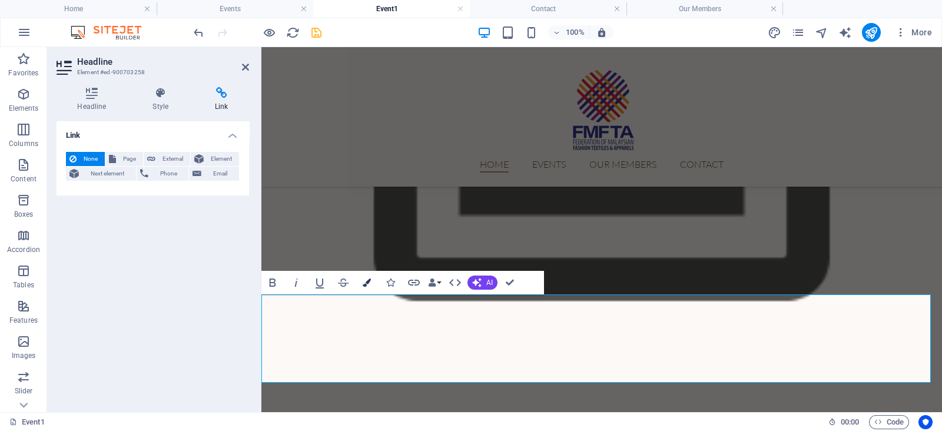
click at [373, 278] on button "Colors" at bounding box center [367, 283] width 22 height 24
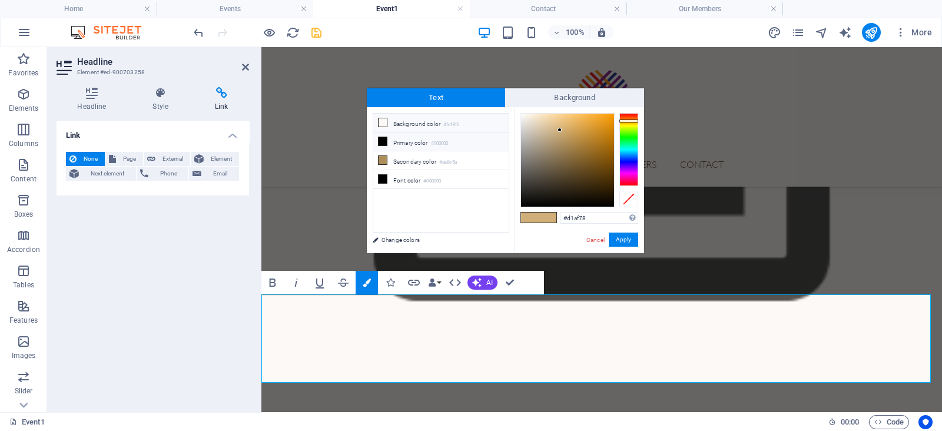
click at [439, 129] on li "Background color #fcf9f6" at bounding box center [440, 123] width 135 height 19
click at [627, 238] on button "Apply" at bounding box center [623, 240] width 29 height 14
click at [524, 219] on span at bounding box center [530, 218] width 18 height 10
click at [560, 162] on div at bounding box center [567, 160] width 93 height 93
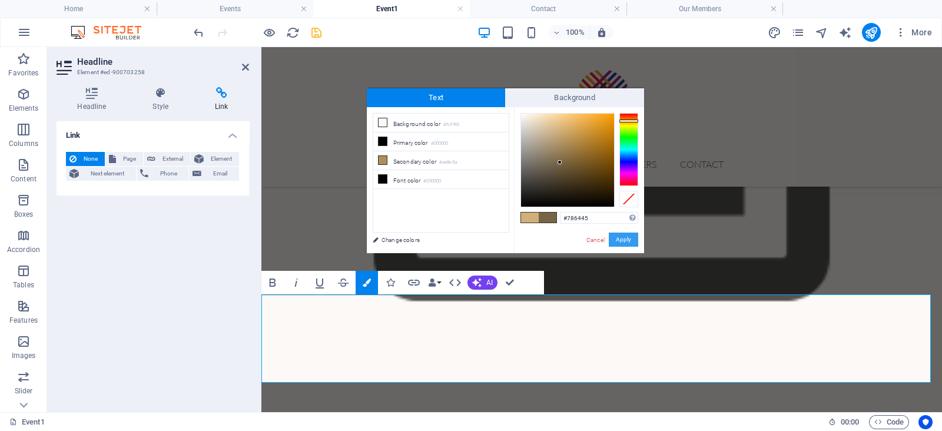
click at [623, 238] on button "Apply" at bounding box center [623, 240] width 29 height 14
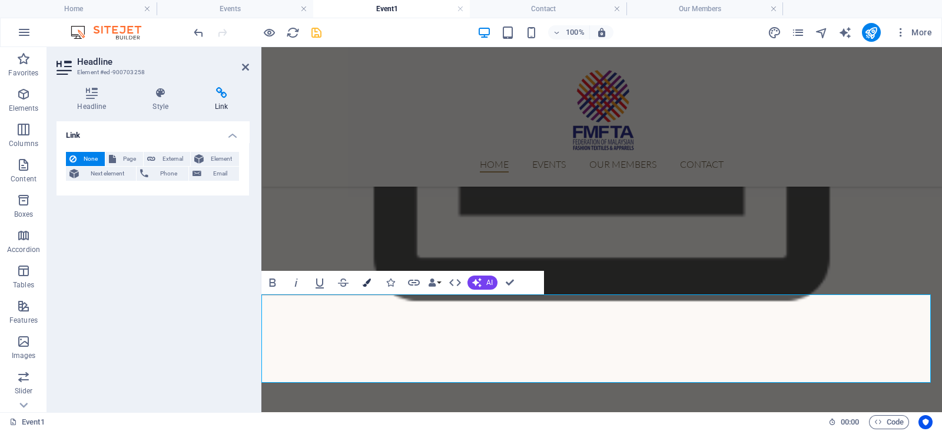
click at [371, 281] on button "Colors" at bounding box center [367, 283] width 22 height 24
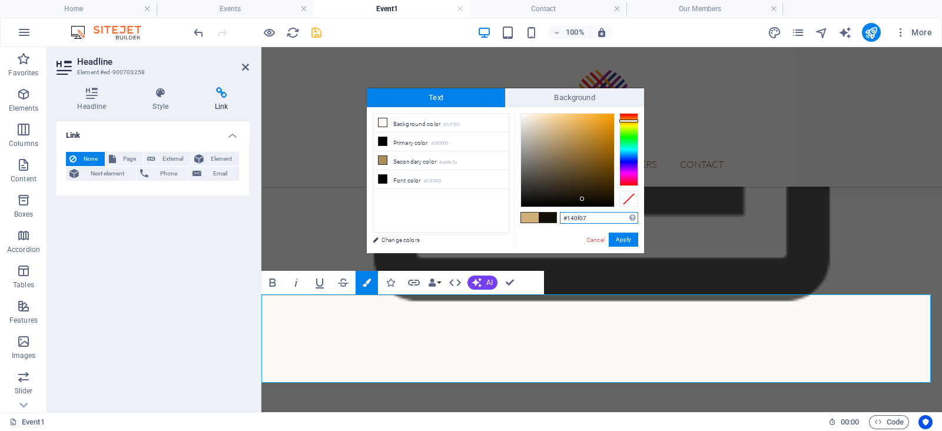
click at [582, 199] on div at bounding box center [567, 160] width 93 height 93
type input "#4e3f28"
click at [566, 178] on div at bounding box center [567, 160] width 93 height 93
click at [628, 237] on button "Apply" at bounding box center [623, 240] width 29 height 14
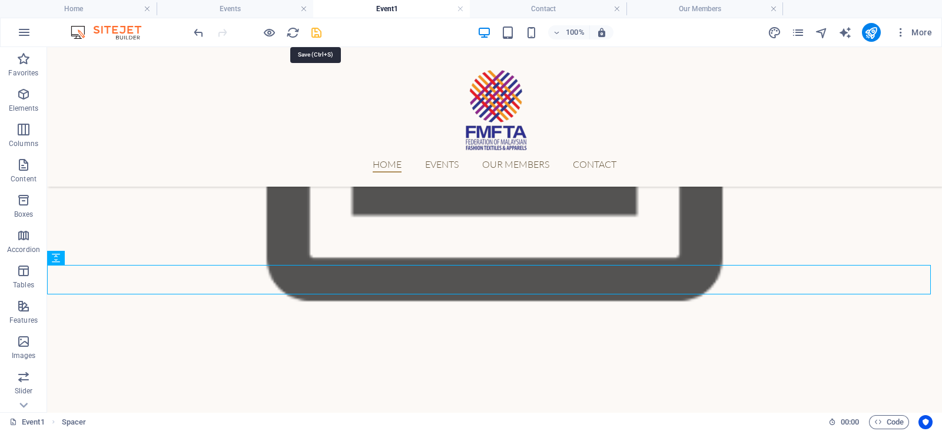
click at [313, 29] on icon "save" at bounding box center [317, 33] width 14 height 14
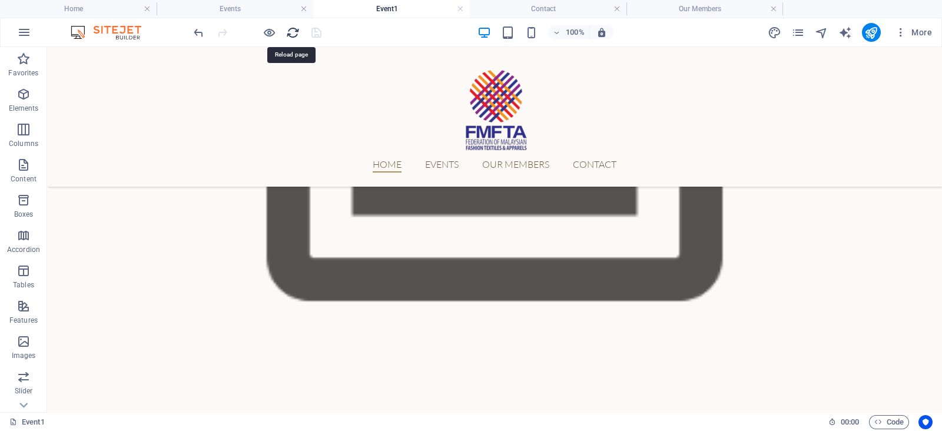
click at [288, 34] on icon "reload" at bounding box center [293, 33] width 14 height 14
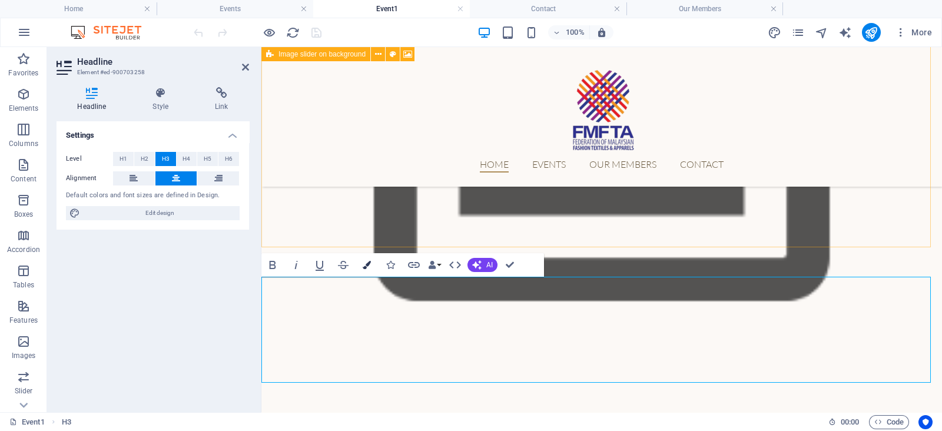
click at [371, 264] on button "Colors" at bounding box center [367, 265] width 22 height 24
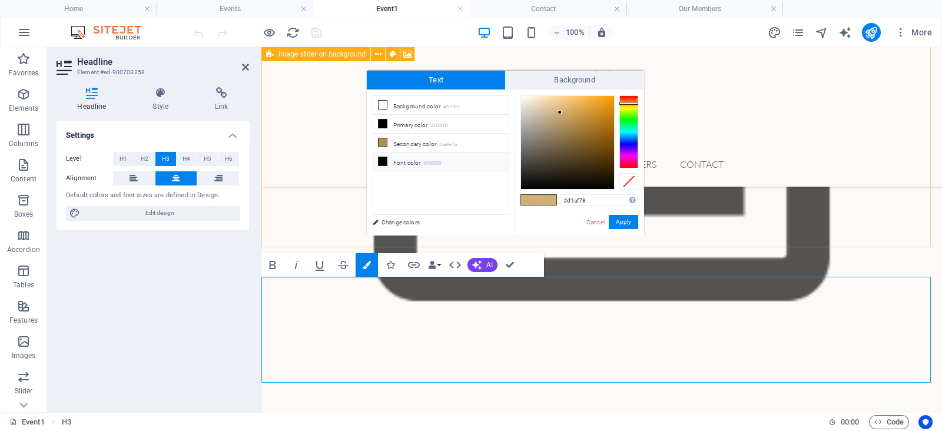
click at [460, 160] on li "Font color #000000" at bounding box center [440, 161] width 135 height 19
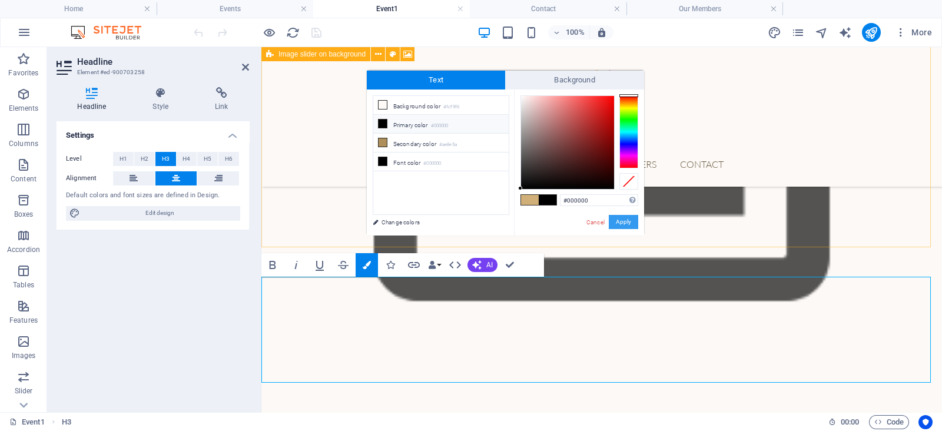
click at [629, 224] on button "Apply" at bounding box center [623, 222] width 29 height 14
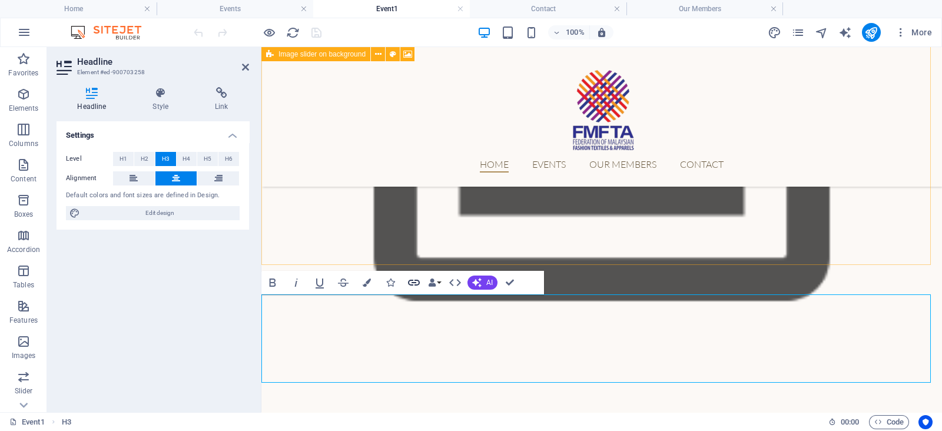
click at [410, 281] on icon "button" at bounding box center [414, 283] width 14 height 14
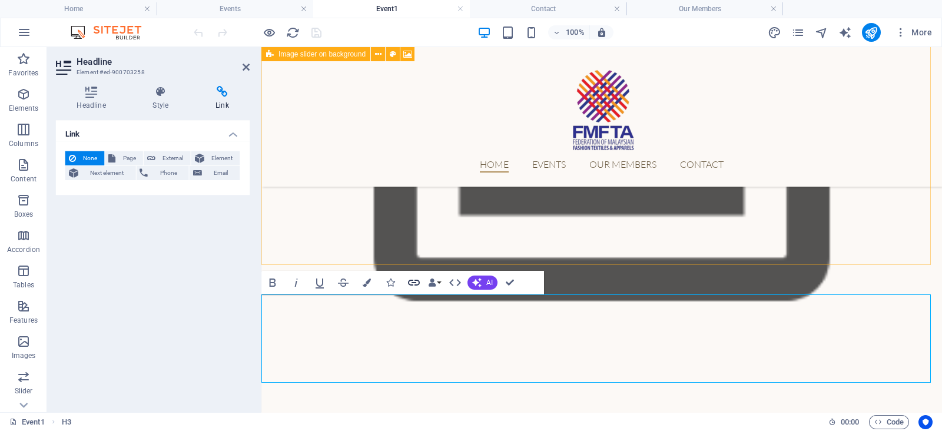
click at [410, 281] on icon "button" at bounding box center [414, 283] width 14 height 14
click at [367, 278] on icon "button" at bounding box center [367, 282] width 8 height 8
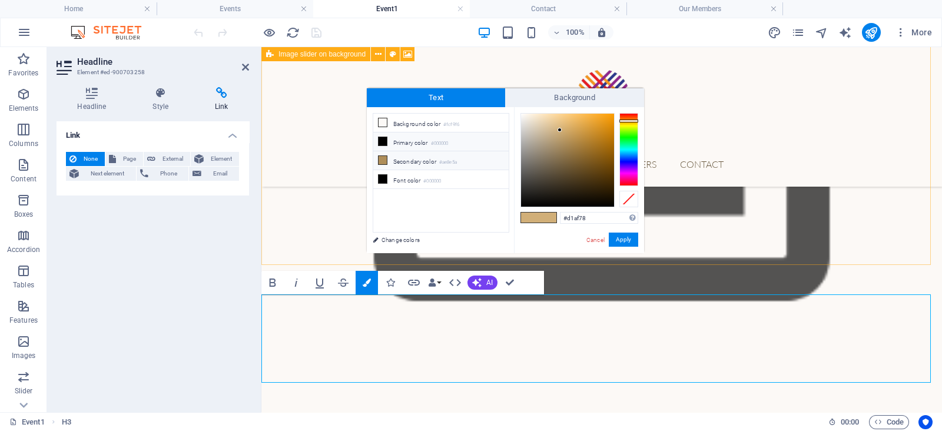
click at [433, 158] on li "Secondary color #ae8e5a" at bounding box center [440, 160] width 135 height 19
click at [631, 240] on button "Apply" at bounding box center [623, 240] width 29 height 14
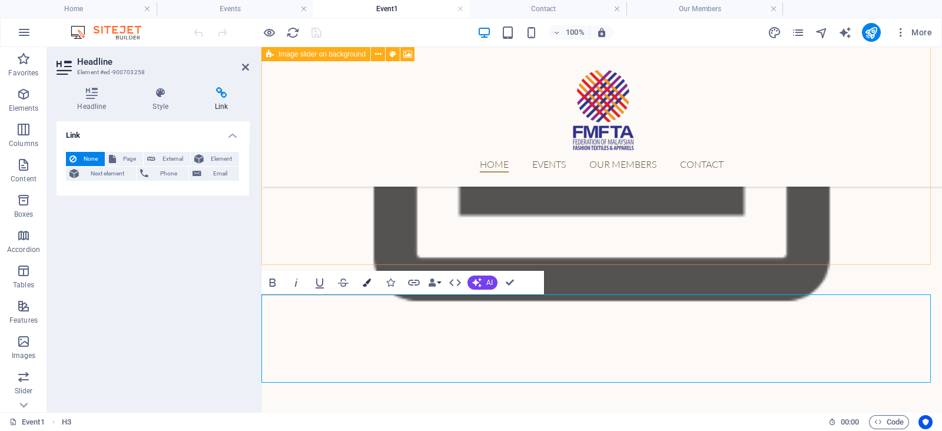
click at [367, 281] on icon "button" at bounding box center [367, 282] width 8 height 8
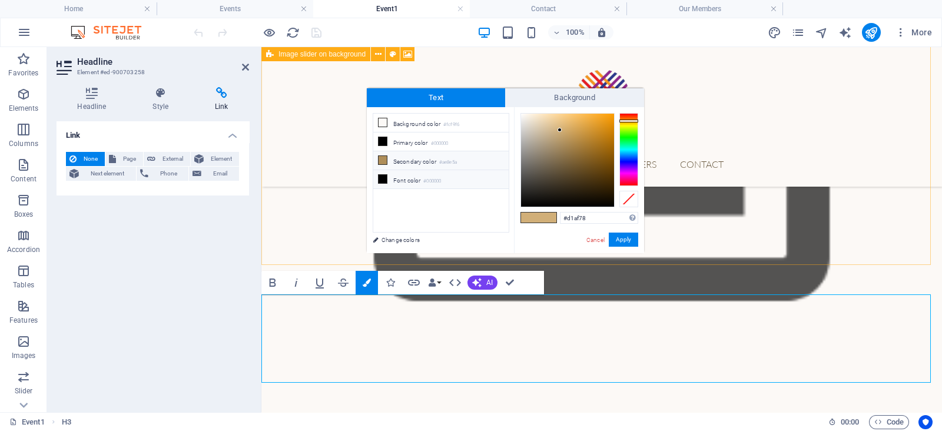
click at [413, 178] on li "Font color #000000" at bounding box center [440, 179] width 135 height 19
type input "#000000"
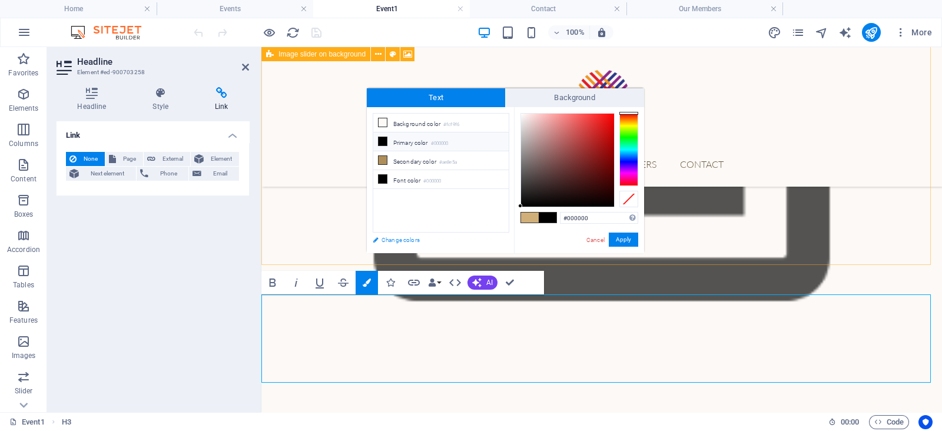
click at [419, 237] on link "Change colors" at bounding box center [435, 240] width 137 height 15
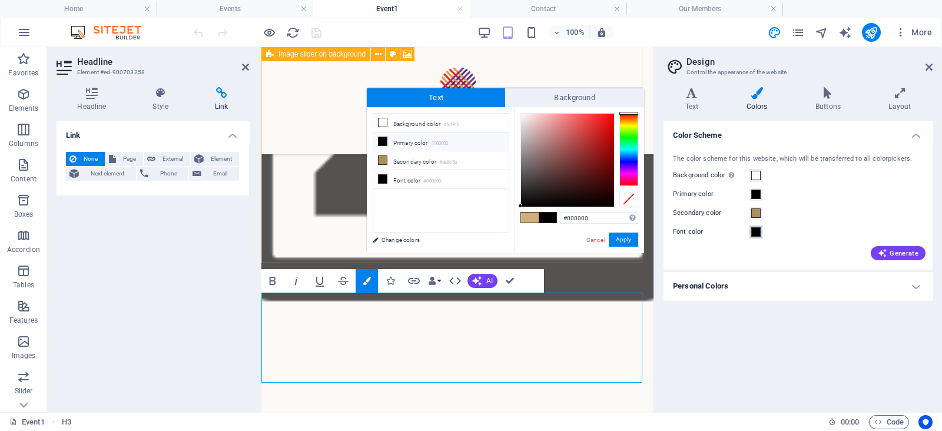
click at [756, 233] on span at bounding box center [755, 231] width 9 height 9
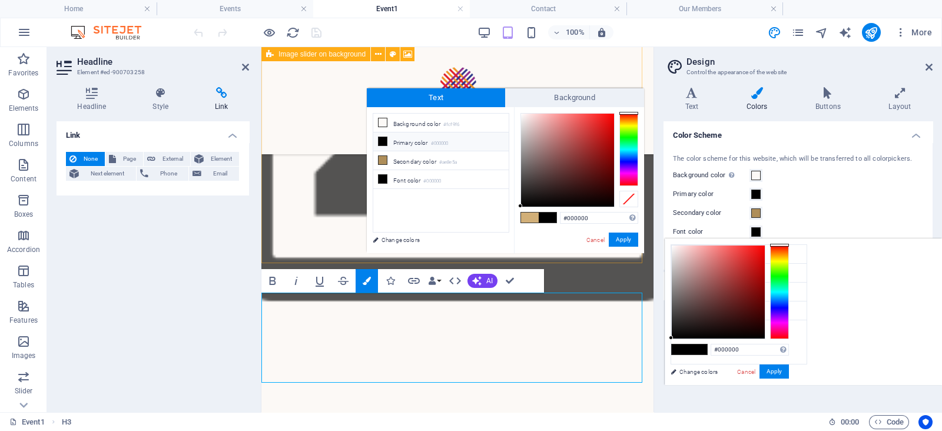
click at [756, 233] on span at bounding box center [755, 231] width 9 height 9
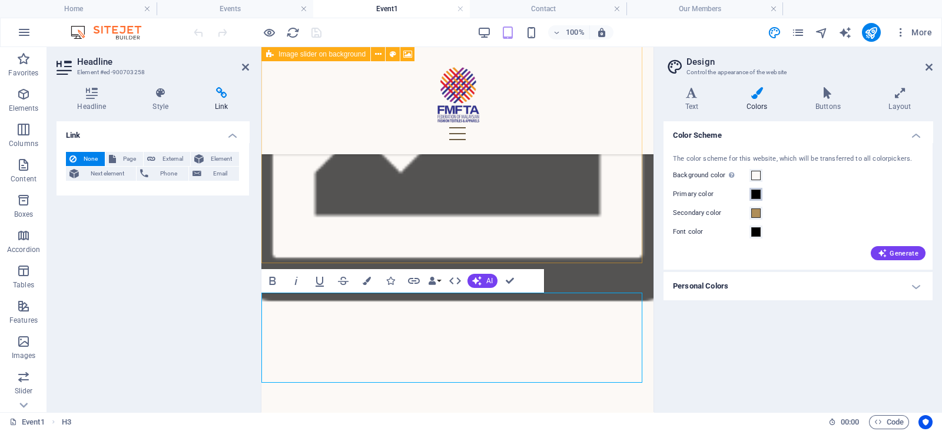
click at [756, 197] on span at bounding box center [755, 194] width 9 height 9
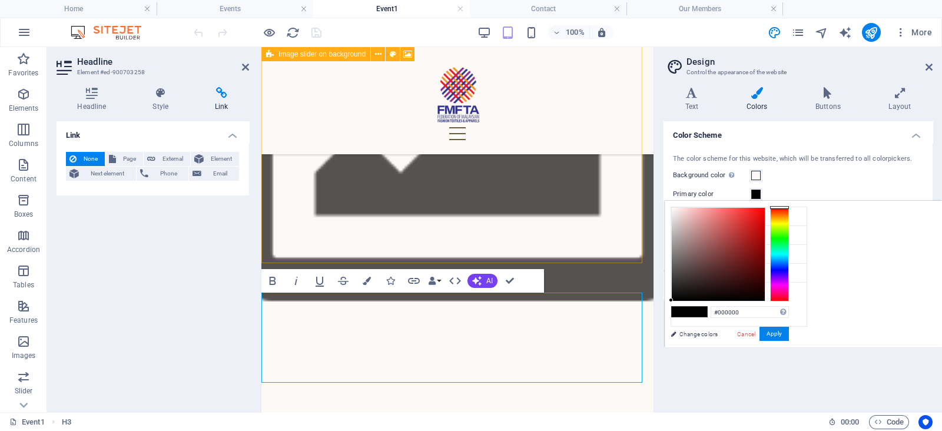
click at [756, 197] on span at bounding box center [755, 194] width 9 height 9
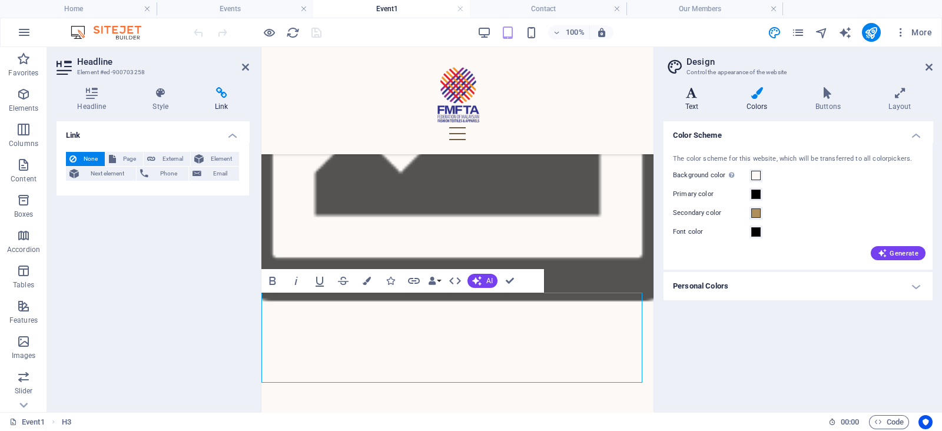
click at [695, 98] on icon at bounding box center [691, 93] width 57 height 12
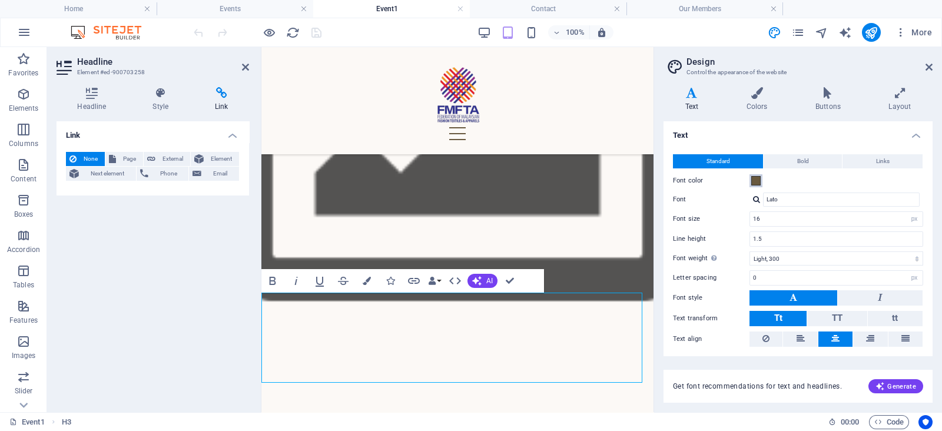
click at [759, 180] on span at bounding box center [755, 180] width 9 height 9
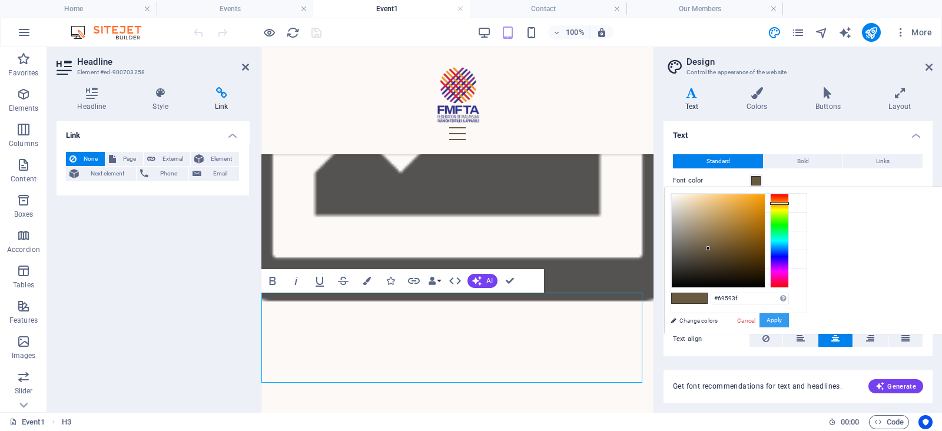
click at [789, 319] on button "Apply" at bounding box center [773, 320] width 29 height 14
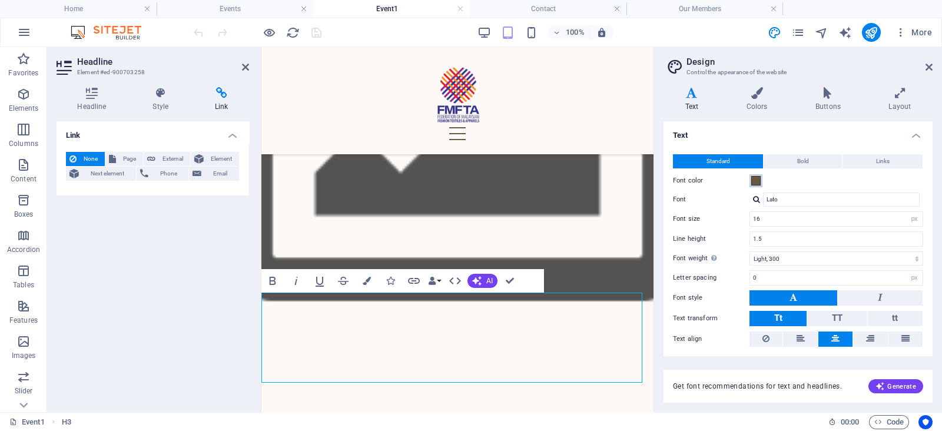
click at [755, 180] on span at bounding box center [755, 180] width 9 height 9
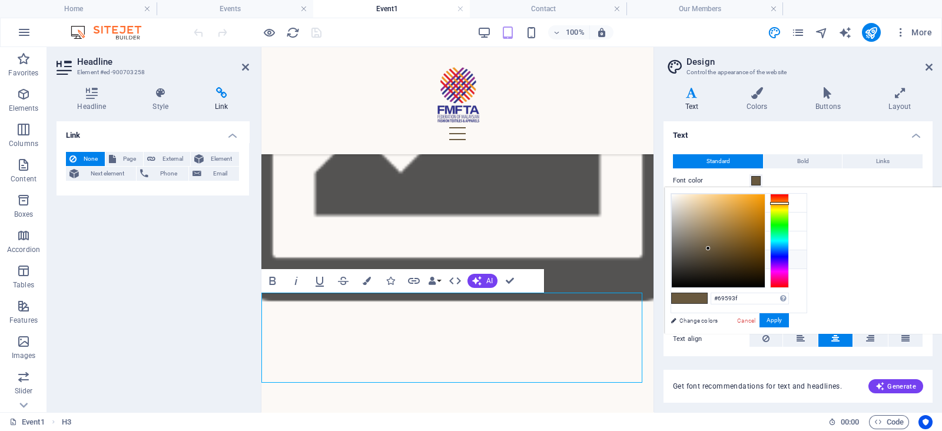
click at [779, 257] on li "Font color #000000" at bounding box center [738, 259] width 135 height 19
type input "#000000"
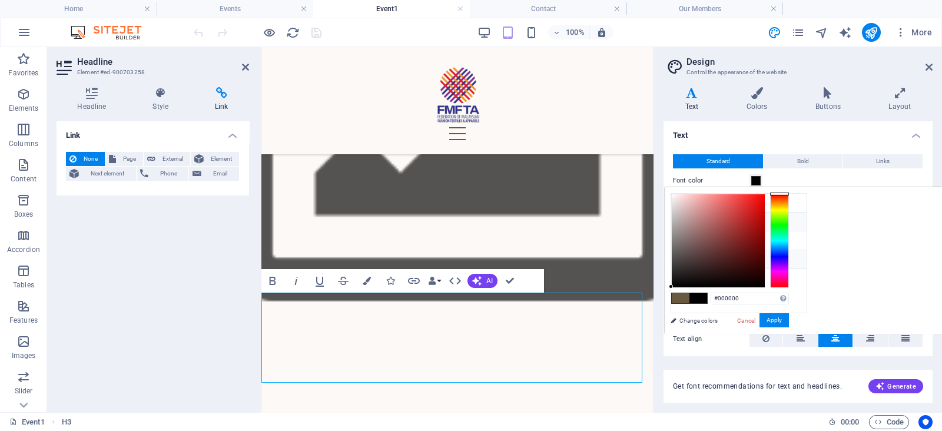
click at [779, 257] on li "Font color #000000" at bounding box center [738, 259] width 135 height 19
click at [789, 317] on button "Apply" at bounding box center [773, 320] width 29 height 14
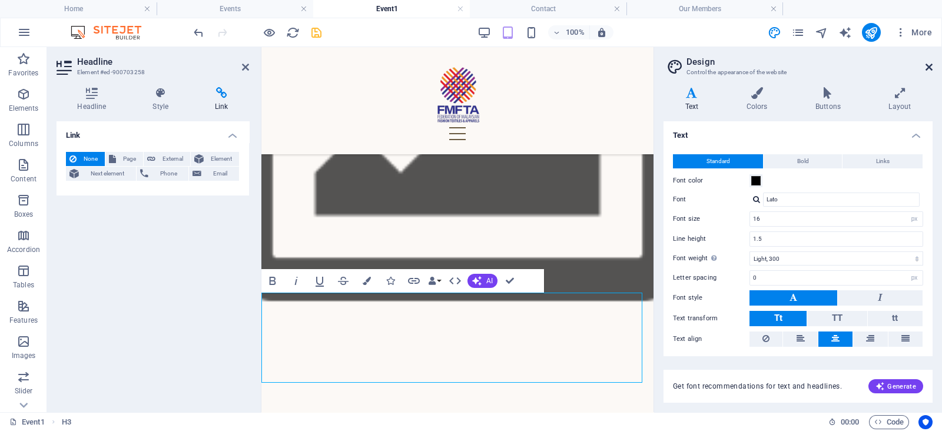
click at [930, 67] on icon at bounding box center [928, 66] width 7 height 9
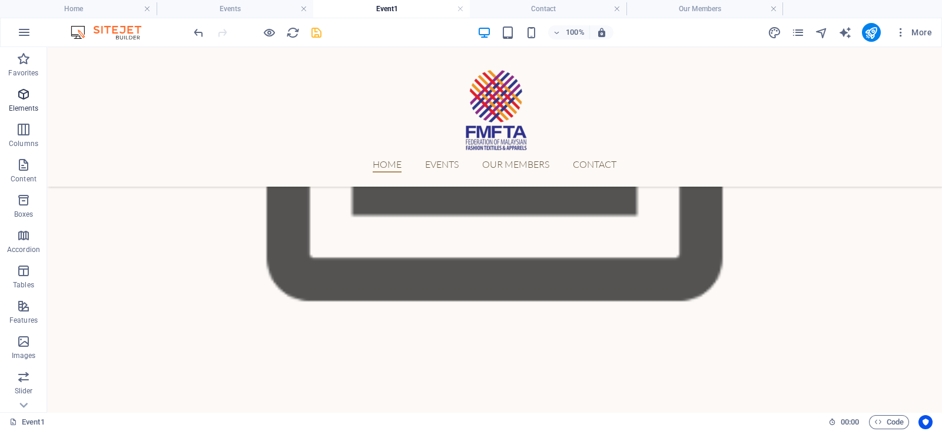
click at [26, 98] on icon "button" at bounding box center [23, 94] width 14 height 14
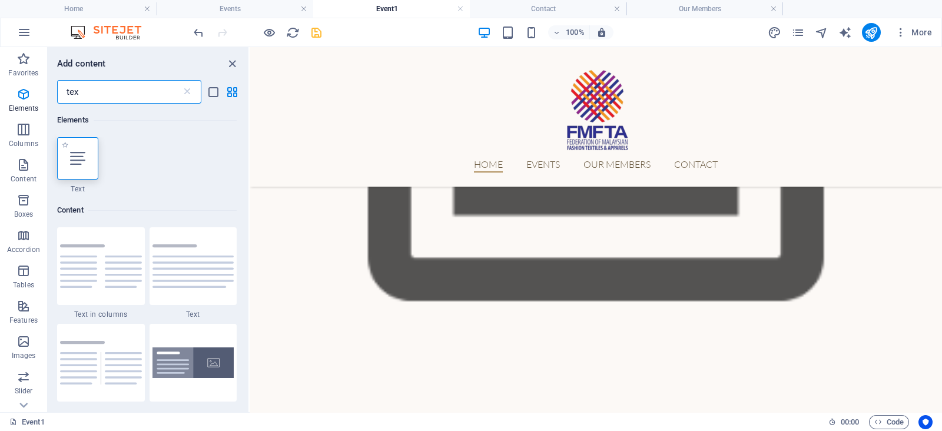
type input "tex"
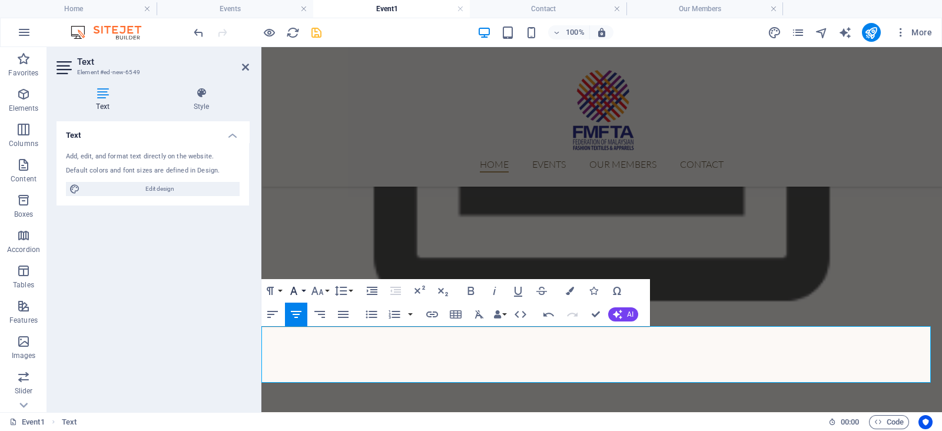
click at [297, 288] on icon "button" at bounding box center [294, 291] width 14 height 14
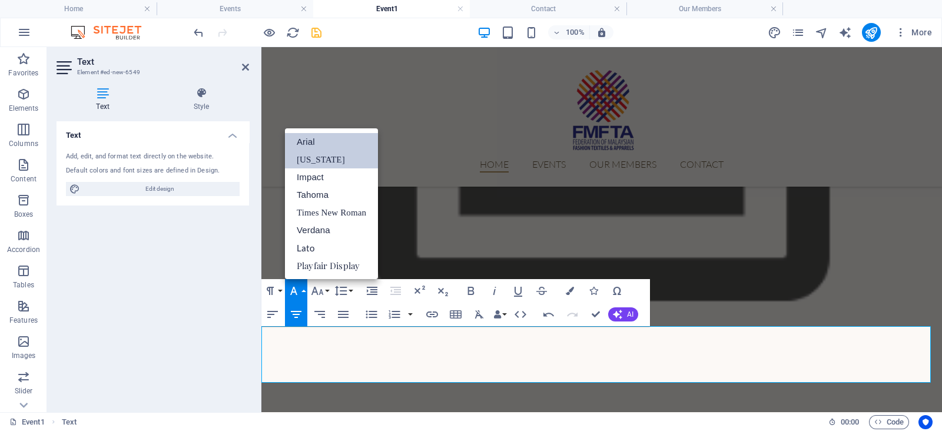
click at [350, 159] on link "[US_STATE]" at bounding box center [331, 160] width 93 height 18
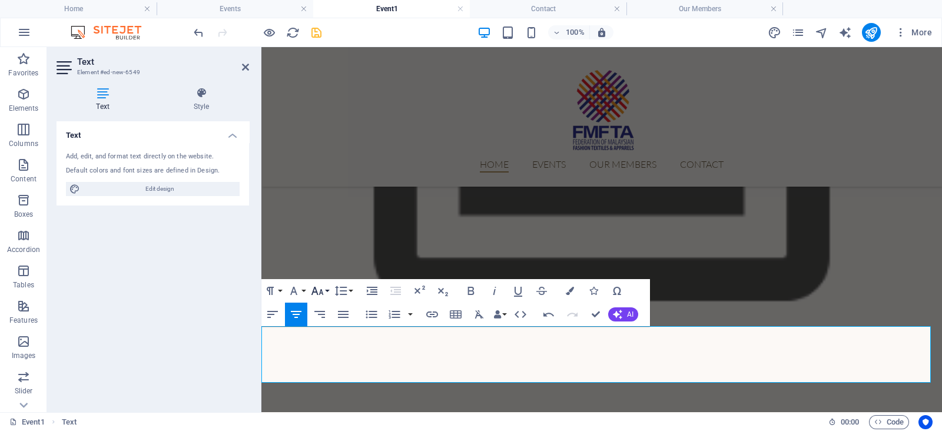
click at [317, 296] on icon "button" at bounding box center [317, 291] width 14 height 14
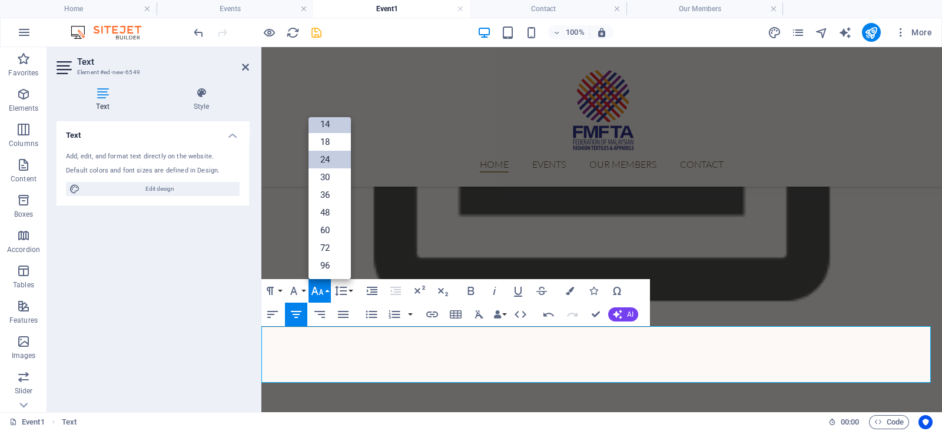
scroll to position [94, 0]
click at [338, 163] on link "24" at bounding box center [329, 160] width 42 height 18
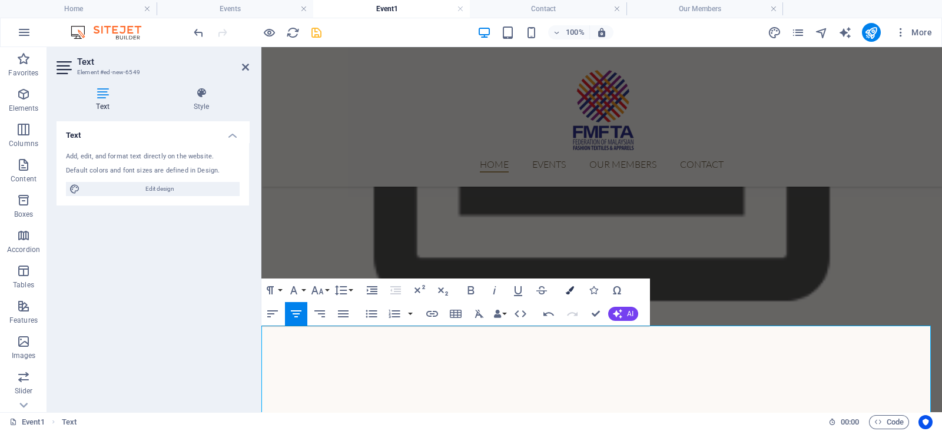
click at [574, 293] on button "Colors" at bounding box center [570, 290] width 22 height 24
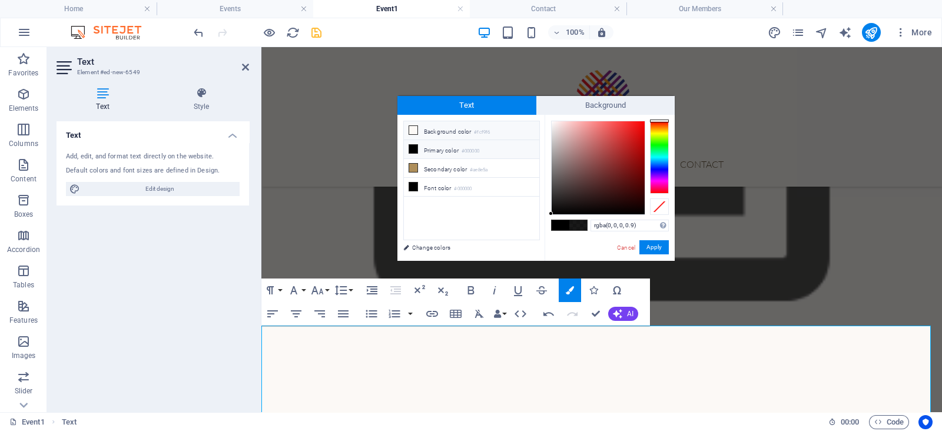
click at [485, 125] on li "Background color #fcf9f6" at bounding box center [471, 130] width 135 height 19
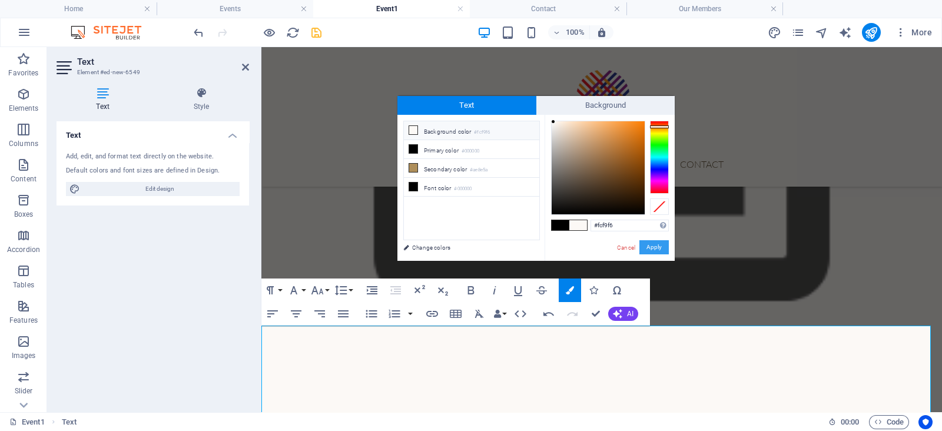
click at [655, 245] on button "Apply" at bounding box center [653, 247] width 29 height 14
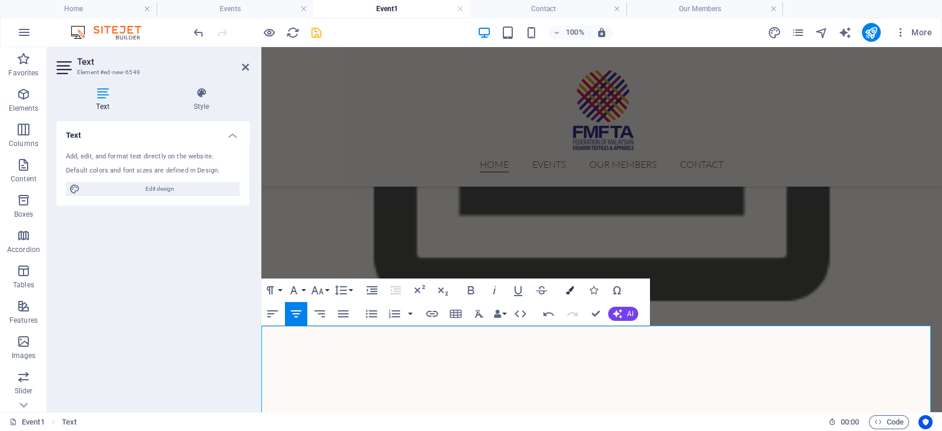
click at [565, 285] on button "Colors" at bounding box center [570, 290] width 22 height 24
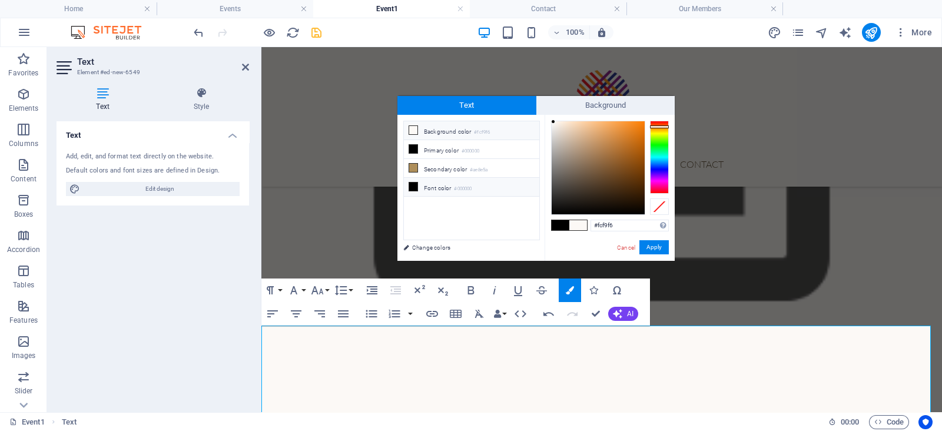
click at [496, 184] on li "Font color #000000" at bounding box center [471, 187] width 135 height 19
type input "#000000"
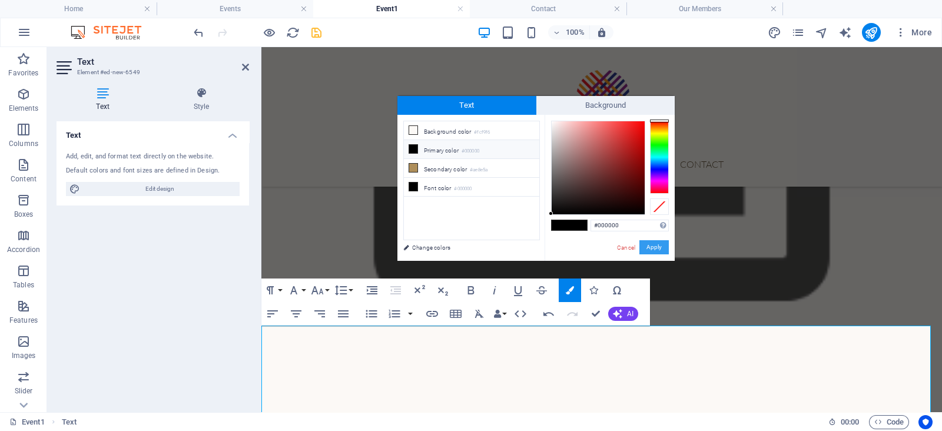
click at [648, 248] on button "Apply" at bounding box center [653, 247] width 29 height 14
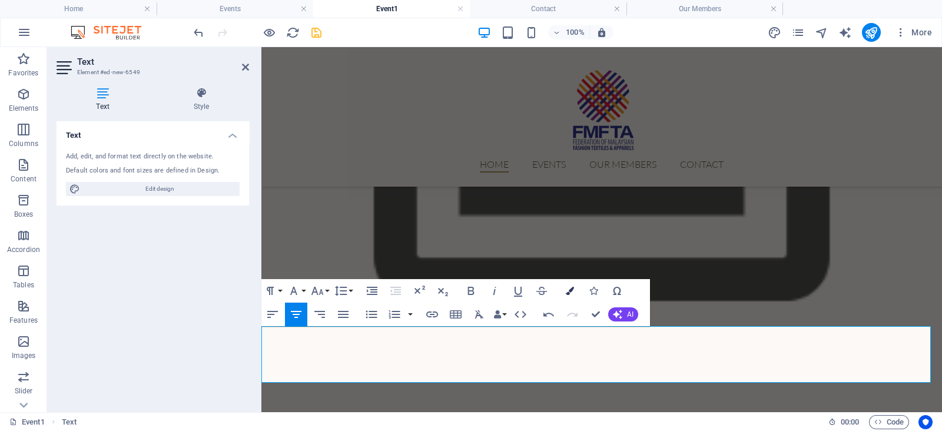
click at [566, 292] on icon "button" at bounding box center [570, 291] width 8 height 8
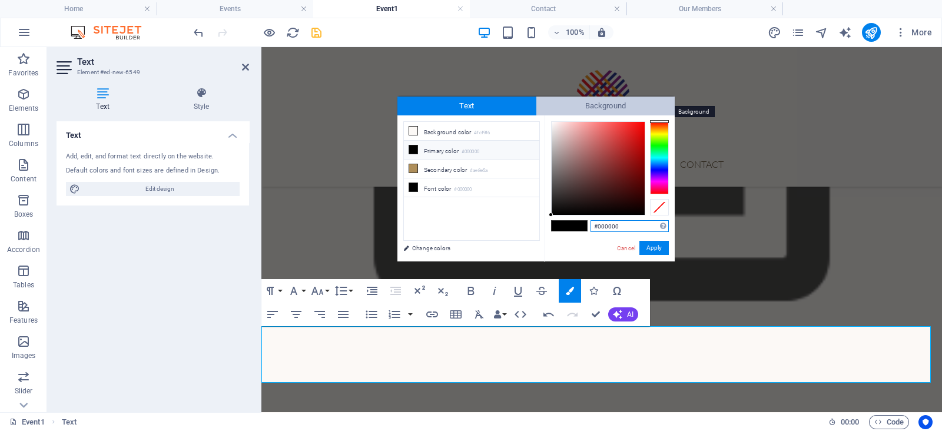
click at [582, 106] on span "Background" at bounding box center [605, 106] width 139 height 19
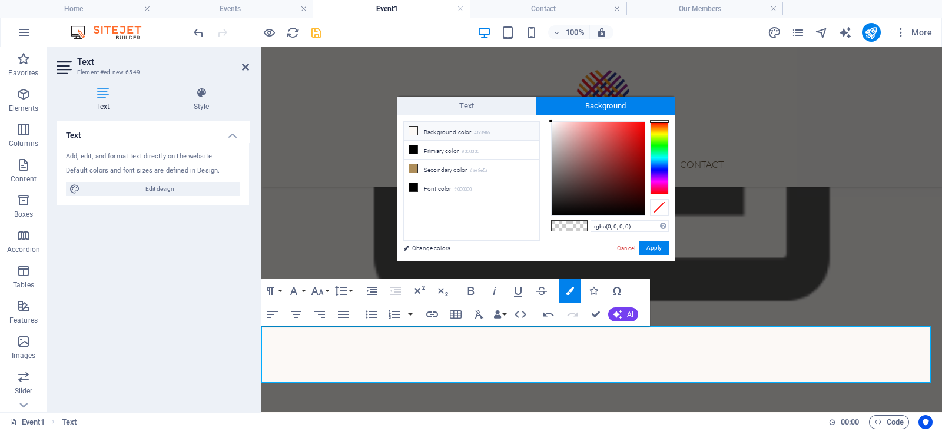
click at [515, 127] on li "Background color #fcf9f6" at bounding box center [471, 131] width 135 height 19
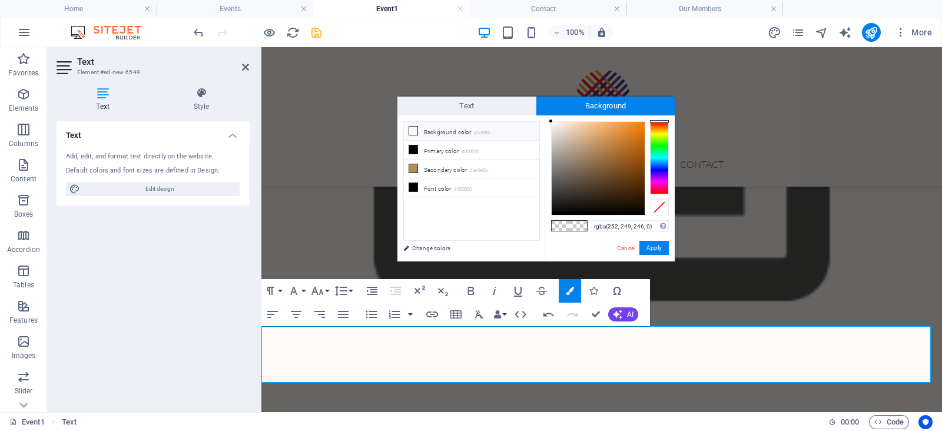
click at [515, 127] on li "Background color #fcf9f6" at bounding box center [471, 131] width 135 height 19
click at [654, 253] on button "Apply" at bounding box center [653, 248] width 29 height 14
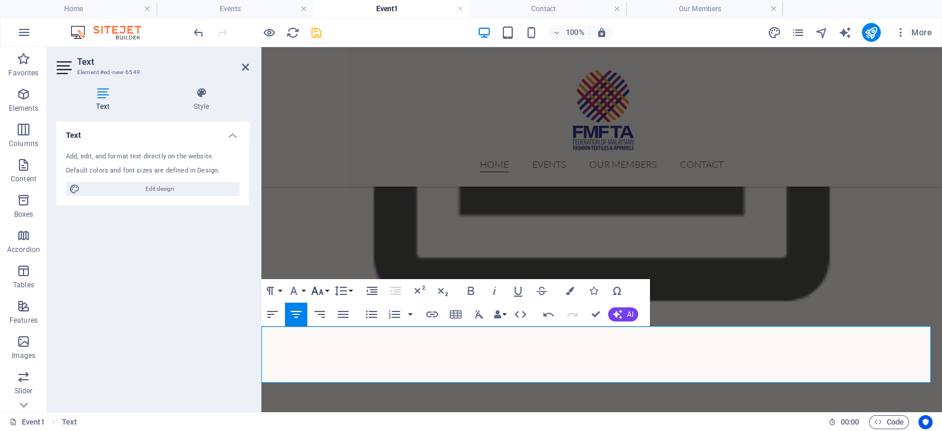
click at [321, 288] on icon "button" at bounding box center [317, 291] width 14 height 14
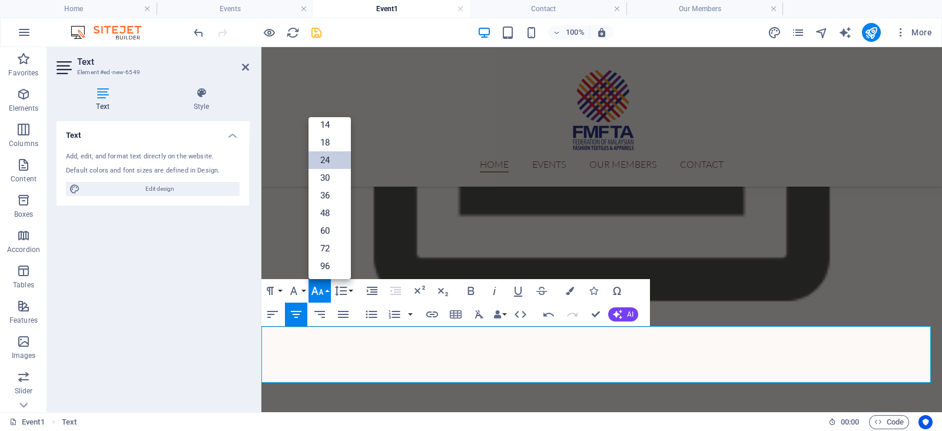
click at [331, 158] on link "24" at bounding box center [329, 160] width 42 height 18
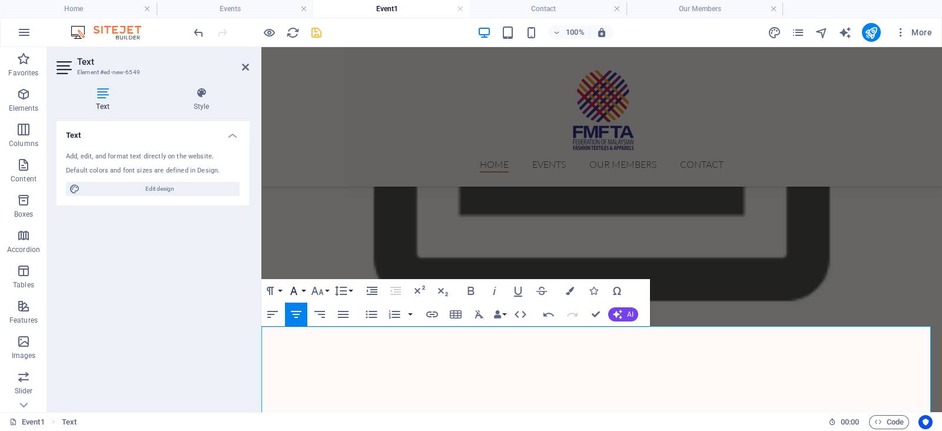
click at [298, 293] on icon "button" at bounding box center [294, 291] width 14 height 14
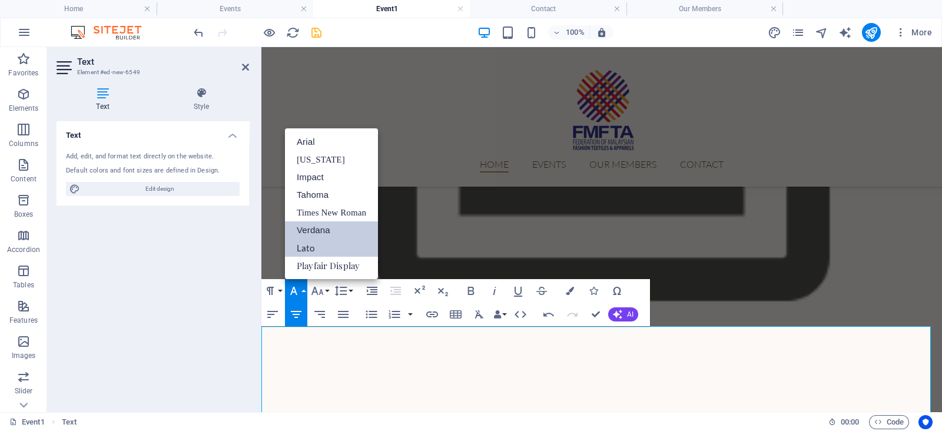
scroll to position [0, 0]
click at [336, 211] on link "Times New Roman" at bounding box center [331, 213] width 93 height 18
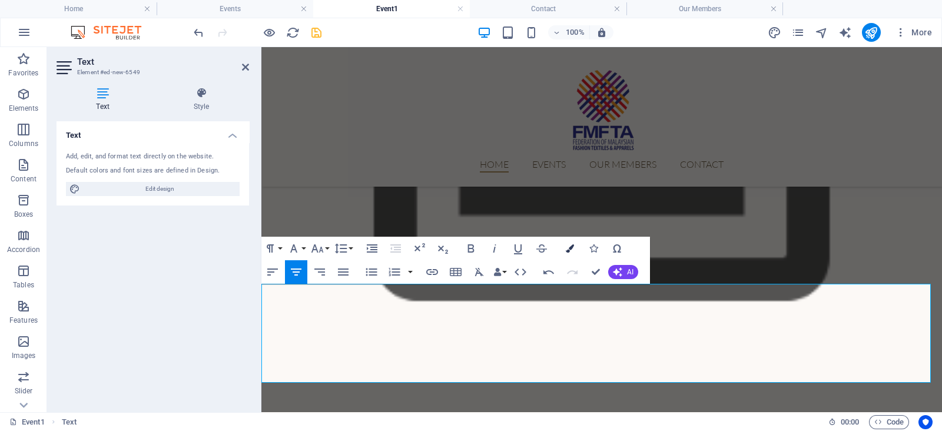
click at [569, 248] on icon "button" at bounding box center [570, 248] width 8 height 8
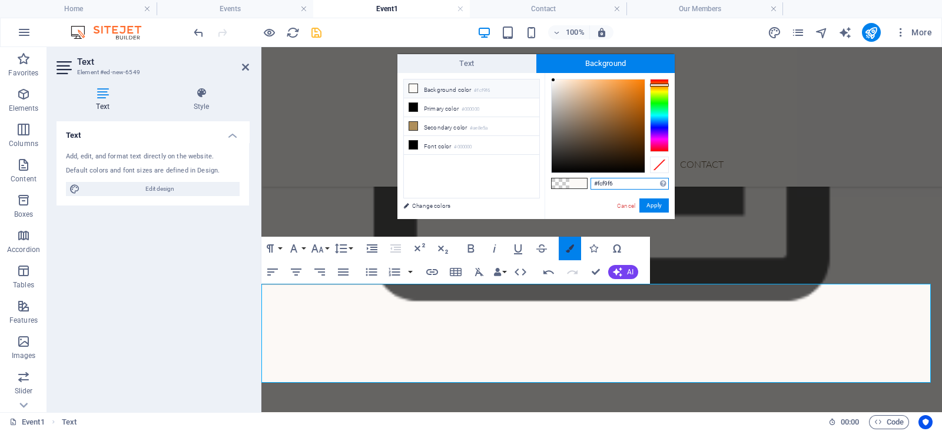
click at [569, 248] on icon "button" at bounding box center [570, 248] width 8 height 8
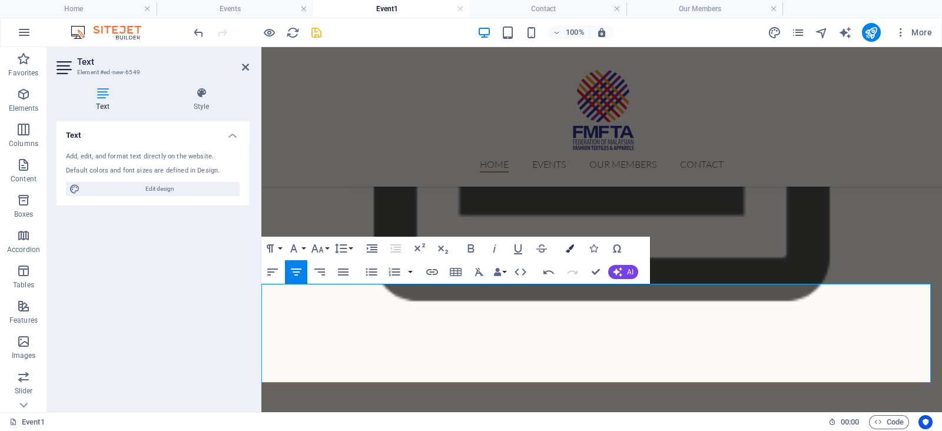
click at [568, 246] on icon "button" at bounding box center [570, 248] width 8 height 8
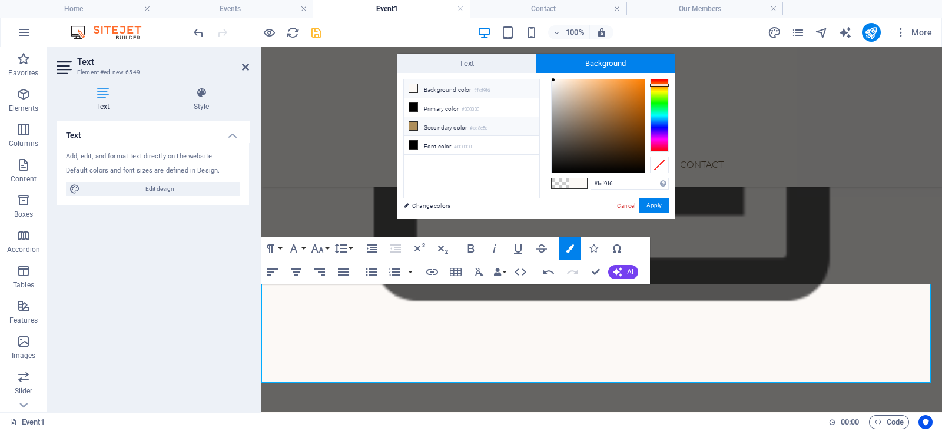
click at [506, 128] on li "Secondary color #ae8e5a" at bounding box center [471, 126] width 135 height 19
drag, startPoint x: 592, startPoint y: 110, endPoint x: 596, endPoint y: 127, distance: 17.7
click at [596, 127] on div at bounding box center [598, 125] width 93 height 93
click at [650, 206] on button "Apply" at bounding box center [653, 205] width 29 height 14
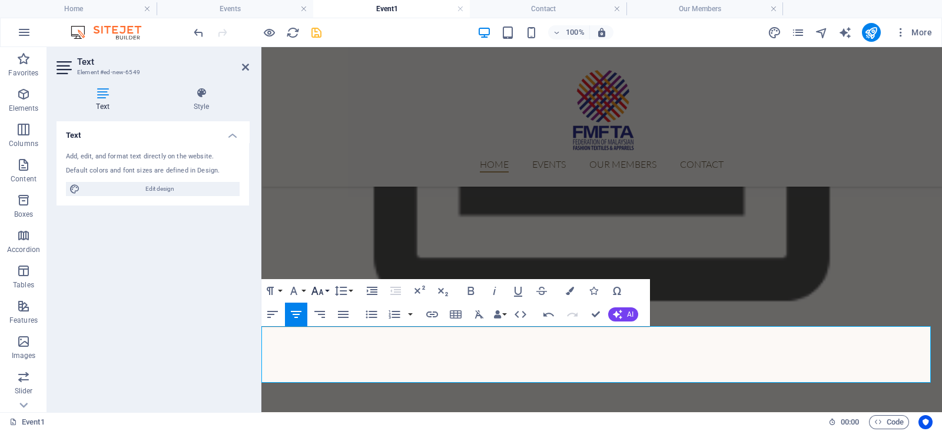
click at [328, 293] on button "Font Size" at bounding box center [319, 291] width 22 height 24
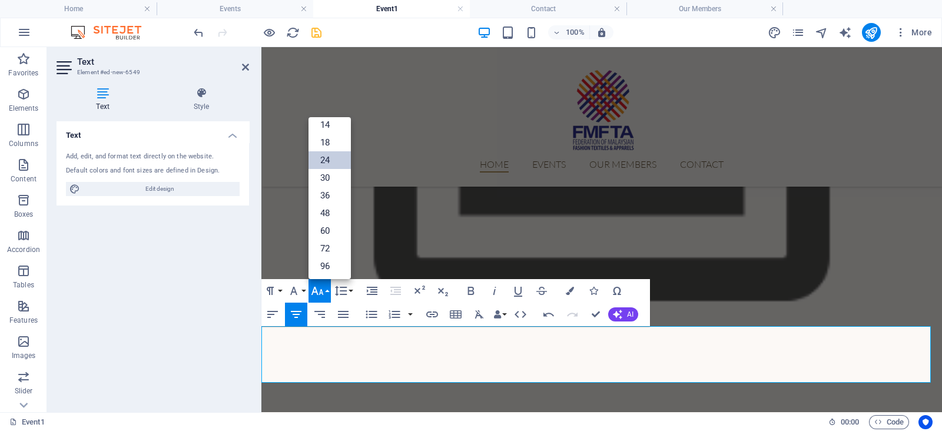
click at [324, 155] on link "24" at bounding box center [329, 160] width 42 height 18
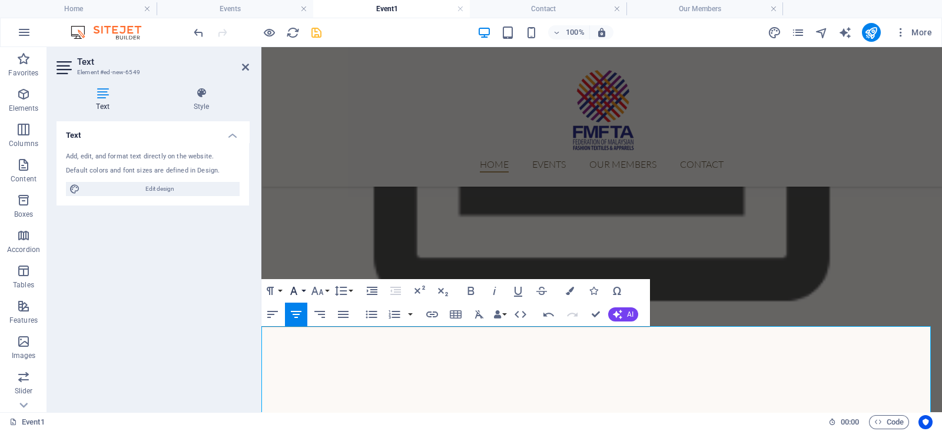
click at [300, 293] on icon "button" at bounding box center [294, 291] width 14 height 14
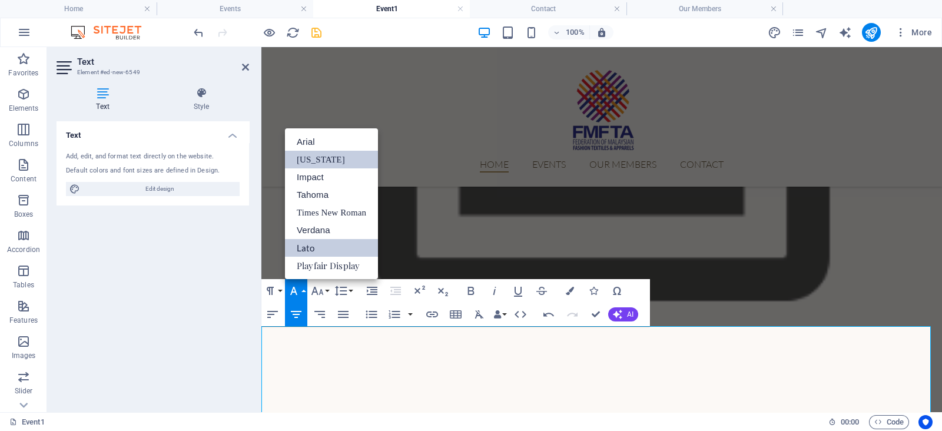
click at [328, 163] on link "[US_STATE]" at bounding box center [331, 160] width 93 height 18
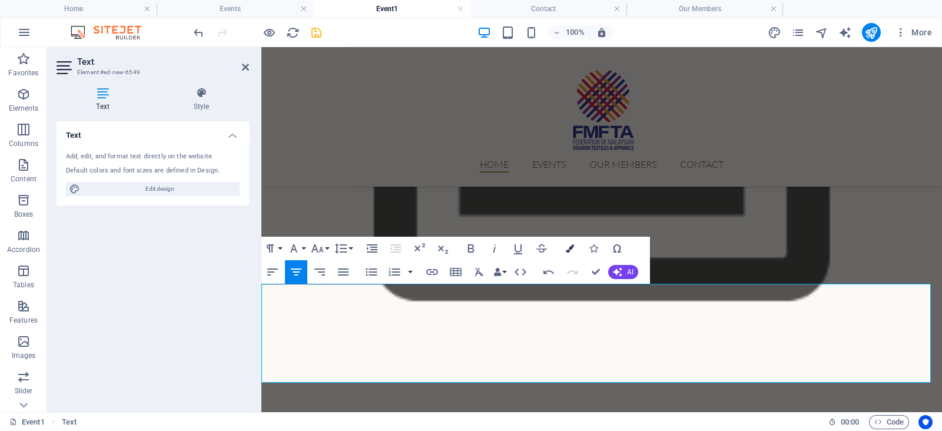
click at [575, 245] on button "Colors" at bounding box center [570, 249] width 22 height 24
type input "rgba(0, 0, 0, 0)"
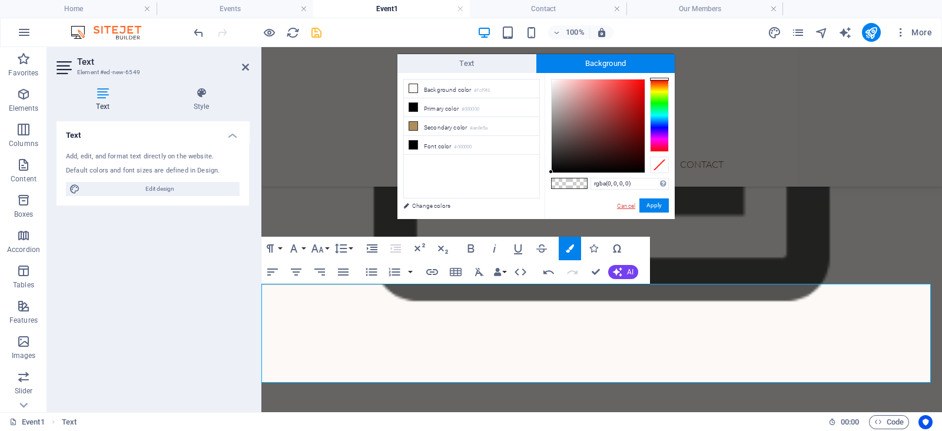
click at [621, 204] on link "Cancel" at bounding box center [626, 205] width 21 height 9
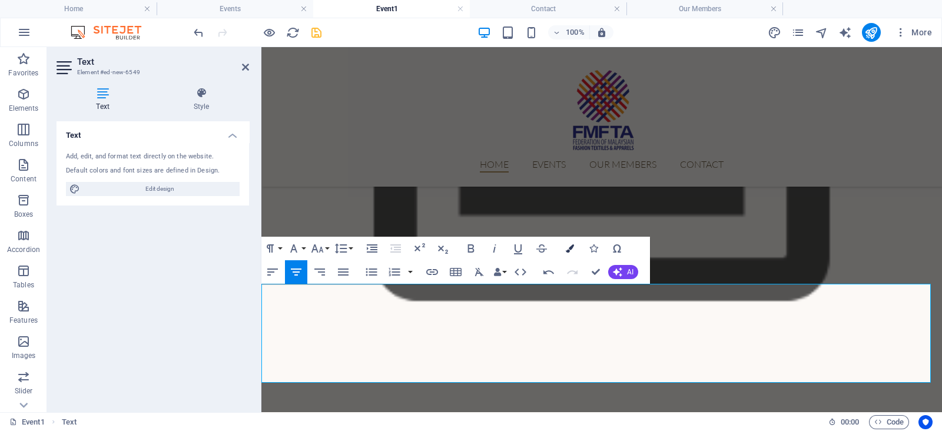
click at [566, 248] on icon "button" at bounding box center [570, 248] width 8 height 8
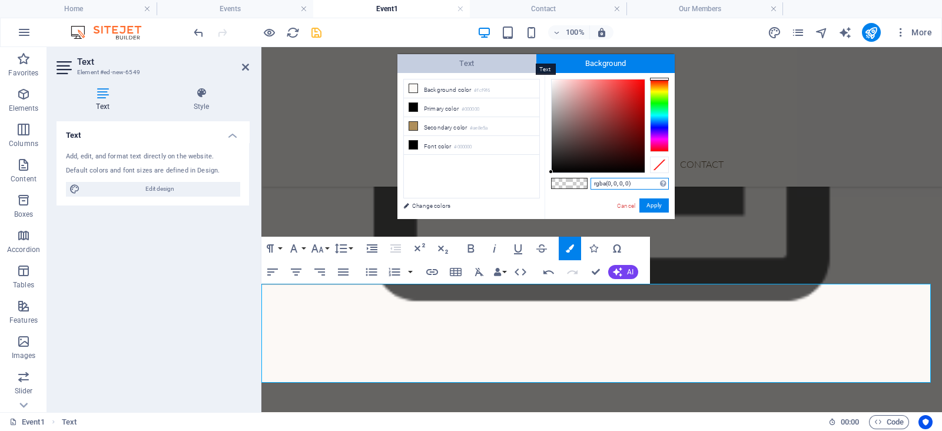
click at [501, 61] on span "Text" at bounding box center [466, 63] width 139 height 19
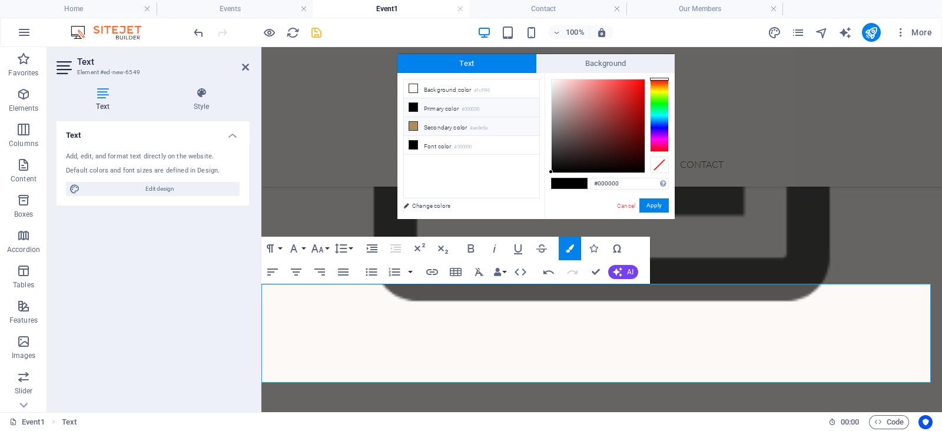
click at [495, 124] on li "Secondary color #ae8e5a" at bounding box center [471, 126] width 135 height 19
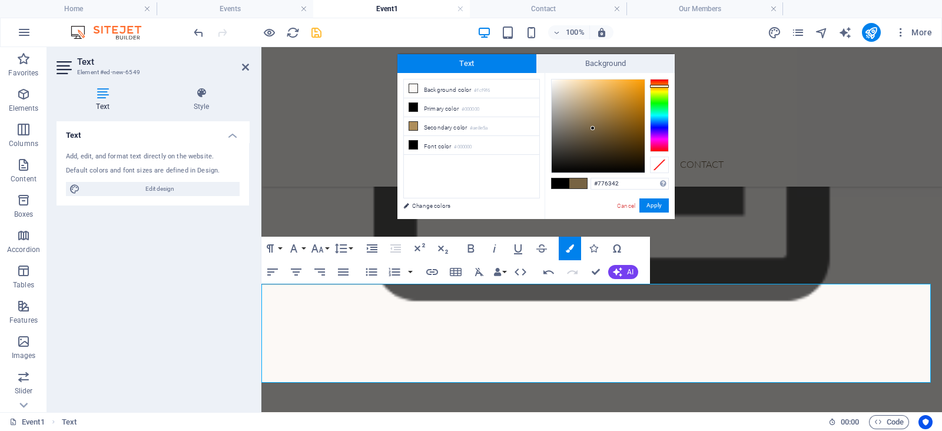
click at [593, 128] on div at bounding box center [598, 125] width 93 height 93
type input "#6f5d3f"
click at [592, 131] on div at bounding box center [592, 131] width 4 height 4
click at [645, 203] on button "Apply" at bounding box center [653, 205] width 29 height 14
click at [661, 208] on button "Apply" at bounding box center [653, 205] width 29 height 14
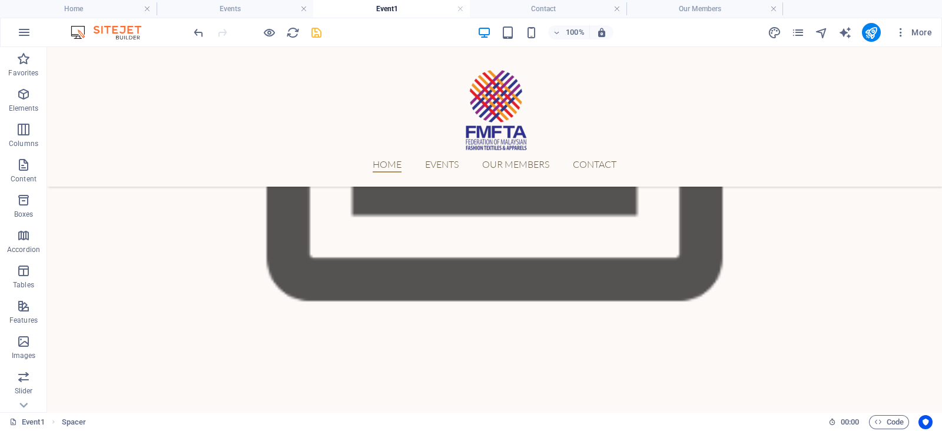
click at [323, 28] on div "100% More" at bounding box center [563, 32] width 745 height 19
click at [315, 30] on icon "save" at bounding box center [317, 33] width 14 height 14
click at [457, 7] on link at bounding box center [460, 9] width 7 height 11
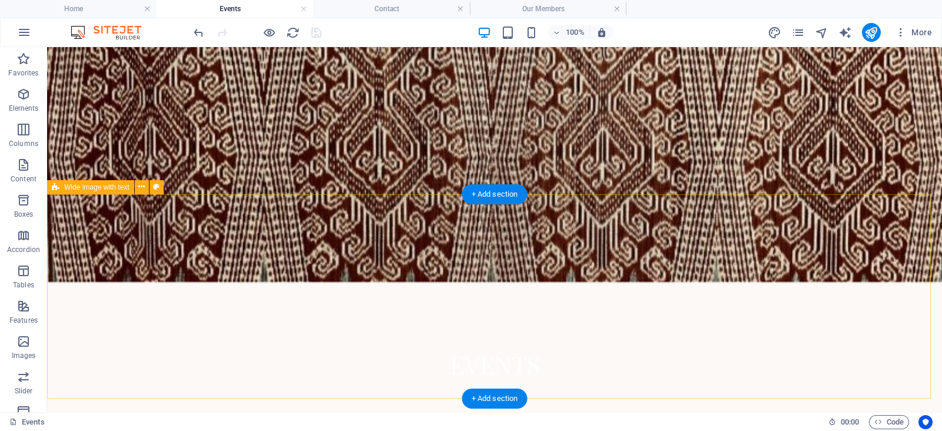
scroll to position [171, 0]
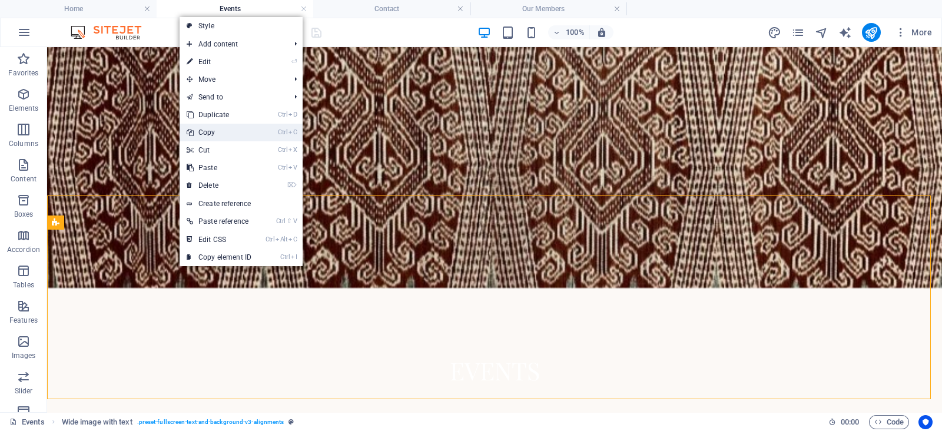
click at [271, 137] on li "Ctrl C Copy" at bounding box center [241, 133] width 123 height 18
click at [255, 132] on link "Ctrl C Copy" at bounding box center [219, 133] width 79 height 18
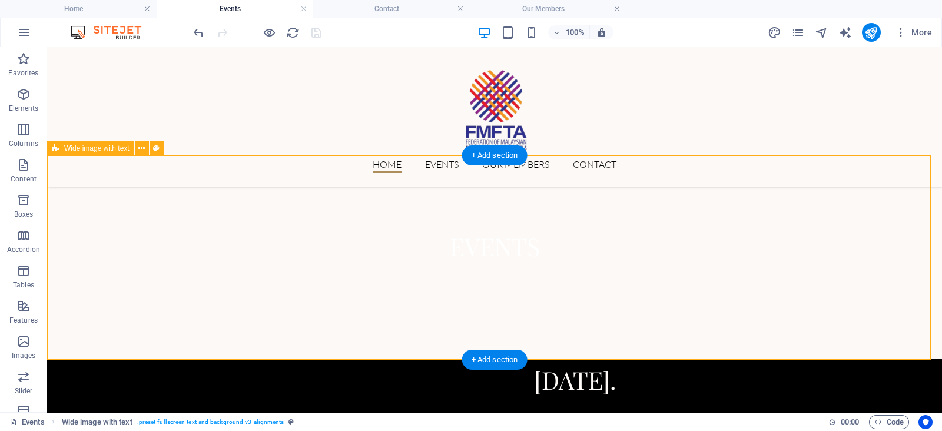
scroll to position [102, 0]
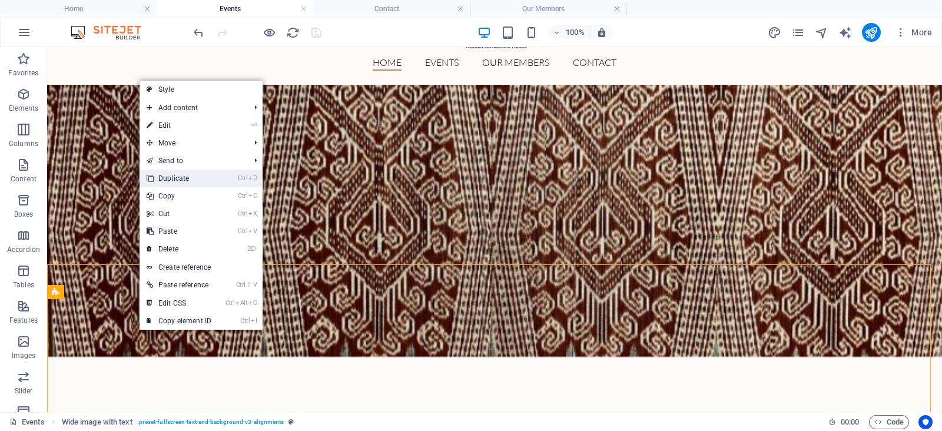
click at [205, 175] on link "Ctrl D Duplicate" at bounding box center [179, 179] width 79 height 18
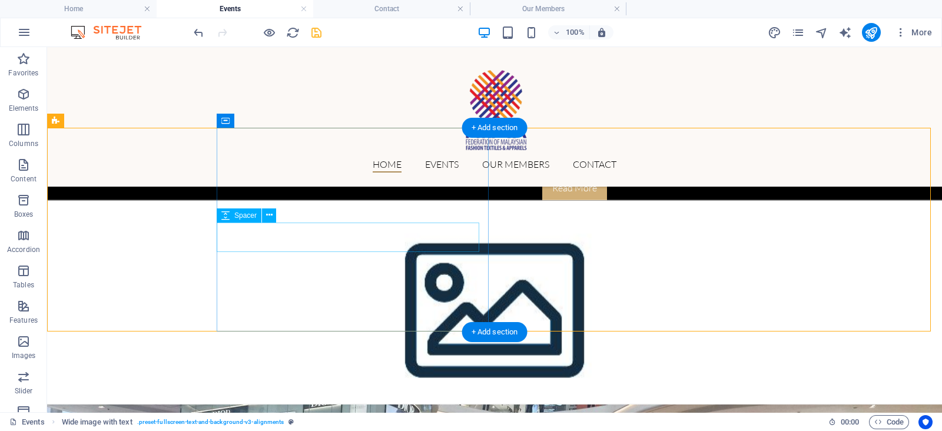
scroll to position [313, 0]
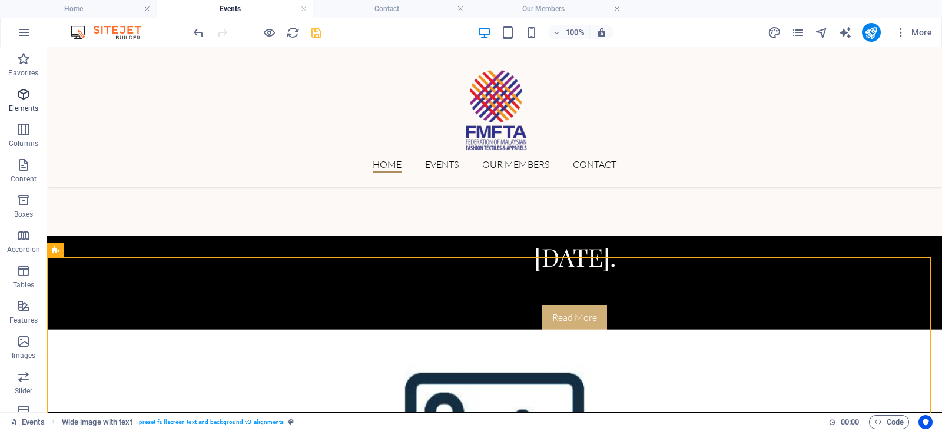
click at [25, 97] on icon "button" at bounding box center [23, 94] width 14 height 14
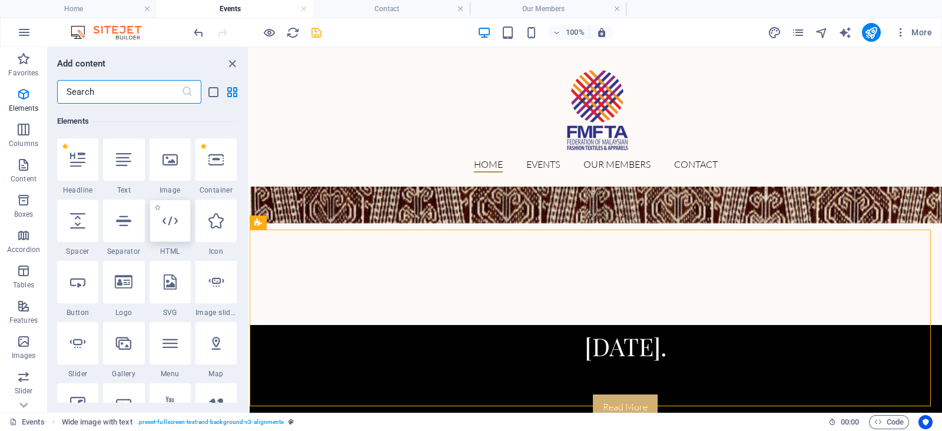
scroll to position [125, 0]
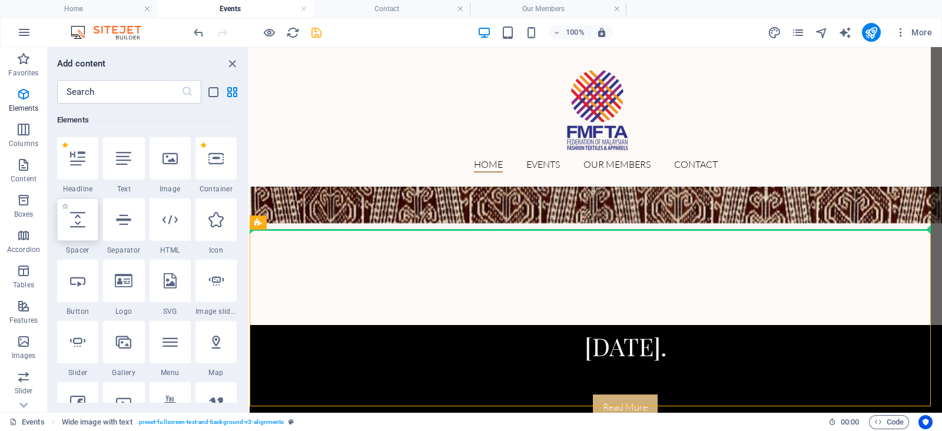
select select "px"
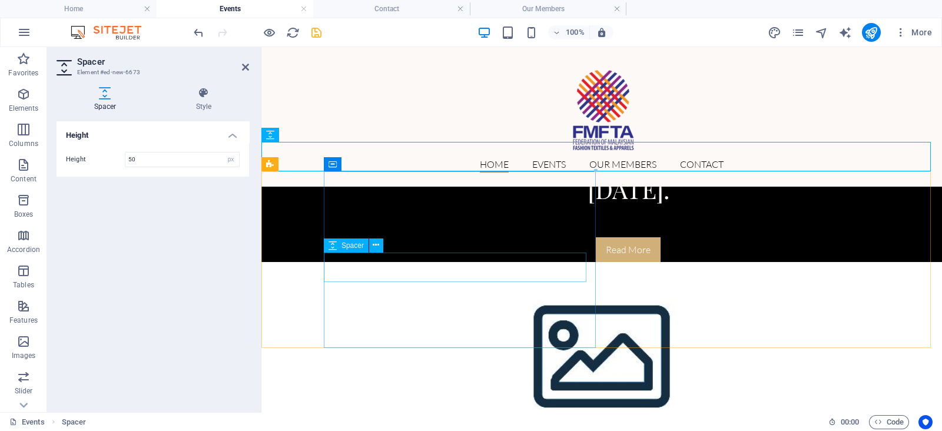
scroll to position [383, 0]
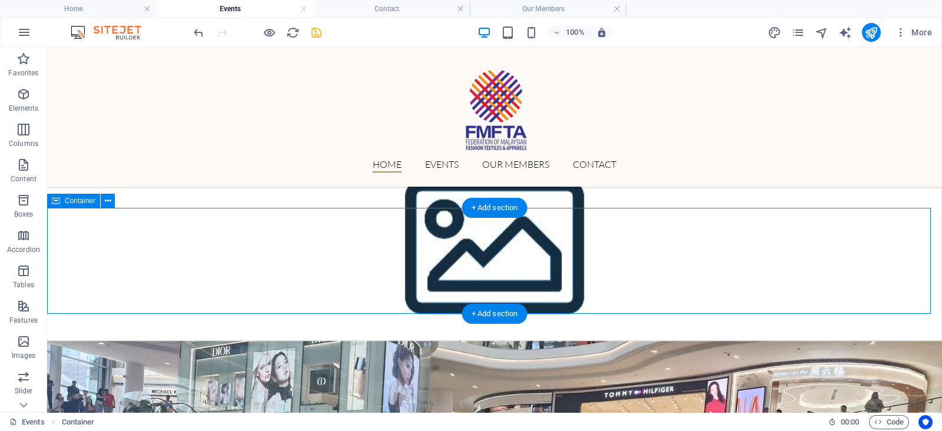
scroll to position [595, 0]
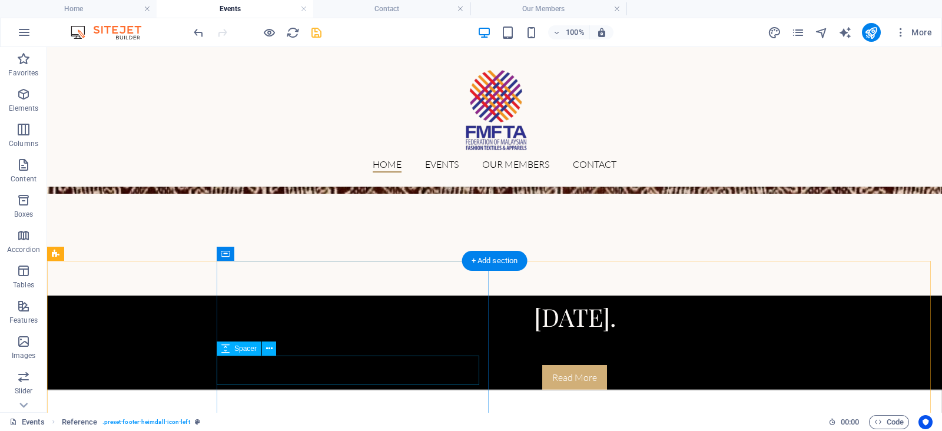
scroll to position [339, 0]
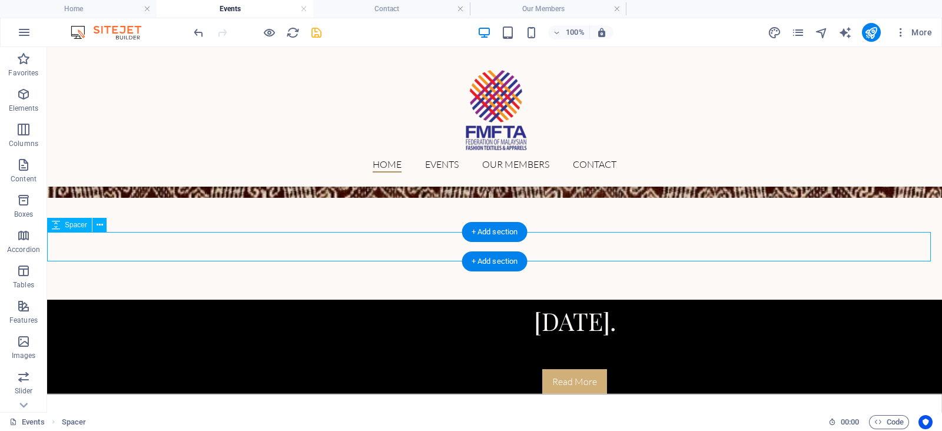
drag, startPoint x: 61, startPoint y: 240, endPoint x: 76, endPoint y: 246, distance: 16.6
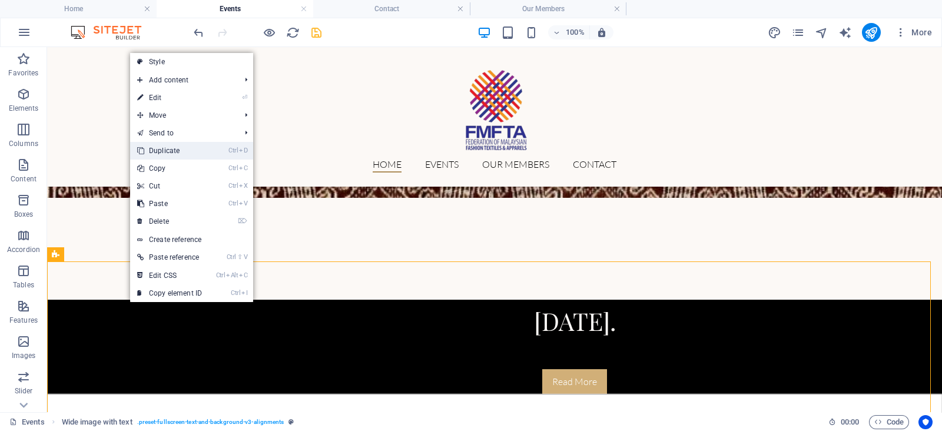
click at [203, 154] on link "Ctrl D Duplicate" at bounding box center [169, 151] width 79 height 18
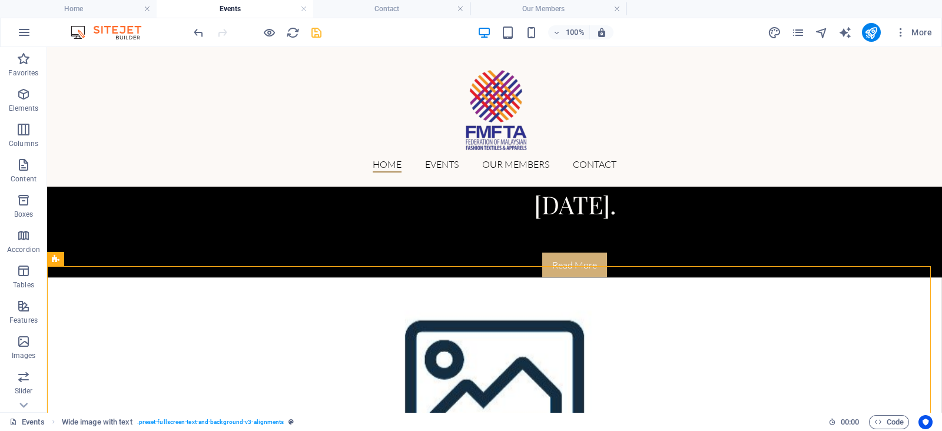
scroll to position [676, 0]
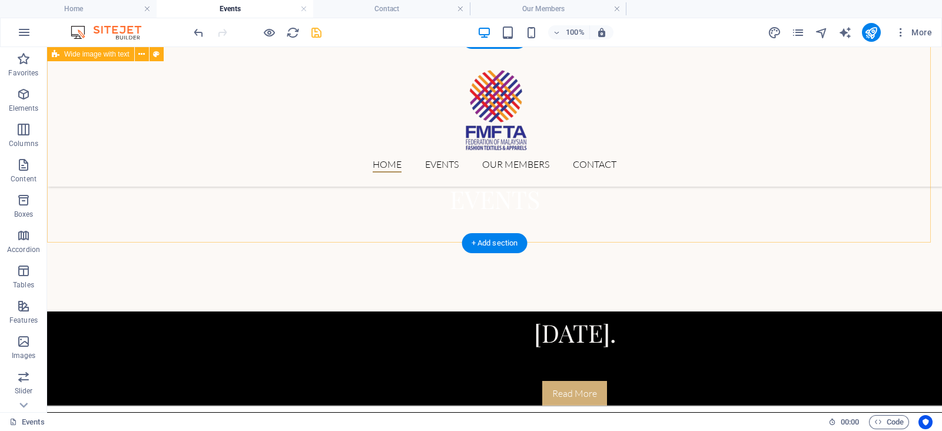
scroll to position [327, 0]
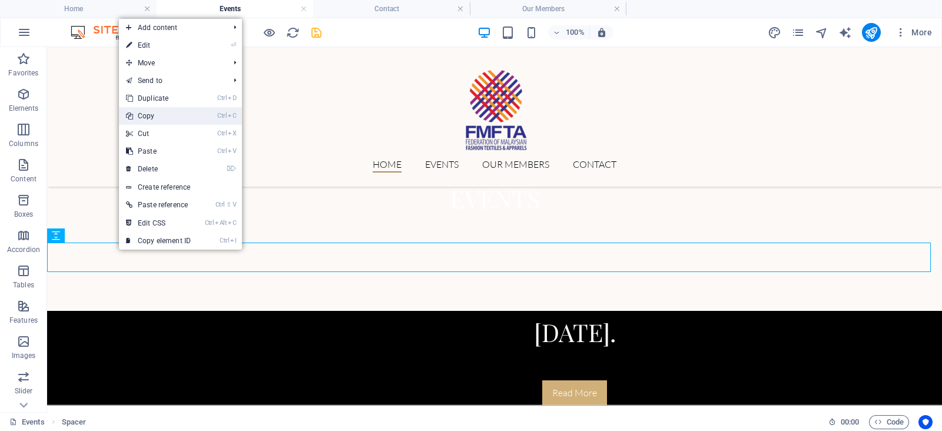
click at [174, 117] on link "Ctrl C Copy" at bounding box center [158, 116] width 79 height 18
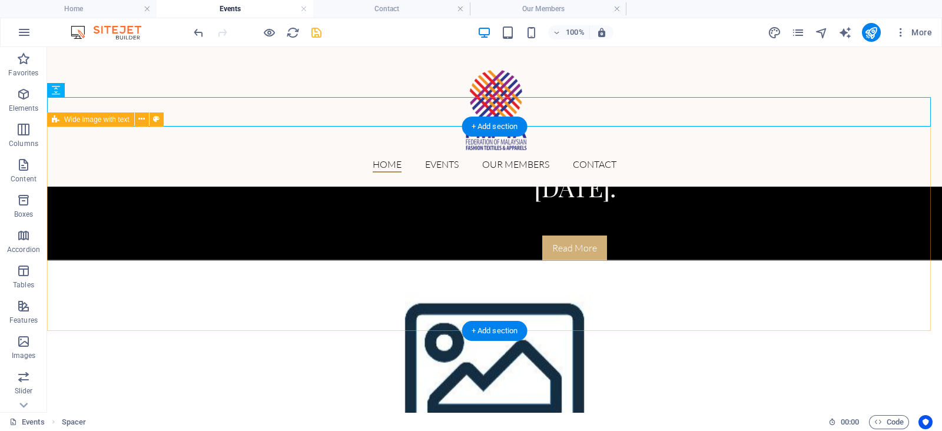
scroll to position [473, 0]
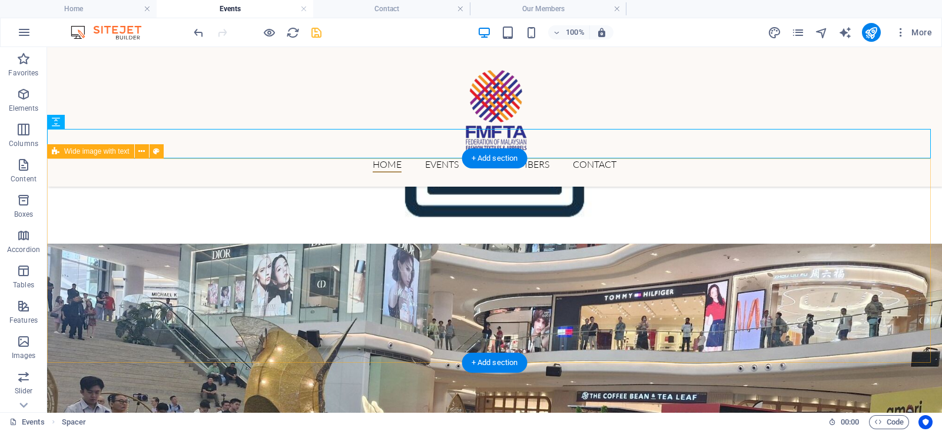
scroll to position [698, 0]
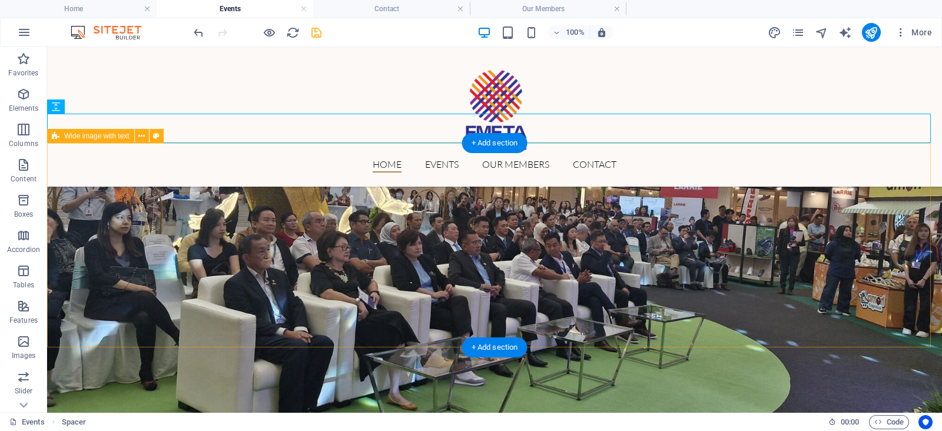
scroll to position [924, 0]
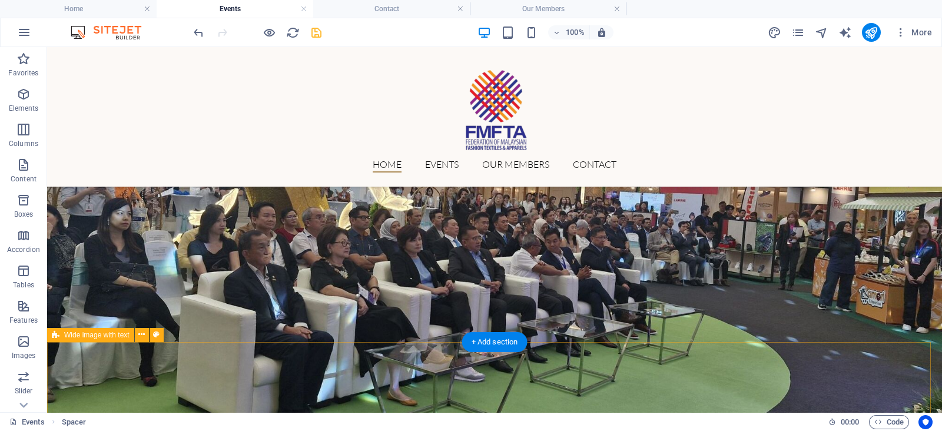
scroll to position [925, 0]
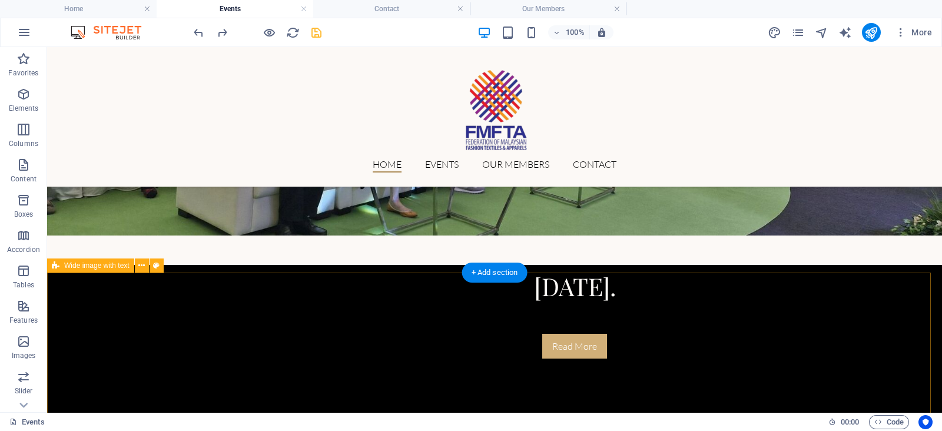
scroll to position [998, 0]
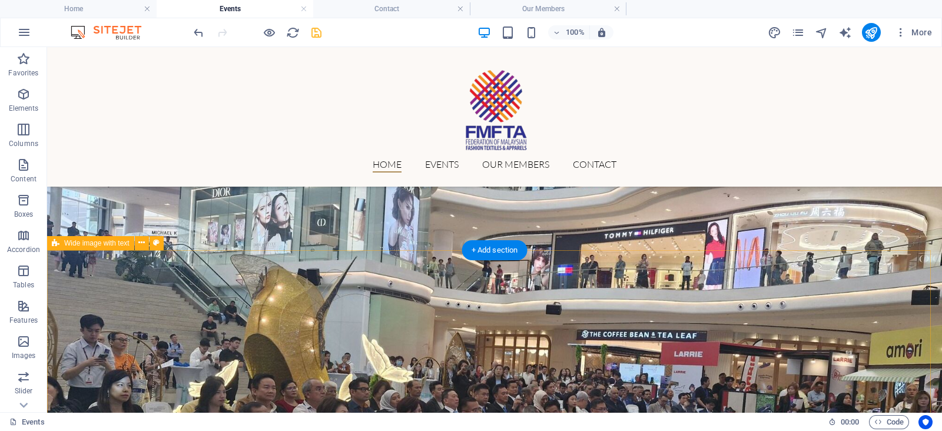
scroll to position [1496, 0]
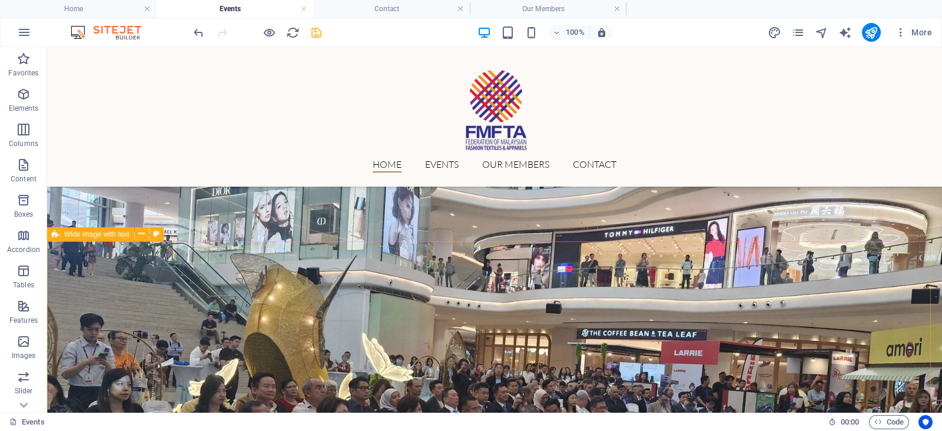
click at [168, 239] on div "Wide image with text" at bounding box center [109, 234] width 124 height 15
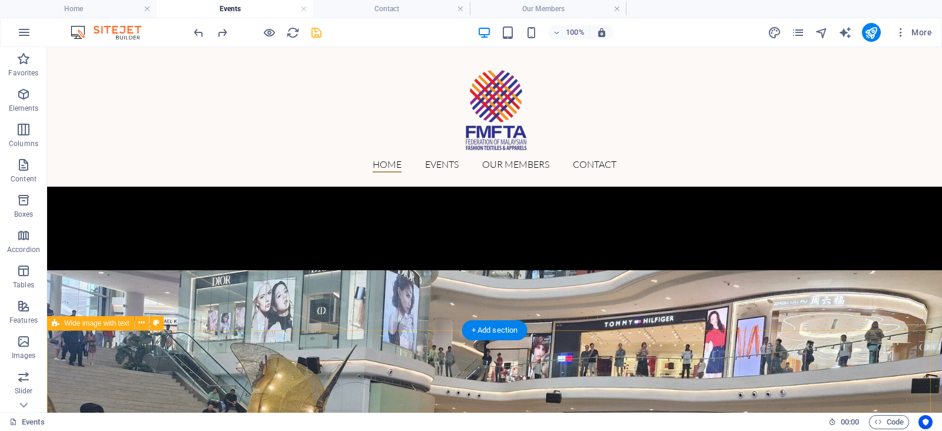
scroll to position [1408, 0]
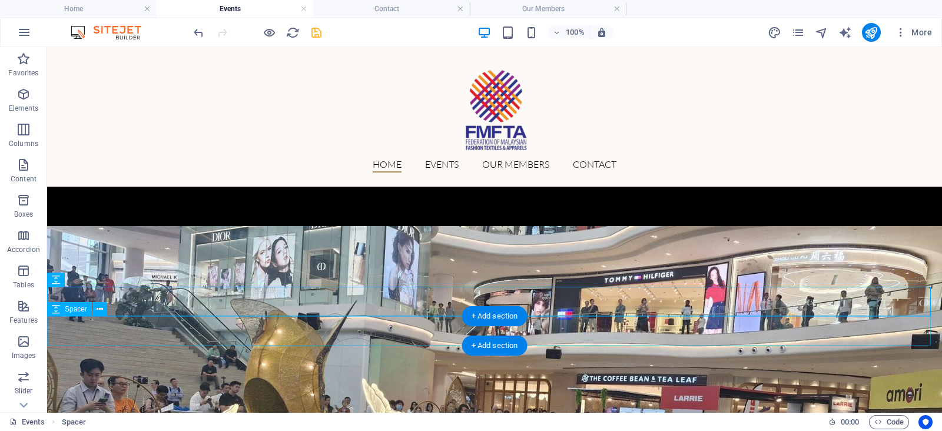
scroll to position [1454, 0]
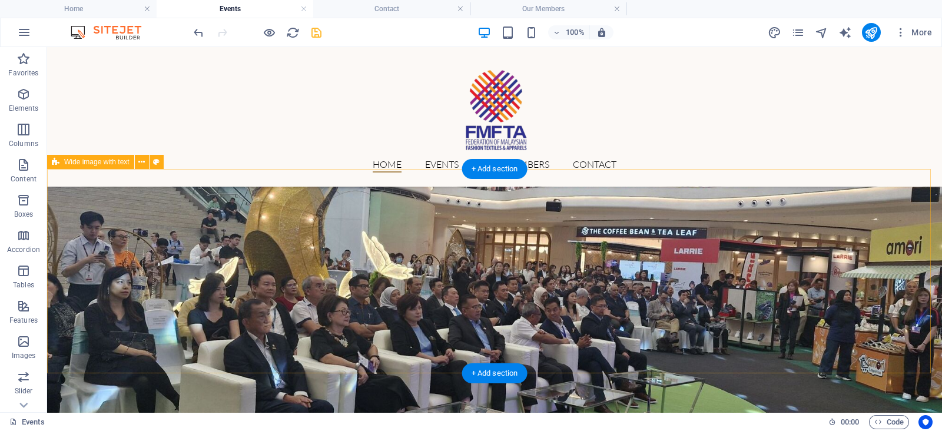
scroll to position [1599, 0]
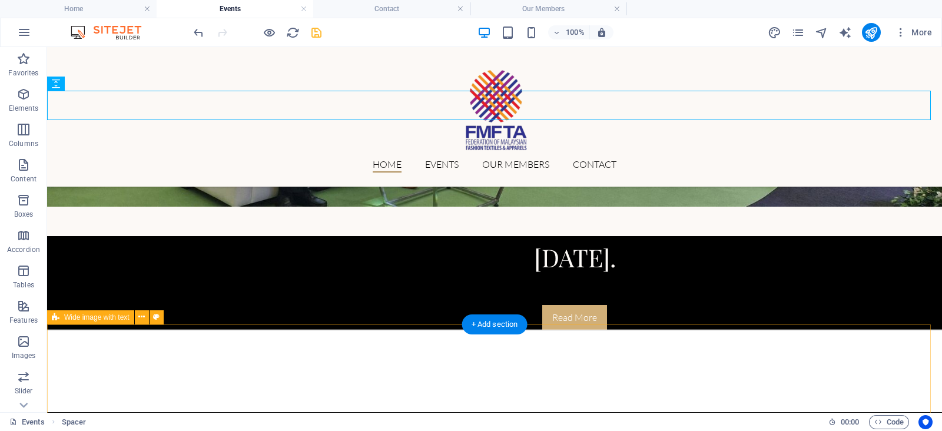
scroll to position [1889, 0]
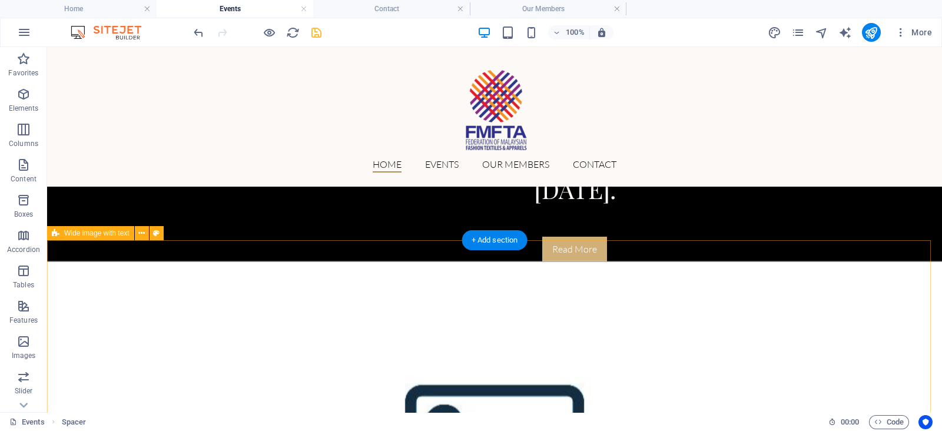
scroll to position [1940, 0]
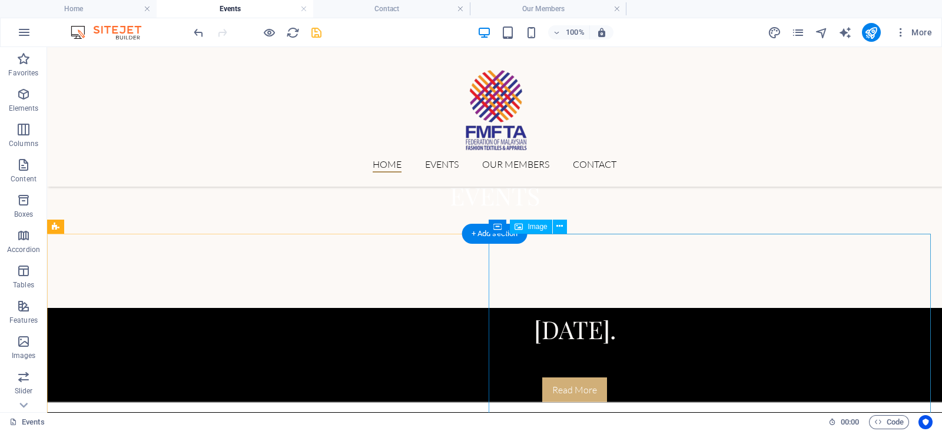
scroll to position [371, 0]
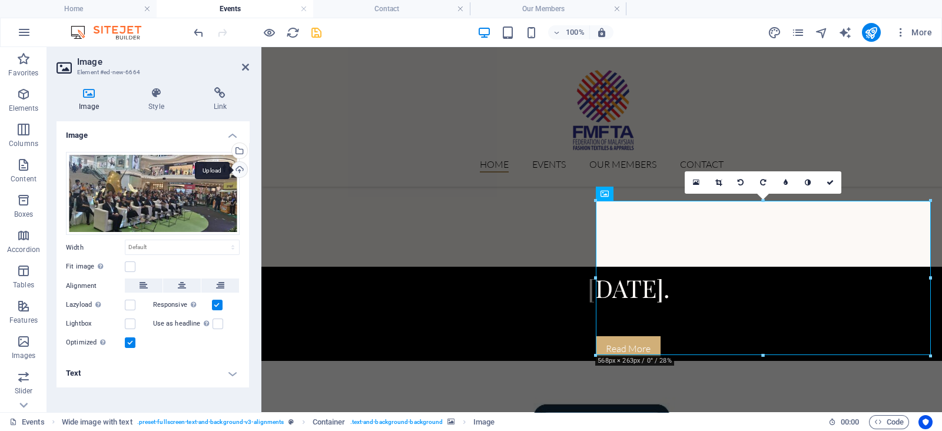
click at [236, 171] on div "Upload" at bounding box center [239, 171] width 18 height 18
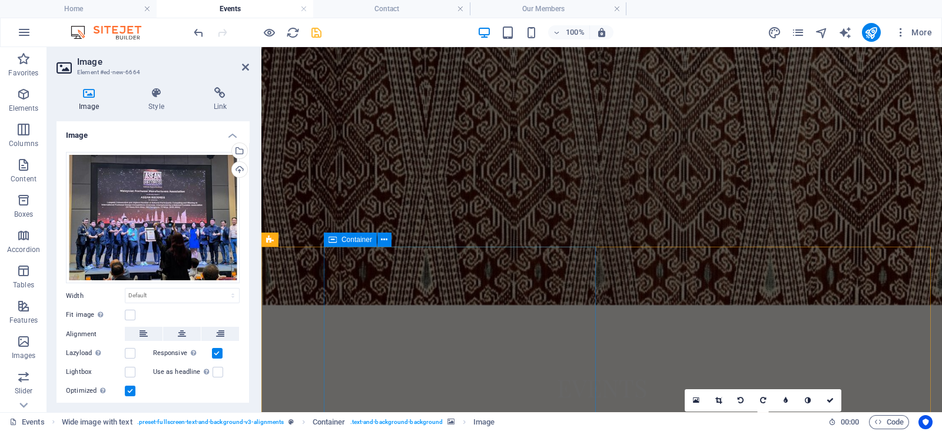
scroll to position [155, 0]
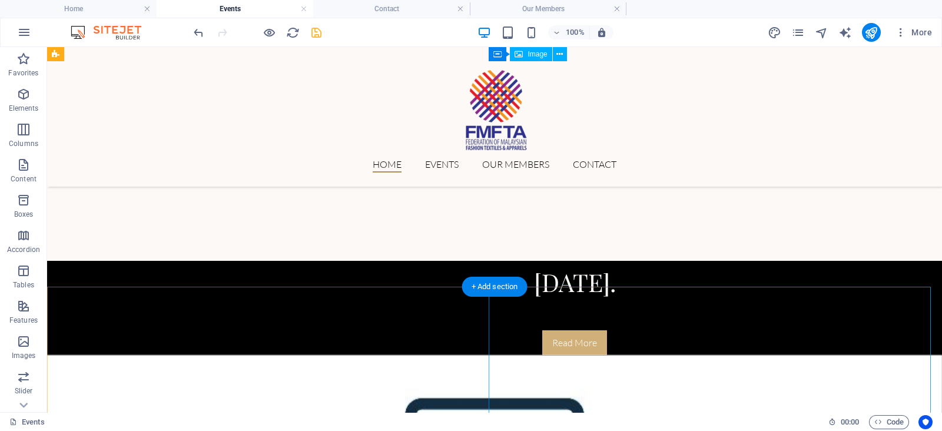
scroll to position [254, 0]
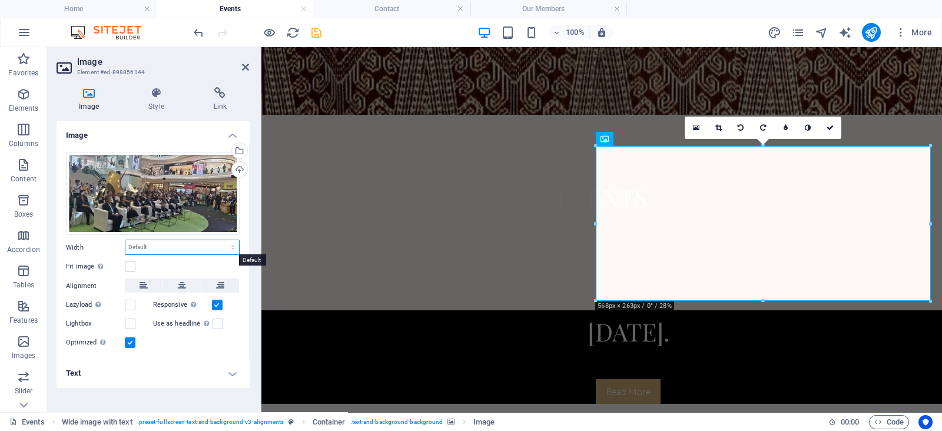
click at [206, 247] on select "Default auto px rem % em vh vw" at bounding box center [182, 247] width 114 height 14
click at [203, 243] on select "Default auto px rem % em vh vw" at bounding box center [182, 247] width 114 height 14
select select "px"
click at [223, 240] on select "Default auto px rem % em vh vw" at bounding box center [182, 247] width 114 height 14
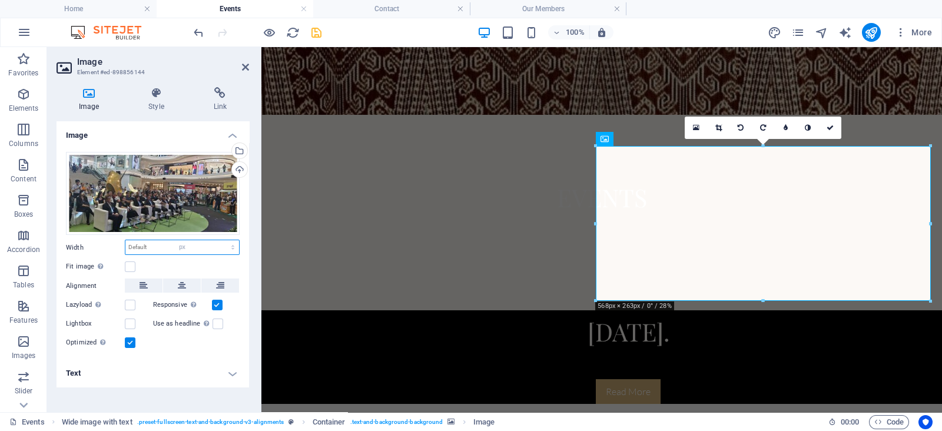
type input "568"
click at [163, 251] on input "568" at bounding box center [182, 247] width 114 height 14
drag, startPoint x: 164, startPoint y: 251, endPoint x: 114, endPoint y: 252, distance: 50.0
click at [114, 252] on div "Width 568 Default auto px rem % em vh vw" at bounding box center [153, 247] width 174 height 15
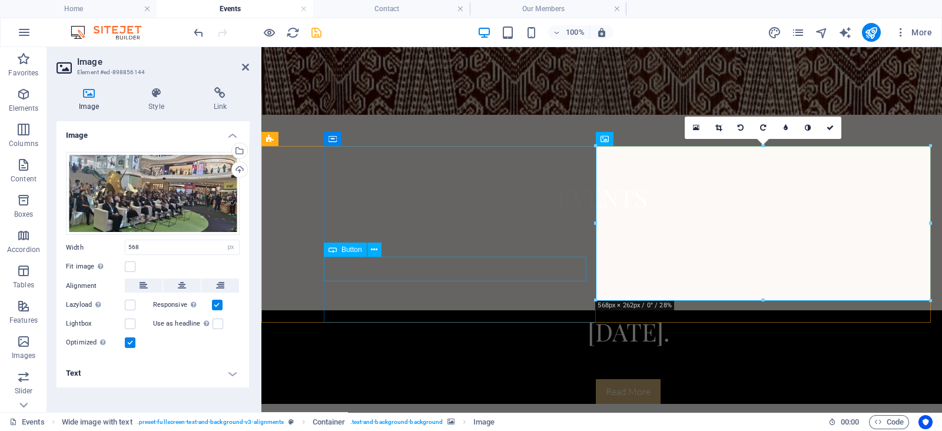
click at [371, 379] on div "Read More" at bounding box center [628, 391] width 565 height 25
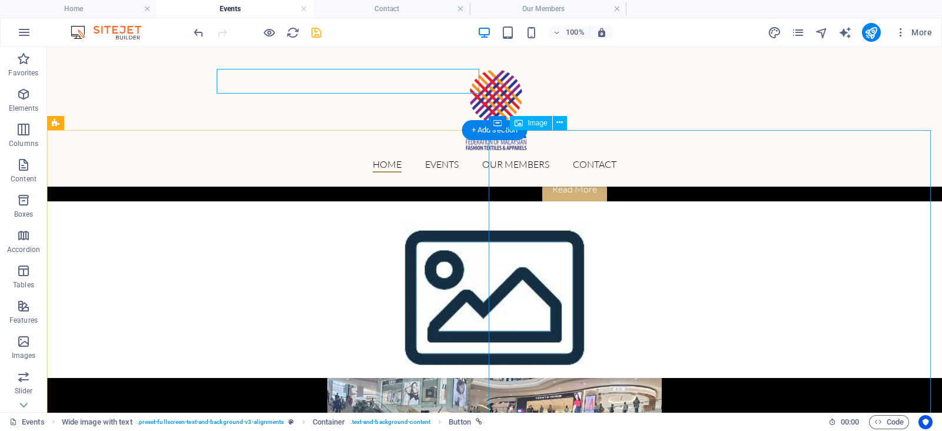
scroll to position [443, 0]
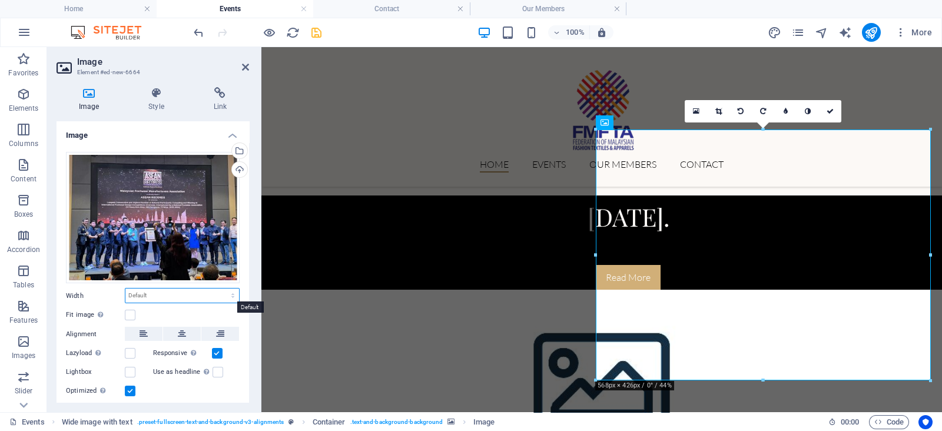
click at [217, 292] on select "Default auto px rem % em vh vw" at bounding box center [182, 295] width 114 height 14
select select "px"
click at [221, 288] on select "Default auto px rem % em vh vw" at bounding box center [182, 295] width 114 height 14
type input "568"
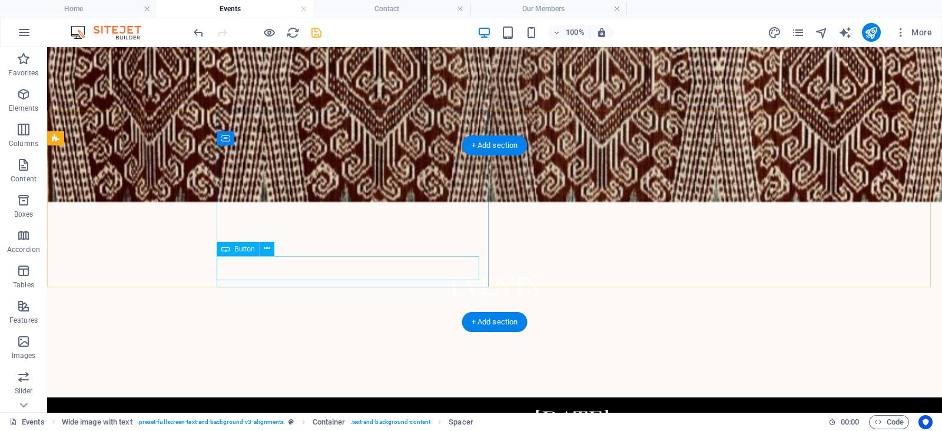
scroll to position [255, 0]
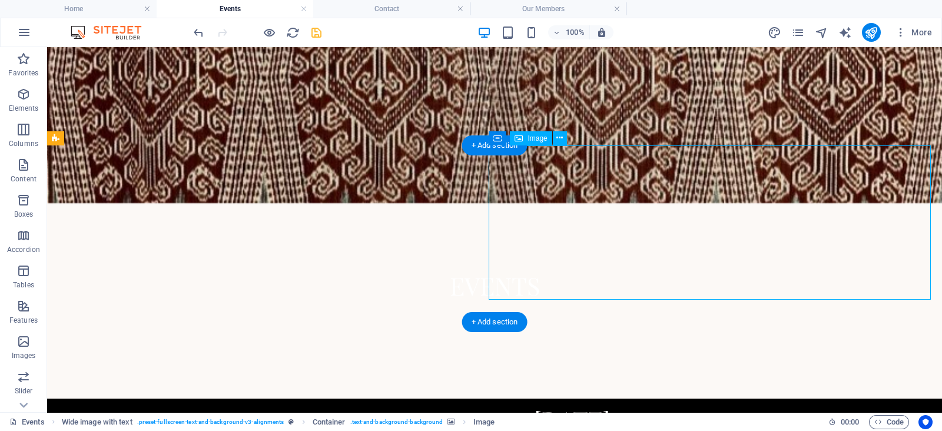
select select "px"
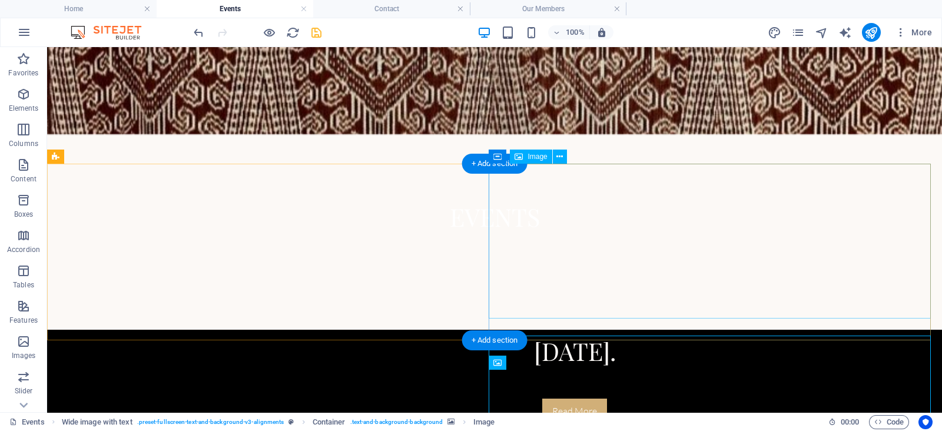
scroll to position [235, 0]
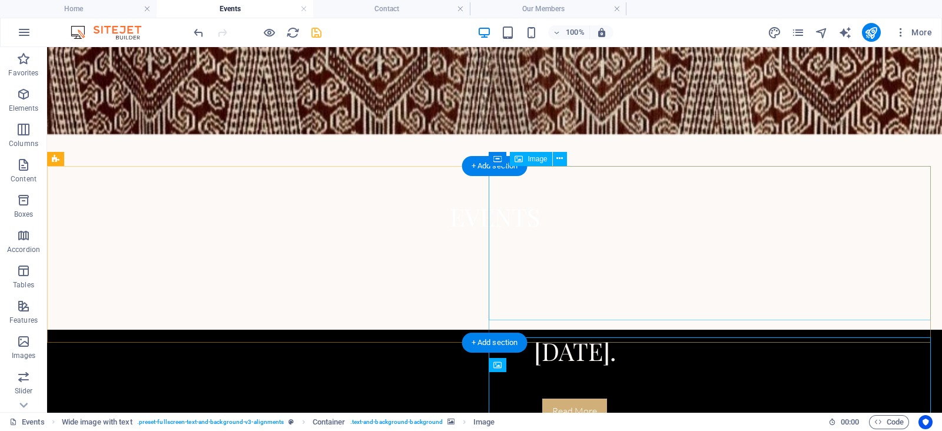
select select "px"
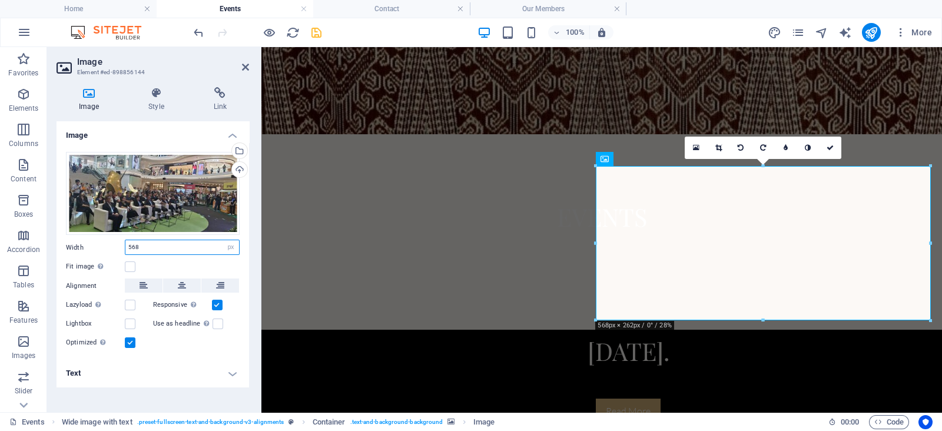
click at [203, 245] on input "568" at bounding box center [182, 247] width 114 height 14
drag, startPoint x: 209, startPoint y: 248, endPoint x: 105, endPoint y: 250, distance: 103.6
click at [105, 250] on div "Width 568 Default auto px rem % em vh vw" at bounding box center [153, 247] width 174 height 15
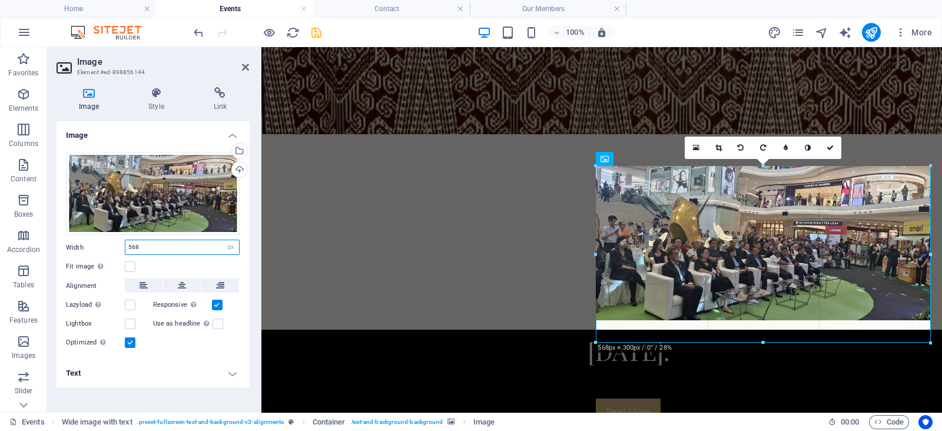
drag, startPoint x: 597, startPoint y: 318, endPoint x: 598, endPoint y: 337, distance: 18.8
click at [598, 337] on div "180 170 160 150 140 130 120 110 100 90 80 70 60 50 40 30 20 10 0 -10 -20 -30 -4…" at bounding box center [763, 254] width 334 height 177
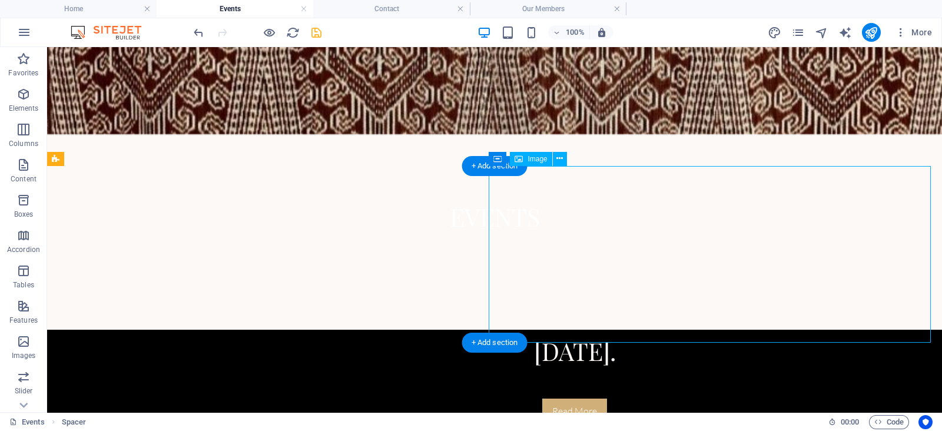
select select "px"
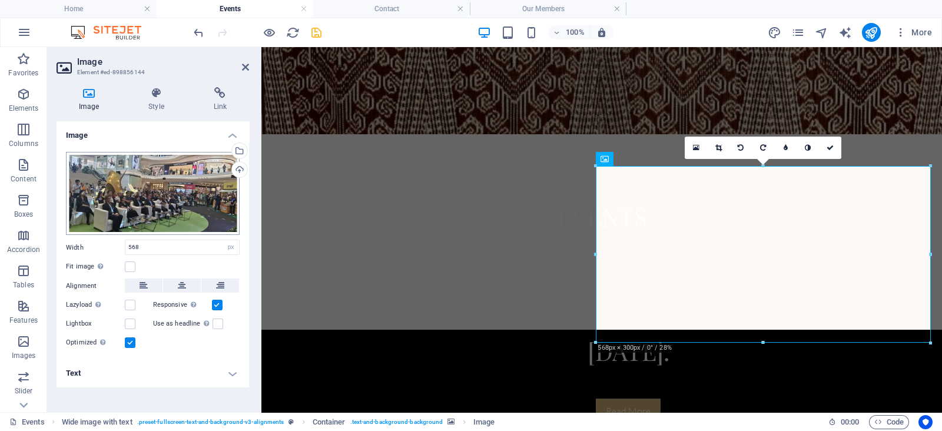
drag, startPoint x: 259, startPoint y: 187, endPoint x: 114, endPoint y: 188, distance: 145.4
click at [114, 188] on aside "Image Element #ed-898856144 Image Style Link Image Drag files here, click to ch…" at bounding box center [154, 229] width 214 height 365
drag, startPoint x: 858, startPoint y: 299, endPoint x: 556, endPoint y: 251, distance: 305.7
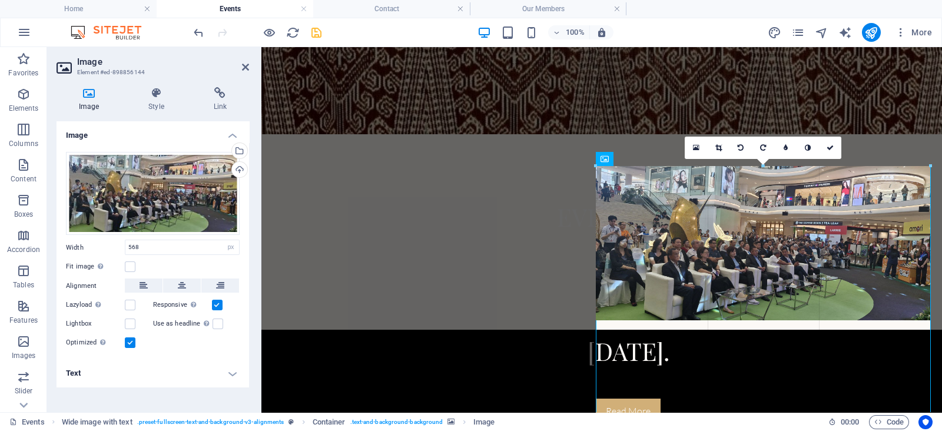
click at [450, 67] on div at bounding box center [595, 27] width 669 height 182
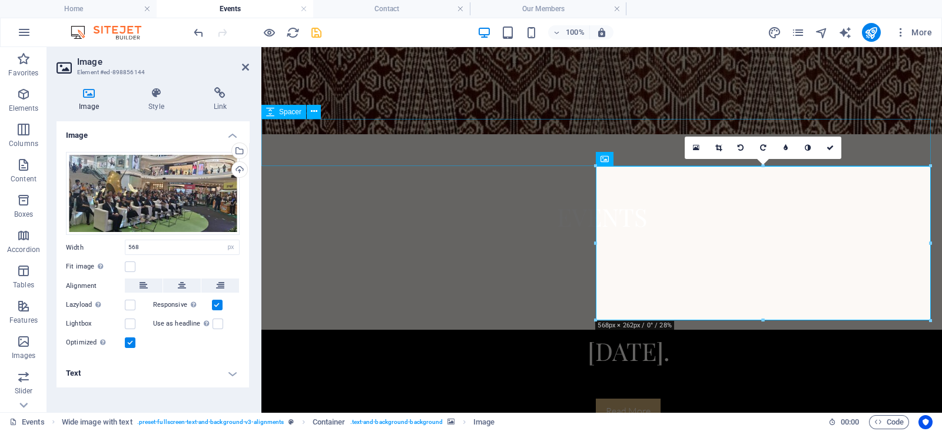
click at [494, 283] on div at bounding box center [601, 306] width 681 height 47
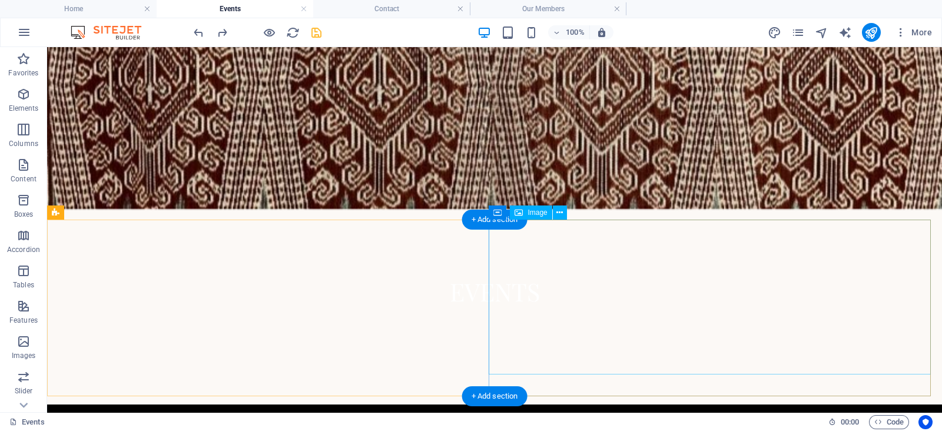
scroll to position [157, 0]
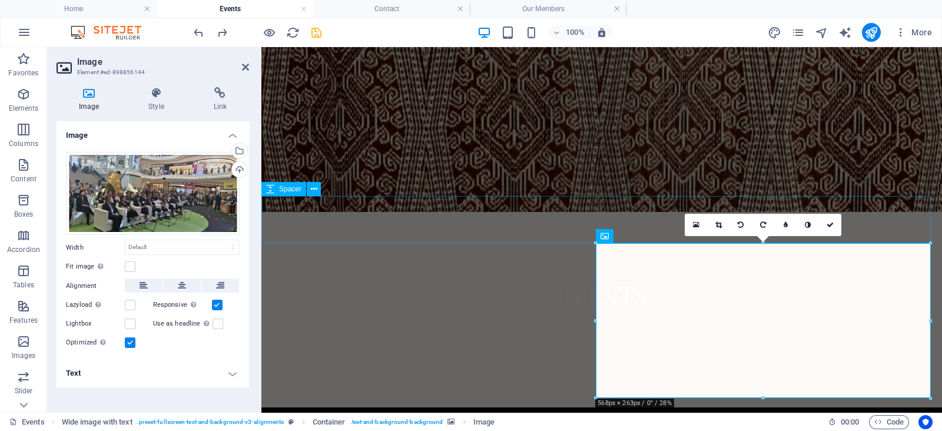
click at [494, 360] on div at bounding box center [601, 383] width 681 height 47
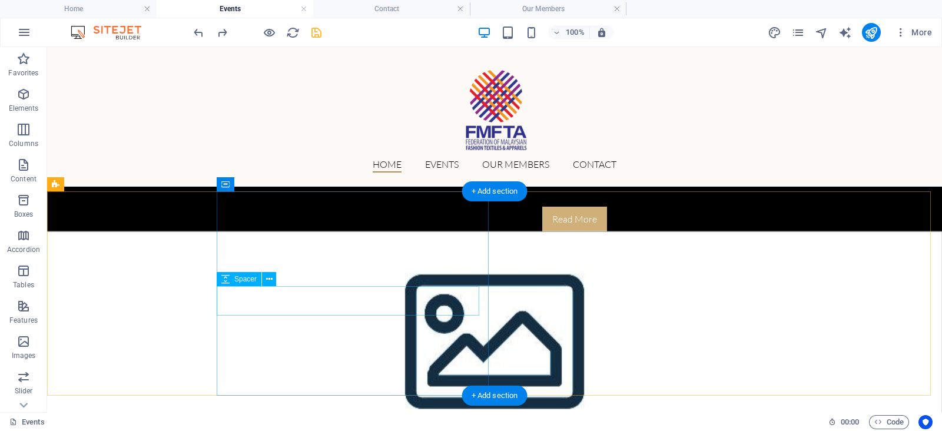
scroll to position [412, 0]
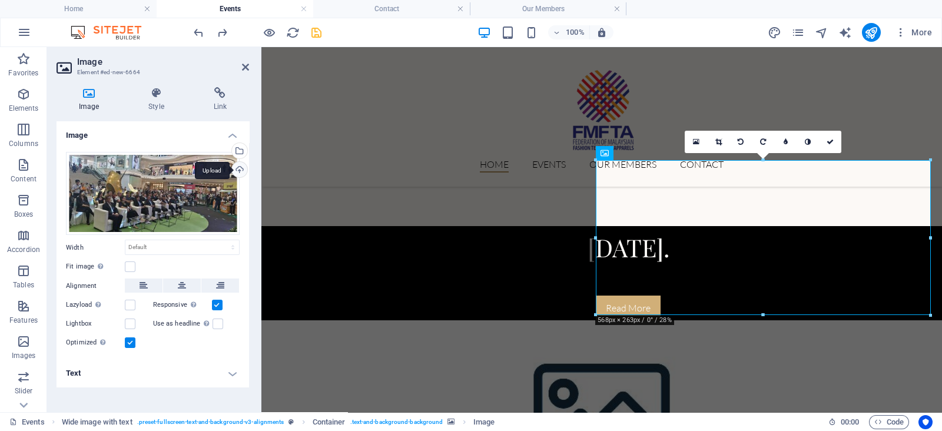
click at [241, 169] on div "Upload" at bounding box center [239, 171] width 18 height 18
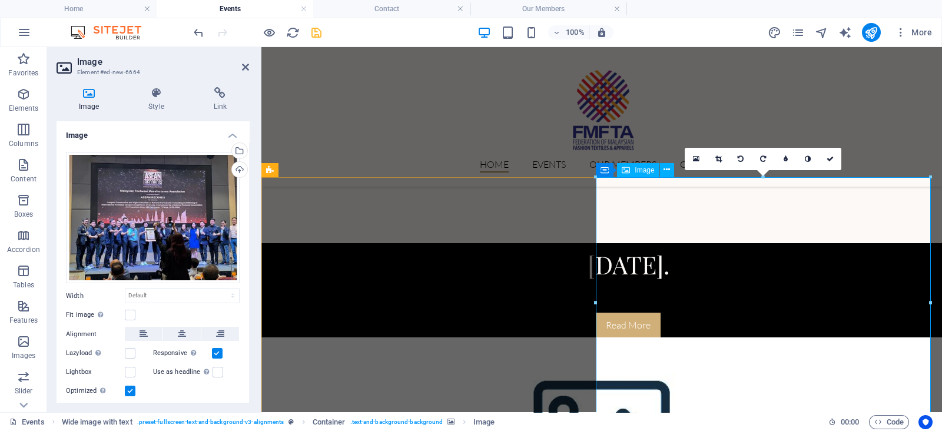
scroll to position [394, 0]
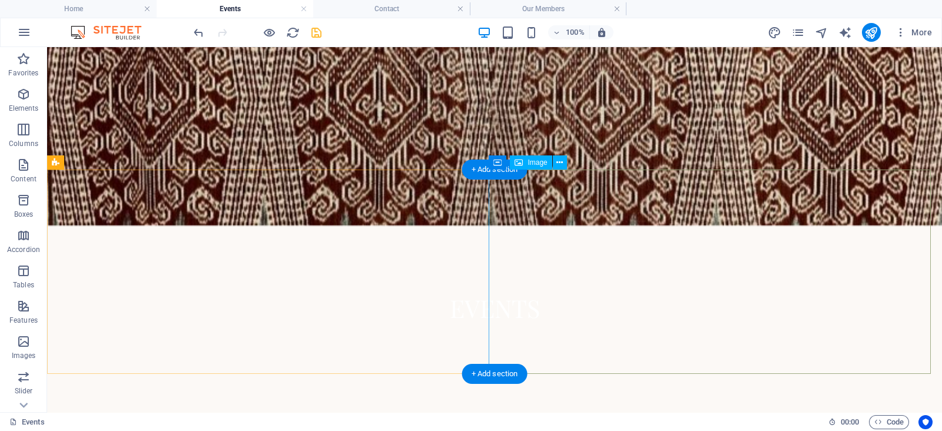
scroll to position [229, 0]
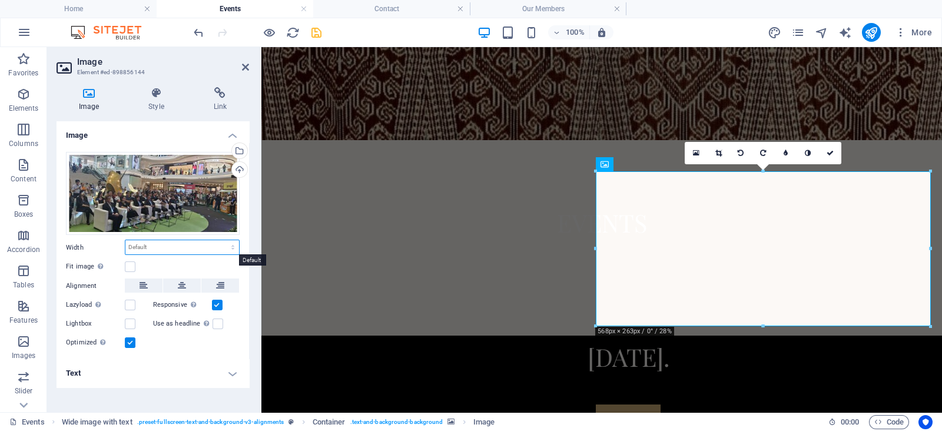
click at [211, 248] on select "Default auto px rem % em vh vw" at bounding box center [182, 247] width 114 height 14
select select "px"
click at [223, 240] on select "Default auto px rem % em vh vw" at bounding box center [182, 247] width 114 height 14
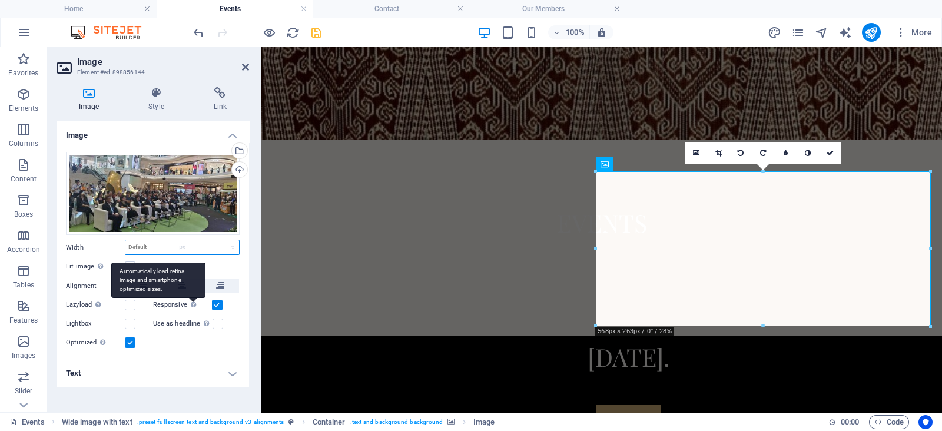
type input "568"
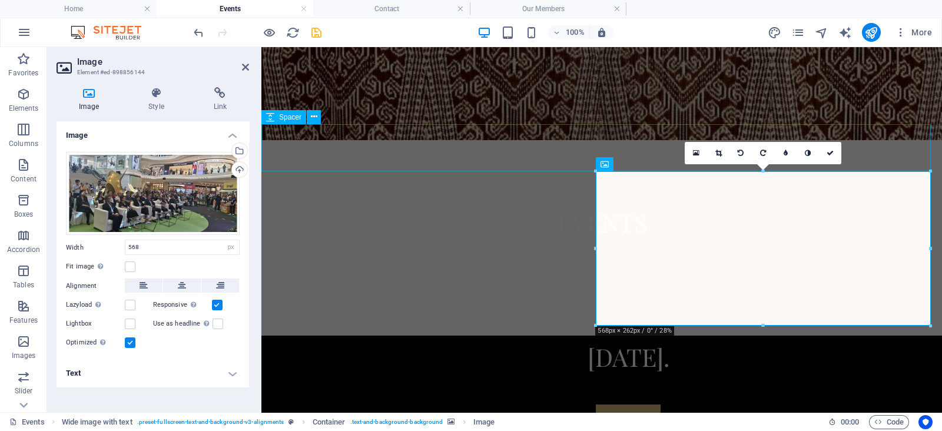
click at [370, 288] on div at bounding box center [601, 311] width 681 height 47
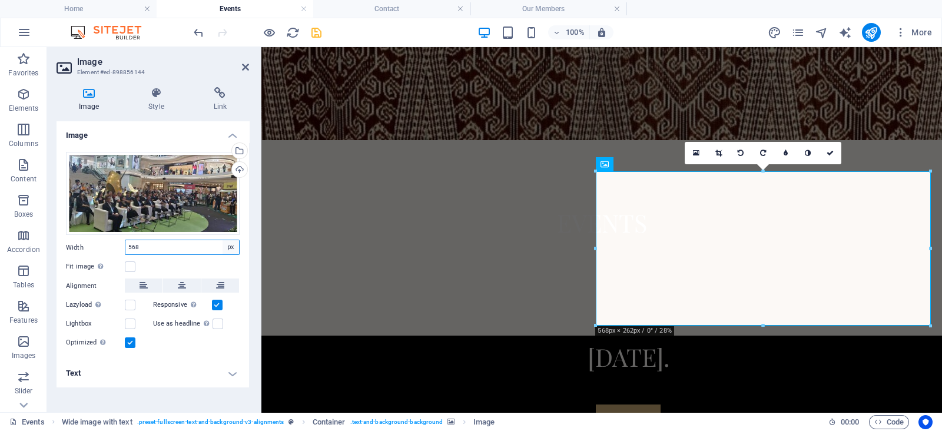
click at [225, 251] on select "Default auto px rem % em vh vw" at bounding box center [231, 247] width 16 height 14
select select "default"
click at [223, 240] on select "Default auto px rem % em vh vw" at bounding box center [231, 247] width 16 height 14
select select "DISABLED_OPTION_VALUE"
click at [495, 288] on div at bounding box center [601, 311] width 681 height 47
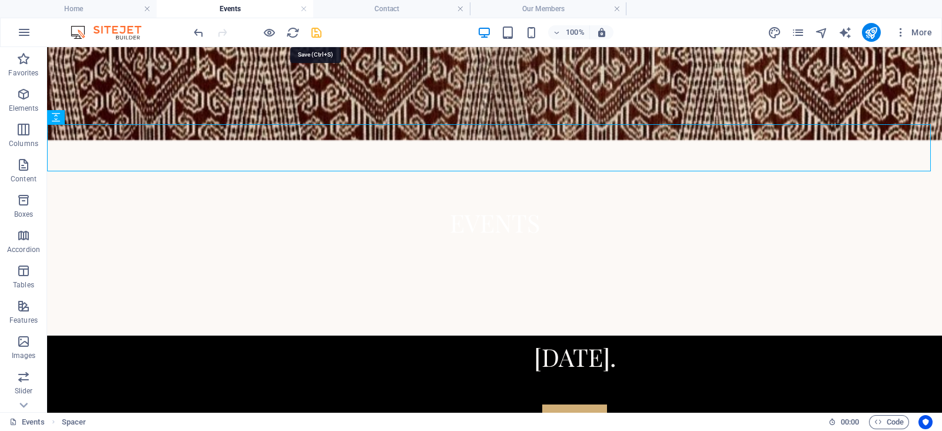
click at [311, 36] on icon "save" at bounding box center [317, 33] width 14 height 14
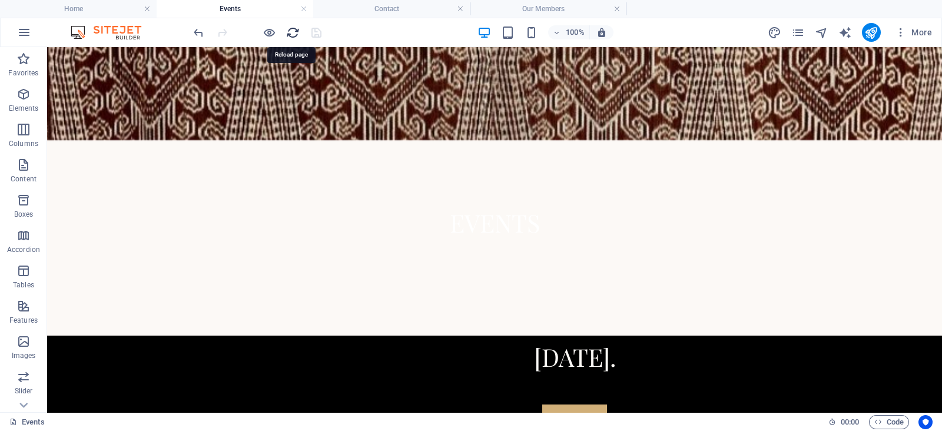
click at [294, 34] on icon "reload" at bounding box center [293, 33] width 14 height 14
click at [288, 32] on icon "reload" at bounding box center [293, 33] width 14 height 14
drag, startPoint x: 336, startPoint y: 79, endPoint x: 591, endPoint y: 223, distance: 293.1
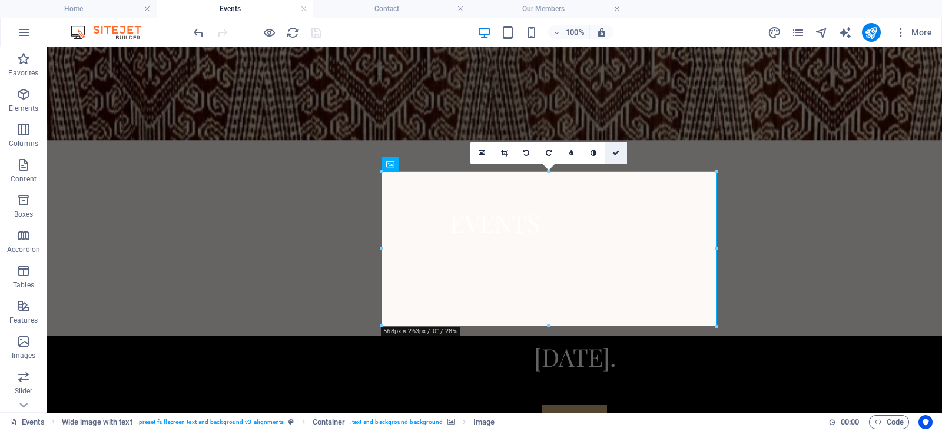
click at [615, 154] on icon at bounding box center [615, 153] width 7 height 7
click at [618, 153] on icon at bounding box center [615, 153] width 7 height 7
click at [116, 10] on h4 "Home" at bounding box center [78, 8] width 157 height 13
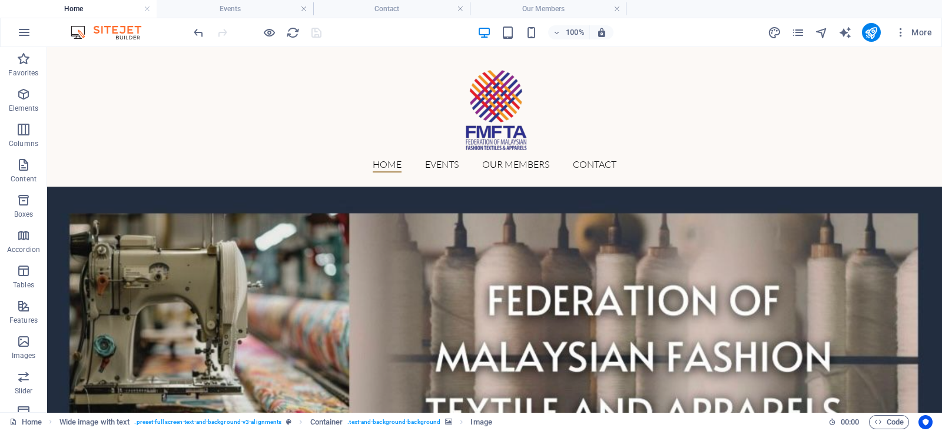
scroll to position [339, 0]
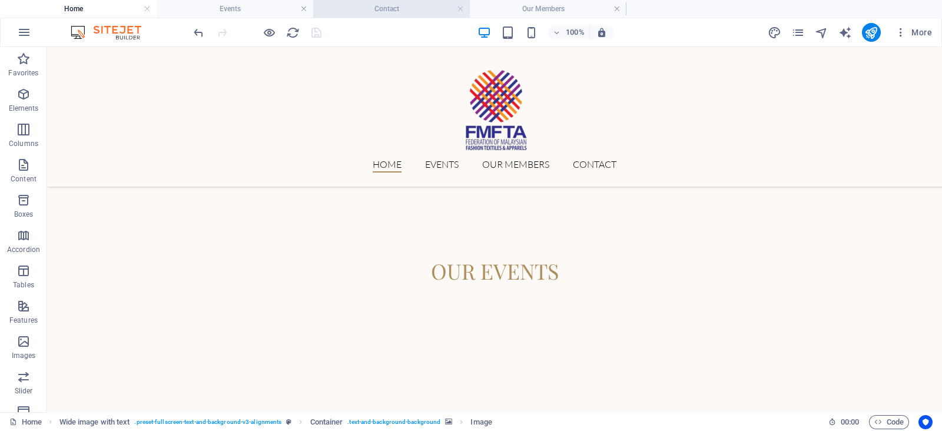
click at [372, 15] on h4 "Contact" at bounding box center [391, 8] width 157 height 13
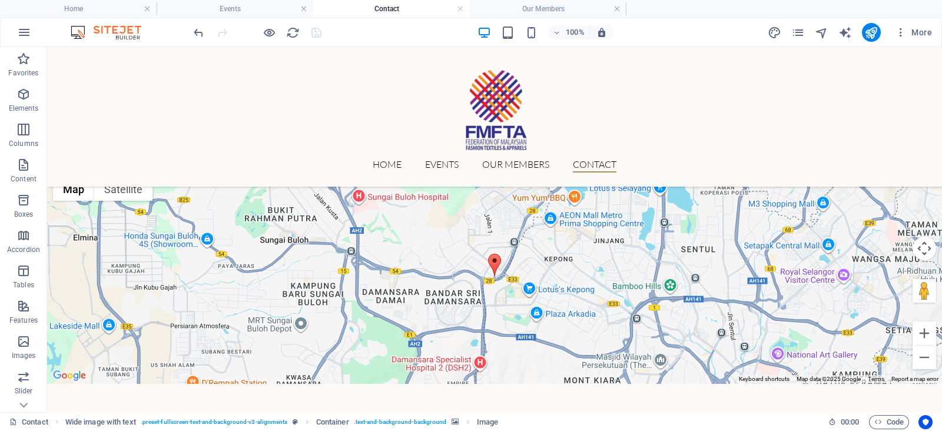
scroll to position [14, 0]
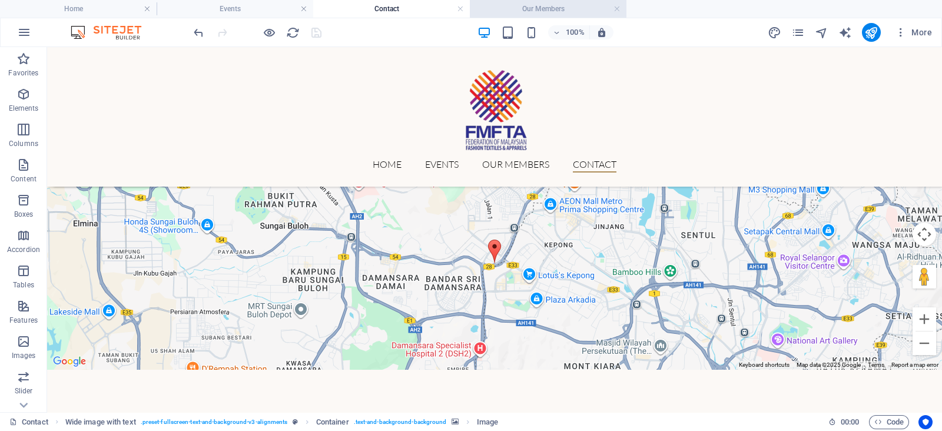
click at [539, 12] on h4 "Our Members" at bounding box center [548, 8] width 157 height 13
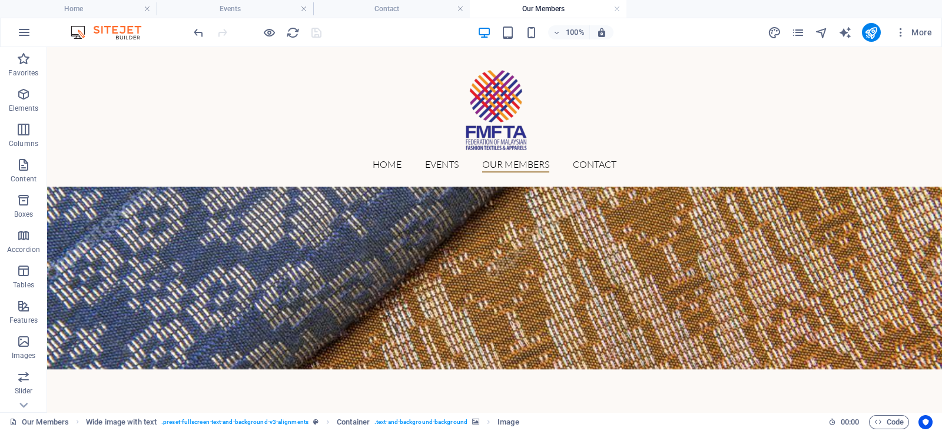
scroll to position [115, 0]
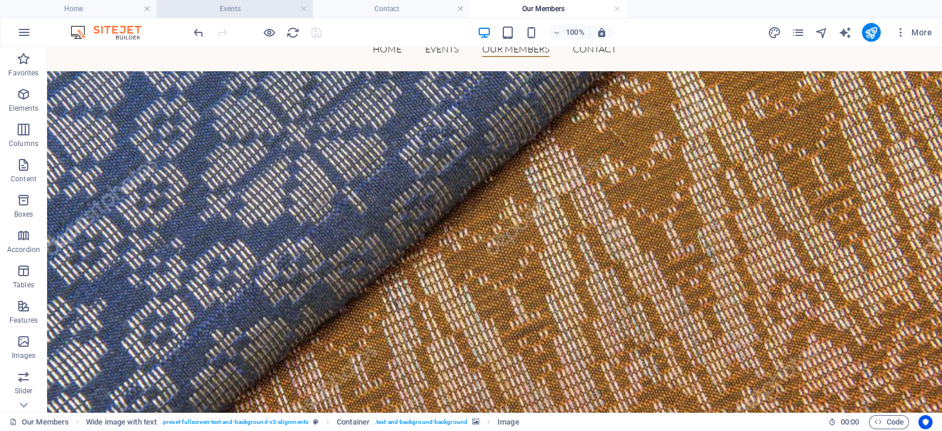
click at [268, 10] on h4 "Events" at bounding box center [235, 8] width 157 height 13
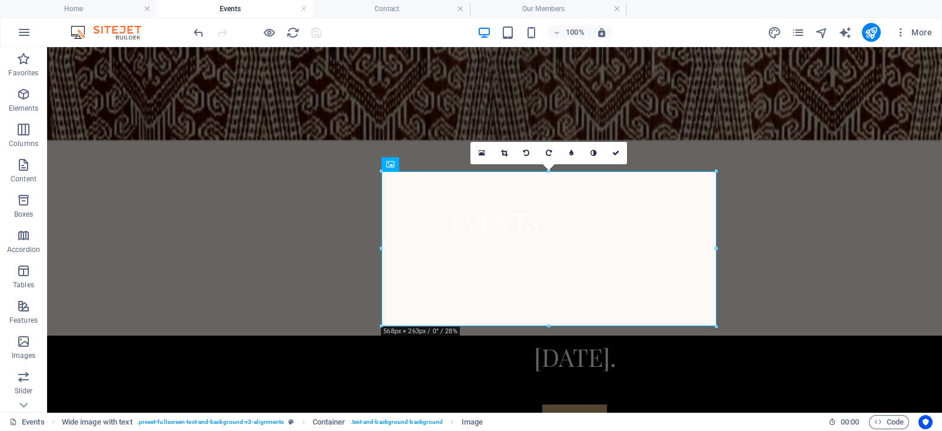
scroll to position [0, 0]
click at [612, 150] on icon at bounding box center [615, 153] width 7 height 7
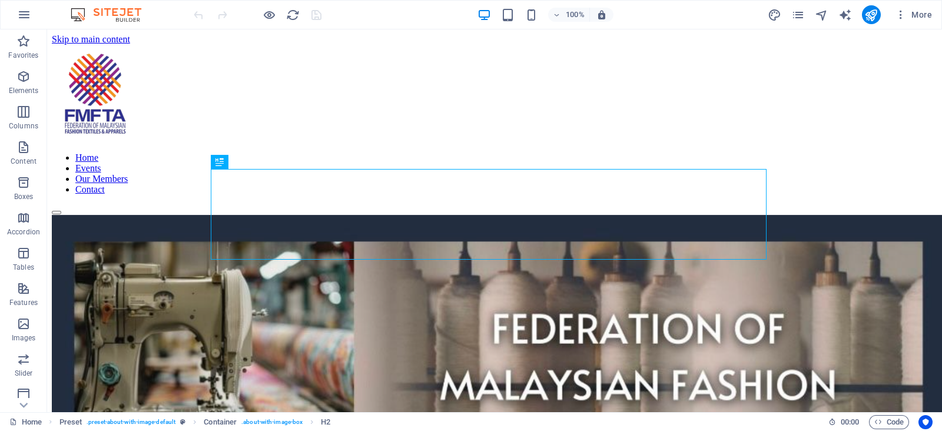
scroll to position [949, 0]
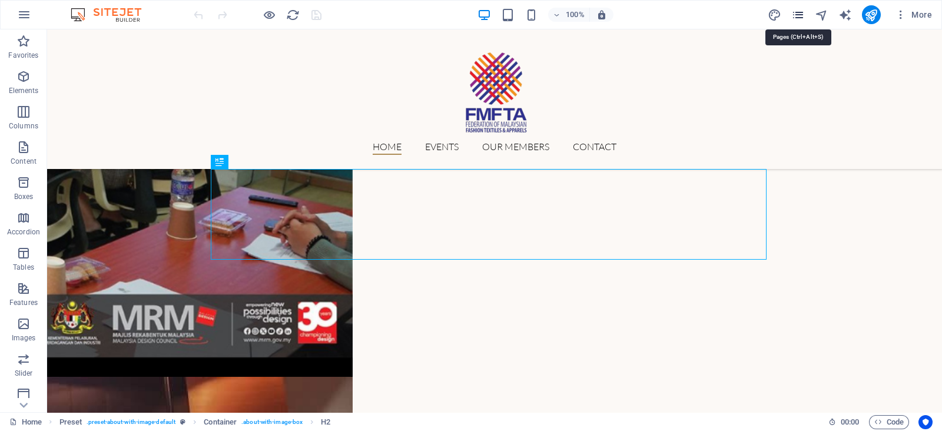
click at [799, 16] on icon "pages" at bounding box center [798, 15] width 14 height 14
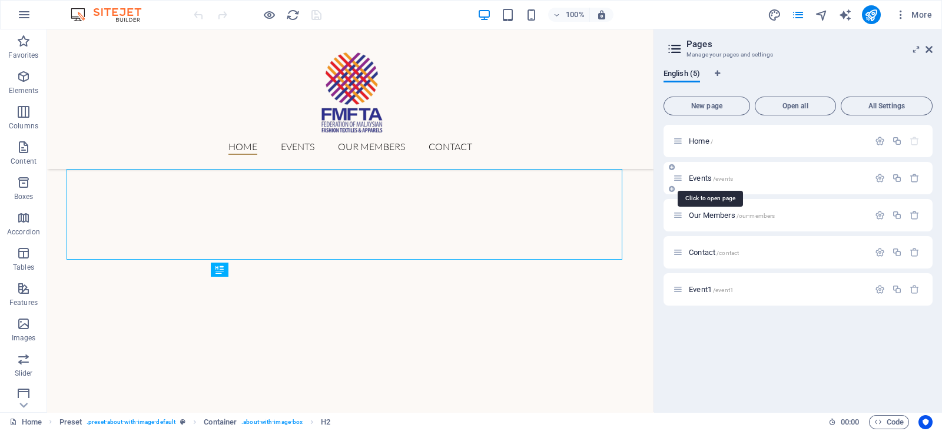
click at [706, 177] on span "Events /events" at bounding box center [711, 178] width 44 height 9
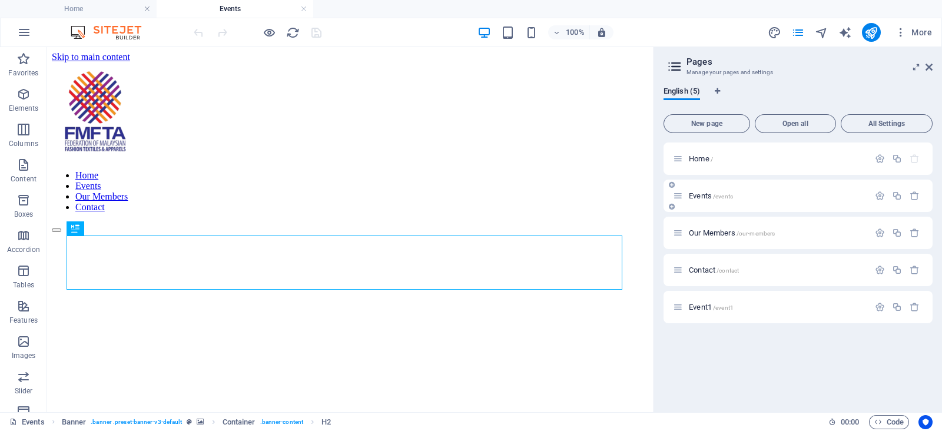
scroll to position [0, 0]
click at [929, 72] on header "Pages Manage your pages and settings" at bounding box center [799, 62] width 267 height 31
click at [928, 68] on icon at bounding box center [928, 66] width 7 height 9
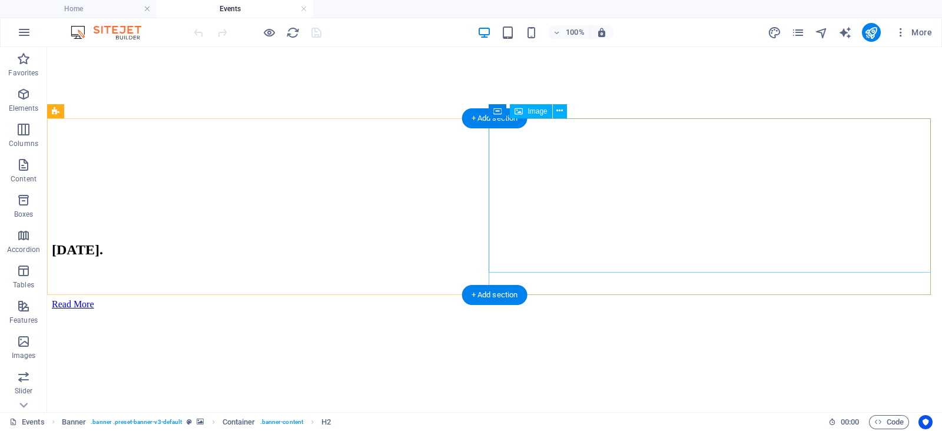
scroll to position [282, 0]
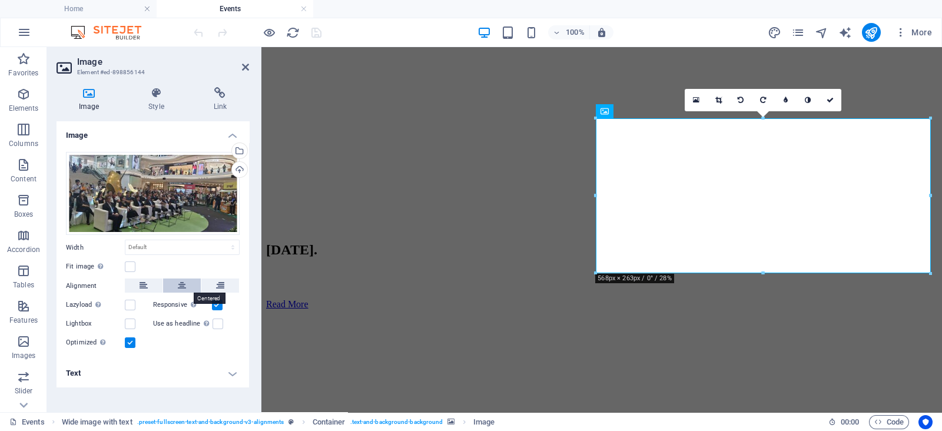
click at [177, 287] on button at bounding box center [182, 285] width 38 height 14
click at [142, 284] on icon at bounding box center [144, 285] width 8 height 14
click at [185, 283] on icon at bounding box center [182, 285] width 8 height 14
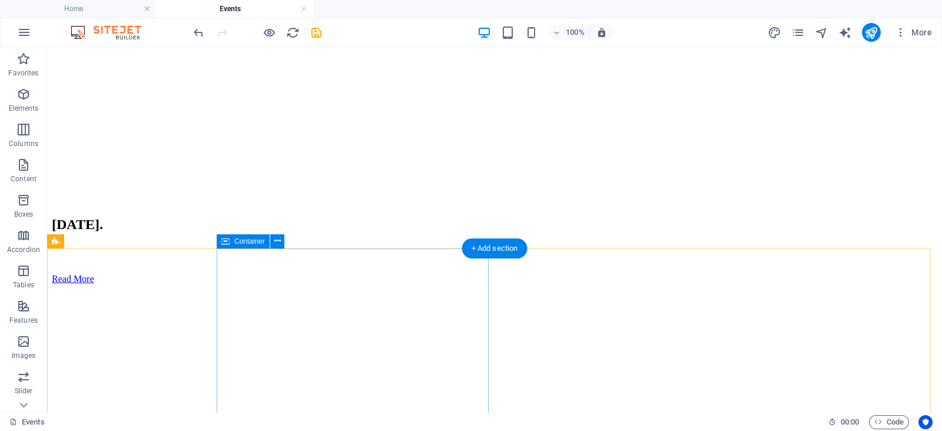
scroll to position [307, 0]
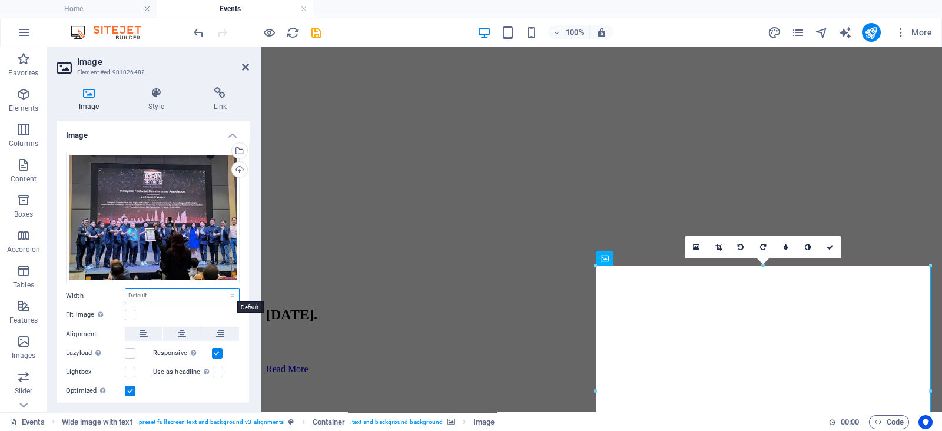
click at [198, 294] on select "Default auto px rem % em vh vw" at bounding box center [182, 295] width 114 height 14
select select "px"
click at [221, 288] on select "Default auto px rem % em vh vw" at bounding box center [182, 295] width 114 height 14
type input "568"
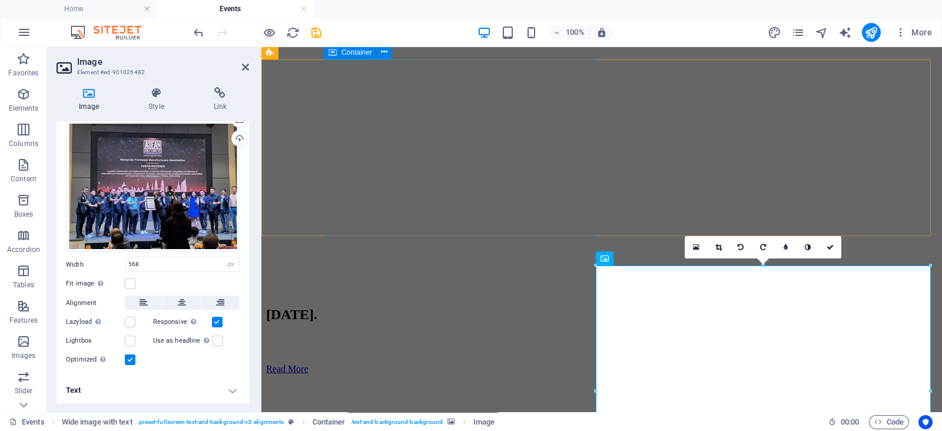
click at [375, 295] on div "[DATE]. Read More" at bounding box center [601, 334] width 671 height 79
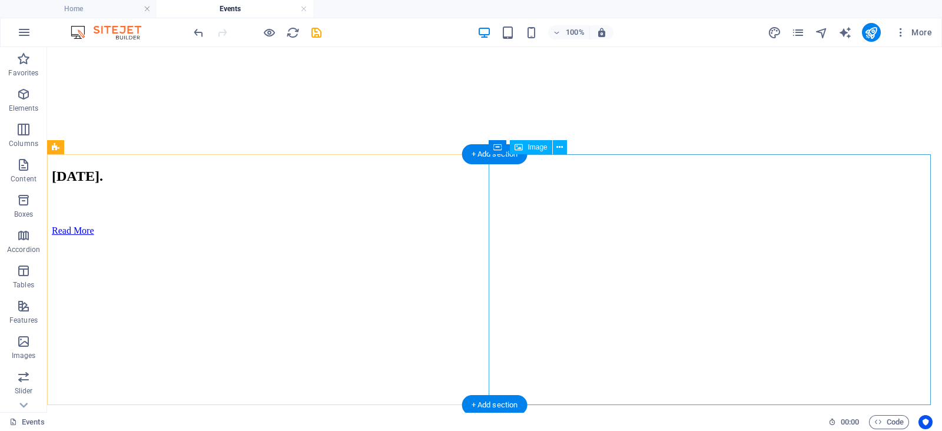
scroll to position [444, 0]
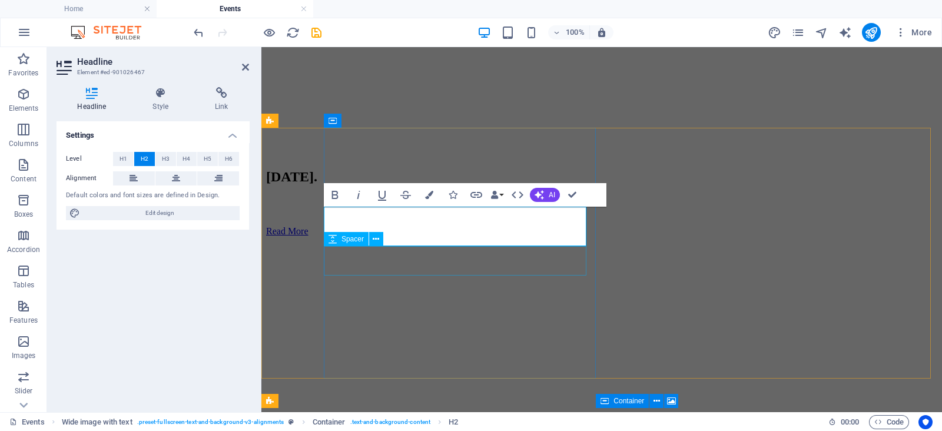
scroll to position [0, 4]
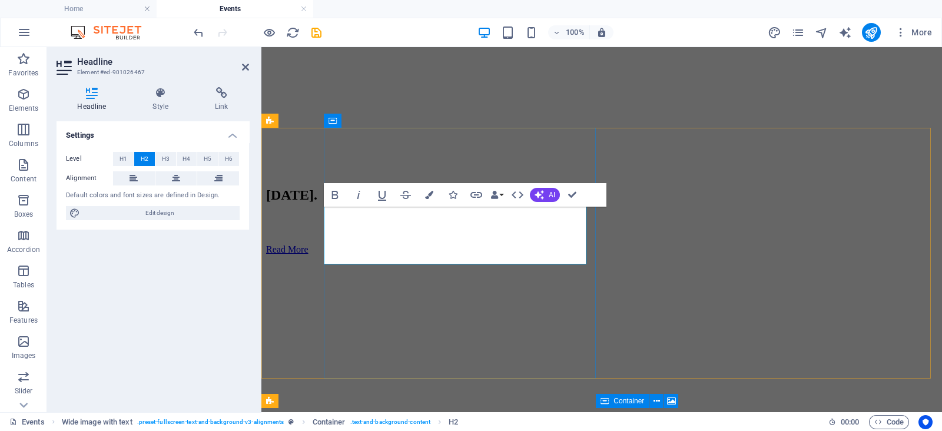
scroll to position [444, 0]
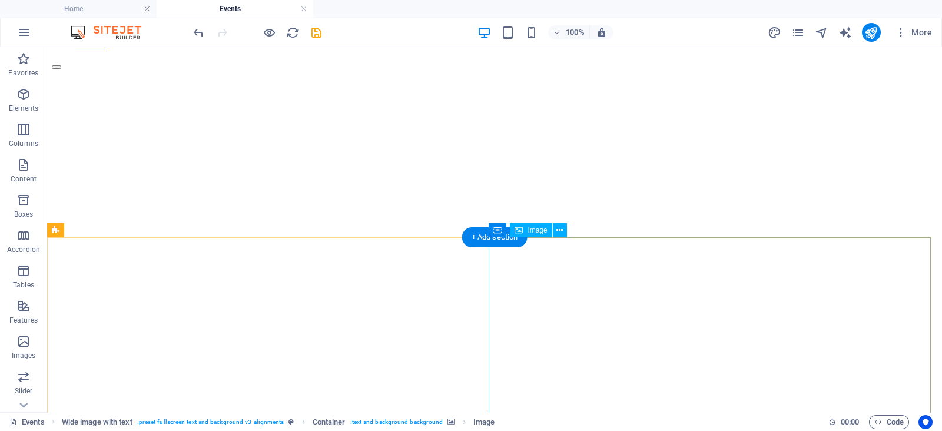
scroll to position [162, 0]
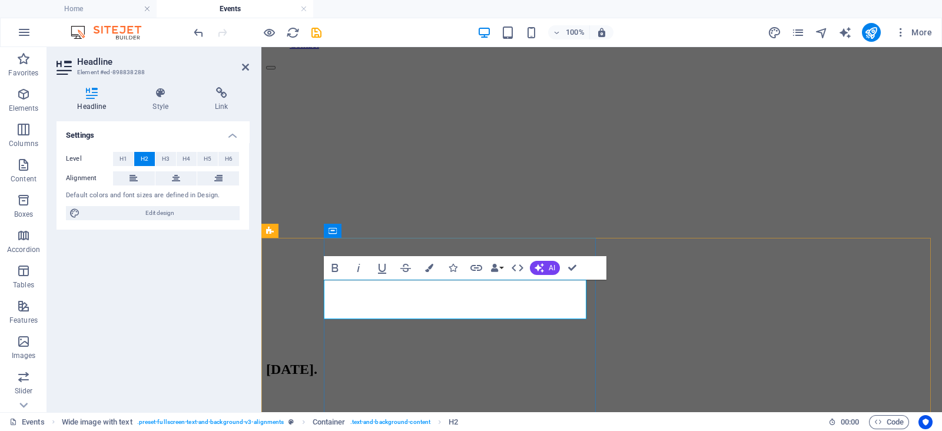
click at [531, 361] on h2 "[DATE]." at bounding box center [601, 369] width 671 height 16
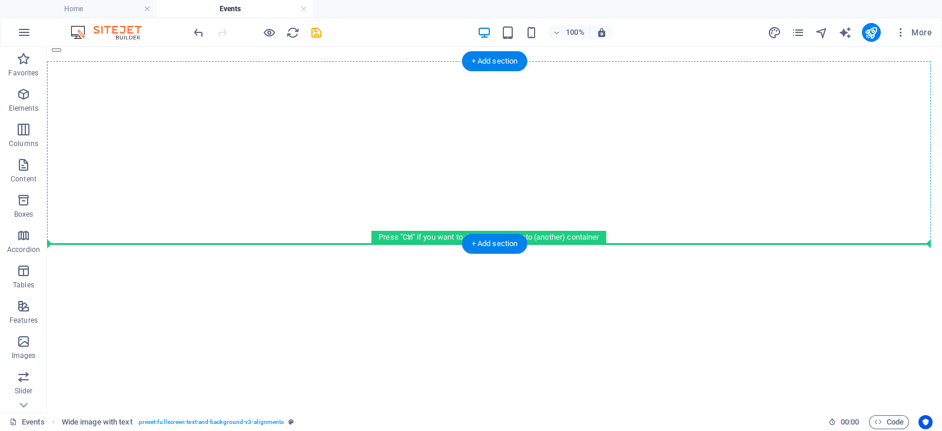
scroll to position [109, 0]
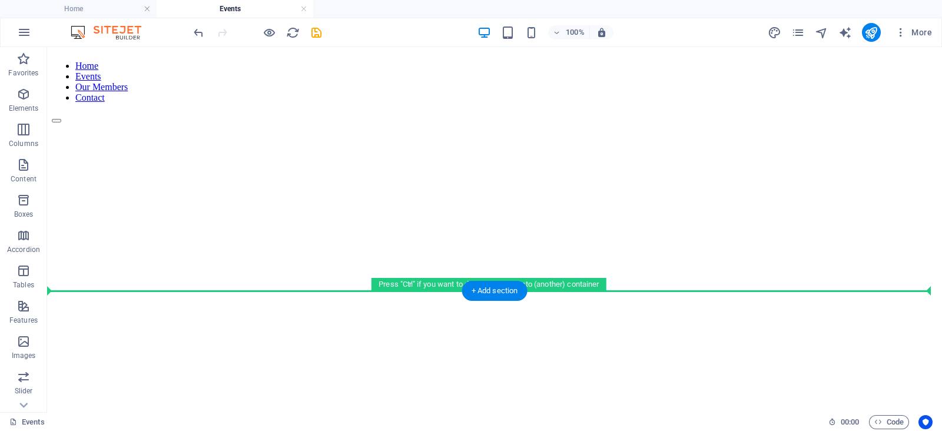
drag, startPoint x: 153, startPoint y: 340, endPoint x: 200, endPoint y: 297, distance: 63.3
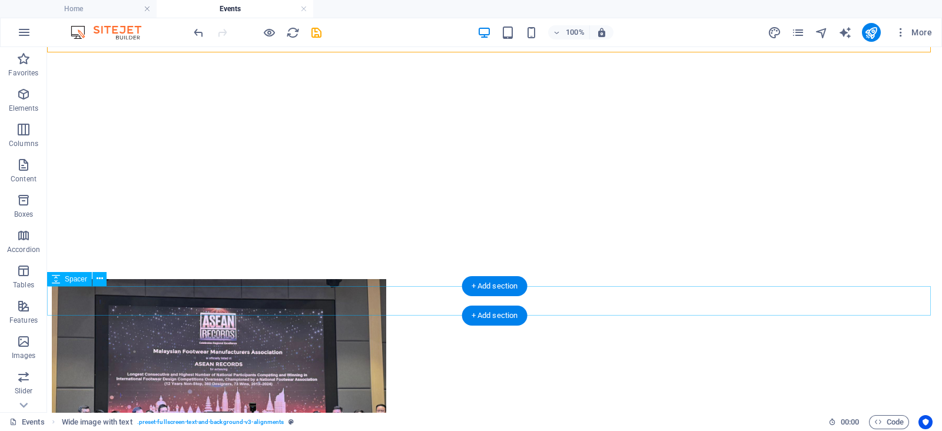
scroll to position [565, 0]
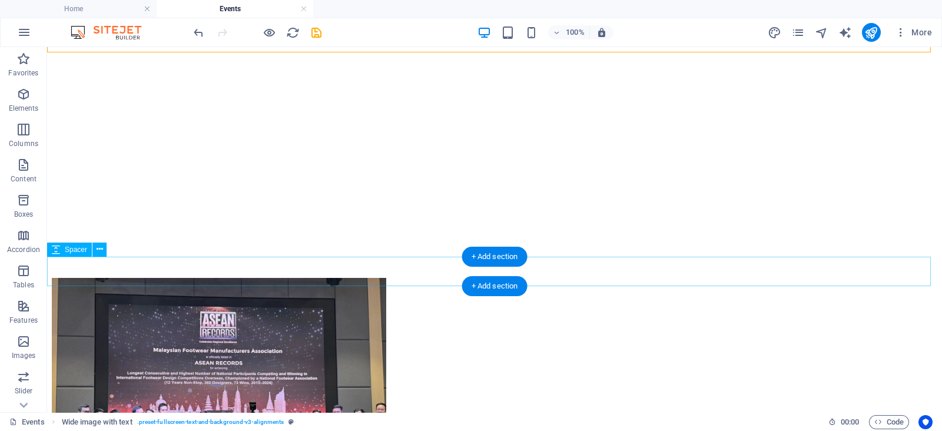
drag, startPoint x: 204, startPoint y: 269, endPoint x: 247, endPoint y: 280, distance: 45.0
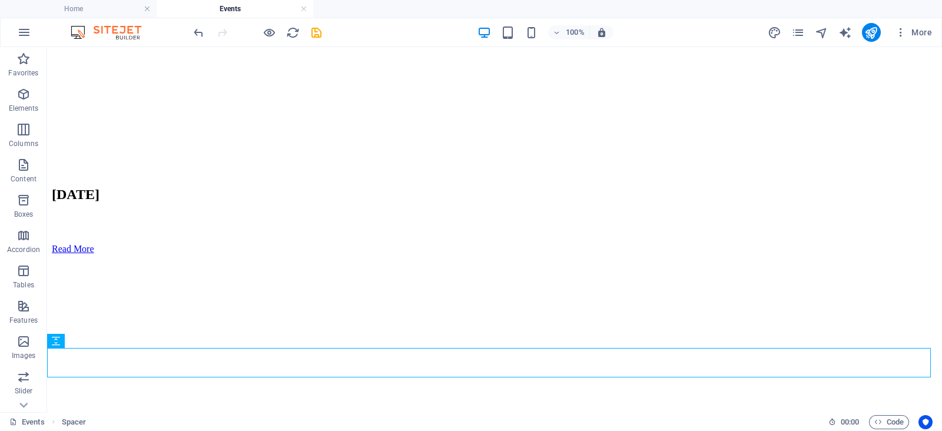
scroll to position [394, 0]
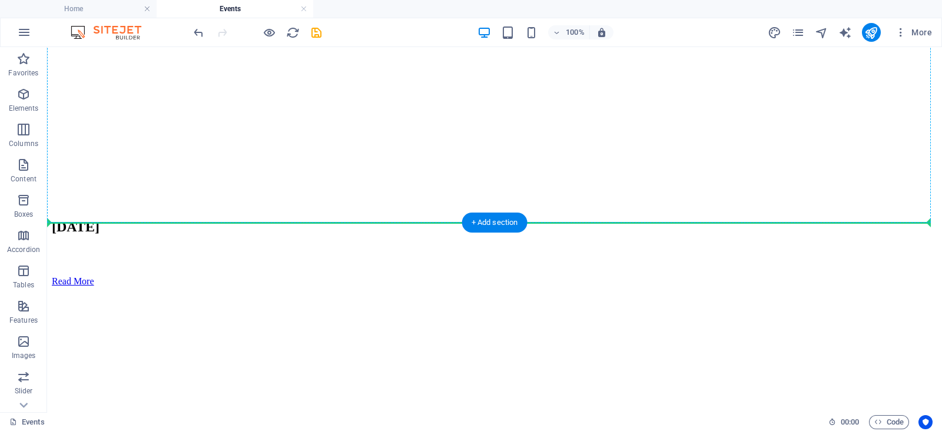
drag, startPoint x: 227, startPoint y: 267, endPoint x: 287, endPoint y: 217, distance: 77.7
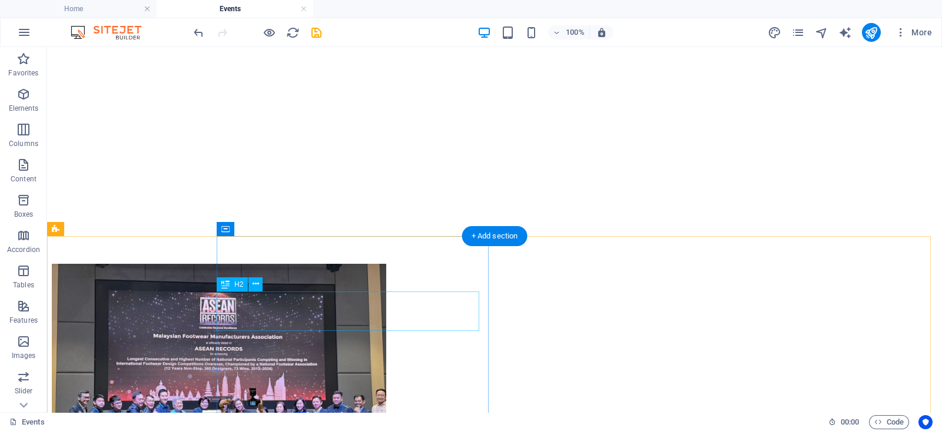
scroll to position [669, 0]
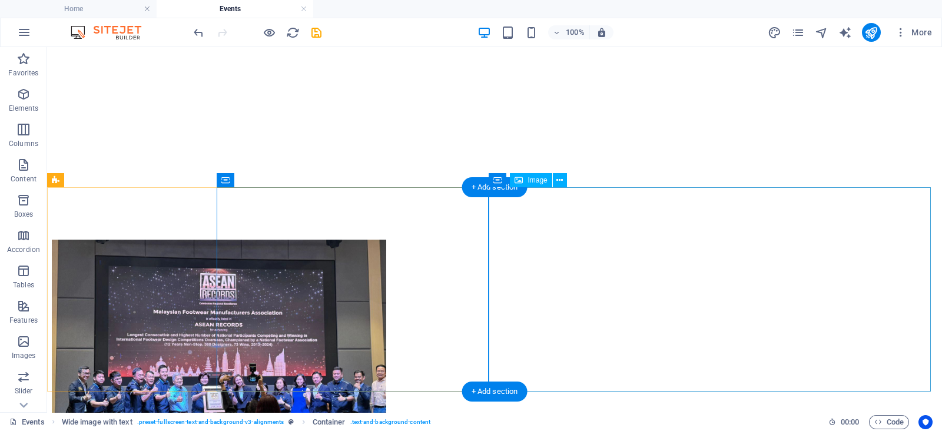
scroll to position [695, 0]
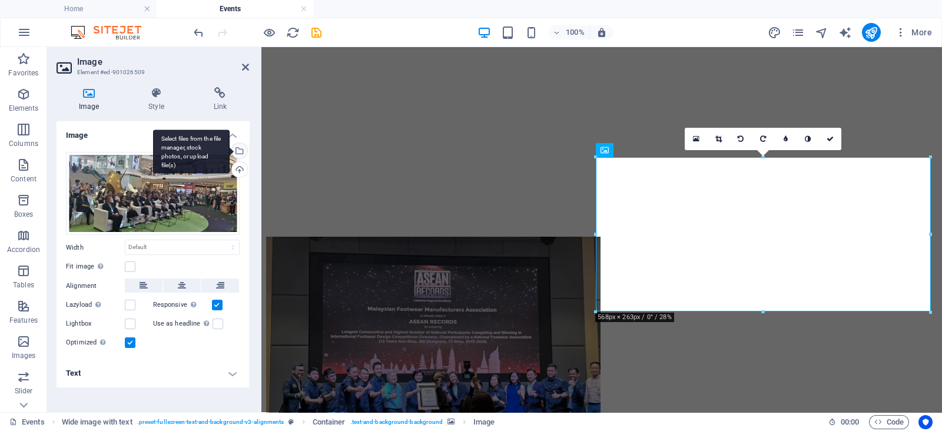
click at [230, 151] on div "Select files from the file manager, stock photos, or upload file(s)" at bounding box center [191, 152] width 77 height 44
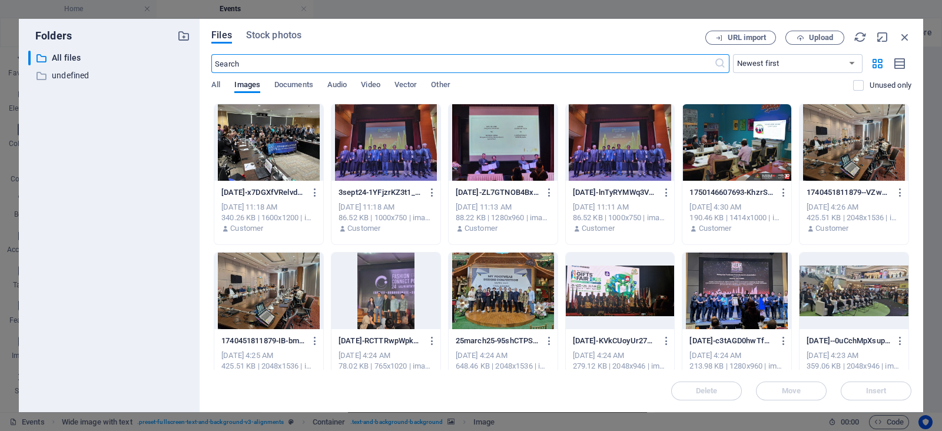
scroll to position [451, 0]
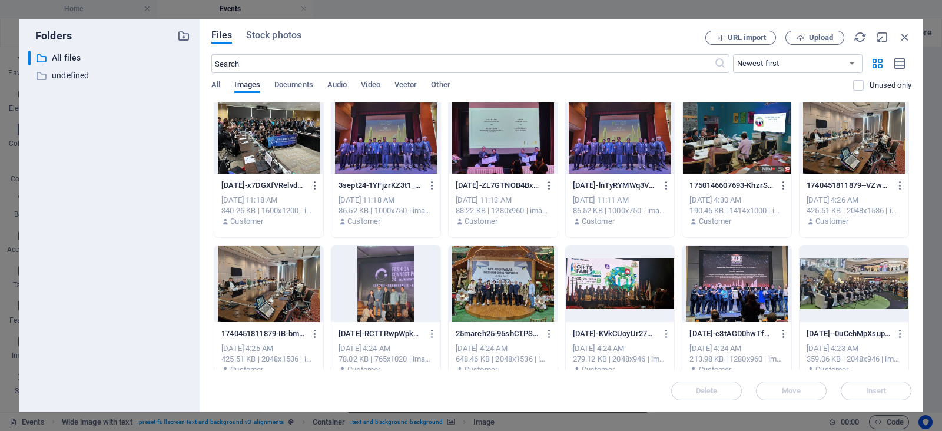
click at [519, 293] on div at bounding box center [503, 283] width 109 height 77
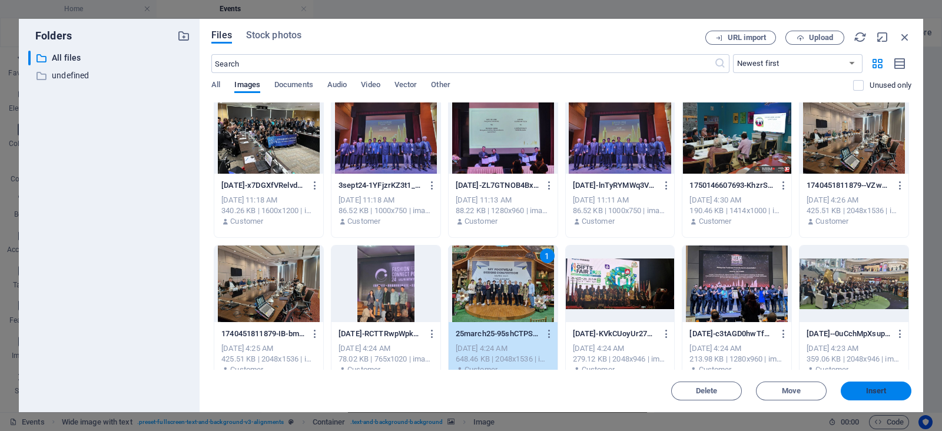
click at [868, 391] on span "Insert" at bounding box center [876, 390] width 21 height 7
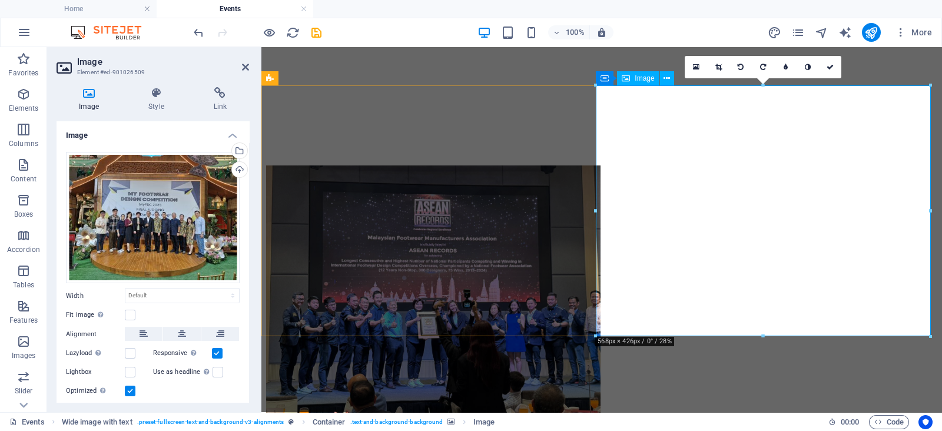
scroll to position [767, 0]
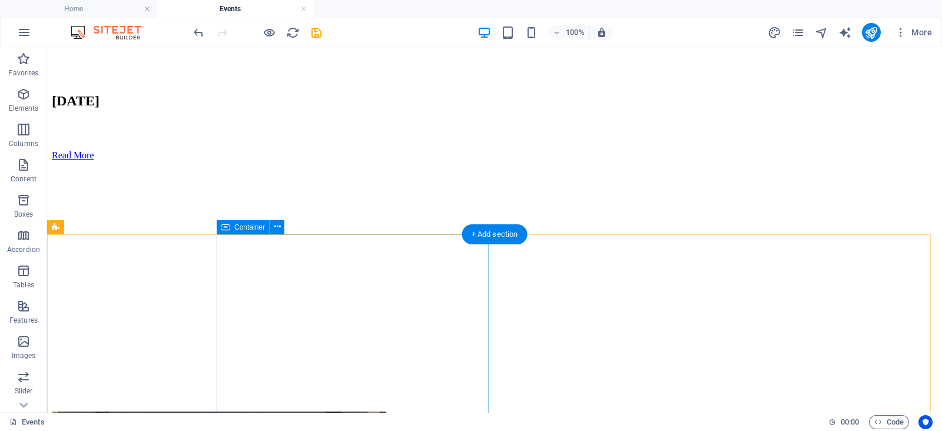
scroll to position [497, 0]
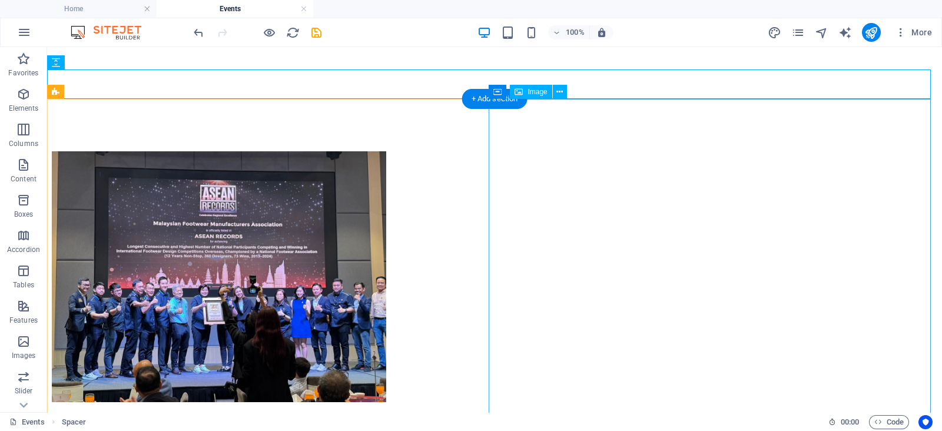
scroll to position [866, 0]
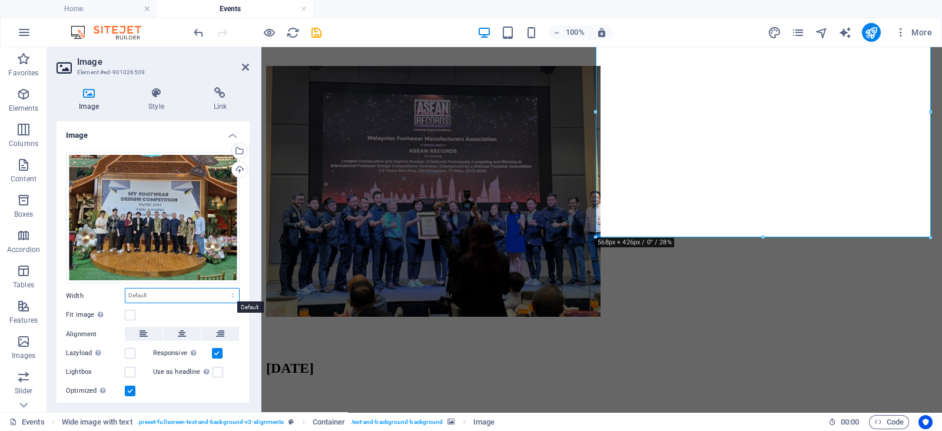
click at [205, 293] on select "Default auto px rem % em vh vw" at bounding box center [182, 295] width 114 height 14
select select "px"
click at [221, 288] on select "Default auto px rem % em vh vw" at bounding box center [182, 295] width 114 height 14
type input "568"
click at [174, 290] on input "568" at bounding box center [182, 295] width 114 height 14
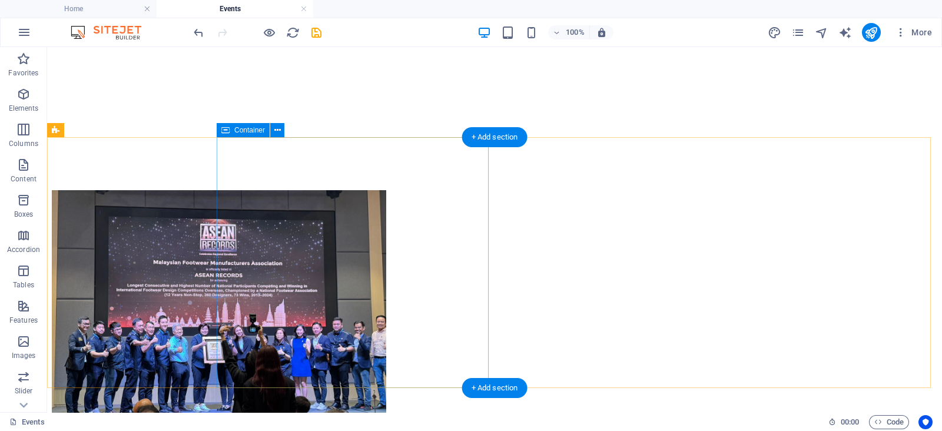
scroll to position [742, 0]
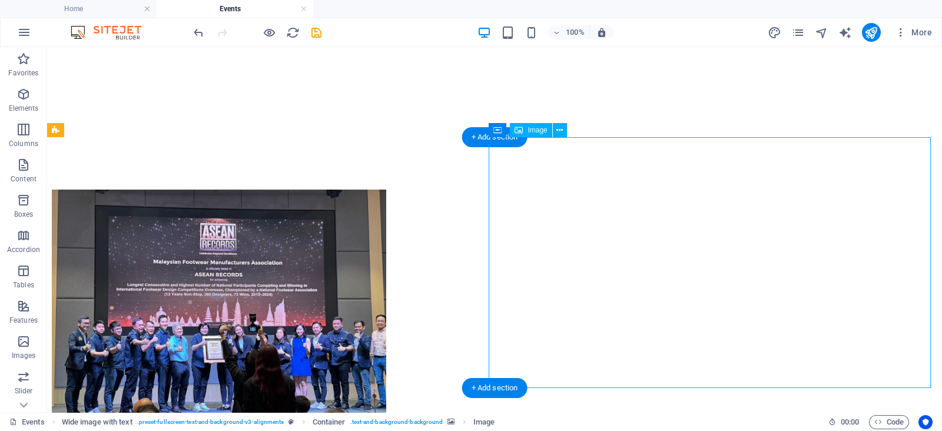
select select "px"
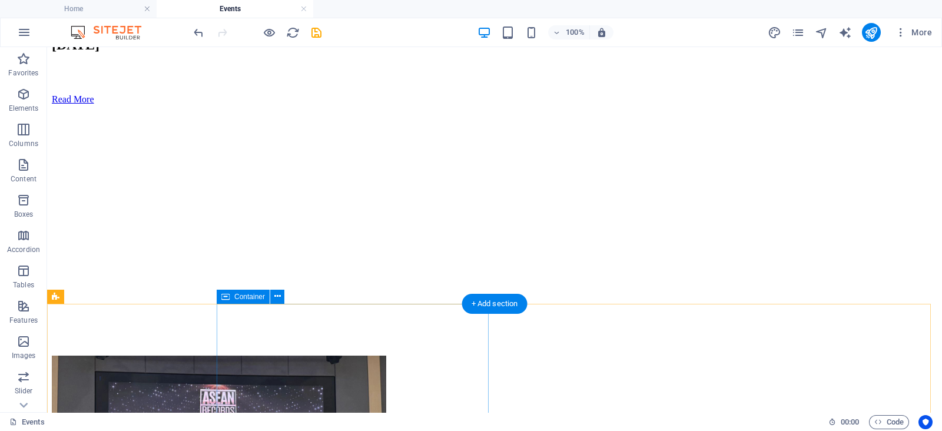
scroll to position [576, 0]
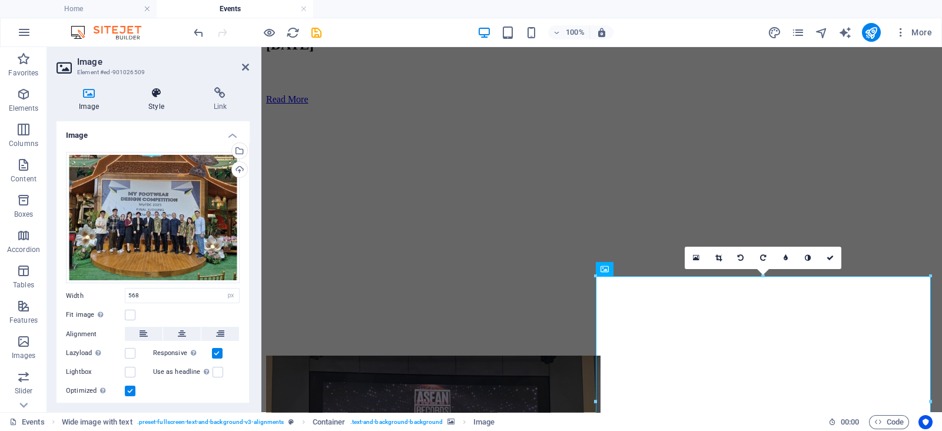
click at [157, 99] on h4 "Style" at bounding box center [158, 99] width 65 height 25
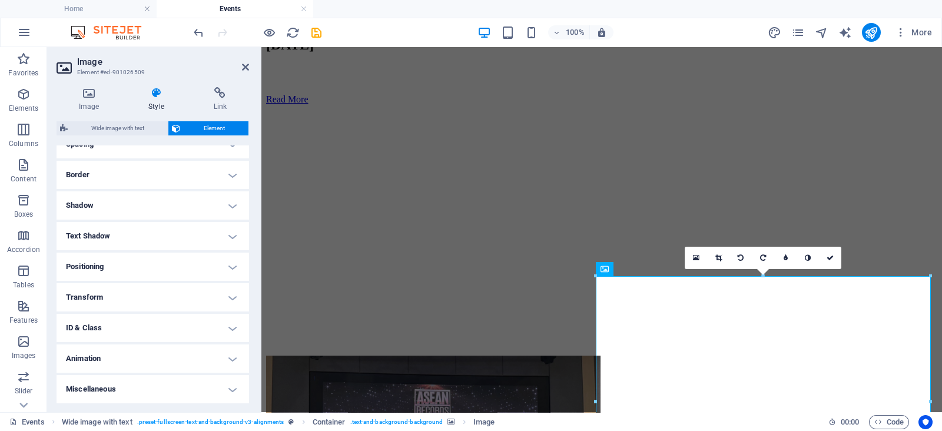
scroll to position [0, 0]
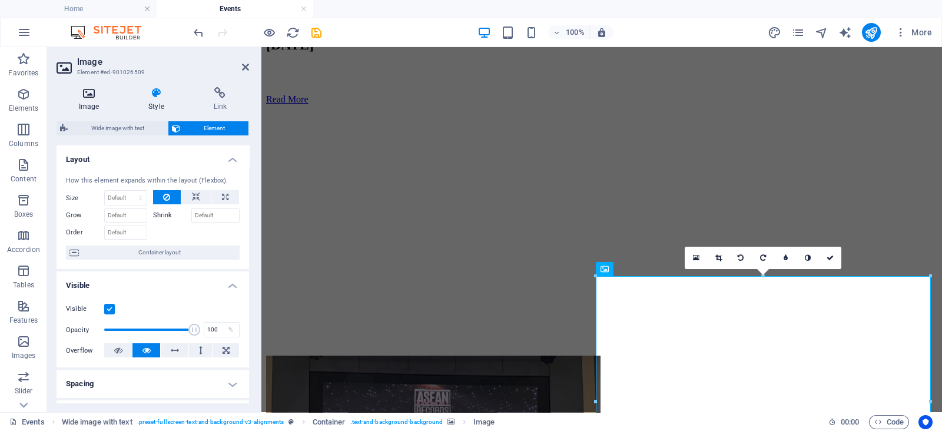
click at [96, 98] on icon at bounding box center [89, 93] width 65 height 12
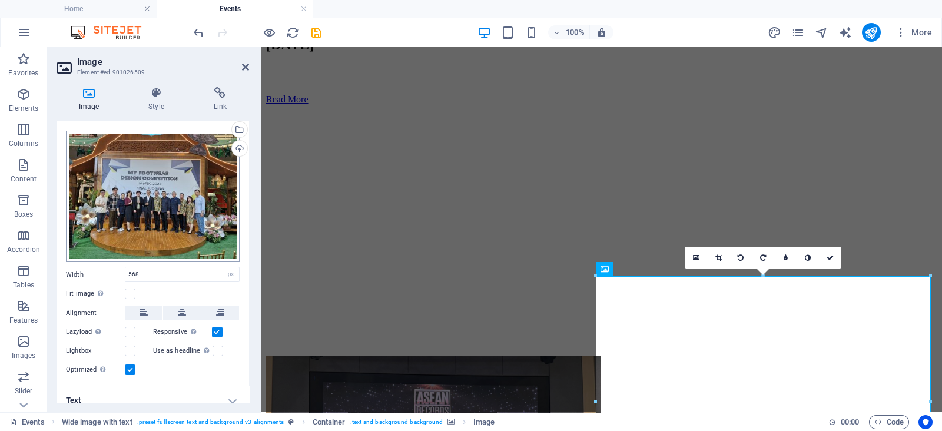
scroll to position [31, 0]
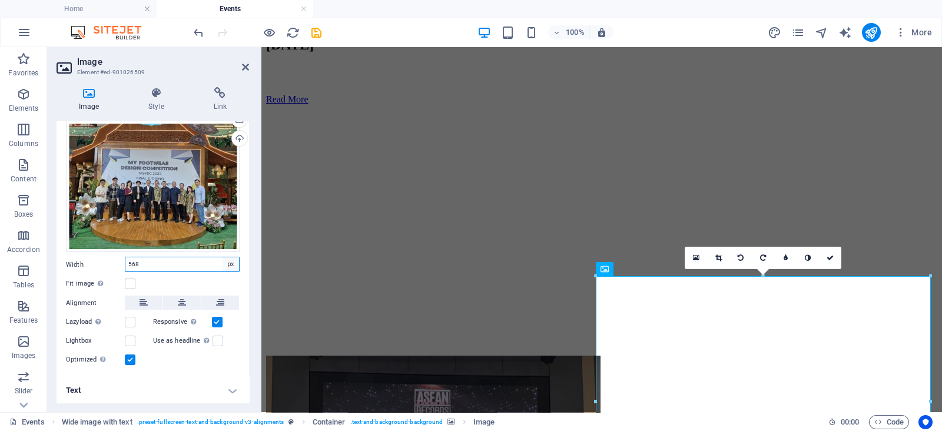
click at [228, 264] on select "Default auto px rem % em vh vw" at bounding box center [231, 264] width 16 height 14
select select "default"
click at [223, 257] on select "Default auto px rem % em vh vw" at bounding box center [231, 264] width 16 height 14
select select "DISABLED_OPTION_VALUE"
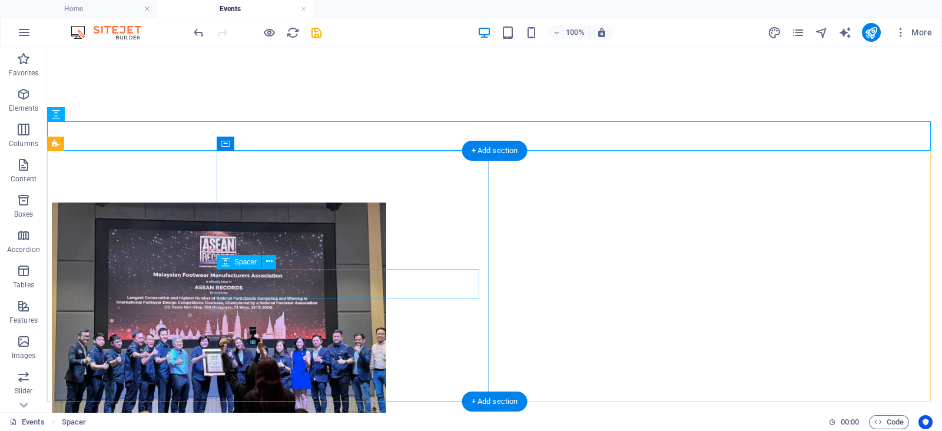
scroll to position [730, 0]
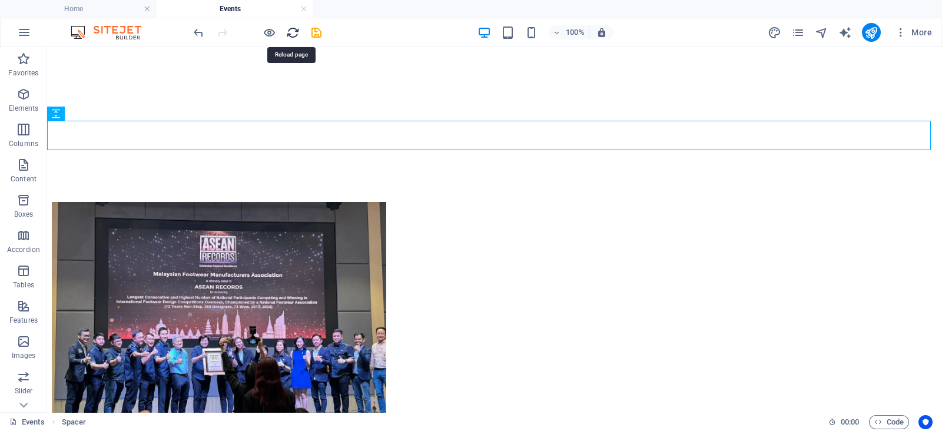
click at [294, 34] on icon "reload" at bounding box center [293, 33] width 14 height 14
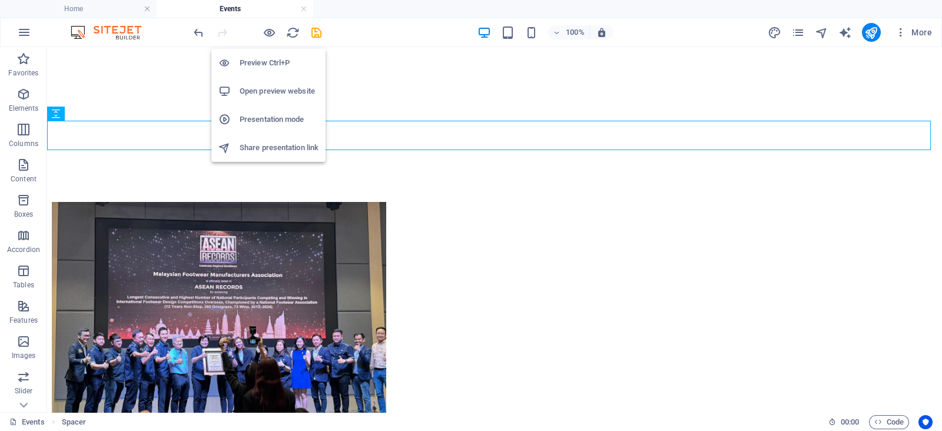
click at [274, 64] on h6 "Preview Ctrl+P" at bounding box center [279, 63] width 79 height 14
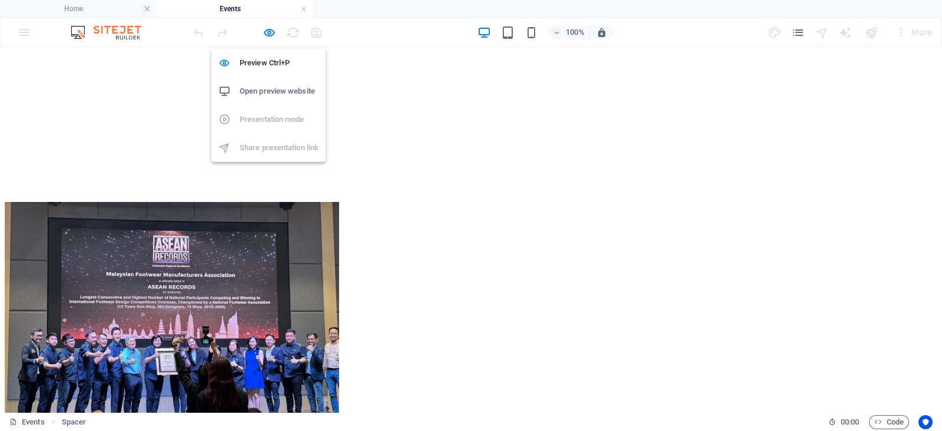
click at [287, 86] on h6 "Open preview website" at bounding box center [279, 91] width 79 height 14
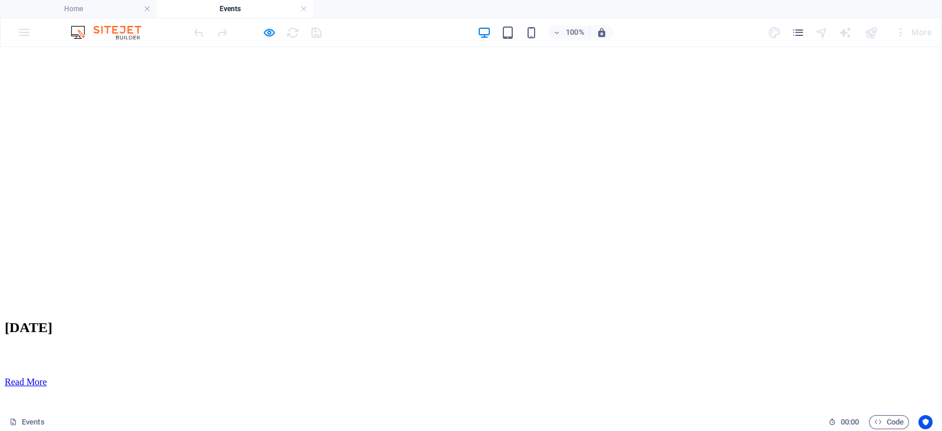
scroll to position [295, 0]
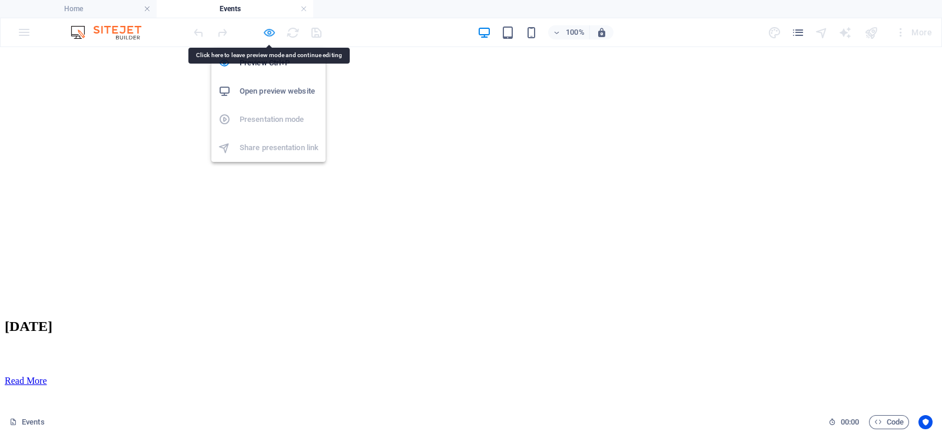
click at [268, 29] on icon "button" at bounding box center [270, 33] width 14 height 14
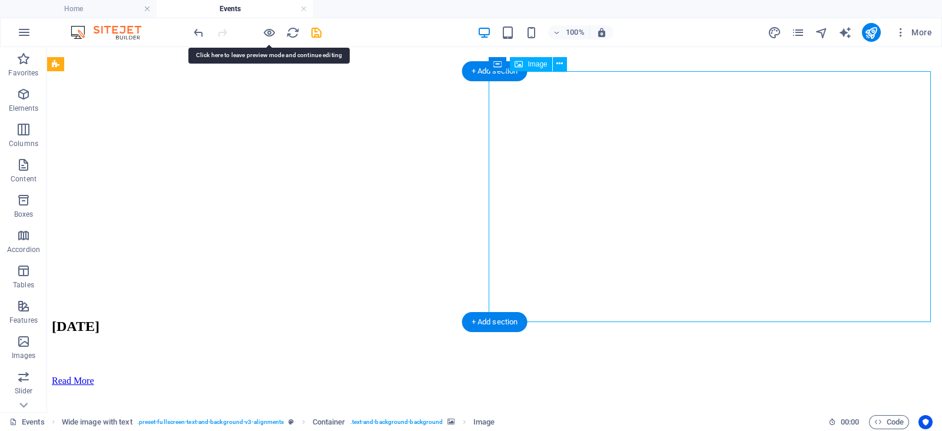
select select "px"
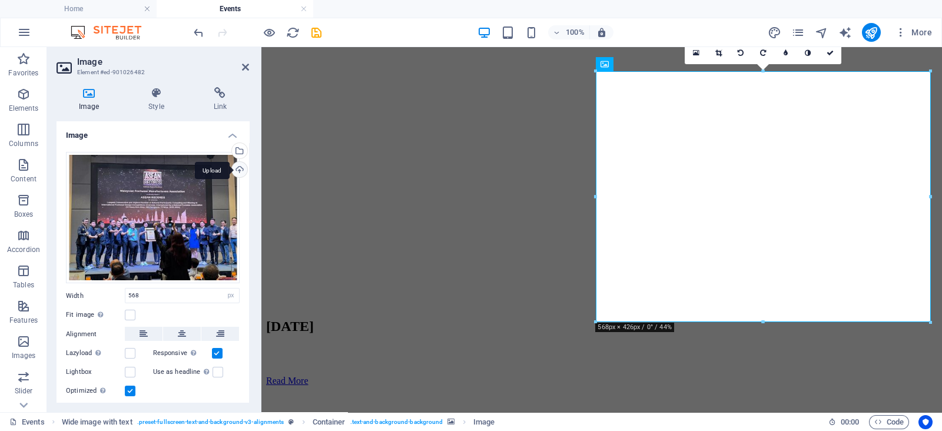
click at [238, 171] on div "Upload" at bounding box center [239, 171] width 18 height 18
click at [238, 145] on div "Select files from the file manager, stock photos, or upload file(s)" at bounding box center [239, 152] width 18 height 18
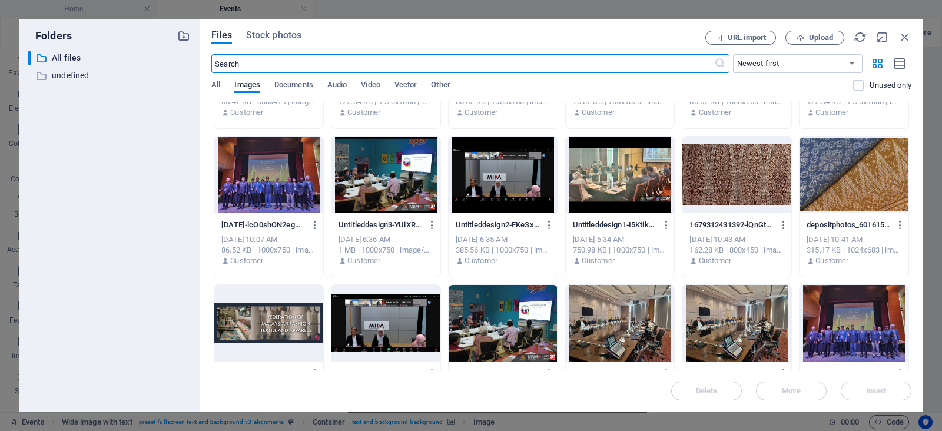
scroll to position [828, 0]
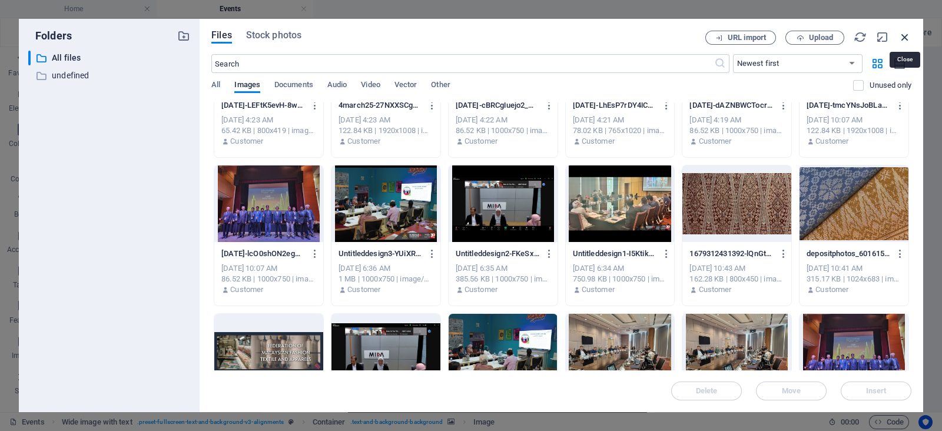
click at [905, 31] on icon "button" at bounding box center [904, 37] width 13 height 13
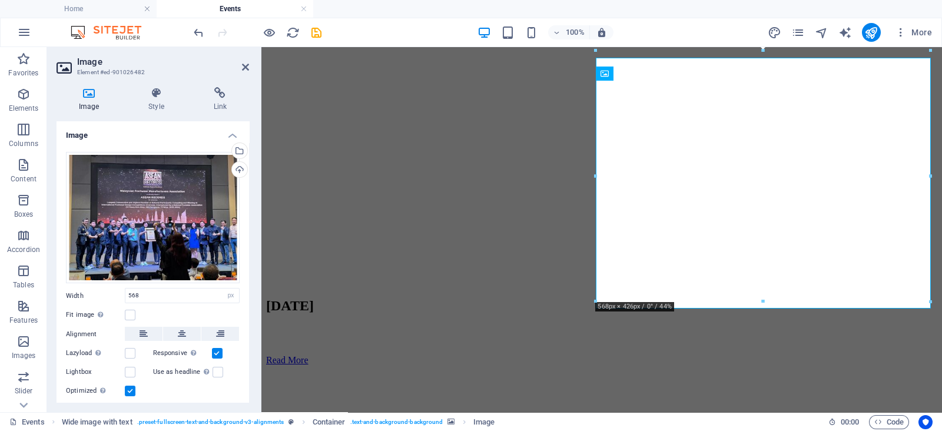
scroll to position [295, 0]
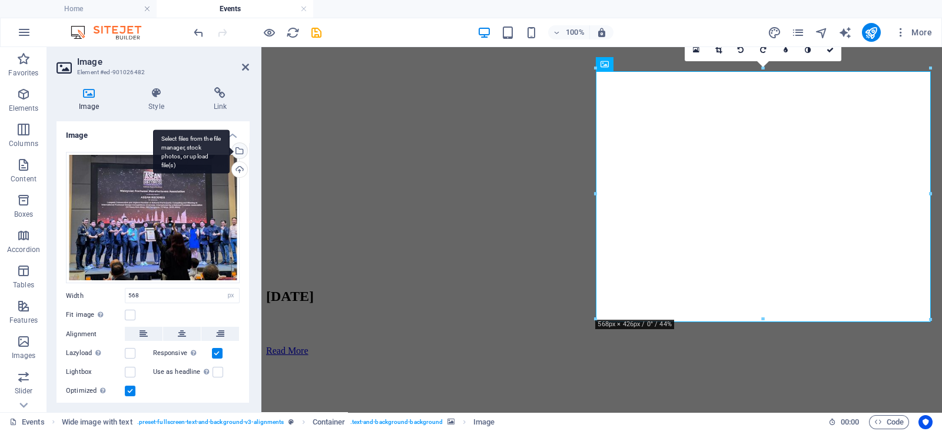
click at [230, 147] on div "Select files from the file manager, stock photos, or upload file(s)" at bounding box center [191, 152] width 77 height 44
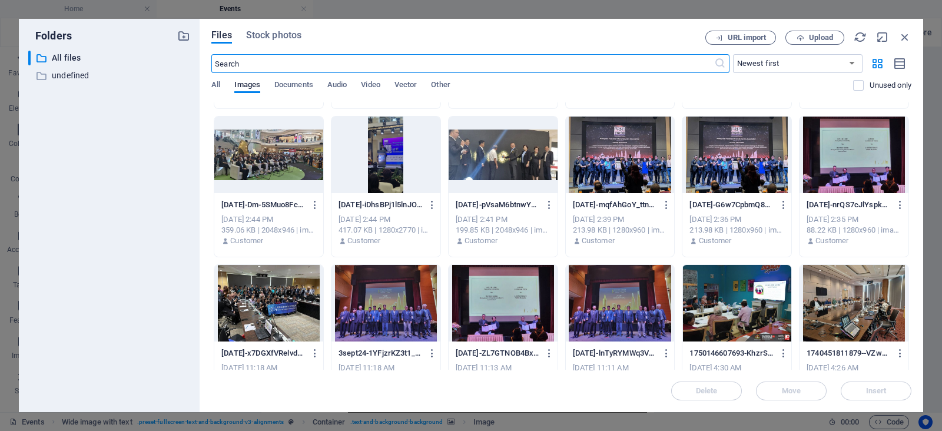
scroll to position [284, 0]
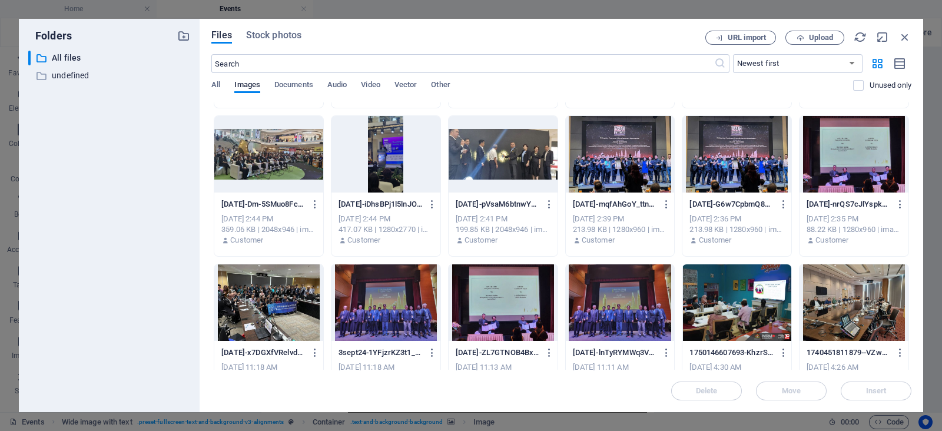
click at [725, 214] on div "Sep 2, 2025 2:36 PM" at bounding box center [736, 219] width 95 height 11
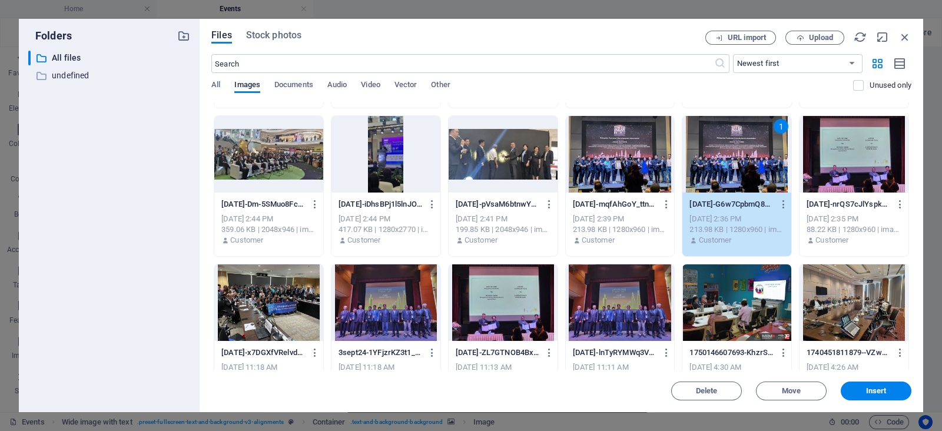
click at [725, 214] on div "Sep 2, 2025 2:36 PM" at bounding box center [736, 219] width 95 height 11
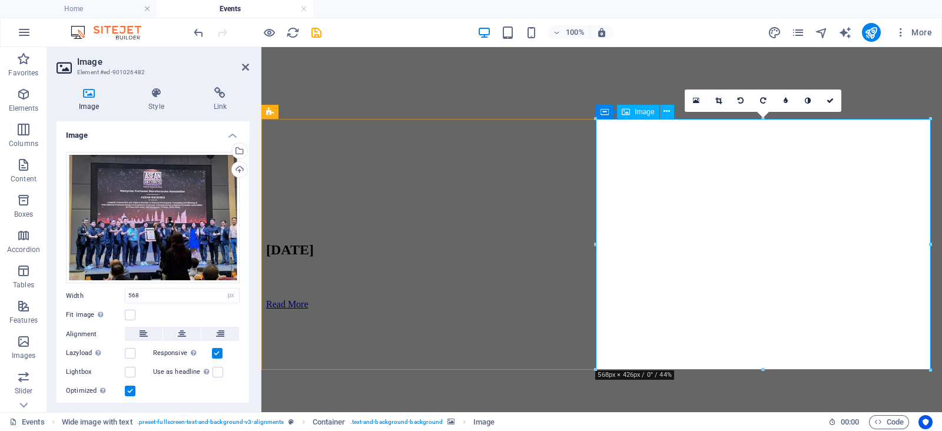
scroll to position [282, 0]
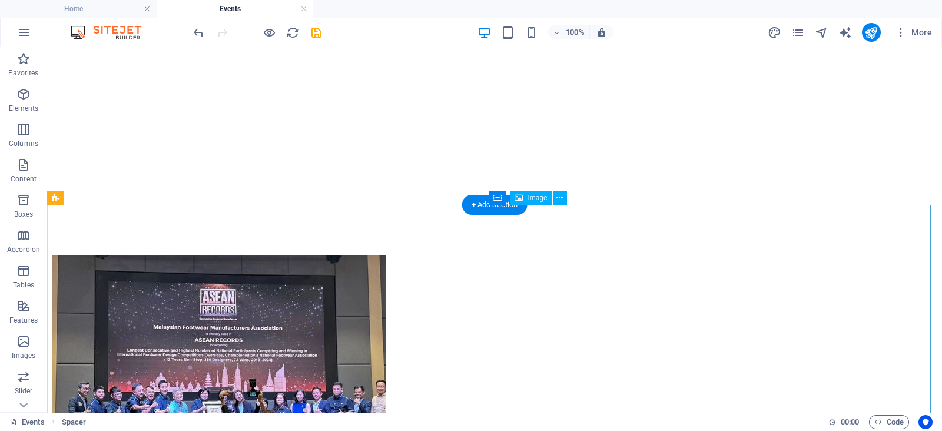
scroll to position [683, 0]
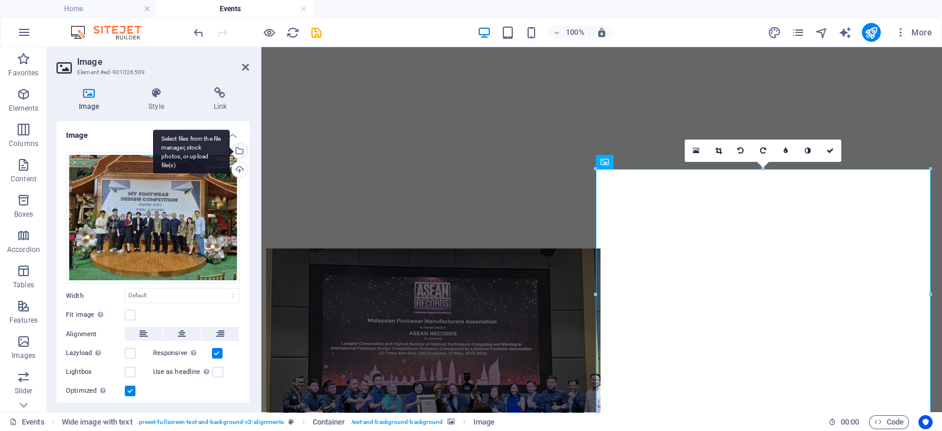
click at [230, 148] on div "Select files from the file manager, stock photos, or upload file(s)" at bounding box center [191, 152] width 77 height 44
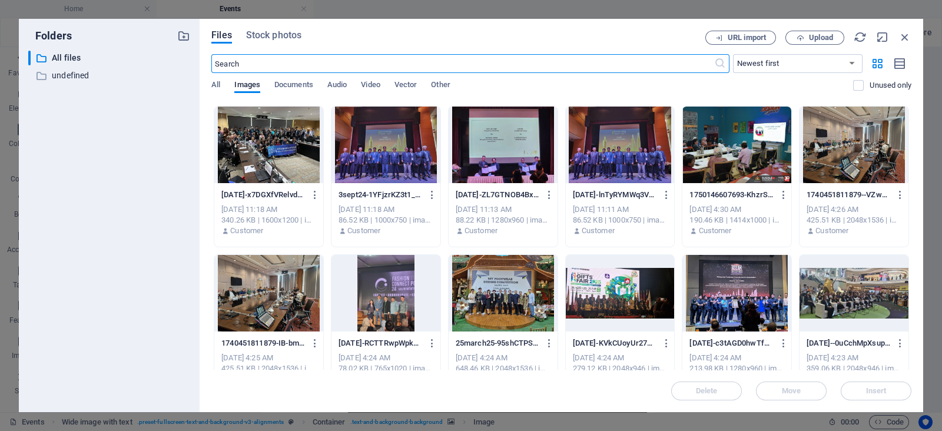
scroll to position [436, 0]
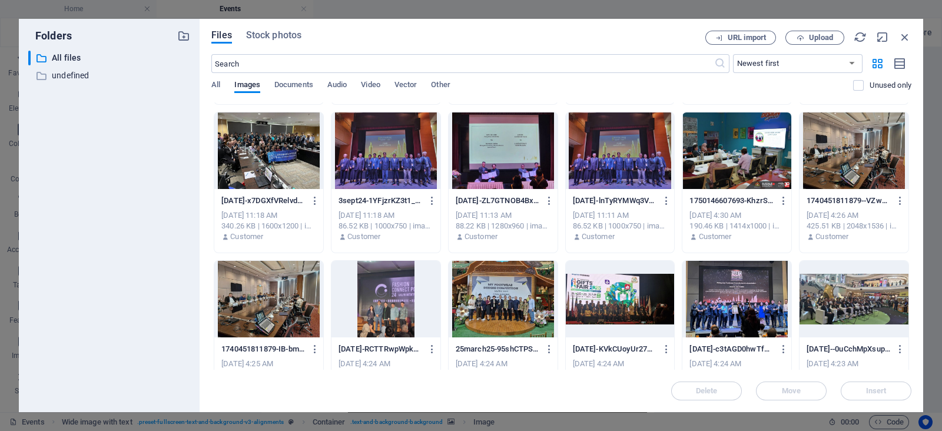
click at [518, 285] on div at bounding box center [503, 299] width 109 height 77
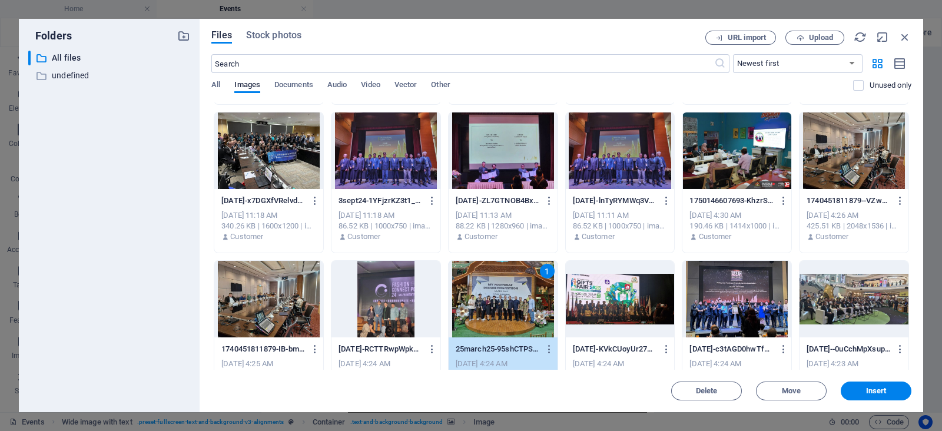
click at [518, 285] on div "1" at bounding box center [503, 299] width 109 height 77
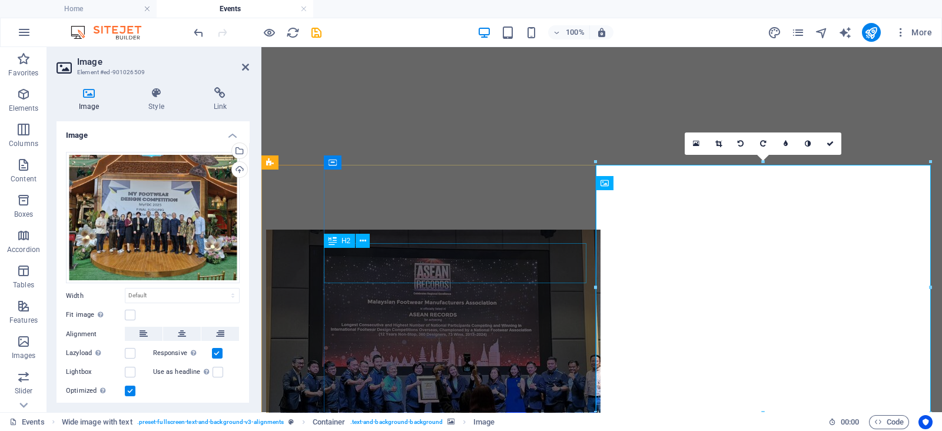
scroll to position [683, 0]
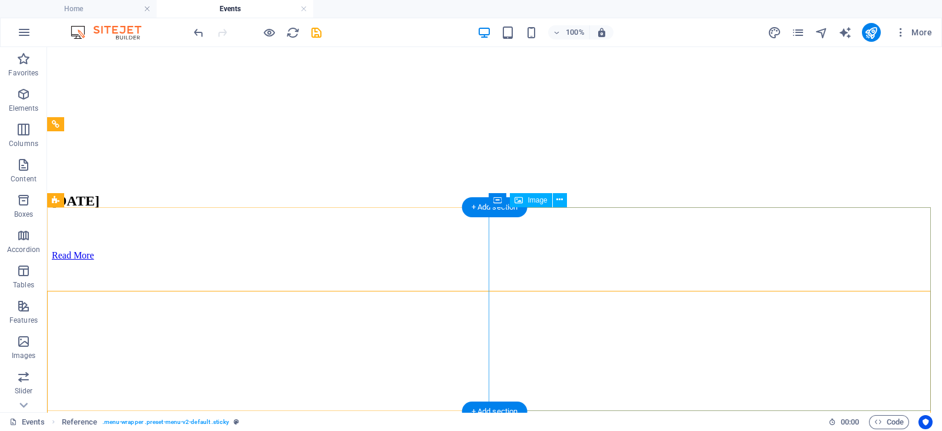
scroll to position [420, 0]
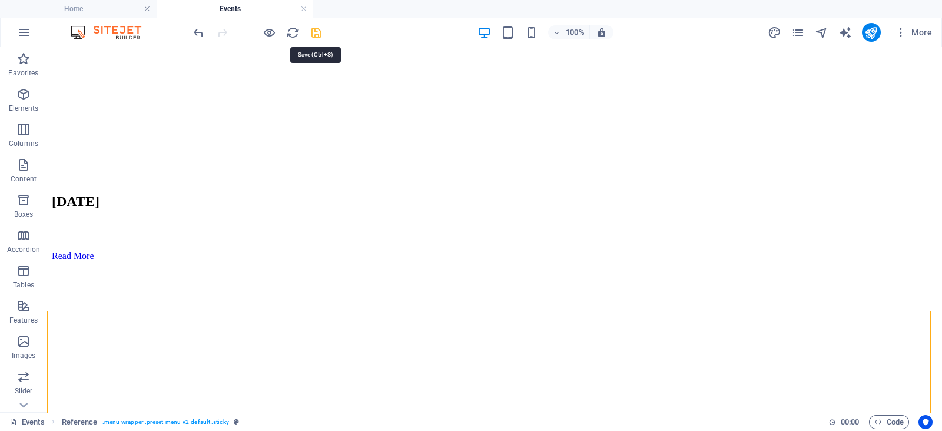
click at [312, 29] on icon "save" at bounding box center [317, 33] width 14 height 14
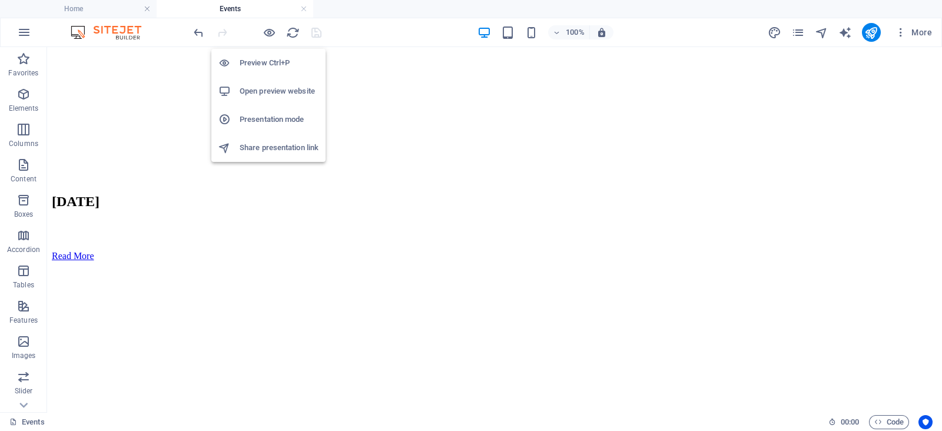
click at [287, 92] on h6 "Open preview website" at bounding box center [279, 91] width 79 height 14
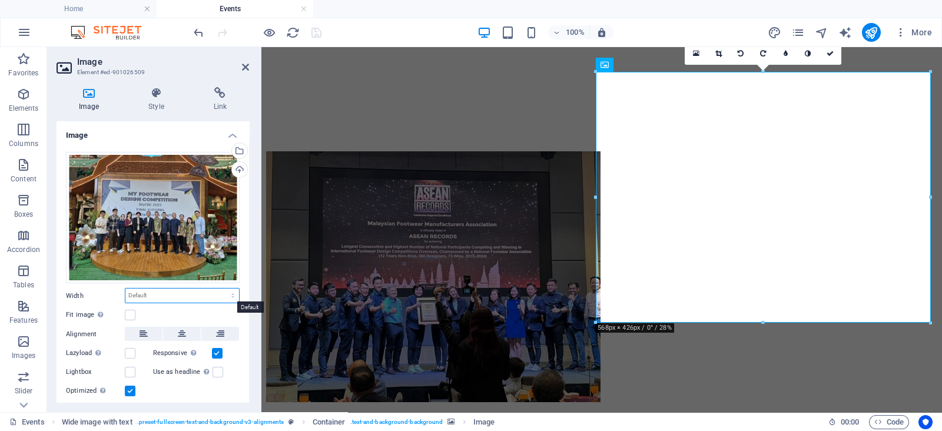
click at [213, 297] on select "Default auto px rem % em vh vw" at bounding box center [182, 295] width 114 height 14
click at [128, 315] on label at bounding box center [130, 315] width 11 height 11
click at [0, 0] on input "Fit image Automatically fit image to a fixed width and height" at bounding box center [0, 0] width 0 height 0
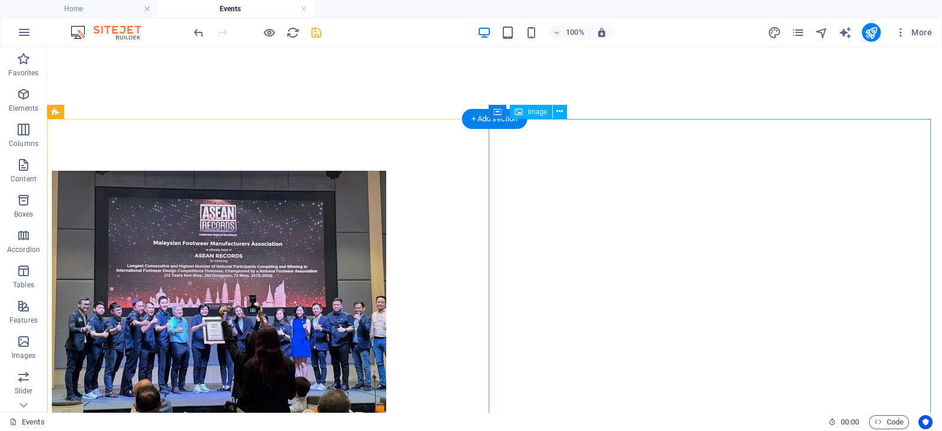
scroll to position [762, 0]
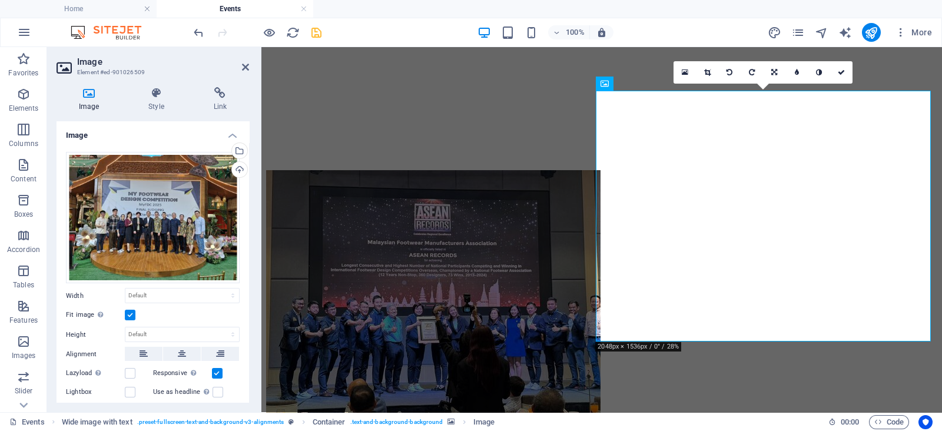
click at [131, 318] on label at bounding box center [130, 315] width 11 height 11
click at [0, 0] on input "Fit image Automatically fit image to a fixed width and height" at bounding box center [0, 0] width 0 height 0
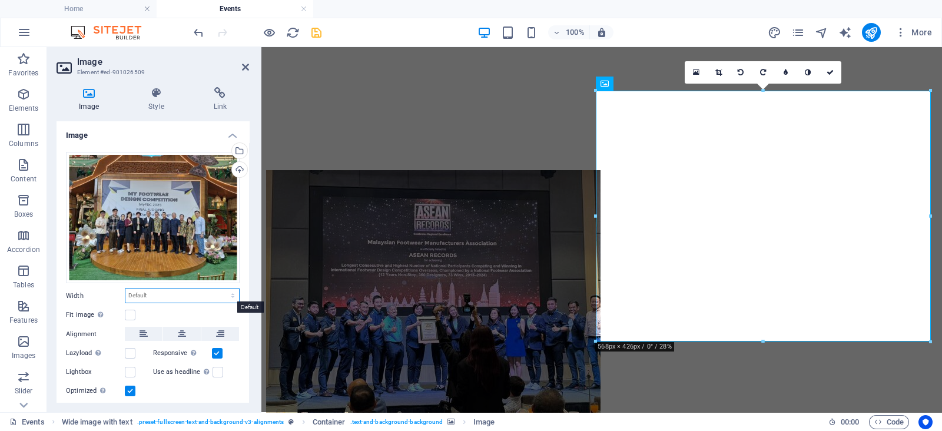
click at [219, 297] on select "Default auto px rem % em vh vw" at bounding box center [182, 295] width 114 height 14
select select "px"
click at [221, 288] on select "Default auto px rem % em vh vw" at bounding box center [182, 295] width 114 height 14
type input "568"
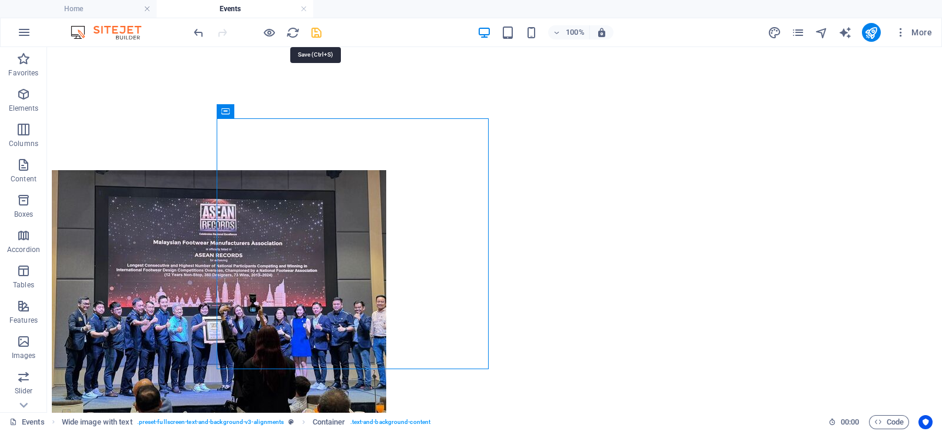
click at [314, 32] on icon "save" at bounding box center [317, 33] width 14 height 14
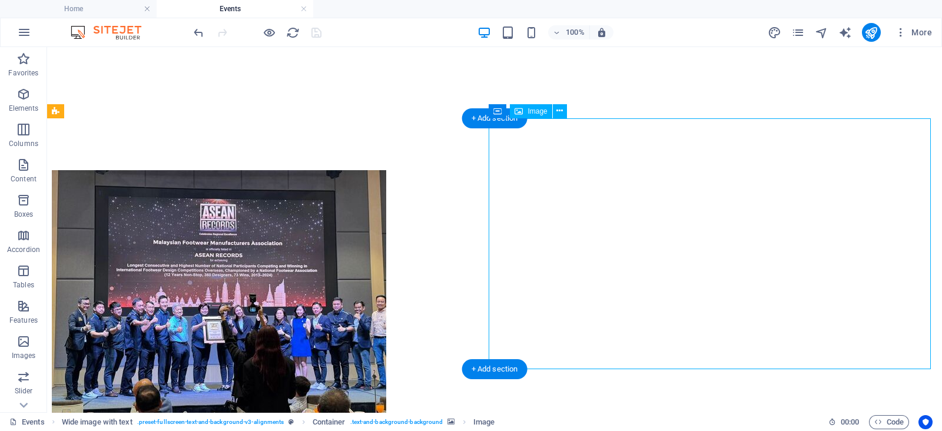
select select "px"
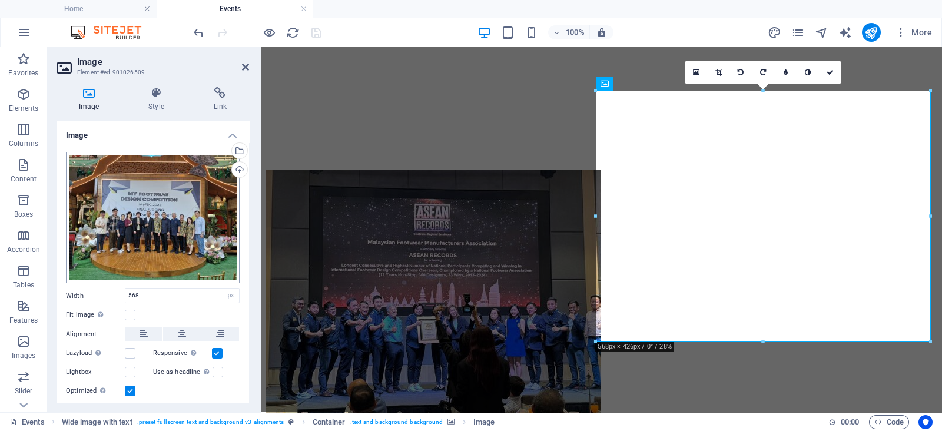
scroll to position [31, 0]
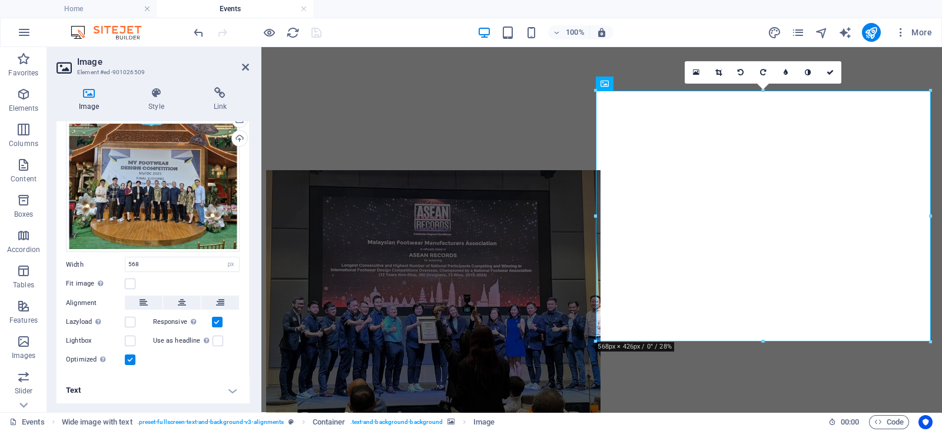
click at [221, 383] on h4 "Text" at bounding box center [153, 390] width 193 height 28
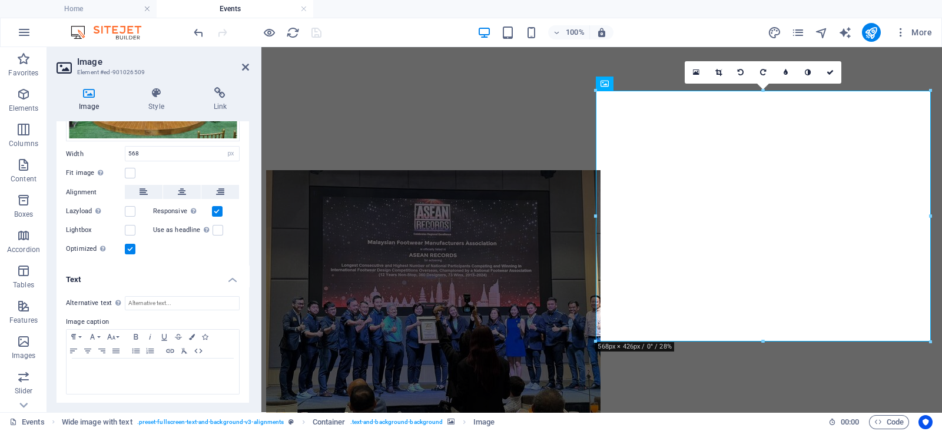
scroll to position [0, 0]
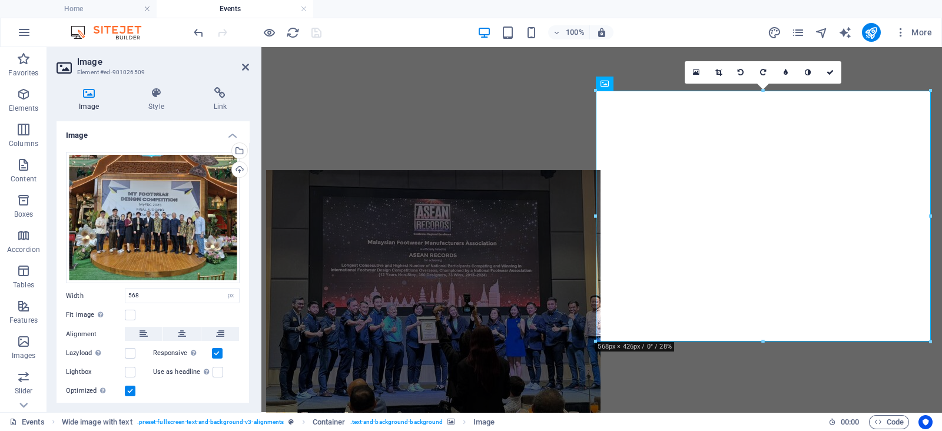
click at [155, 111] on div "Image Style Link Image Drag files here, click to choose files or select files f…" at bounding box center [153, 245] width 193 height 316
click at [155, 101] on h4 "Style" at bounding box center [158, 99] width 65 height 25
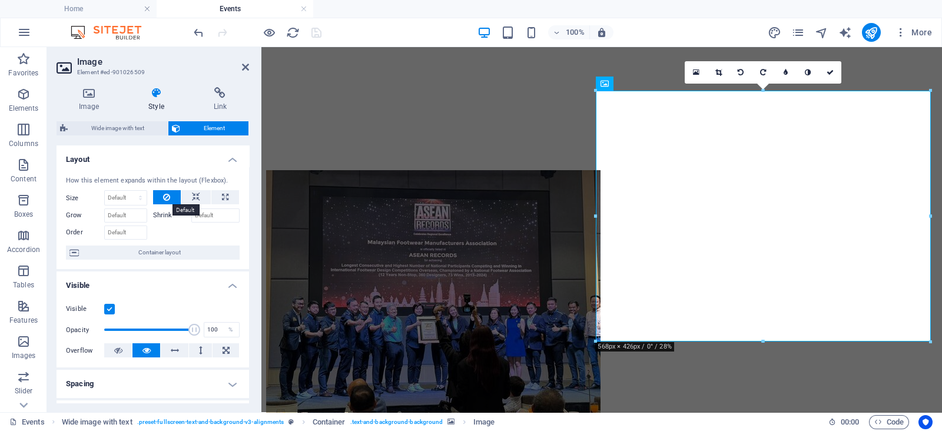
click at [165, 195] on icon at bounding box center [166, 197] width 7 height 14
click at [214, 194] on button at bounding box center [225, 197] width 28 height 14
type input "100"
select select "%"
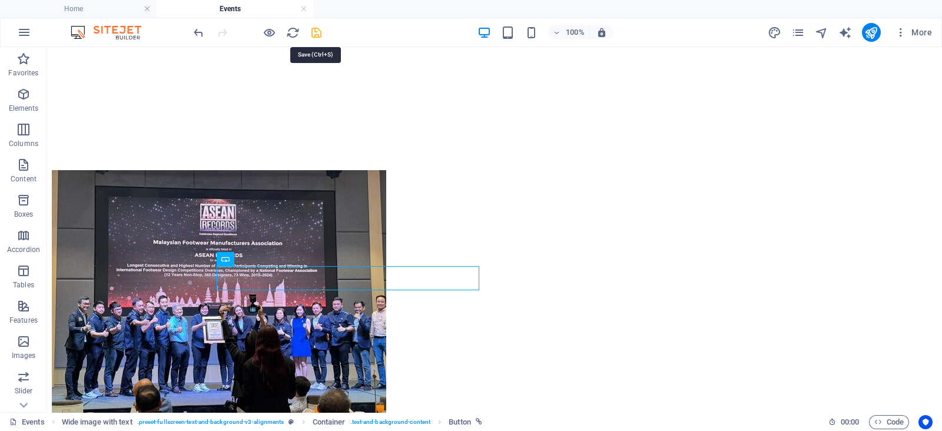
click at [314, 33] on icon "save" at bounding box center [317, 33] width 14 height 14
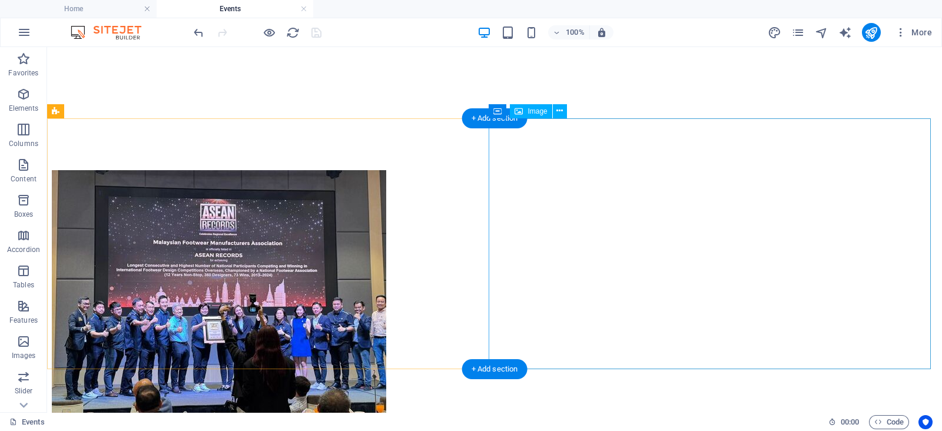
select select "%"
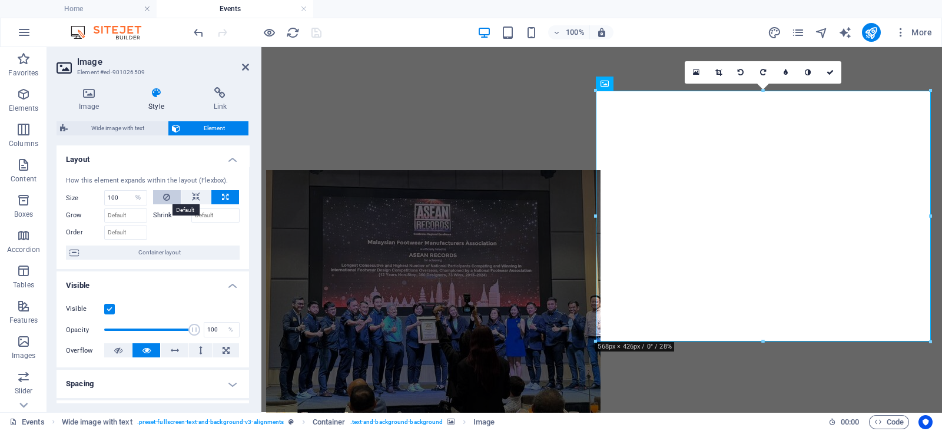
click at [176, 195] on button at bounding box center [167, 197] width 28 height 14
select select "DISABLED_OPTION_VALUE"
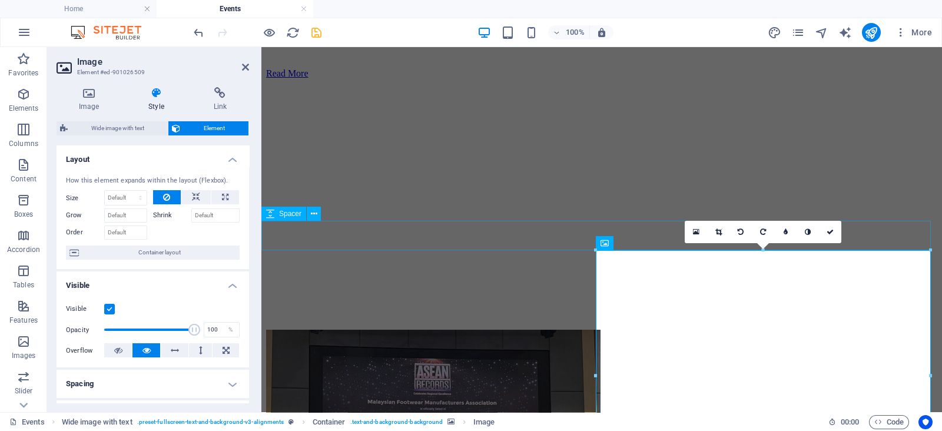
scroll to position [603, 0]
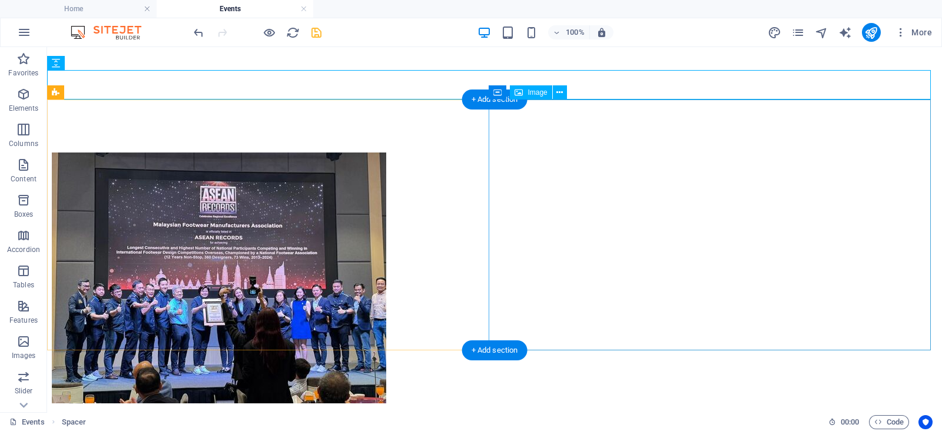
scroll to position [780, 0]
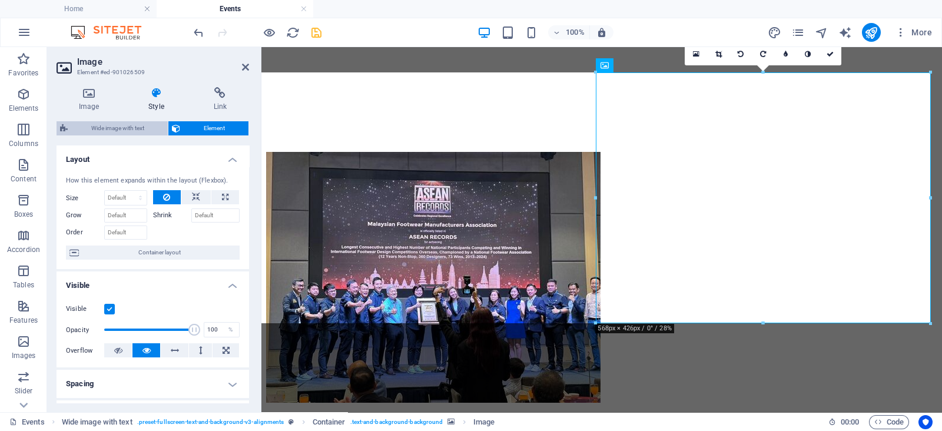
click at [151, 128] on span "Wide image with text" at bounding box center [117, 128] width 93 height 14
select select "%"
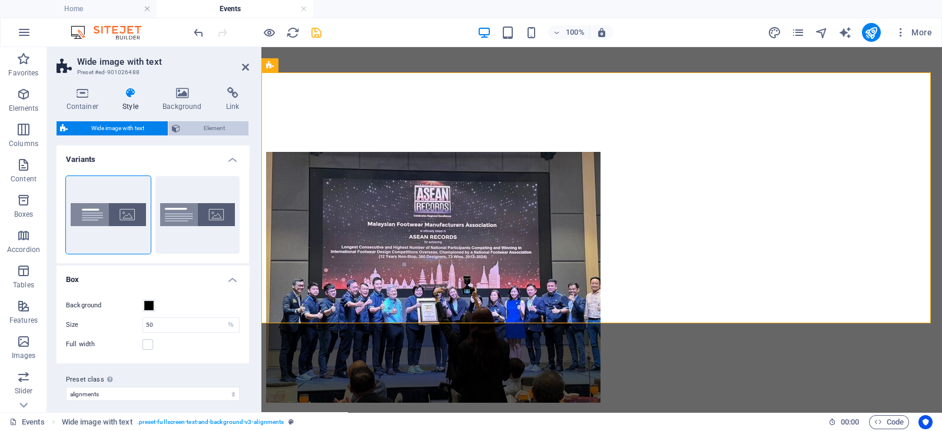
click at [188, 128] on span "Element" at bounding box center [214, 128] width 61 height 14
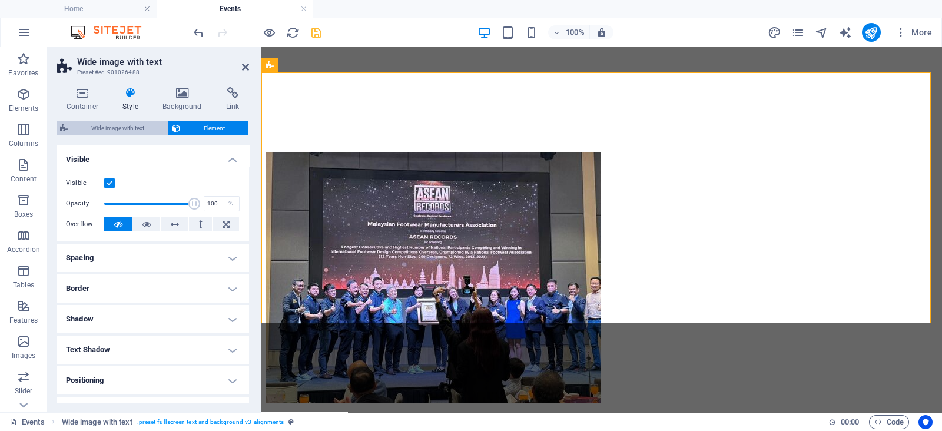
click at [140, 129] on span "Wide image with text" at bounding box center [117, 128] width 93 height 14
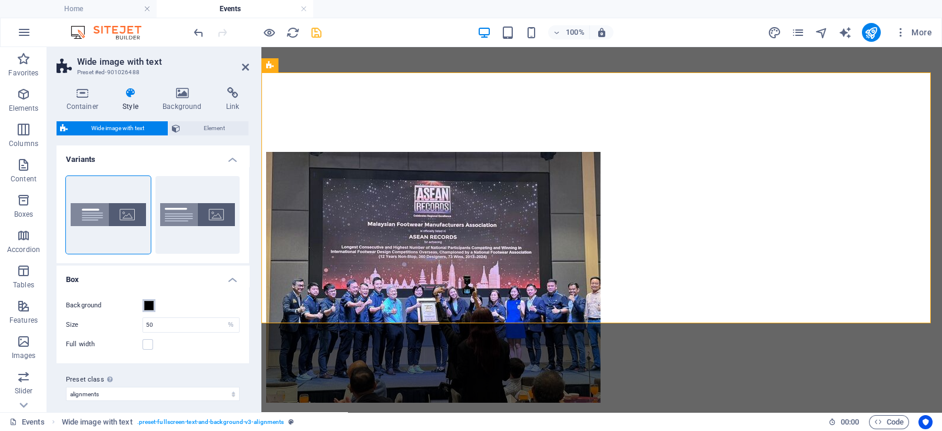
click at [152, 310] on button "Background" at bounding box center [148, 305] width 13 height 13
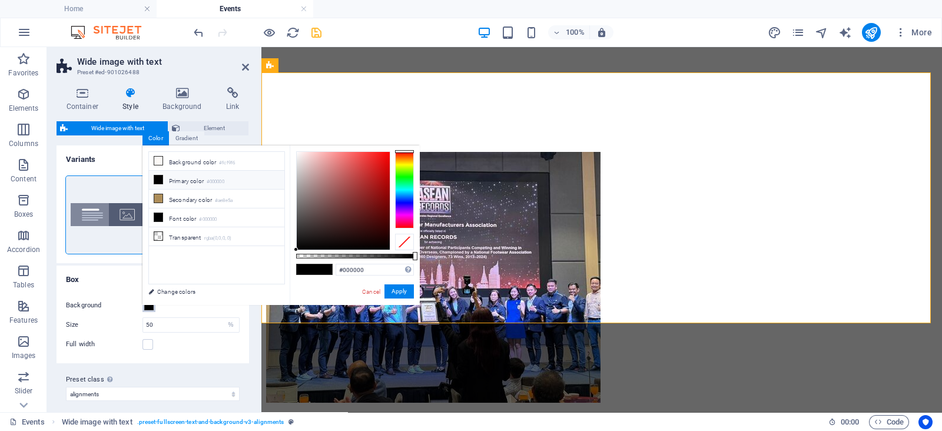
click at [152, 310] on button "Background" at bounding box center [148, 305] width 13 height 13
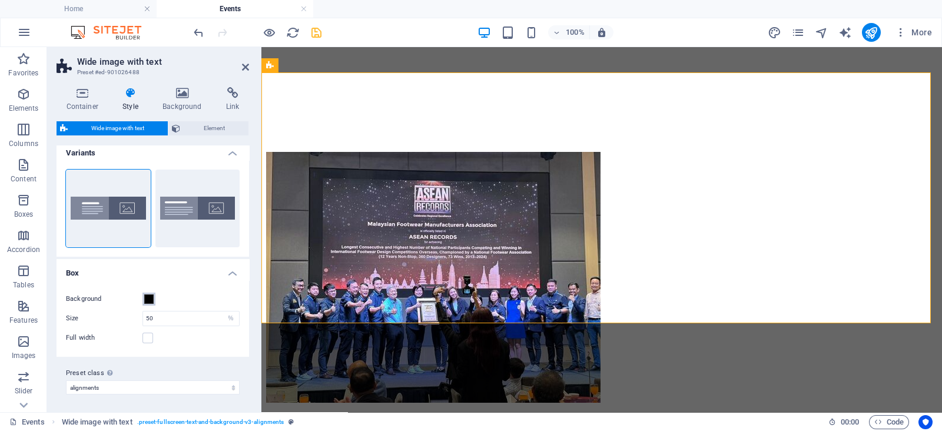
scroll to position [0, 0]
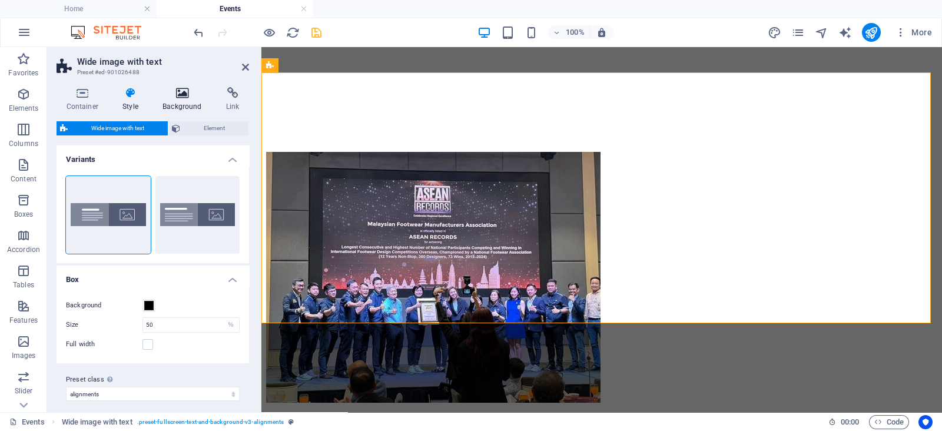
click at [181, 101] on h4 "Background" at bounding box center [185, 99] width 64 height 25
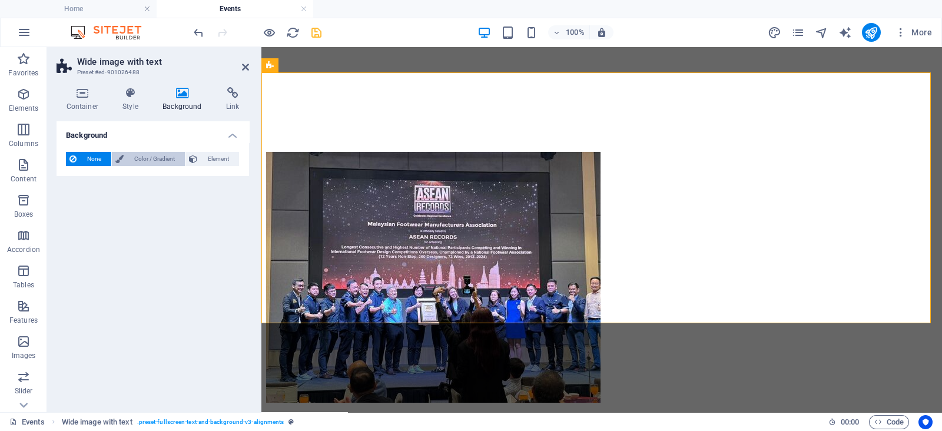
click at [169, 160] on span "Color / Gradient" at bounding box center [154, 159] width 54 height 14
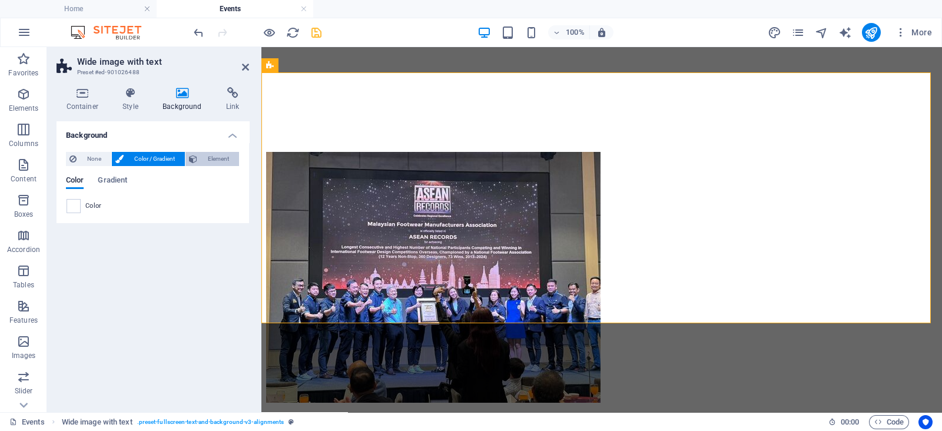
click at [204, 161] on span "Element" at bounding box center [218, 159] width 35 height 14
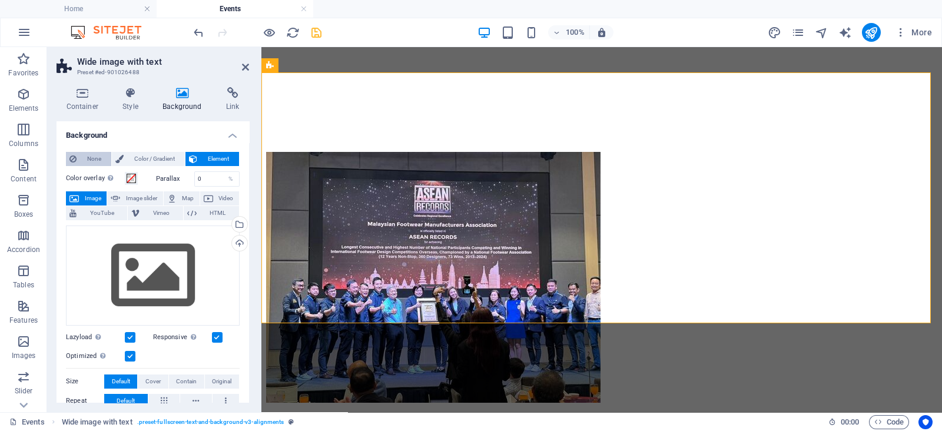
click at [96, 161] on span "None" at bounding box center [94, 159] width 28 height 14
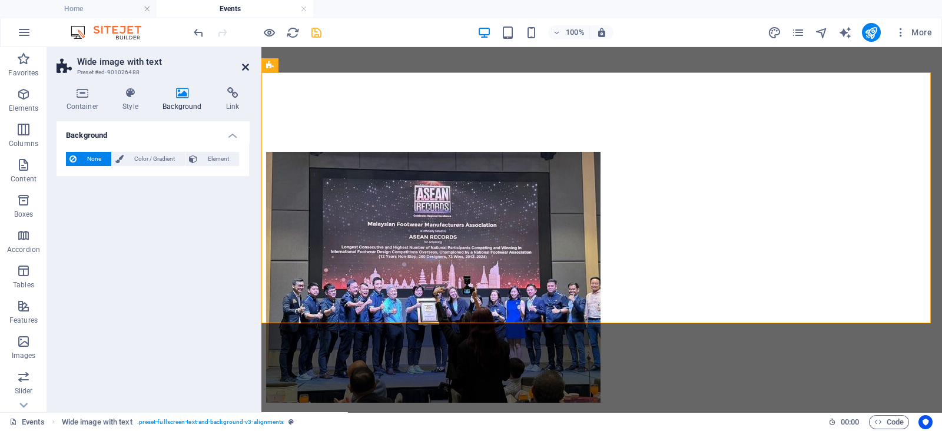
click at [246, 67] on icon at bounding box center [245, 66] width 7 height 9
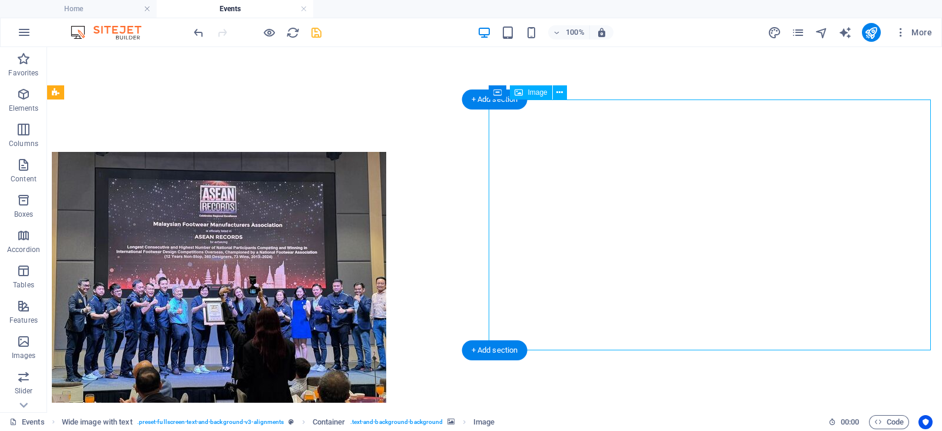
select select "px"
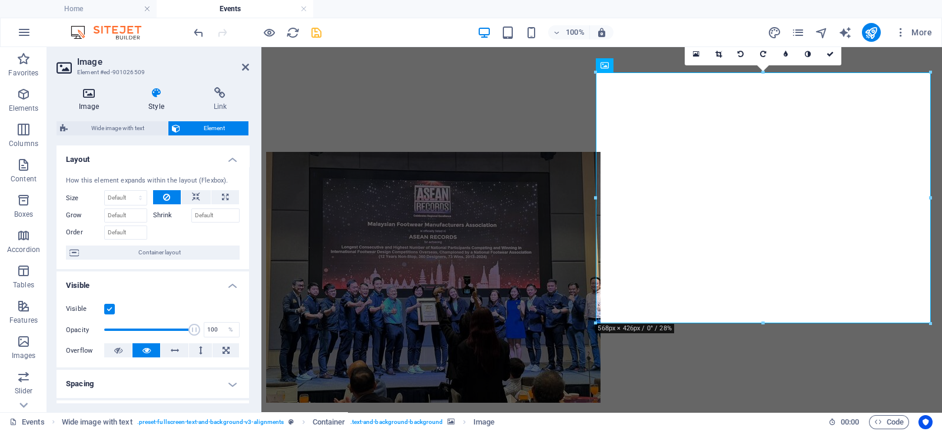
click at [98, 95] on icon at bounding box center [89, 93] width 65 height 12
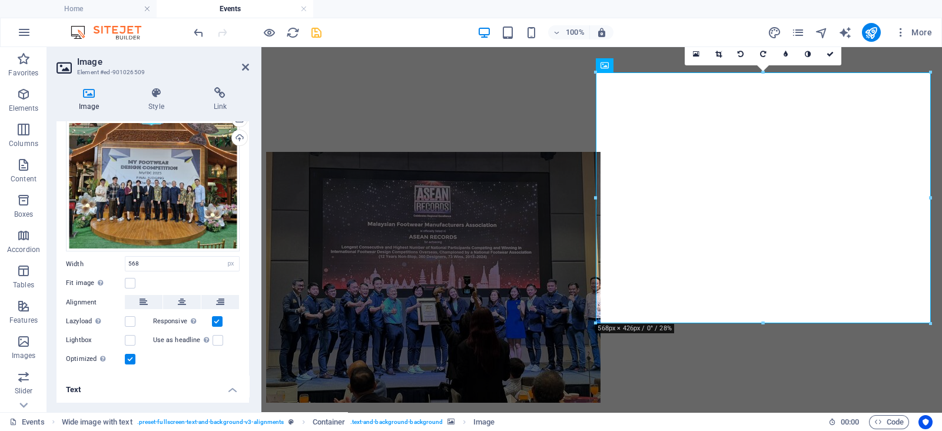
scroll to position [32, 0]
click at [131, 281] on label at bounding box center [130, 283] width 11 height 11
click at [0, 0] on input "Fit image Automatically fit image to a fixed width and height" at bounding box center [0, 0] width 0 height 0
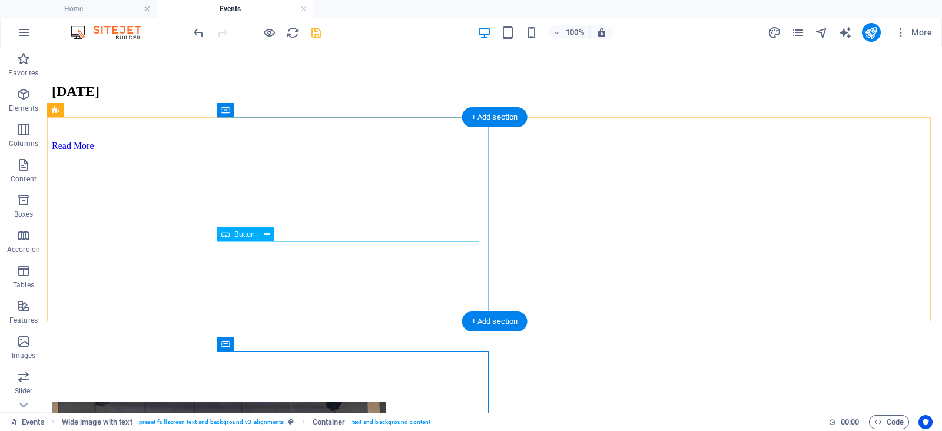
scroll to position [529, 0]
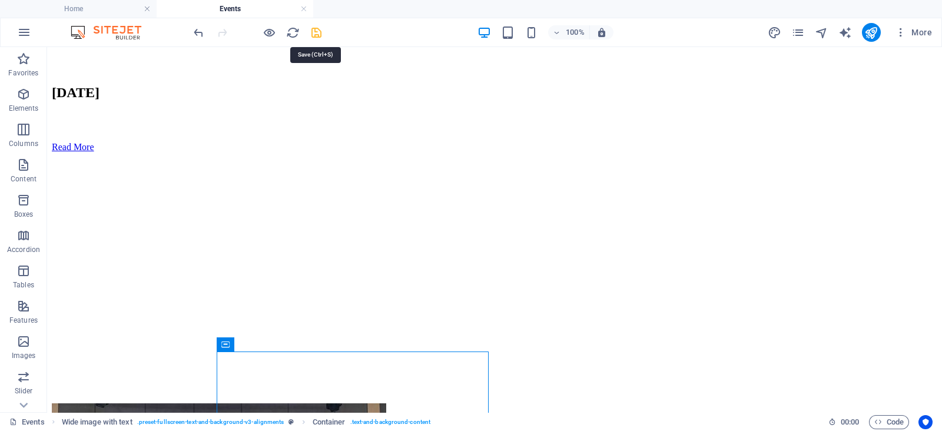
click at [314, 30] on icon "save" at bounding box center [317, 33] width 14 height 14
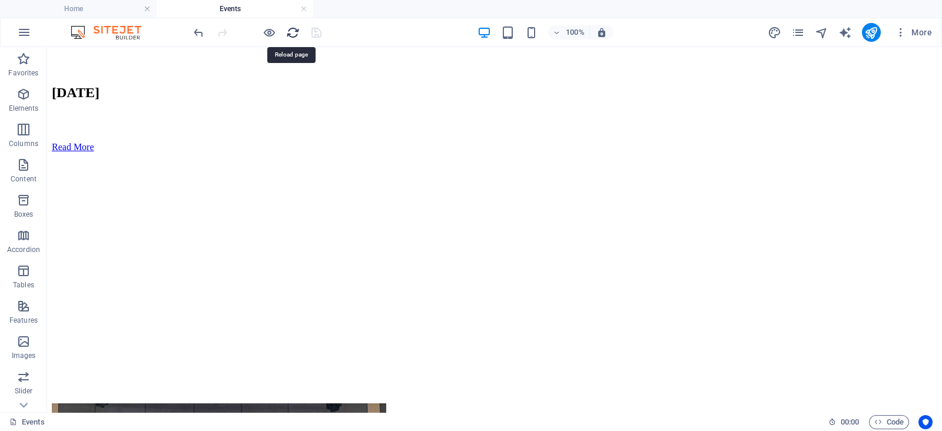
click at [292, 34] on icon "reload" at bounding box center [293, 33] width 14 height 14
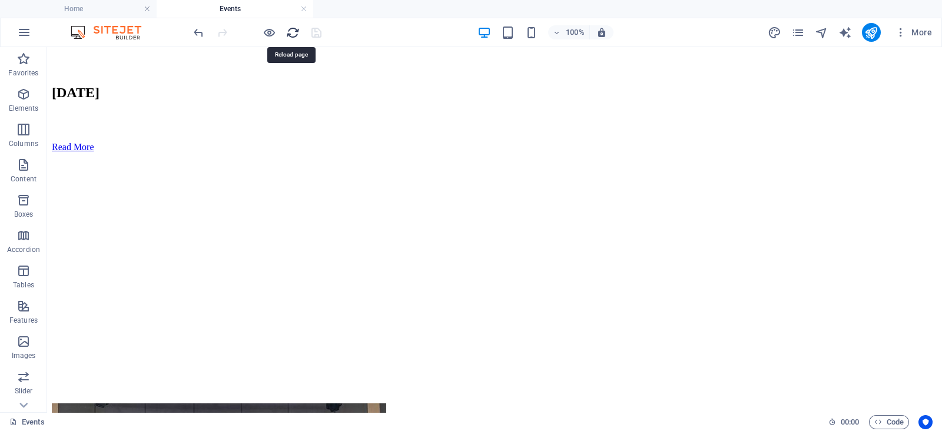
click at [292, 34] on icon "reload" at bounding box center [293, 33] width 14 height 14
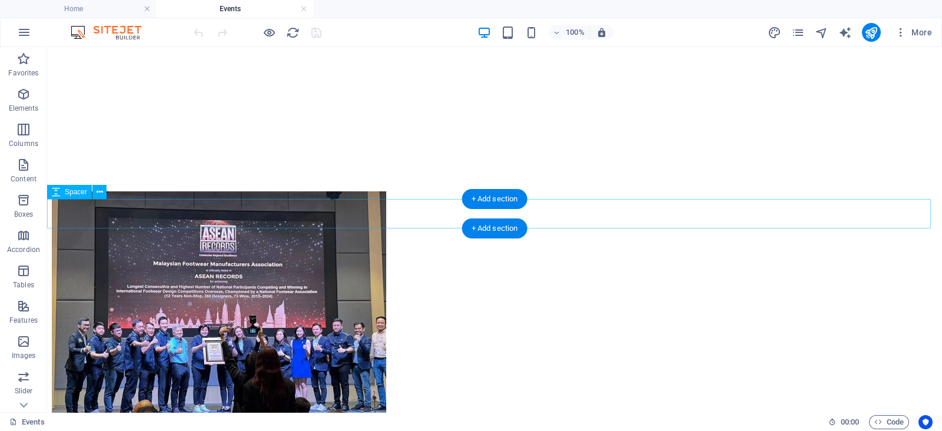
scroll to position [653, 0]
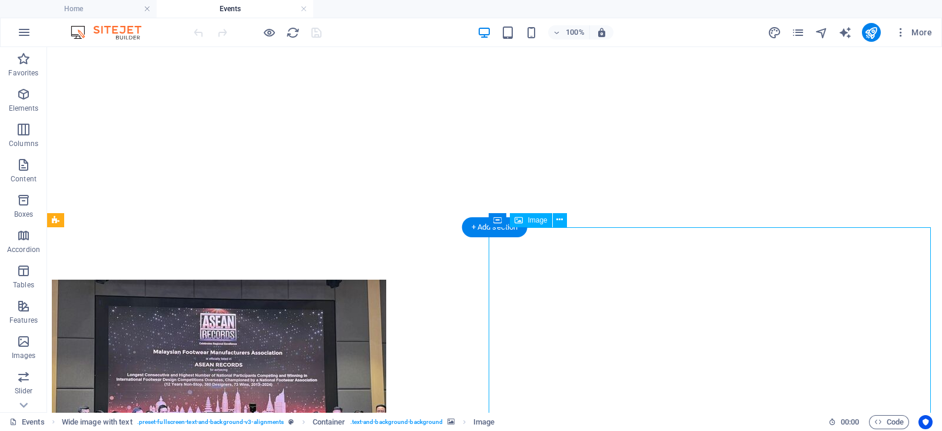
select select "px"
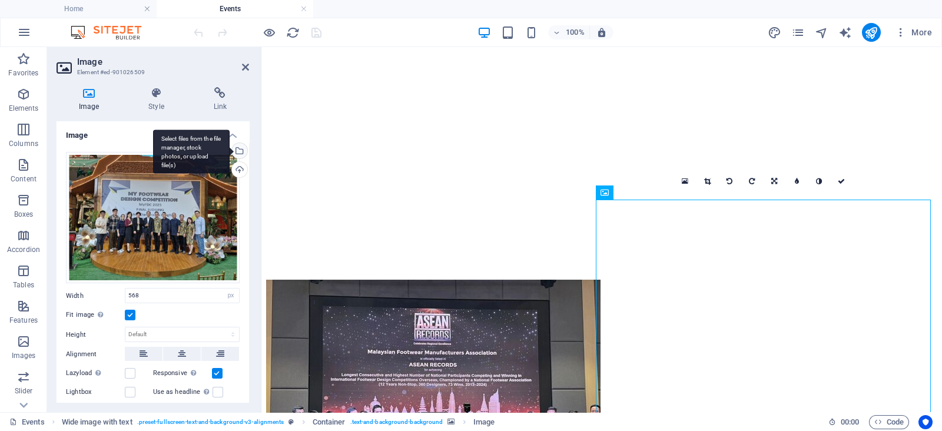
click at [238, 143] on div "Select files from the file manager, stock photos, or upload file(s)" at bounding box center [239, 152] width 18 height 18
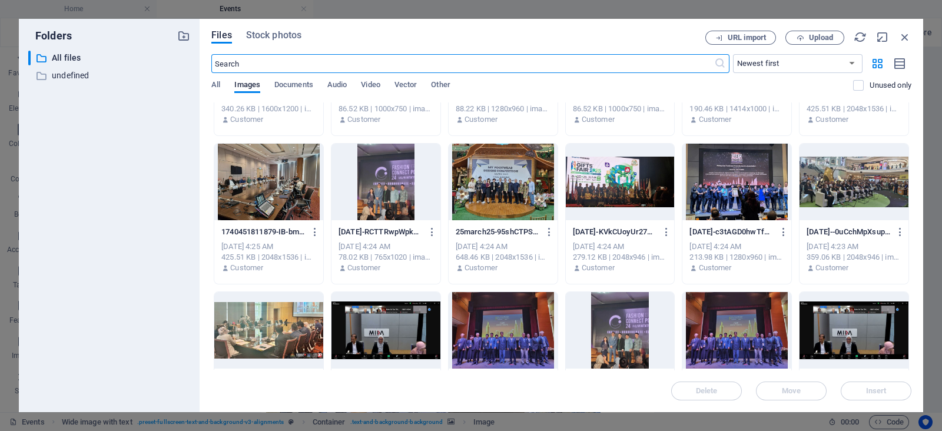
scroll to position [544, 0]
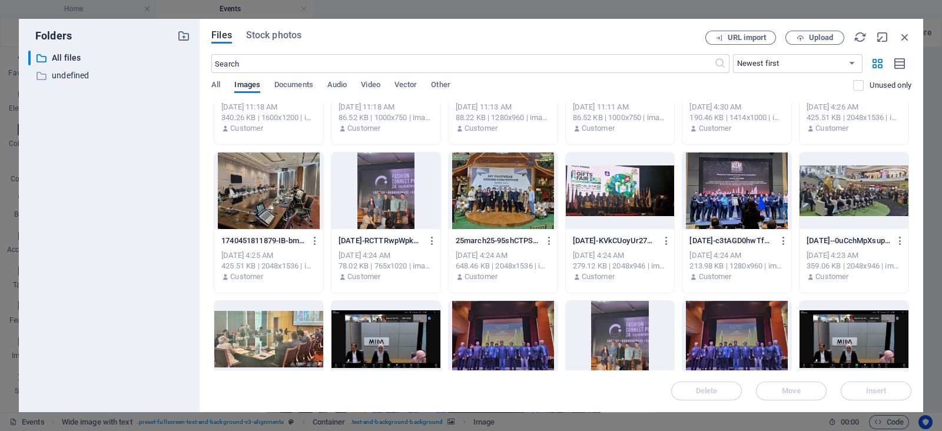
click at [503, 179] on div at bounding box center [503, 190] width 109 height 77
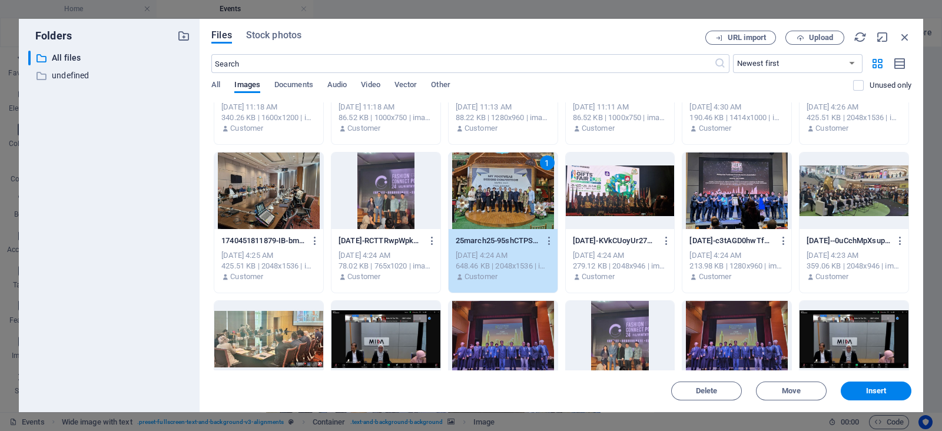
click at [503, 179] on div "1" at bounding box center [503, 190] width 109 height 77
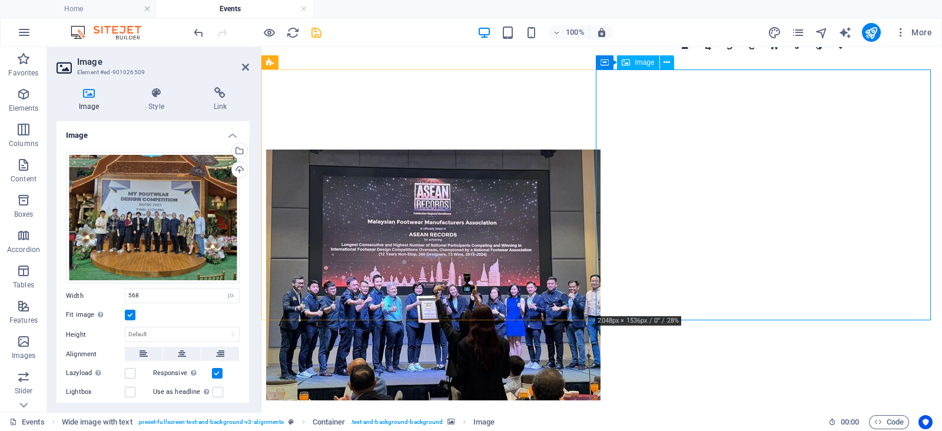
scroll to position [784, 0]
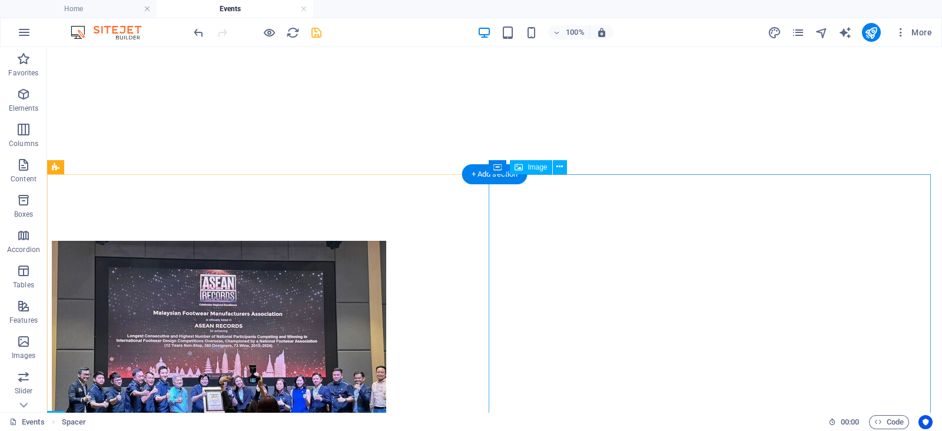
scroll to position [685, 0]
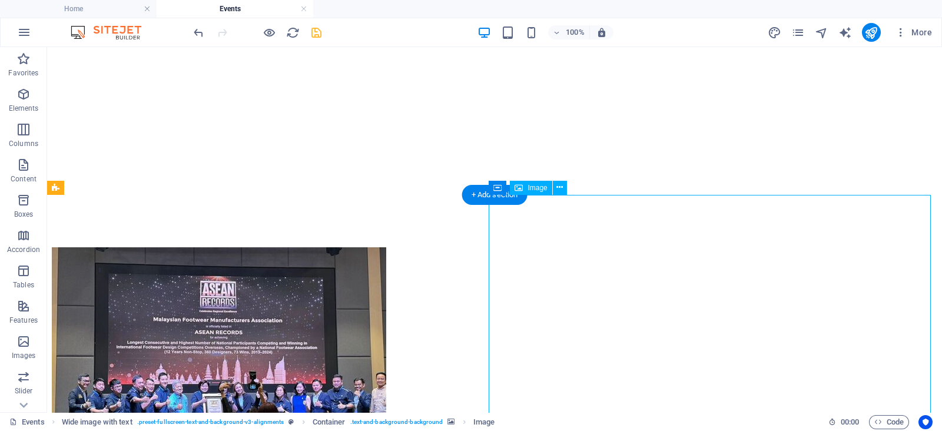
select select "px"
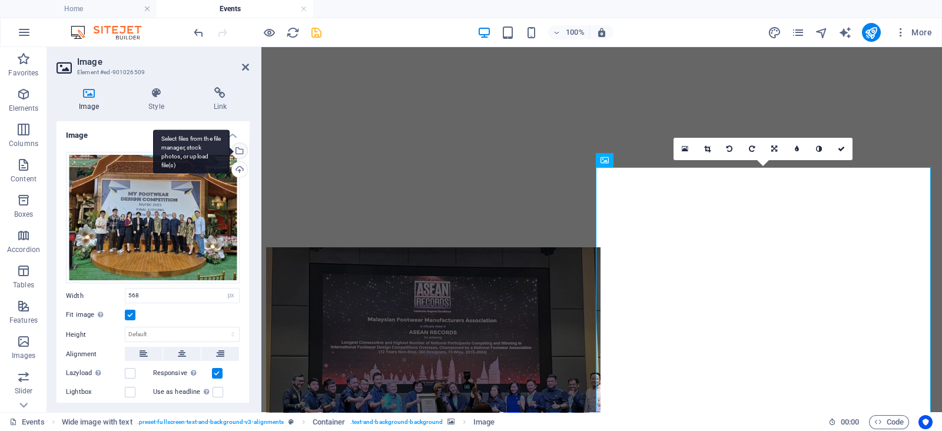
click at [241, 152] on div "Select files from the file manager, stock photos, or upload file(s)" at bounding box center [239, 152] width 18 height 18
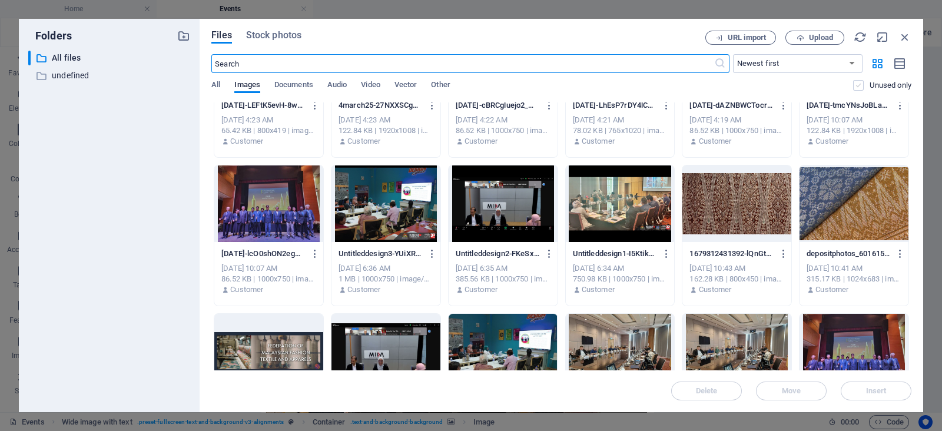
scroll to position [848, 0]
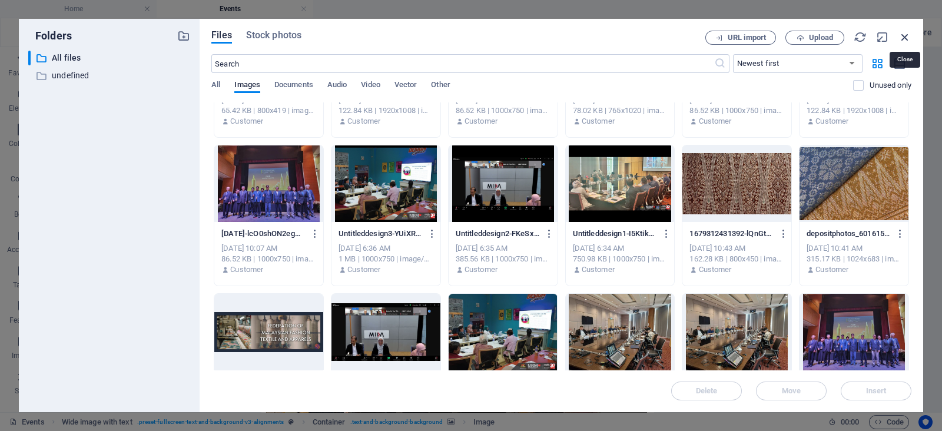
click at [906, 34] on icon "button" at bounding box center [904, 37] width 13 height 13
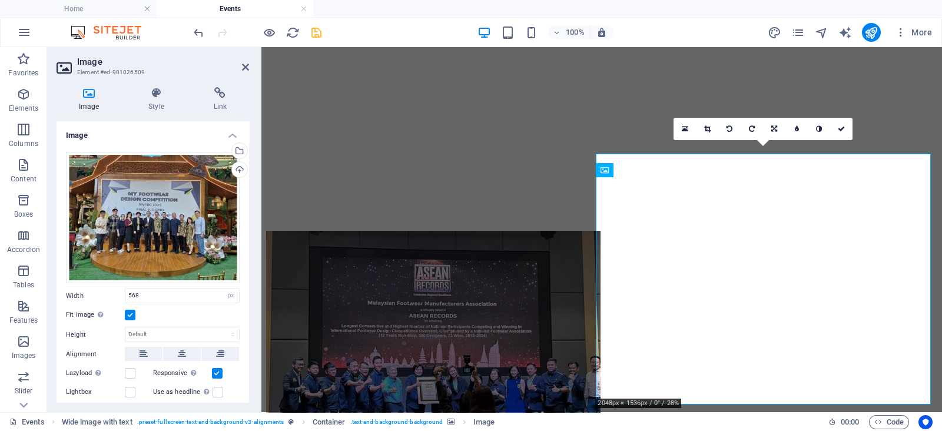
scroll to position [685, 0]
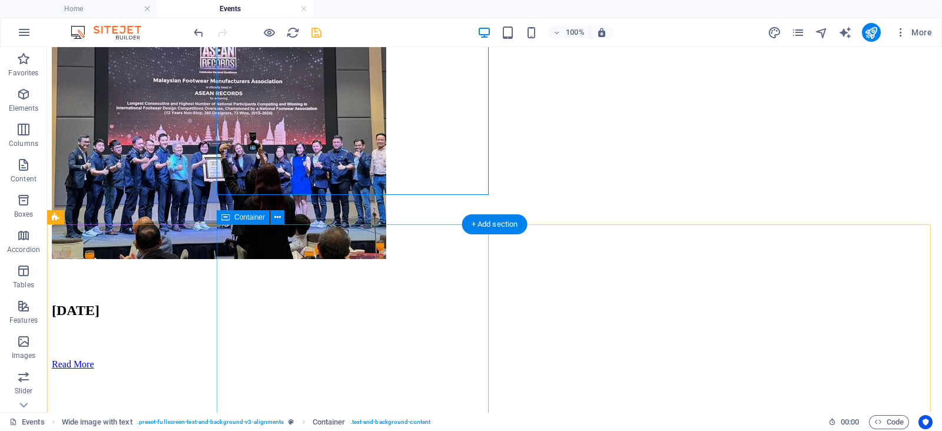
scroll to position [938, 0]
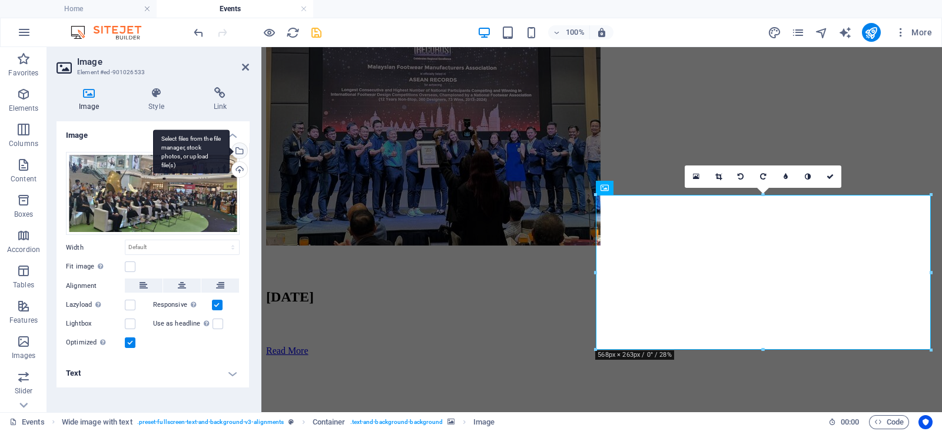
click at [238, 153] on div "Select files from the file manager, stock photos, or upload file(s)" at bounding box center [239, 152] width 18 height 18
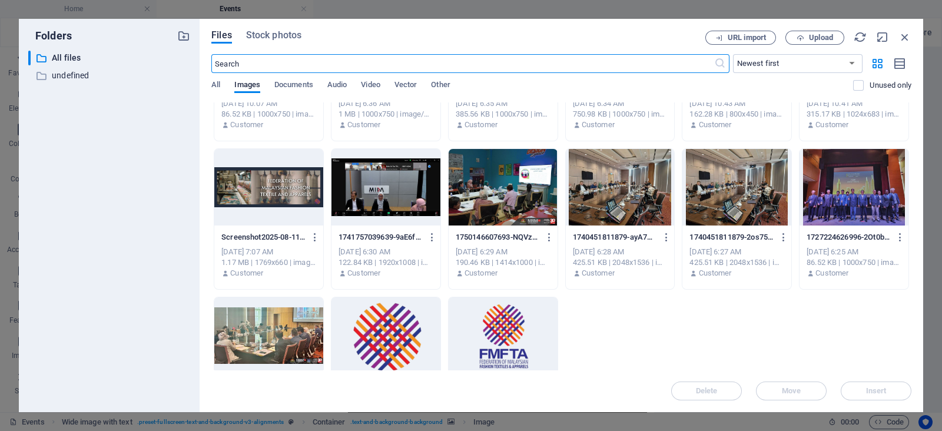
scroll to position [991, 0]
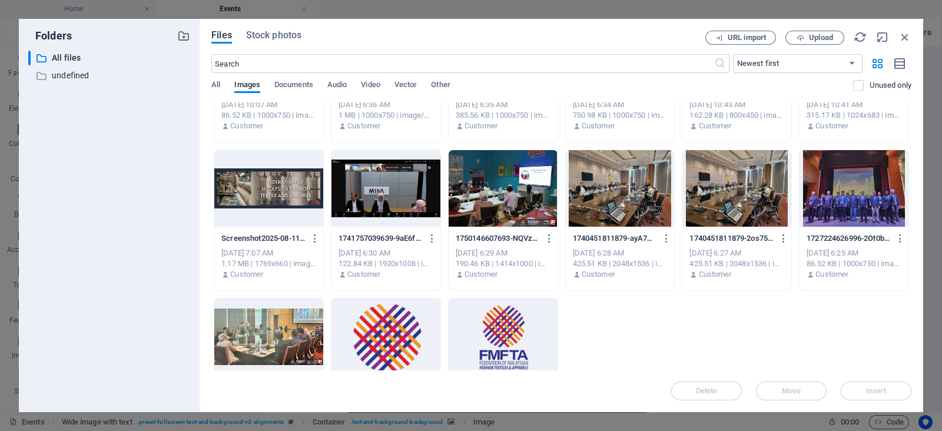
click at [422, 205] on div at bounding box center [385, 188] width 109 height 77
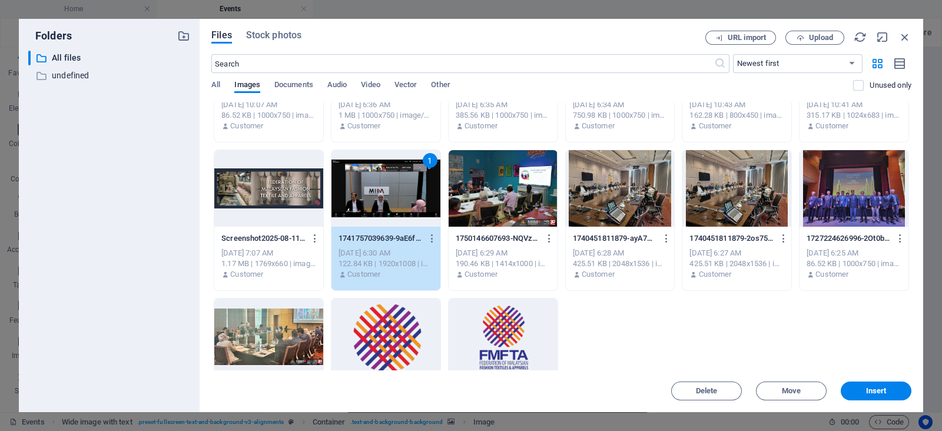
click at [422, 205] on div "1" at bounding box center [385, 188] width 109 height 77
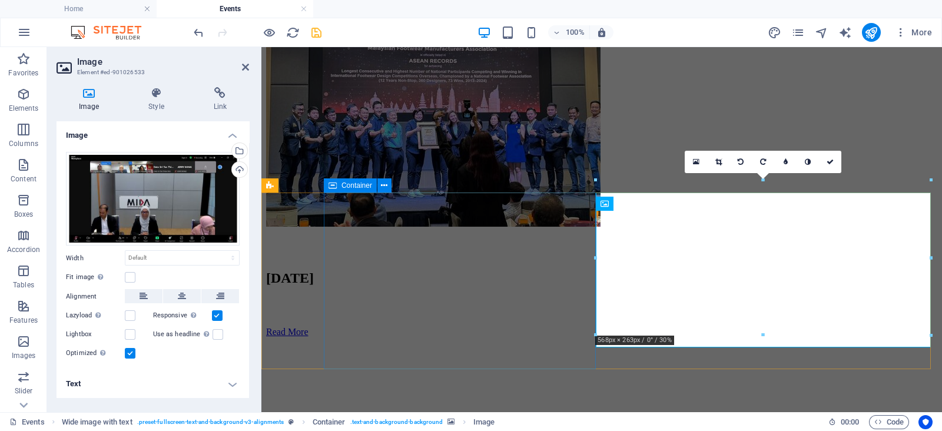
scroll to position [937, 0]
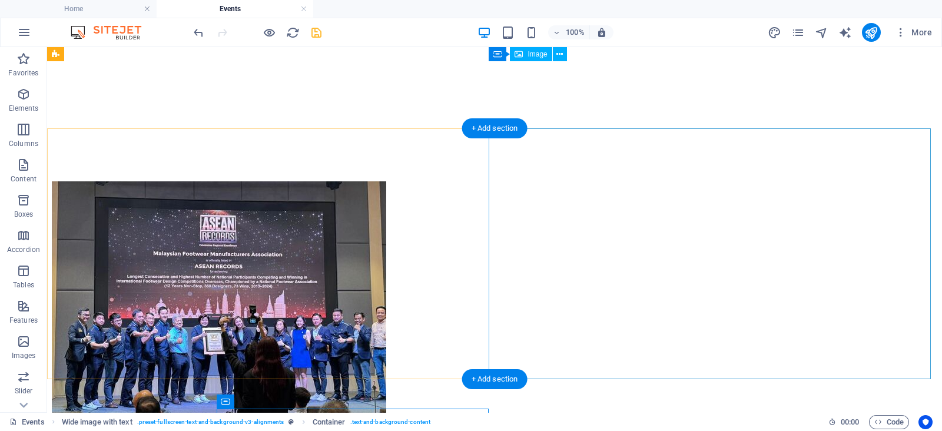
scroll to position [751, 0]
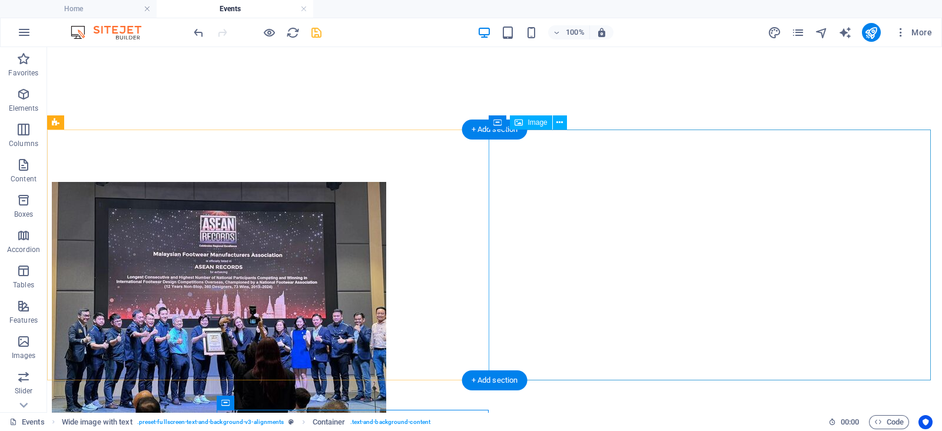
select select "px"
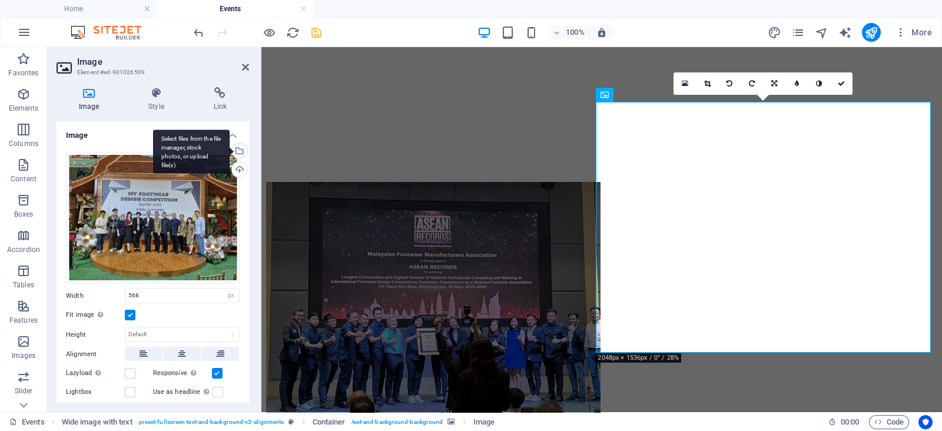
click at [238, 154] on div "Select files from the file manager, stock photos, or upload file(s)" at bounding box center [239, 152] width 18 height 18
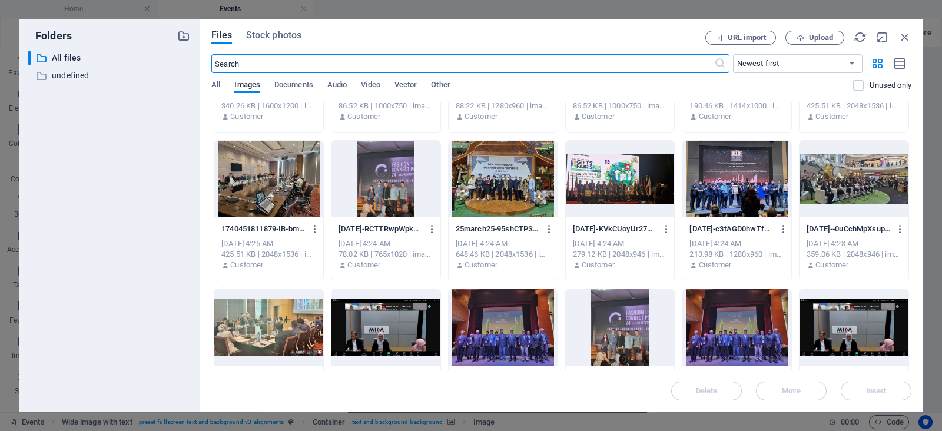
scroll to position [541, 0]
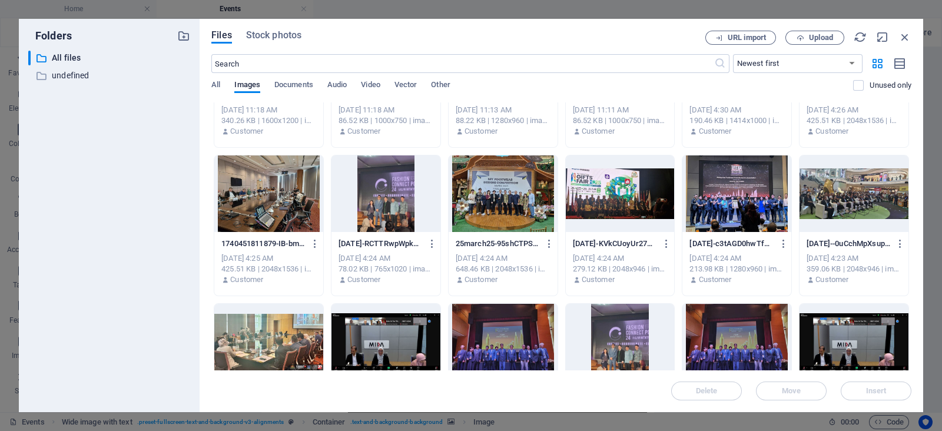
click at [516, 234] on div "25march25-95shCTPSK0nLNBAYlQwsiQ.jpg 25march25-95shCTPSK0nLNBAYlQwsiQ.jpg" at bounding box center [503, 243] width 95 height 19
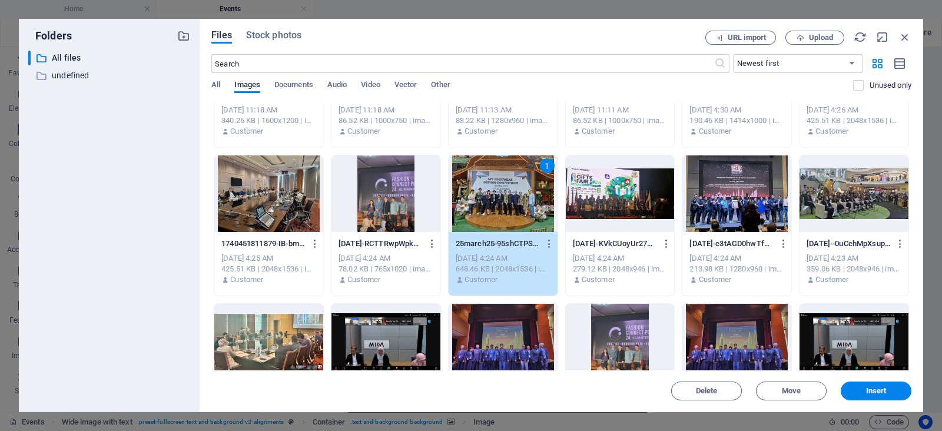
click at [516, 234] on div "25march25-95shCTPSK0nLNBAYlQwsiQ.jpg 25march25-95shCTPSK0nLNBAYlQwsiQ.jpg" at bounding box center [503, 243] width 95 height 19
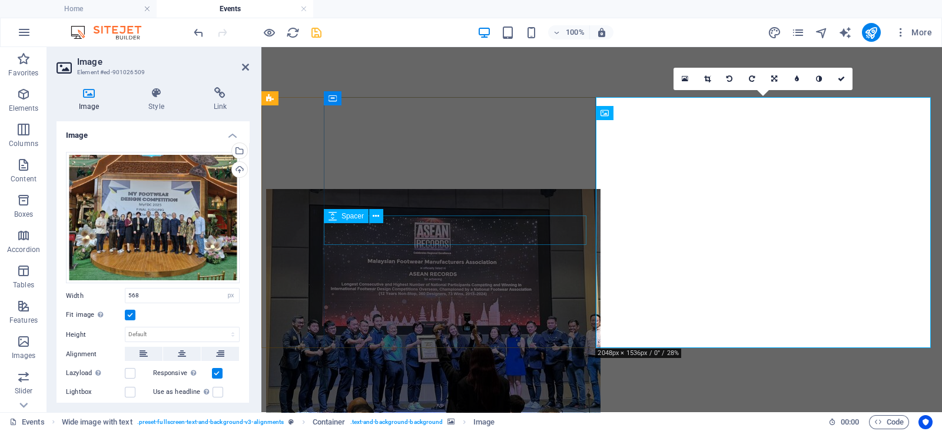
scroll to position [751, 0]
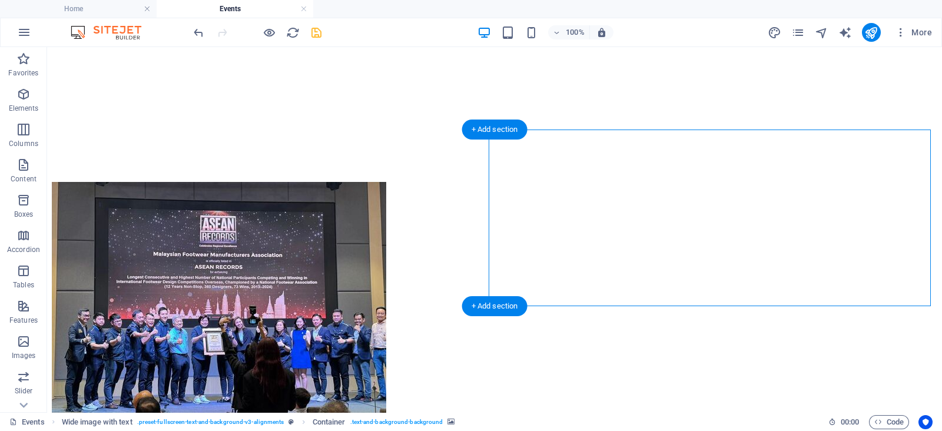
select select "px"
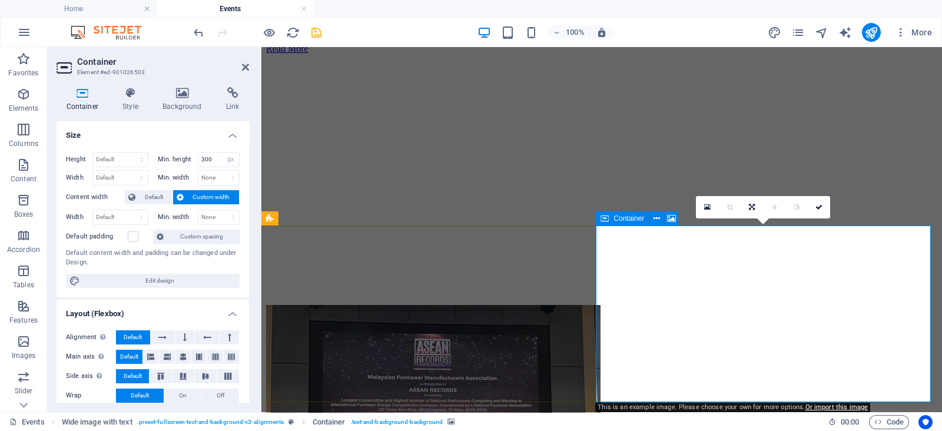
scroll to position [627, 0]
click at [704, 205] on icon at bounding box center [707, 207] width 6 height 8
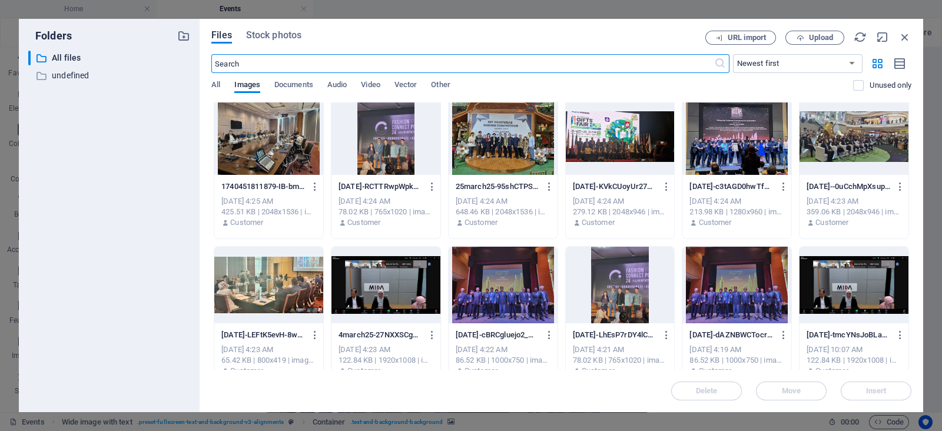
scroll to position [549, 0]
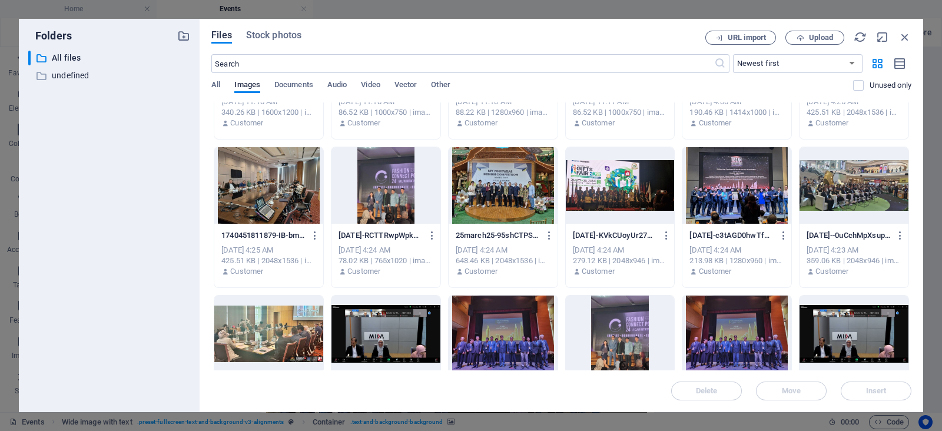
click at [500, 186] on div at bounding box center [503, 185] width 109 height 77
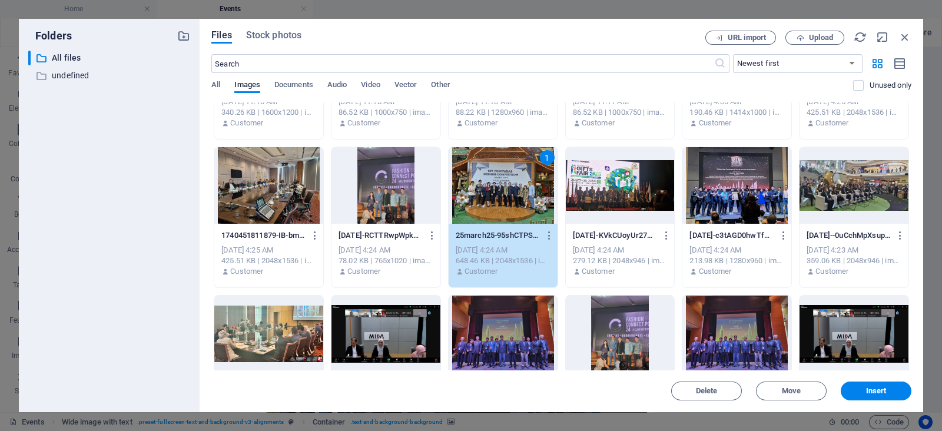
click at [500, 186] on div "1" at bounding box center [503, 185] width 109 height 77
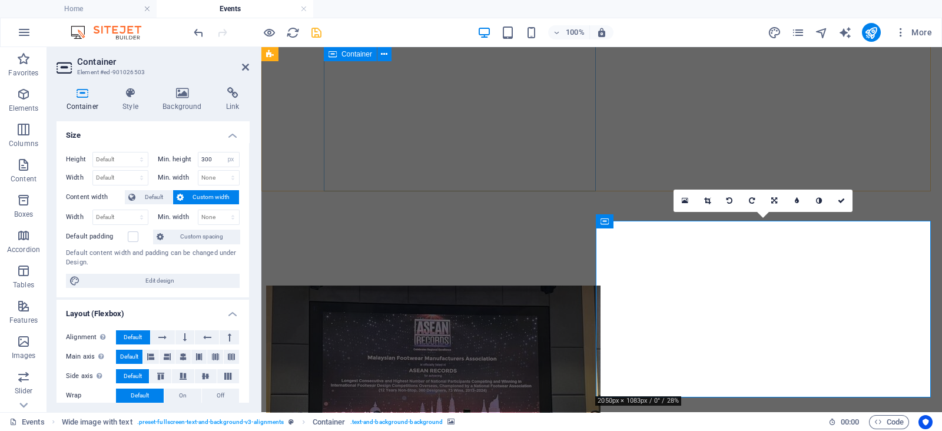
scroll to position [627, 0]
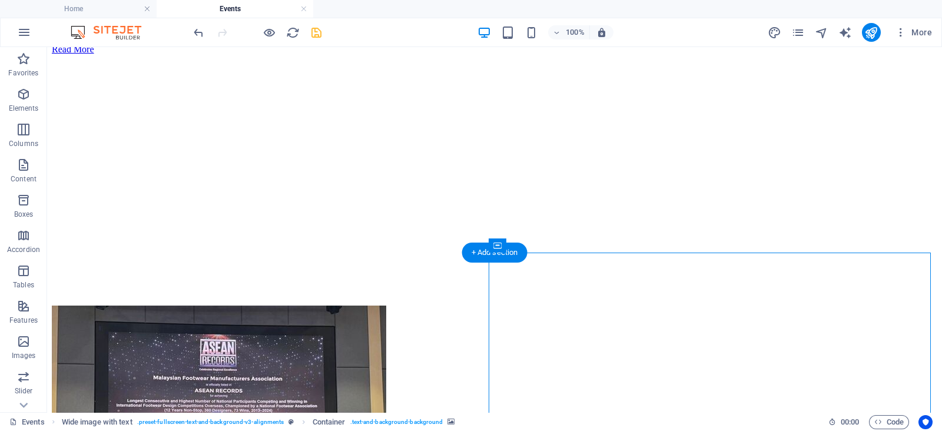
select select "px"
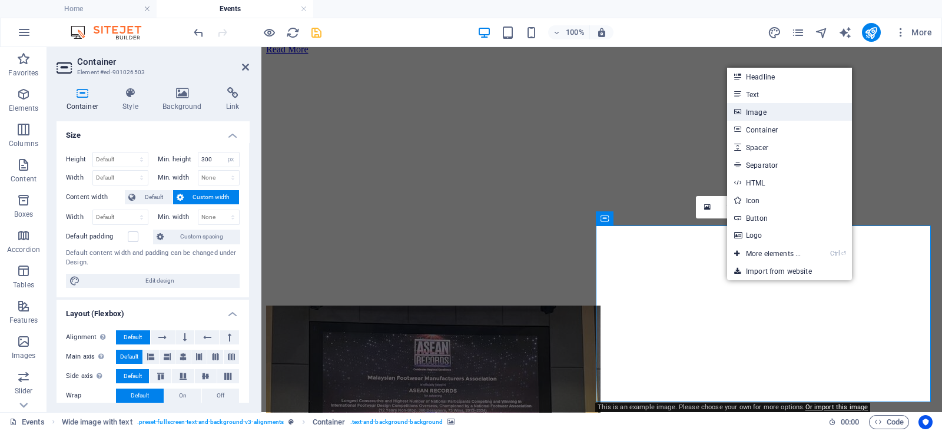
click at [756, 113] on link "Image" at bounding box center [789, 112] width 125 height 18
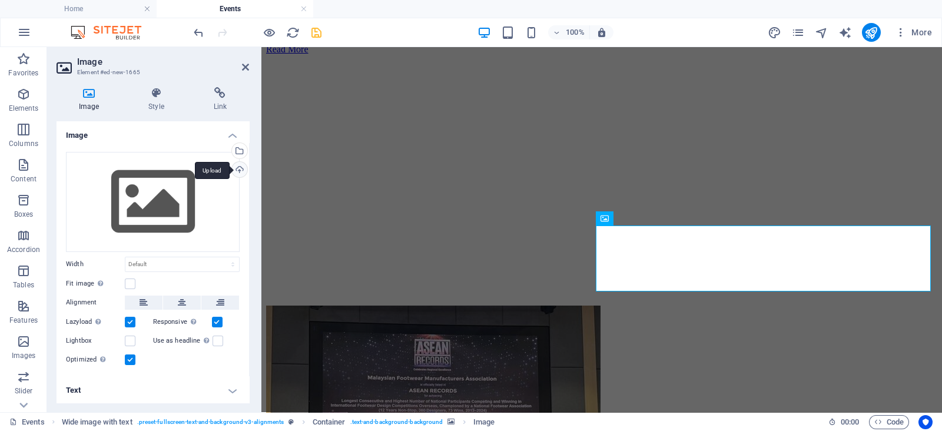
click at [238, 164] on div "Upload" at bounding box center [239, 171] width 18 height 18
click at [237, 152] on div "Select files from the file manager, stock photos, or upload file(s)" at bounding box center [239, 152] width 18 height 18
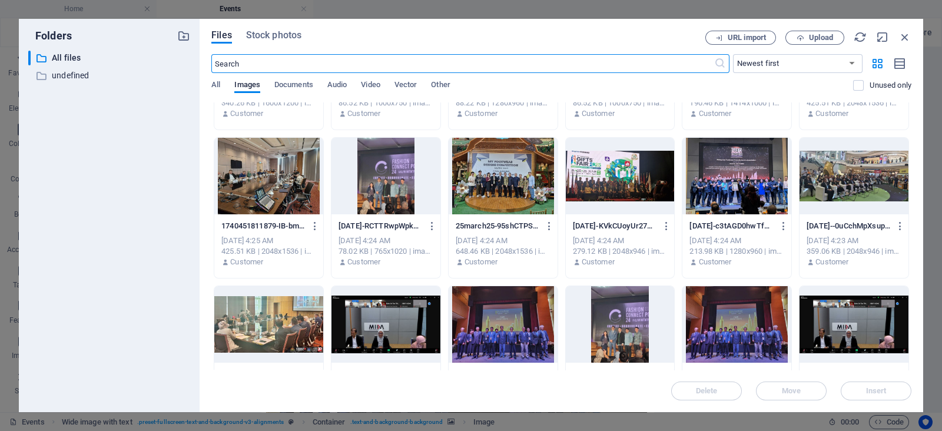
scroll to position [509, 0]
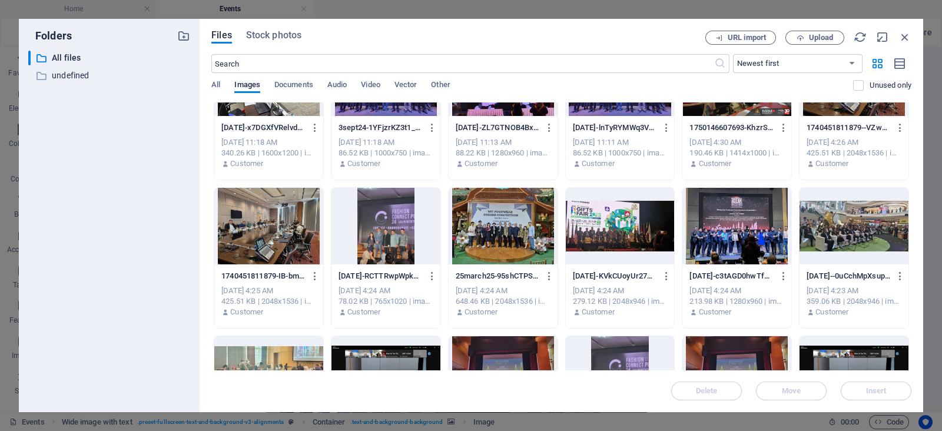
click at [506, 251] on div at bounding box center [503, 226] width 109 height 77
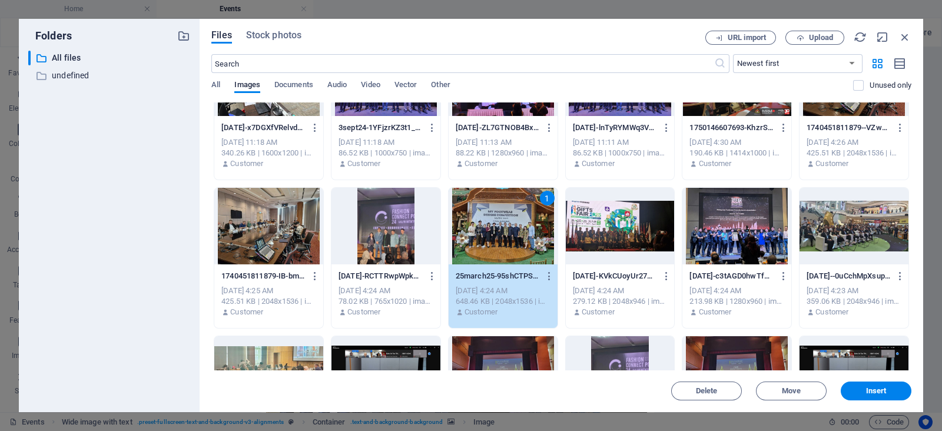
click at [506, 251] on div "1" at bounding box center [503, 226] width 109 height 77
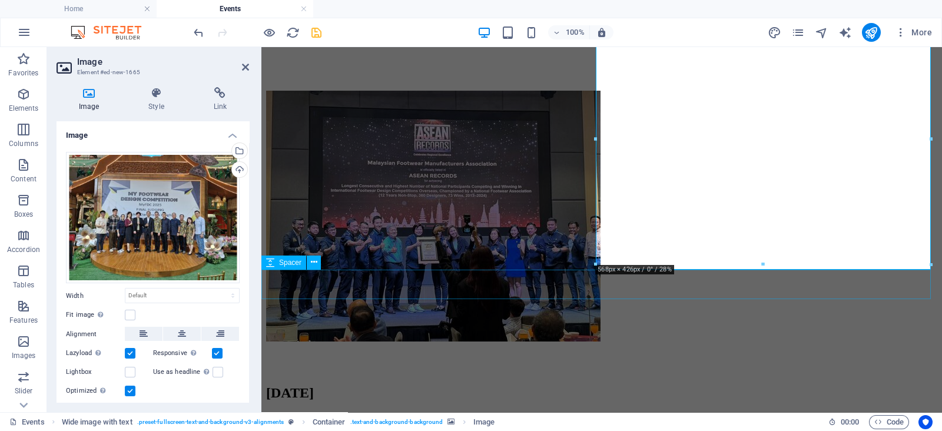
scroll to position [835, 0]
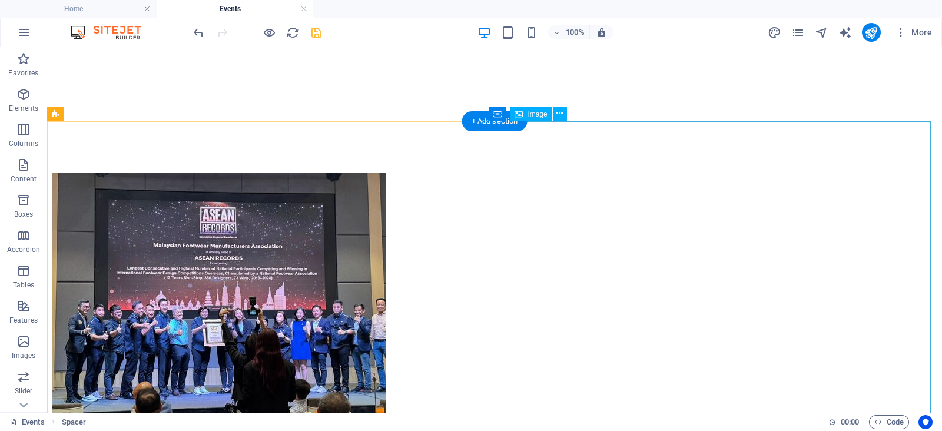
scroll to position [757, 0]
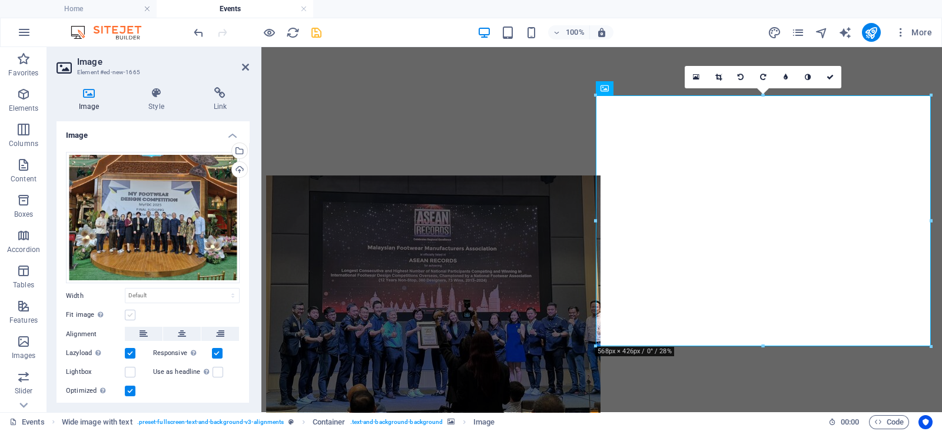
click at [125, 318] on label at bounding box center [130, 315] width 11 height 11
click at [0, 0] on input "Fit image Automatically fit image to a fixed width and height" at bounding box center [0, 0] width 0 height 0
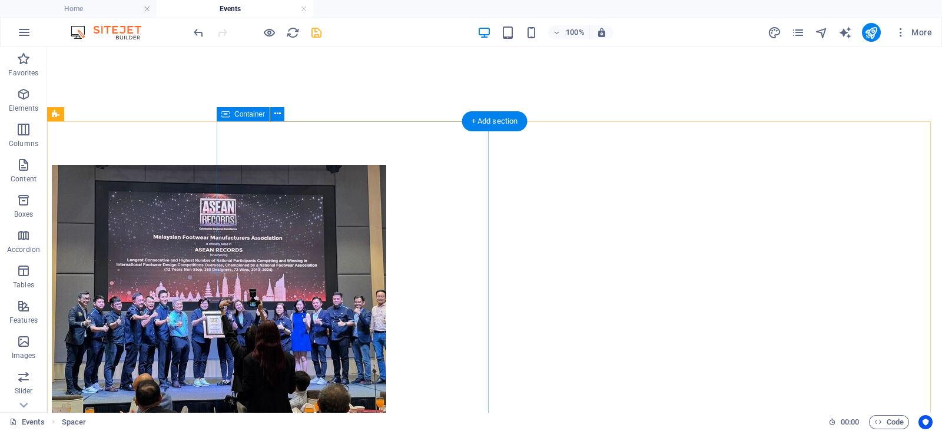
scroll to position [769, 0]
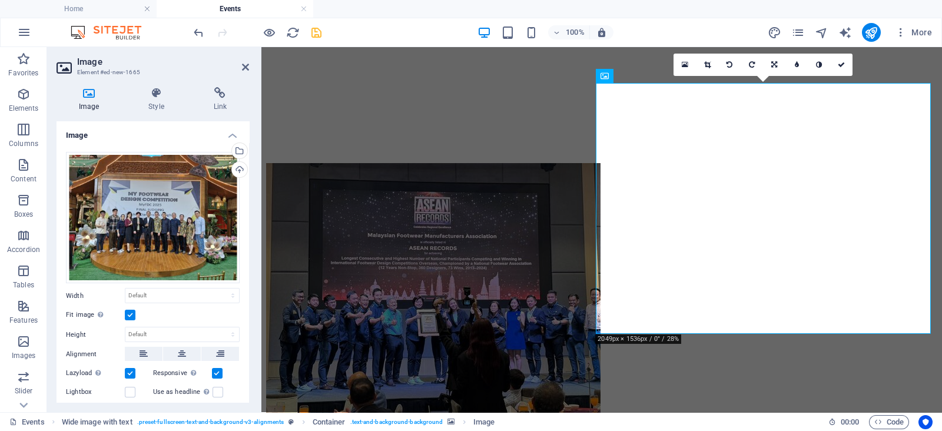
click at [128, 318] on label at bounding box center [130, 315] width 11 height 11
click at [0, 0] on input "Fit image Automatically fit image to a fixed width and height" at bounding box center [0, 0] width 0 height 0
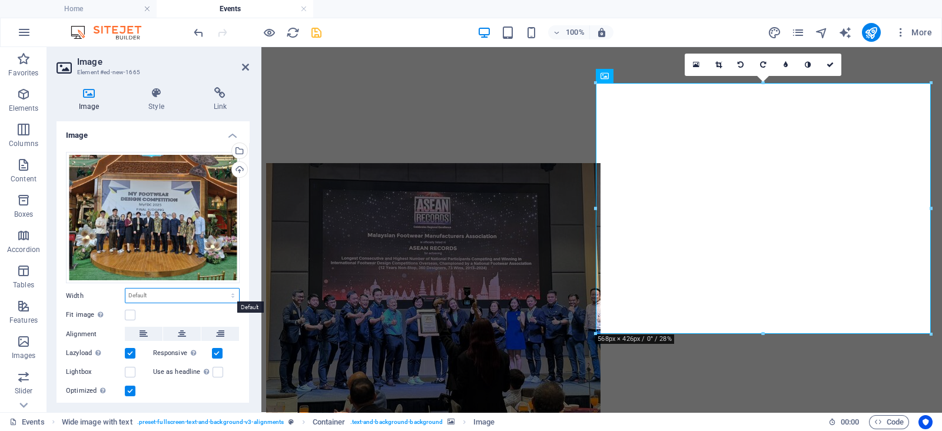
click at [165, 291] on select "Default auto px rem % em vh vw" at bounding box center [182, 295] width 114 height 14
select select "px"
click at [221, 288] on select "Default auto px rem % em vh vw" at bounding box center [182, 295] width 114 height 14
click at [161, 296] on input "568" at bounding box center [182, 295] width 114 height 14
type input "569"
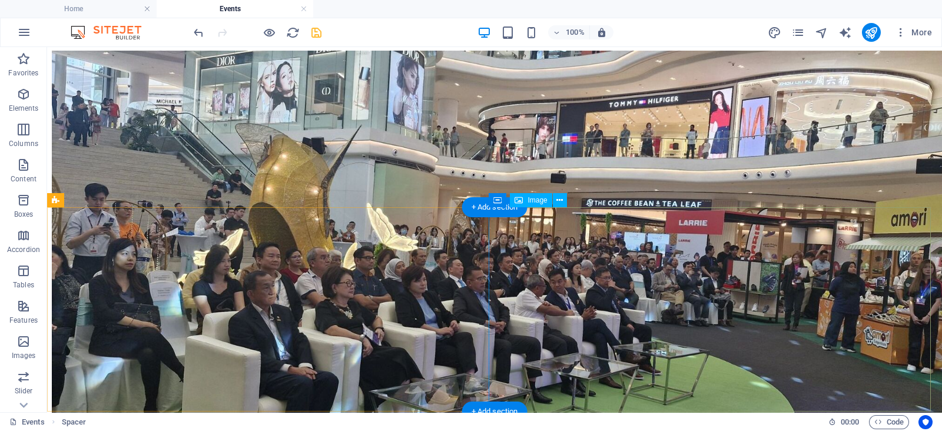
scroll to position [1448, 0]
